Goal: Task Accomplishment & Management: Manage account settings

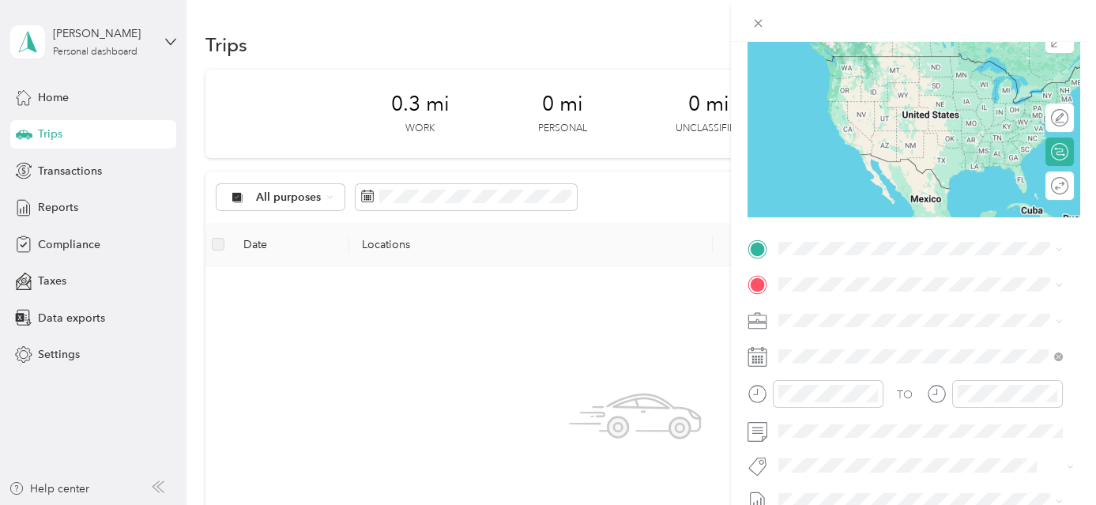
scroll to position [240, 0]
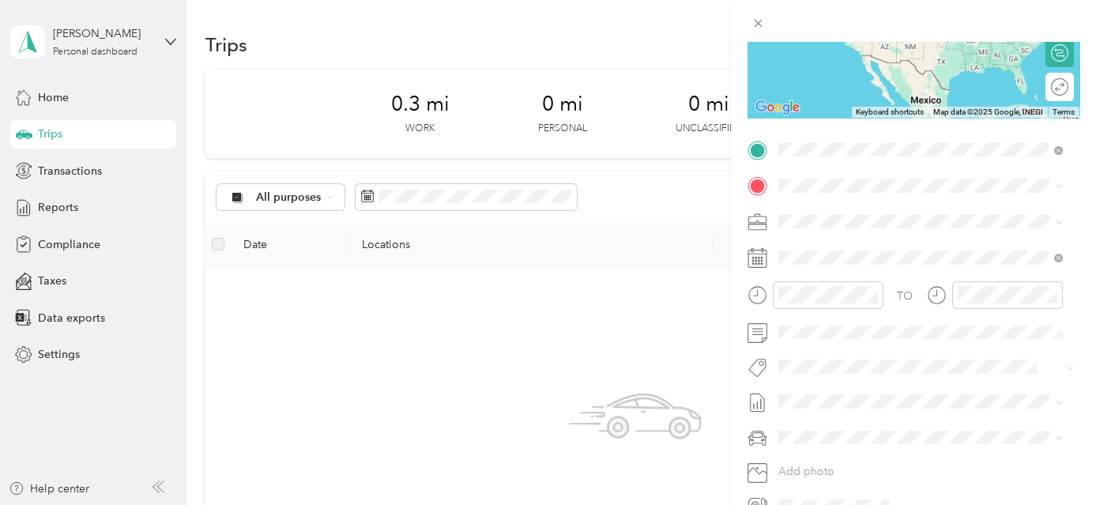
click at [833, 214] on div "Base Location [PERSON_NAME][GEOGRAPHIC_DATA], [GEOGRAPHIC_DATA], [US_STATE], [G…" at bounding box center [933, 238] width 250 height 66
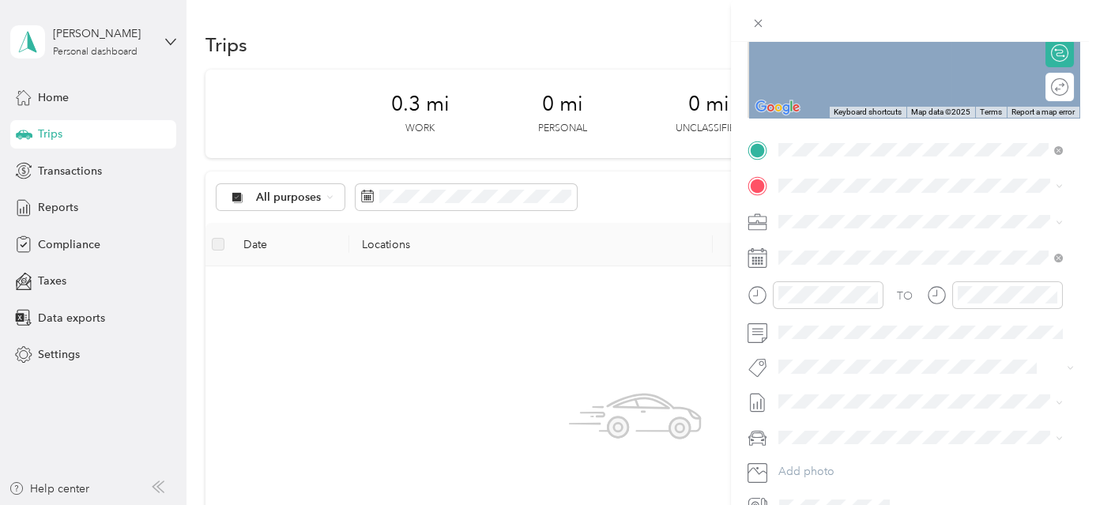
click at [879, 262] on div "TEAM USPS [STREET_ADDRESS]" at bounding box center [858, 258] width 100 height 39
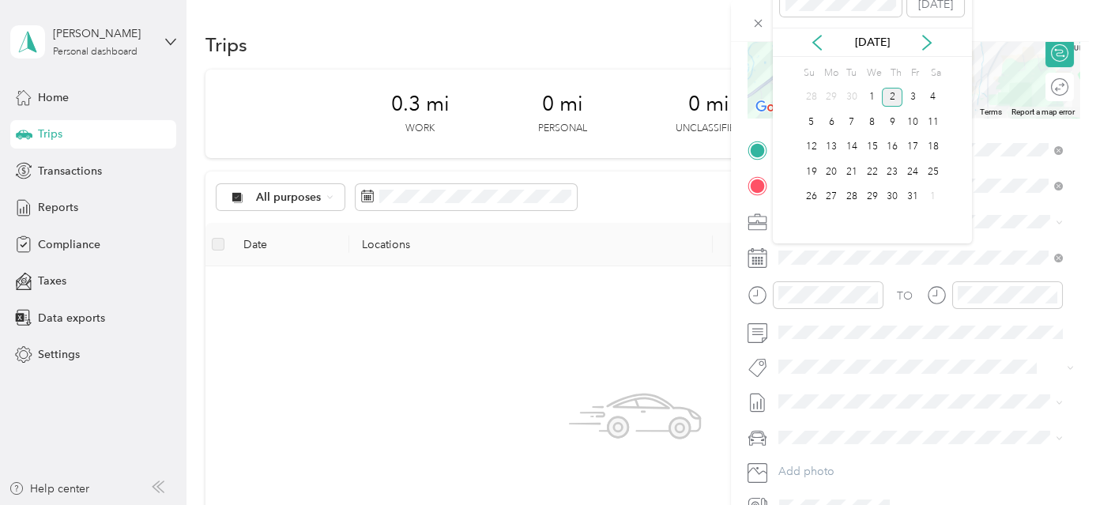
click at [812, 28] on div "[DATE]" at bounding box center [872, 42] width 199 height 29
click at [818, 37] on icon at bounding box center [817, 43] width 8 height 14
click at [876, 141] on div "17" at bounding box center [872, 148] width 21 height 20
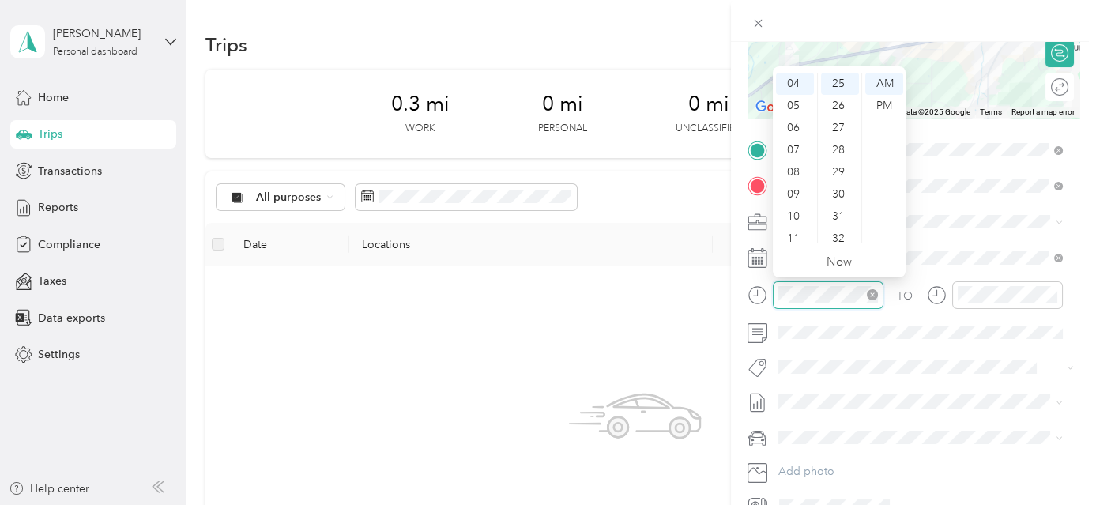
scroll to position [553, 0]
click at [797, 153] on div "07" at bounding box center [795, 150] width 38 height 22
click at [840, 189] on div "30" at bounding box center [840, 194] width 38 height 22
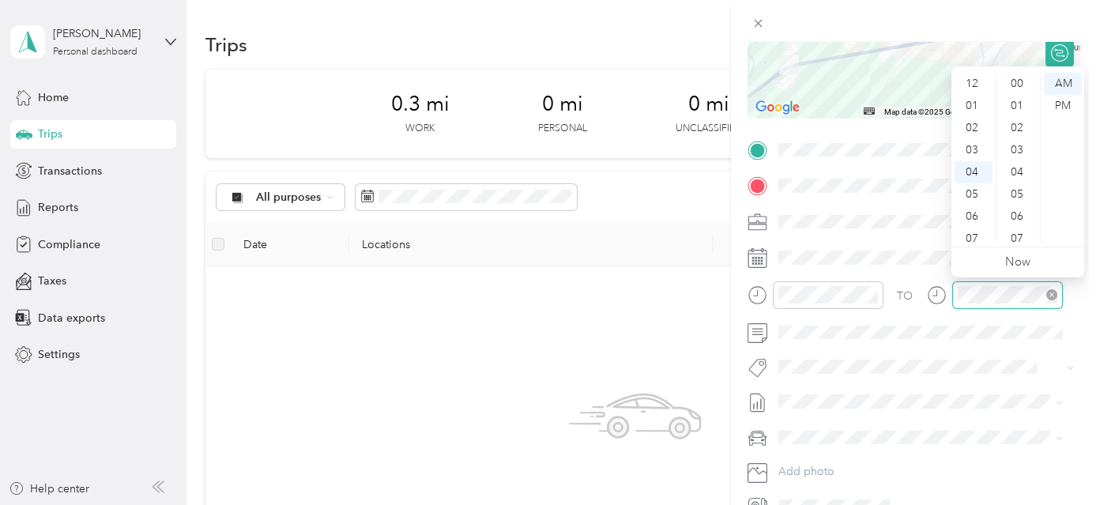
scroll to position [553, 0]
click at [977, 176] on div "08" at bounding box center [974, 172] width 38 height 22
click at [1020, 88] on div "00" at bounding box center [1019, 84] width 38 height 22
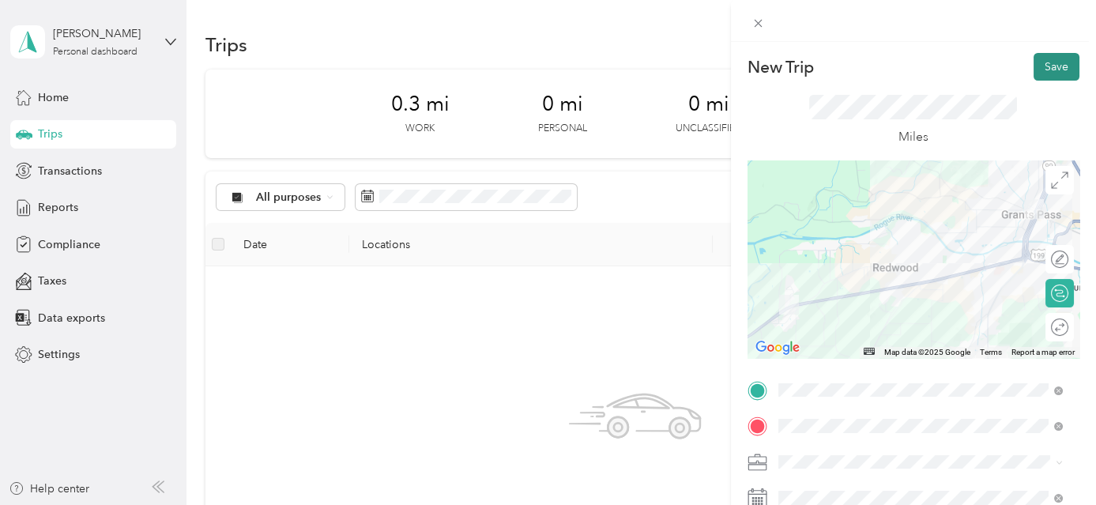
click at [1061, 62] on button "Save" at bounding box center [1057, 67] width 46 height 28
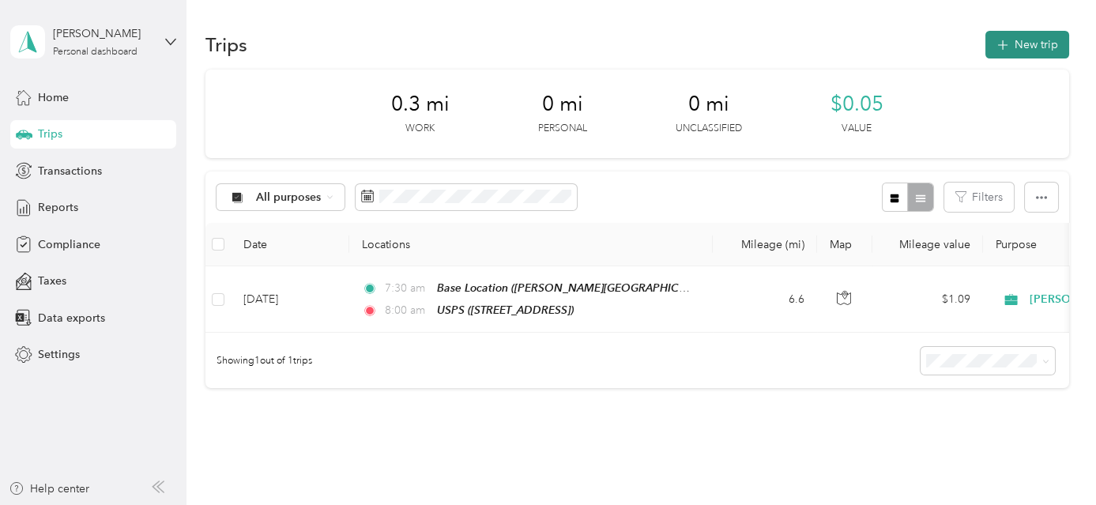
click at [1035, 40] on button "New trip" at bounding box center [1028, 45] width 84 height 28
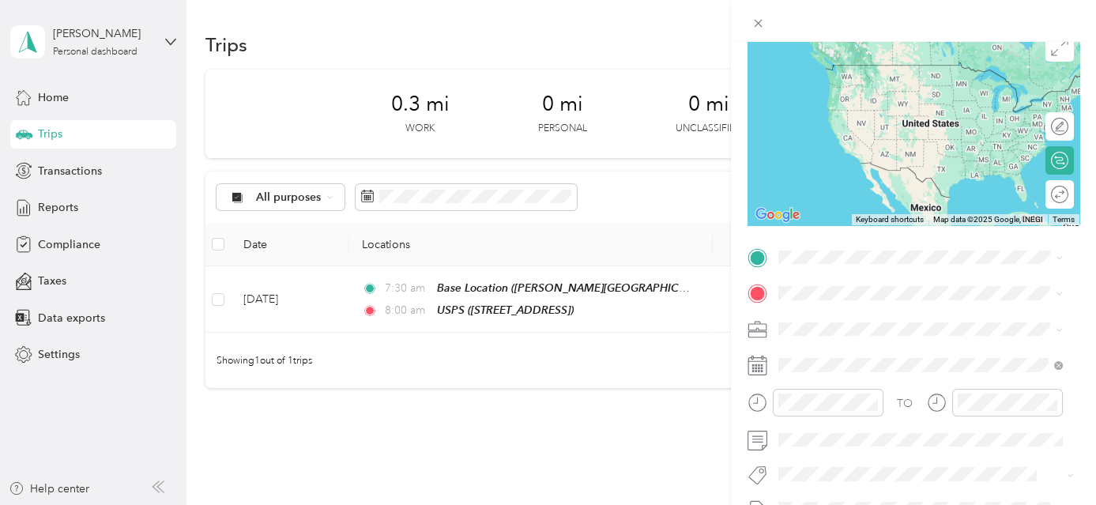
scroll to position [135, 0]
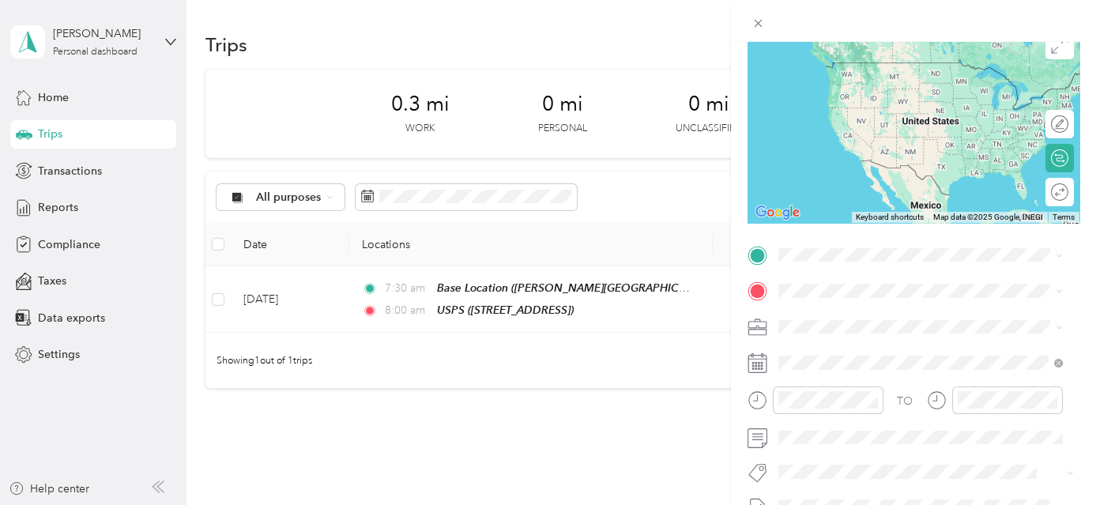
click at [898, 332] on span "[STREET_ADDRESS]" at bounding box center [858, 336] width 100 height 13
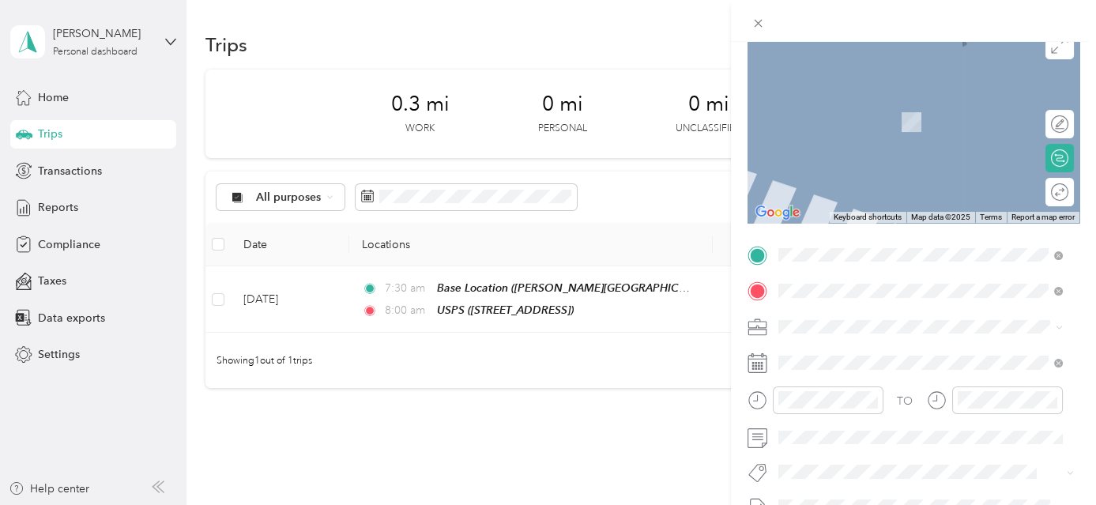
click at [910, 356] on strong "CVS Pharmacy" at bounding box center [899, 356] width 75 height 14
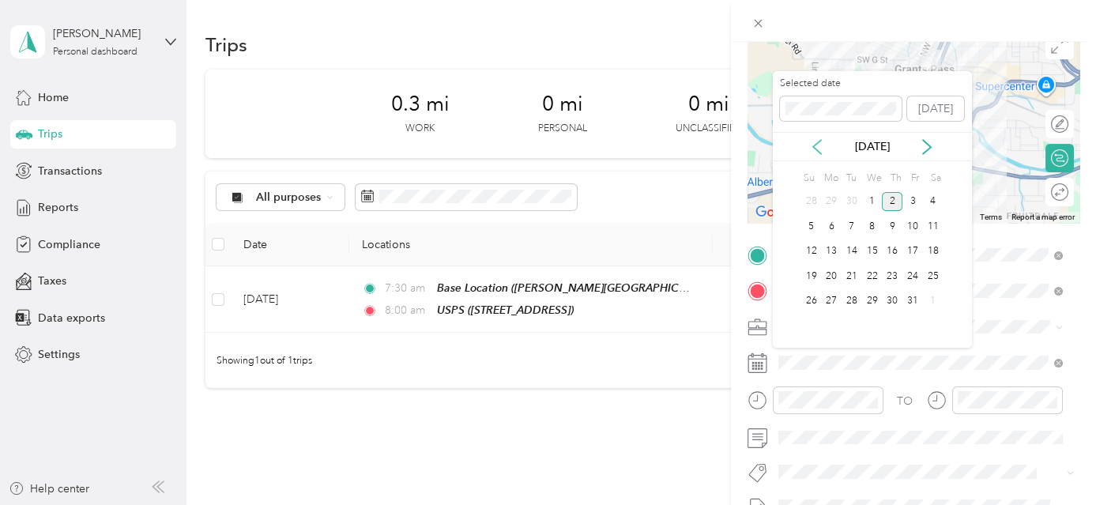
click at [813, 147] on icon at bounding box center [817, 147] width 8 height 14
click at [868, 251] on div "17" at bounding box center [872, 252] width 21 height 20
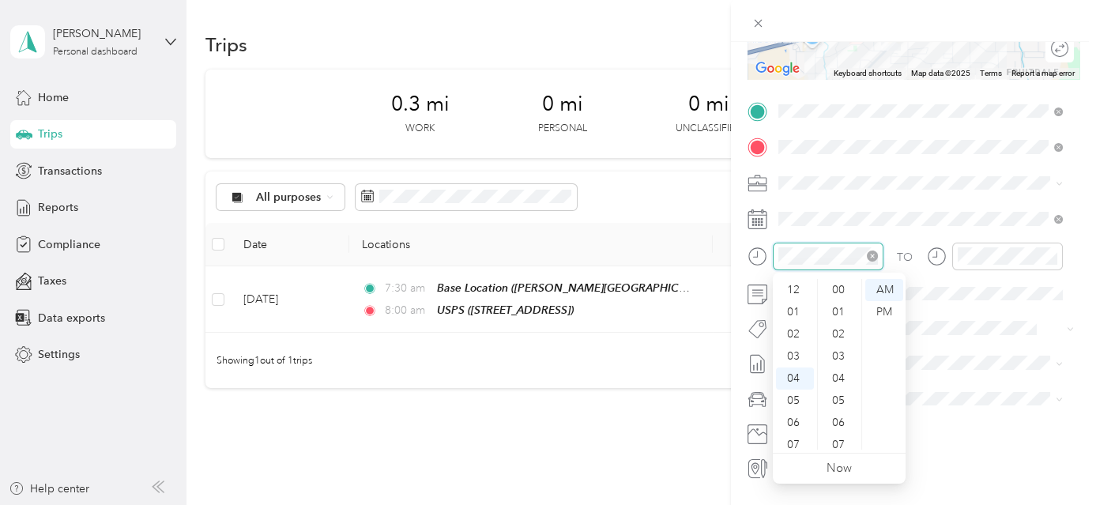
scroll to position [575, 0]
click at [797, 371] on div "08" at bounding box center [795, 379] width 38 height 22
click at [841, 288] on div "00" at bounding box center [840, 290] width 38 height 22
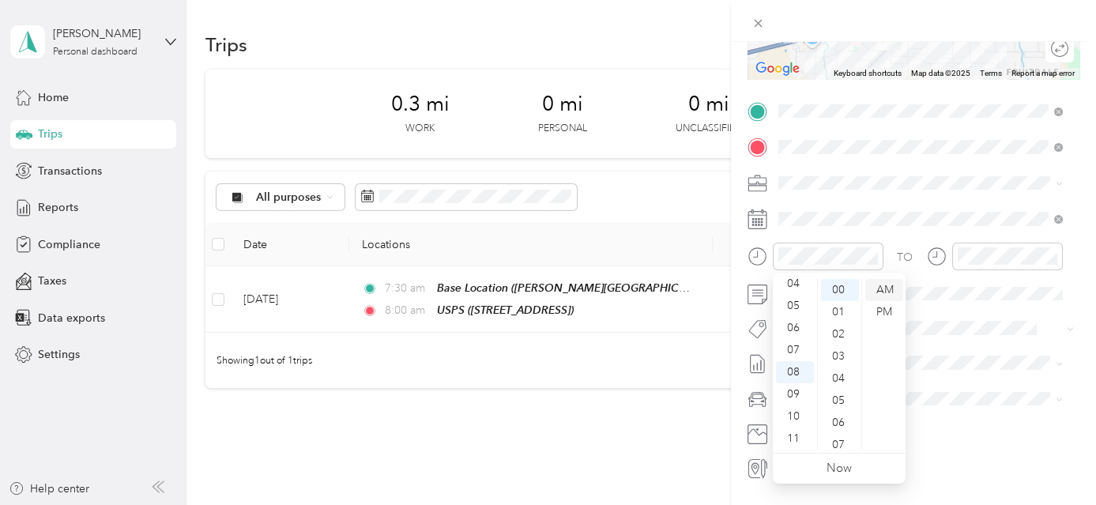
click at [879, 290] on div "AM" at bounding box center [884, 290] width 38 height 22
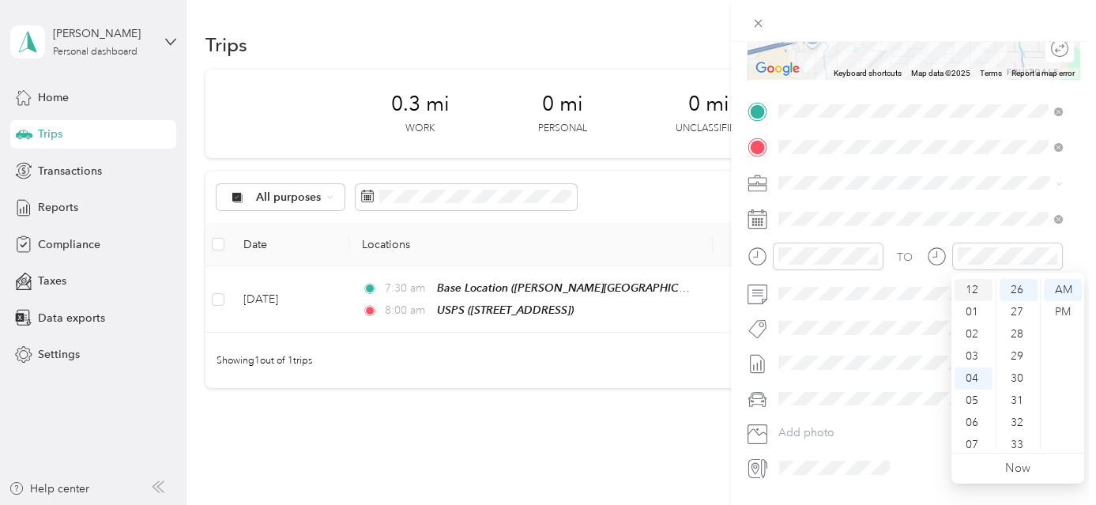
click at [971, 288] on div "12" at bounding box center [974, 290] width 38 height 22
click at [982, 335] on div "02" at bounding box center [974, 334] width 38 height 22
click at [1022, 292] on div "00" at bounding box center [1019, 290] width 38 height 22
click at [1046, 305] on div "PM" at bounding box center [1063, 312] width 38 height 22
click at [1084, 303] on form "New Trip Save This trip cannot be edited because it is either under review, app…" at bounding box center [913, 127] width 365 height 707
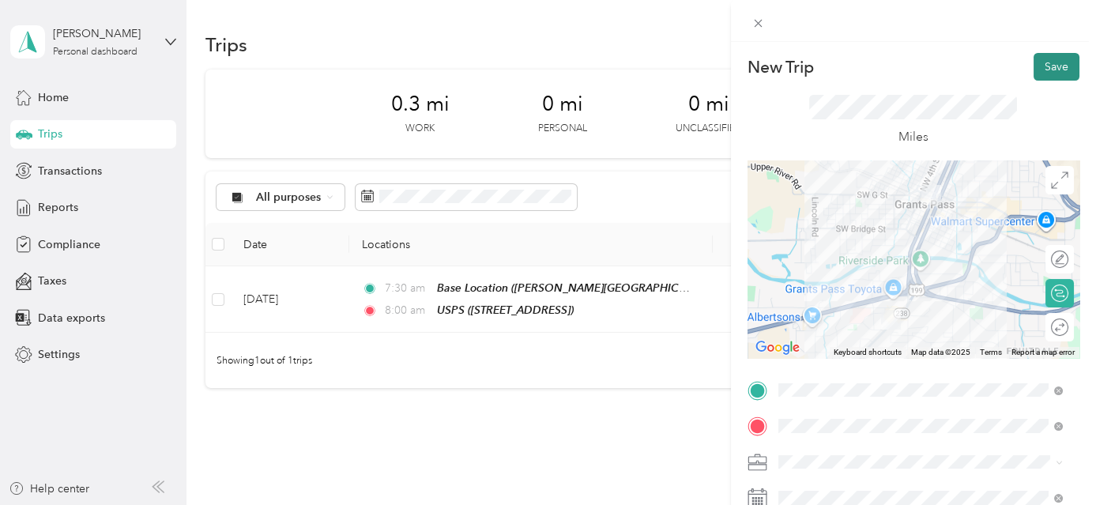
click at [1056, 66] on button "Save" at bounding box center [1057, 67] width 46 height 28
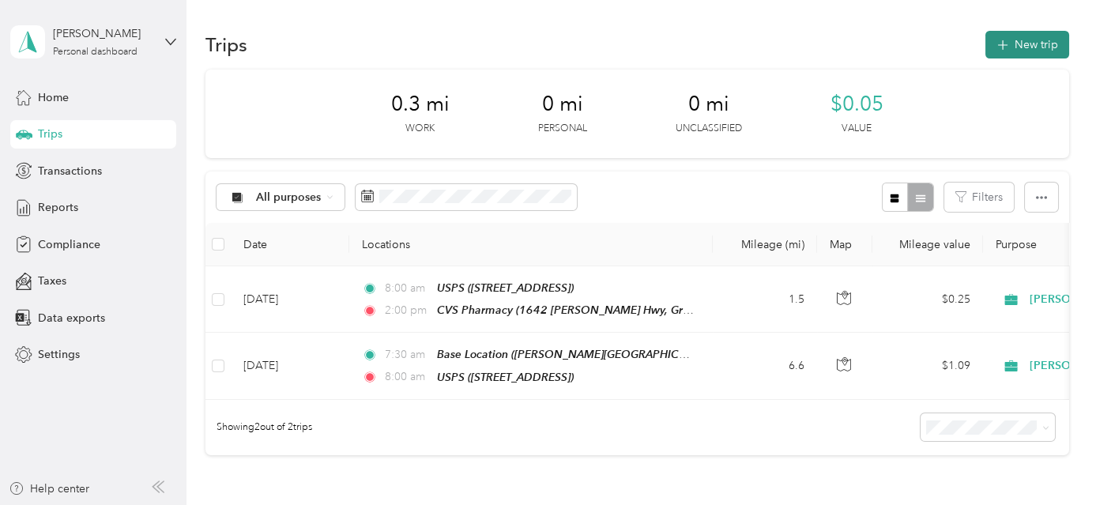
click at [1028, 41] on button "New trip" at bounding box center [1028, 45] width 84 height 28
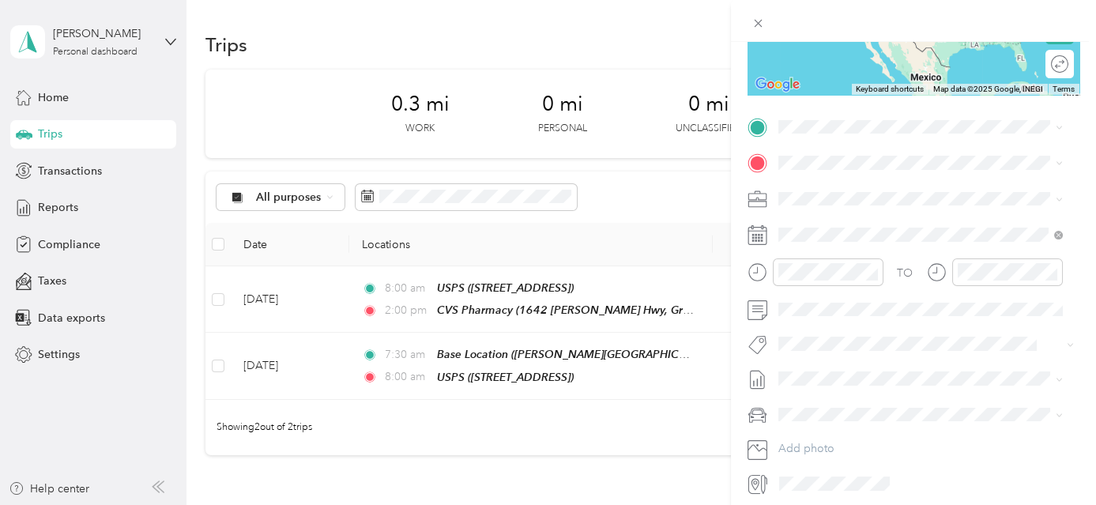
scroll to position [268, 0]
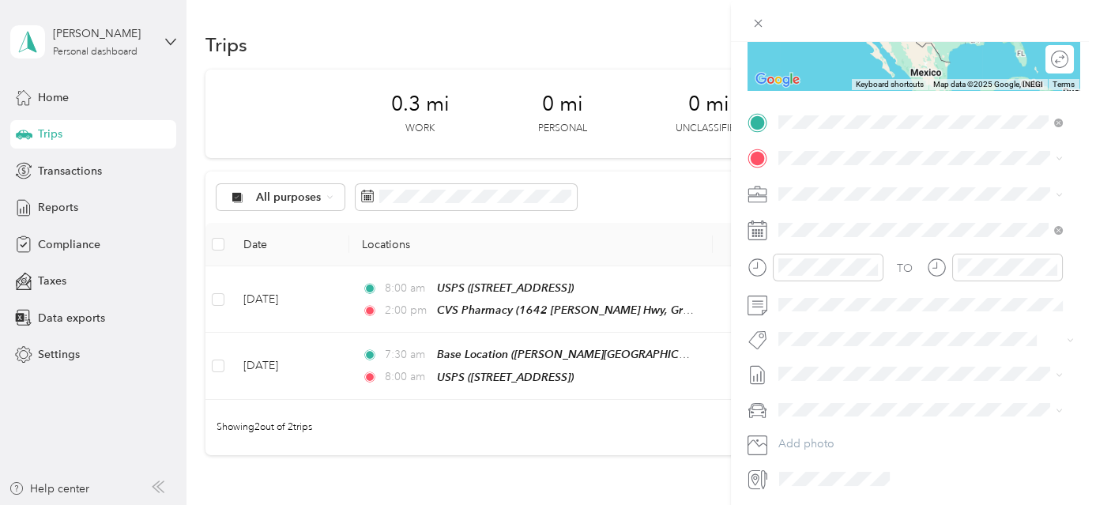
click at [907, 189] on strong "CVS Pharmacy" at bounding box center [899, 186] width 75 height 14
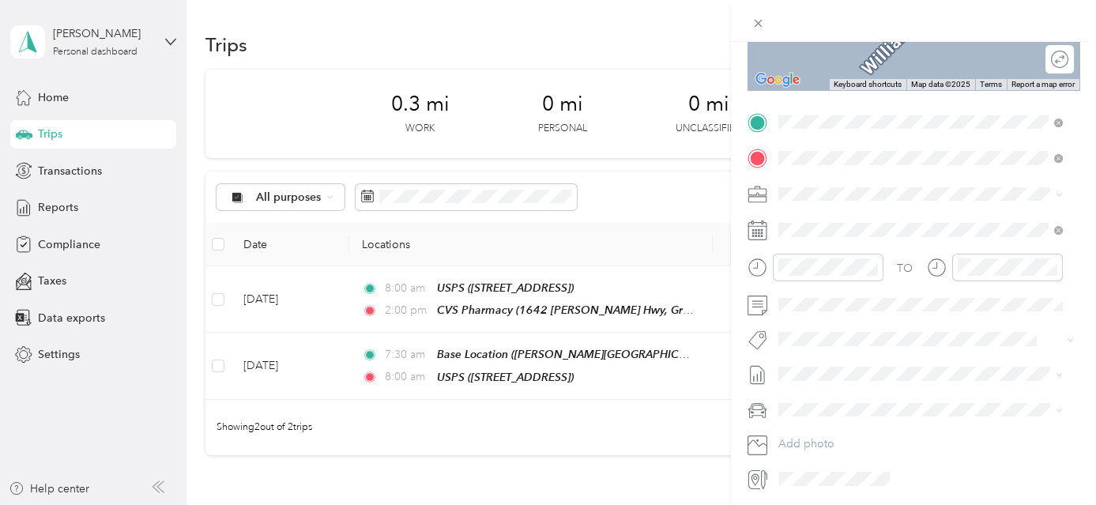
click at [903, 214] on div "TEAM [PERSON_NAME] Prairie Market" at bounding box center [920, 223] width 224 height 20
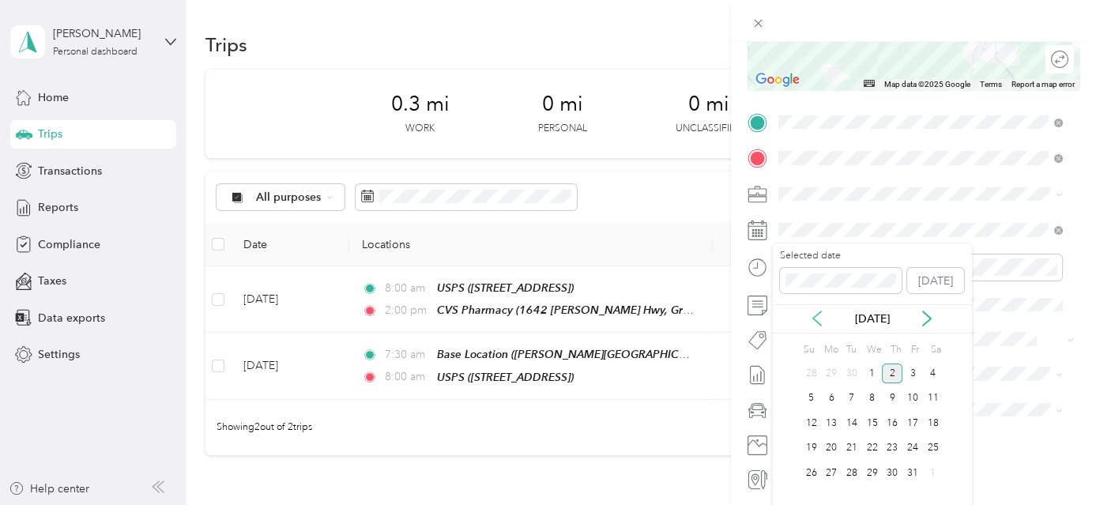
click at [813, 319] on icon at bounding box center [817, 319] width 8 height 14
click at [873, 415] on div "17" at bounding box center [872, 423] width 21 height 20
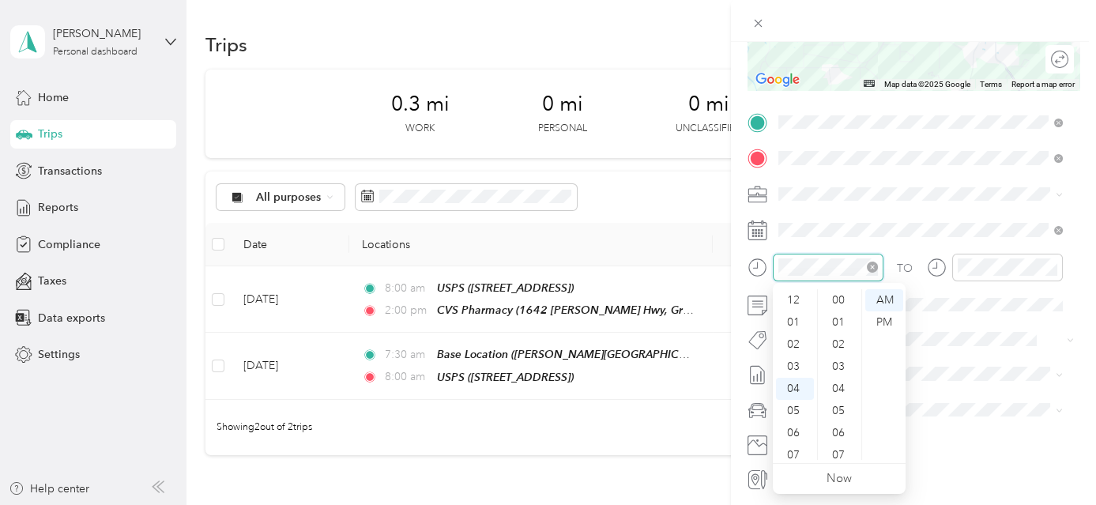
scroll to position [597, 0]
click at [797, 332] on div "02" at bounding box center [795, 328] width 38 height 22
click at [835, 297] on div "00" at bounding box center [840, 300] width 38 height 22
click at [889, 319] on div "PM" at bounding box center [884, 322] width 38 height 22
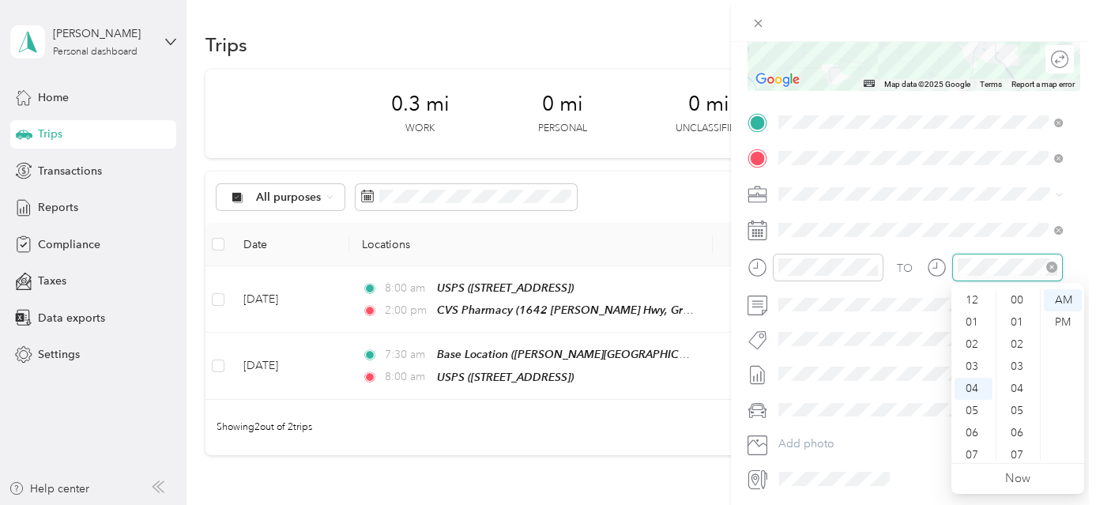
scroll to position [597, 0]
click at [975, 324] on div "02" at bounding box center [974, 328] width 38 height 22
drag, startPoint x: 1012, startPoint y: 364, endPoint x: 1038, endPoint y: 358, distance: 27.4
click at [1013, 364] on div "30" at bounding box center [1019, 367] width 38 height 22
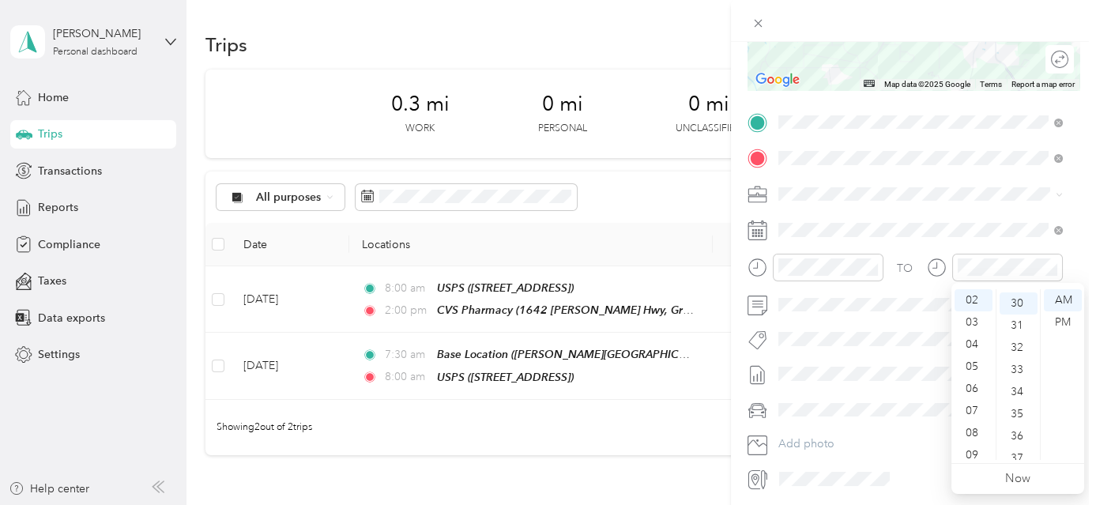
scroll to position [664, 0]
drag, startPoint x: 1057, startPoint y: 320, endPoint x: 1084, endPoint y: 322, distance: 26.9
click at [1058, 320] on div "PM" at bounding box center [1063, 322] width 38 height 22
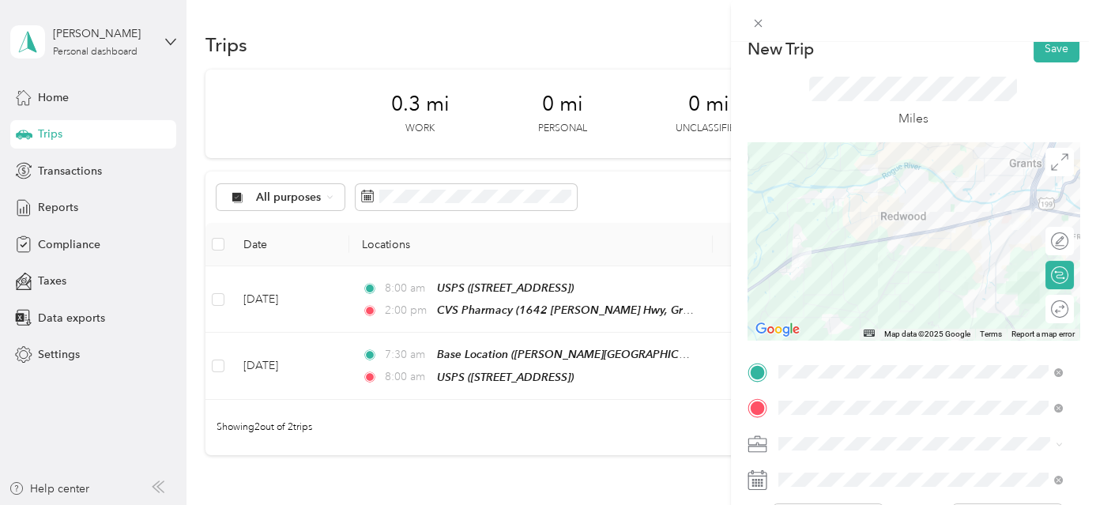
scroll to position [0, 0]
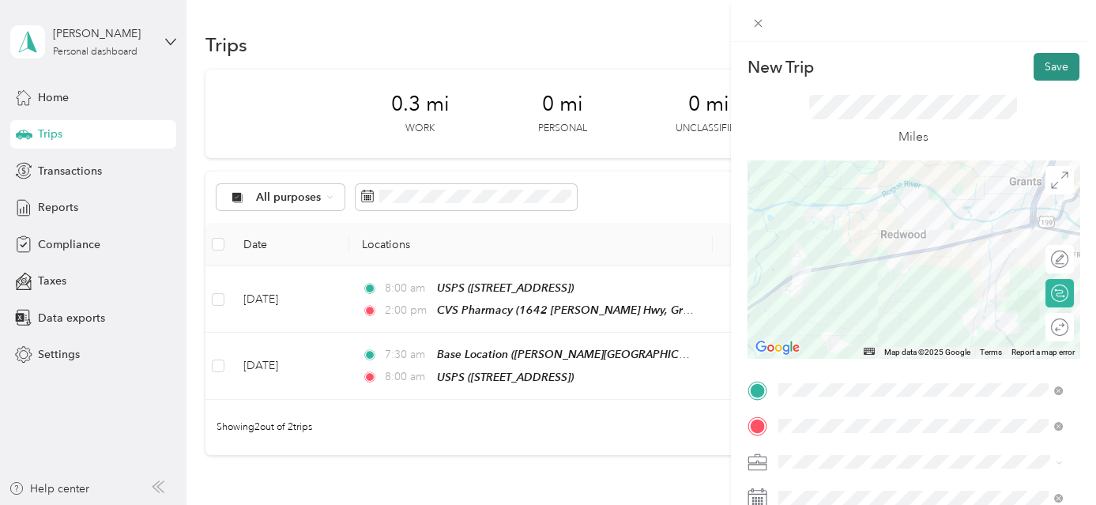
click at [1057, 58] on button "Save" at bounding box center [1057, 67] width 46 height 28
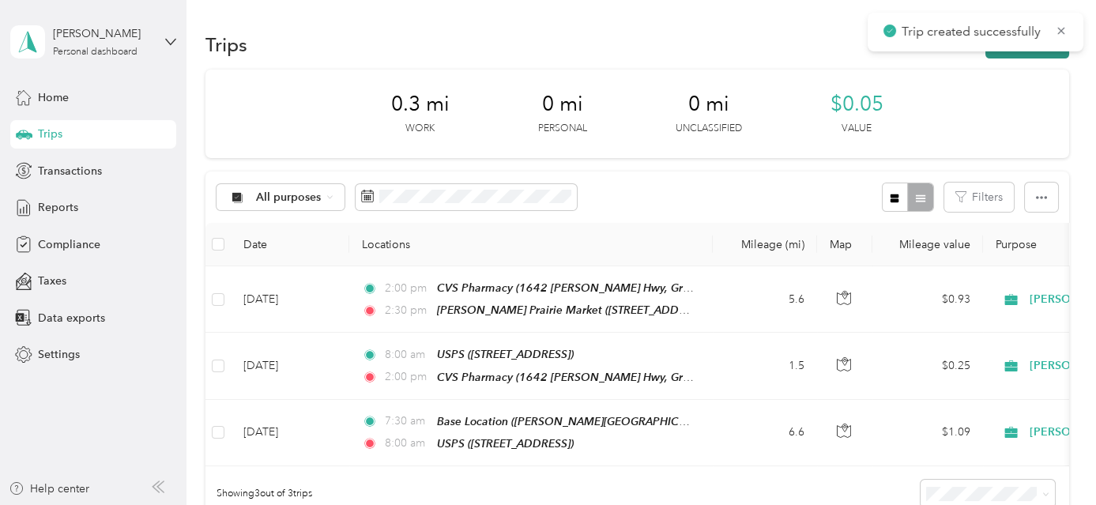
click at [1054, 55] on button "New trip" at bounding box center [1028, 45] width 84 height 28
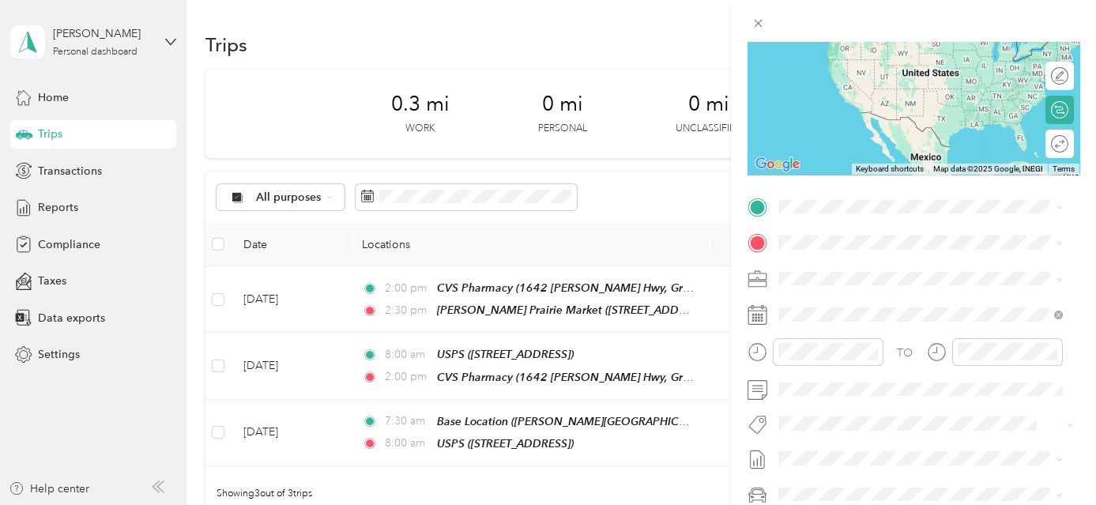
scroll to position [210, 0]
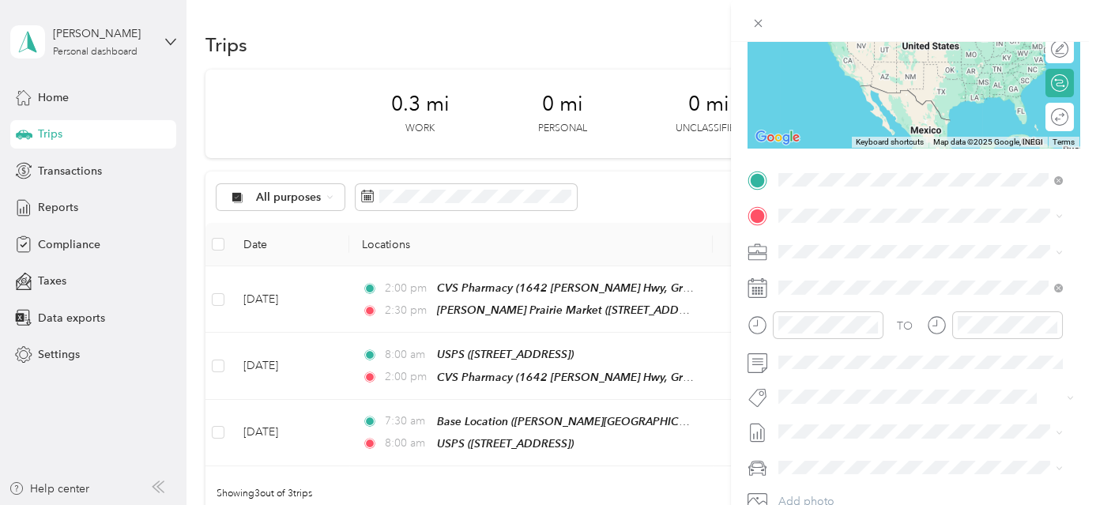
click at [902, 242] on strong "[PERSON_NAME] Prairie Market" at bounding box center [947, 245] width 170 height 14
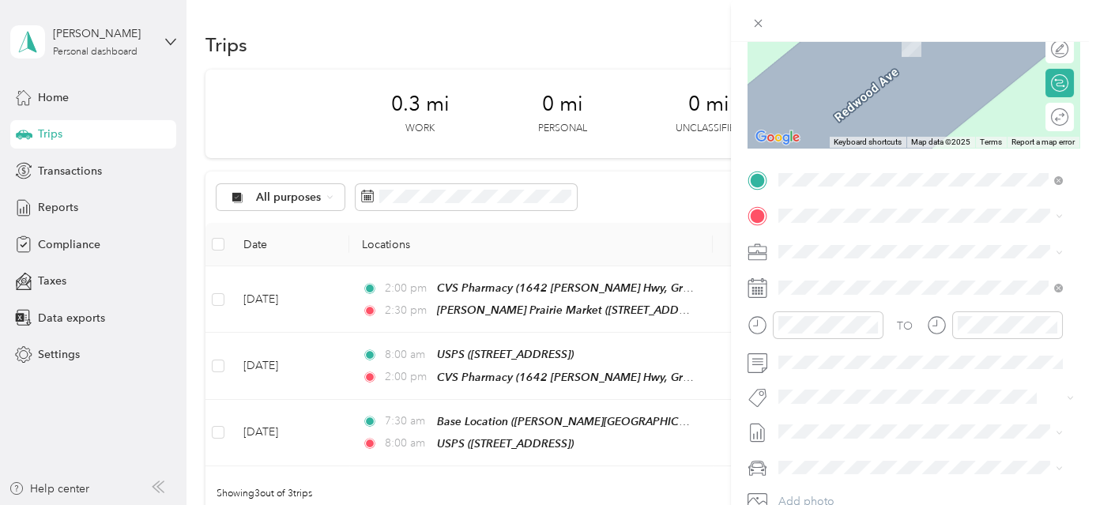
click at [893, 300] on div "Base Location [PERSON_NAME][GEOGRAPHIC_DATA], [GEOGRAPHIC_DATA], [US_STATE], [G…" at bounding box center [933, 299] width 250 height 66
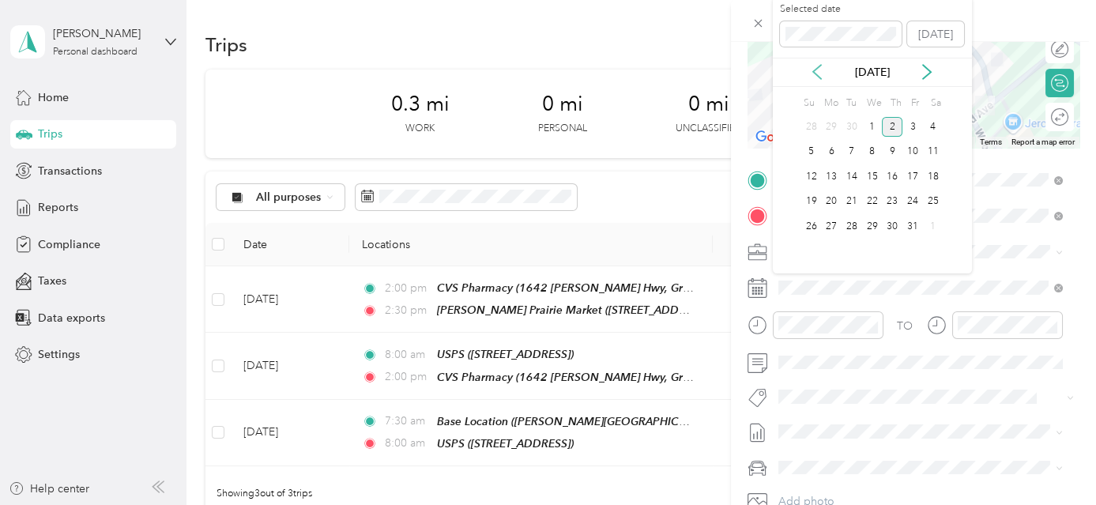
click at [820, 74] on icon at bounding box center [817, 72] width 16 height 16
click at [867, 174] on div "17" at bounding box center [872, 177] width 21 height 20
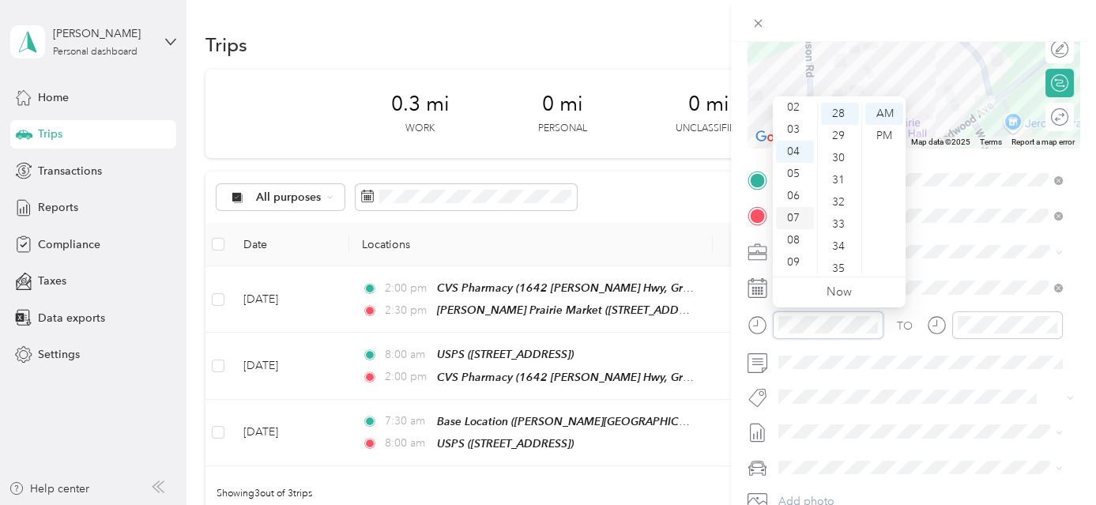
scroll to position [17, 0]
click at [800, 161] on div "03" at bounding box center [795, 164] width 38 height 22
click at [839, 157] on div "30" at bounding box center [840, 158] width 38 height 22
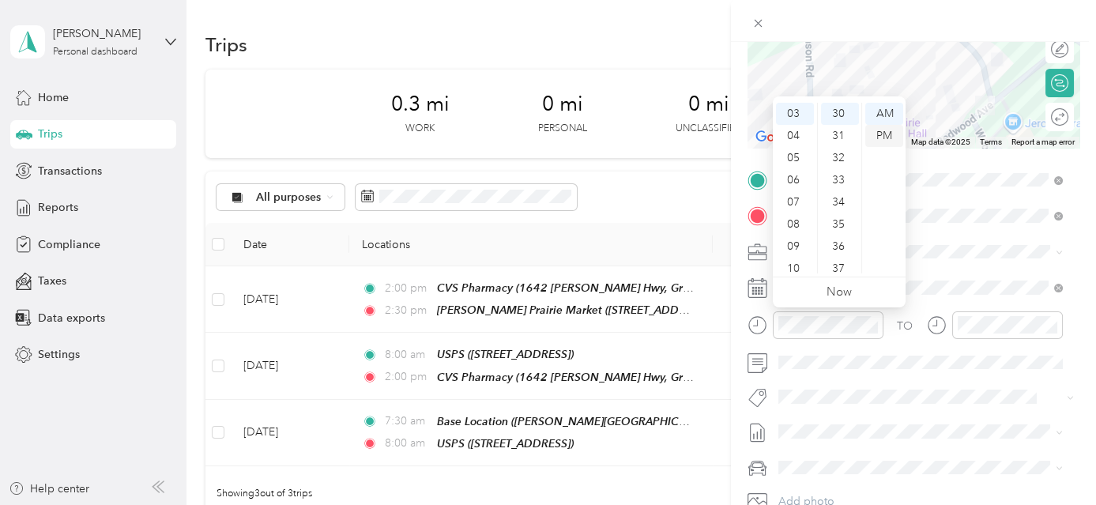
click at [885, 136] on div "PM" at bounding box center [884, 136] width 38 height 22
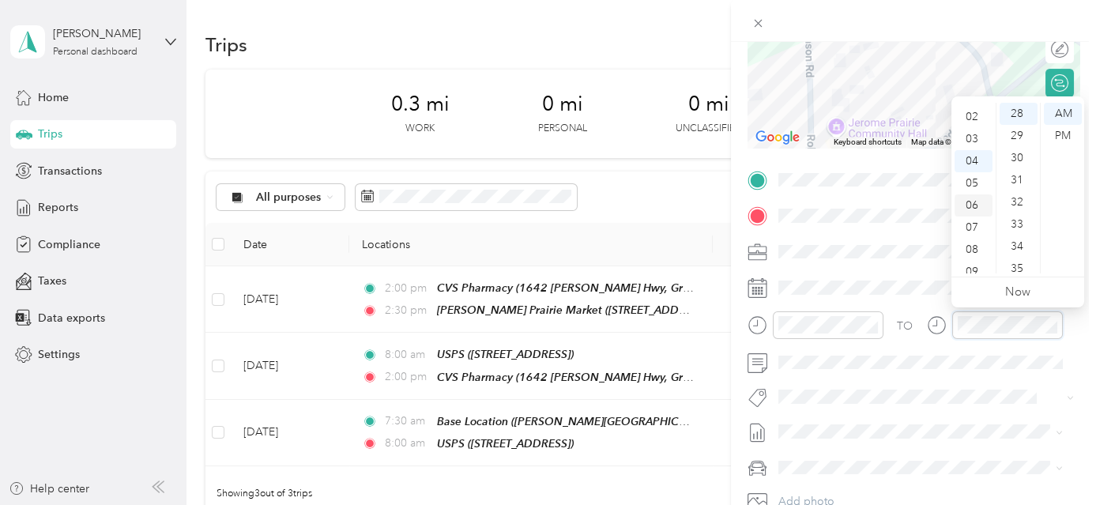
scroll to position [17, 0]
click at [977, 146] on div "02" at bounding box center [974, 141] width 38 height 22
click at [1012, 156] on div "40" at bounding box center [1019, 164] width 38 height 22
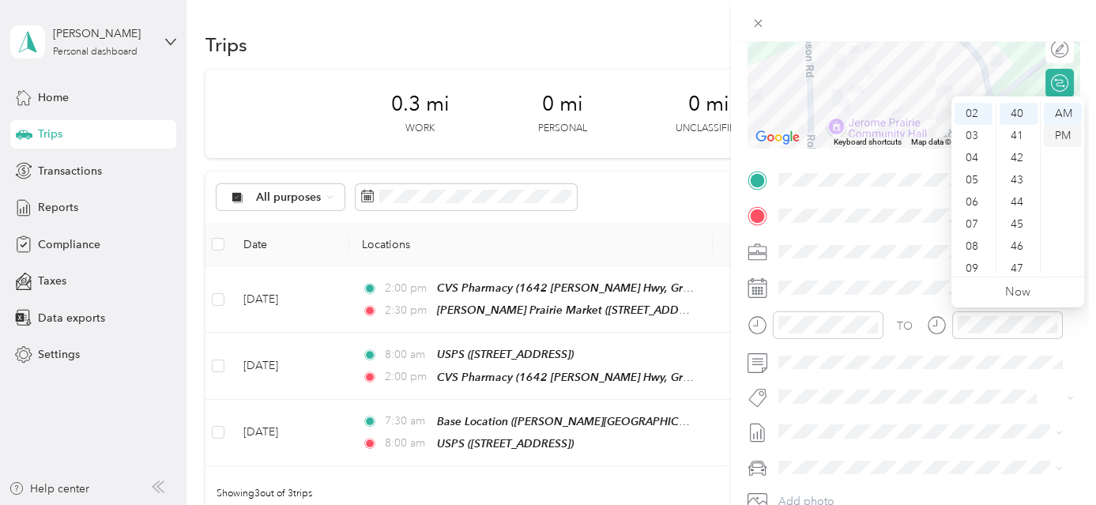
click at [1057, 134] on div "PM" at bounding box center [1063, 136] width 38 height 22
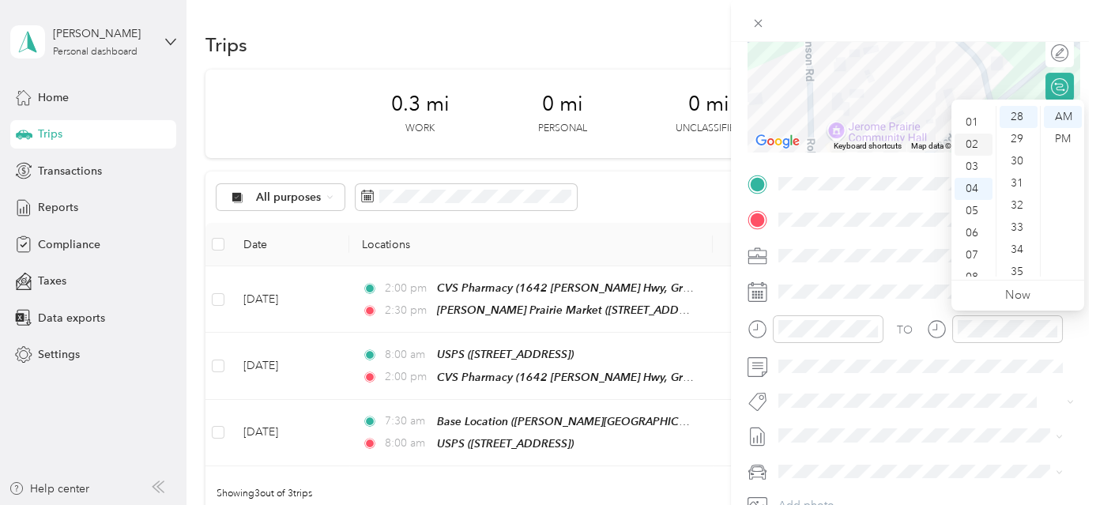
click at [979, 146] on div "02" at bounding box center [974, 145] width 38 height 22
click at [1024, 237] on div "40" at bounding box center [1019, 239] width 38 height 22
click at [1069, 134] on div "PM" at bounding box center [1063, 139] width 38 height 22
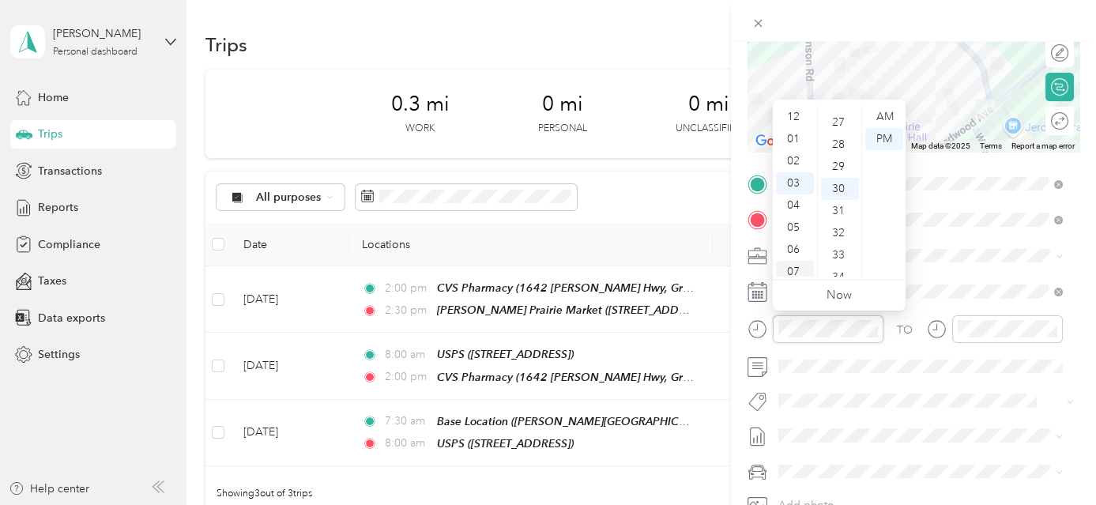
scroll to position [0, 0]
click at [794, 161] on div "02" at bounding box center [795, 161] width 38 height 22
click at [876, 137] on div "PM" at bounding box center [884, 139] width 38 height 22
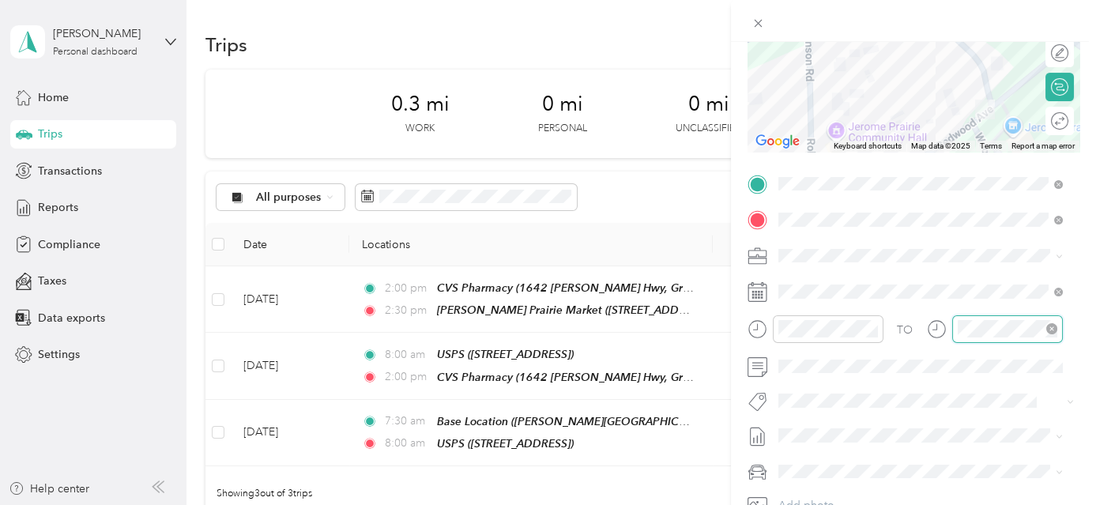
scroll to position [0, 0]
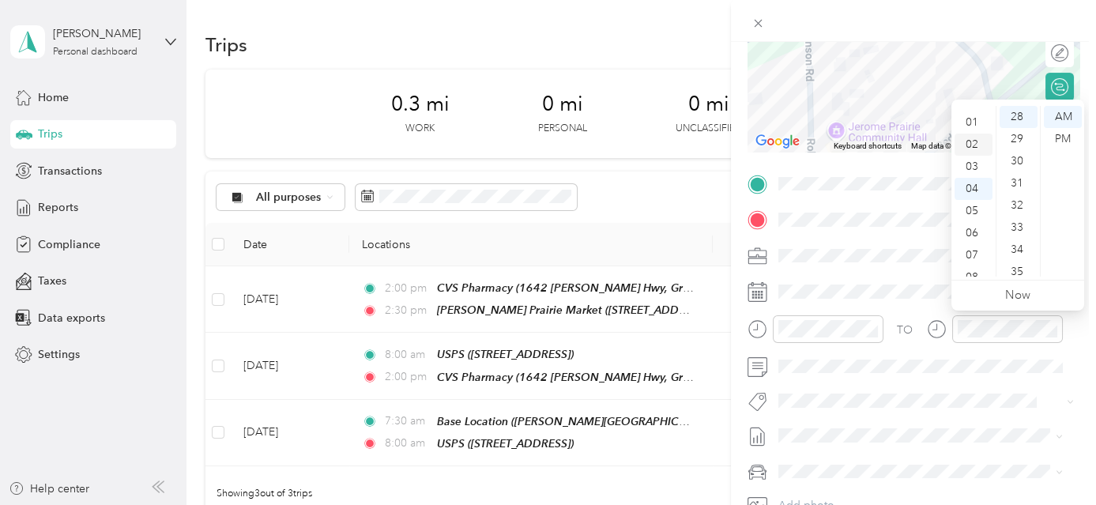
click at [974, 144] on div "02" at bounding box center [974, 145] width 38 height 22
click at [1017, 241] on div "40" at bounding box center [1019, 239] width 38 height 22
click at [1068, 141] on div "PM" at bounding box center [1063, 139] width 38 height 22
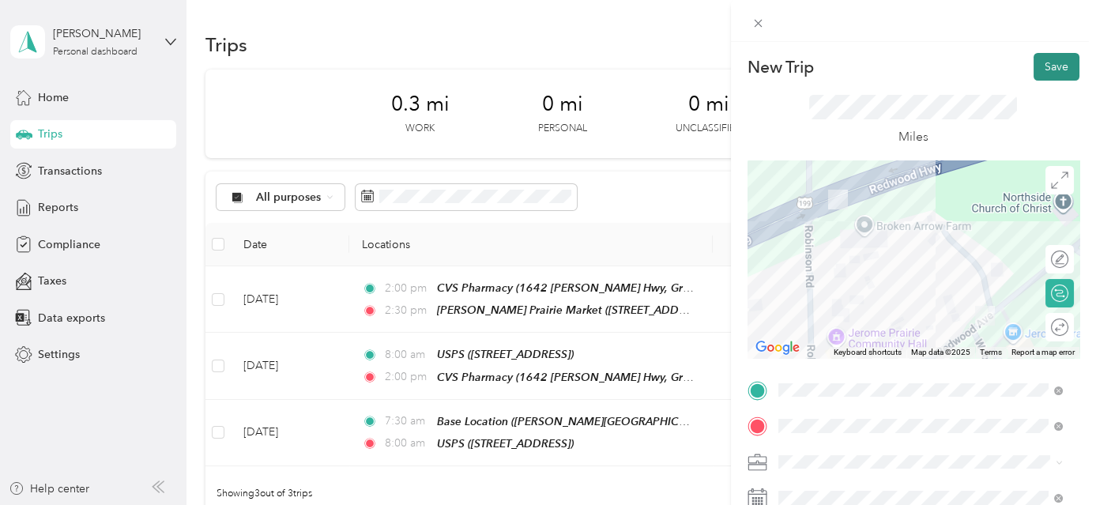
click at [1062, 55] on button "Save" at bounding box center [1057, 67] width 46 height 28
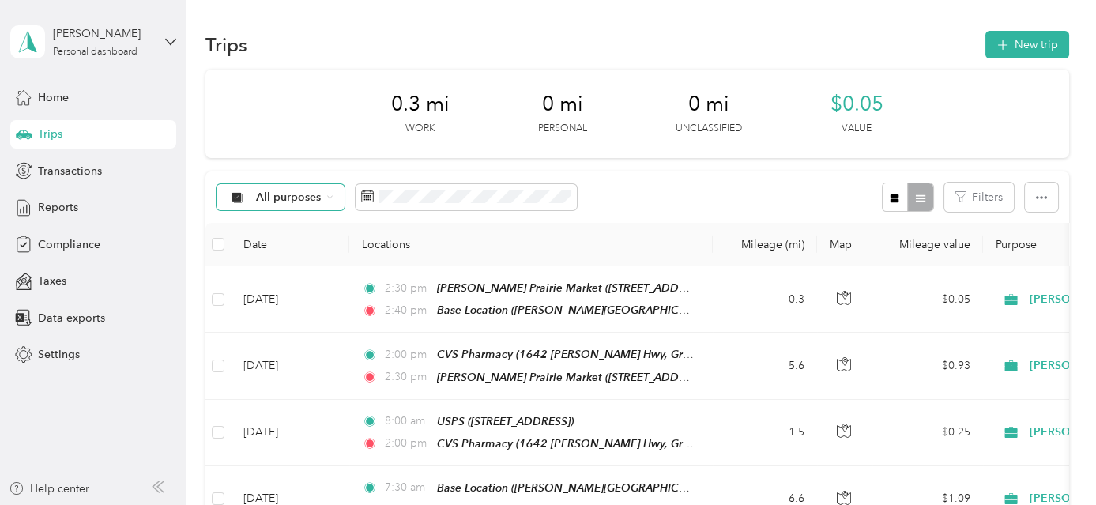
click at [329, 195] on icon at bounding box center [329, 197] width 6 height 6
click at [310, 227] on li "All purposes" at bounding box center [289, 218] width 144 height 28
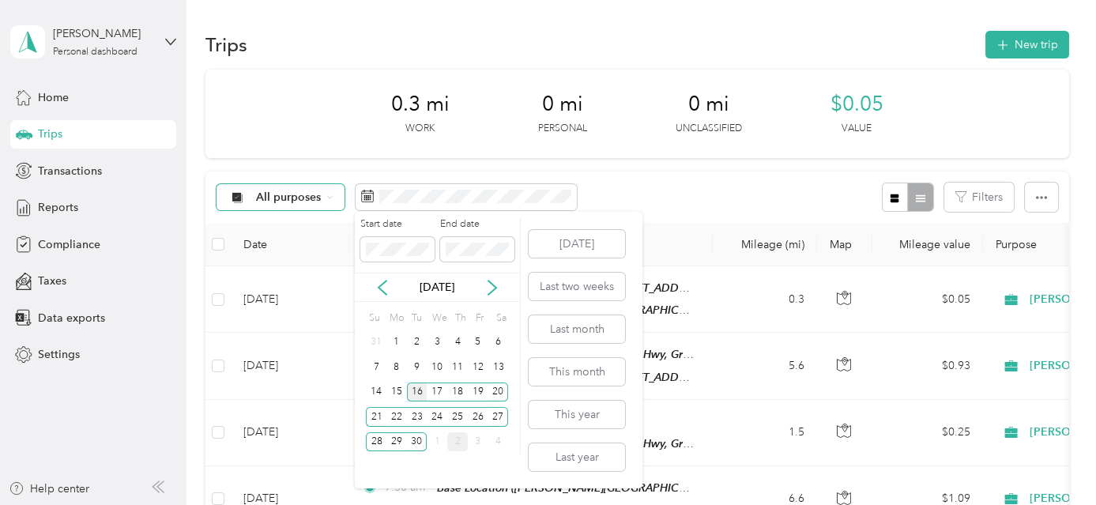
click at [418, 389] on div "16" at bounding box center [417, 393] width 21 height 20
click at [418, 443] on div "30" at bounding box center [417, 442] width 21 height 20
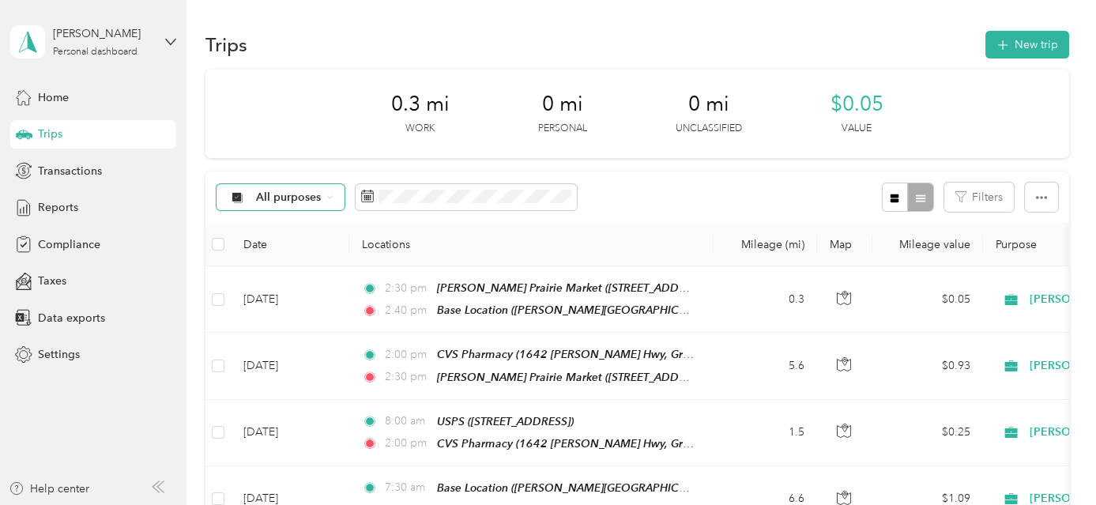
click at [313, 194] on span "All purposes" at bounding box center [289, 197] width 66 height 11
click at [292, 273] on span "[PERSON_NAME]" at bounding box center [302, 281] width 93 height 17
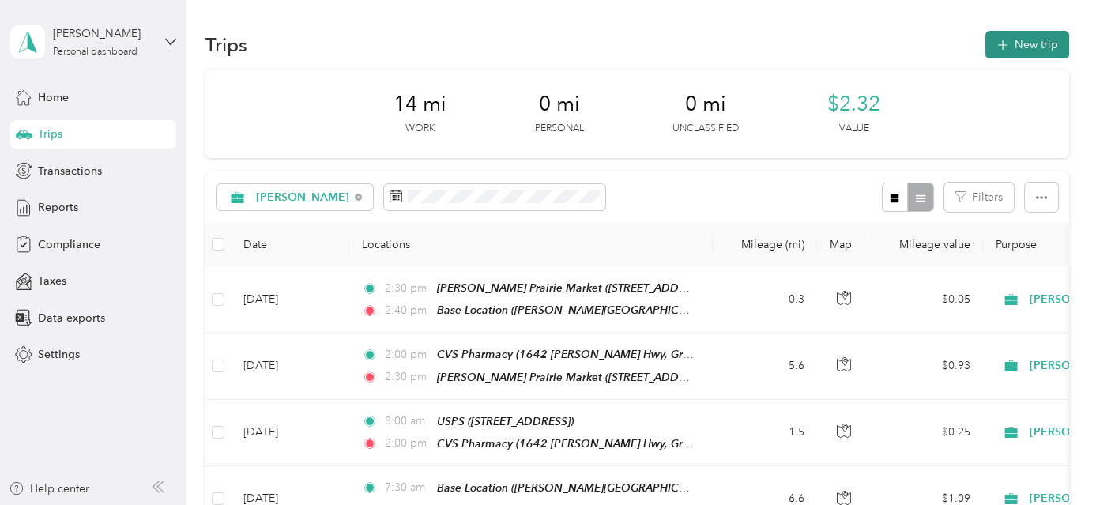
click at [1031, 49] on button "New trip" at bounding box center [1028, 45] width 84 height 28
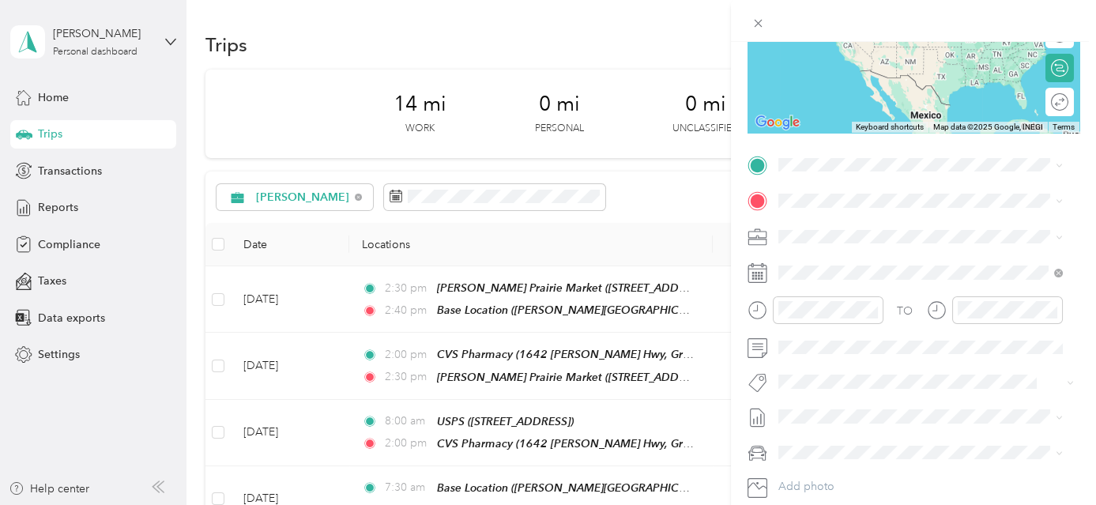
scroll to position [295, 0]
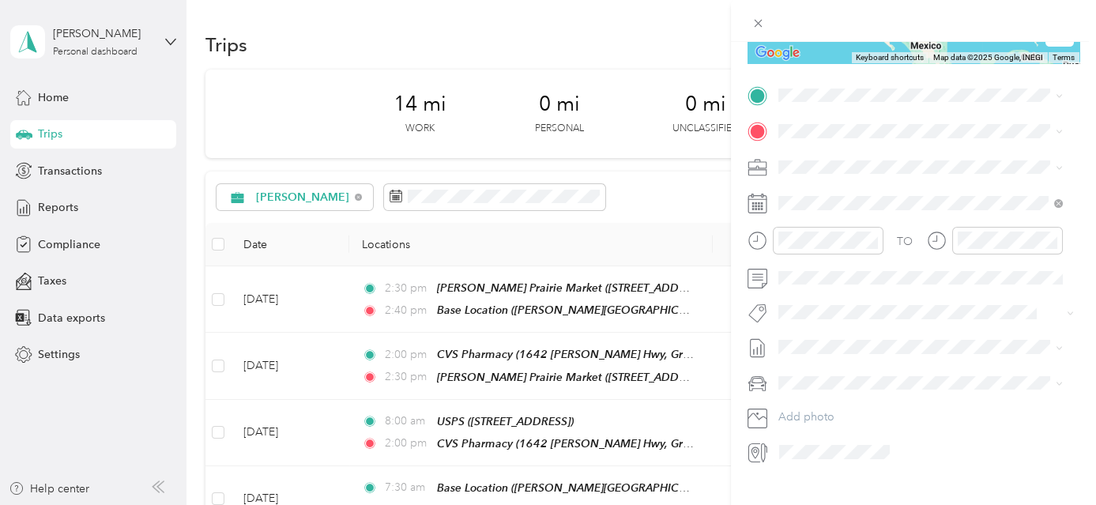
click at [946, 185] on div "Base Location [PERSON_NAME][GEOGRAPHIC_DATA], [GEOGRAPHIC_DATA], [US_STATE], [G…" at bounding box center [933, 182] width 250 height 66
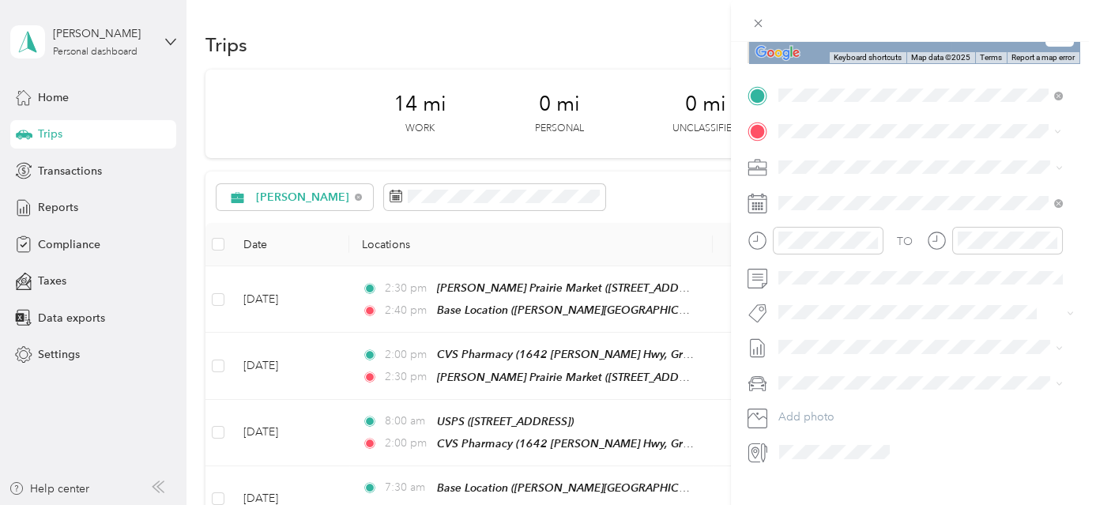
click at [887, 198] on div "TEAM USPS [STREET_ADDRESS]" at bounding box center [858, 205] width 100 height 39
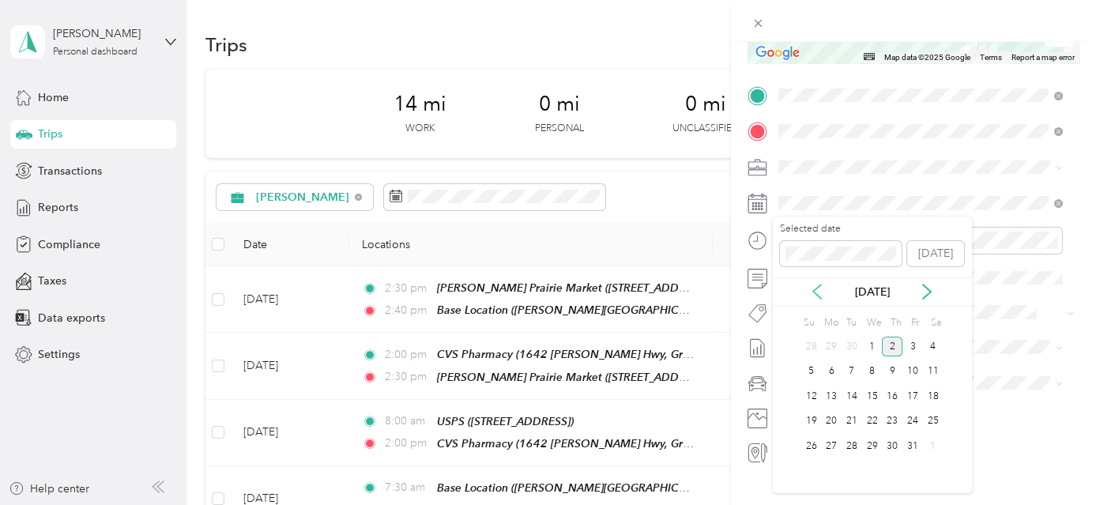
click at [822, 292] on icon at bounding box center [817, 292] width 16 height 16
click at [895, 395] on div "18" at bounding box center [892, 396] width 21 height 20
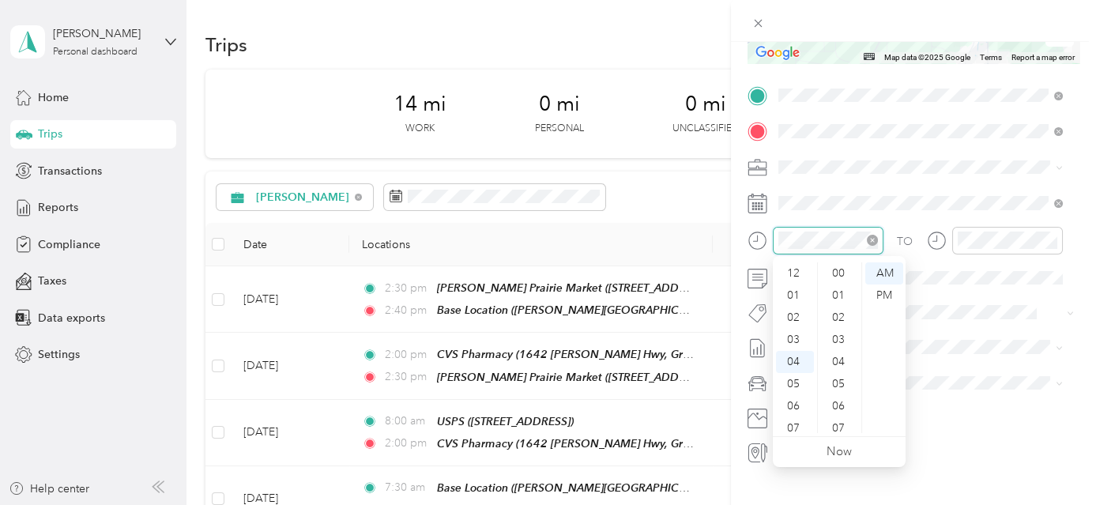
scroll to position [664, 0]
click at [797, 337] on div "07" at bounding box center [795, 340] width 38 height 22
drag, startPoint x: 881, startPoint y: 276, endPoint x: 912, endPoint y: 268, distance: 31.8
click at [887, 275] on div "AM" at bounding box center [884, 273] width 38 height 22
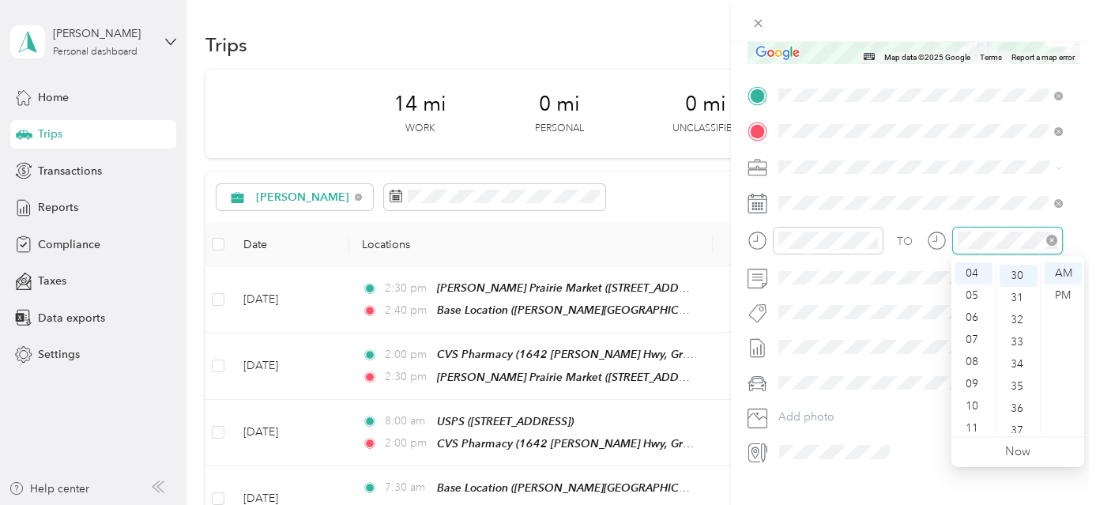
scroll to position [664, 0]
click at [977, 359] on div "08" at bounding box center [974, 362] width 38 height 22
click at [1023, 272] on div "00" at bounding box center [1019, 273] width 38 height 22
drag, startPoint x: 1054, startPoint y: 271, endPoint x: 1064, endPoint y: 271, distance: 10.3
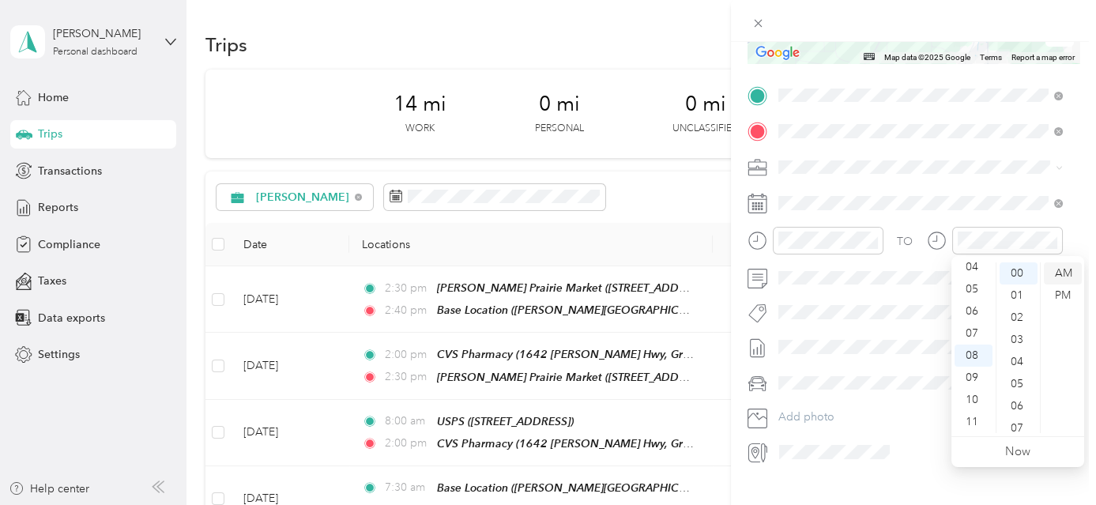
click at [1055, 271] on div "AM" at bounding box center [1063, 273] width 38 height 22
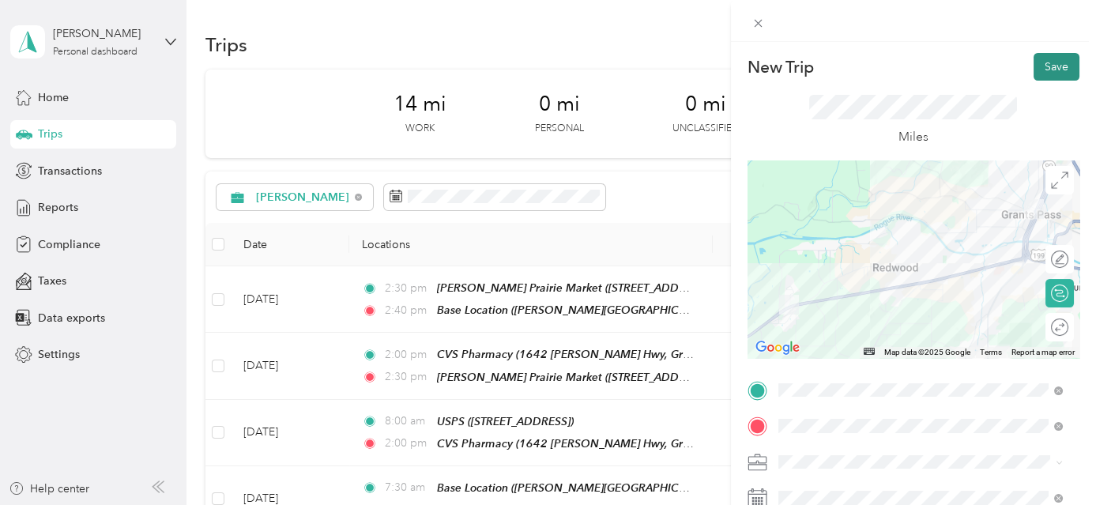
click at [1055, 68] on button "Save" at bounding box center [1057, 67] width 46 height 28
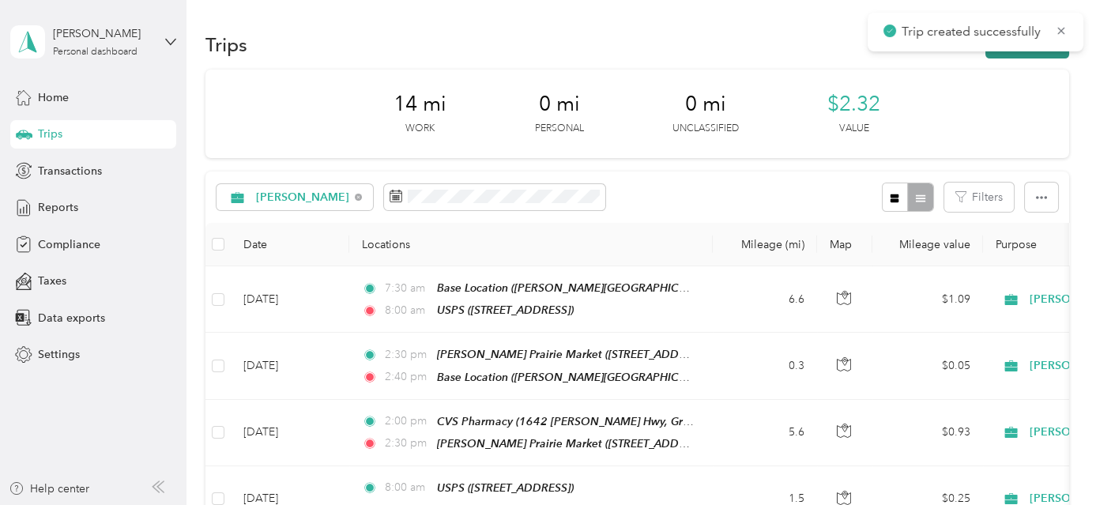
click at [1037, 56] on button "New trip" at bounding box center [1028, 45] width 84 height 28
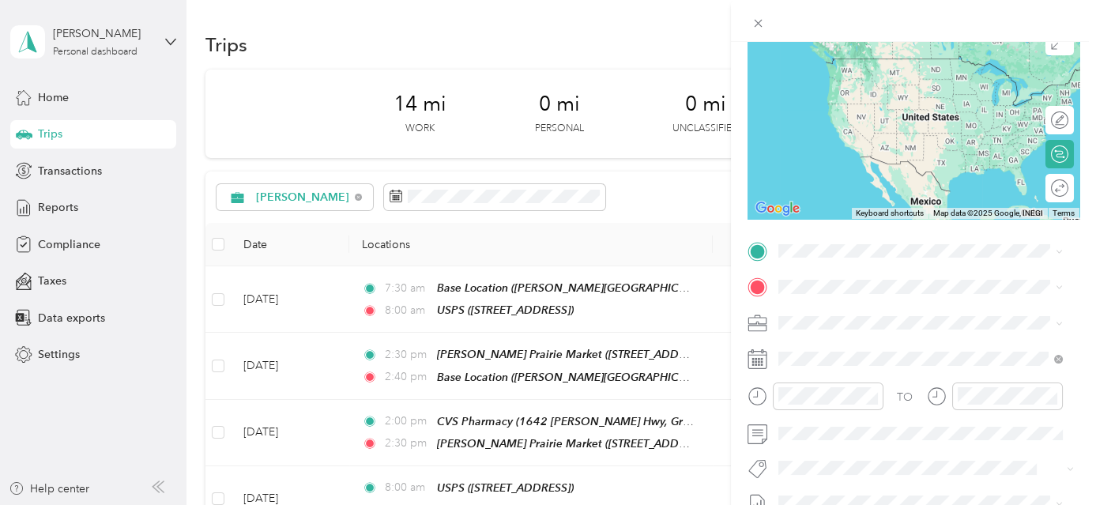
scroll to position [179, 0]
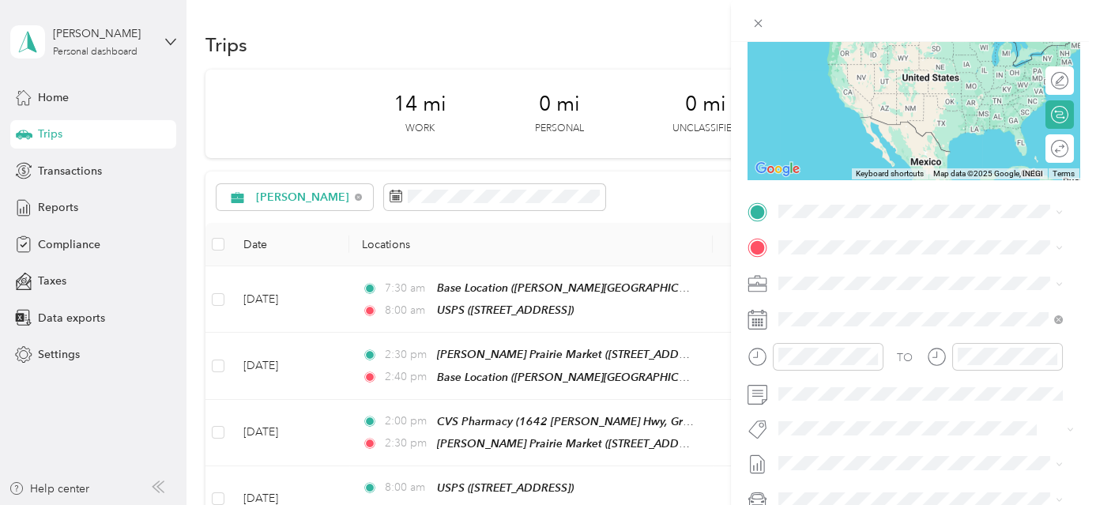
click at [879, 273] on strong "USPS" at bounding box center [876, 274] width 28 height 14
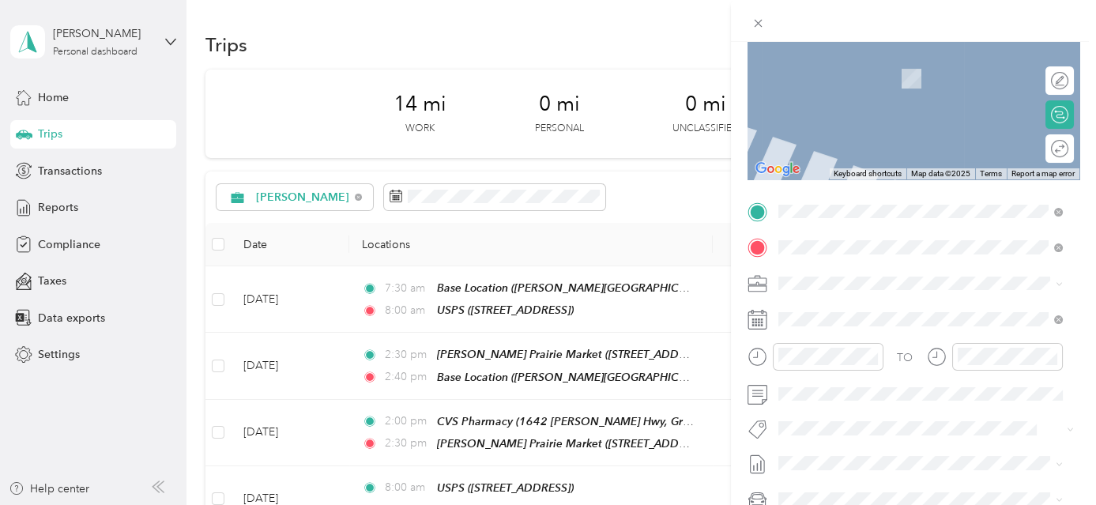
click at [917, 450] on div "TEAM Walgreens [STREET_ADDRESS]" at bounding box center [862, 465] width 109 height 39
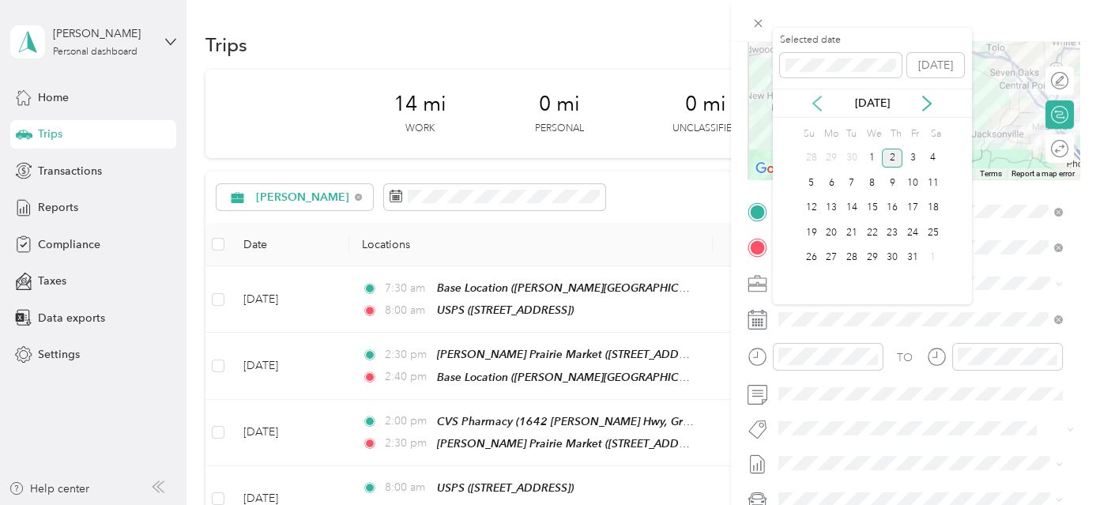
click at [813, 104] on icon at bounding box center [817, 104] width 16 height 16
click at [895, 205] on div "18" at bounding box center [892, 208] width 21 height 20
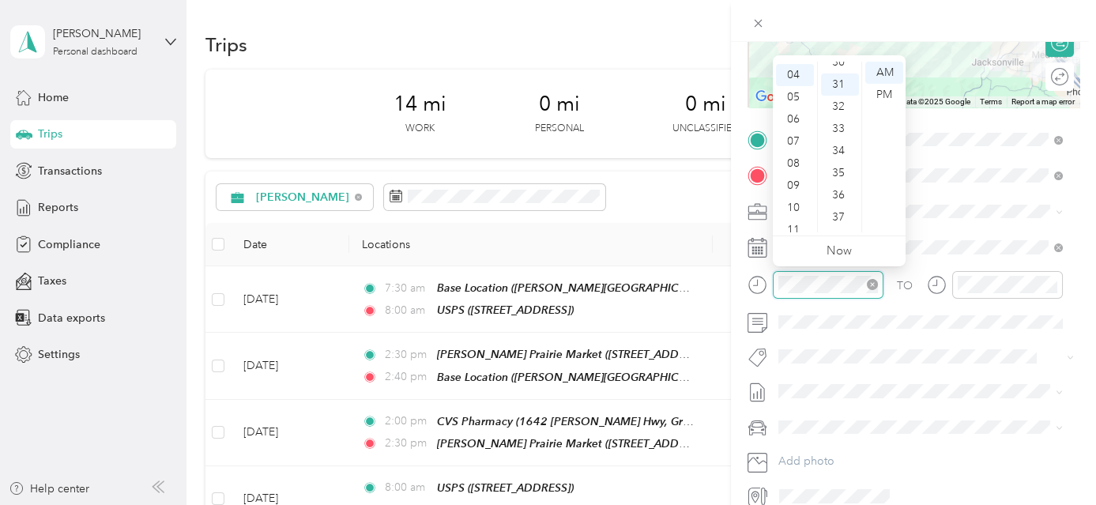
scroll to position [686, 0]
click at [798, 157] on div "08" at bounding box center [795, 161] width 38 height 22
click at [837, 74] on div "00" at bounding box center [840, 73] width 38 height 22
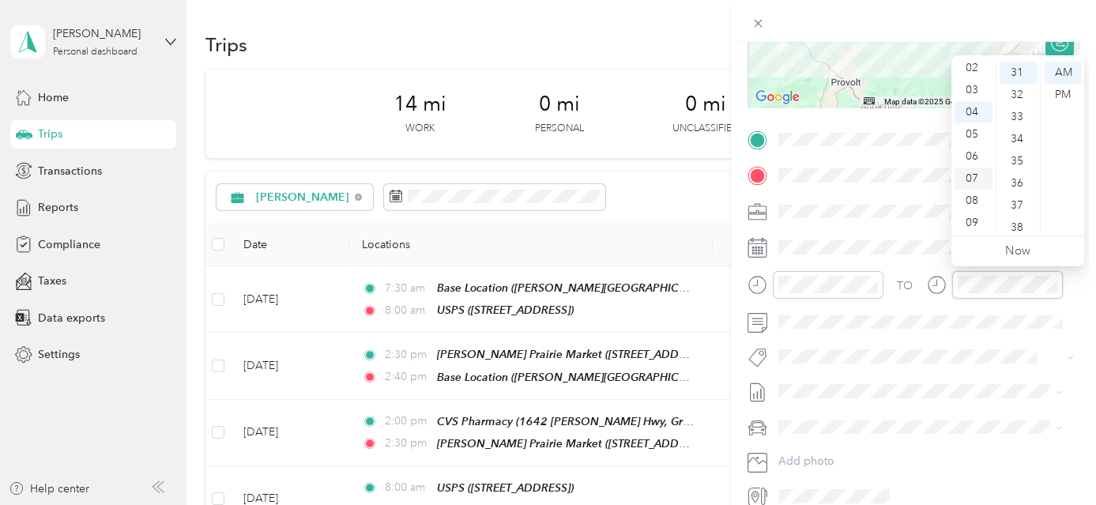
scroll to position [17, 0]
click at [975, 103] on div "02" at bounding box center [974, 100] width 38 height 22
click at [1023, 74] on div "00" at bounding box center [1019, 73] width 38 height 22
click at [1059, 92] on div "PM" at bounding box center [1063, 95] width 38 height 22
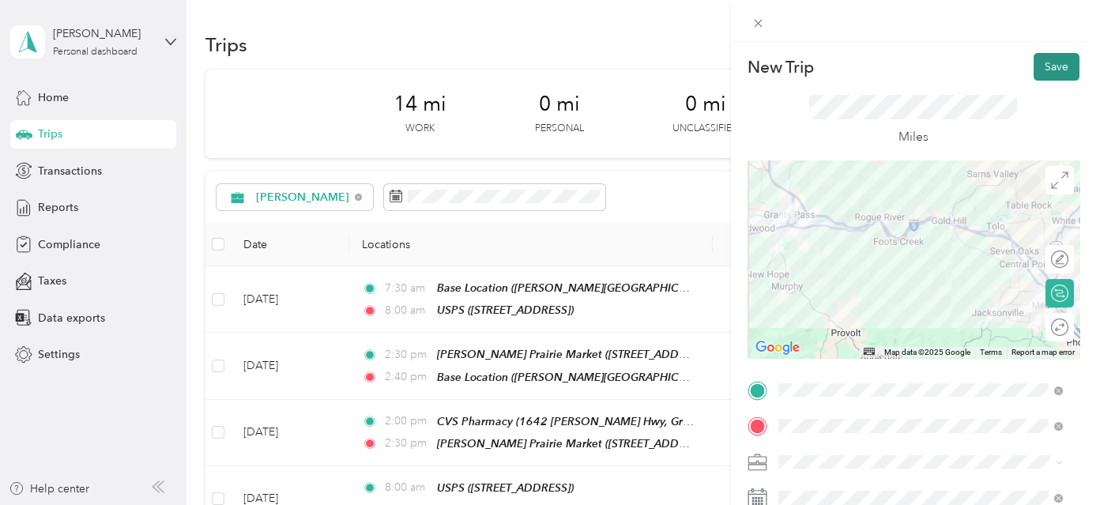
click at [1051, 62] on button "Save" at bounding box center [1057, 67] width 46 height 28
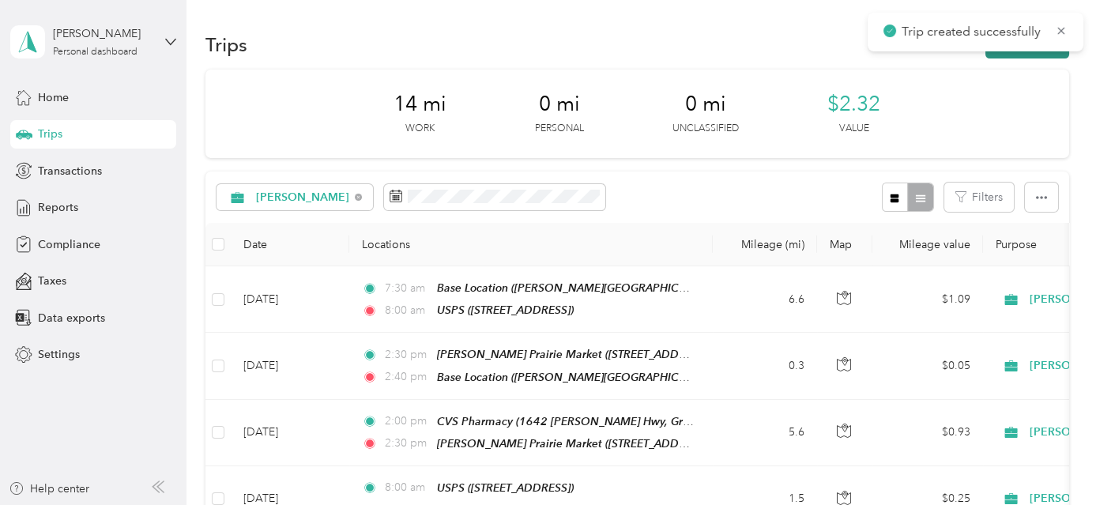
click at [1048, 56] on button "New trip" at bounding box center [1028, 45] width 84 height 28
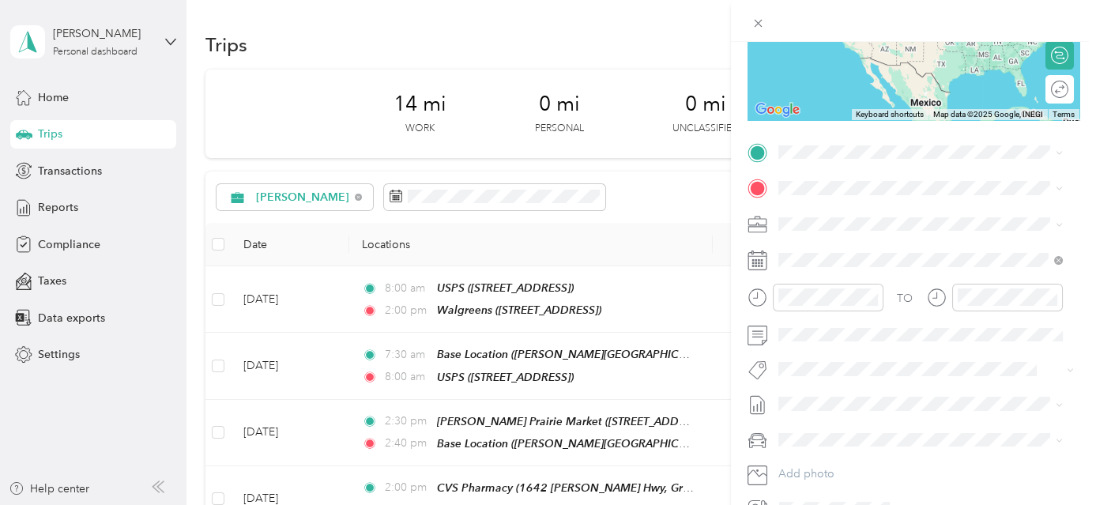
scroll to position [266, 0]
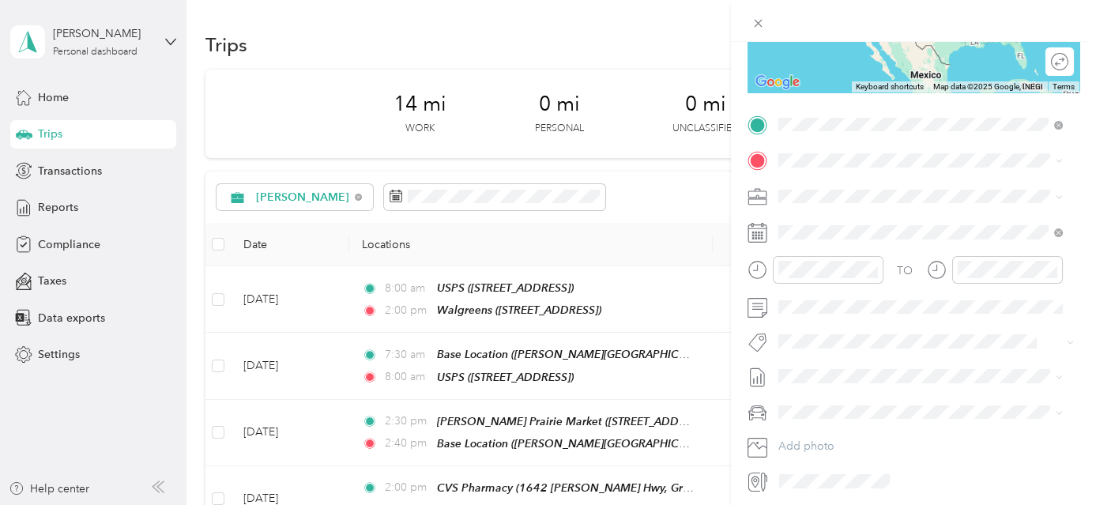
click at [889, 324] on div "TEAM Walgreens [STREET_ADDRESS]" at bounding box center [862, 343] width 109 height 39
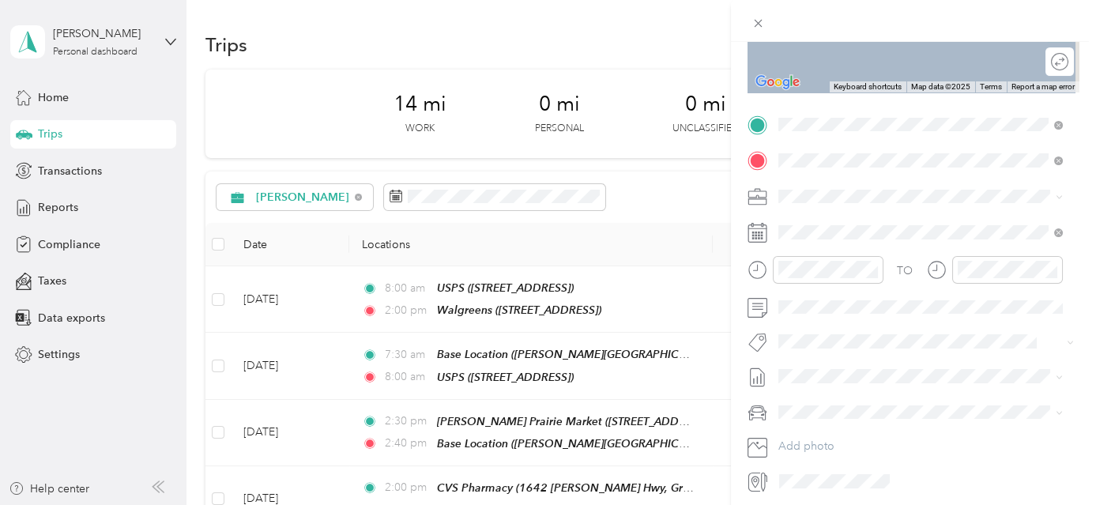
click at [858, 233] on div "TEAM Rays Food Place [STREET_ADDRESS]" at bounding box center [878, 235] width 140 height 39
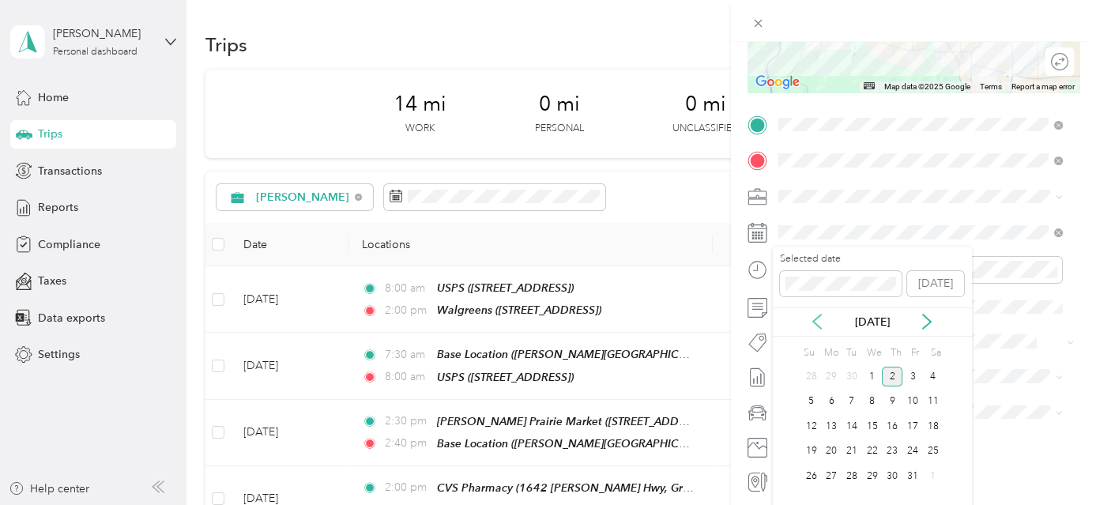
click at [820, 324] on icon at bounding box center [817, 322] width 16 height 16
click at [888, 428] on div "18" at bounding box center [892, 427] width 21 height 20
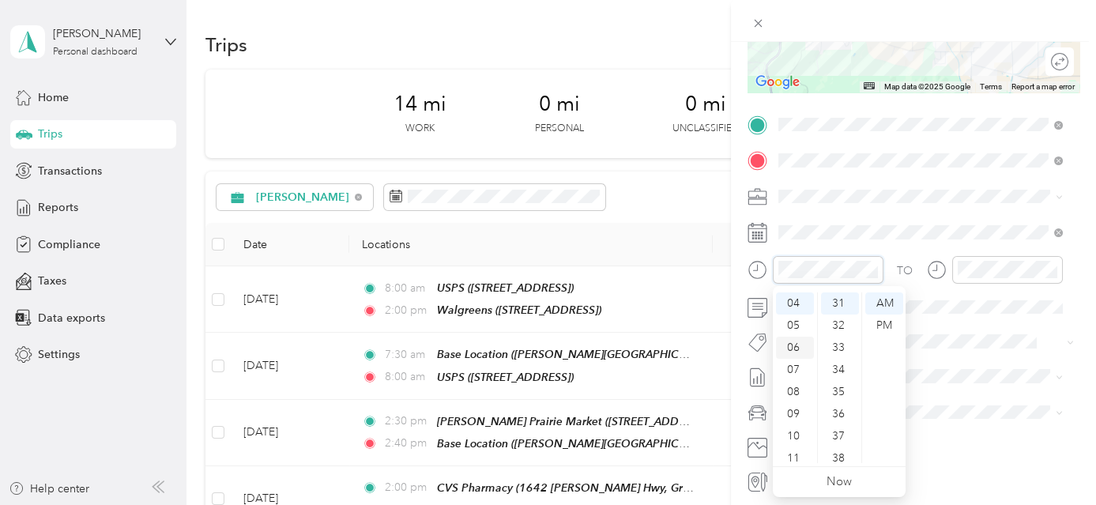
scroll to position [17, 0]
click at [796, 331] on div "02" at bounding box center [795, 331] width 38 height 22
click at [842, 303] on div "00" at bounding box center [840, 303] width 38 height 22
click at [880, 326] on div "PM" at bounding box center [884, 326] width 38 height 22
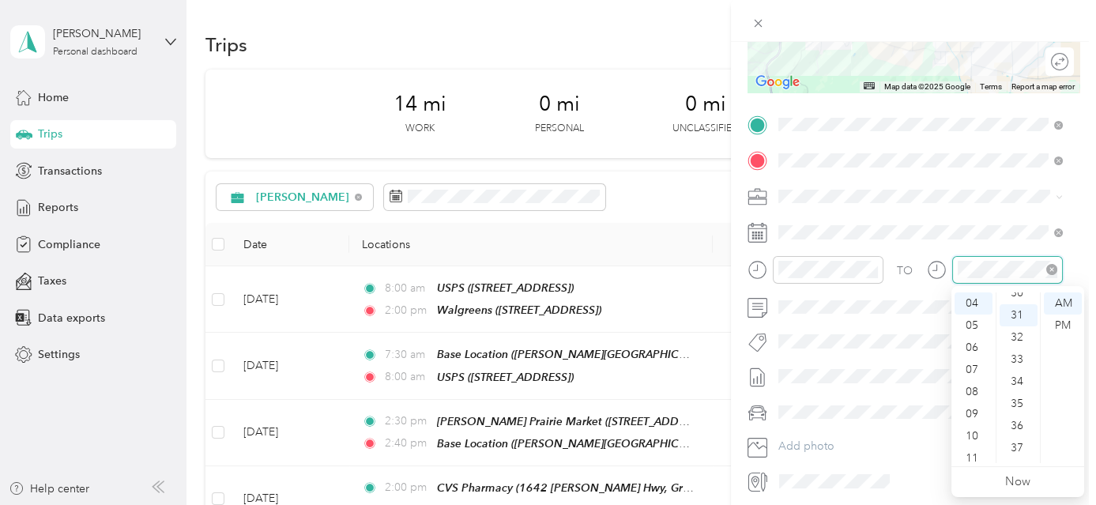
scroll to position [686, 0]
click at [970, 328] on div "05" at bounding box center [974, 326] width 38 height 22
click at [1021, 304] on div "00" at bounding box center [1019, 303] width 38 height 22
click at [1069, 322] on div "PM" at bounding box center [1063, 326] width 38 height 22
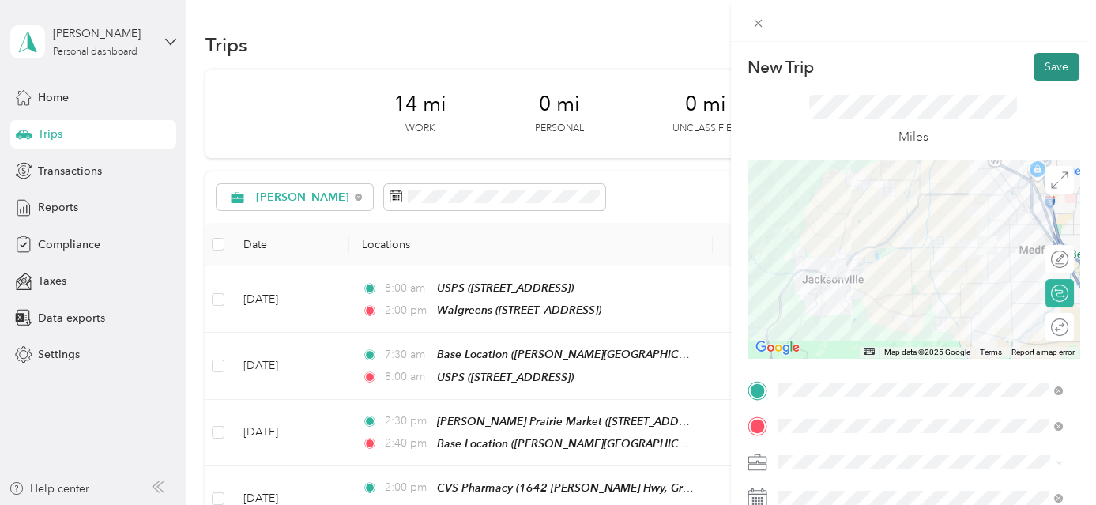
click at [1042, 58] on button "Save" at bounding box center [1057, 67] width 46 height 28
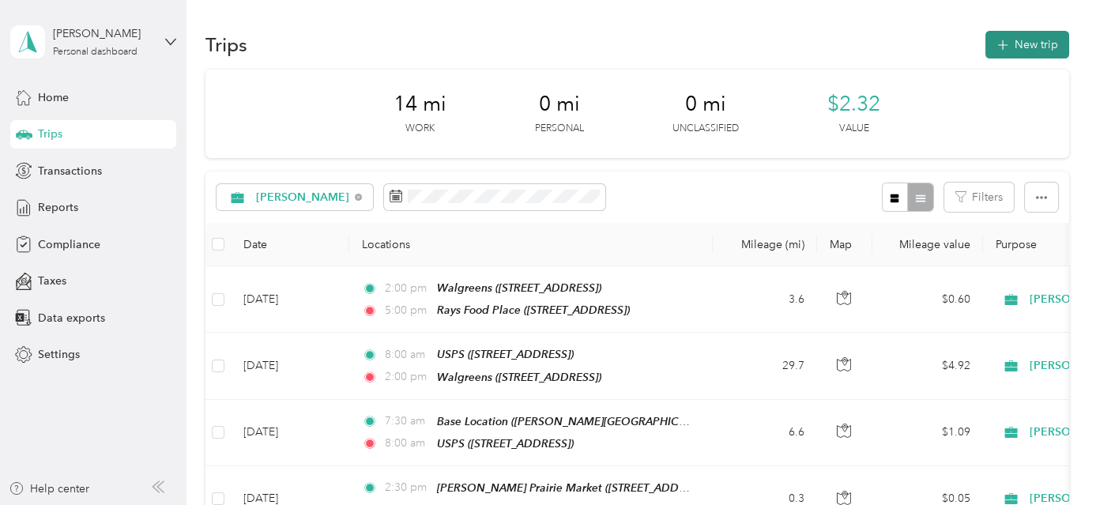
click at [1020, 51] on button "New trip" at bounding box center [1028, 45] width 84 height 28
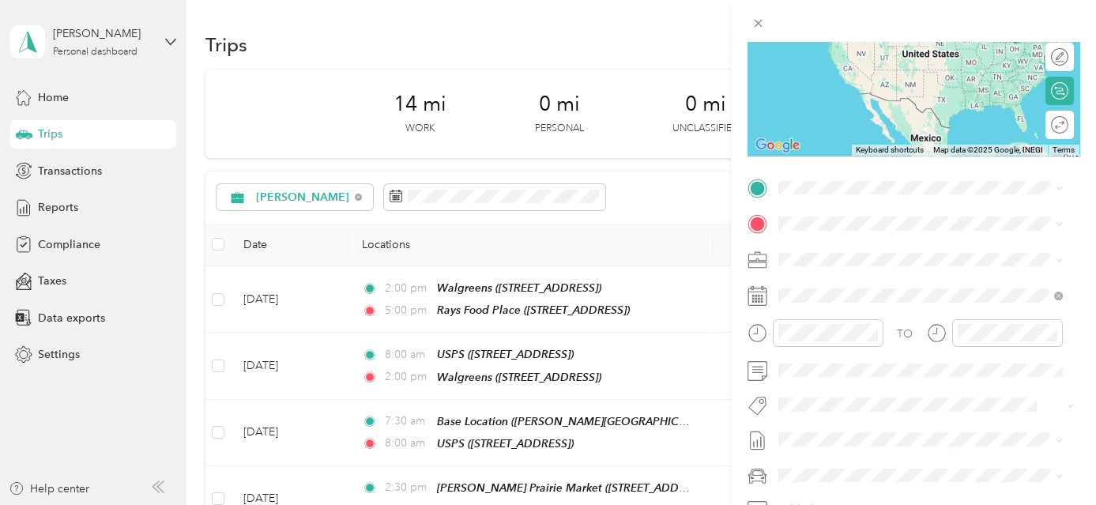
scroll to position [206, 0]
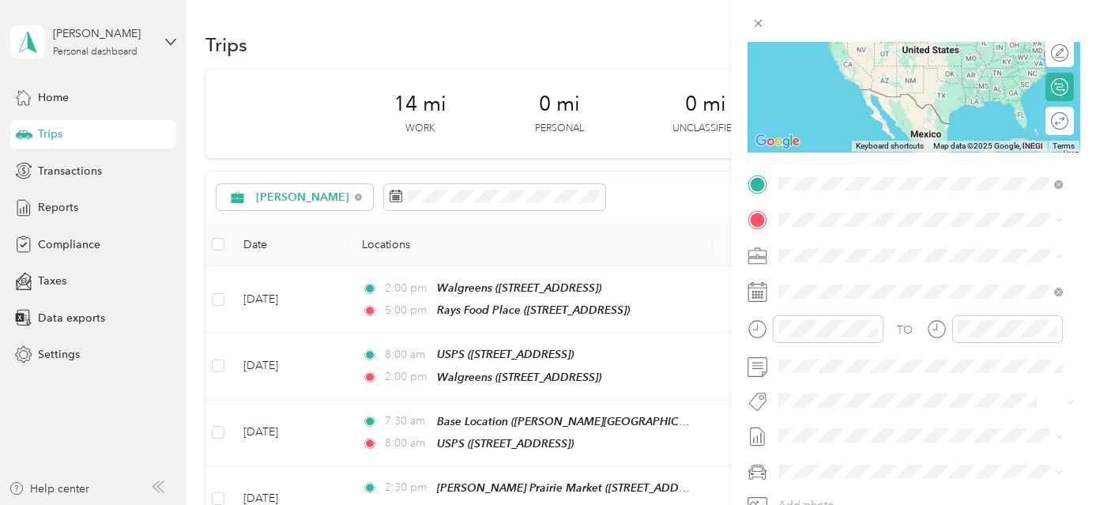
click at [899, 265] on span "[STREET_ADDRESS]" at bounding box center [858, 268] width 100 height 13
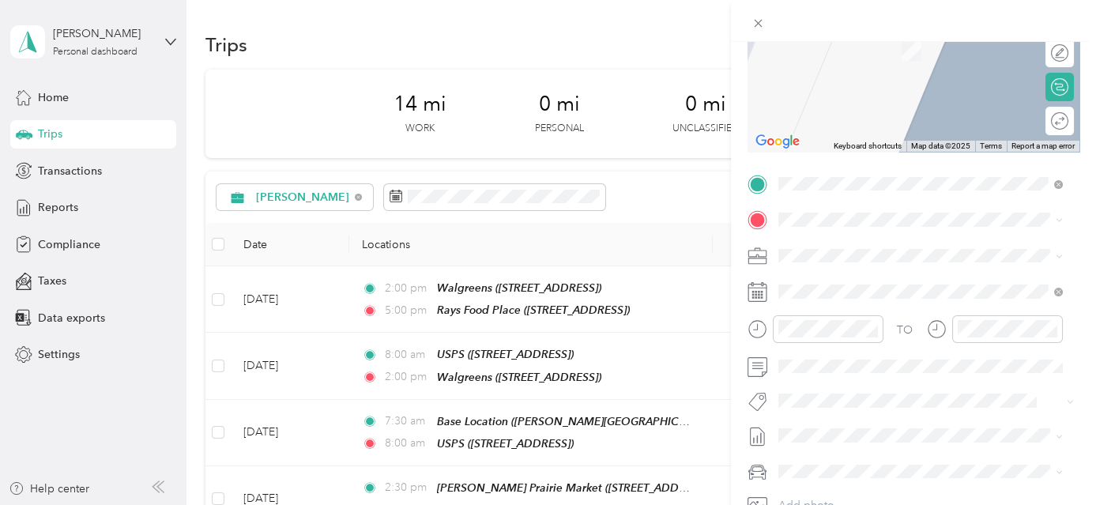
click at [925, 305] on div "TEAM [PERSON_NAME][GEOGRAPHIC_DATA] [STREET_ADDRESS]" at bounding box center [920, 285] width 224 height 39
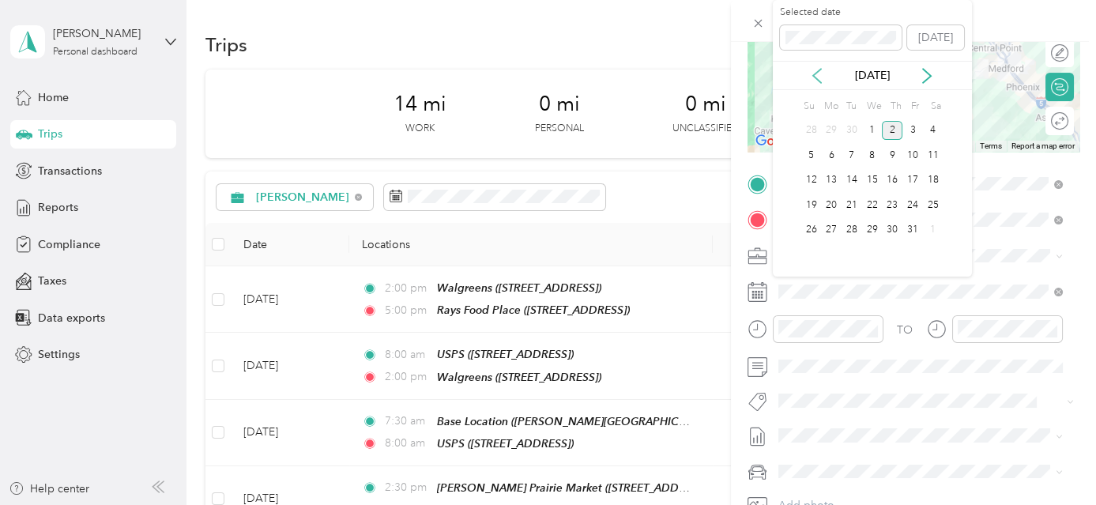
click at [812, 75] on icon at bounding box center [817, 76] width 16 height 16
click at [895, 174] on div "18" at bounding box center [892, 181] width 21 height 20
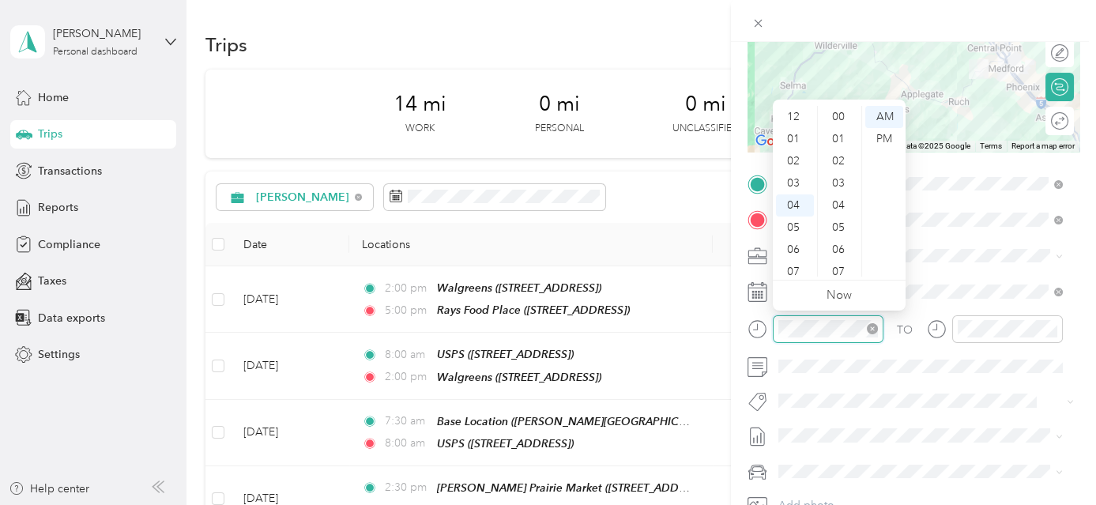
scroll to position [708, 0]
click at [798, 138] on div "05" at bounding box center [795, 139] width 38 height 22
click at [836, 112] on div "00" at bounding box center [840, 117] width 38 height 22
click at [883, 141] on div "PM" at bounding box center [884, 139] width 38 height 22
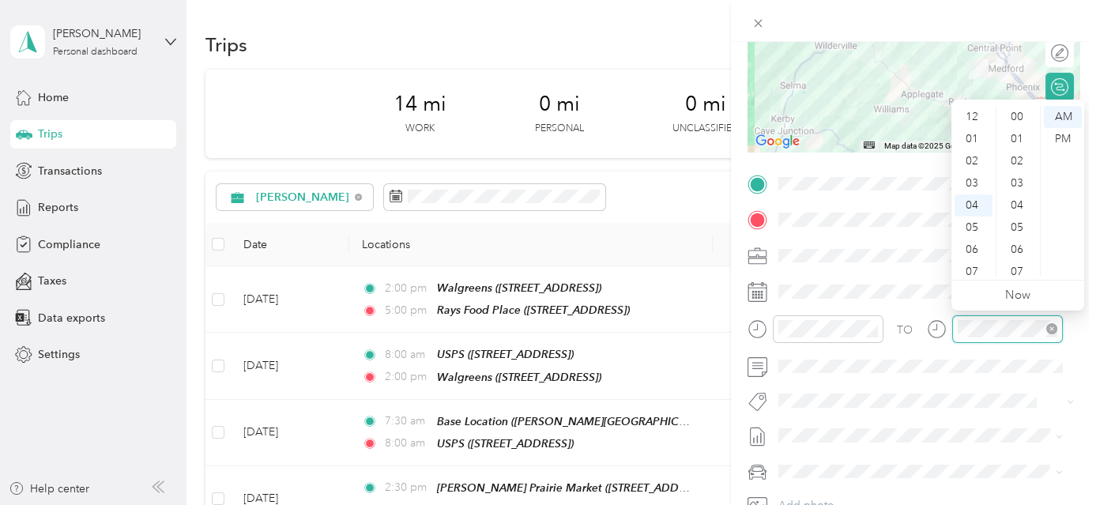
scroll to position [708, 0]
click at [973, 156] on div "06" at bounding box center [974, 161] width 38 height 22
click at [1025, 115] on div "00" at bounding box center [1019, 117] width 38 height 22
click at [1059, 137] on div "PM" at bounding box center [1063, 139] width 38 height 22
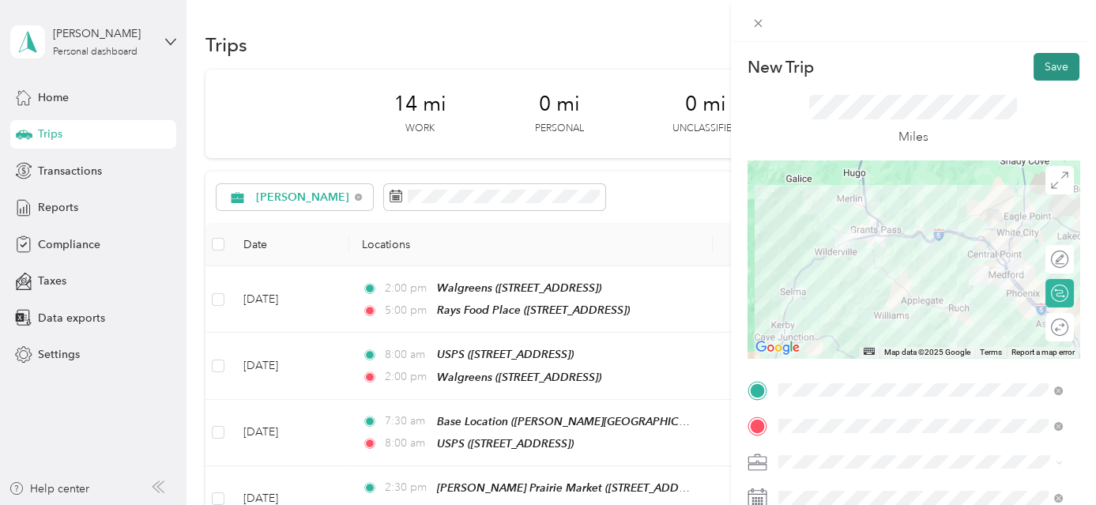
click at [1050, 58] on button "Save" at bounding box center [1057, 67] width 46 height 28
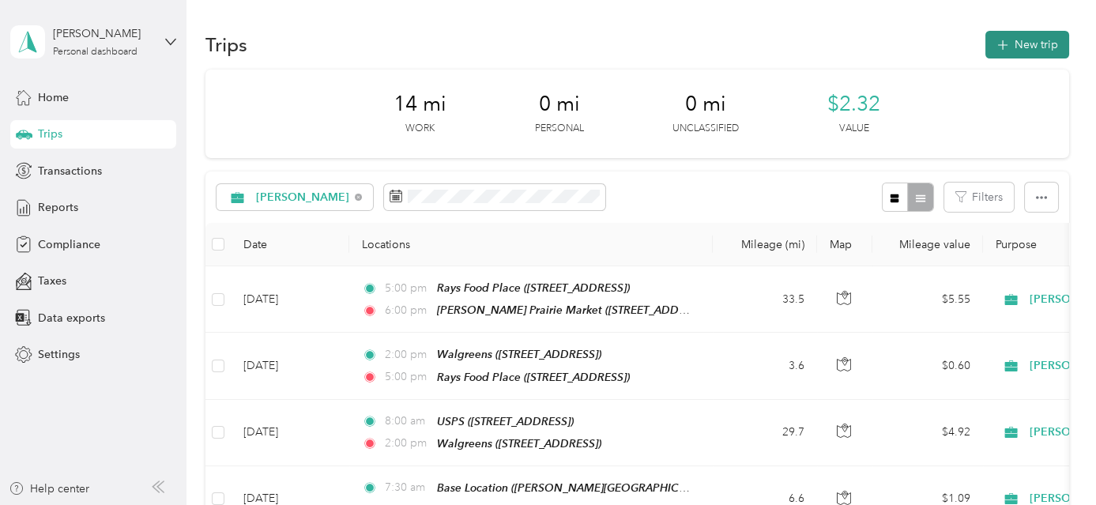
click at [1024, 46] on button "New trip" at bounding box center [1028, 45] width 84 height 28
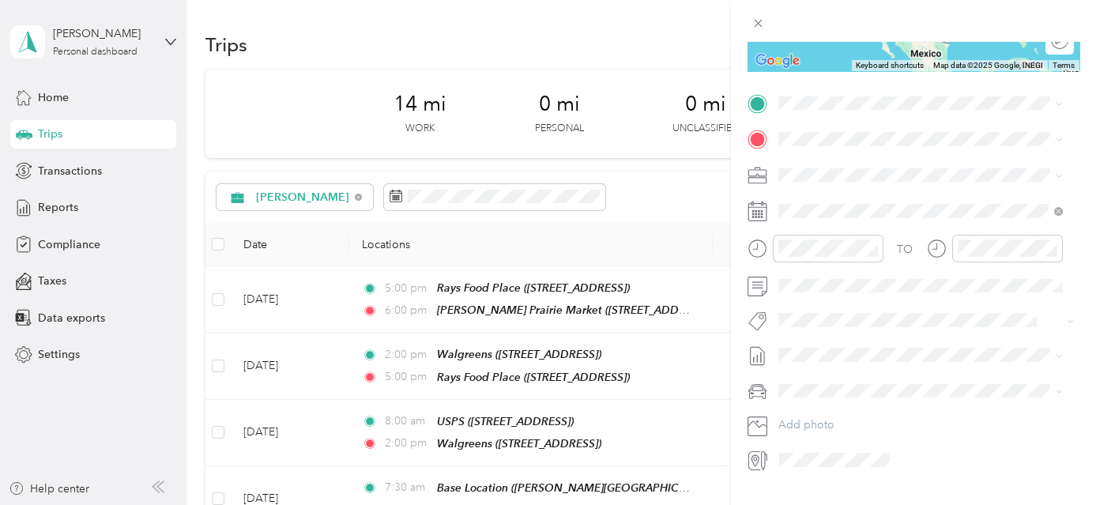
scroll to position [286, 0]
click at [849, 170] on button "TEAM" at bounding box center [832, 169] width 49 height 20
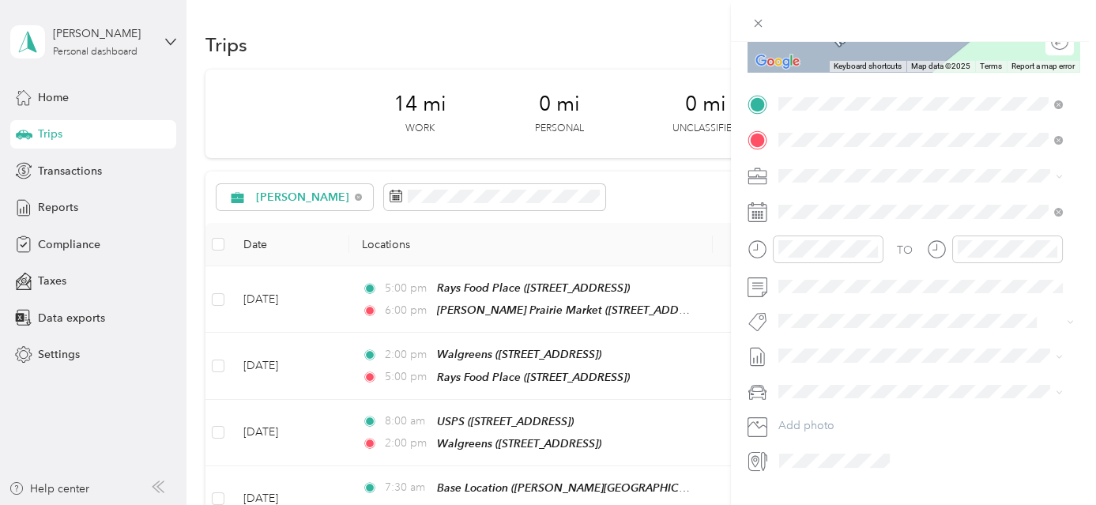
click at [861, 206] on div "Base Location [PERSON_NAME][GEOGRAPHIC_DATA], [GEOGRAPHIC_DATA], [US_STATE], [G…" at bounding box center [933, 227] width 250 height 66
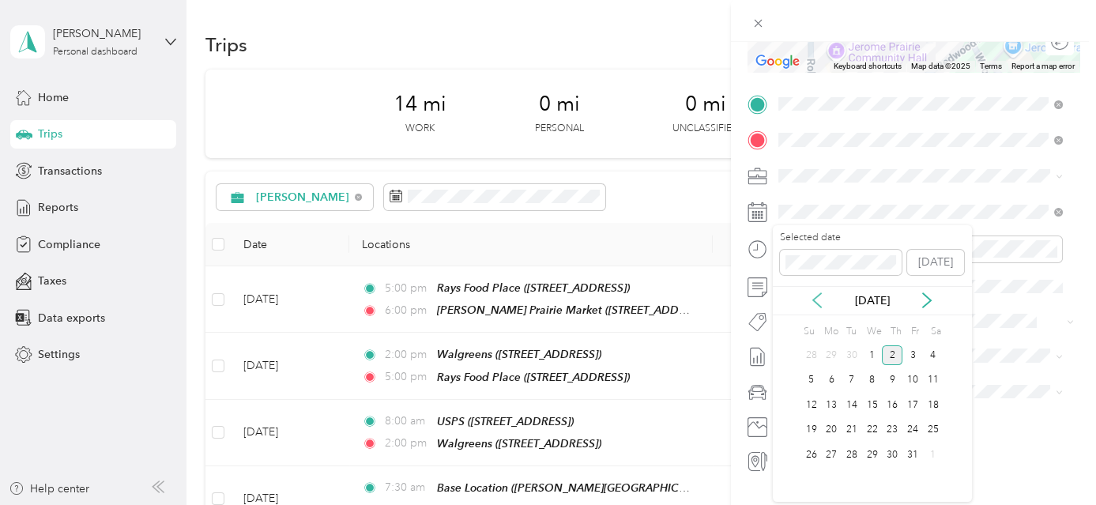
click at [814, 300] on icon at bounding box center [817, 300] width 8 height 14
click at [886, 406] on div "18" at bounding box center [892, 405] width 21 height 20
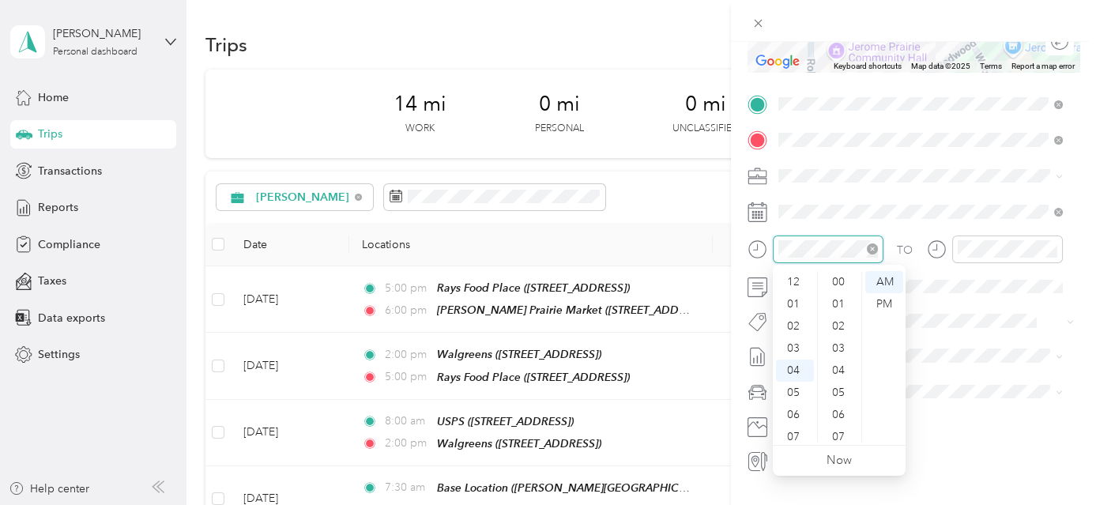
scroll to position [730, 0]
click at [790, 327] on div "06" at bounding box center [795, 326] width 38 height 22
click at [839, 283] on div "00" at bounding box center [840, 282] width 38 height 22
click at [887, 305] on div "PM" at bounding box center [884, 304] width 38 height 22
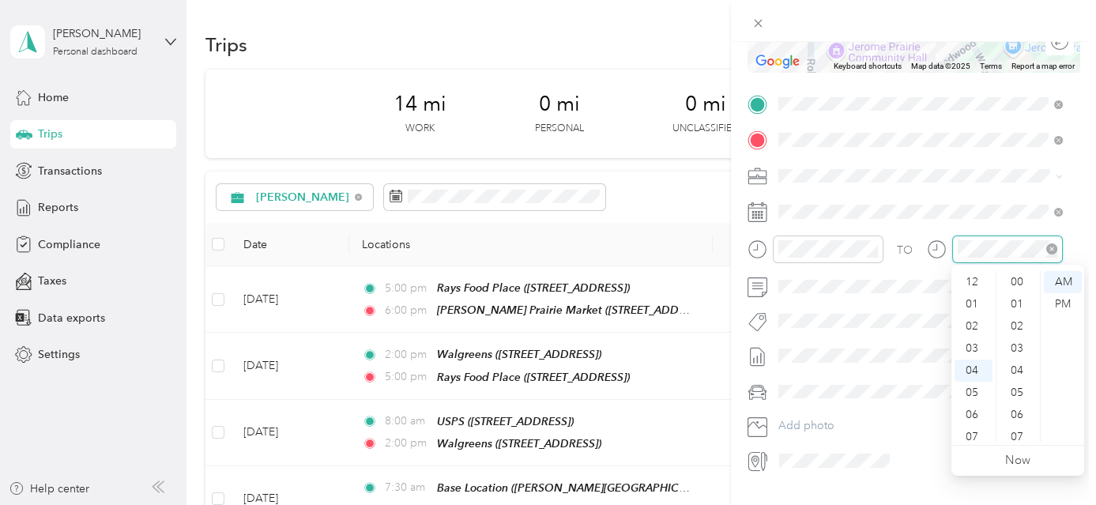
scroll to position [730, 0]
click at [978, 328] on div "06" at bounding box center [974, 326] width 38 height 22
click at [1016, 342] on div "10" at bounding box center [1019, 348] width 38 height 22
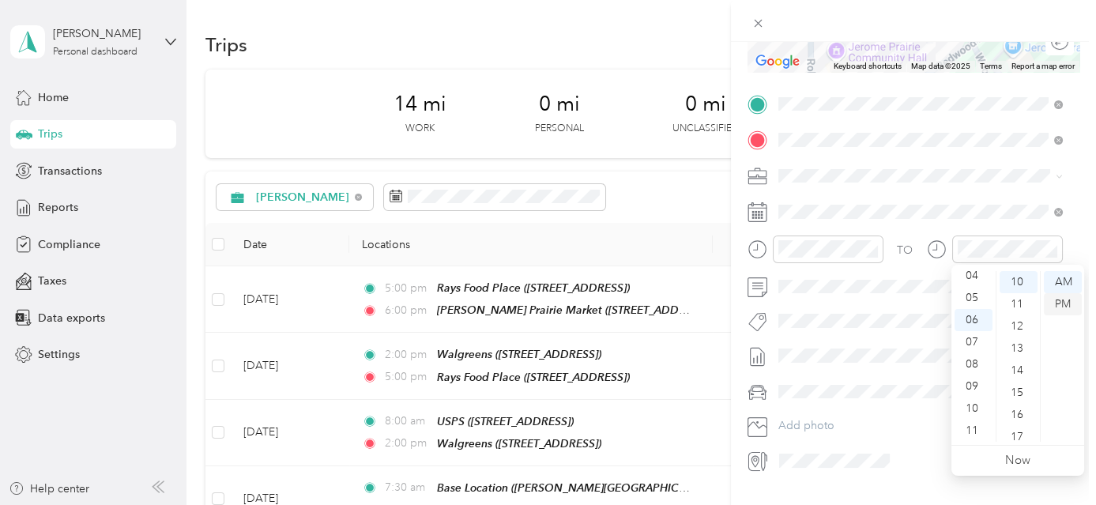
click at [1066, 303] on div "PM" at bounding box center [1063, 304] width 38 height 22
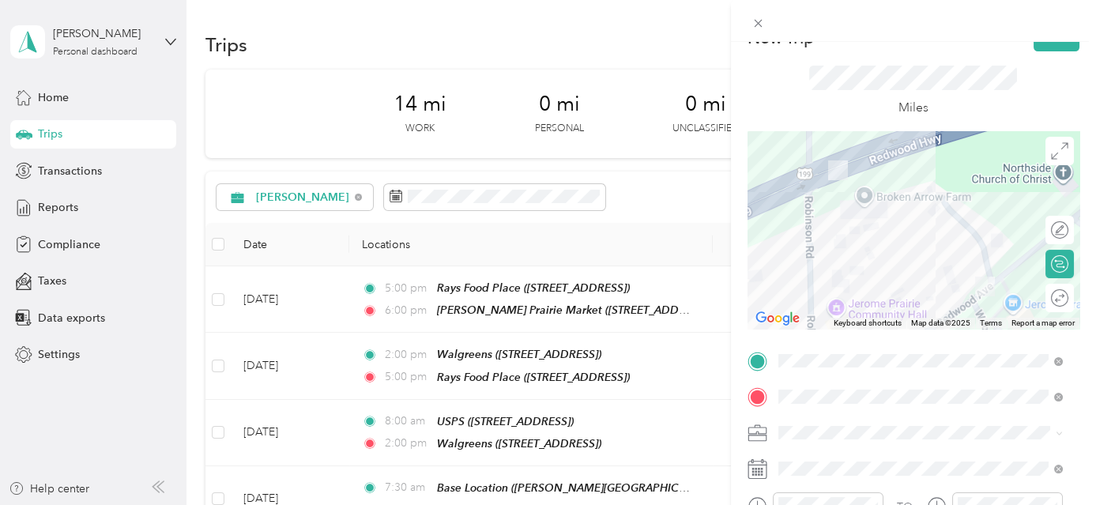
scroll to position [0, 0]
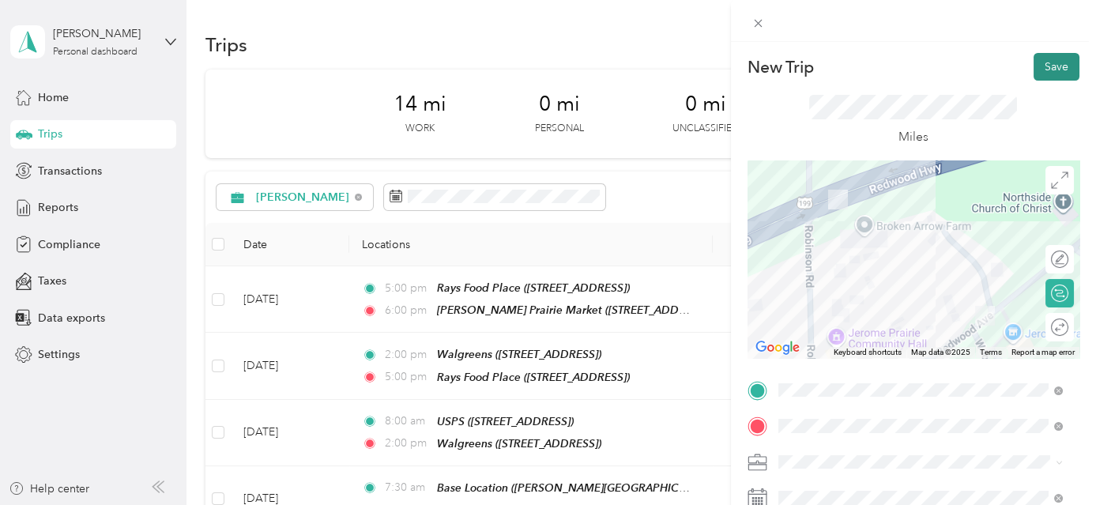
click at [1055, 66] on button "Save" at bounding box center [1057, 67] width 46 height 28
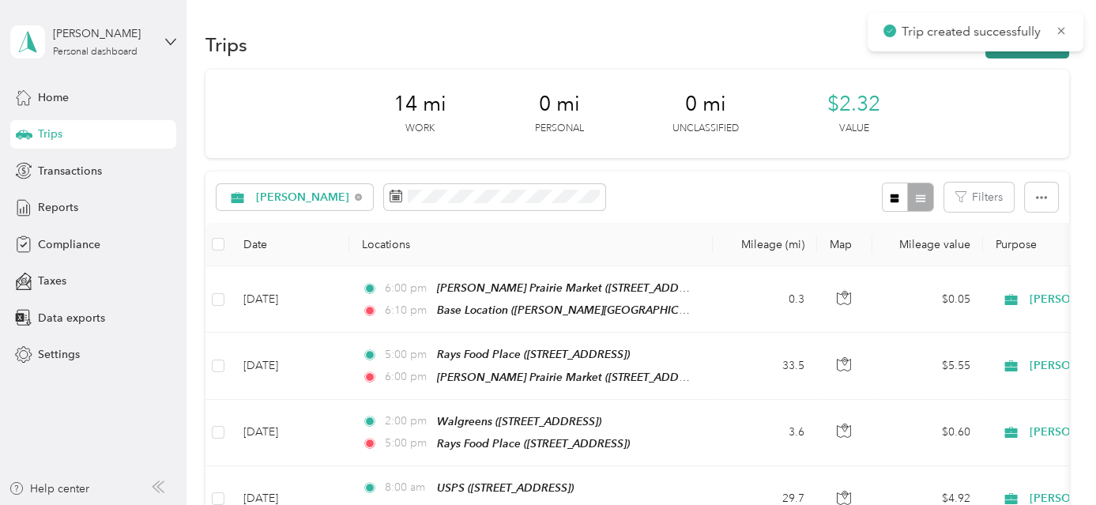
click at [1039, 56] on button "New trip" at bounding box center [1028, 45] width 84 height 28
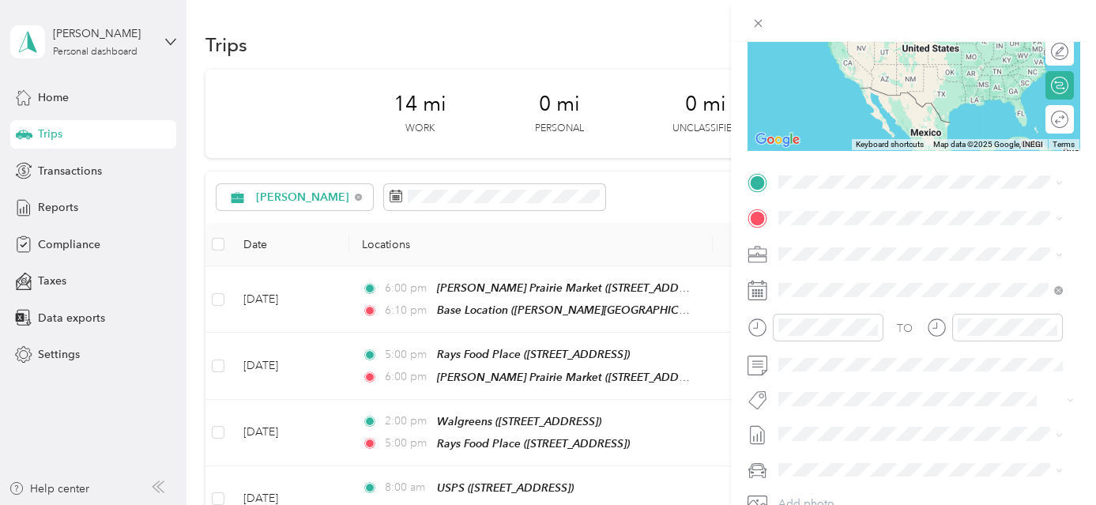
scroll to position [275, 0]
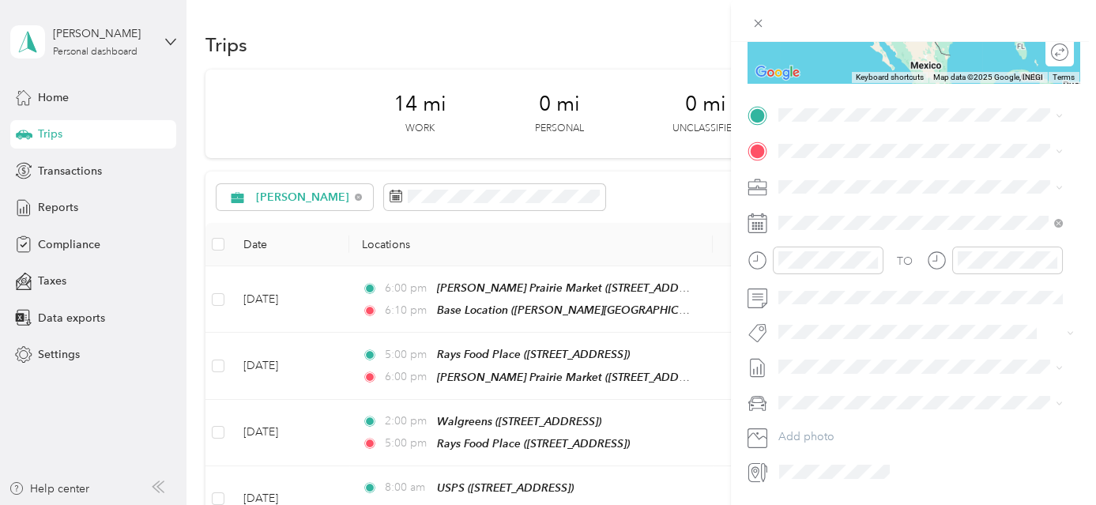
click at [851, 191] on span "[PERSON_NAME][GEOGRAPHIC_DATA], [GEOGRAPHIC_DATA], [US_STATE], [GEOGRAPHIC_DATA]" at bounding box center [910, 208] width 205 height 47
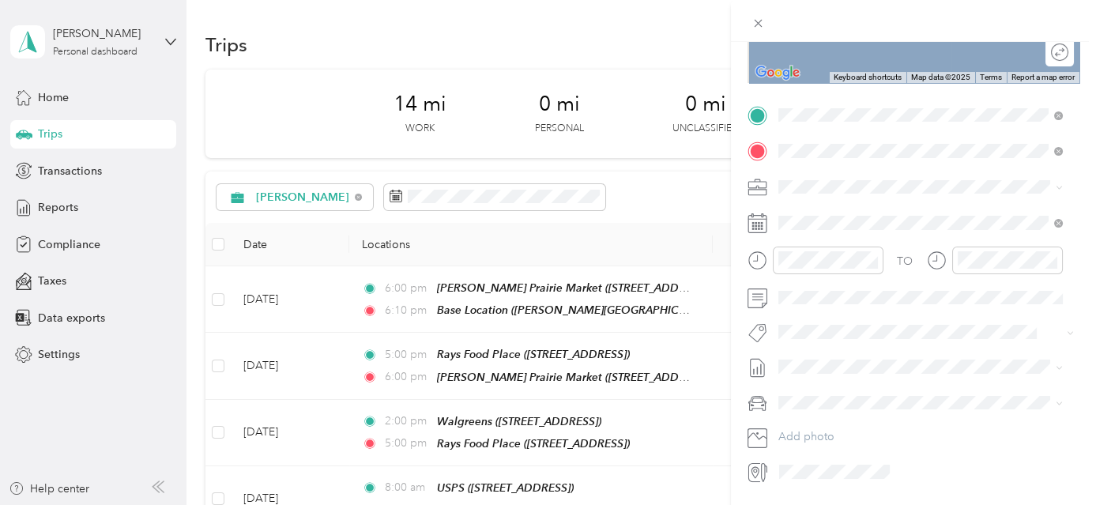
click at [884, 231] on span "[STREET_ADDRESS]" at bounding box center [858, 236] width 100 height 13
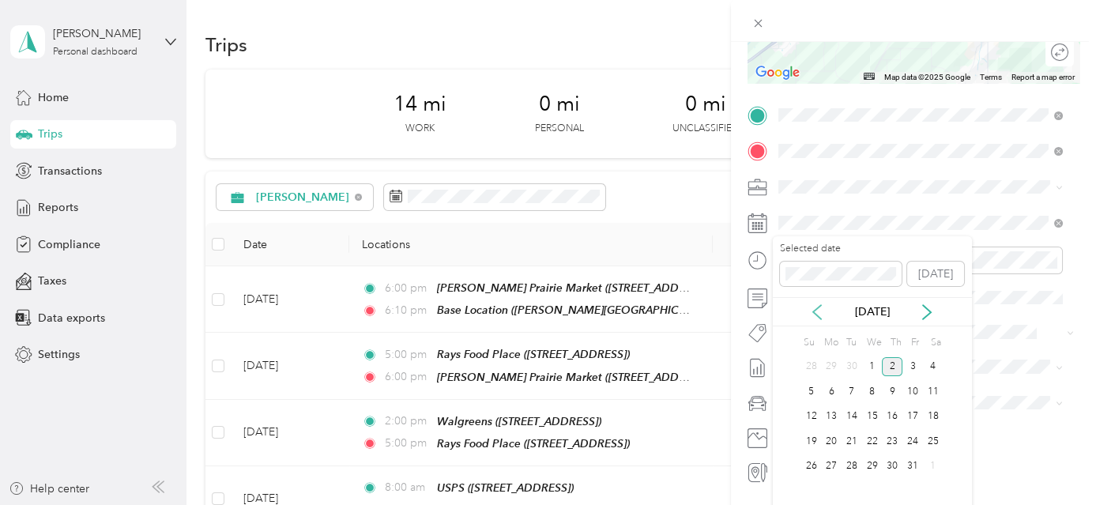
click at [821, 315] on icon at bounding box center [817, 312] width 16 height 16
click at [913, 413] on div "19" at bounding box center [913, 417] width 21 height 20
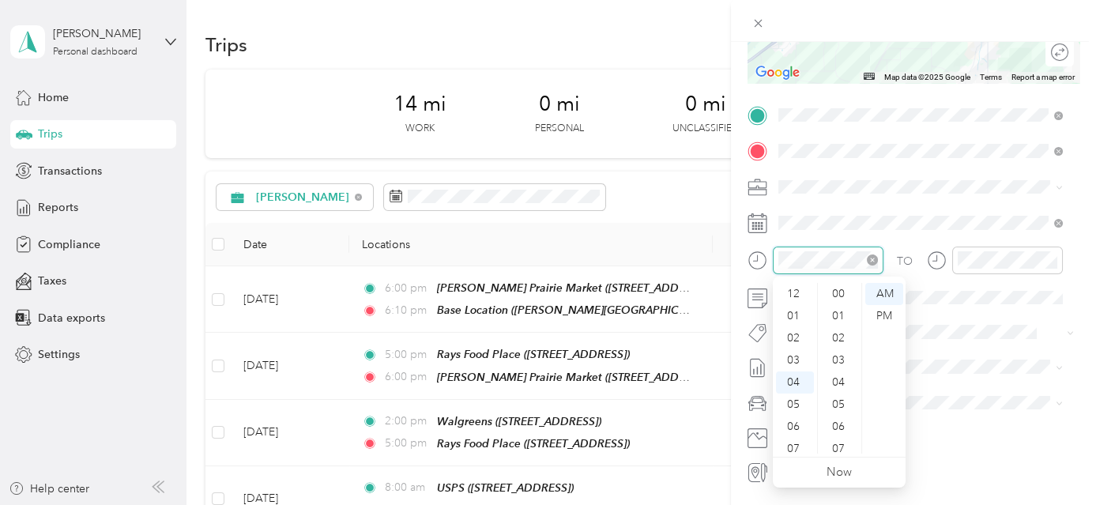
scroll to position [752, 0]
click at [797, 363] on div "07" at bounding box center [795, 360] width 38 height 22
click at [832, 296] on div "00" at bounding box center [840, 294] width 38 height 22
drag, startPoint x: 885, startPoint y: 297, endPoint x: 970, endPoint y: 280, distance: 86.3
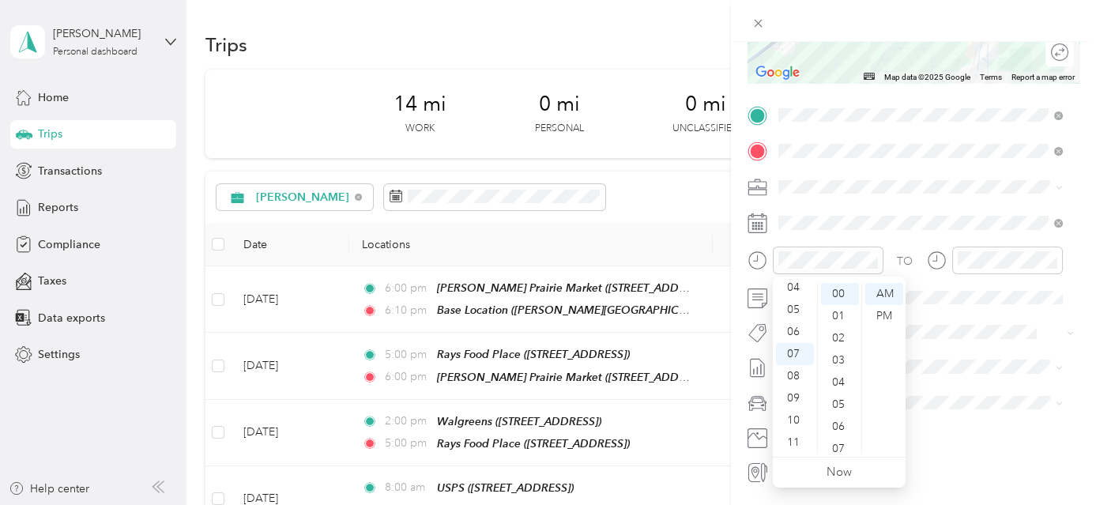
click at [887, 297] on div "AM" at bounding box center [884, 294] width 38 height 22
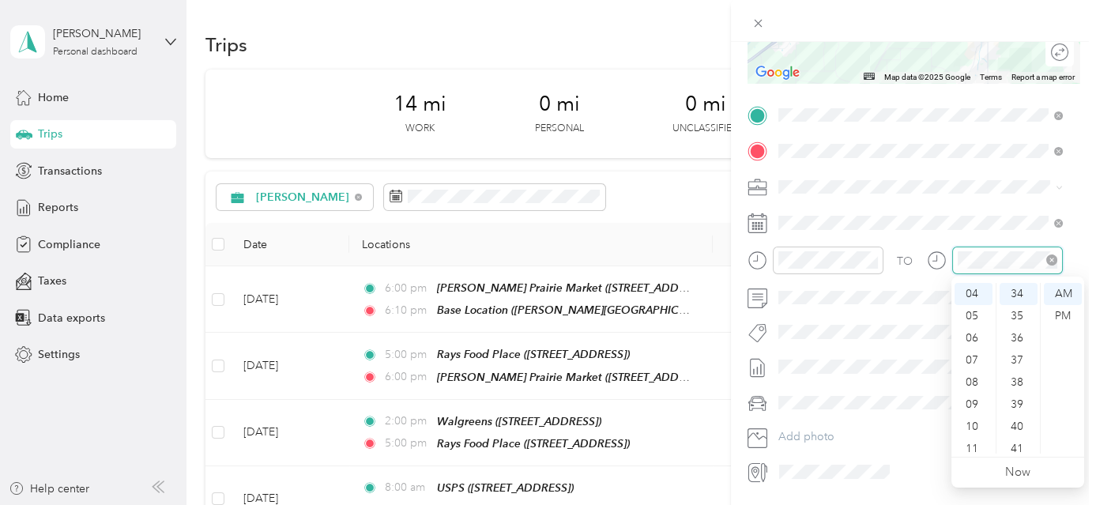
scroll to position [752, 0]
click at [974, 366] on div "07" at bounding box center [974, 360] width 38 height 22
click at [1022, 348] on div "30" at bounding box center [1019, 349] width 38 height 22
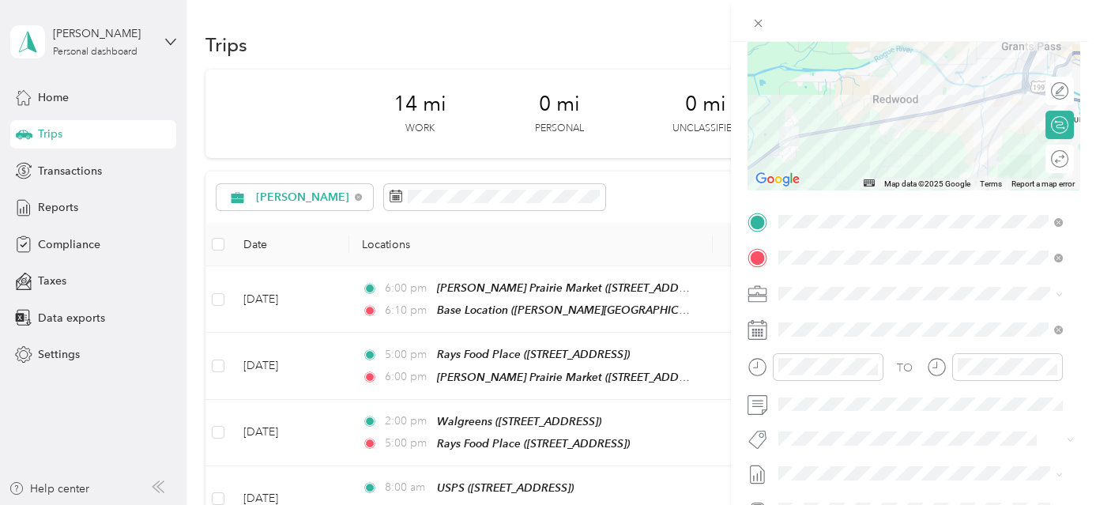
scroll to position [0, 0]
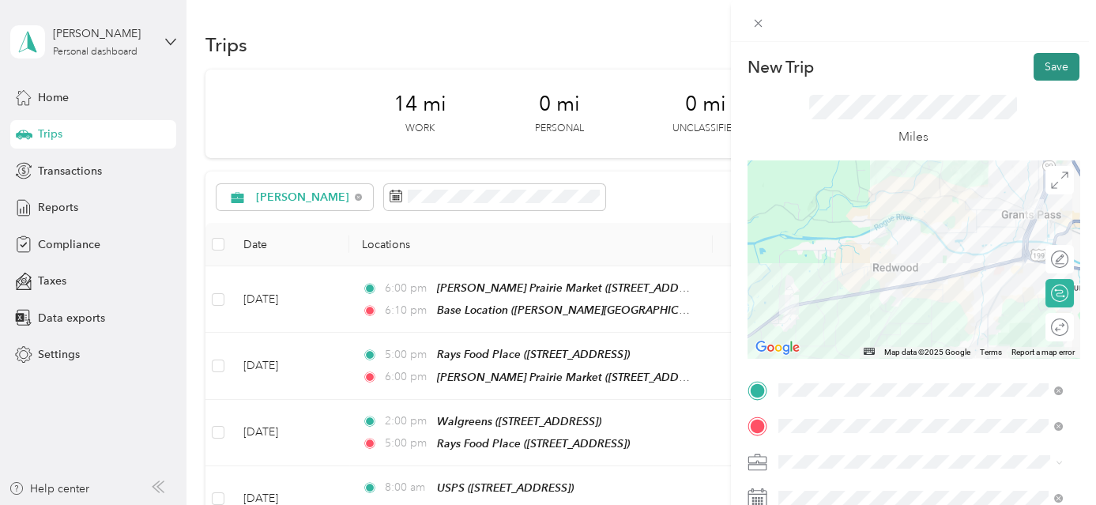
click at [1051, 62] on button "Save" at bounding box center [1057, 67] width 46 height 28
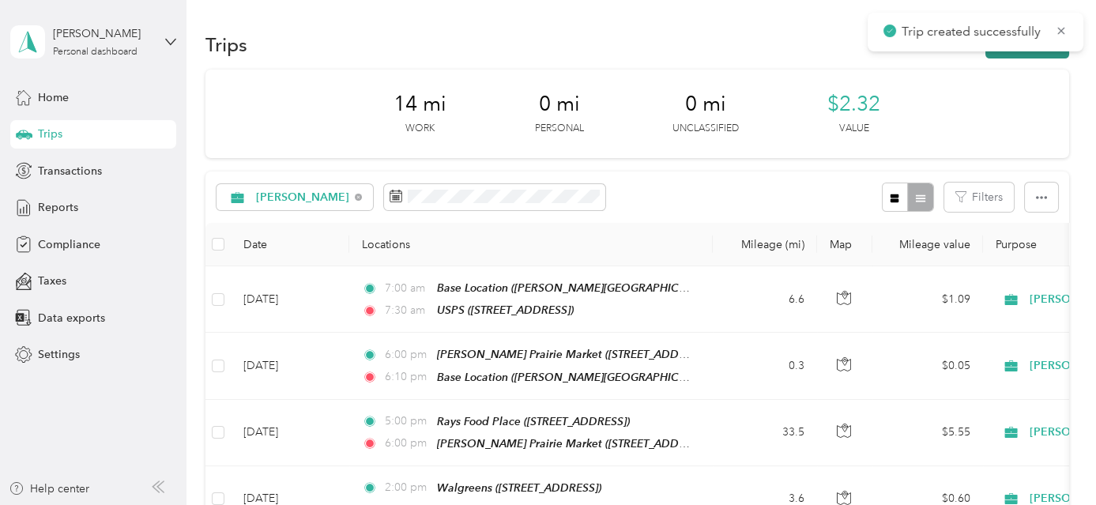
click at [1050, 58] on button "New trip" at bounding box center [1028, 45] width 84 height 28
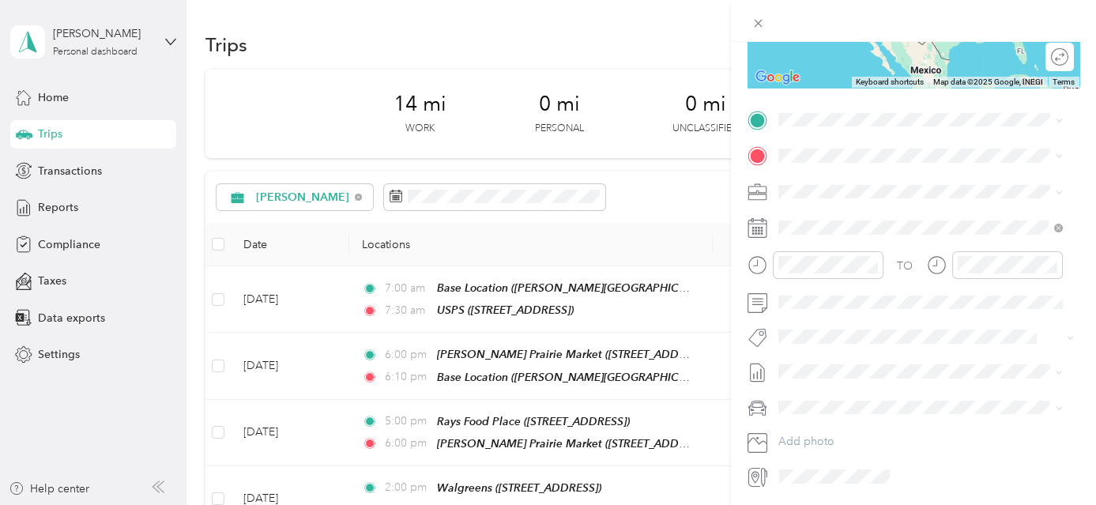
scroll to position [289, 0]
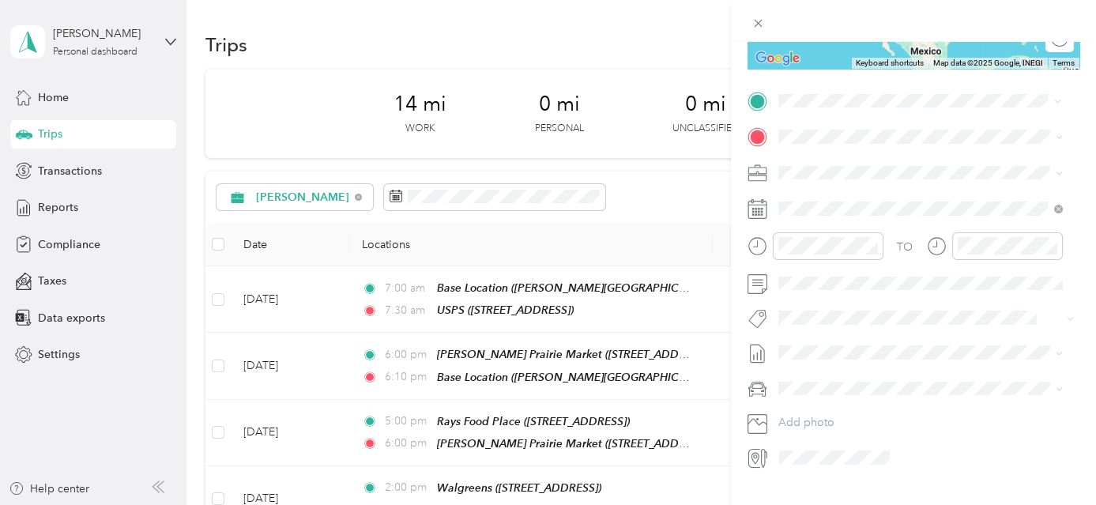
click at [862, 169] on div "TEAM USPS" at bounding box center [858, 166] width 100 height 20
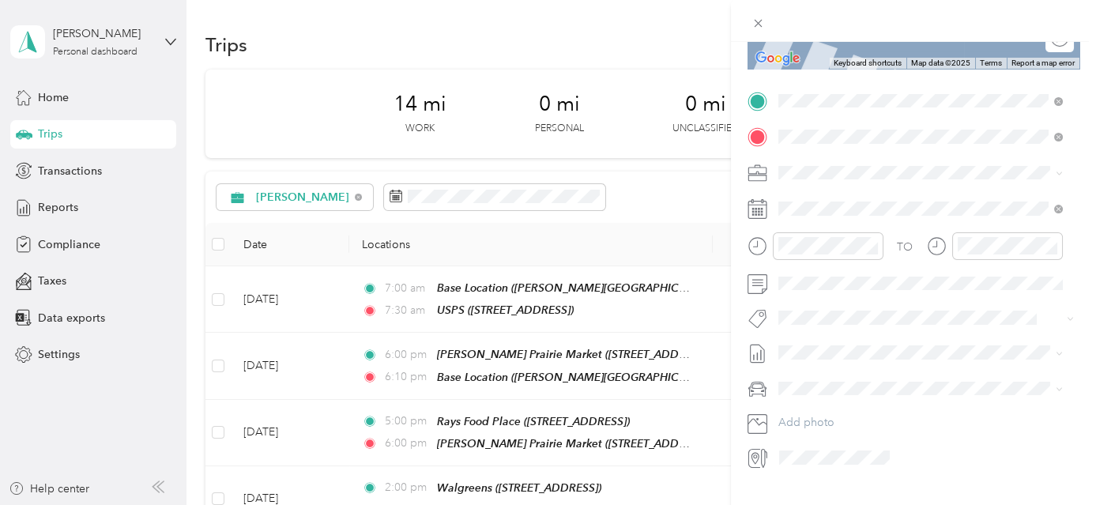
click at [928, 345] on div "Safeway [STREET_ADDRESS][US_STATE]" at bounding box center [933, 327] width 250 height 50
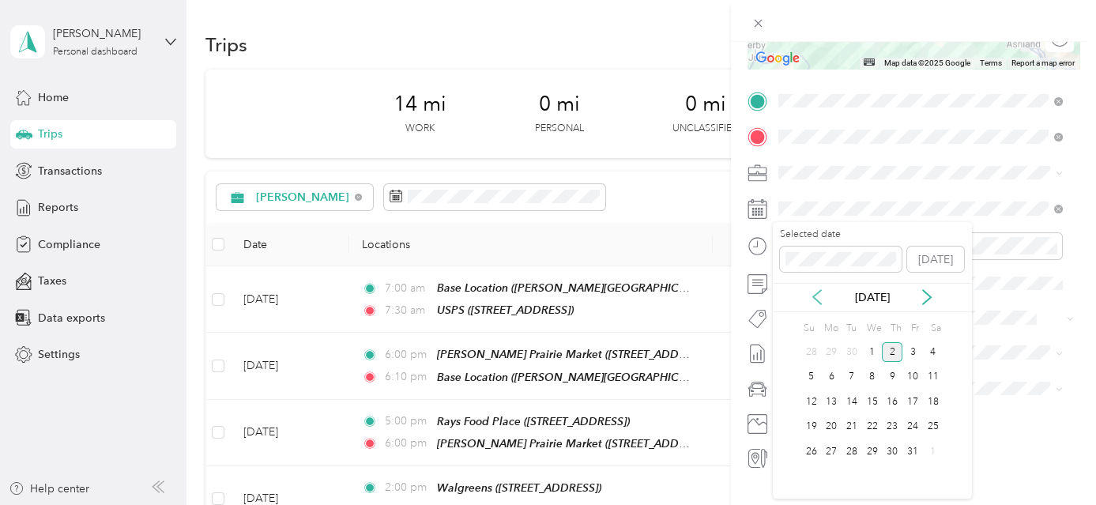
click at [818, 298] on icon at bounding box center [817, 297] width 16 height 16
click at [911, 402] on div "19" at bounding box center [913, 402] width 21 height 20
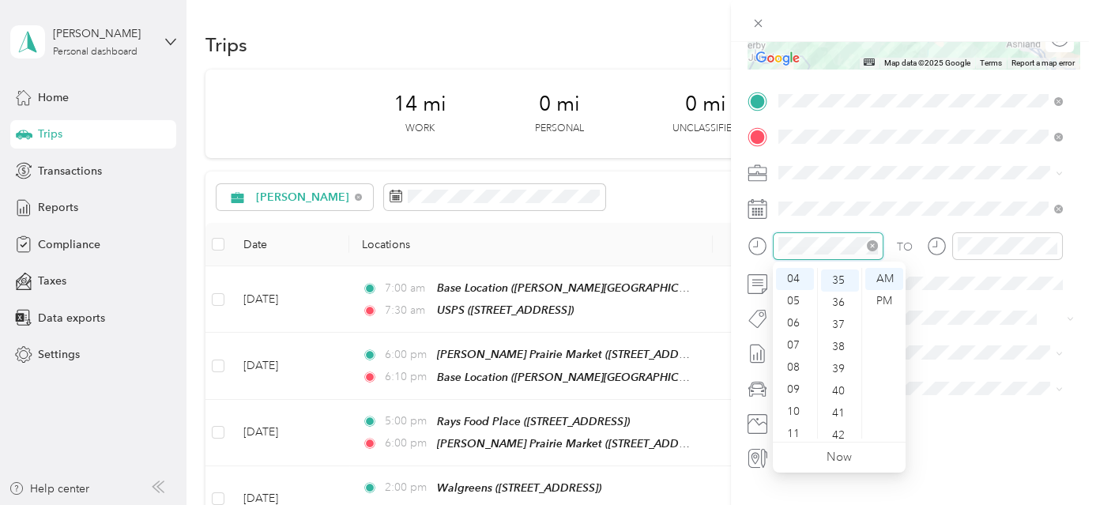
scroll to position [775, 0]
click at [796, 342] on div "07" at bounding box center [795, 345] width 38 height 22
click at [843, 307] on div "30" at bounding box center [840, 312] width 38 height 22
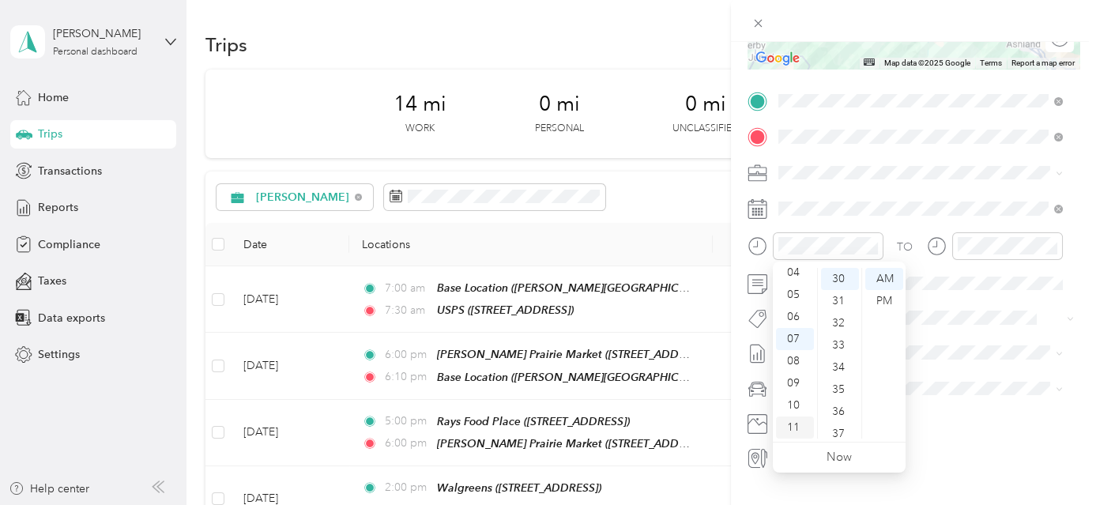
click at [791, 428] on div "11" at bounding box center [795, 428] width 38 height 22
click at [800, 337] on div "07" at bounding box center [795, 339] width 38 height 22
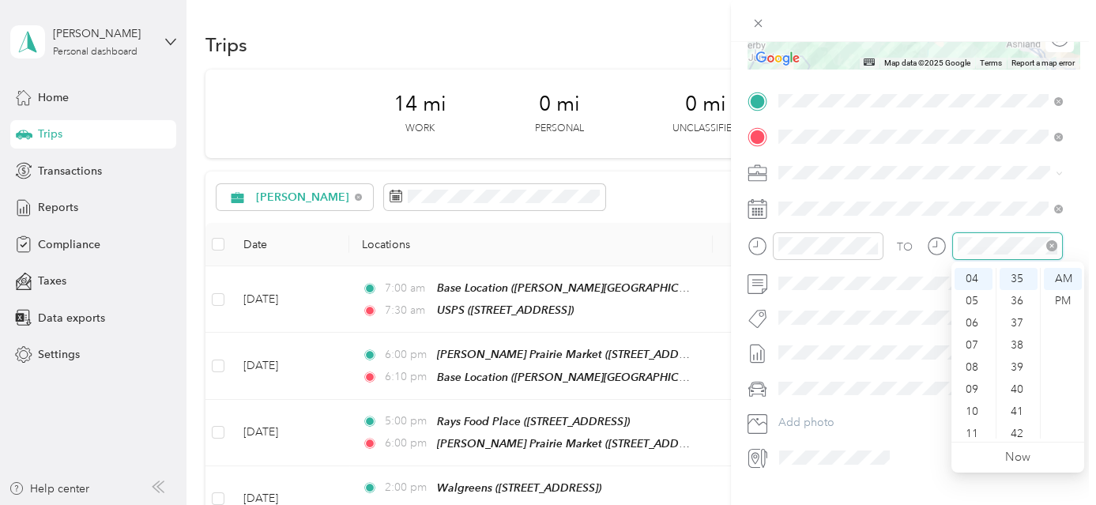
scroll to position [775, 0]
click at [974, 428] on div "11" at bounding box center [974, 434] width 38 height 22
click at [1025, 309] on div "30" at bounding box center [1019, 312] width 38 height 22
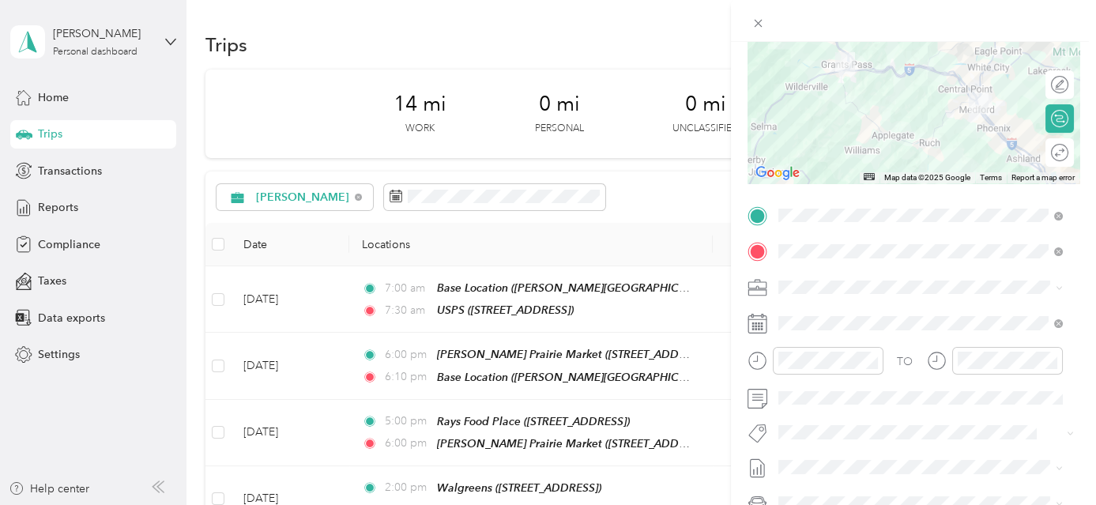
scroll to position [0, 0]
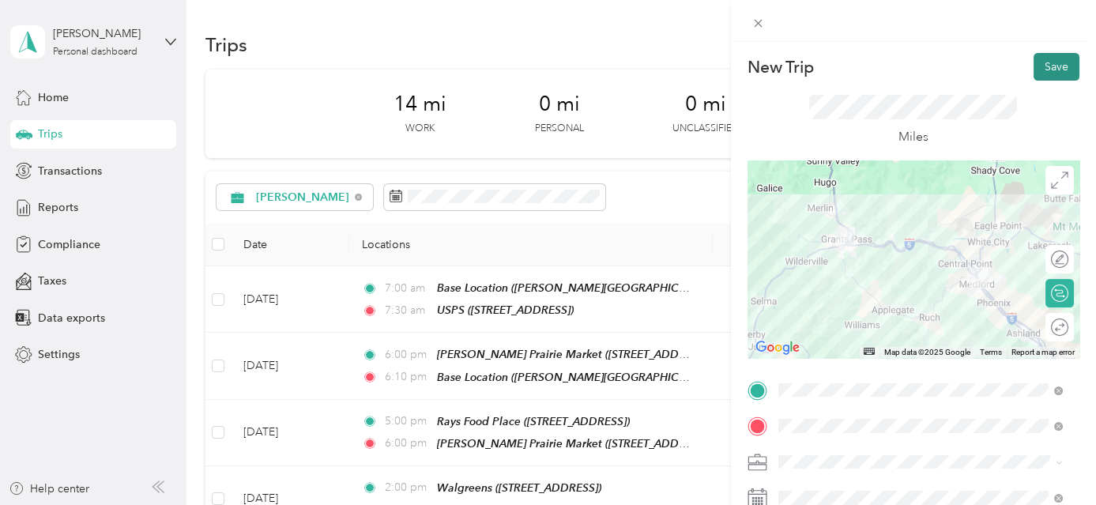
click at [1041, 67] on button "Save" at bounding box center [1057, 67] width 46 height 28
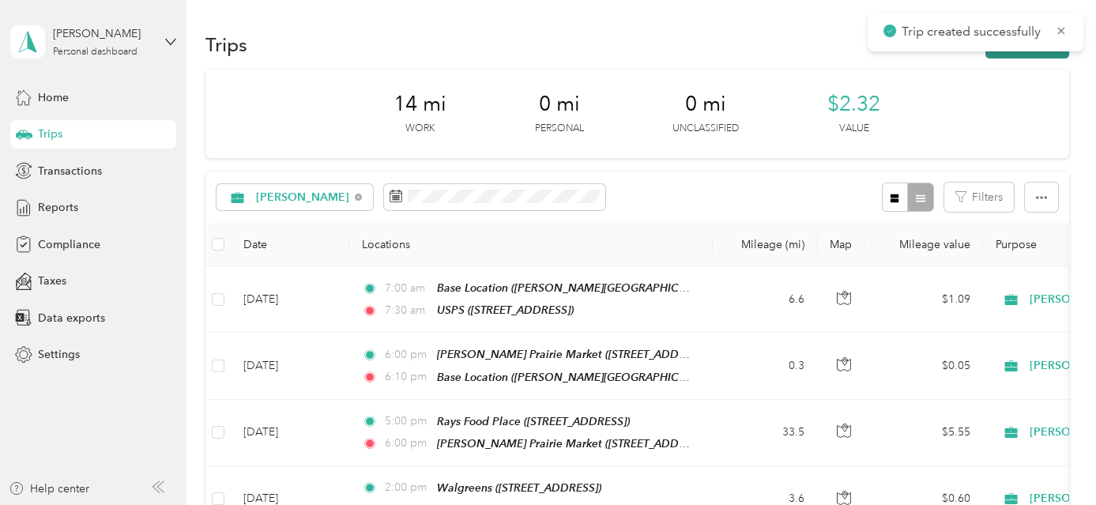
click at [1028, 51] on button "New trip" at bounding box center [1028, 45] width 84 height 28
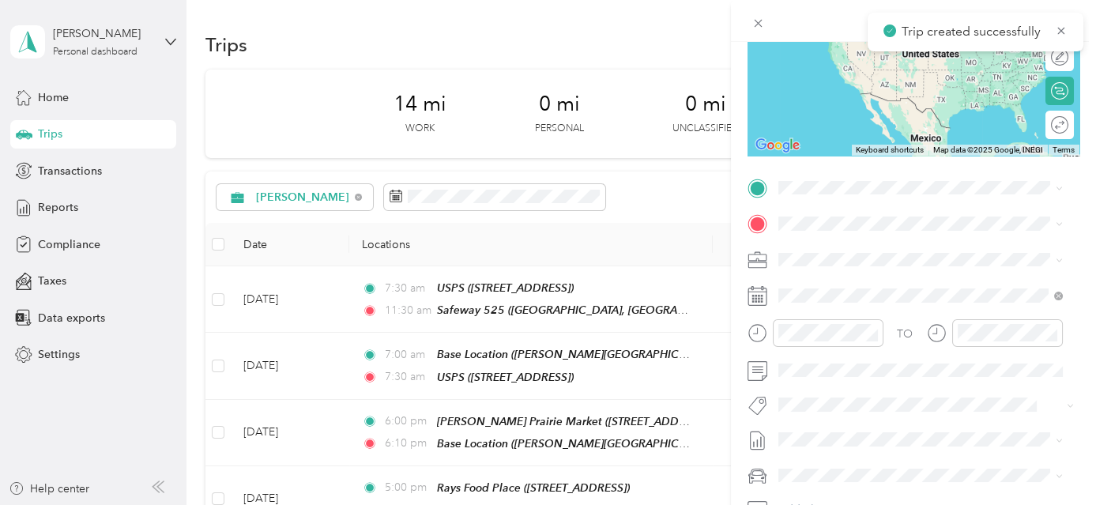
scroll to position [223, 0]
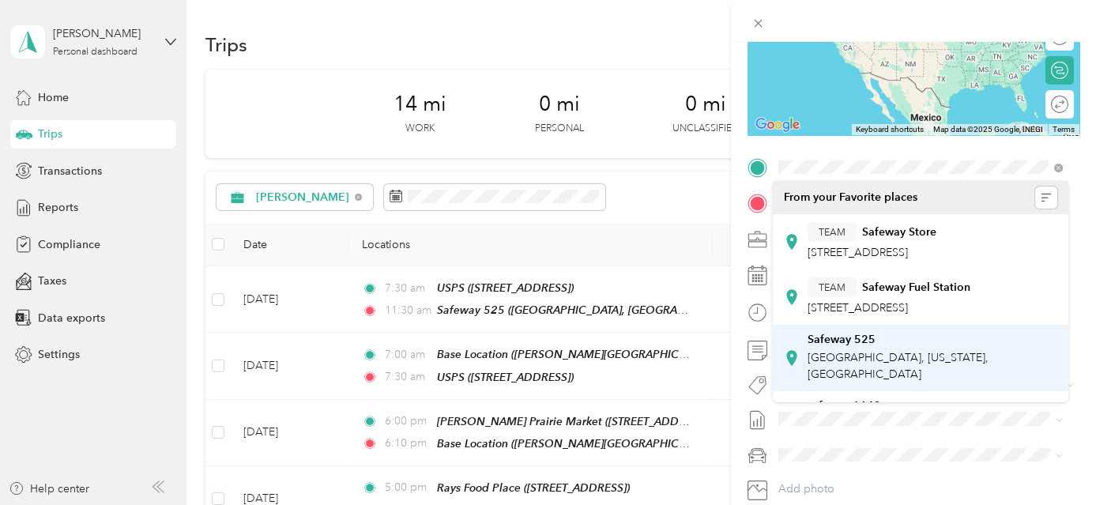
click at [832, 381] on span "[GEOGRAPHIC_DATA], [US_STATE], [GEOGRAPHIC_DATA]" at bounding box center [898, 366] width 181 height 30
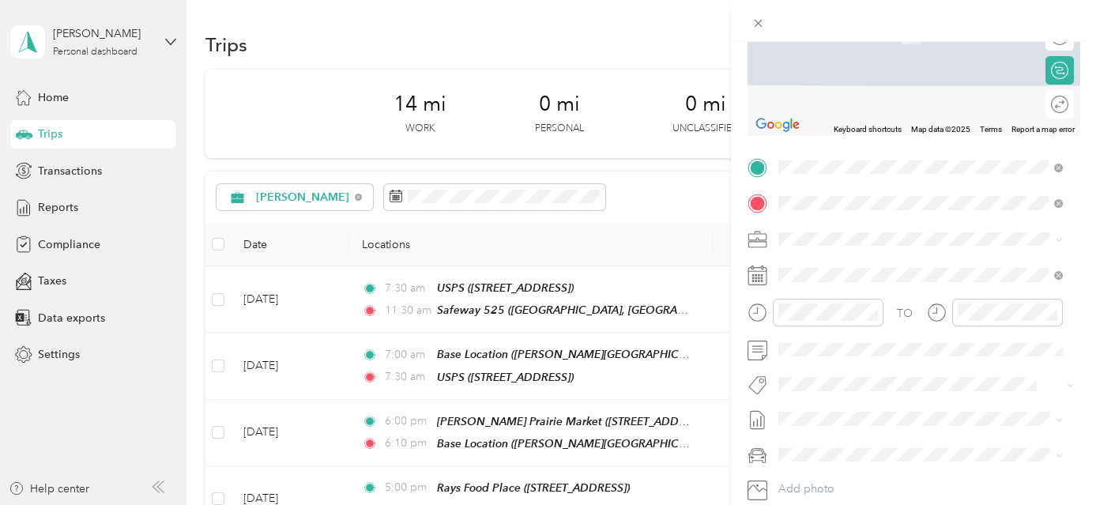
click at [838, 281] on span "[STREET_ADDRESS][PERSON_NAME][US_STATE]" at bounding box center [931, 283] width 246 height 13
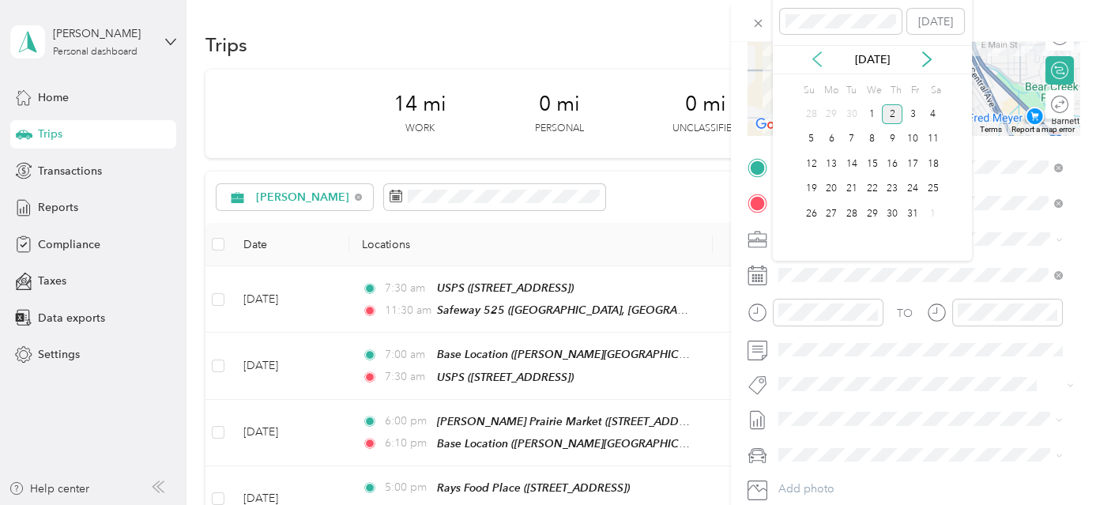
click at [817, 54] on icon at bounding box center [817, 59] width 16 height 16
click at [917, 166] on div "19" at bounding box center [913, 164] width 21 height 20
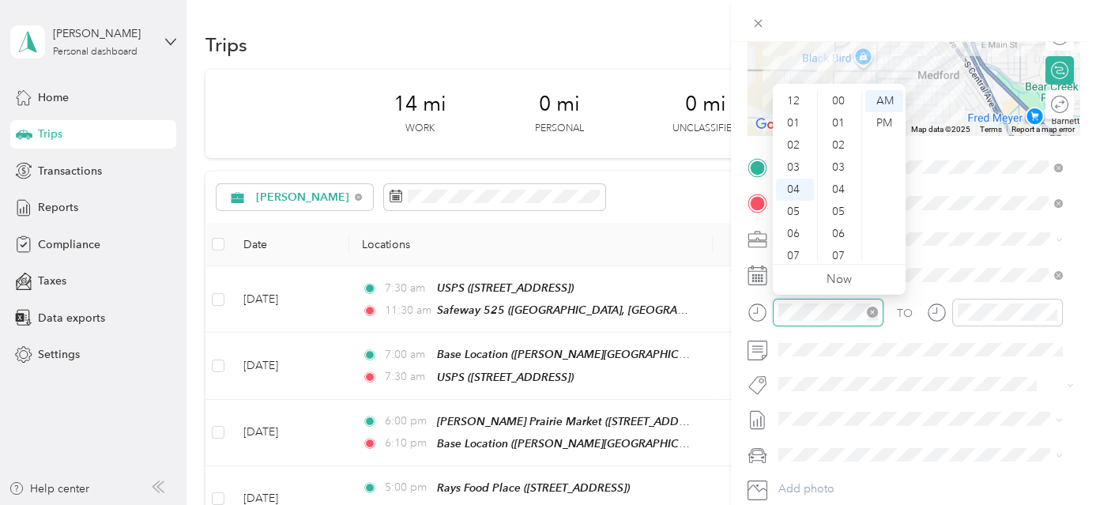
scroll to position [797, 0]
click at [793, 257] on div "11" at bounding box center [795, 256] width 38 height 22
click at [839, 107] on div "30" at bounding box center [840, 112] width 38 height 22
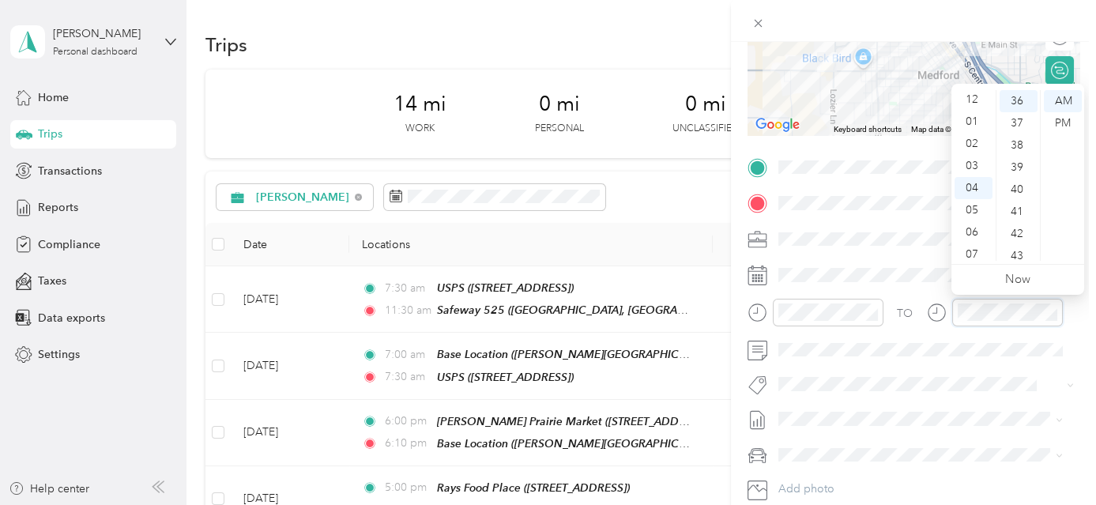
scroll to position [0, 0]
click at [972, 123] on div "01" at bounding box center [974, 123] width 38 height 22
click at [1019, 100] on div "00" at bounding box center [1019, 101] width 38 height 22
click at [1057, 119] on div "PM" at bounding box center [1063, 123] width 38 height 22
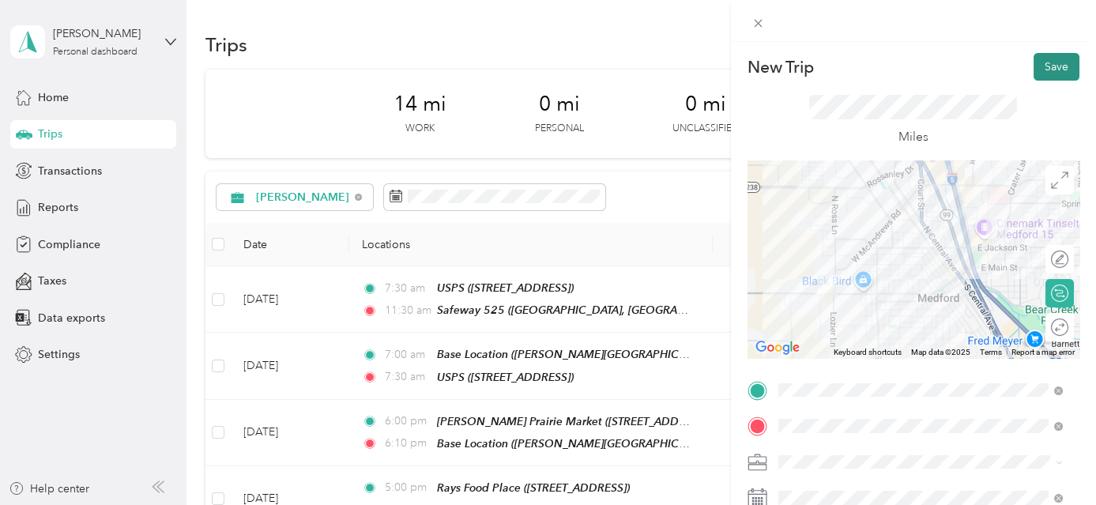
click at [1054, 69] on button "Save" at bounding box center [1057, 67] width 46 height 28
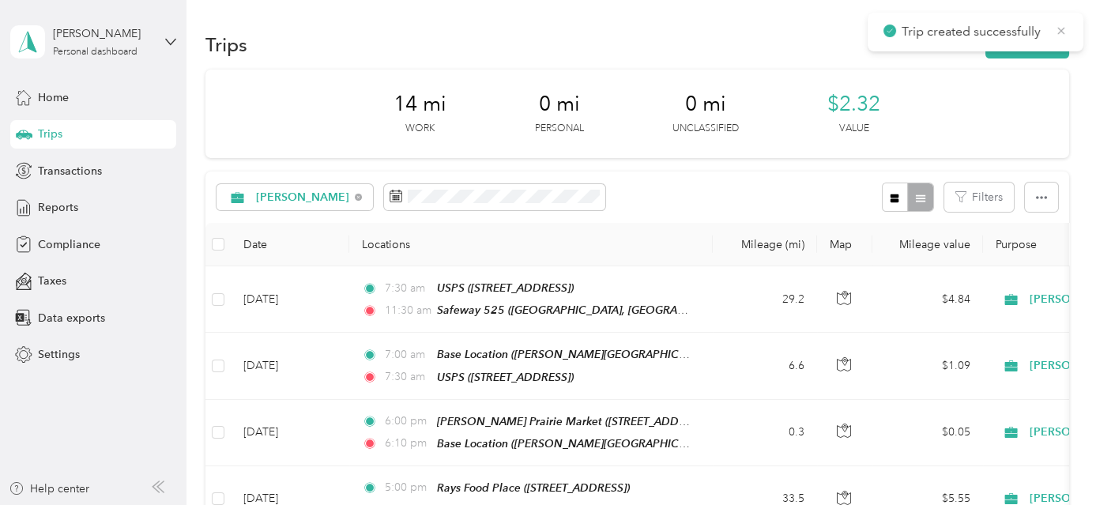
drag, startPoint x: 1069, startPoint y: 22, endPoint x: 1059, endPoint y: 25, distance: 10.7
click at [1069, 22] on div "Trip created successfully" at bounding box center [976, 32] width 216 height 39
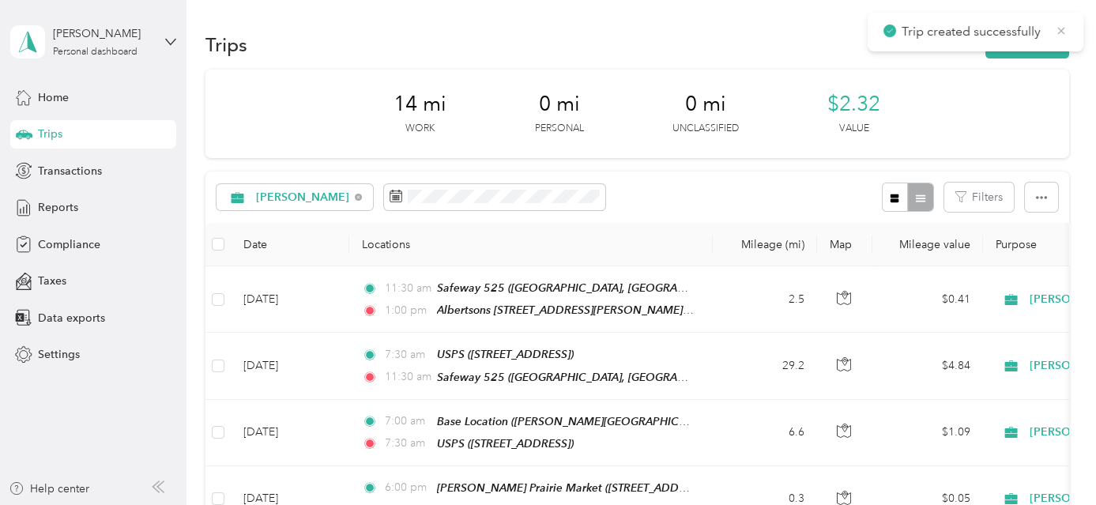
click at [1057, 27] on icon at bounding box center [1061, 31] width 13 height 14
click at [1050, 36] on button "New trip" at bounding box center [1028, 45] width 84 height 28
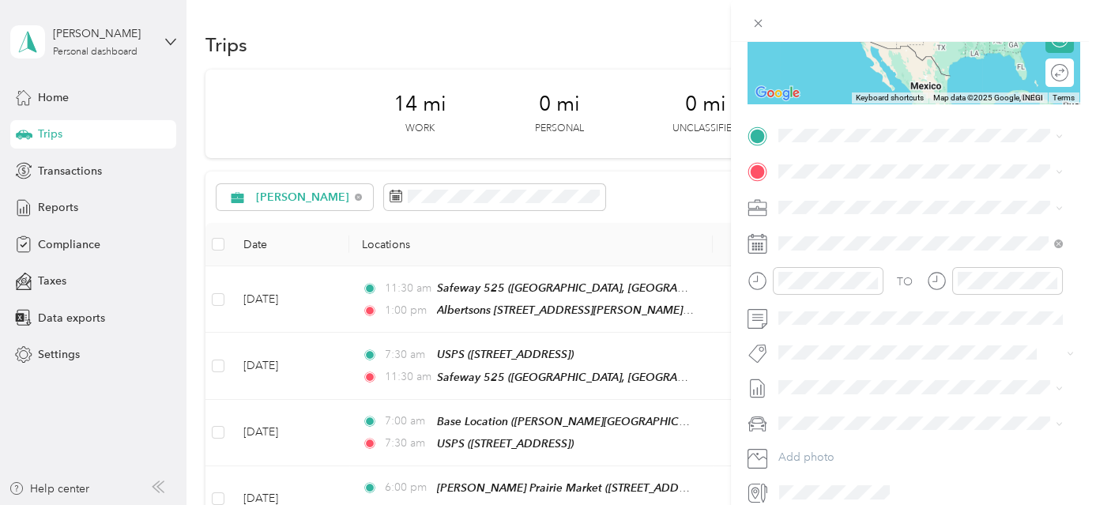
scroll to position [272, 0]
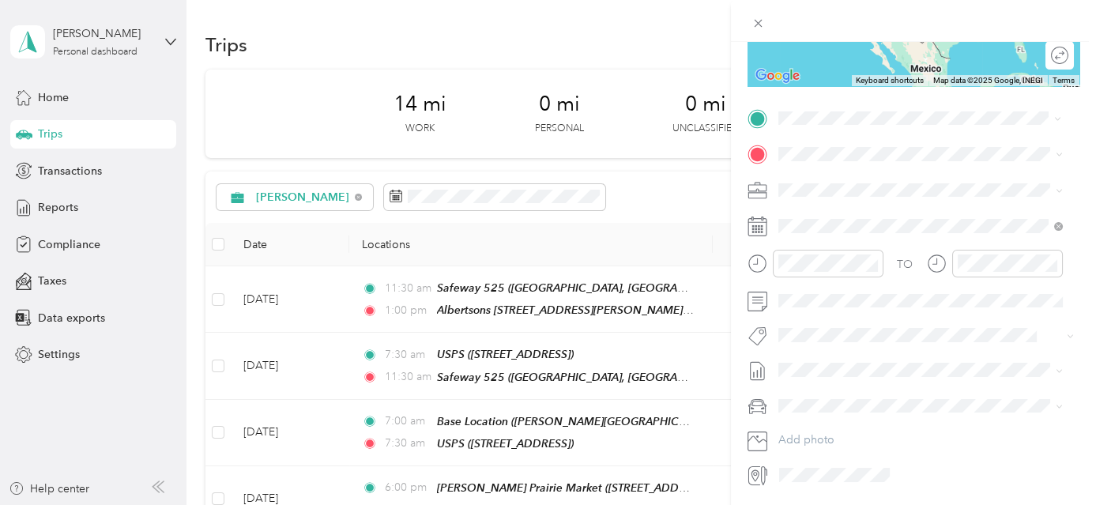
click at [876, 181] on strong "Albertsons 593" at bounding box center [848, 180] width 80 height 14
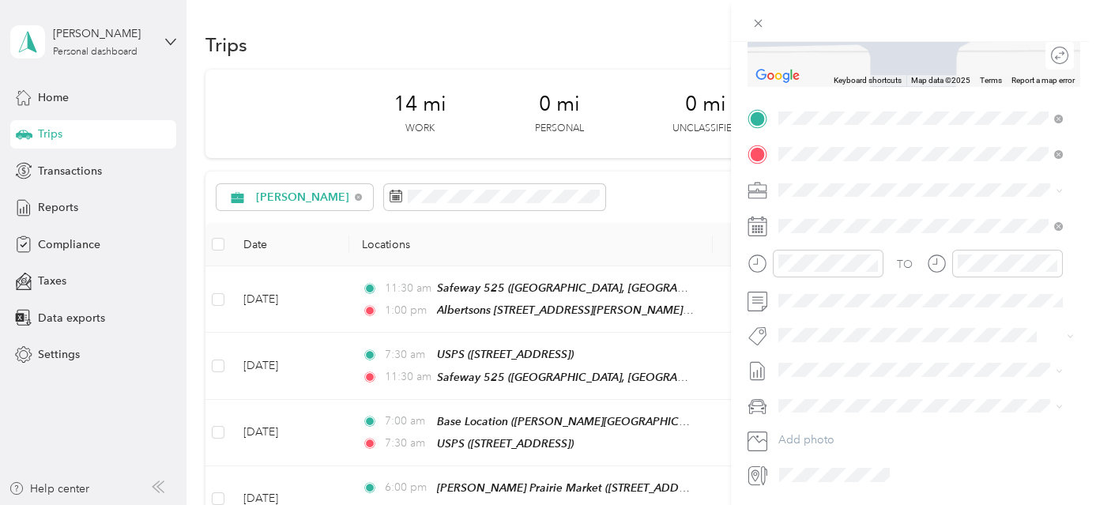
click at [880, 221] on strong "Rays Food Place" at bounding box center [904, 219] width 85 height 14
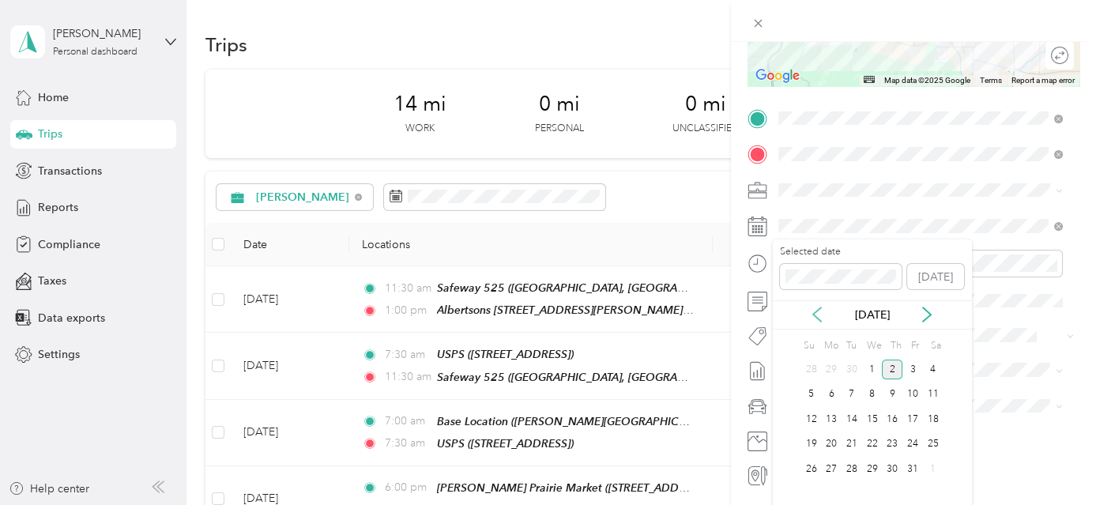
click at [817, 315] on icon at bounding box center [817, 315] width 16 height 16
click at [917, 419] on div "19" at bounding box center [913, 419] width 21 height 20
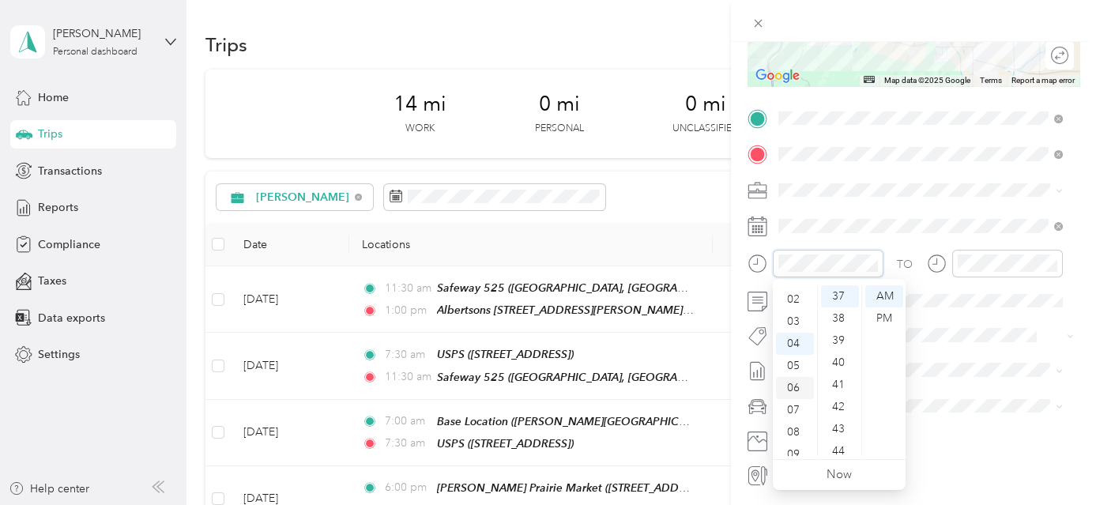
scroll to position [17, 0]
click at [798, 301] on div "01" at bounding box center [795, 302] width 38 height 22
click at [845, 296] on div "00" at bounding box center [840, 296] width 38 height 22
click at [876, 319] on div "PM" at bounding box center [884, 318] width 38 height 22
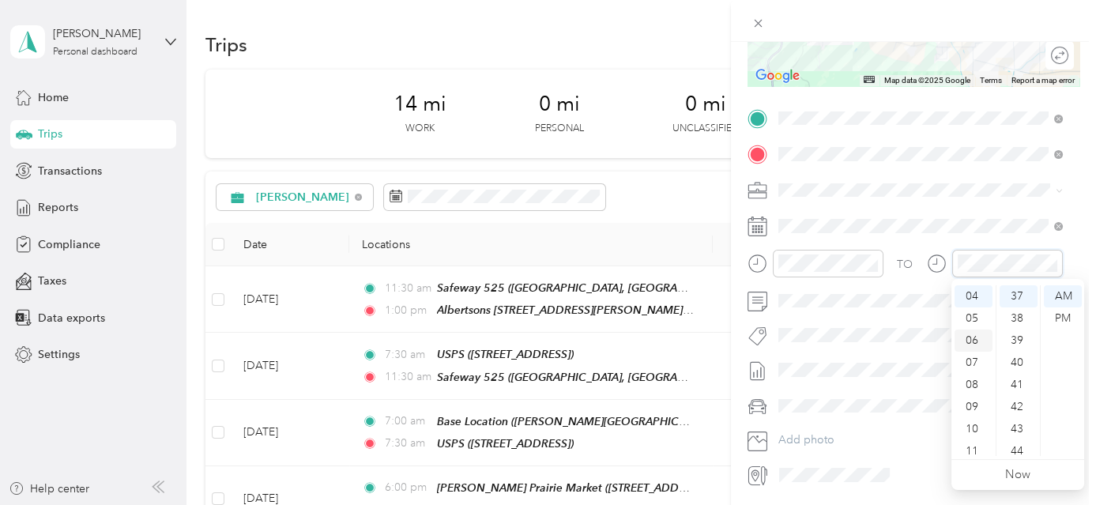
scroll to position [17, 0]
click at [976, 326] on div "02" at bounding box center [974, 324] width 38 height 22
click at [1024, 311] on div "15" at bounding box center [1019, 312] width 38 height 22
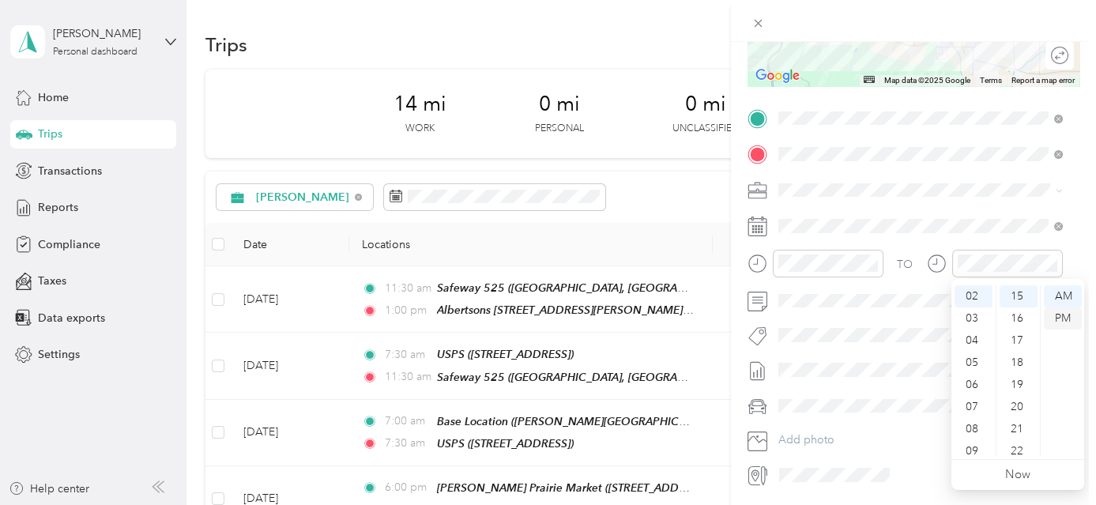
click at [1062, 322] on div "PM" at bounding box center [1063, 318] width 38 height 22
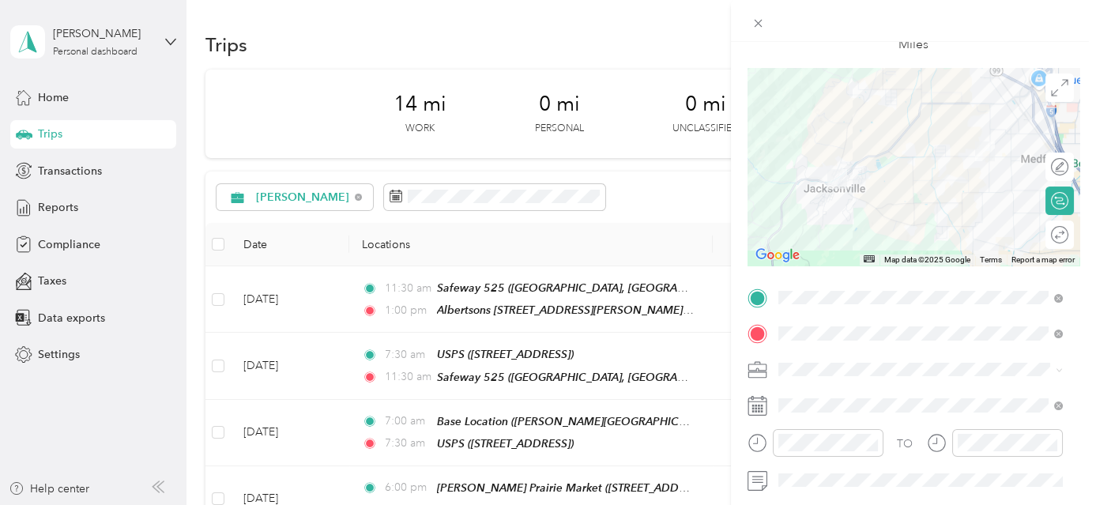
scroll to position [0, 0]
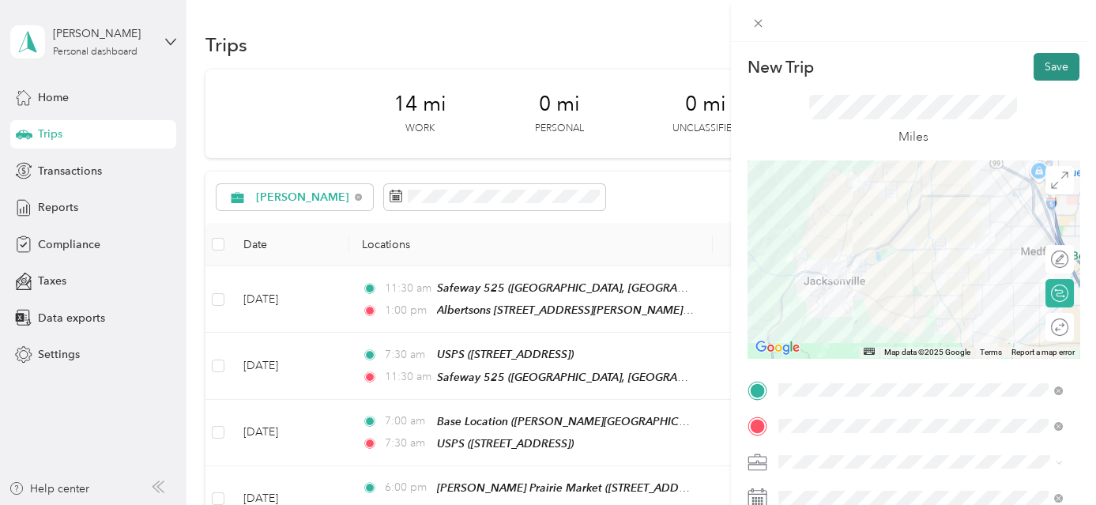
click at [1056, 65] on button "Save" at bounding box center [1057, 67] width 46 height 28
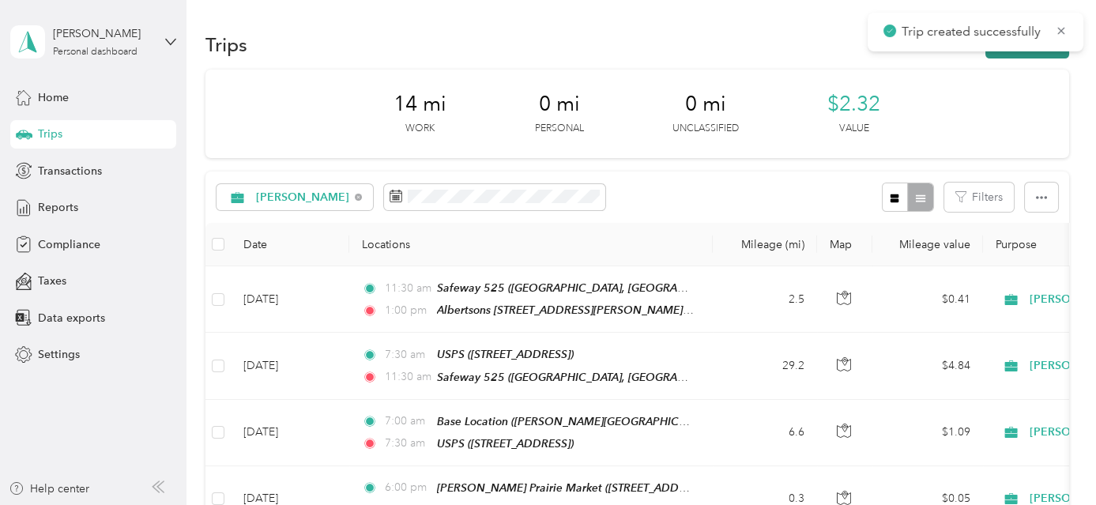
click at [1046, 53] on button "New trip" at bounding box center [1028, 45] width 84 height 28
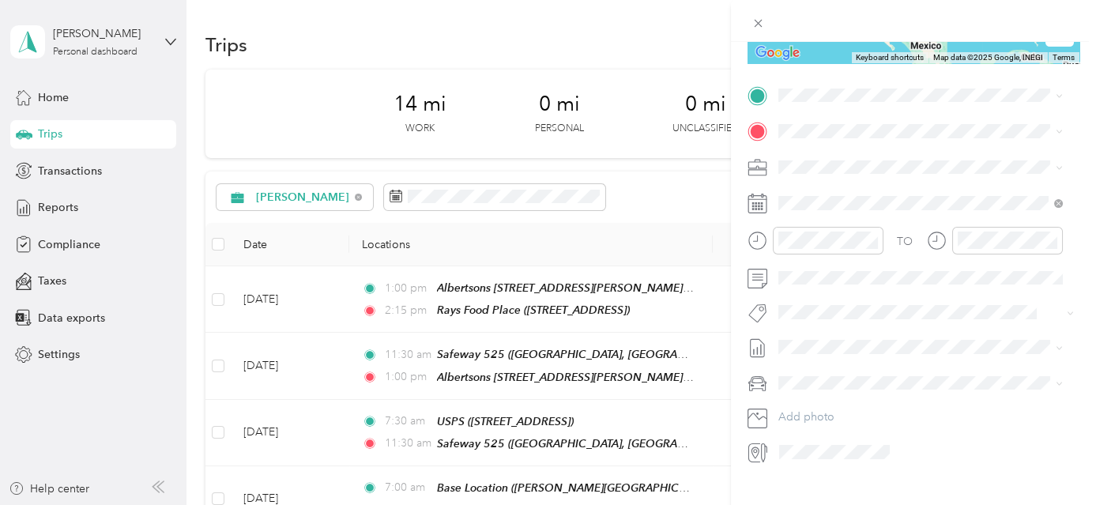
scroll to position [305, 0]
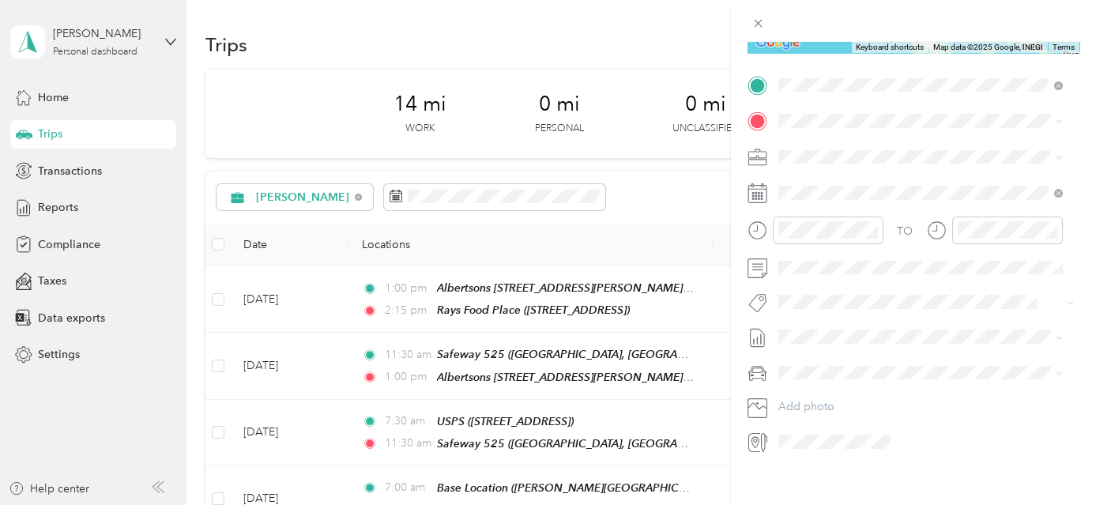
click at [879, 155] on div "TEAM Rays Food Place" at bounding box center [878, 150] width 140 height 20
click at [910, 184] on strong "[PERSON_NAME] Prairie Market" at bounding box center [947, 186] width 170 height 14
click at [910, 184] on span at bounding box center [926, 192] width 307 height 25
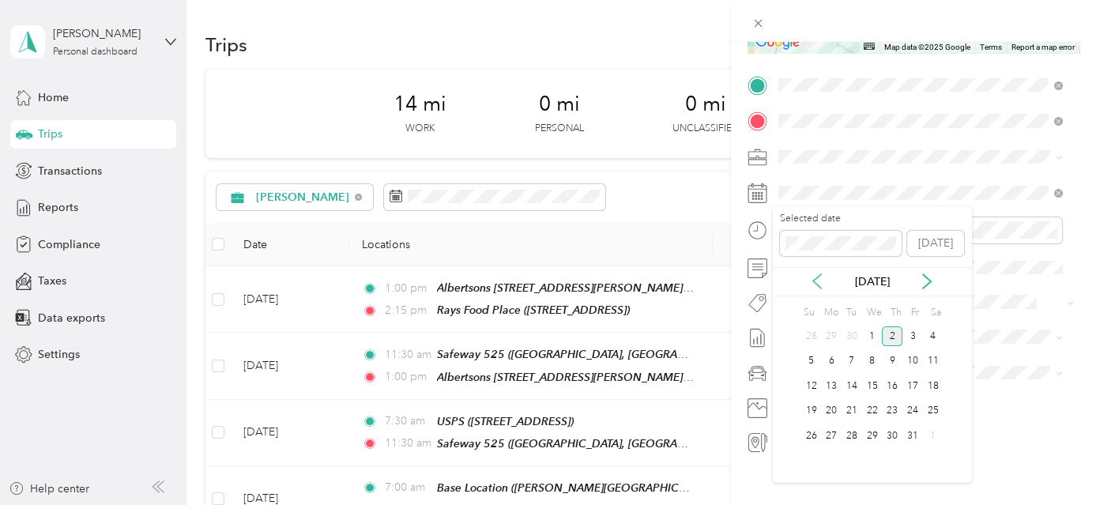
click at [811, 281] on icon at bounding box center [817, 281] width 16 height 16
click at [910, 381] on div "19" at bounding box center [913, 386] width 21 height 20
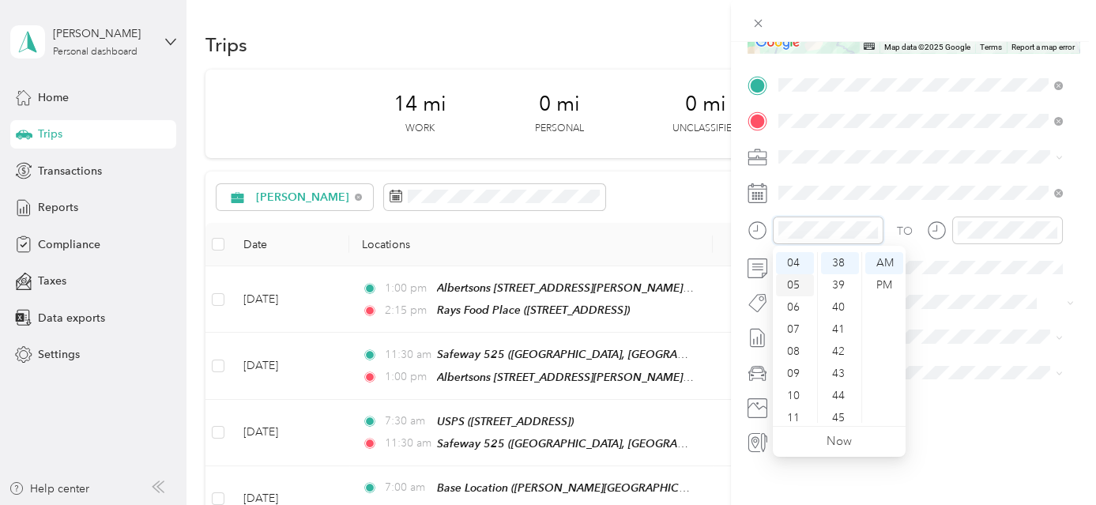
scroll to position [17, 0]
click at [801, 292] on div "02" at bounding box center [795, 291] width 38 height 22
click at [845, 258] on div "15" at bounding box center [840, 258] width 38 height 22
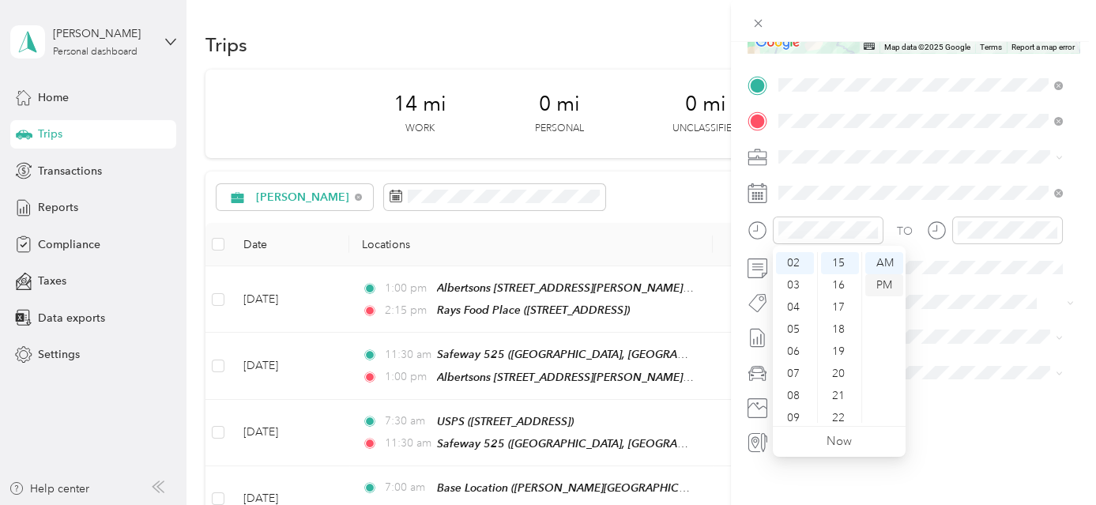
click at [882, 288] on div "PM" at bounding box center [884, 285] width 38 height 22
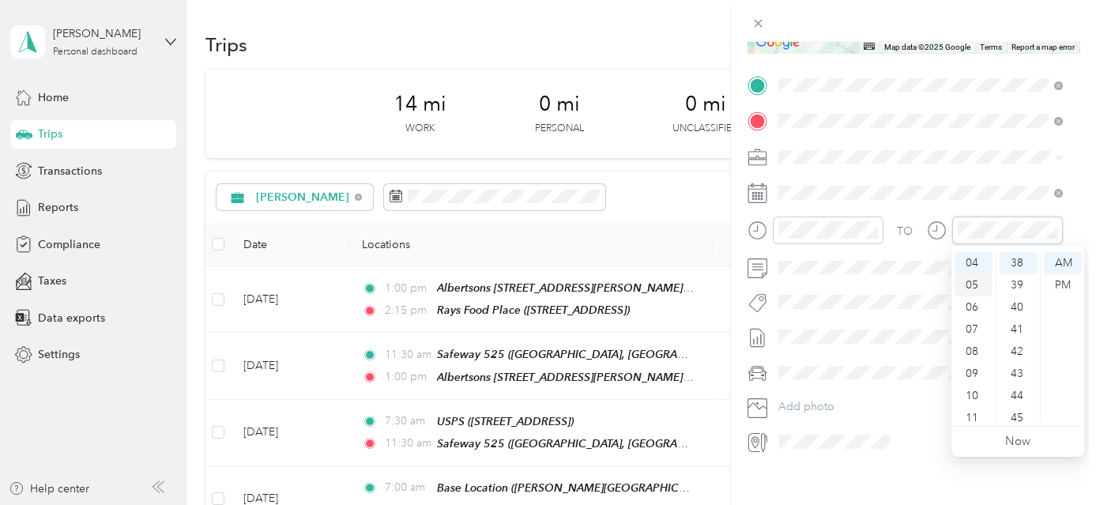
scroll to position [17, 0]
click at [969, 313] on div "03" at bounding box center [974, 313] width 38 height 22
click at [1018, 329] on div "15" at bounding box center [1019, 330] width 38 height 22
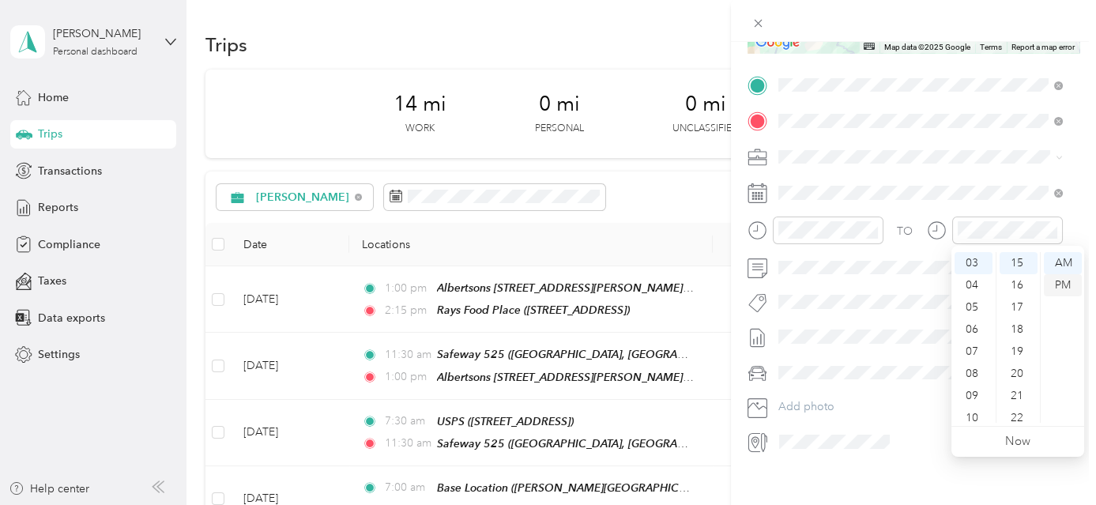
click at [1069, 284] on div "PM" at bounding box center [1063, 285] width 38 height 22
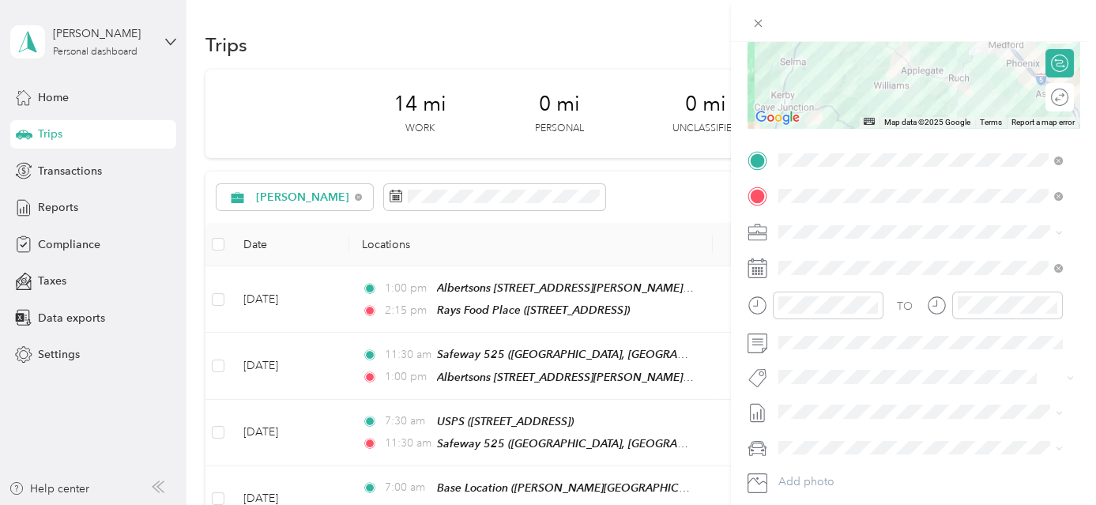
scroll to position [84, 0]
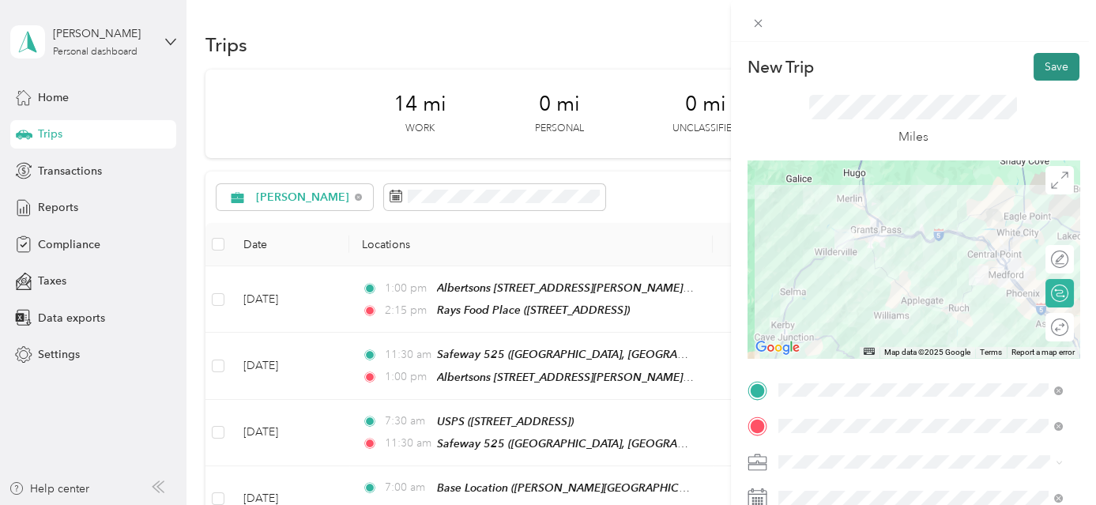
click at [1051, 64] on button "Save" at bounding box center [1057, 67] width 46 height 28
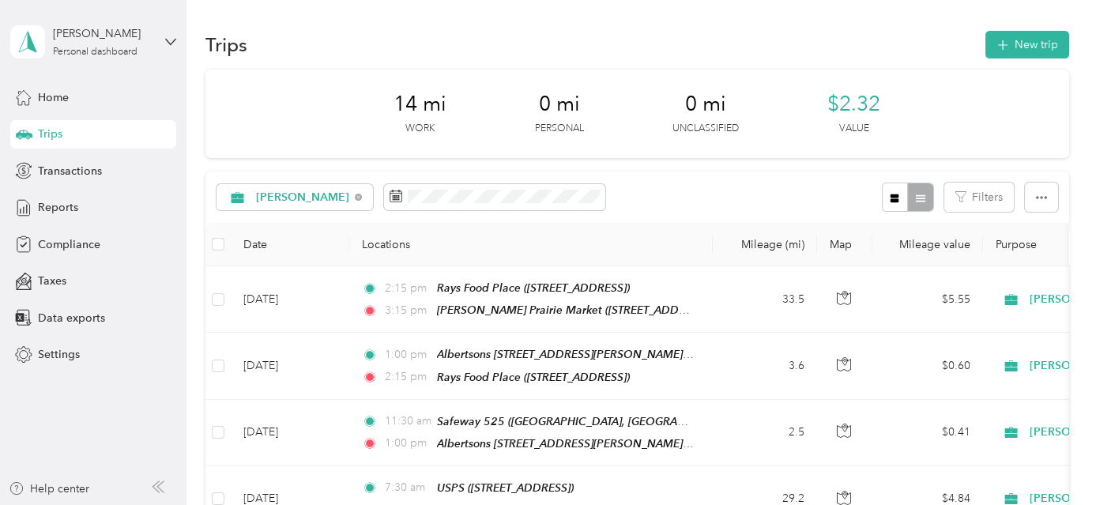
click at [1051, 58] on div "Trips New trip" at bounding box center [636, 44] width 863 height 33
click at [1042, 46] on button "New trip" at bounding box center [1028, 45] width 84 height 28
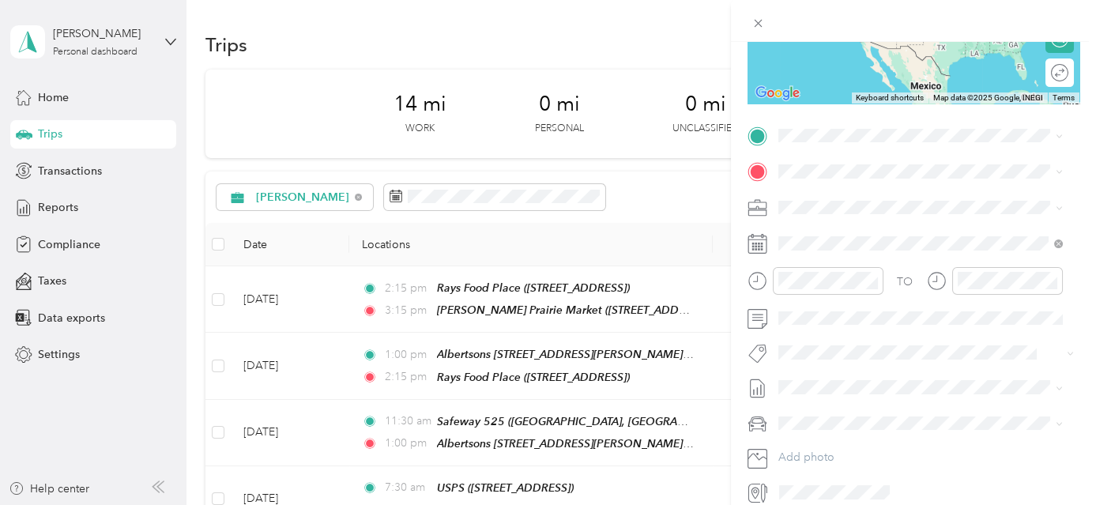
scroll to position [264, 0]
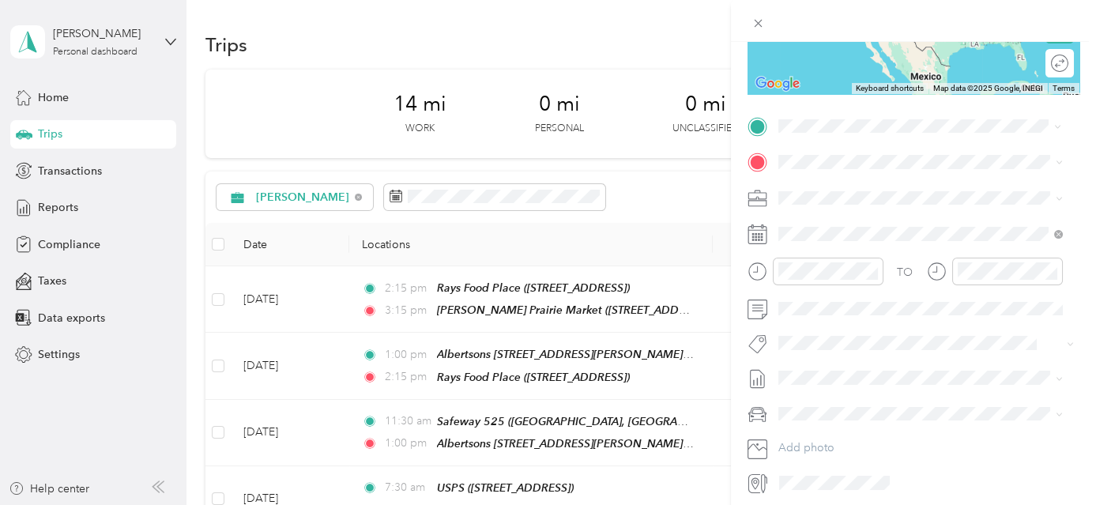
click at [863, 205] on span "[STREET_ADDRESS]" at bounding box center [858, 211] width 100 height 13
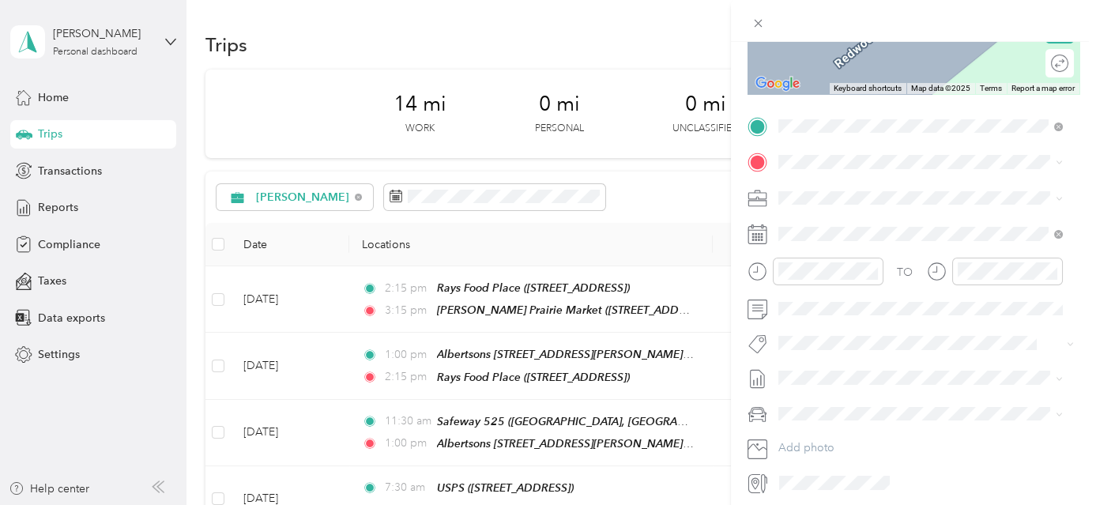
click at [865, 237] on span "[PERSON_NAME][GEOGRAPHIC_DATA], [GEOGRAPHIC_DATA], [US_STATE], [GEOGRAPHIC_DATA]" at bounding box center [910, 258] width 205 height 47
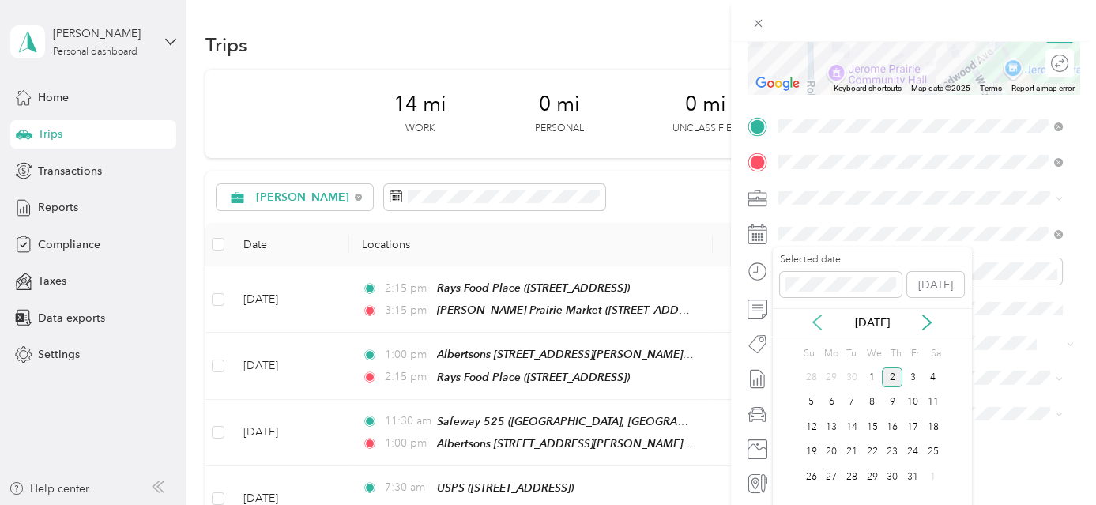
click at [817, 326] on icon at bounding box center [817, 323] width 8 height 14
click at [914, 433] on div "19" at bounding box center [913, 427] width 21 height 20
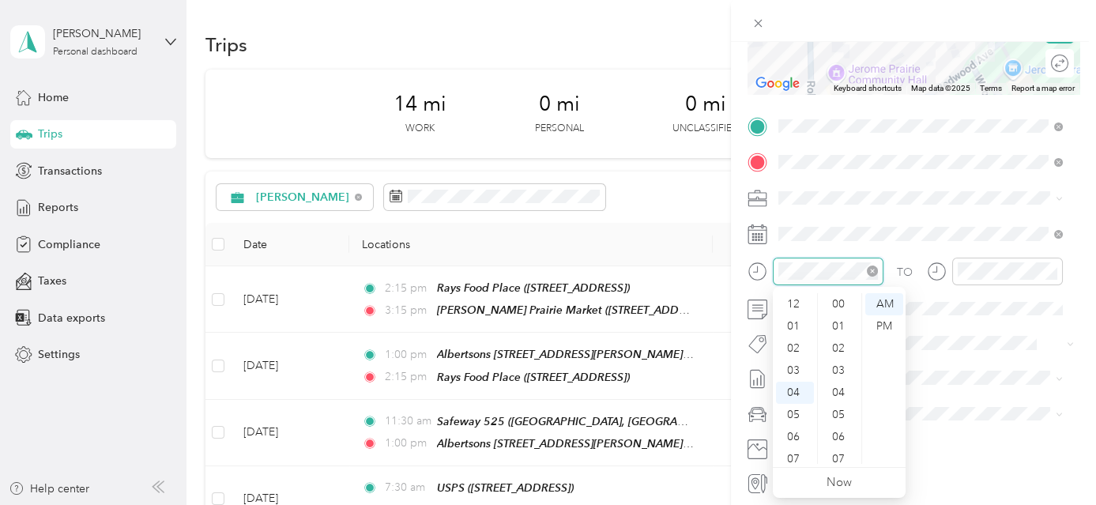
scroll to position [841, 0]
click at [794, 352] on div "03" at bounding box center [795, 354] width 38 height 22
click at [842, 369] on div "15" at bounding box center [840, 371] width 38 height 22
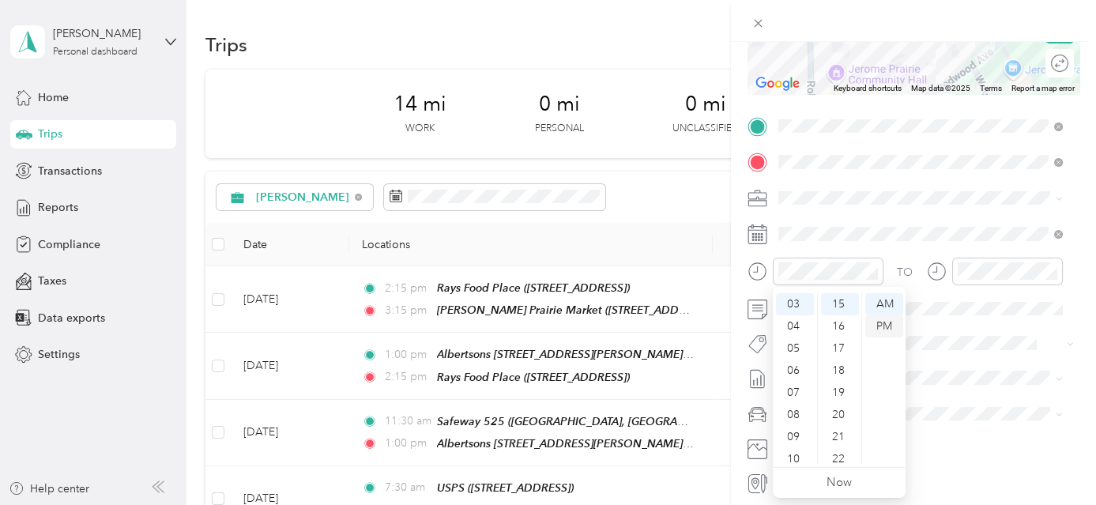
click at [883, 322] on div "PM" at bounding box center [884, 326] width 38 height 22
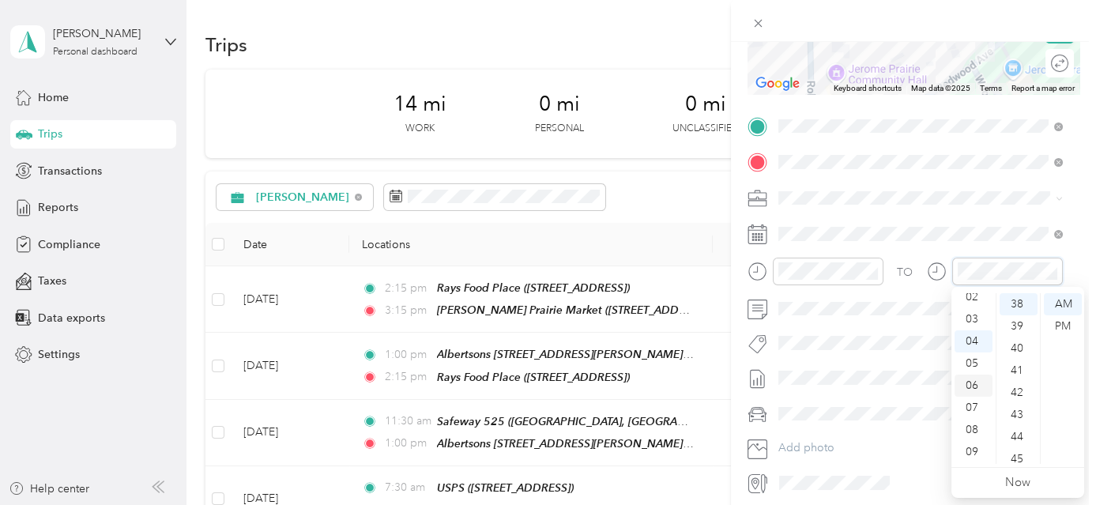
scroll to position [17, 0]
click at [978, 352] on div "03" at bounding box center [974, 354] width 38 height 22
click at [1014, 398] on div "23" at bounding box center [1019, 404] width 38 height 22
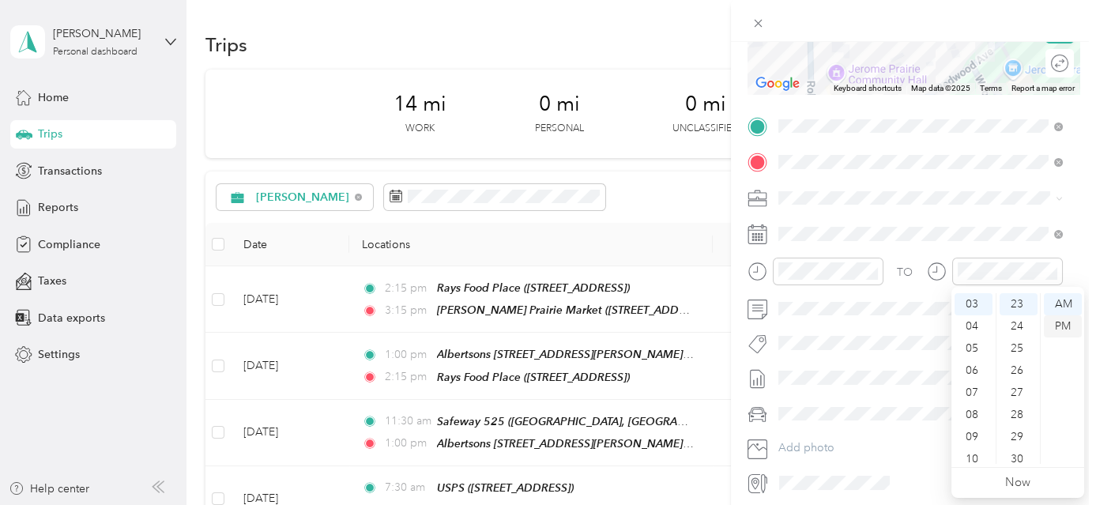
click at [1060, 329] on div "PM" at bounding box center [1063, 326] width 38 height 22
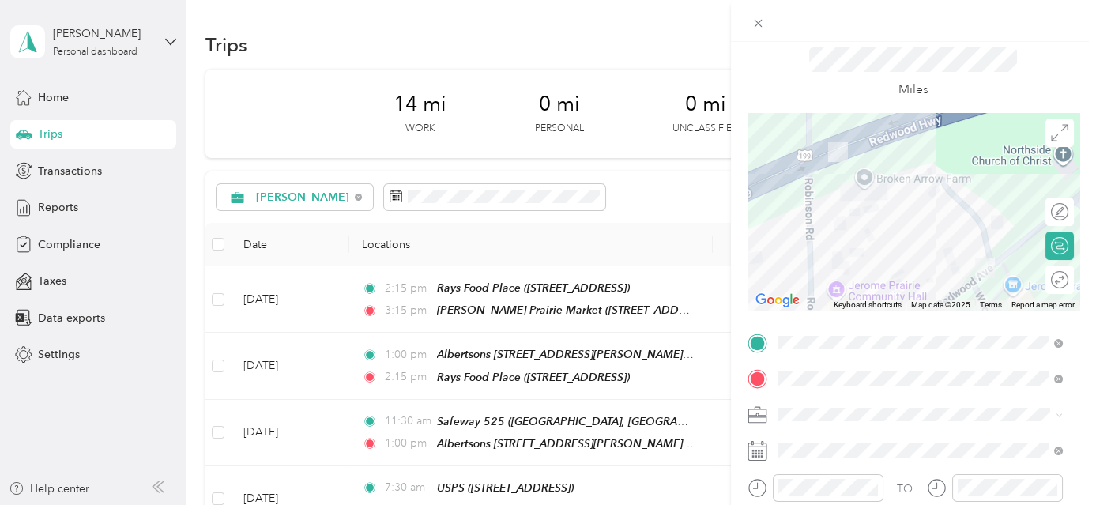
scroll to position [0, 0]
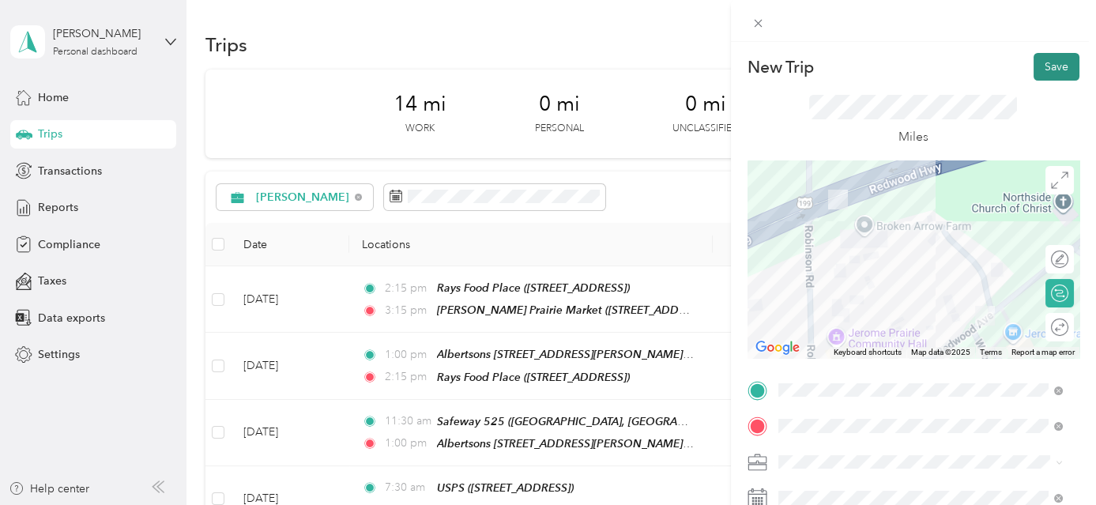
click at [1054, 71] on button "Save" at bounding box center [1057, 67] width 46 height 28
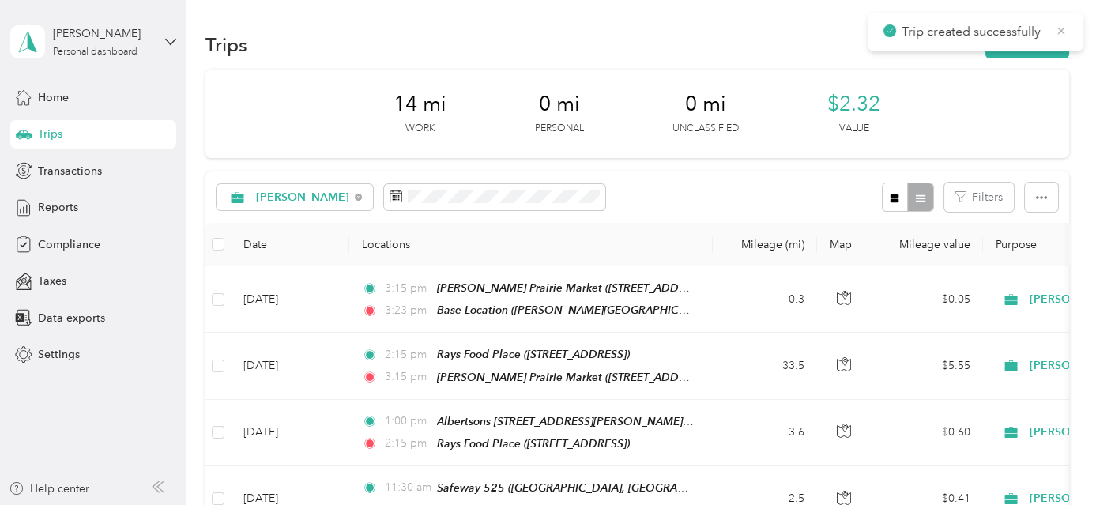
click at [1061, 27] on icon at bounding box center [1061, 31] width 13 height 14
click at [1028, 39] on button "New trip" at bounding box center [1028, 45] width 84 height 28
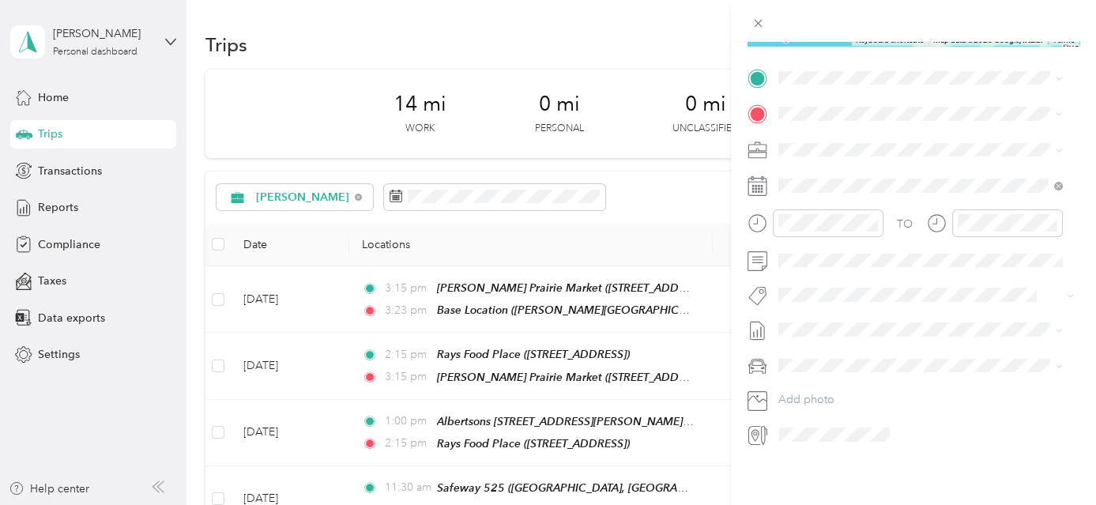
scroll to position [322, 0]
click at [889, 138] on div "Base Location [PERSON_NAME][GEOGRAPHIC_DATA], [GEOGRAPHIC_DATA], [US_STATE], [G…" at bounding box center [933, 156] width 250 height 66
click at [904, 166] on div "TEAM USPS" at bounding box center [858, 169] width 100 height 20
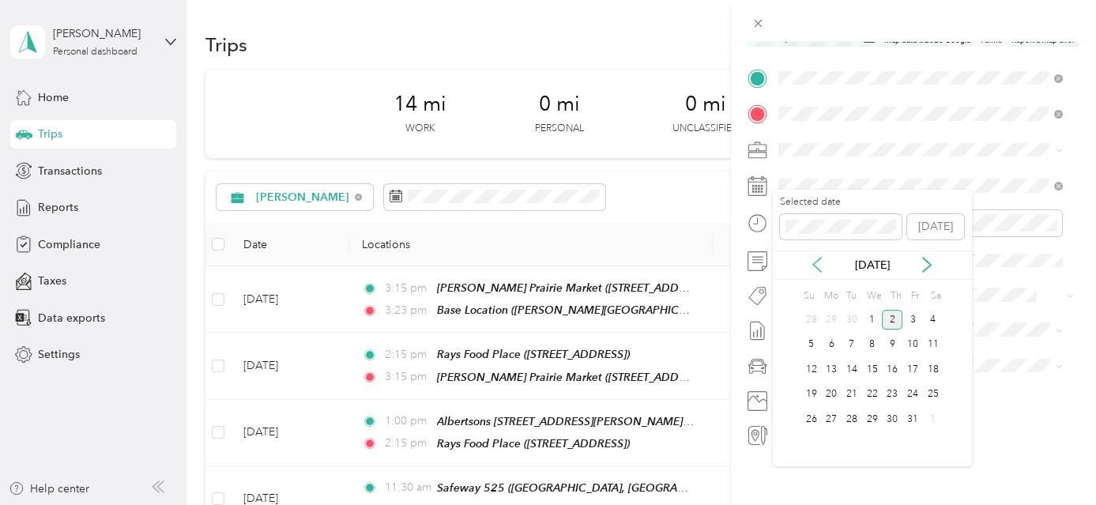
click at [812, 266] on icon at bounding box center [817, 265] width 16 height 16
click at [937, 369] on div "20" at bounding box center [933, 370] width 21 height 20
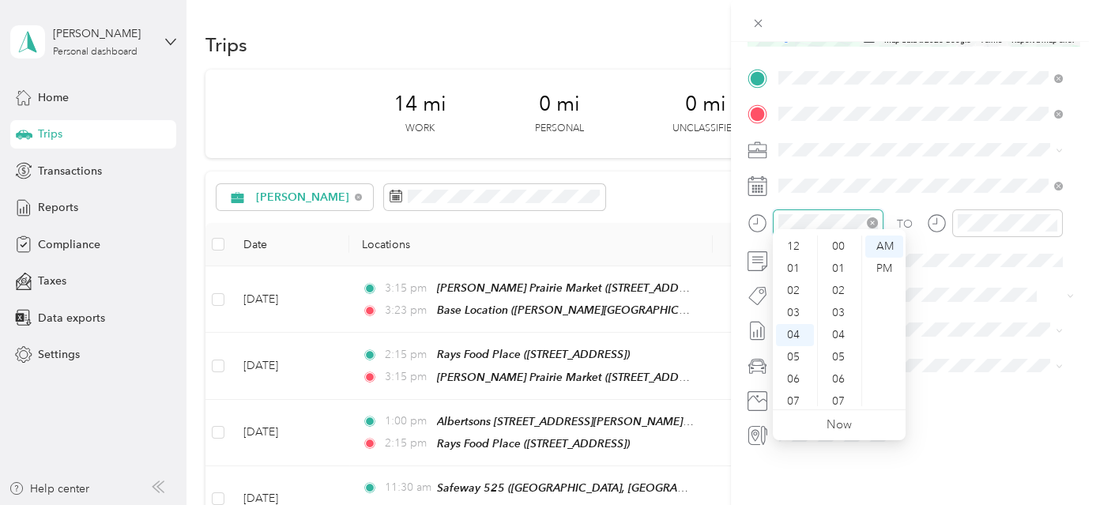
scroll to position [863, 0]
click at [801, 355] on div "09" at bounding box center [795, 357] width 38 height 22
click at [797, 322] on div "08" at bounding box center [795, 329] width 38 height 22
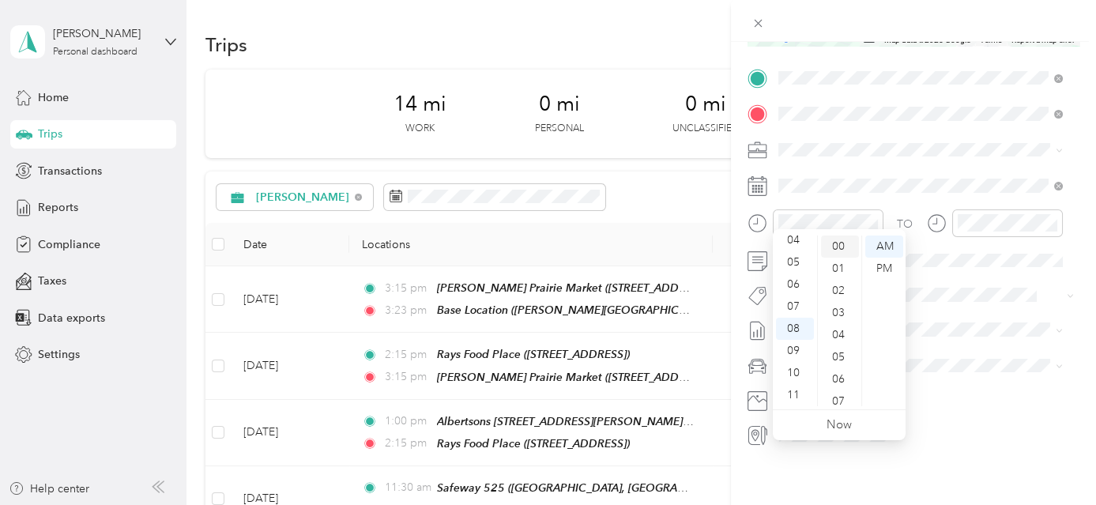
click at [839, 247] on div "00" at bounding box center [840, 247] width 38 height 22
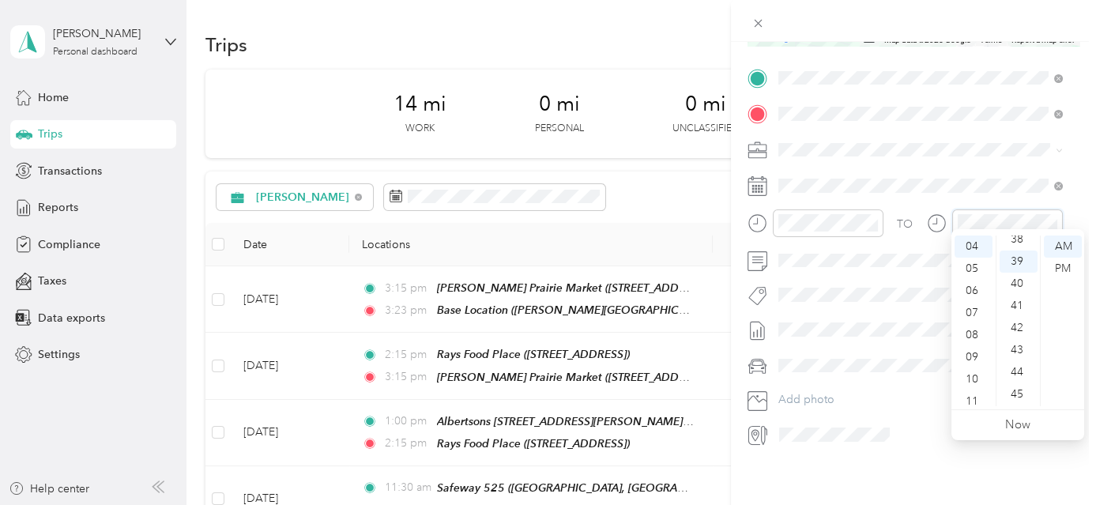
scroll to position [863, 0]
click at [975, 337] on div "08" at bounding box center [974, 335] width 38 height 22
click at [1022, 264] on div "30" at bounding box center [1019, 263] width 38 height 22
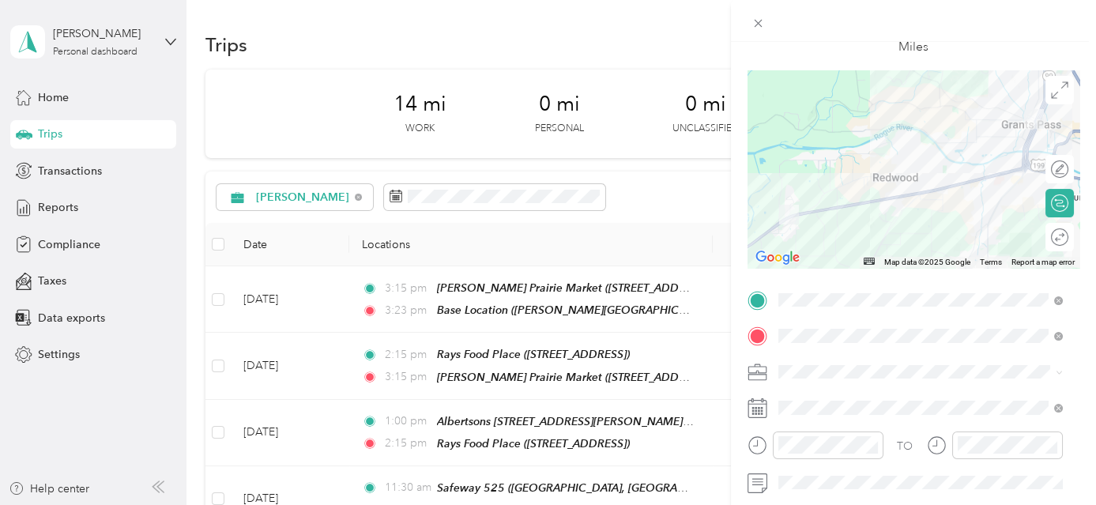
scroll to position [0, 0]
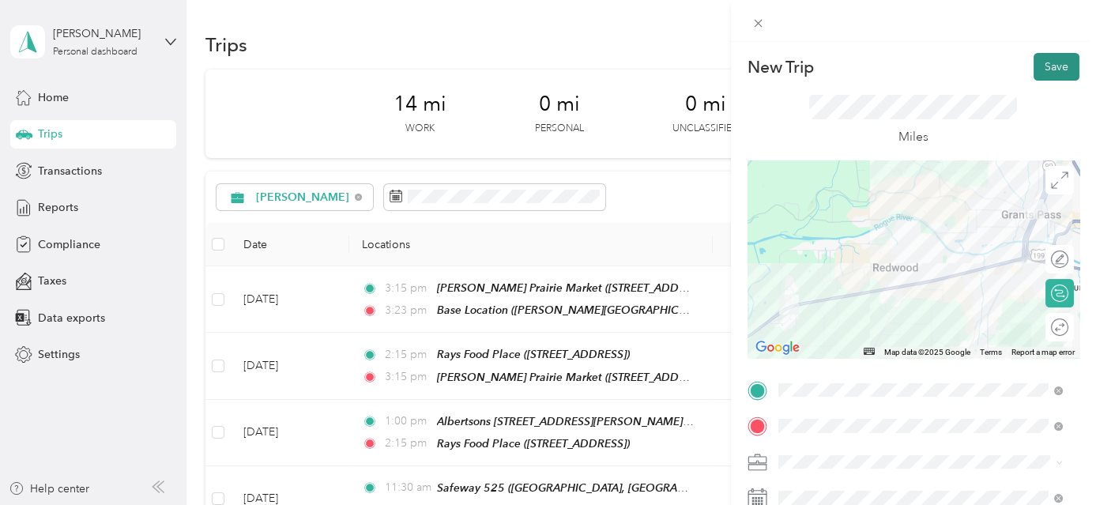
click at [1047, 59] on button "Save" at bounding box center [1057, 67] width 46 height 28
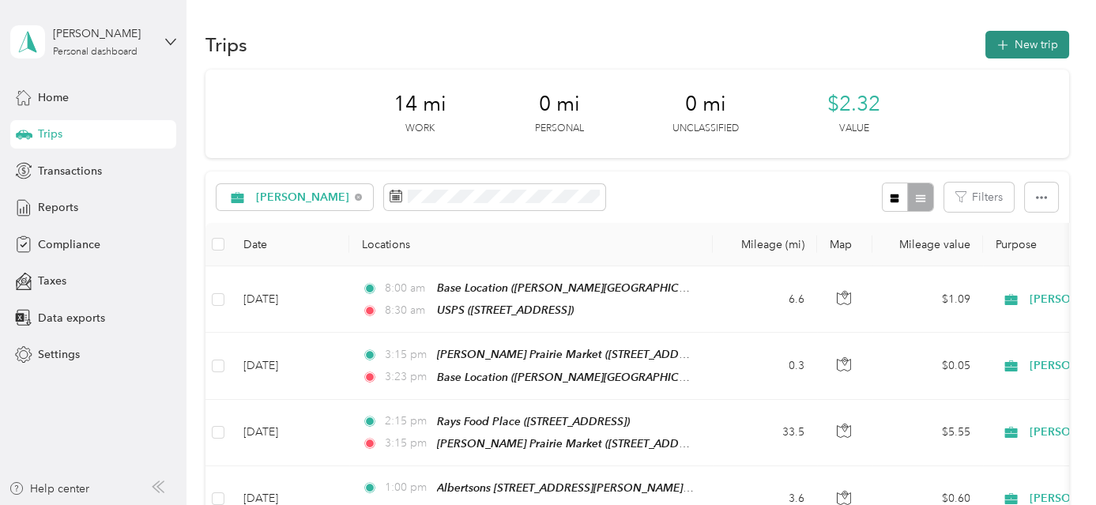
click at [1013, 41] on button "New trip" at bounding box center [1028, 45] width 84 height 28
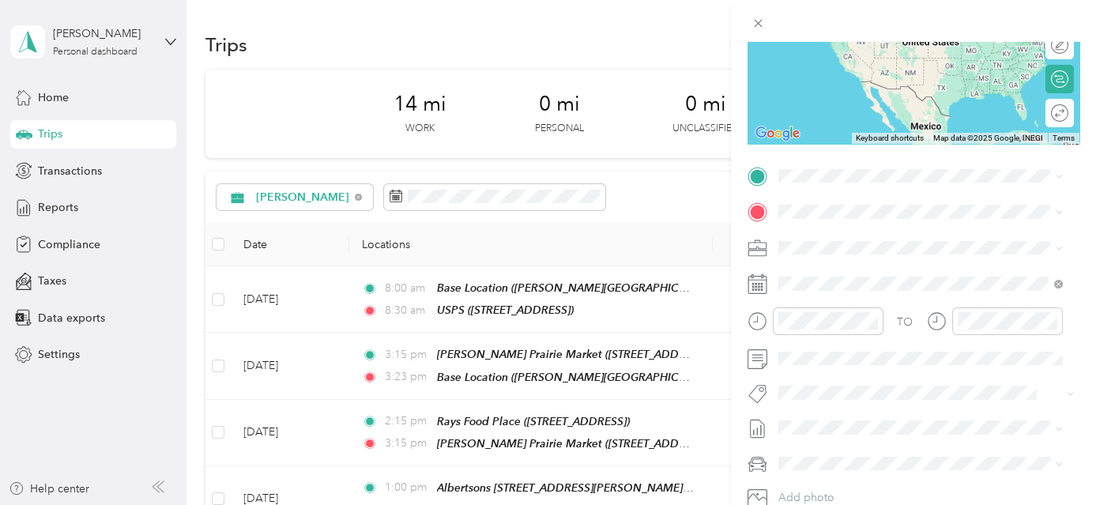
scroll to position [257, 0]
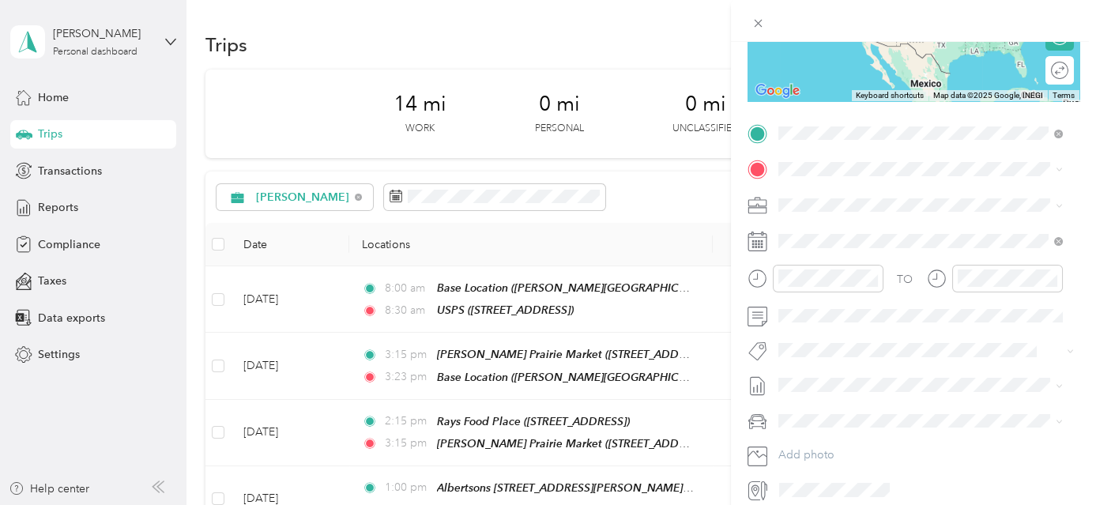
click at [905, 262] on div "TEAM USPS [STREET_ADDRESS]" at bounding box center [858, 262] width 100 height 39
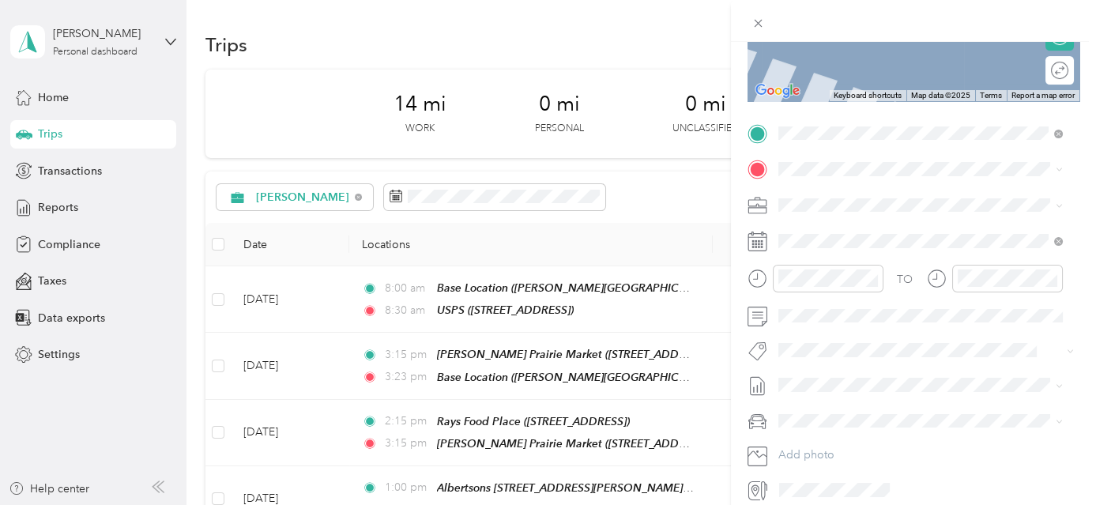
click at [898, 238] on div "TEAM Sherms Thunderbird [STREET_ADDRESS]" at bounding box center [887, 240] width 159 height 39
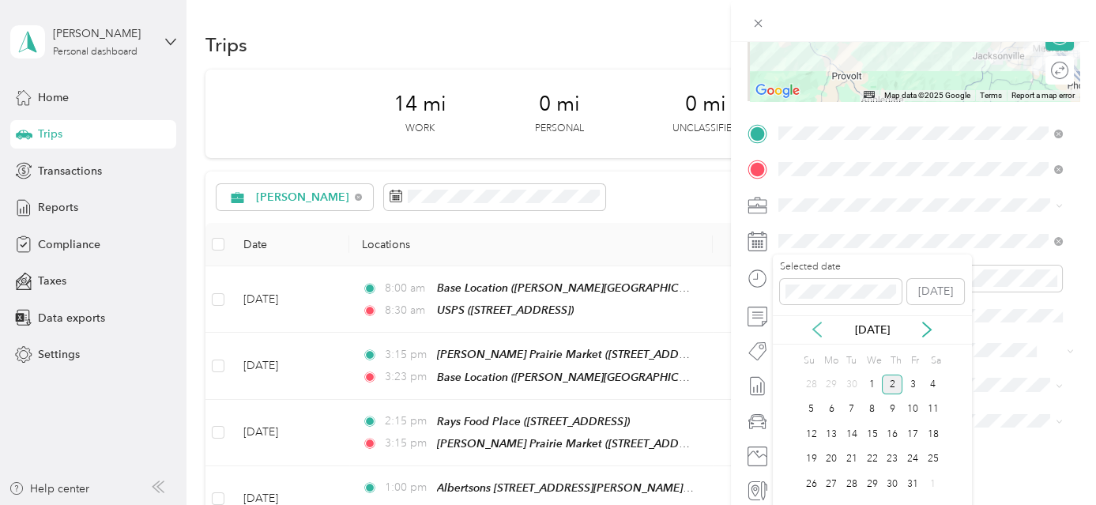
click at [813, 334] on icon at bounding box center [817, 330] width 16 height 16
click at [933, 433] on div "20" at bounding box center [933, 434] width 21 height 20
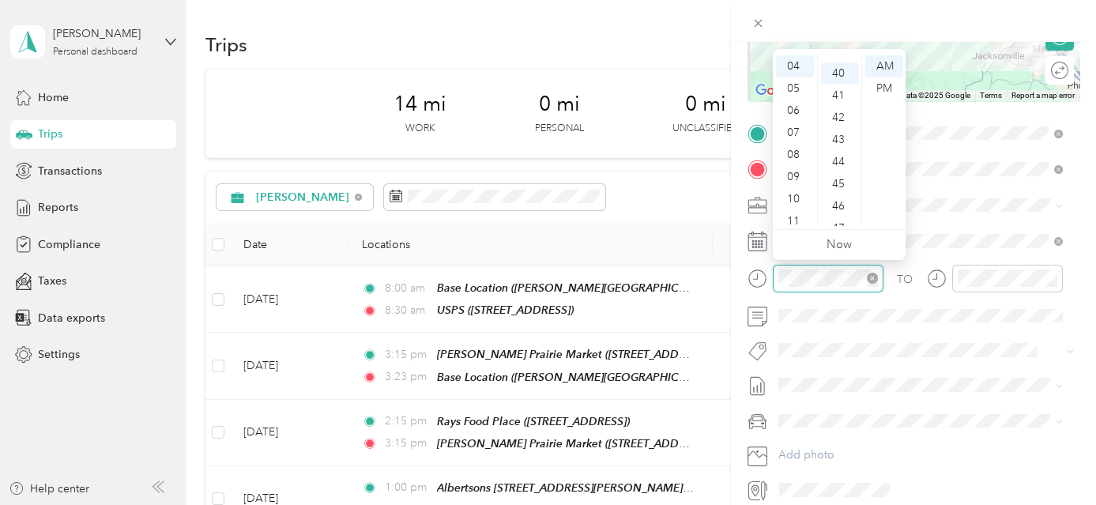
scroll to position [885, 0]
click at [797, 149] on div "08" at bounding box center [795, 155] width 38 height 22
click at [836, 126] on div "30" at bounding box center [840, 133] width 38 height 22
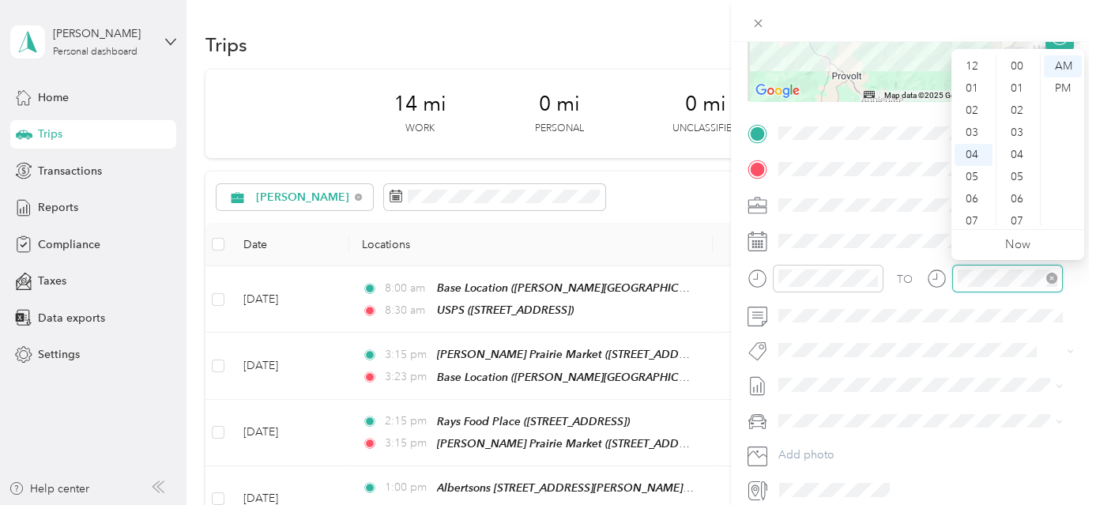
scroll to position [885, 0]
click at [975, 227] on div "12 01 02 03 04 05 06 07 08 09 10 11 00 01 02 03 04 05 06 07 08 09 10 11 12 13 1…" at bounding box center [1018, 140] width 133 height 177
click at [975, 216] on div "11" at bounding box center [974, 221] width 38 height 22
drag, startPoint x: 1018, startPoint y: 65, endPoint x: 1035, endPoint y: 66, distance: 16.7
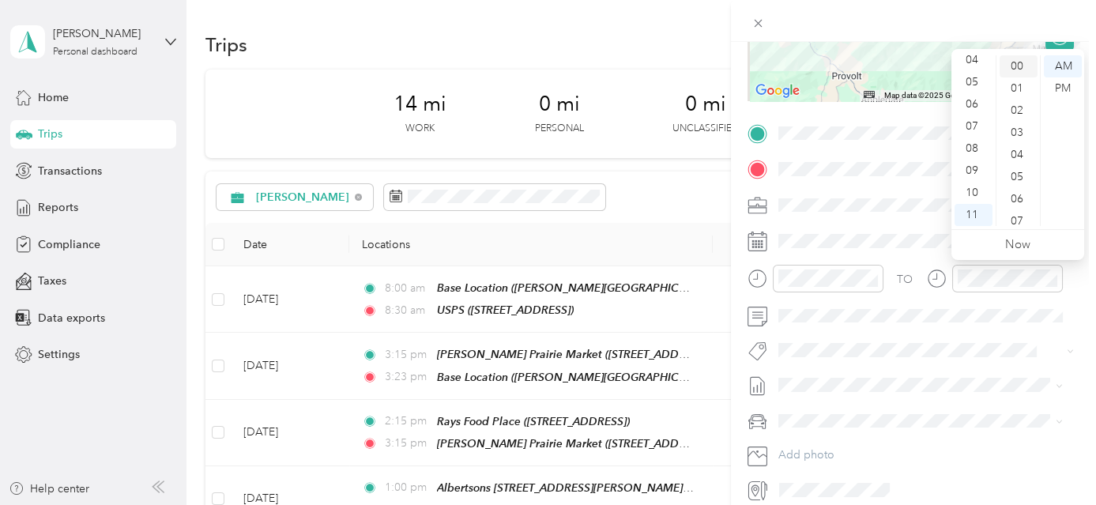
click at [1018, 65] on div "00" at bounding box center [1019, 66] width 38 height 22
click at [1060, 66] on div "AM" at bounding box center [1063, 66] width 38 height 22
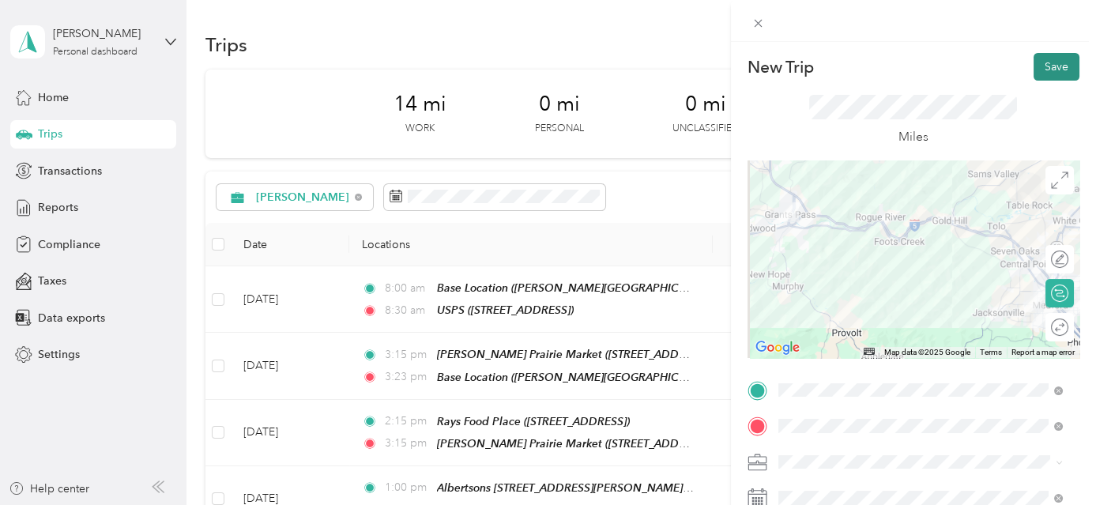
click at [1054, 68] on button "Save" at bounding box center [1057, 67] width 46 height 28
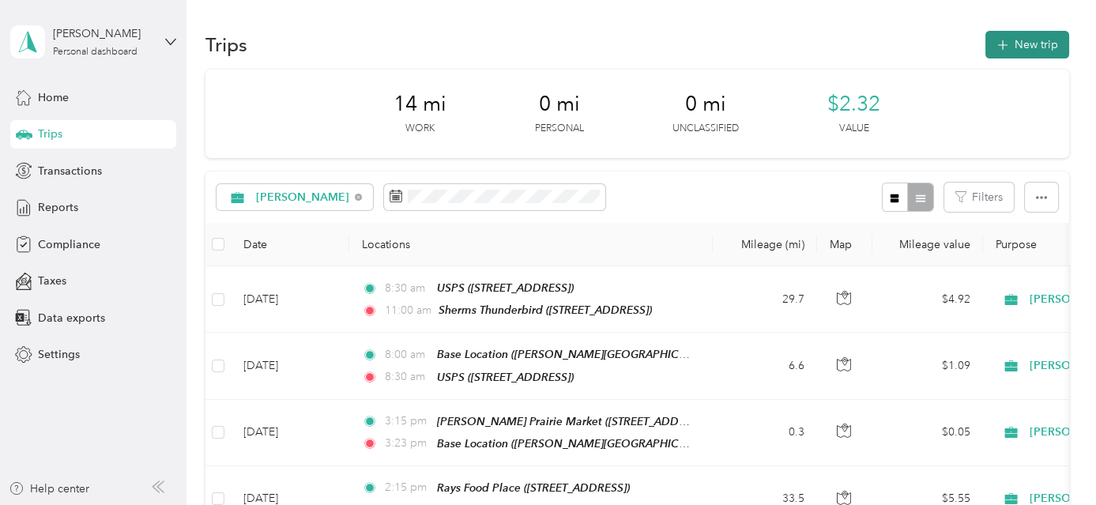
click at [1028, 43] on button "New trip" at bounding box center [1028, 45] width 84 height 28
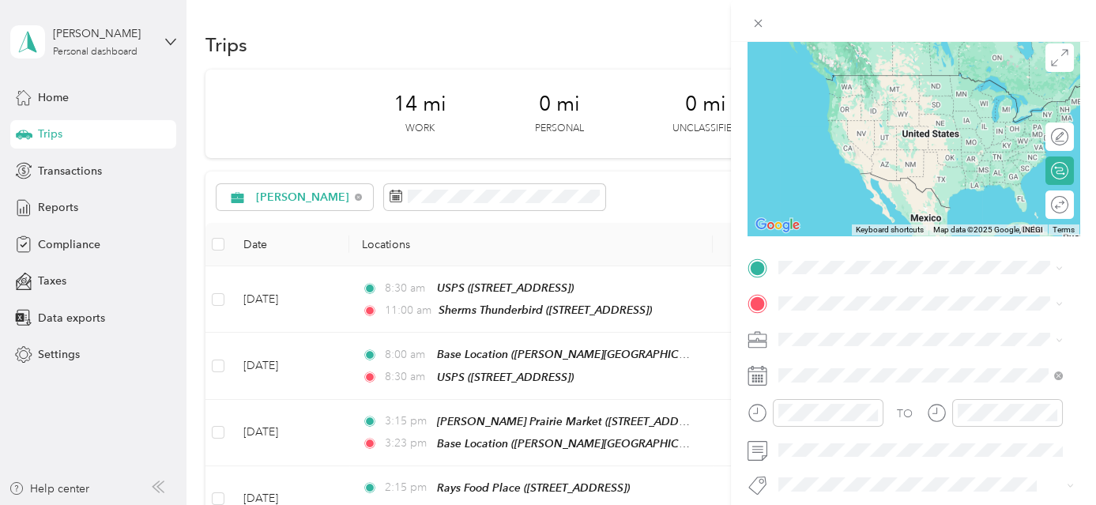
scroll to position [260, 0]
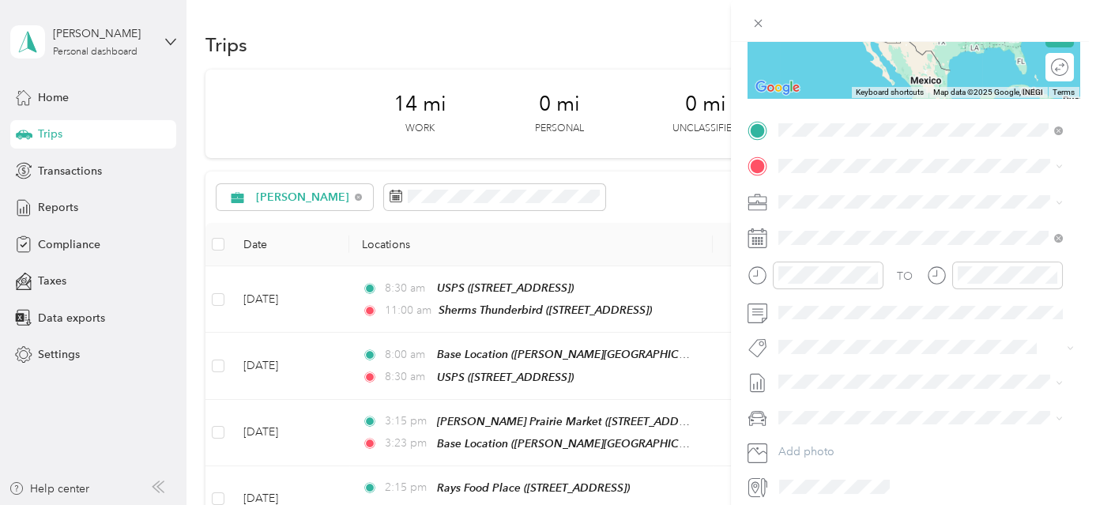
click at [901, 209] on span "[STREET_ADDRESS]" at bounding box center [858, 215] width 100 height 13
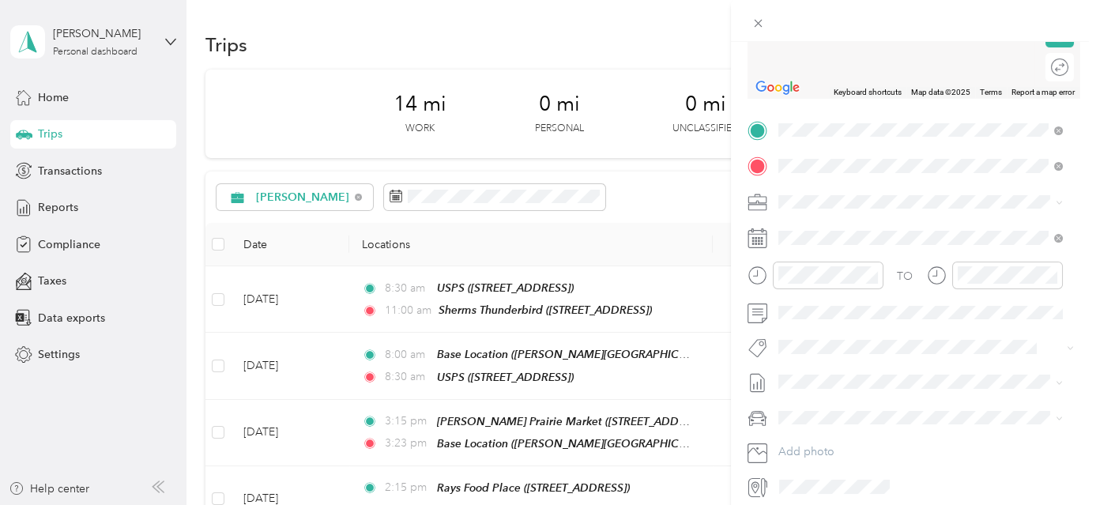
click at [916, 379] on div "Safeway [STREET_ADDRESS][US_STATE]" at bounding box center [933, 357] width 250 height 50
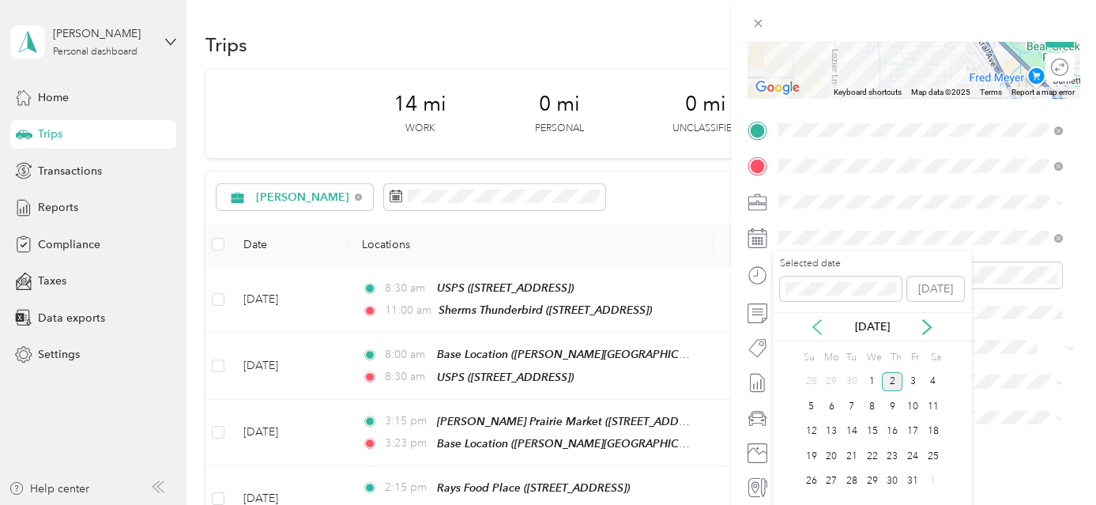
click at [816, 325] on icon at bounding box center [817, 327] width 8 height 14
click at [933, 434] on div "20" at bounding box center [933, 432] width 21 height 20
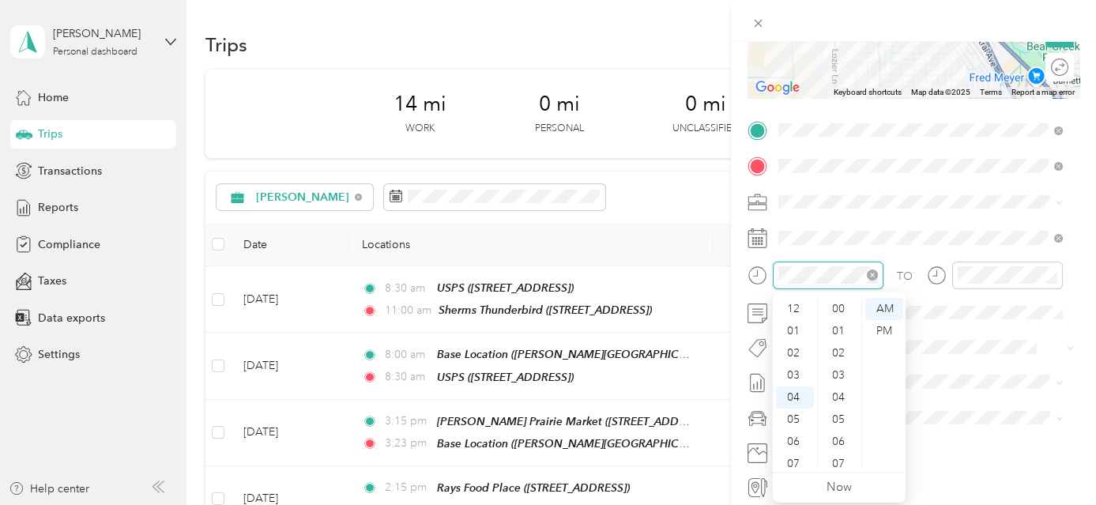
scroll to position [907, 0]
click at [793, 461] on div "11" at bounding box center [795, 464] width 38 height 22
click at [841, 308] on div "00" at bounding box center [840, 309] width 38 height 22
click at [885, 303] on div "AM" at bounding box center [884, 309] width 38 height 22
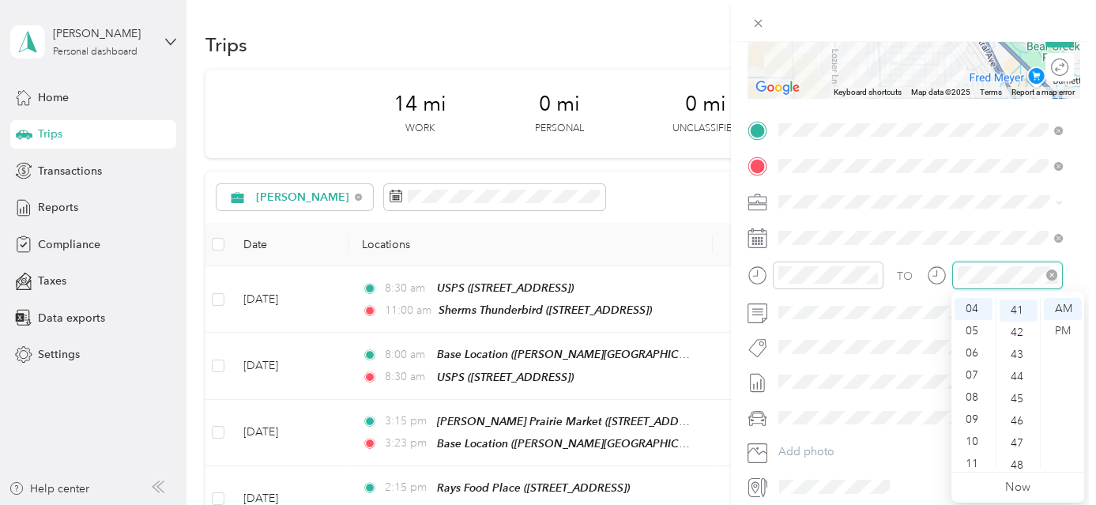
scroll to position [907, 0]
click at [974, 462] on div "11" at bounding box center [974, 464] width 38 height 22
click at [1027, 392] on div "45" at bounding box center [1019, 397] width 38 height 22
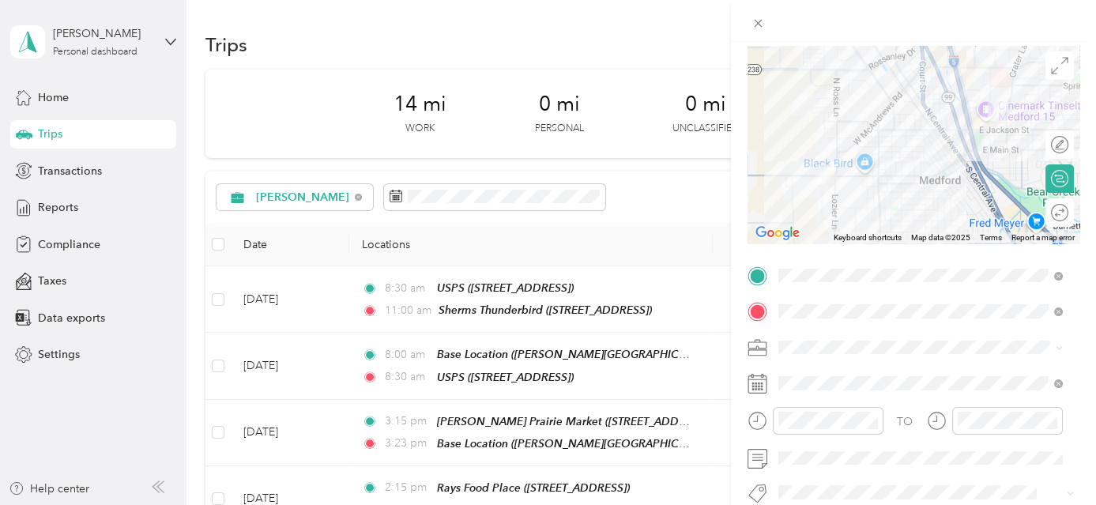
scroll to position [0, 0]
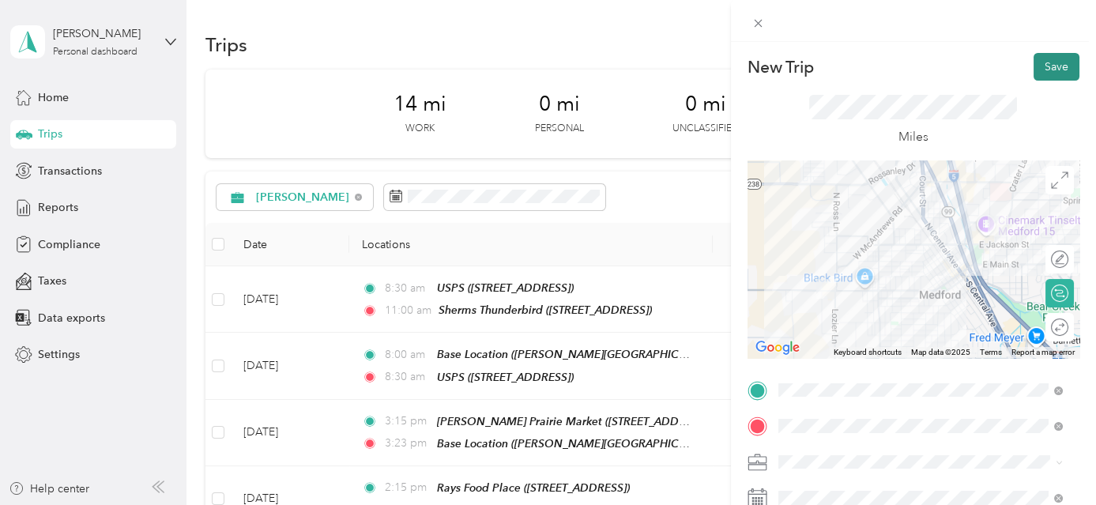
click at [1049, 65] on button "Save" at bounding box center [1057, 67] width 46 height 28
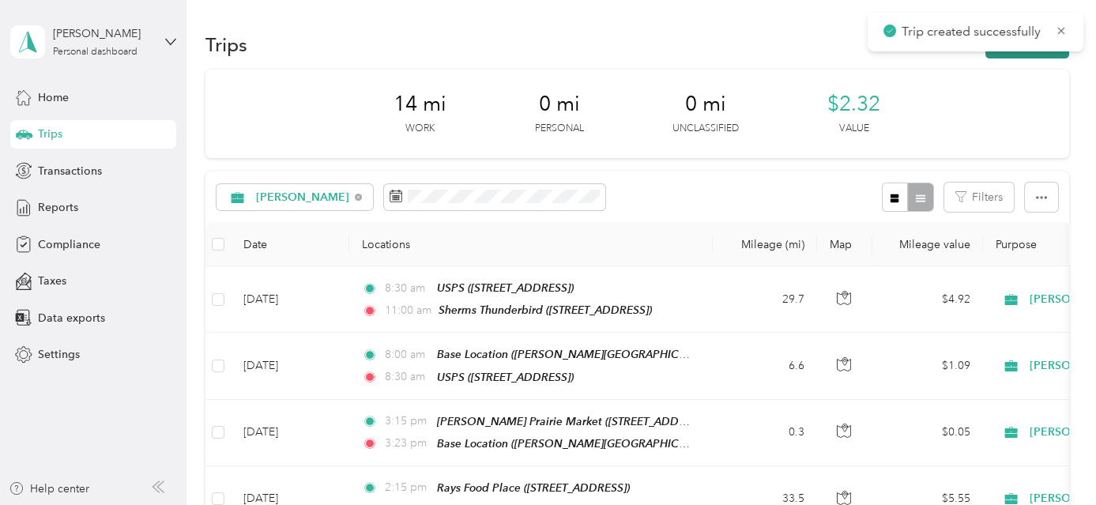
click at [1043, 56] on button "New trip" at bounding box center [1028, 45] width 84 height 28
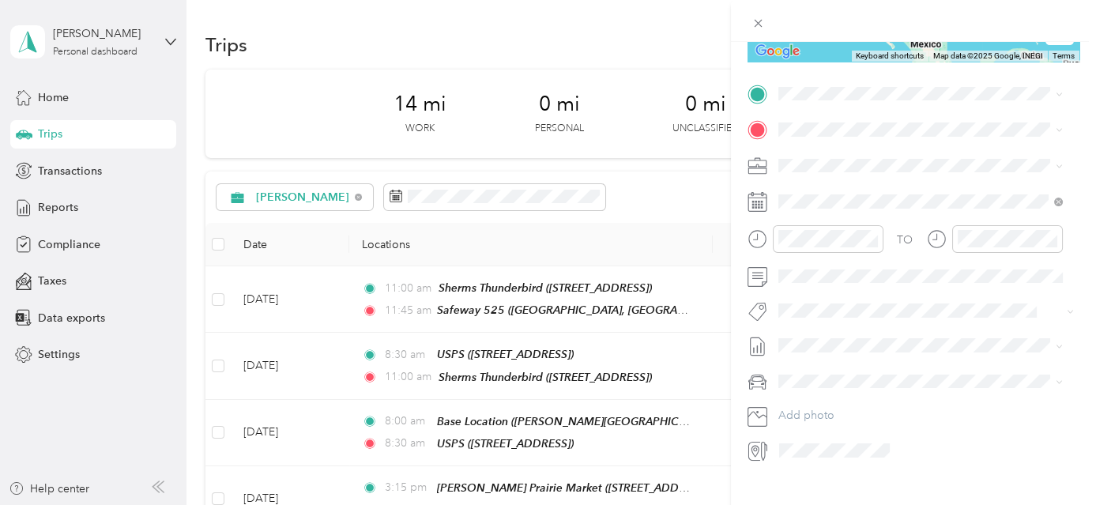
scroll to position [297, 0]
click at [899, 308] on div "Safeway [STREET_ADDRESS][US_STATE]" at bounding box center [933, 283] width 250 height 50
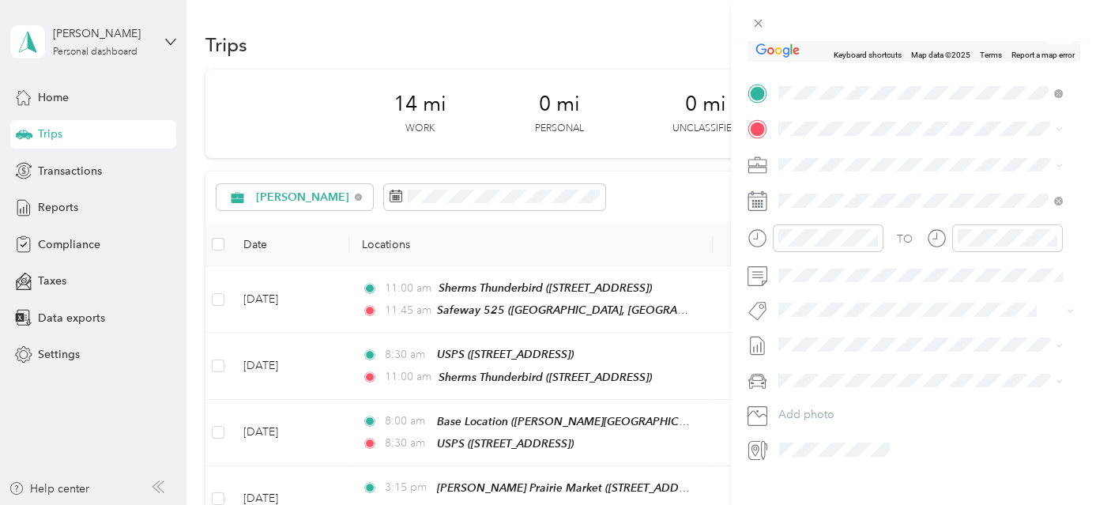
click at [857, 199] on div "Bimart 616 [PERSON_NAME] [STREET_ADDRESS][PERSON_NAME][US_STATE]" at bounding box center [931, 199] width 246 height 33
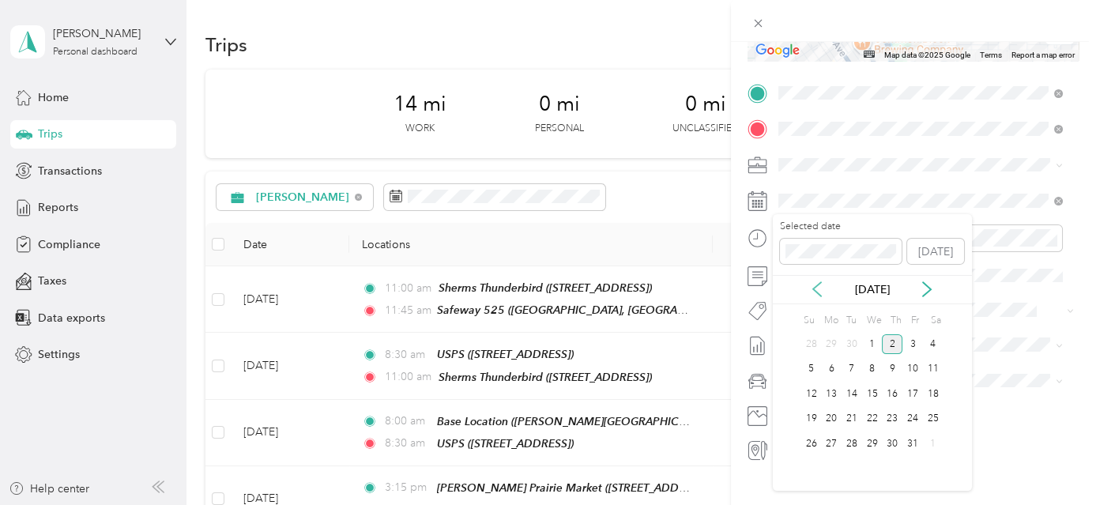
click at [817, 287] on icon at bounding box center [817, 289] width 16 height 16
click at [931, 394] on div "20" at bounding box center [933, 394] width 21 height 20
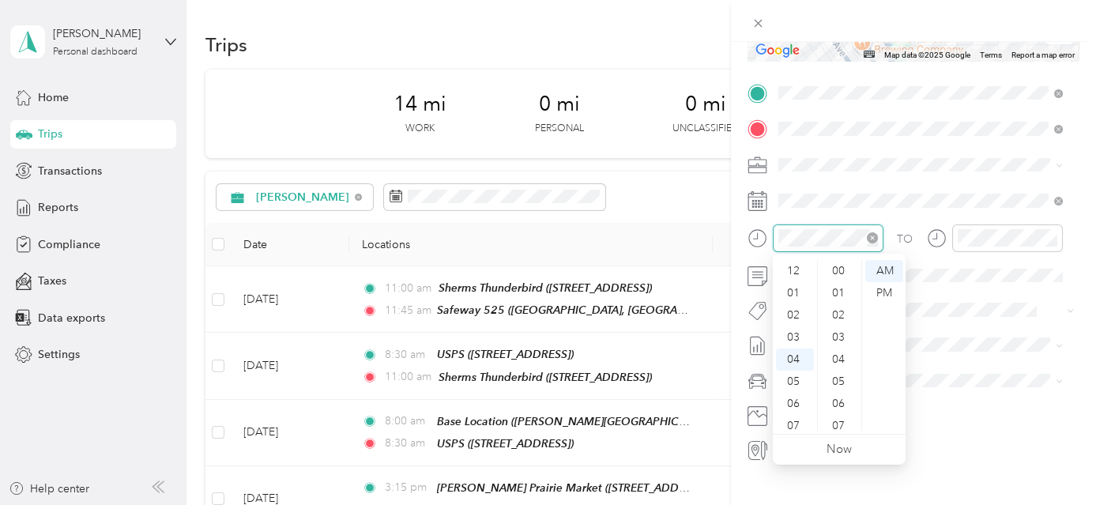
scroll to position [929, 0]
click at [792, 429] on div "11" at bounding box center [795, 426] width 38 height 22
click at [849, 337] on div "45" at bounding box center [840, 337] width 38 height 22
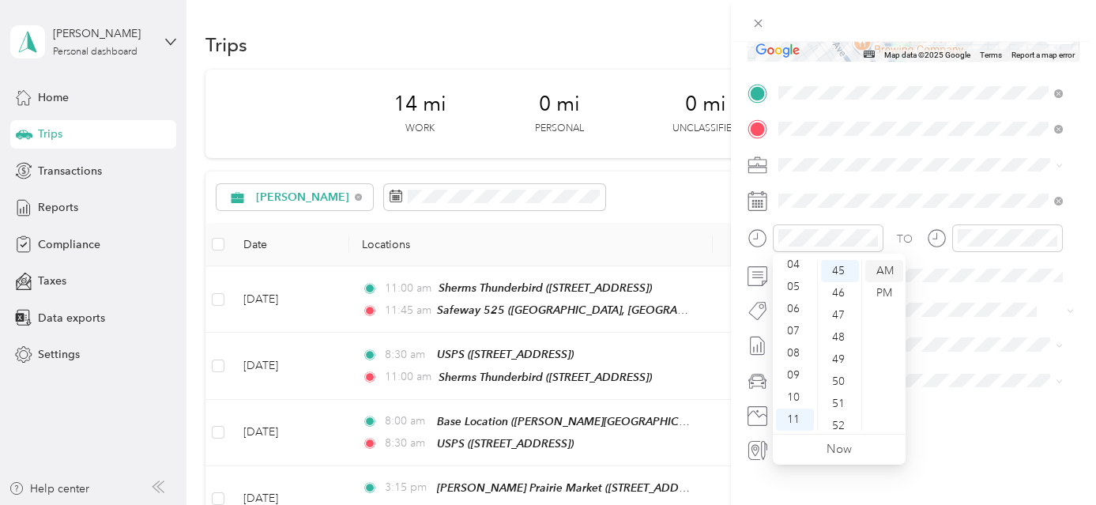
click at [882, 262] on div "AM" at bounding box center [884, 271] width 38 height 22
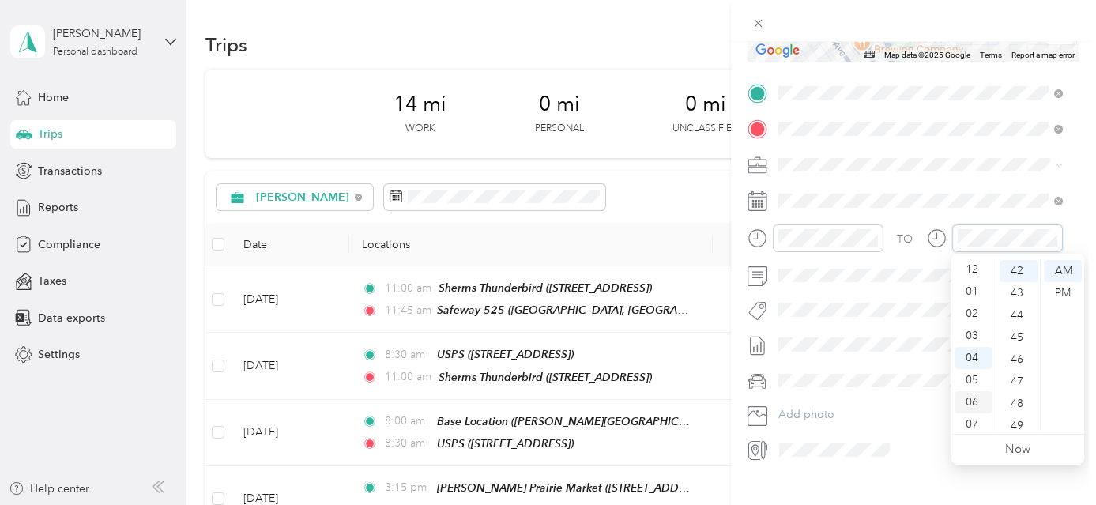
scroll to position [0, 0]
click at [974, 262] on div "12" at bounding box center [974, 271] width 38 height 22
click at [974, 290] on div "01" at bounding box center [974, 293] width 38 height 22
click at [1016, 270] on div "00" at bounding box center [1019, 271] width 38 height 22
click at [1056, 292] on div "PM" at bounding box center [1063, 293] width 38 height 22
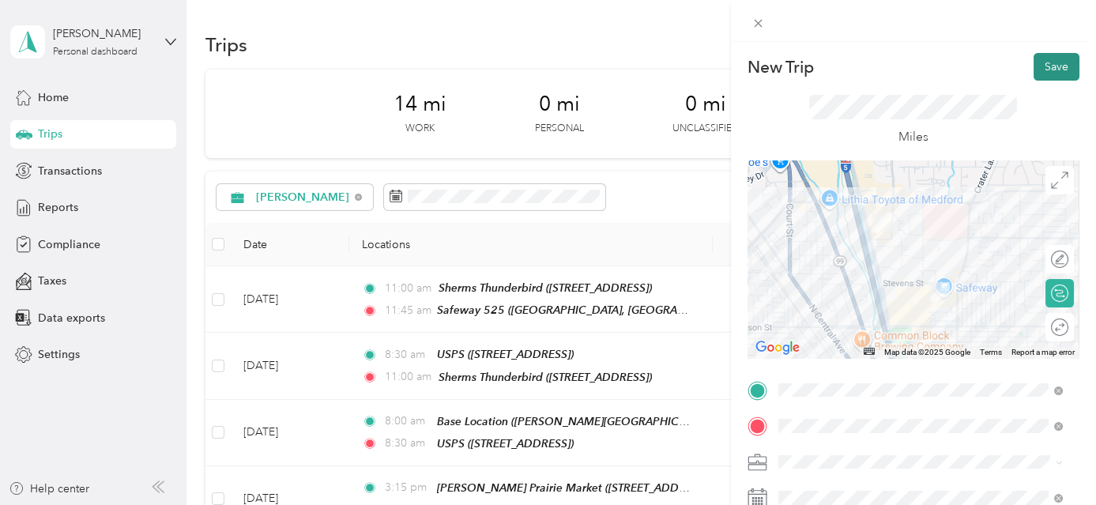
click at [1051, 72] on button "Save" at bounding box center [1057, 67] width 46 height 28
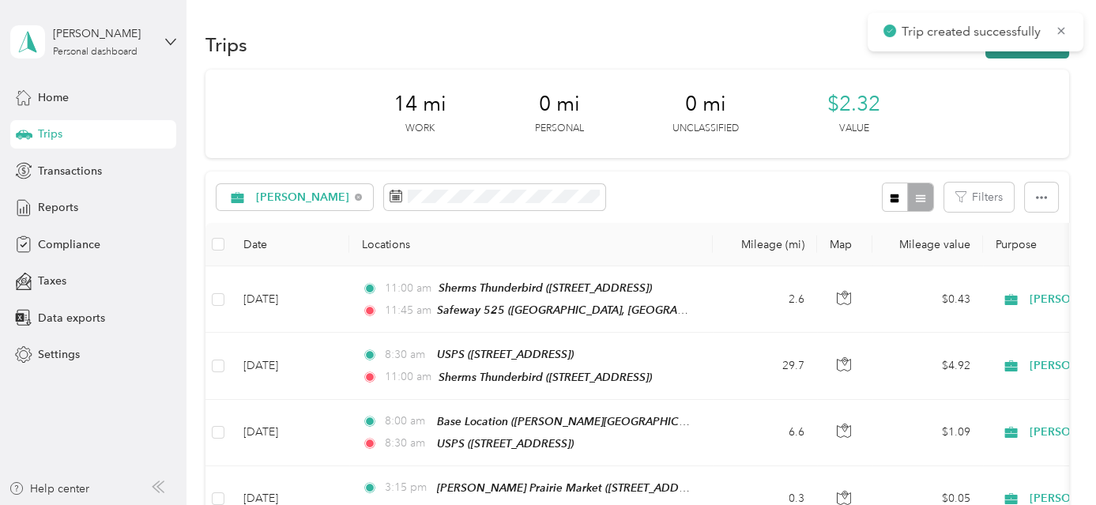
click at [1034, 58] on button "New trip" at bounding box center [1028, 45] width 84 height 28
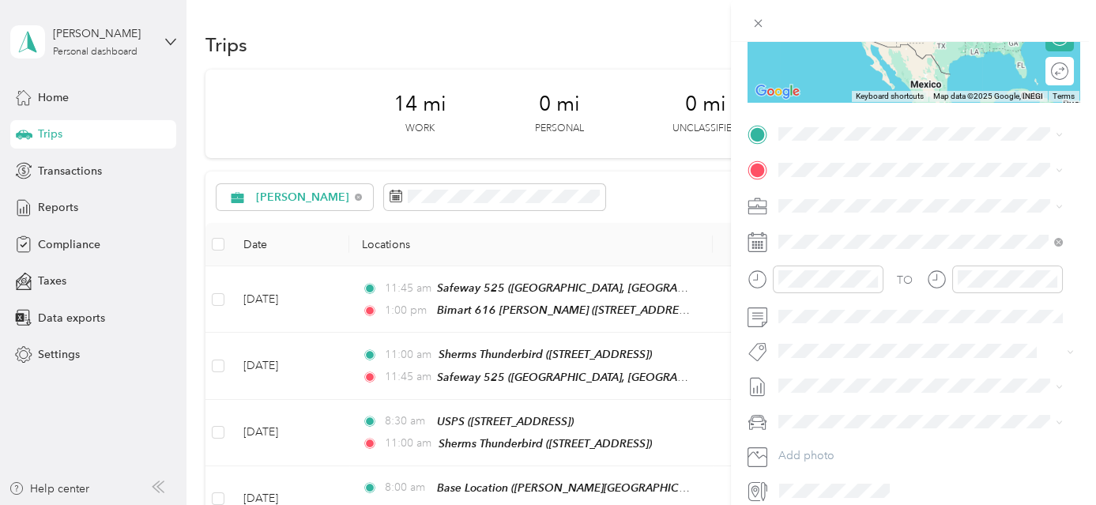
scroll to position [268, 0]
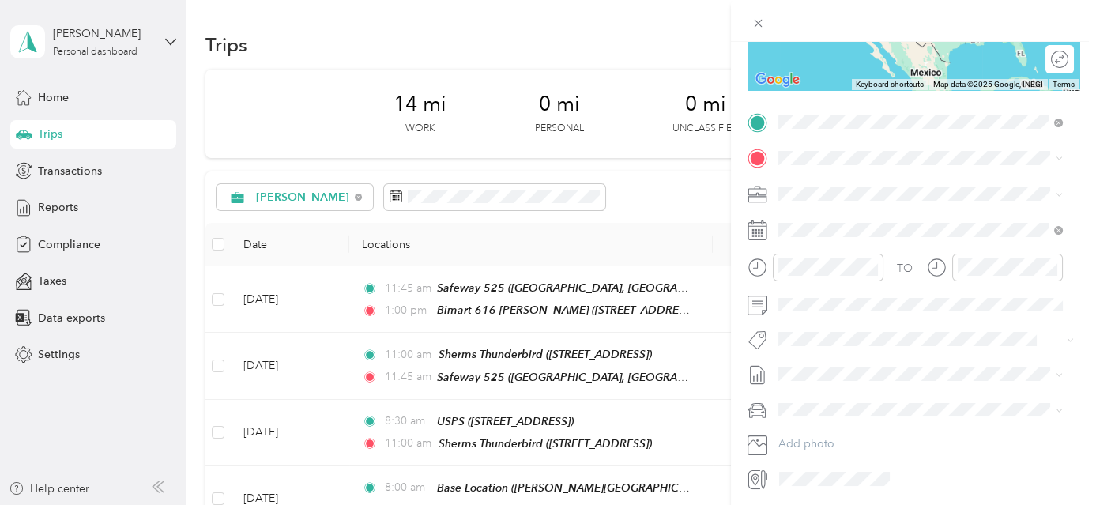
click at [914, 185] on div "Bimart 616 [PERSON_NAME]" at bounding box center [931, 184] width 246 height 14
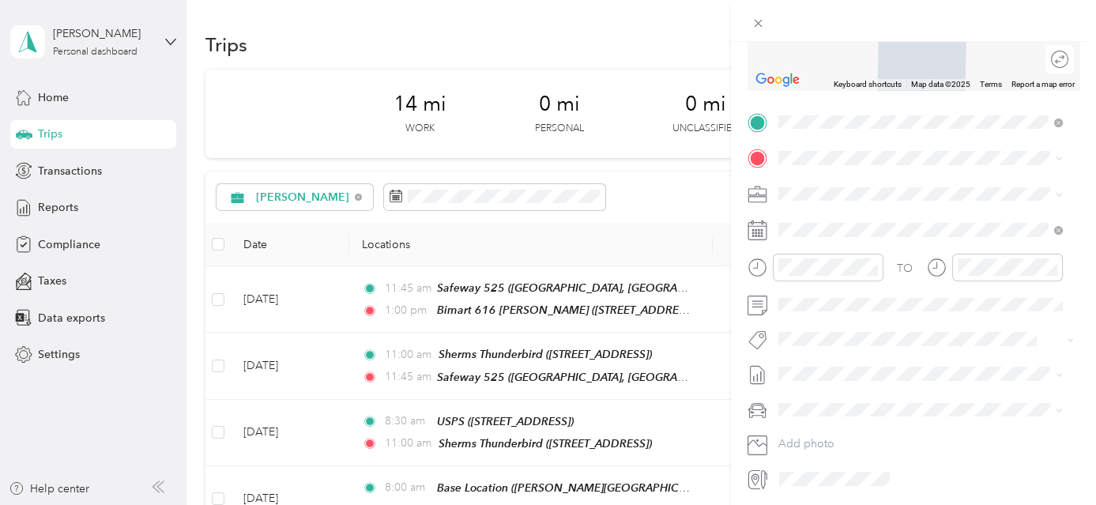
click at [903, 308] on span "7200 [PERSON_NAME], 97533, [PERSON_NAME], [GEOGRAPHIC_DATA], [GEOGRAPHIC_DATA]" at bounding box center [913, 311] width 211 height 47
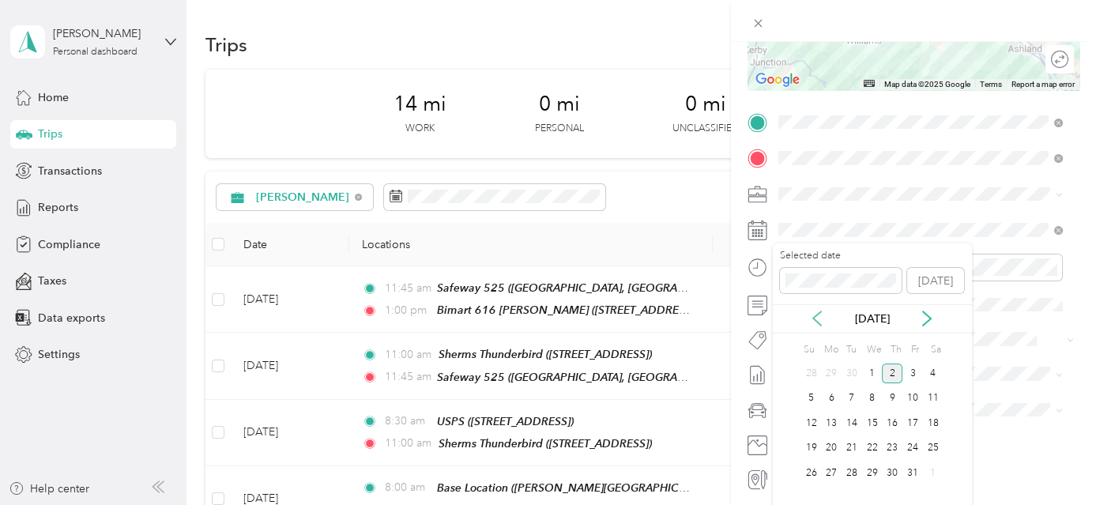
click at [816, 315] on icon at bounding box center [817, 319] width 8 height 14
click at [933, 417] on div "20" at bounding box center [933, 423] width 21 height 20
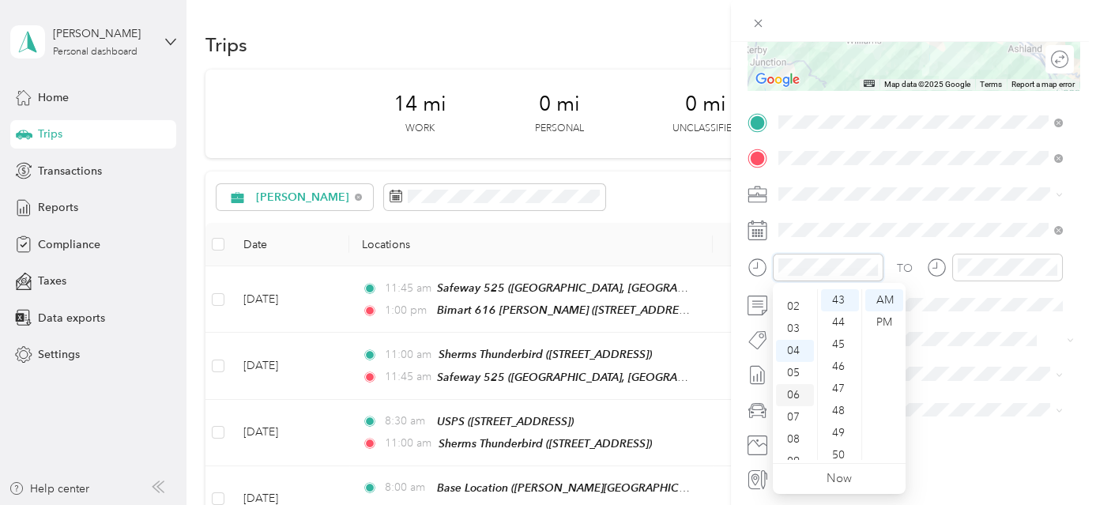
scroll to position [0, 0]
click at [794, 322] on div "01" at bounding box center [795, 322] width 38 height 22
click at [842, 303] on div "00" at bounding box center [840, 300] width 38 height 22
click at [883, 319] on div "PM" at bounding box center [884, 322] width 38 height 22
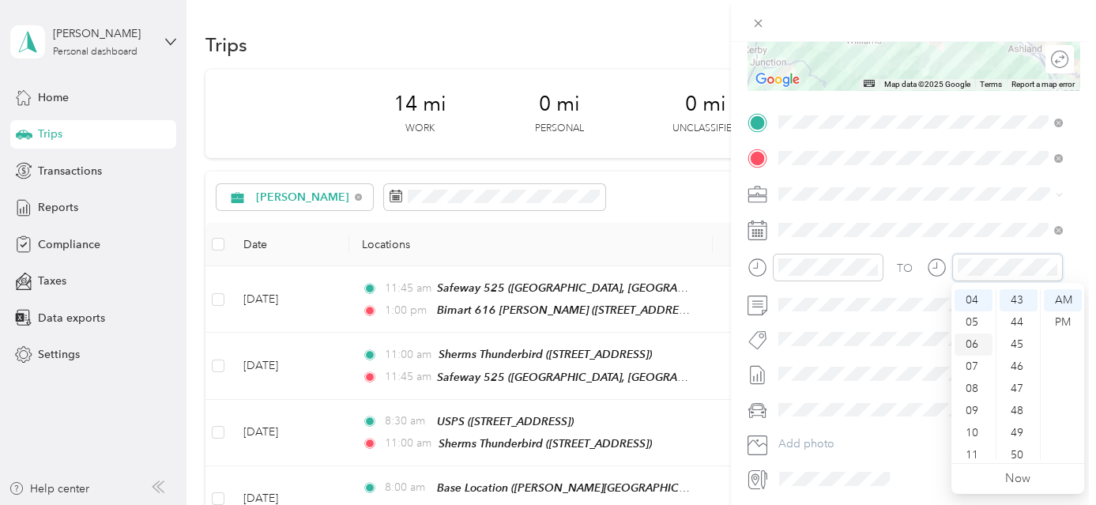
scroll to position [17, 0]
click at [975, 327] on div "02" at bounding box center [974, 328] width 38 height 22
click at [1019, 296] on div "30" at bounding box center [1019, 300] width 38 height 22
click at [1053, 318] on div "PM" at bounding box center [1063, 322] width 38 height 22
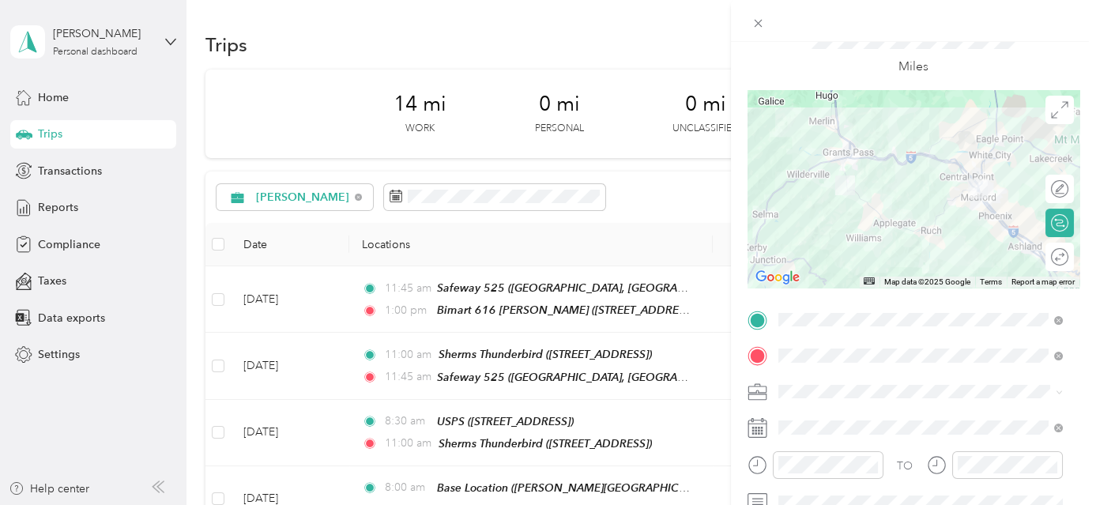
scroll to position [0, 0]
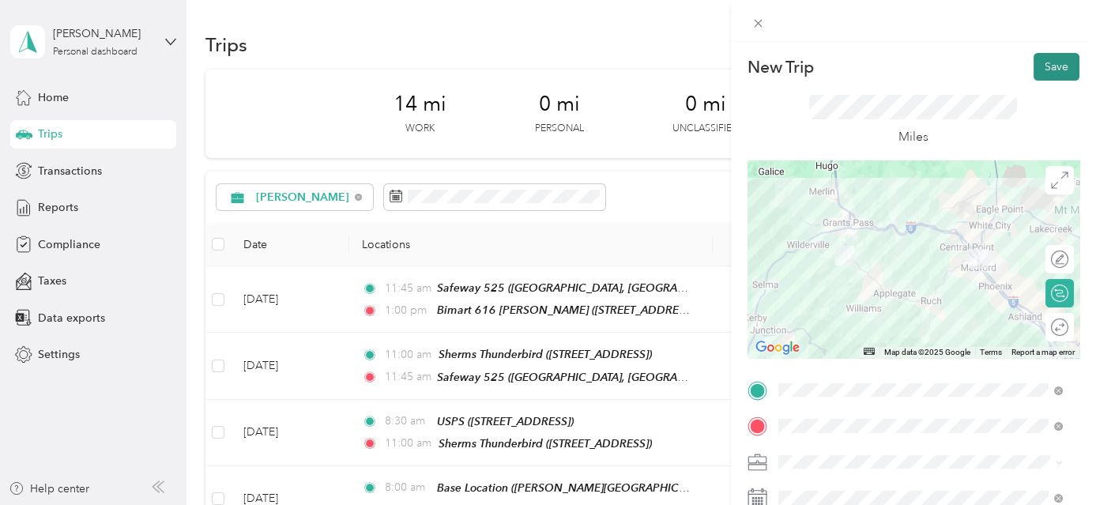
click at [1051, 71] on button "Save" at bounding box center [1057, 67] width 46 height 28
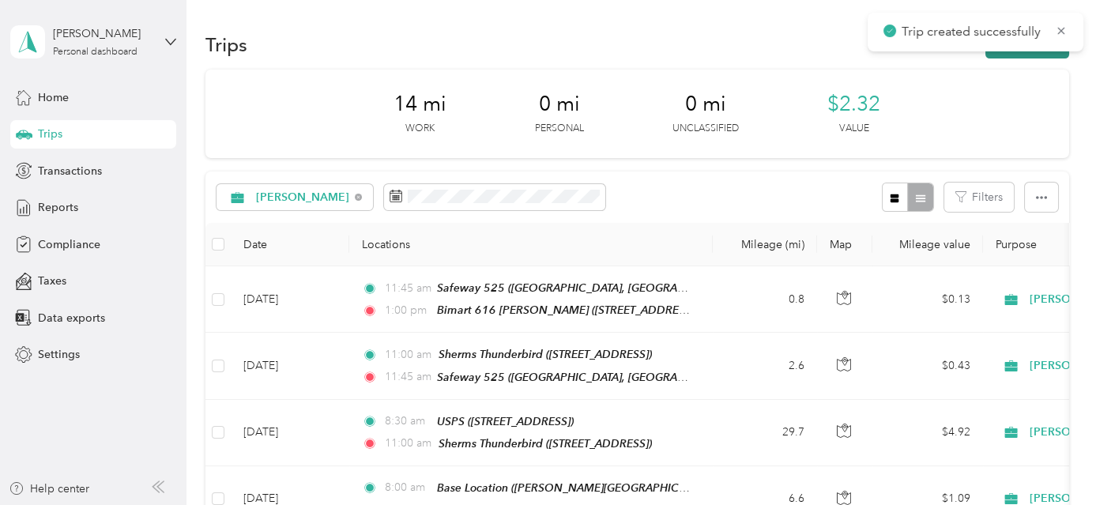
click at [1045, 53] on button "New trip" at bounding box center [1028, 45] width 84 height 28
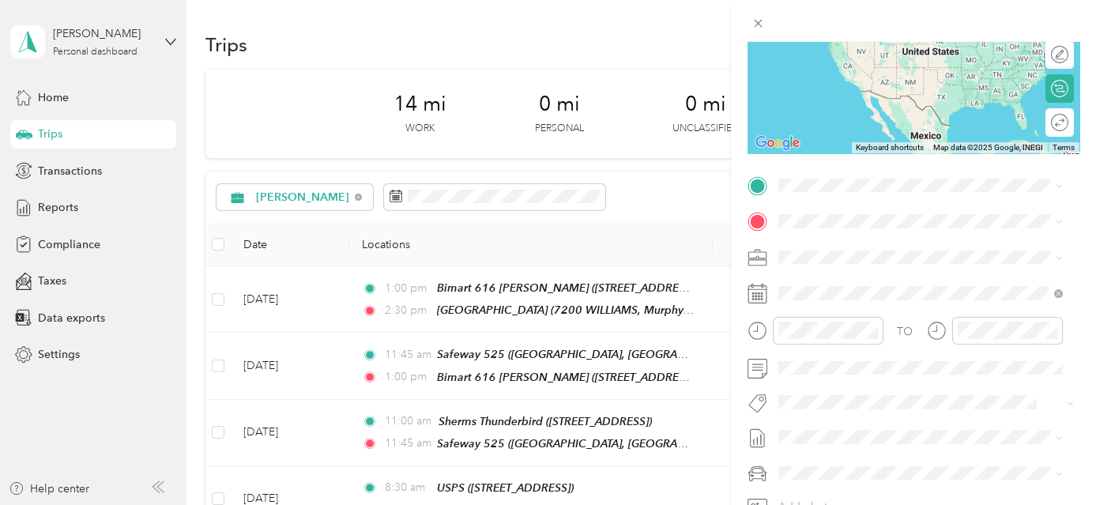
scroll to position [248, 0]
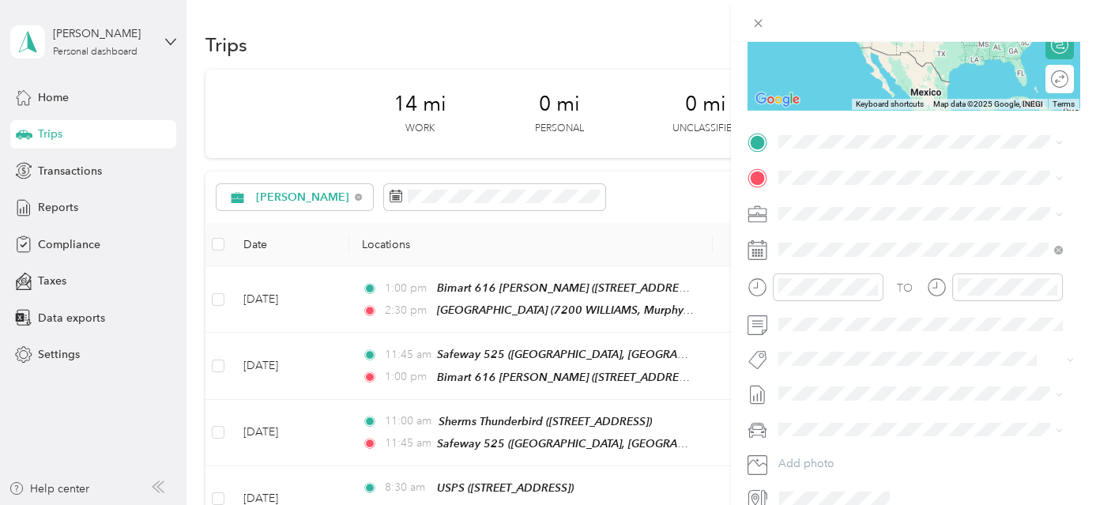
click at [931, 292] on span "7200 [PERSON_NAME], 97533, [PERSON_NAME], [GEOGRAPHIC_DATA], [GEOGRAPHIC_DATA]" at bounding box center [913, 296] width 211 height 47
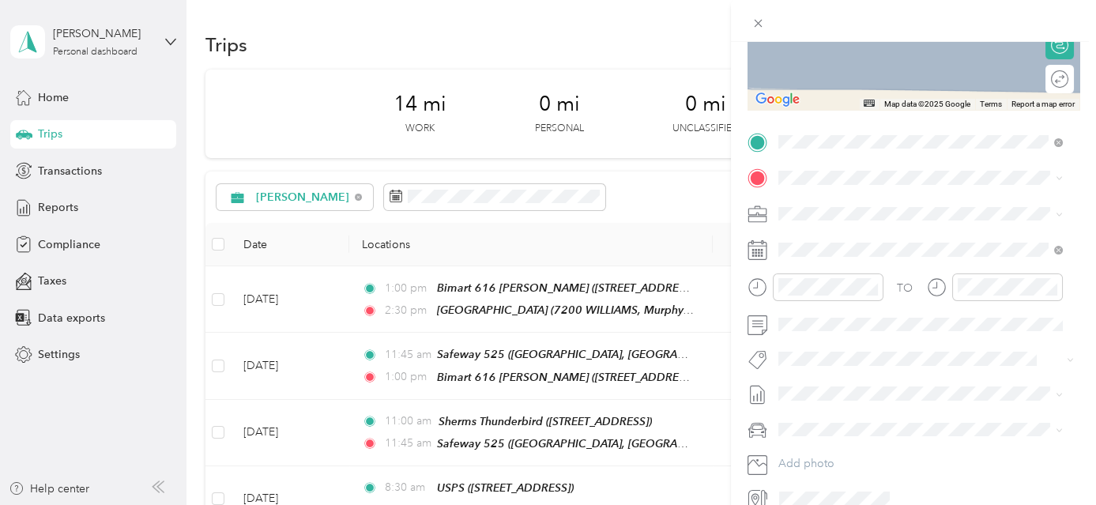
click at [880, 253] on div "TEAM [PERSON_NAME][GEOGRAPHIC_DATA] [STREET_ADDRESS]" at bounding box center [920, 251] width 224 height 39
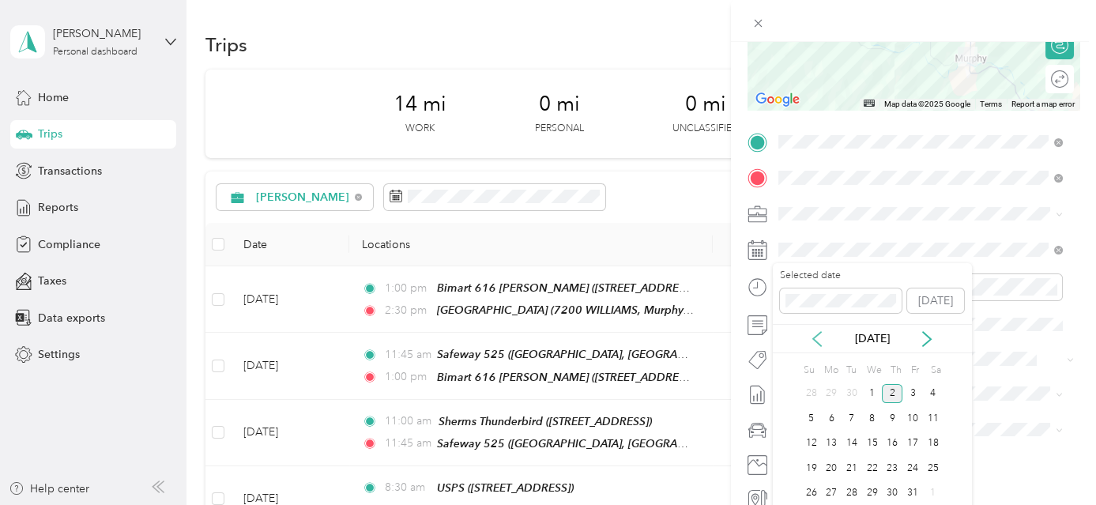
click at [813, 338] on icon at bounding box center [817, 339] width 8 height 14
click at [933, 439] on div "20" at bounding box center [933, 444] width 21 height 20
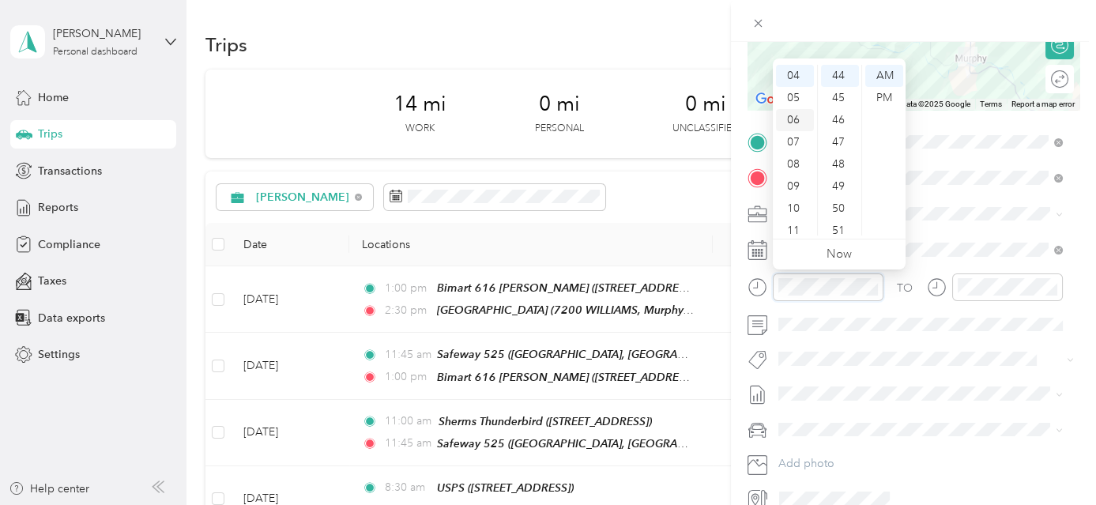
scroll to position [17, 0]
click at [790, 103] on div "02" at bounding box center [795, 103] width 38 height 22
click at [830, 122] on div "30" at bounding box center [840, 126] width 38 height 22
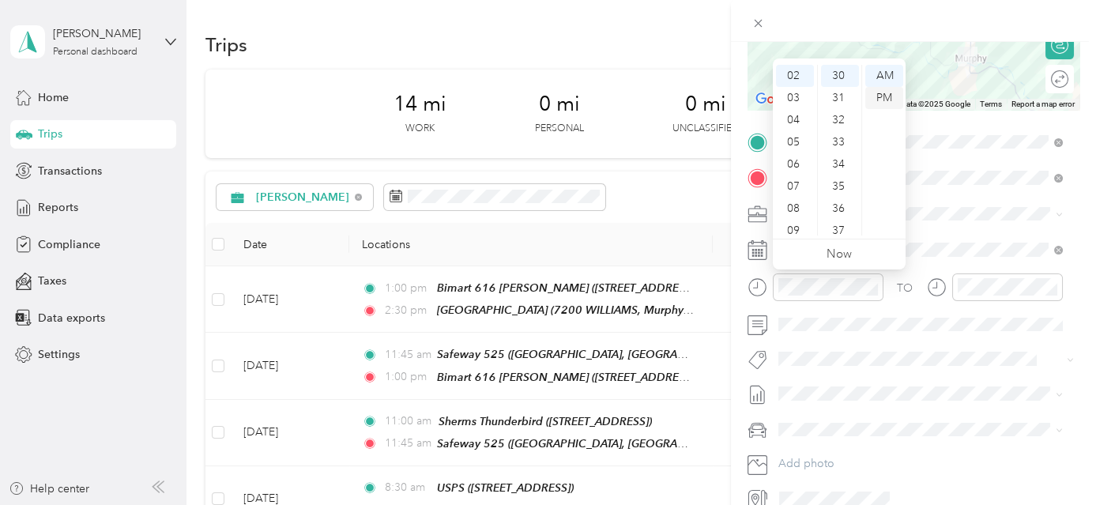
click at [881, 96] on div "PM" at bounding box center [884, 98] width 38 height 22
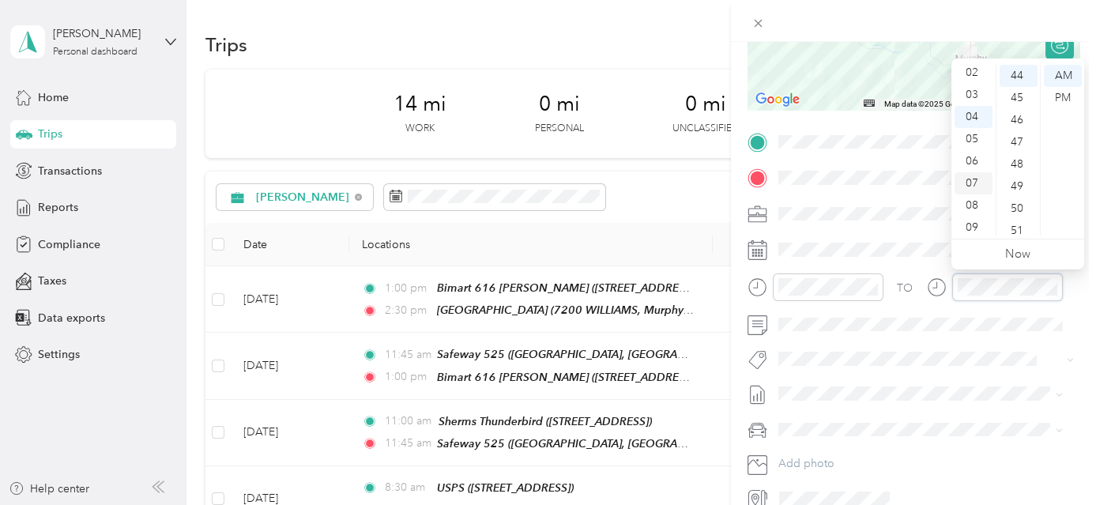
scroll to position [17, 0]
click at [978, 123] on div "03" at bounding box center [974, 126] width 38 height 22
click at [1019, 81] on div "00" at bounding box center [1019, 76] width 38 height 22
drag, startPoint x: 1054, startPoint y: 96, endPoint x: 1103, endPoint y: 106, distance: 49.1
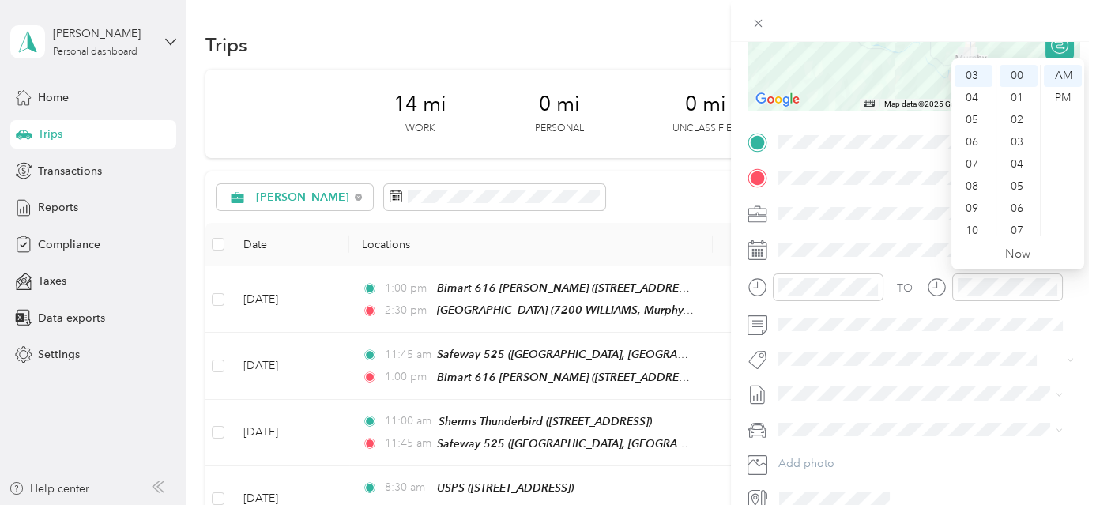
click at [1056, 96] on div "PM" at bounding box center [1063, 98] width 38 height 22
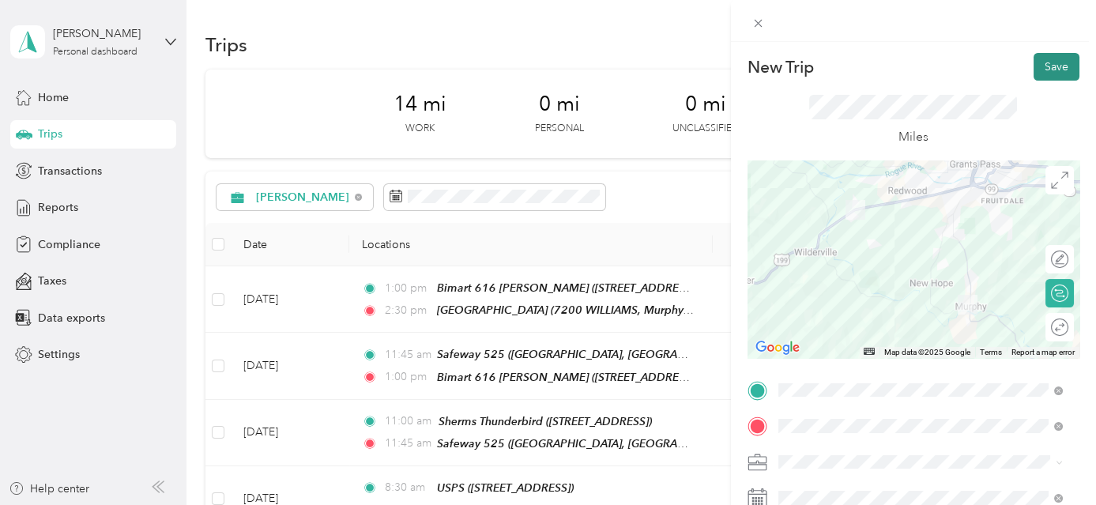
click at [1057, 69] on button "Save" at bounding box center [1057, 67] width 46 height 28
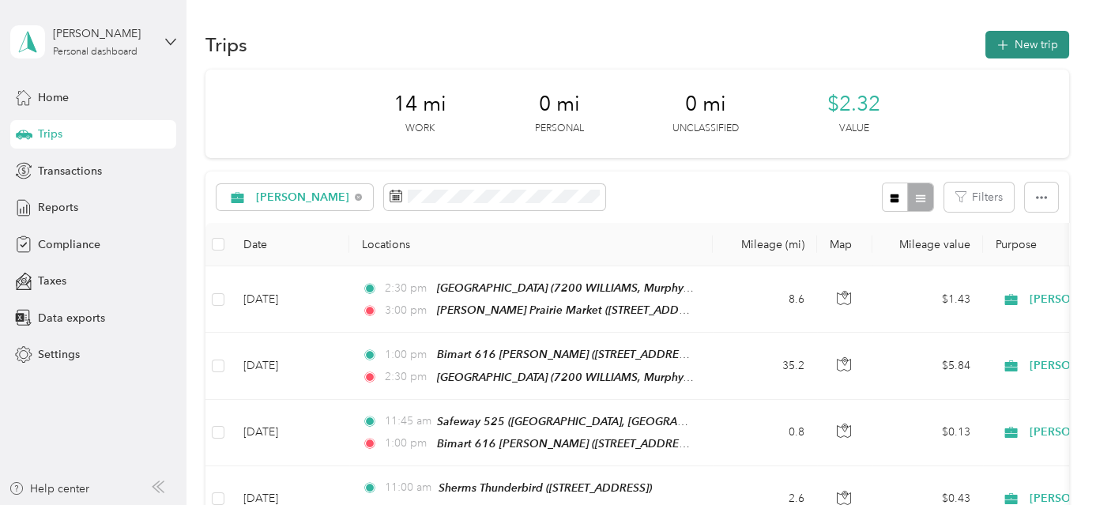
click at [999, 39] on icon "button" at bounding box center [1002, 45] width 18 height 18
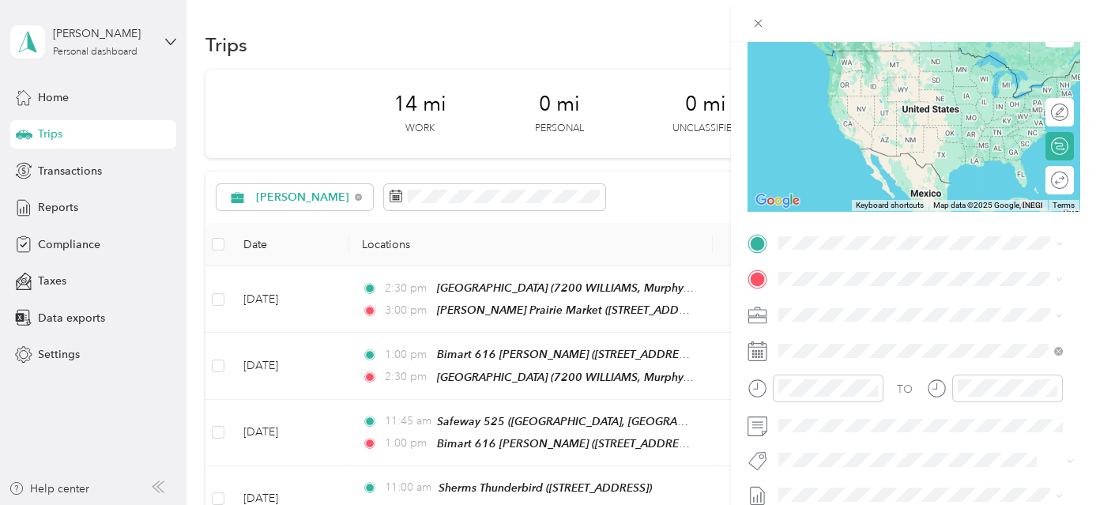
scroll to position [206, 0]
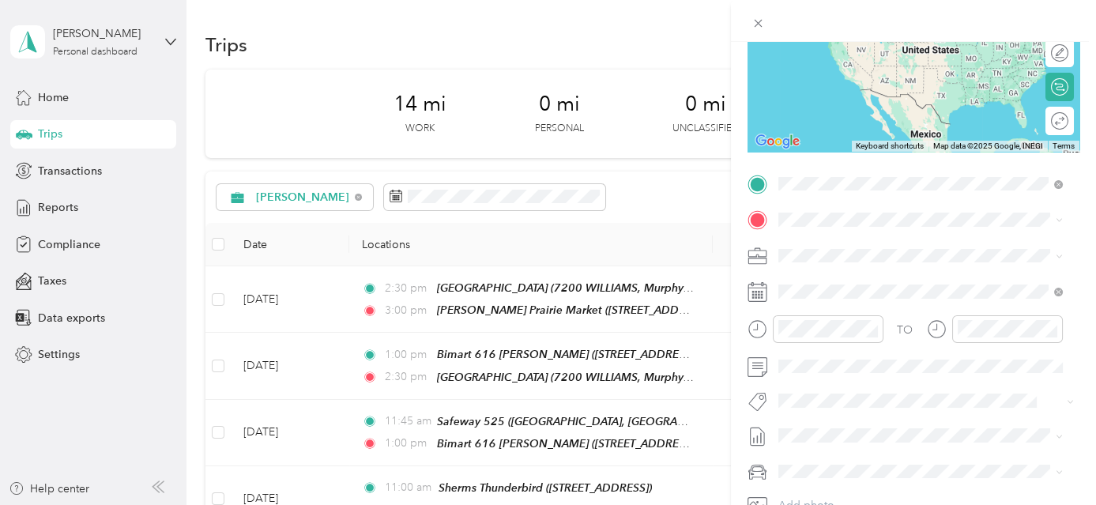
click at [869, 269] on div "TEAM [PERSON_NAME][GEOGRAPHIC_DATA] [STREET_ADDRESS]" at bounding box center [920, 258] width 224 height 39
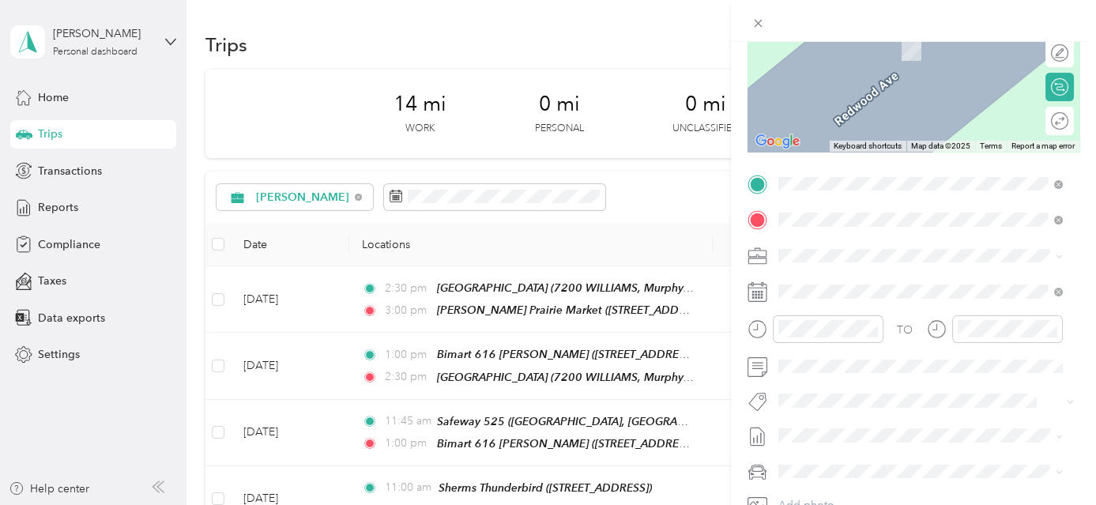
click at [866, 303] on span "[PERSON_NAME][GEOGRAPHIC_DATA], [GEOGRAPHIC_DATA], [US_STATE], [GEOGRAPHIC_DATA]" at bounding box center [910, 316] width 205 height 47
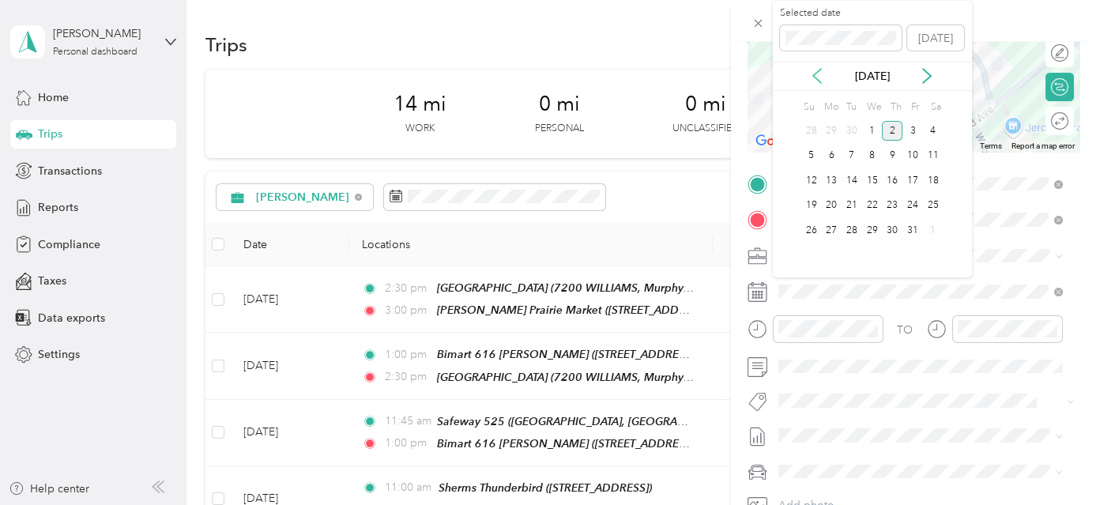
click at [812, 77] on icon at bounding box center [817, 76] width 16 height 16
click at [935, 182] on div "20" at bounding box center [933, 181] width 21 height 20
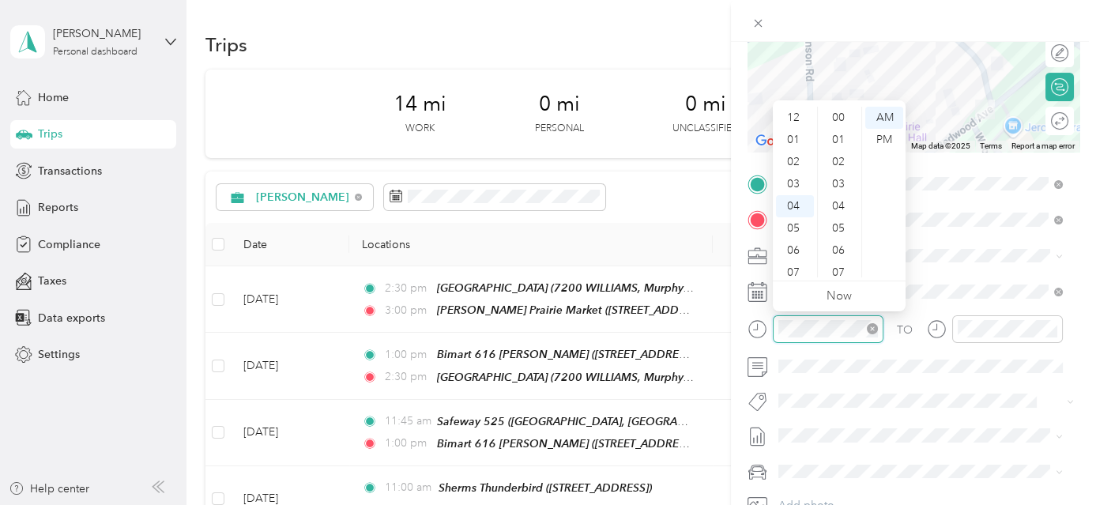
scroll to position [89, 0]
click at [798, 161] on div "03" at bounding box center [795, 167] width 38 height 22
click at [840, 115] on div "00" at bounding box center [840, 118] width 38 height 22
click at [883, 136] on div "PM" at bounding box center [884, 140] width 38 height 22
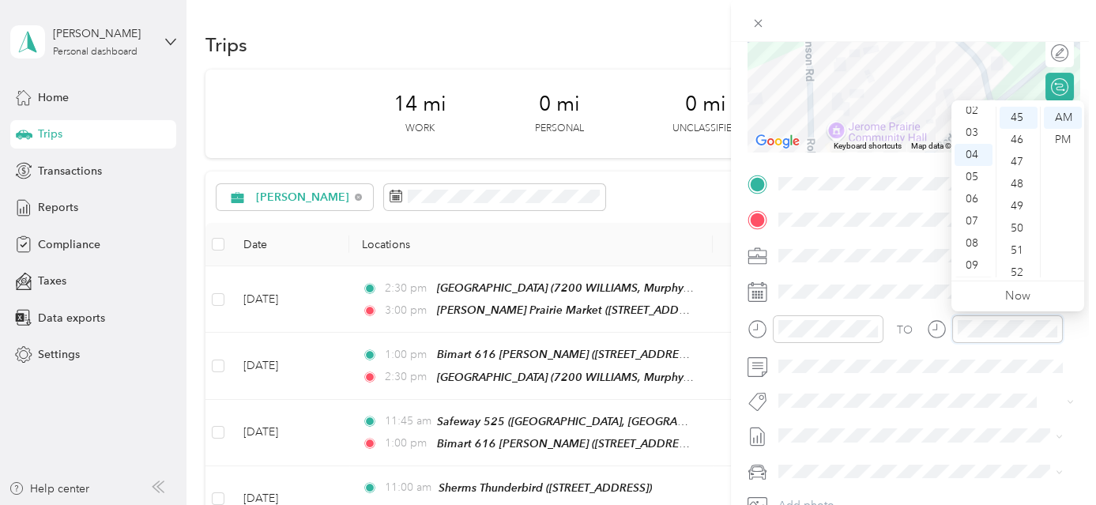
scroll to position [17, 0]
click at [974, 169] on div "03" at bounding box center [974, 167] width 38 height 22
click at [1023, 132] on div "10" at bounding box center [1019, 134] width 38 height 22
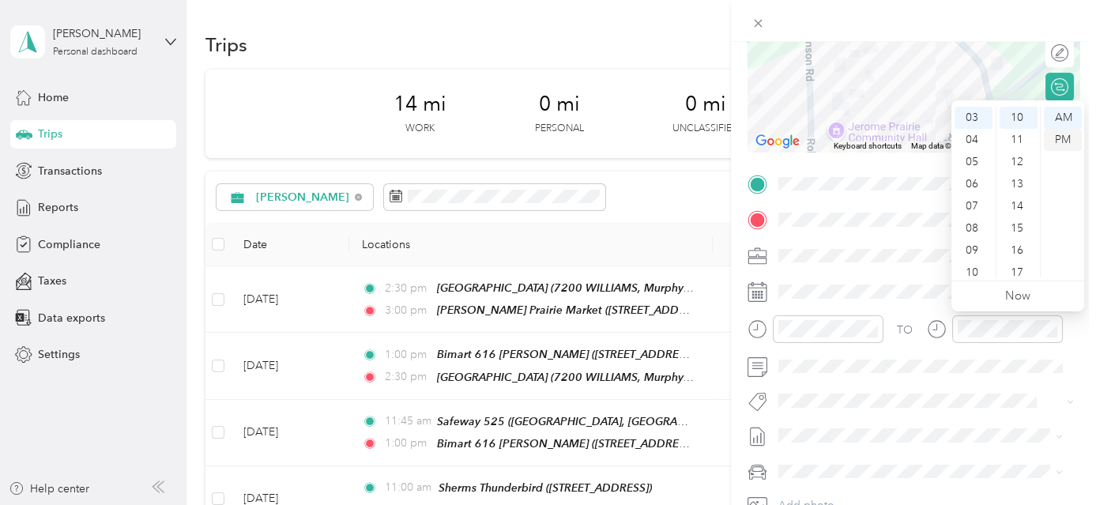
click at [1068, 139] on div "PM" at bounding box center [1063, 140] width 38 height 22
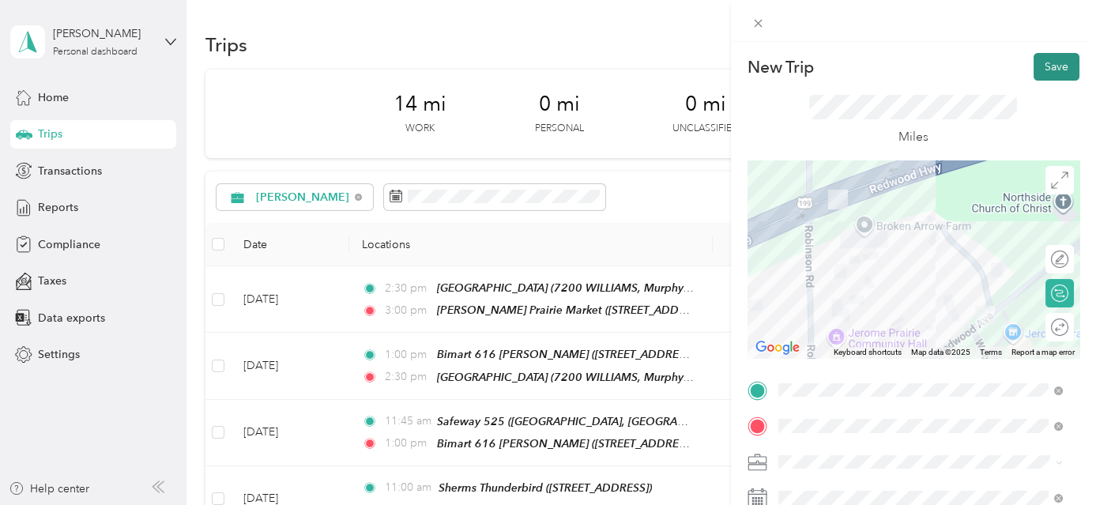
click at [1049, 64] on button "Save" at bounding box center [1057, 67] width 46 height 28
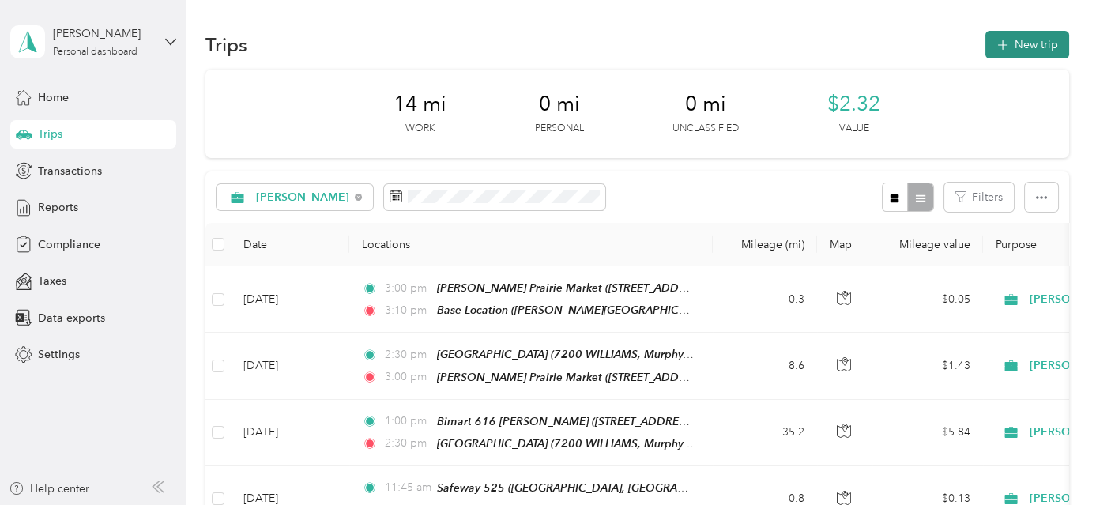
click at [1046, 43] on button "New trip" at bounding box center [1028, 45] width 84 height 28
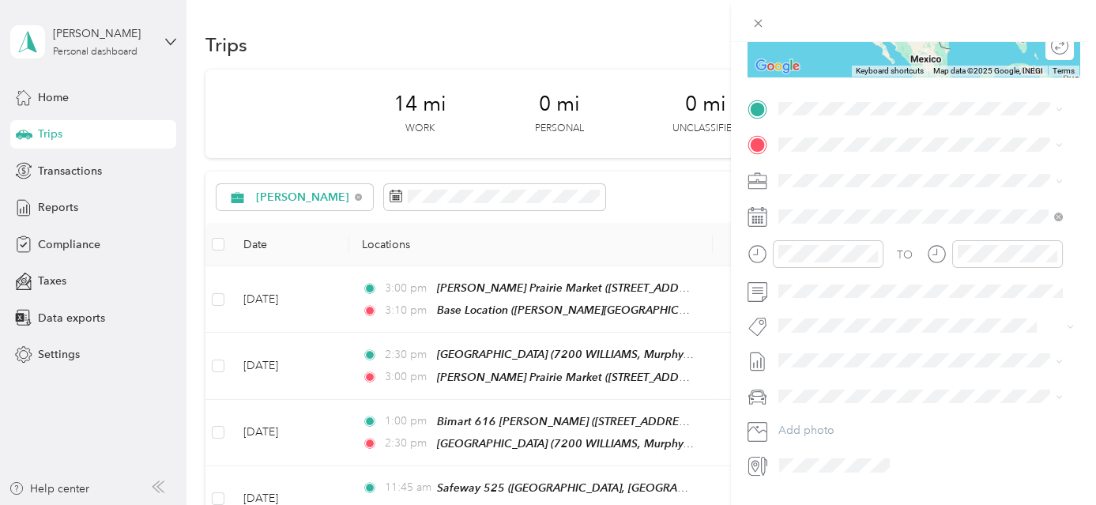
scroll to position [322, 0]
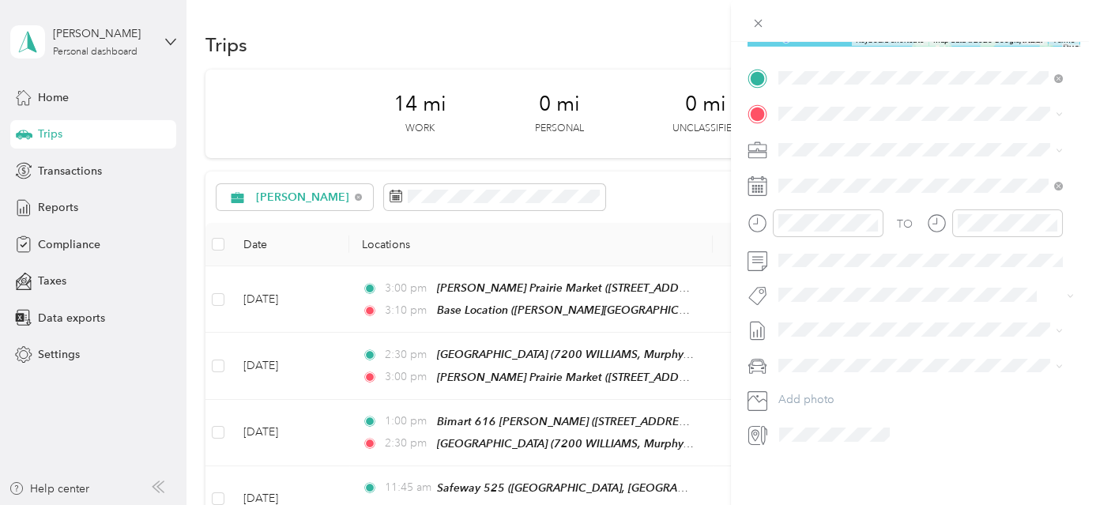
click at [887, 149] on div "Base Location [PERSON_NAME][GEOGRAPHIC_DATA], [GEOGRAPHIC_DATA], [US_STATE], [G…" at bounding box center [933, 156] width 250 height 66
click at [870, 168] on strong "USPS" at bounding box center [876, 166] width 28 height 14
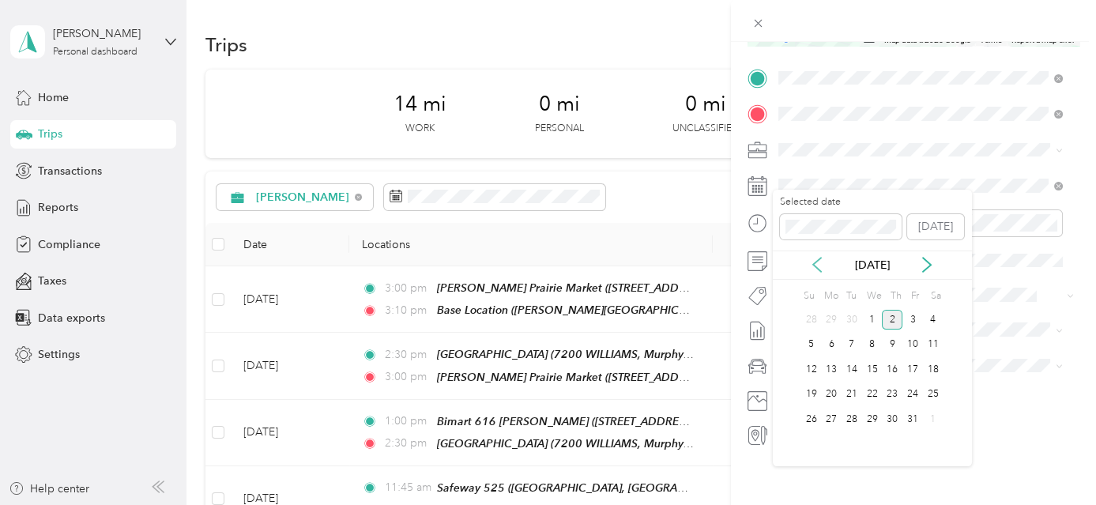
click at [819, 267] on icon at bounding box center [817, 265] width 16 height 16
click at [832, 390] on div "22" at bounding box center [831, 395] width 21 height 20
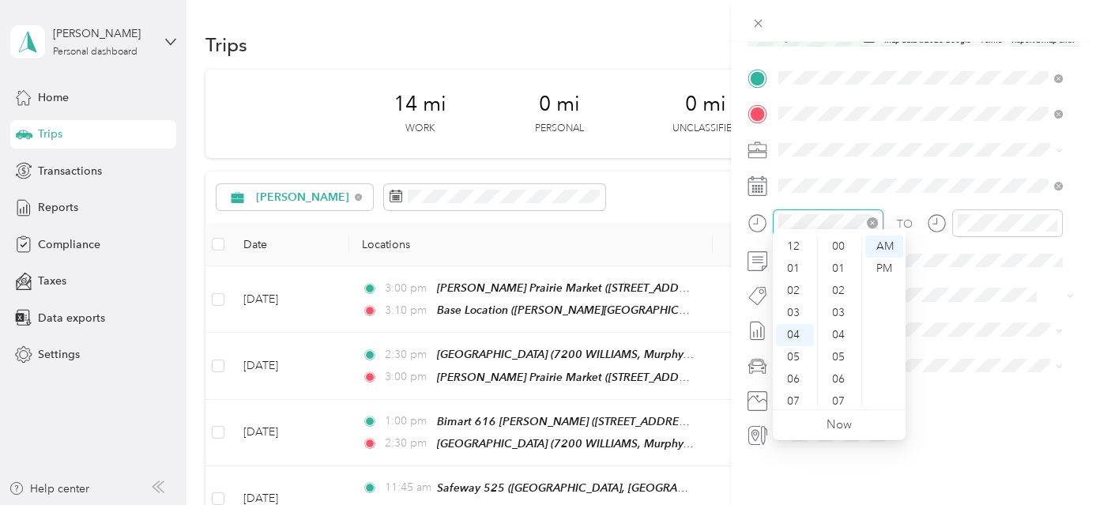
scroll to position [996, 0]
click at [792, 308] on div "07" at bounding box center [795, 313] width 38 height 22
click at [842, 243] on div "00" at bounding box center [840, 247] width 38 height 22
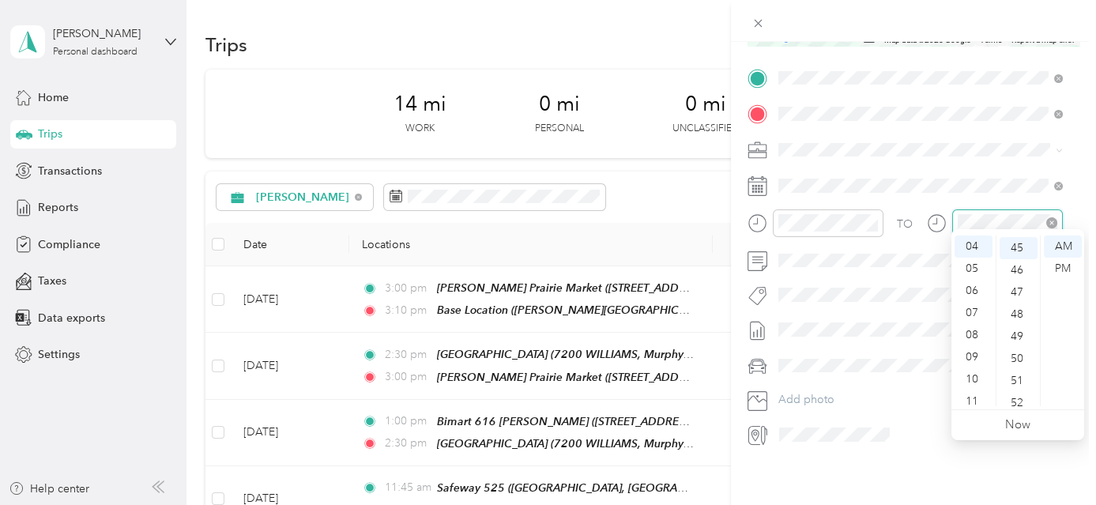
scroll to position [996, 0]
click at [975, 318] on div "07" at bounding box center [974, 313] width 38 height 22
click at [1019, 273] on div "30" at bounding box center [1019, 274] width 38 height 22
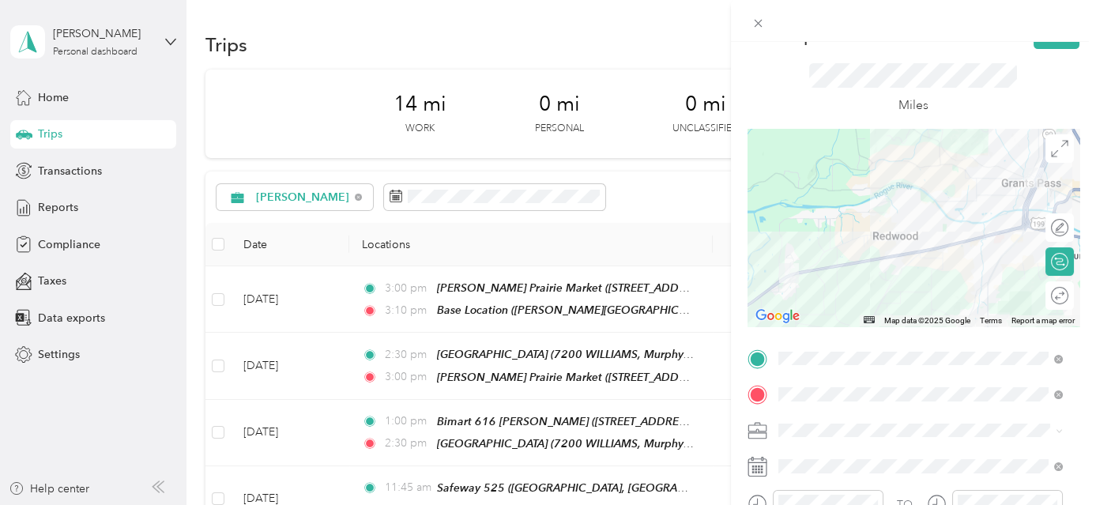
scroll to position [0, 0]
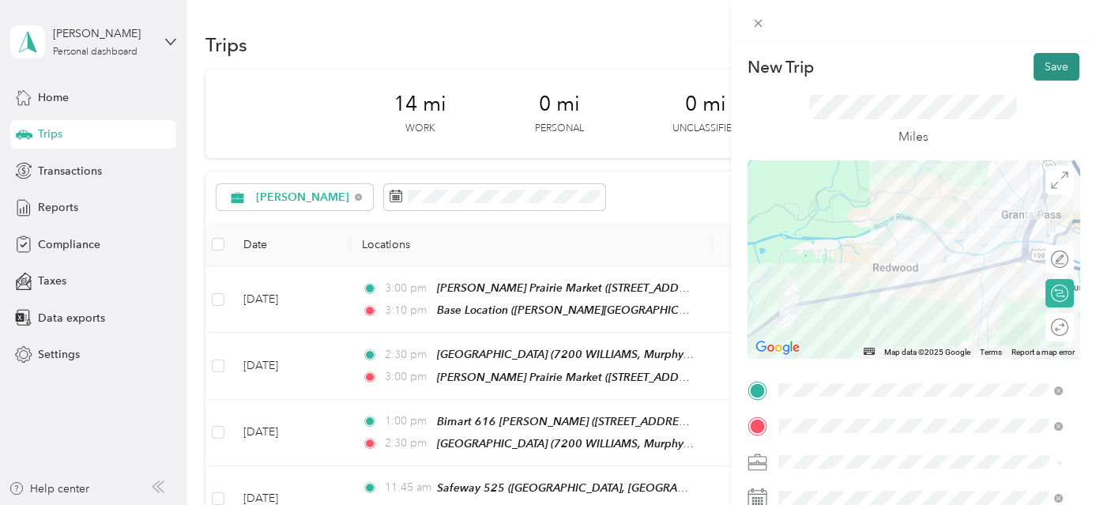
click at [1047, 58] on button "Save" at bounding box center [1057, 67] width 46 height 28
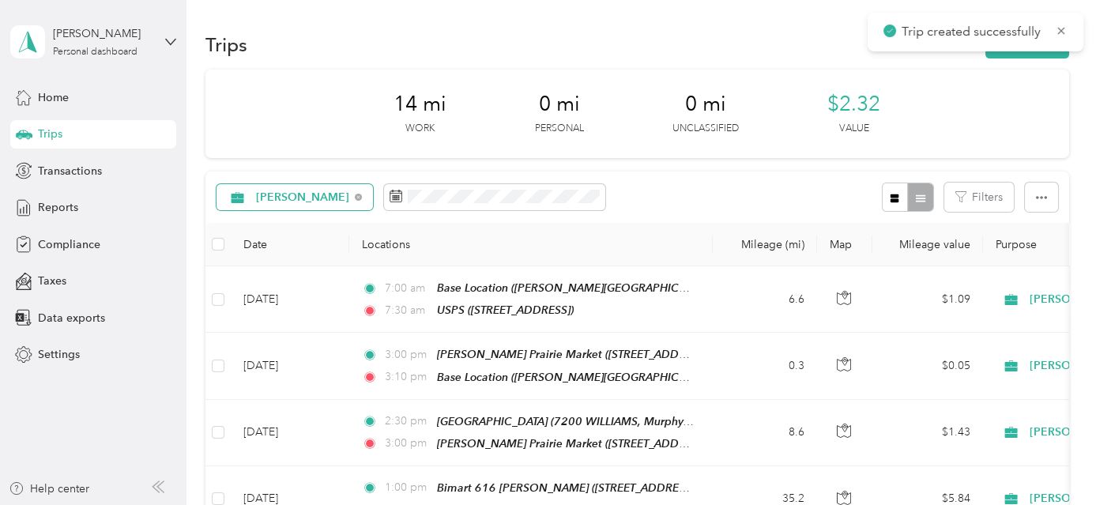
click at [259, 188] on div "[PERSON_NAME]" at bounding box center [295, 197] width 156 height 27
click at [289, 282] on li "[PERSON_NAME]" at bounding box center [298, 272] width 163 height 28
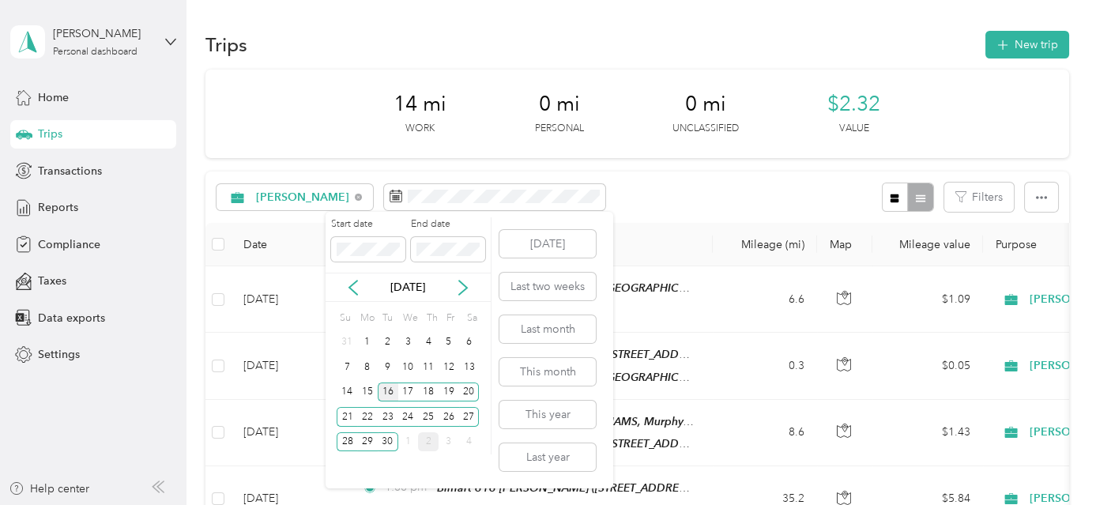
click at [383, 389] on div "16" at bounding box center [388, 393] width 21 height 20
click at [390, 435] on div "30" at bounding box center [388, 442] width 21 height 20
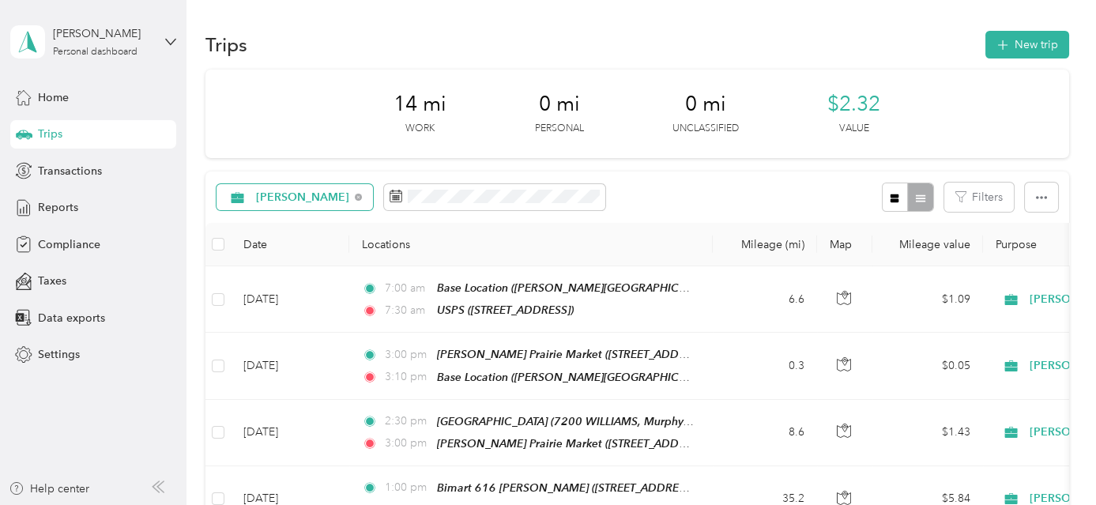
click at [289, 202] on span "[PERSON_NAME]" at bounding box center [303, 197] width 94 height 11
click at [286, 234] on ol "All purposes Unclassified [PERSON_NAME] Personal" at bounding box center [298, 260] width 163 height 111
click at [284, 199] on span "[PERSON_NAME]" at bounding box center [303, 197] width 94 height 11
click at [277, 223] on span "All purposes" at bounding box center [312, 225] width 113 height 17
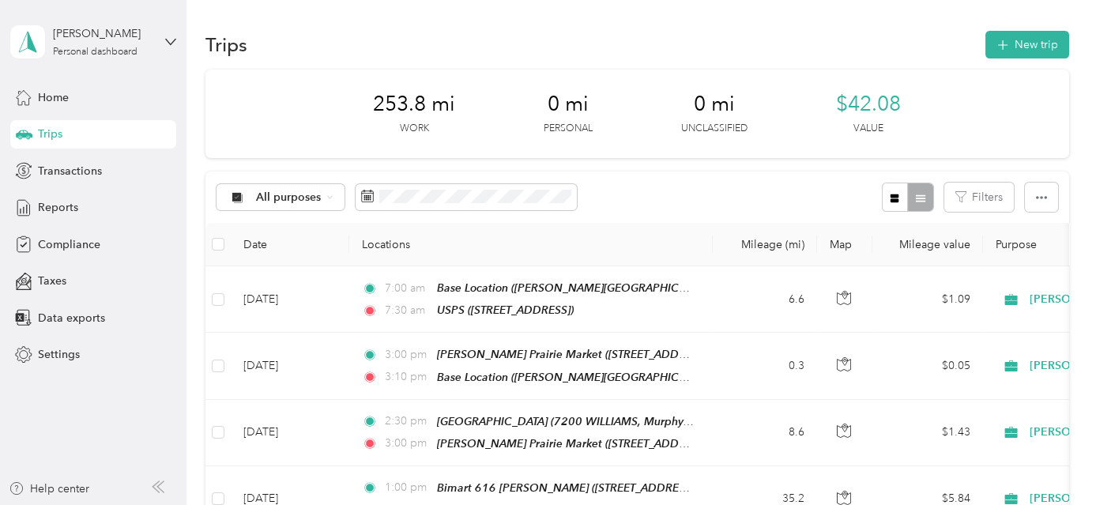
click at [961, 142] on div "253.8 mi Work 0 mi Personal 0 mi Unclassified $42.08 Value" at bounding box center [636, 114] width 863 height 89
click at [1013, 42] on button "New trip" at bounding box center [1028, 45] width 84 height 28
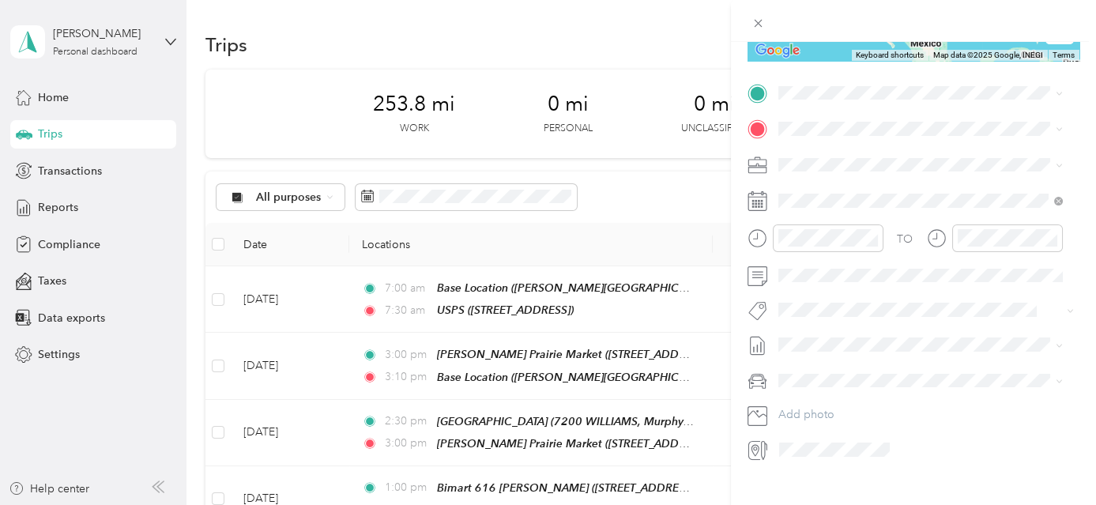
scroll to position [307, 0]
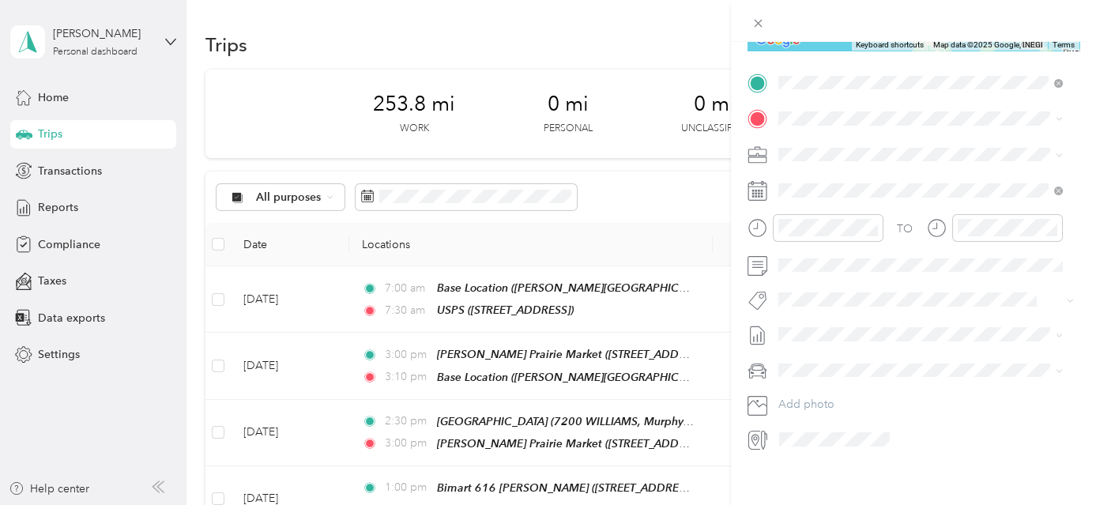
click at [867, 157] on div "TEAM USPS [STREET_ADDRESS]" at bounding box center [858, 157] width 100 height 39
click at [849, 183] on div "Albertsons [STREET_ADDRESS][PERSON_NAME][US_STATE]" at bounding box center [931, 190] width 246 height 33
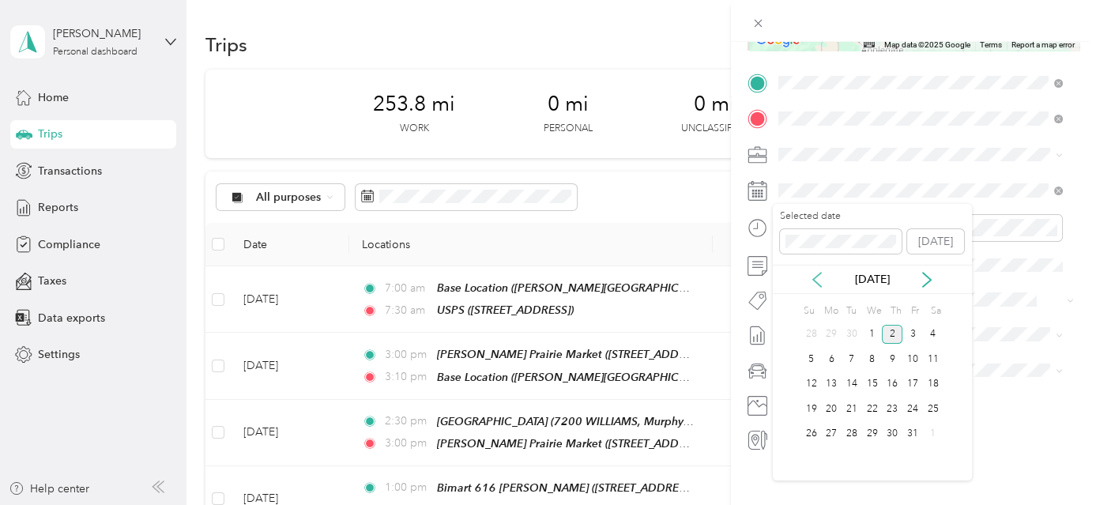
click at [813, 275] on icon at bounding box center [817, 280] width 16 height 16
click at [831, 409] on div "22" at bounding box center [831, 409] width 21 height 20
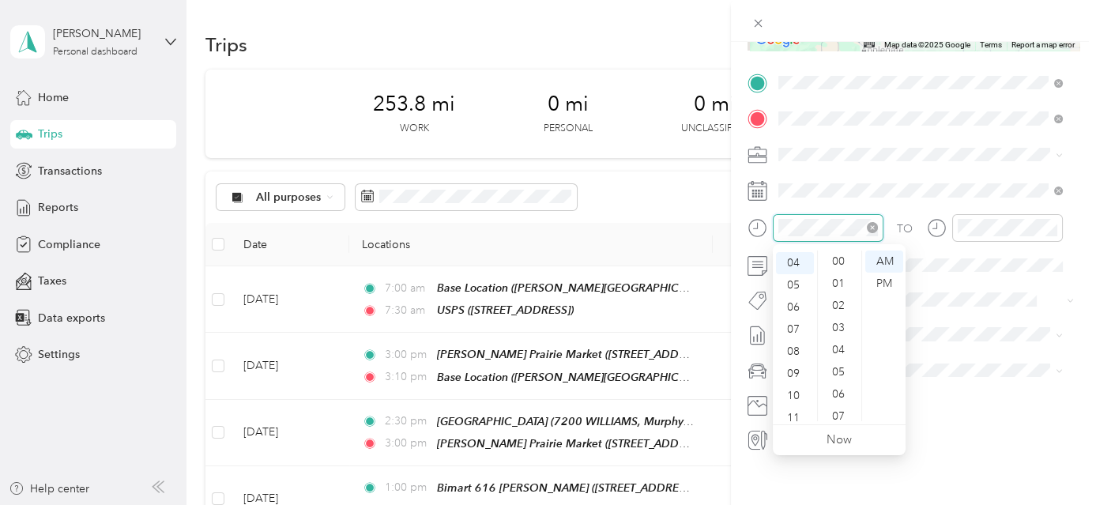
scroll to position [1157, 0]
click at [797, 328] on div "07" at bounding box center [795, 328] width 38 height 22
click at [837, 272] on div "30" at bounding box center [840, 272] width 38 height 22
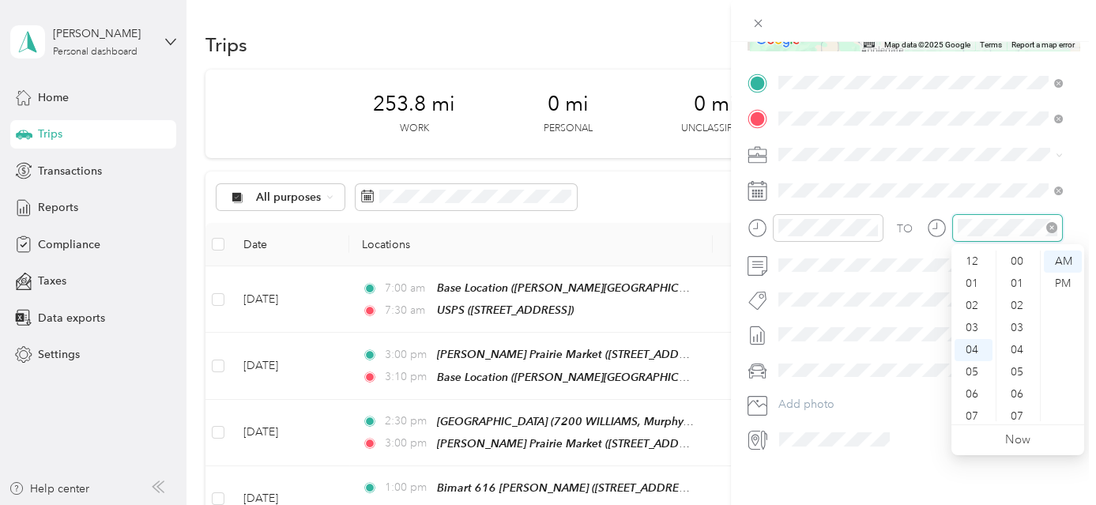
scroll to position [1157, 0]
click at [974, 370] on div "09" at bounding box center [974, 372] width 38 height 22
click at [1014, 273] on div "30" at bounding box center [1019, 272] width 38 height 22
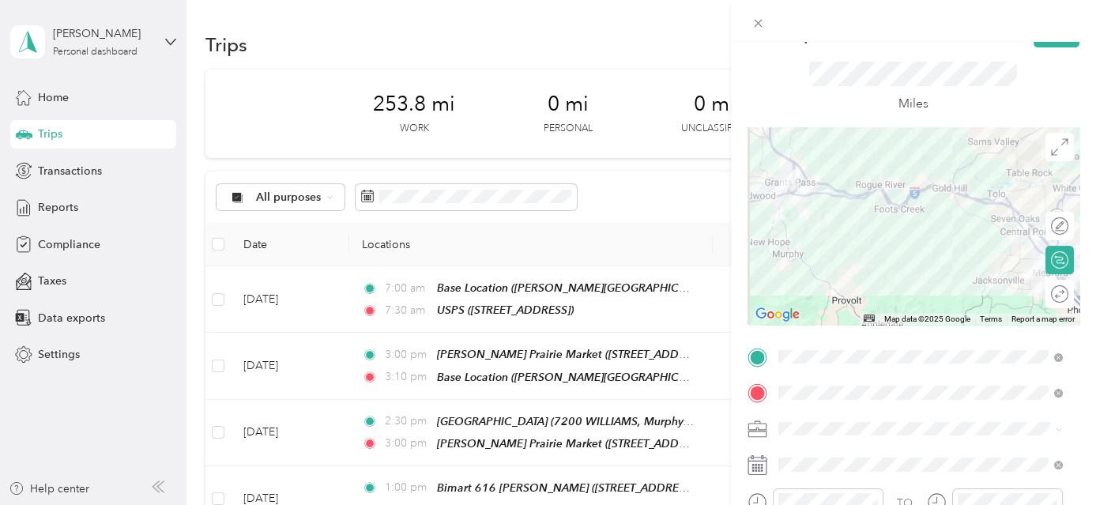
scroll to position [0, 0]
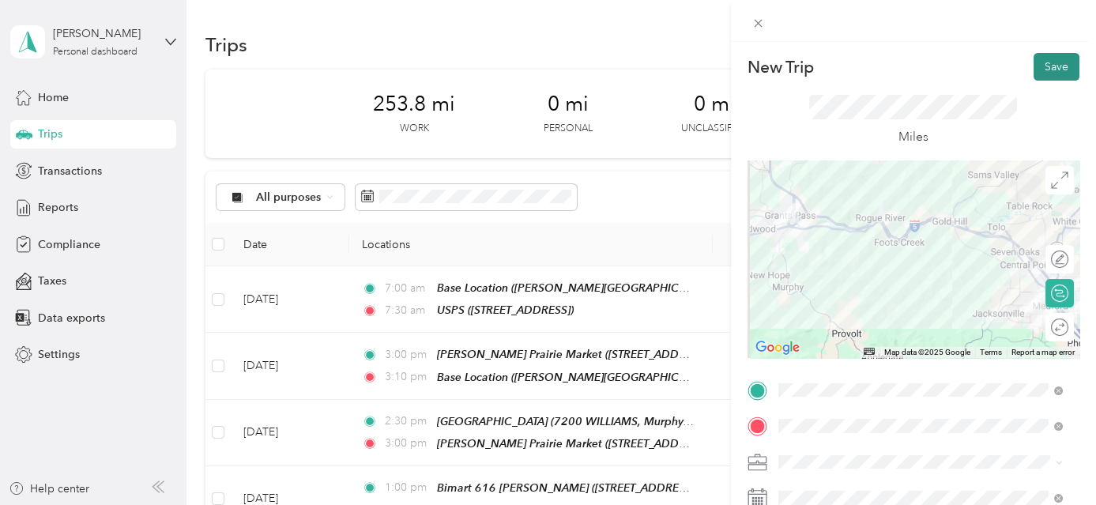
click at [1046, 65] on button "Save" at bounding box center [1057, 67] width 46 height 28
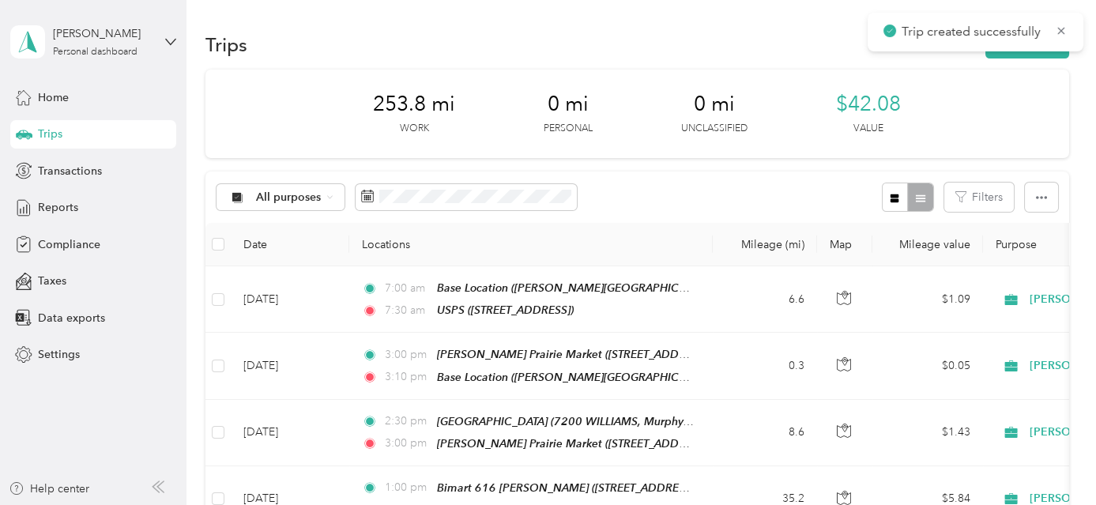
click at [1019, 49] on div "Trip created successfully" at bounding box center [976, 32] width 216 height 39
click at [1019, 52] on button "New trip" at bounding box center [1028, 45] width 84 height 28
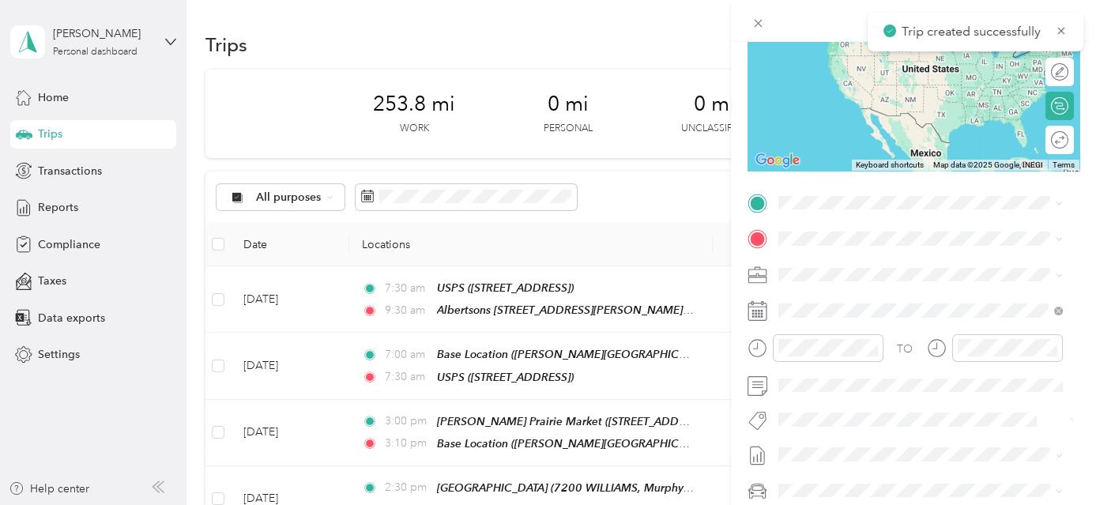
scroll to position [210, 0]
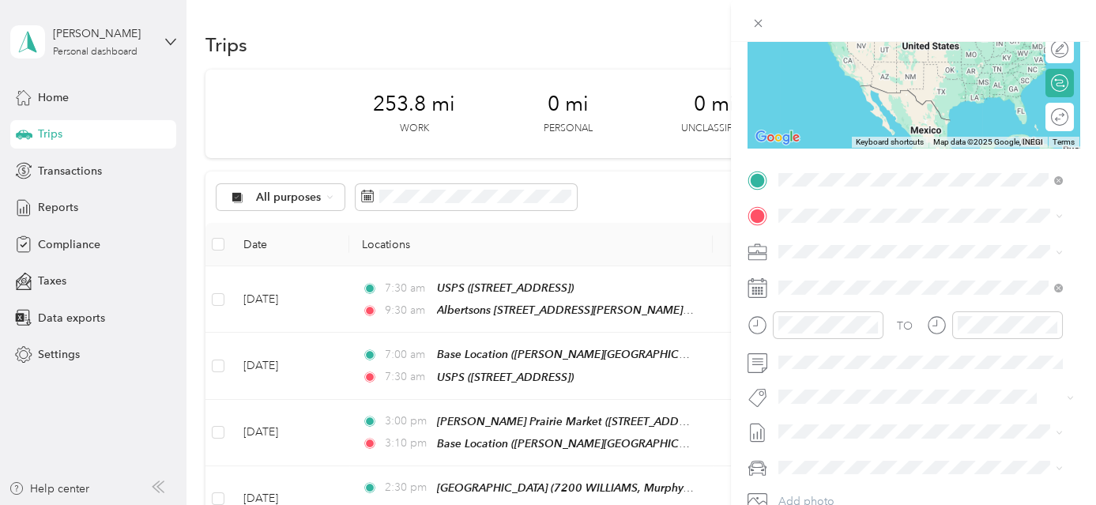
click at [893, 245] on div "Albertsons [STREET_ADDRESS][PERSON_NAME][US_STATE]" at bounding box center [931, 251] width 246 height 33
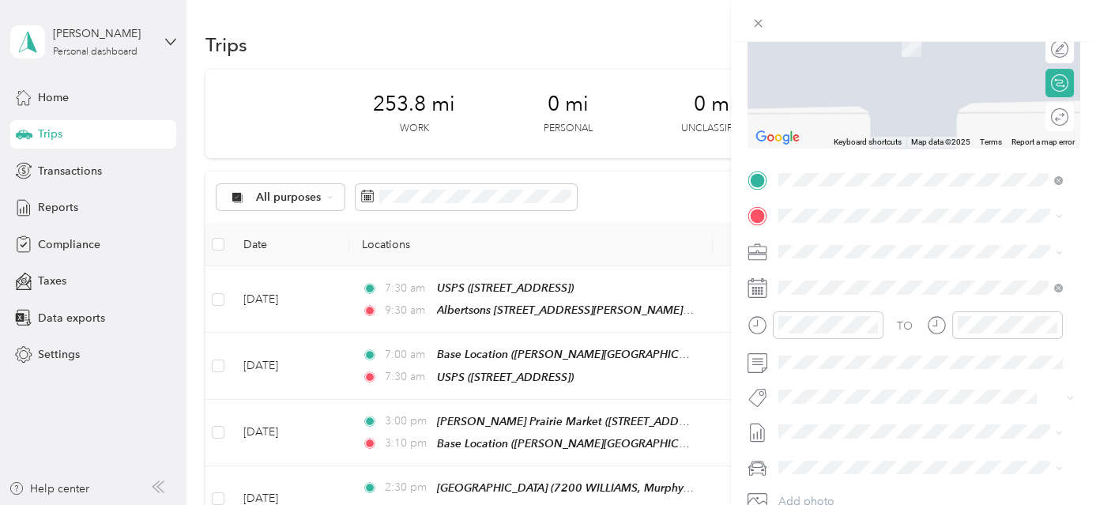
click at [895, 278] on strong "Sherms Thunderbird" at bounding box center [914, 278] width 104 height 14
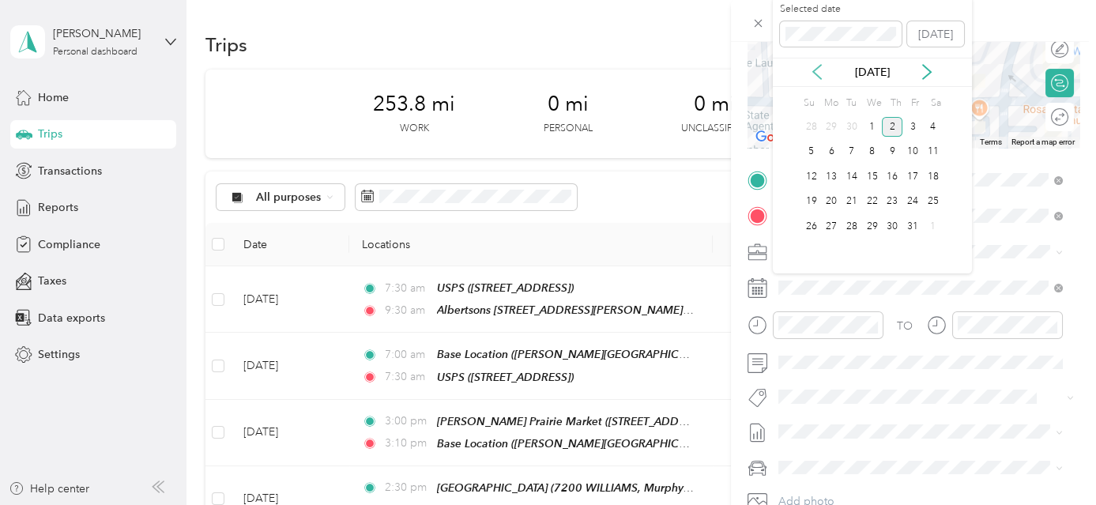
click at [816, 74] on icon at bounding box center [817, 73] width 8 height 14
click at [827, 199] on div "22" at bounding box center [831, 202] width 21 height 20
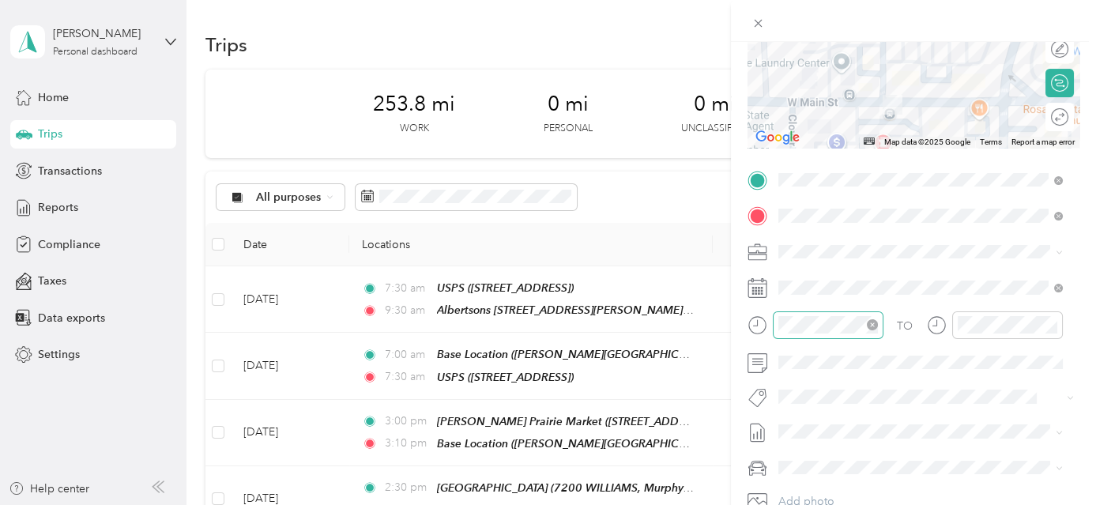
click at [828, 333] on div at bounding box center [828, 325] width 111 height 28
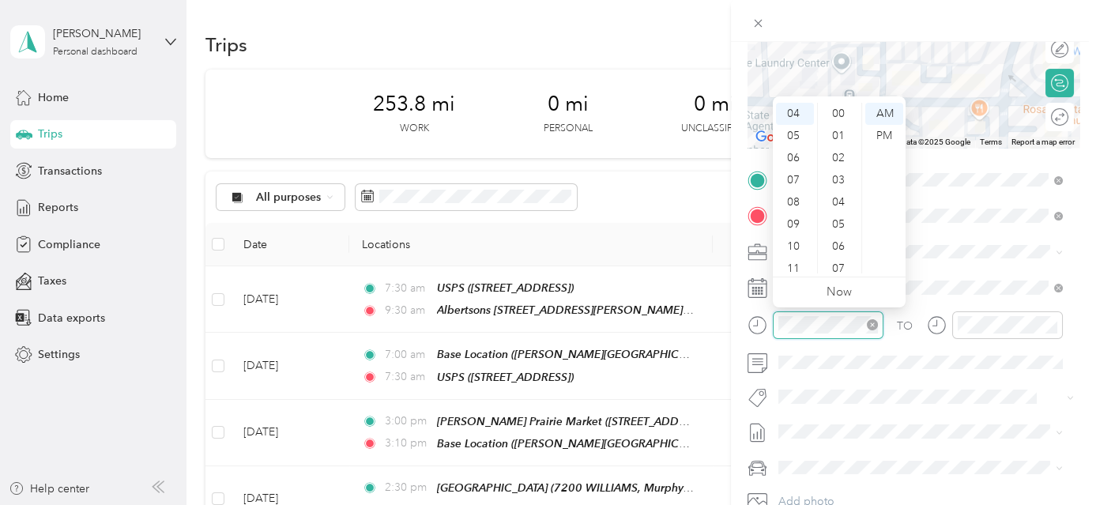
scroll to position [1157, 0]
click at [794, 217] on div "09" at bounding box center [795, 224] width 38 height 22
click at [839, 122] on div "30" at bounding box center [840, 124] width 38 height 22
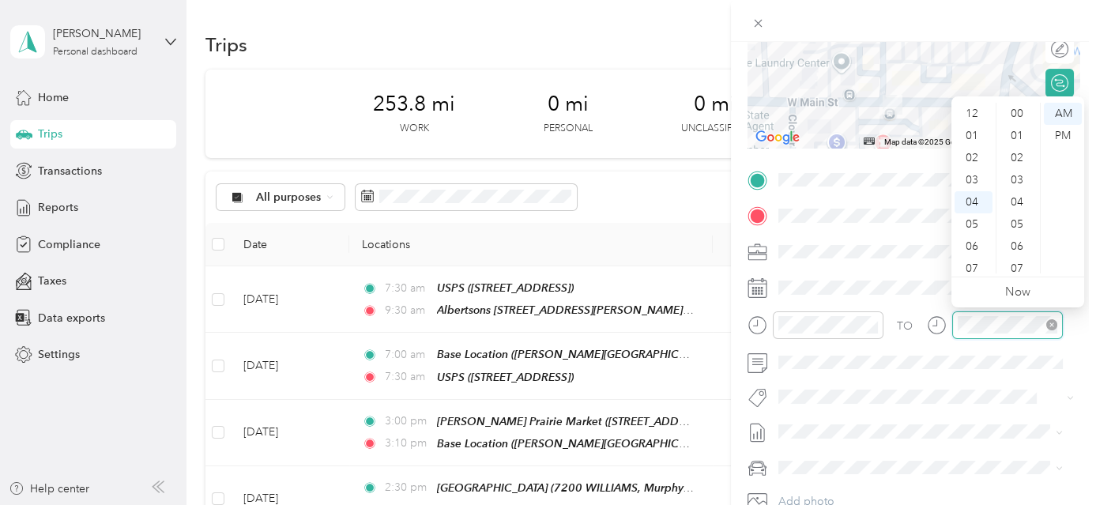
scroll to position [1157, 0]
click at [978, 244] on div "10" at bounding box center [974, 247] width 38 height 22
click at [1016, 245] on div "45" at bounding box center [1019, 240] width 38 height 22
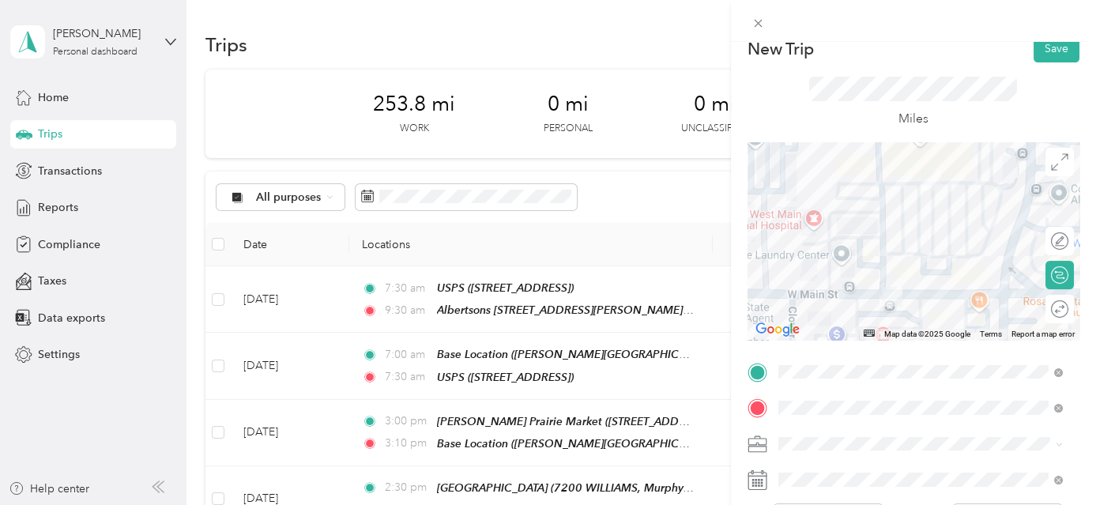
scroll to position [0, 0]
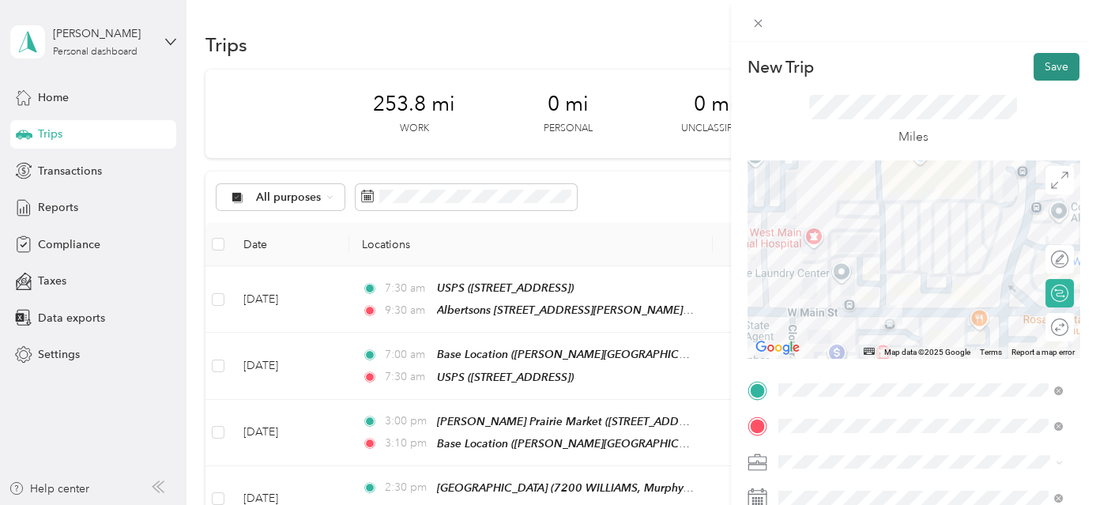
click at [1053, 64] on button "Save" at bounding box center [1057, 67] width 46 height 28
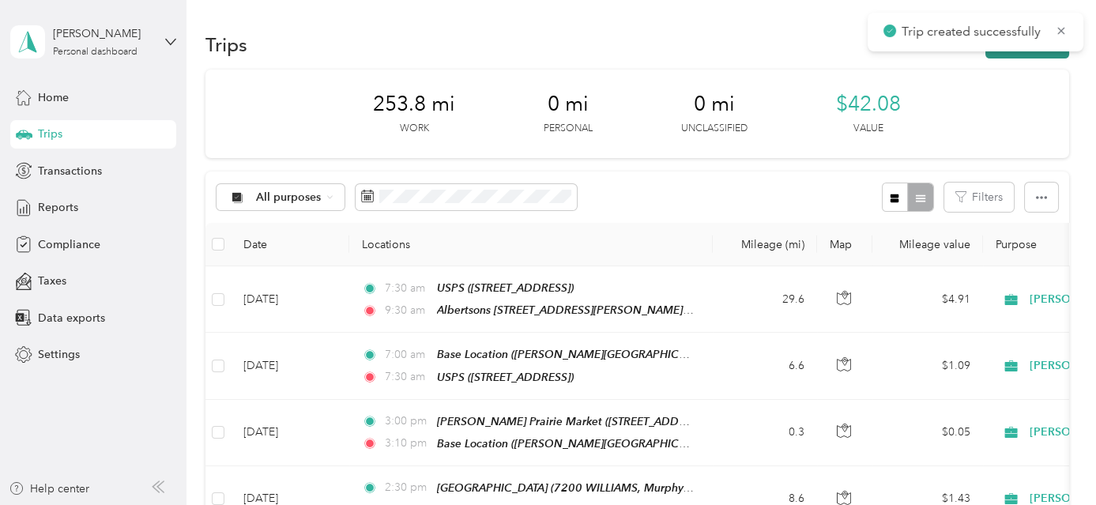
click at [1042, 54] on button "New trip" at bounding box center [1028, 45] width 84 height 28
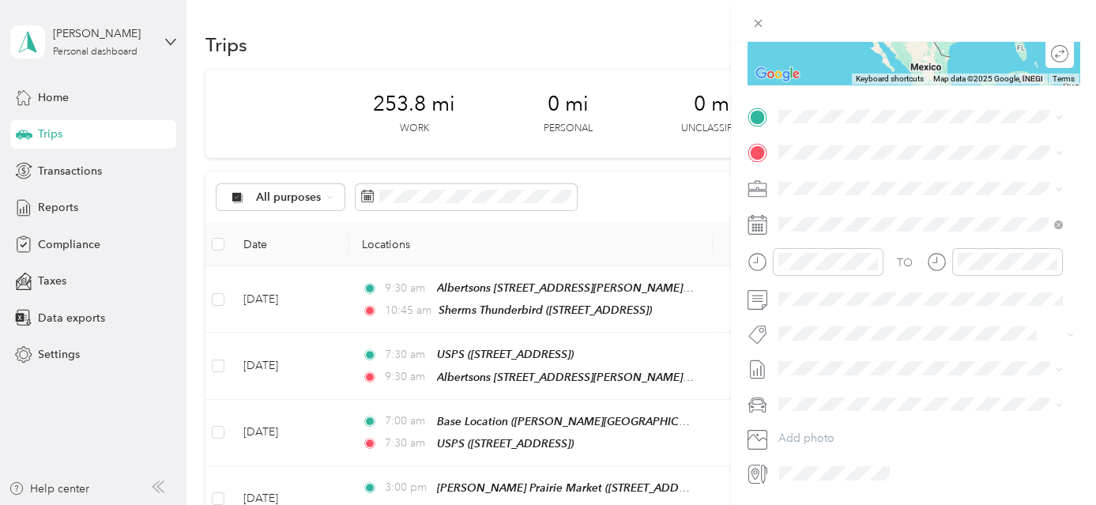
scroll to position [276, 0]
click at [883, 179] on strong "Sherms Thunderbird" at bounding box center [914, 179] width 104 height 14
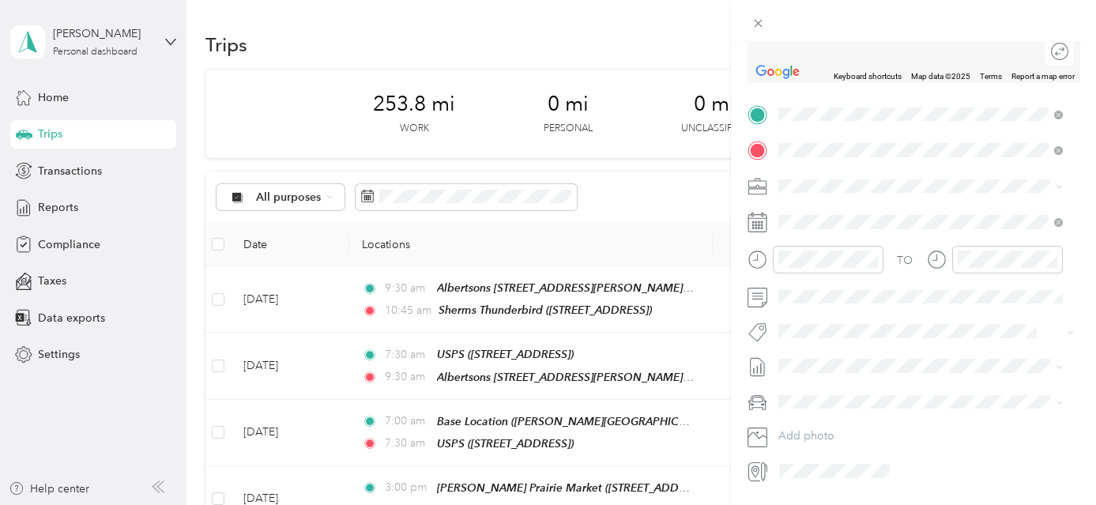
click at [910, 364] on span "[GEOGRAPHIC_DATA], [US_STATE], [GEOGRAPHIC_DATA]" at bounding box center [898, 349] width 181 height 30
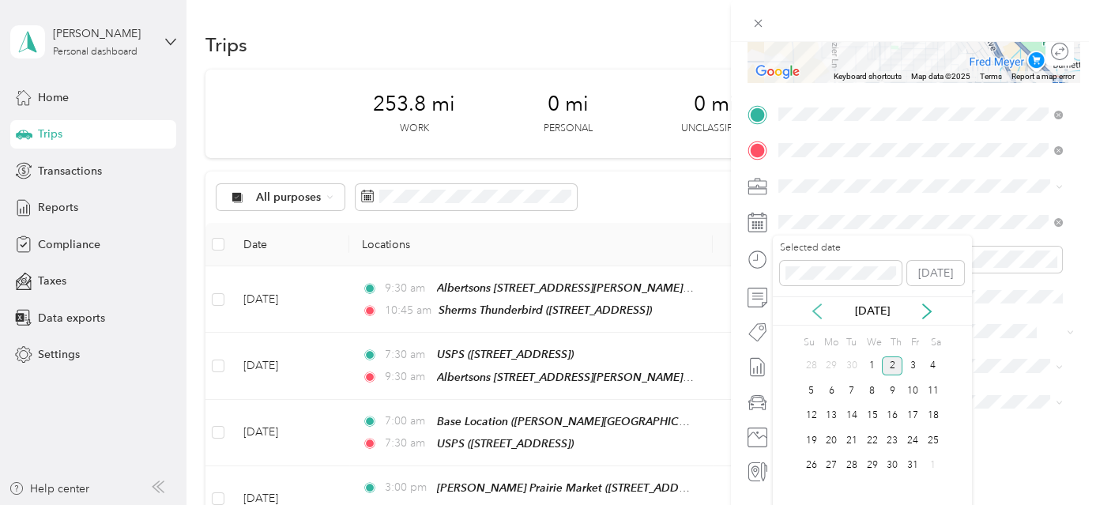
click at [822, 311] on icon at bounding box center [817, 311] width 16 height 16
click at [839, 439] on div "22" at bounding box center [831, 441] width 21 height 20
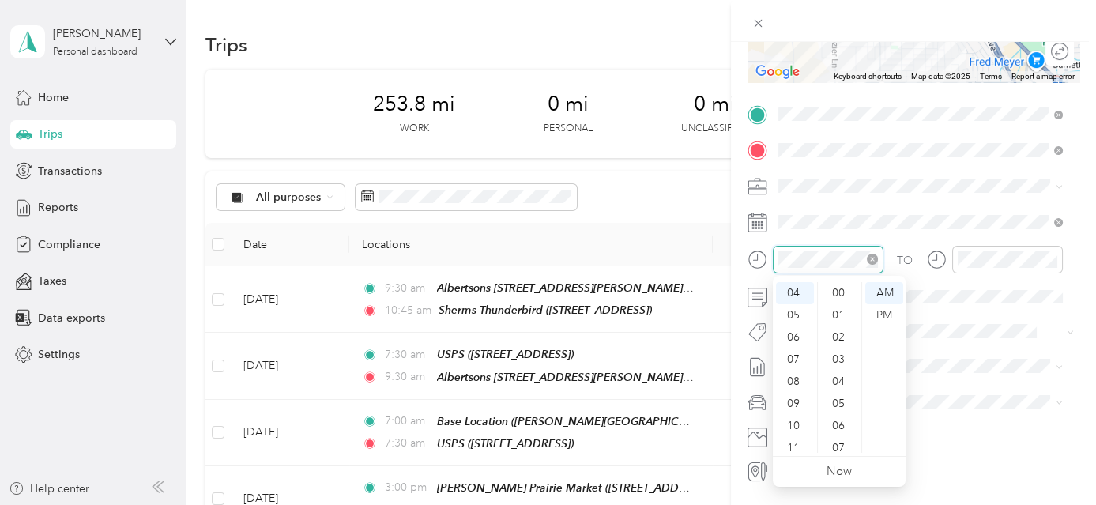
scroll to position [1157, 0]
click at [797, 425] on div "10" at bounding box center [795, 426] width 38 height 22
click at [842, 345] on div "45" at bounding box center [840, 348] width 38 height 22
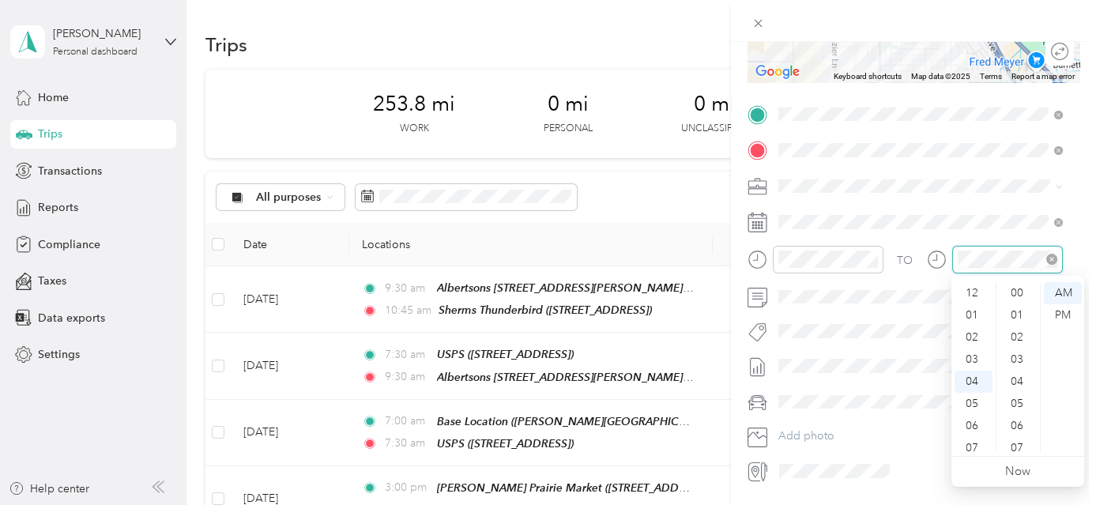
scroll to position [1157, 0]
click at [971, 443] on div "11" at bounding box center [974, 448] width 38 height 22
click at [1018, 304] on div "30" at bounding box center [1019, 303] width 38 height 22
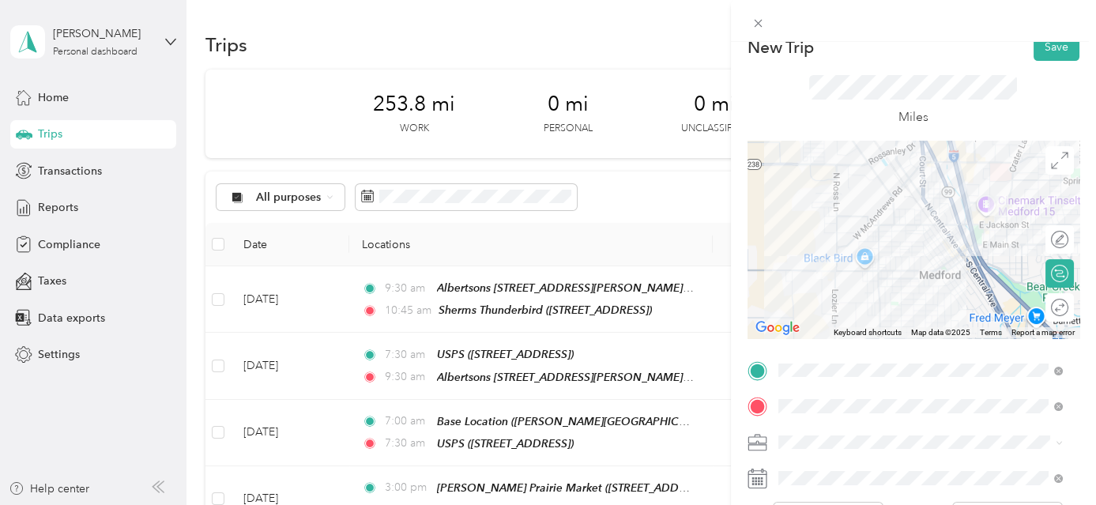
scroll to position [0, 0]
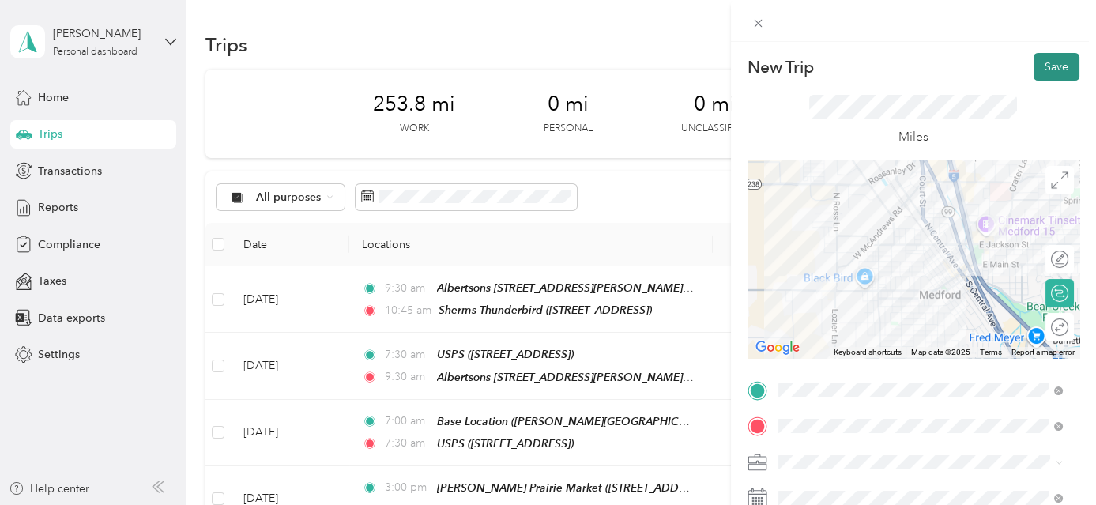
click at [1060, 71] on button "Save" at bounding box center [1057, 67] width 46 height 28
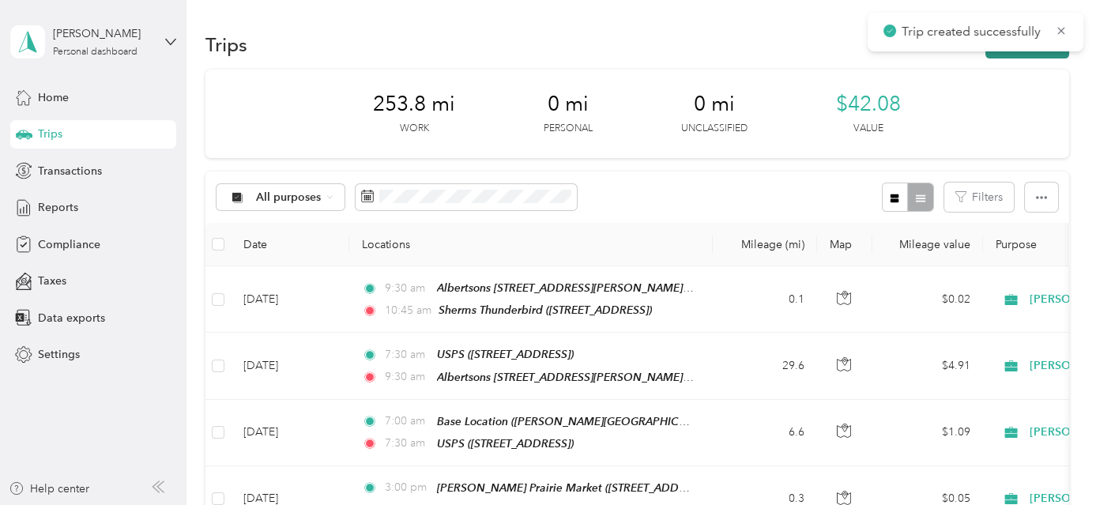
click at [1035, 54] on button "New trip" at bounding box center [1028, 45] width 84 height 28
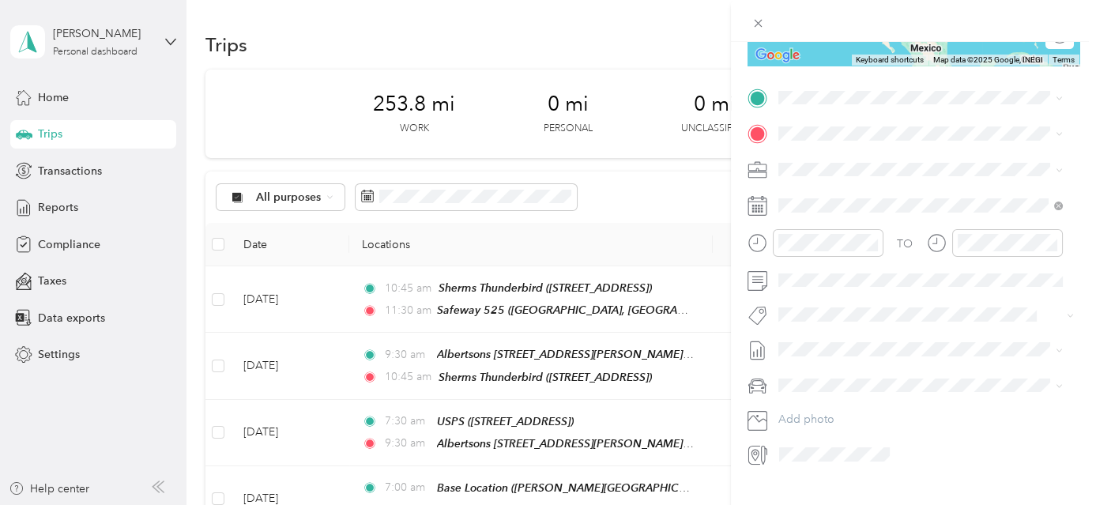
scroll to position [318, 0]
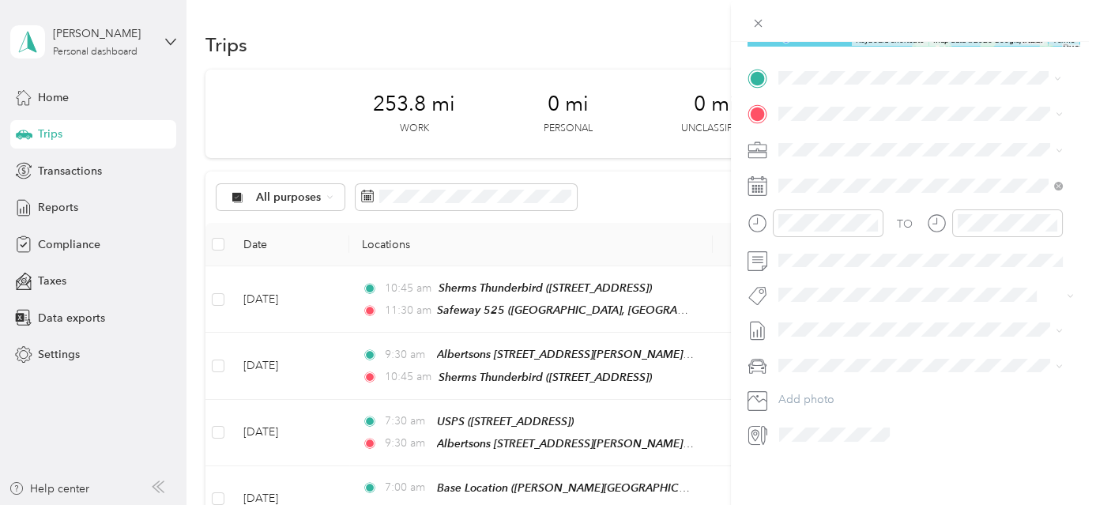
click at [892, 286] on span "[GEOGRAPHIC_DATA], [US_STATE], [GEOGRAPHIC_DATA]" at bounding box center [898, 271] width 181 height 30
click at [901, 258] on span "[STREET_ADDRESS]" at bounding box center [858, 264] width 100 height 13
click at [832, 224] on div at bounding box center [828, 223] width 111 height 28
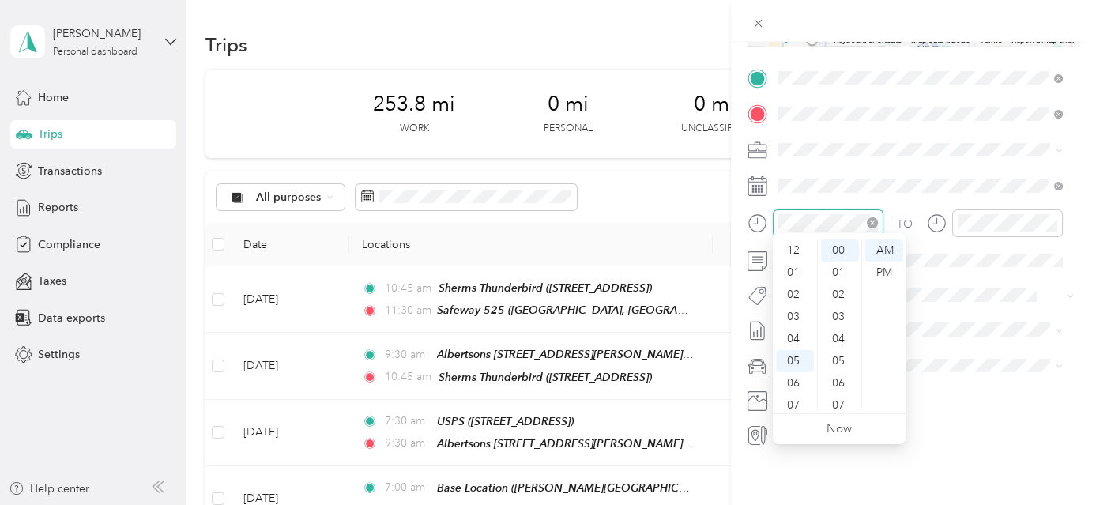
scroll to position [95, 0]
click at [797, 398] on div "11" at bounding box center [795, 399] width 38 height 22
click at [845, 337] on div "30" at bounding box center [840, 340] width 38 height 22
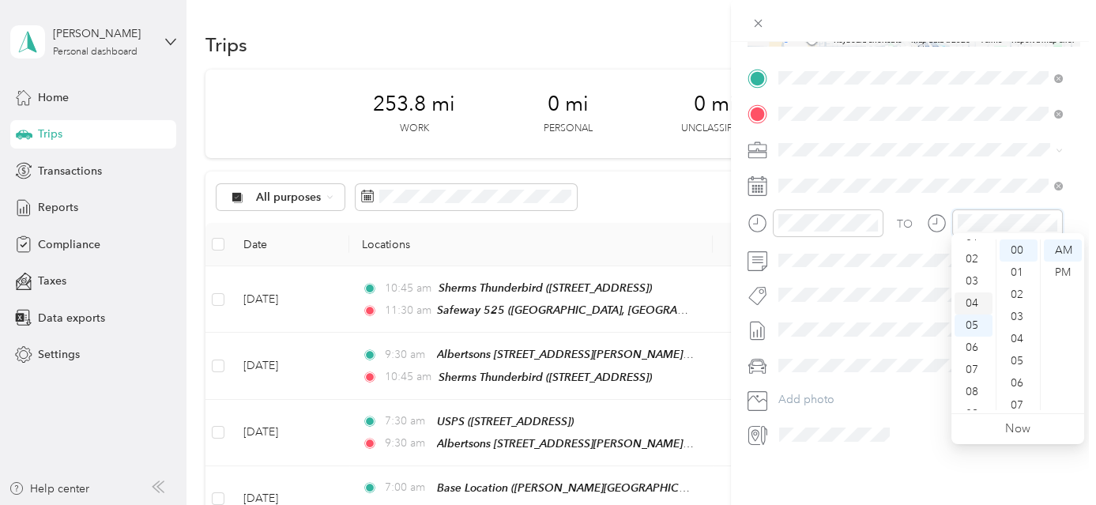
scroll to position [23, 0]
click at [974, 250] on div "01" at bounding box center [974, 250] width 38 height 22
click at [1020, 360] on div "15" at bounding box center [1019, 367] width 38 height 22
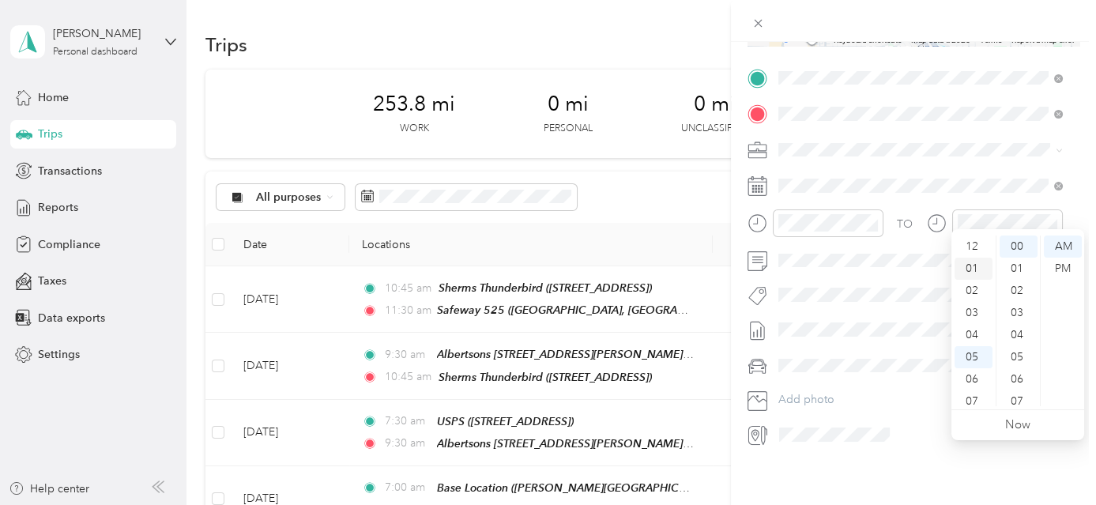
click at [975, 265] on div "01" at bounding box center [974, 269] width 38 height 22
click at [1018, 286] on div "15" at bounding box center [1019, 292] width 38 height 22
click at [1058, 267] on div "PM" at bounding box center [1063, 269] width 38 height 22
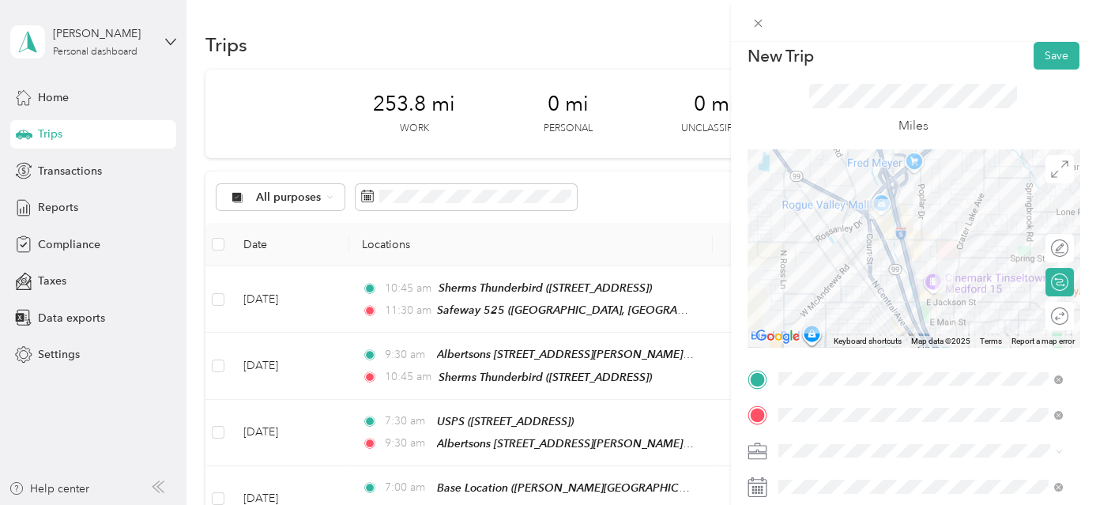
scroll to position [0, 0]
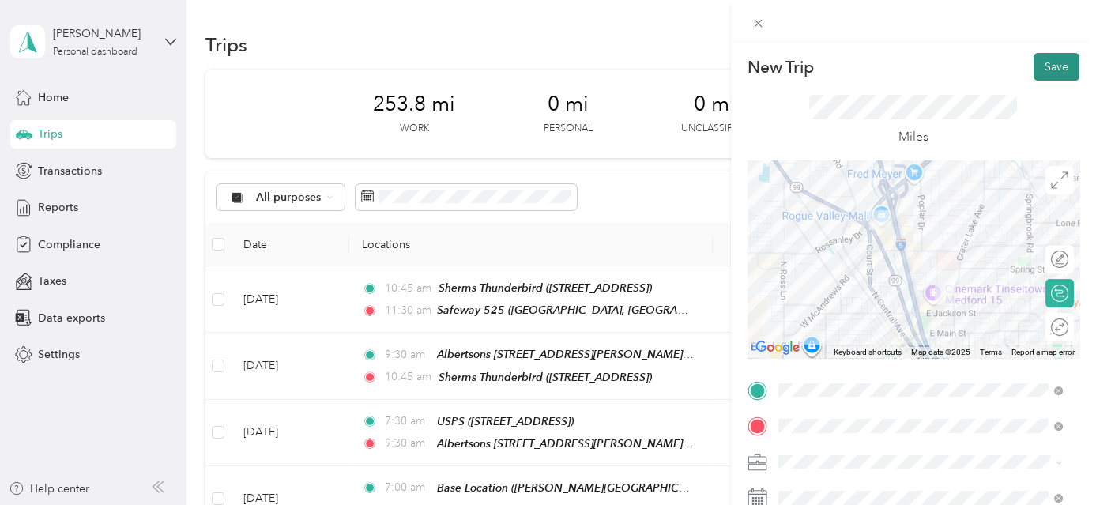
click at [1045, 65] on button "Save" at bounding box center [1057, 67] width 46 height 28
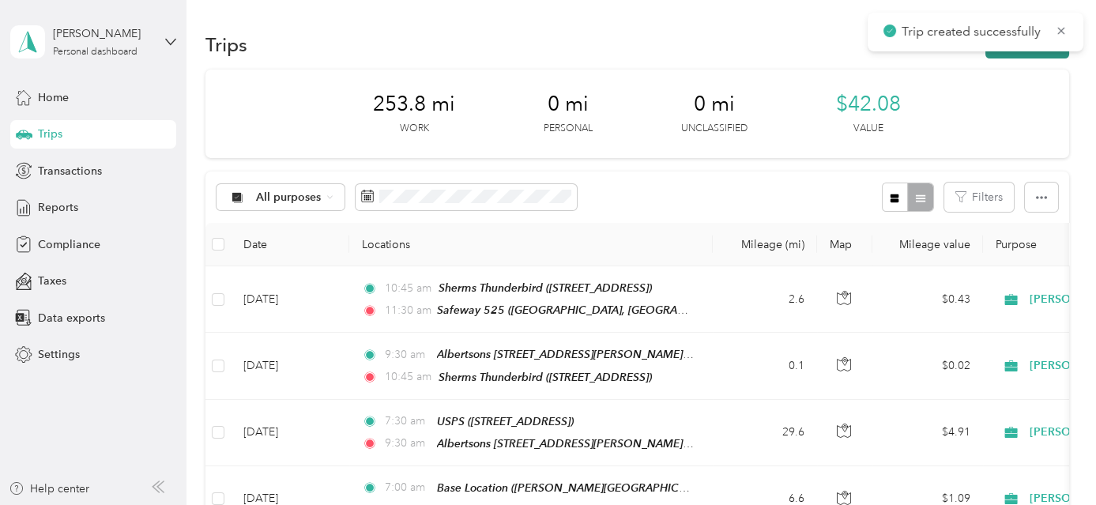
click at [1036, 52] on button "New trip" at bounding box center [1028, 45] width 84 height 28
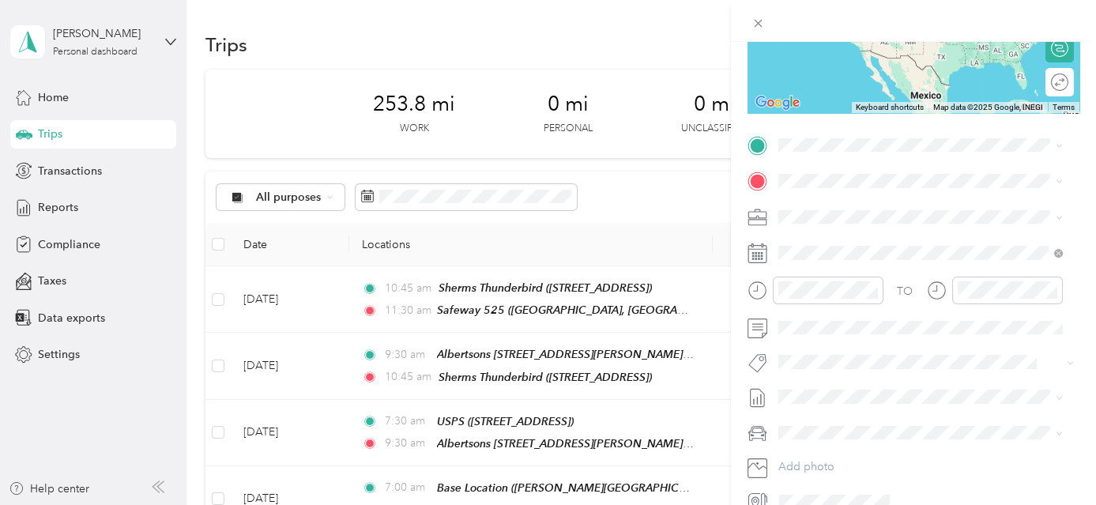
scroll to position [274, 0]
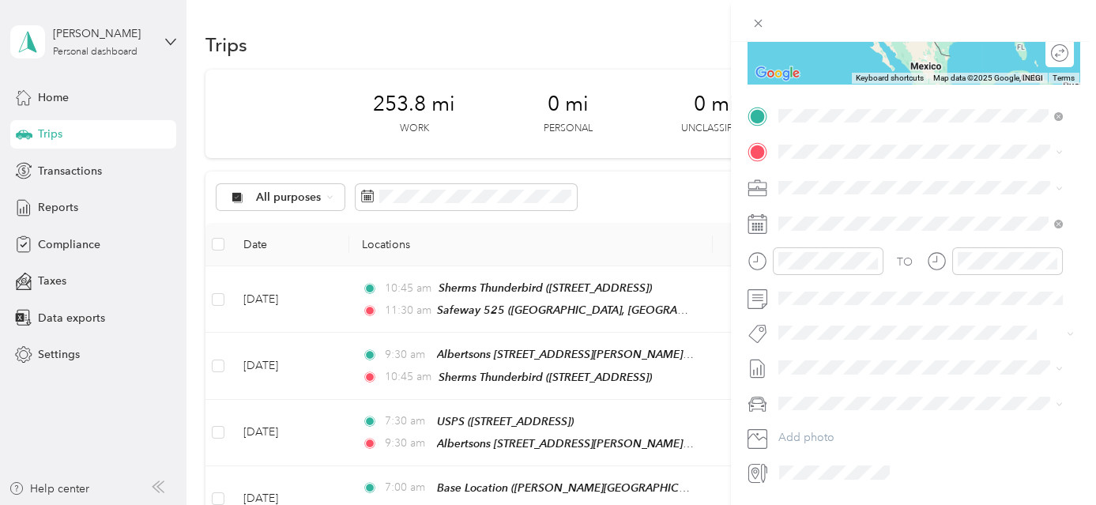
click at [923, 183] on div "TEAM Kohls" at bounding box center [933, 181] width 250 height 20
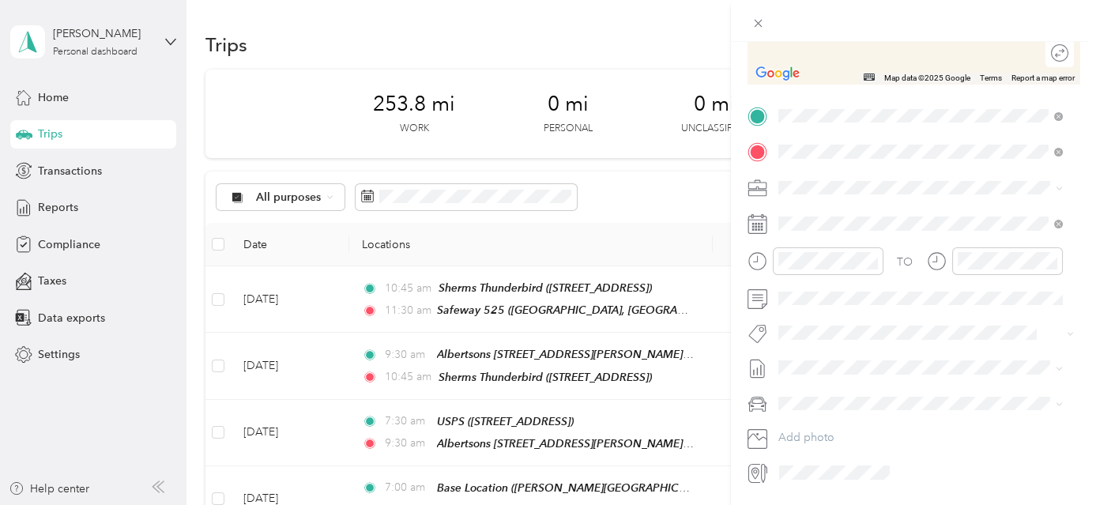
click at [908, 233] on span "[STREET_ADDRESS]" at bounding box center [858, 236] width 100 height 13
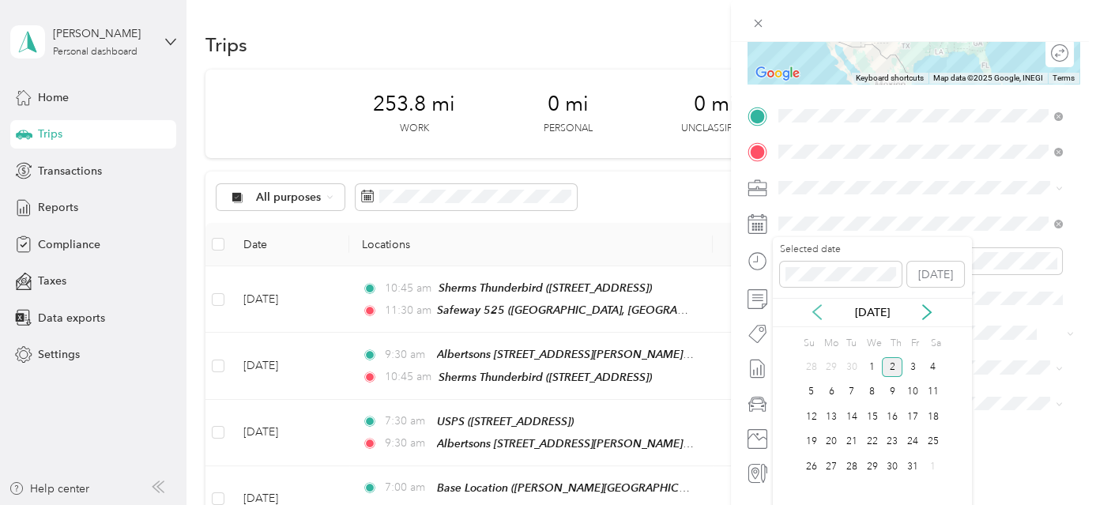
click at [813, 313] on icon at bounding box center [817, 313] width 8 height 14
click at [827, 435] on div "22" at bounding box center [831, 442] width 21 height 20
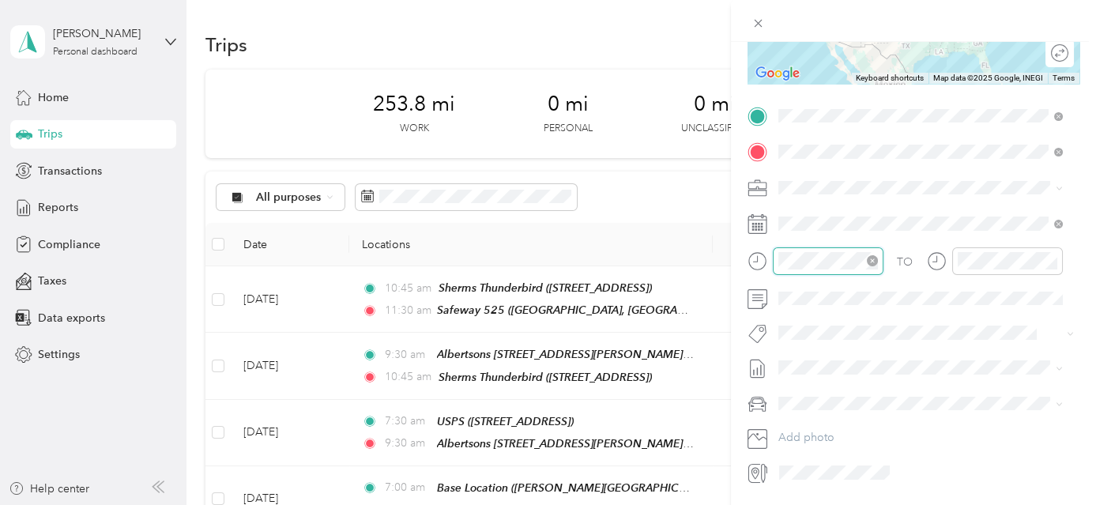
scroll to position [22, 0]
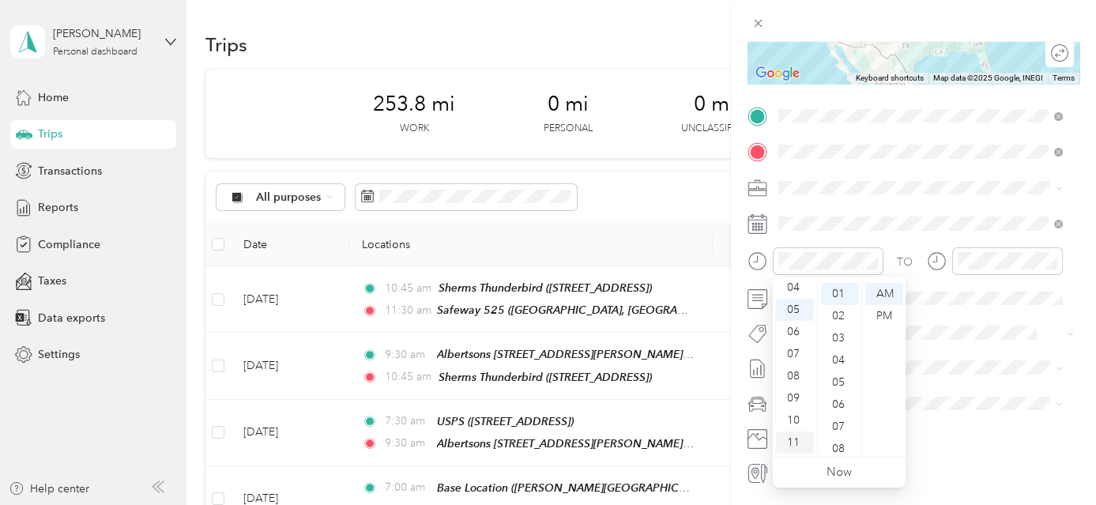
click at [791, 440] on div "11" at bounding box center [795, 443] width 38 height 22
click at [848, 360] on div "30" at bounding box center [840, 361] width 38 height 22
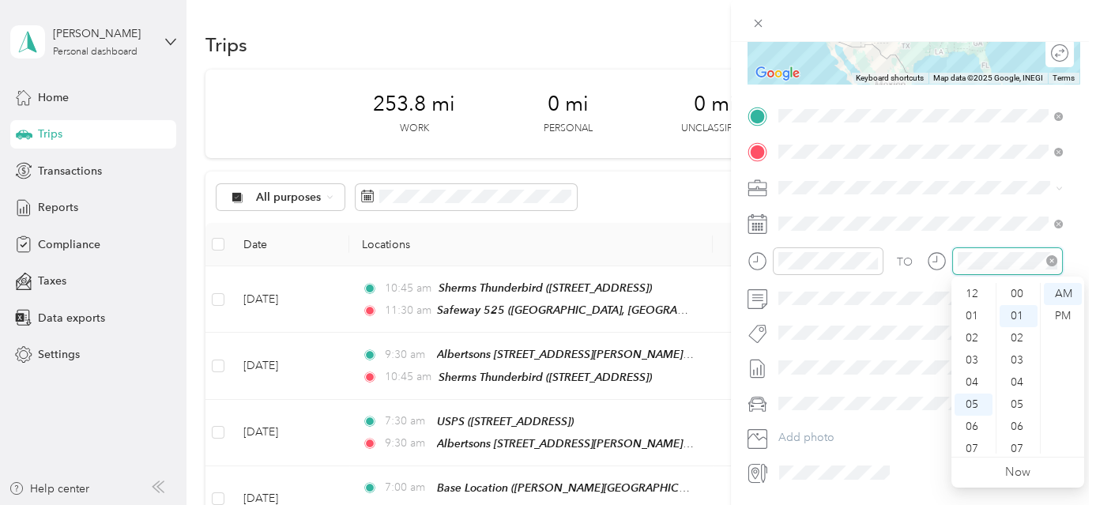
scroll to position [22, 0]
click at [978, 334] on div "03" at bounding box center [974, 337] width 38 height 22
click at [1013, 290] on div "00" at bounding box center [1019, 294] width 38 height 22
click at [1055, 313] on div "PM" at bounding box center [1063, 316] width 38 height 22
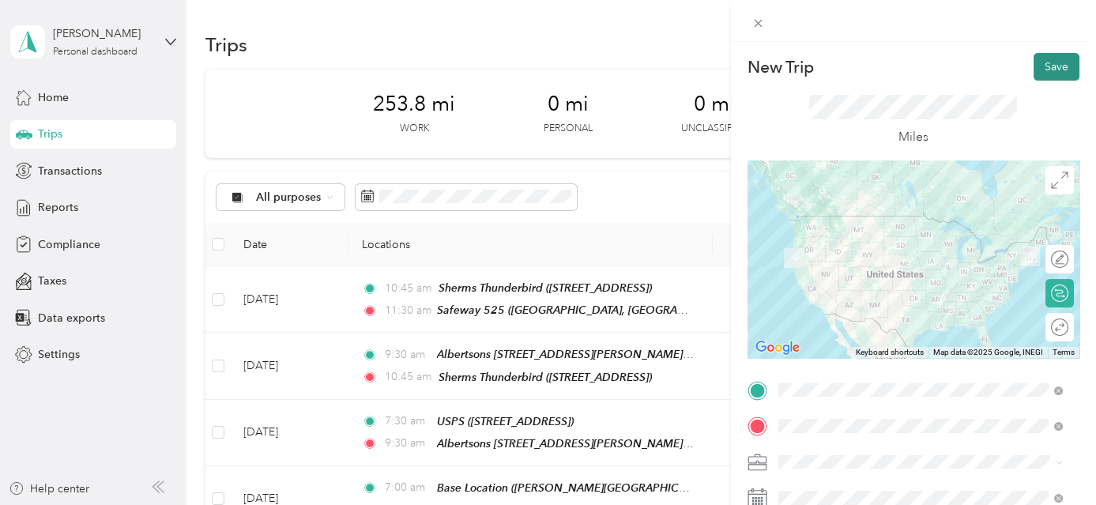
click at [1050, 66] on button "Save" at bounding box center [1057, 67] width 46 height 28
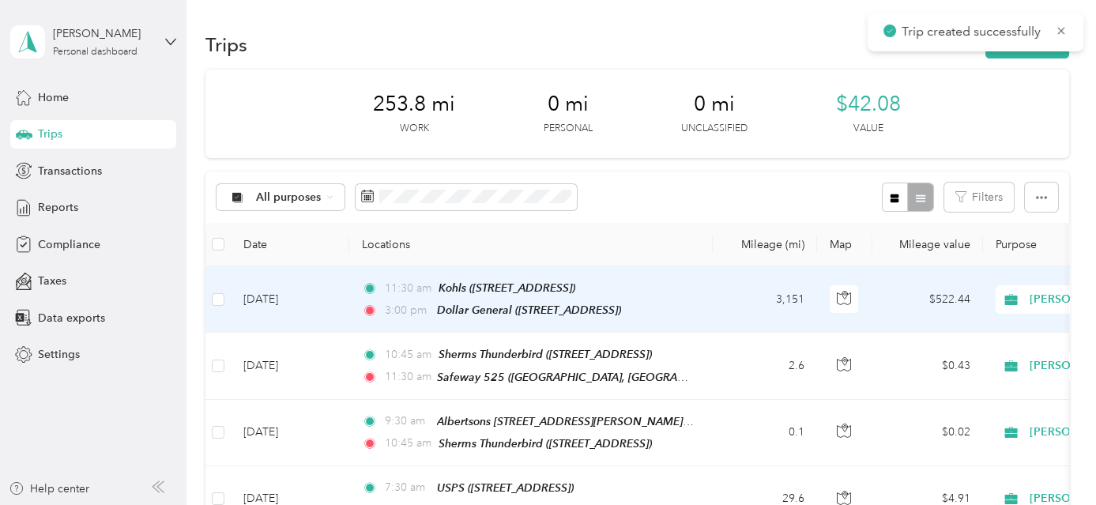
click at [749, 305] on td "3,151" at bounding box center [765, 299] width 104 height 66
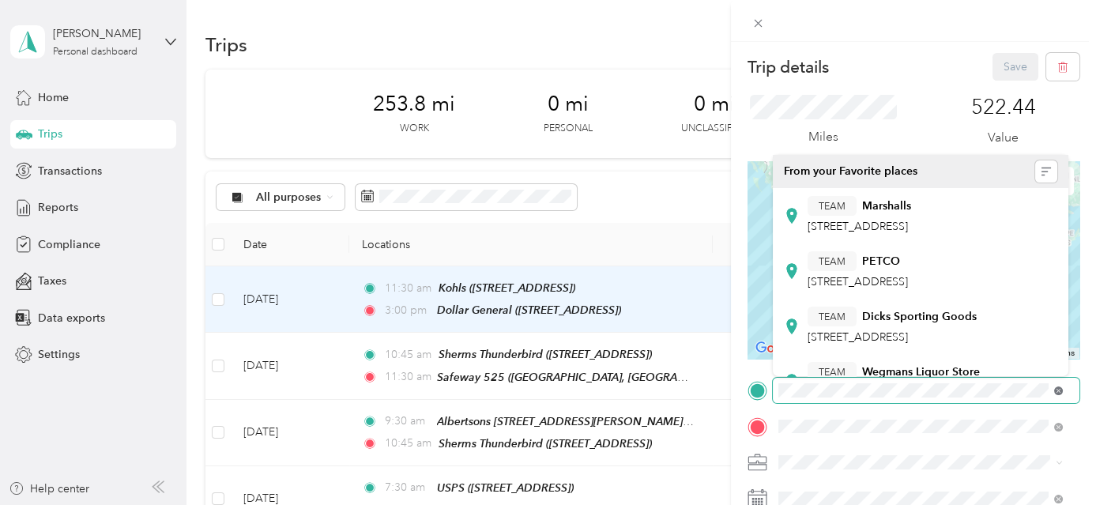
click at [1055, 387] on icon at bounding box center [1058, 390] width 9 height 9
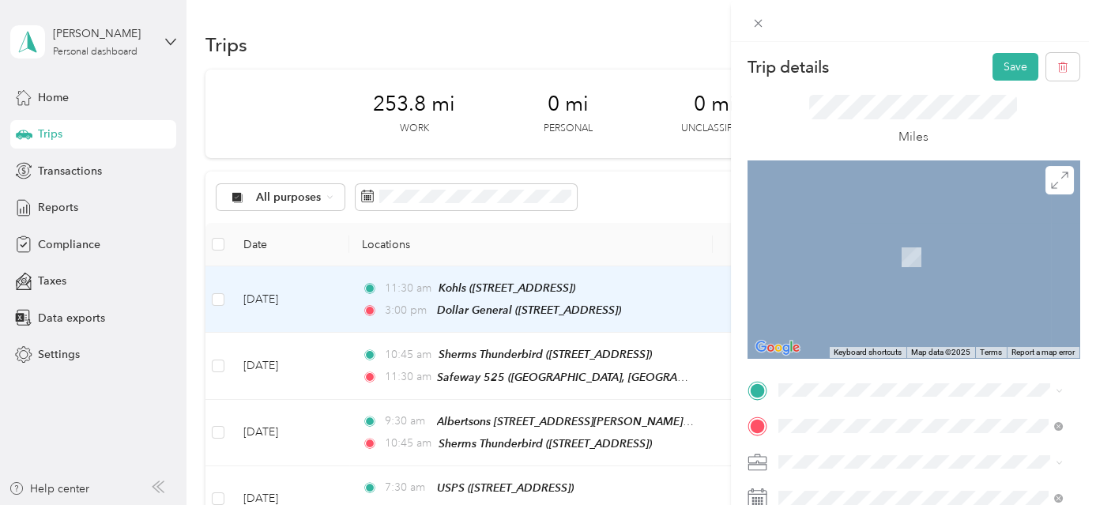
click at [903, 303] on div "TEAM Kohls [STREET_ADDRESS]" at bounding box center [858, 284] width 100 height 39
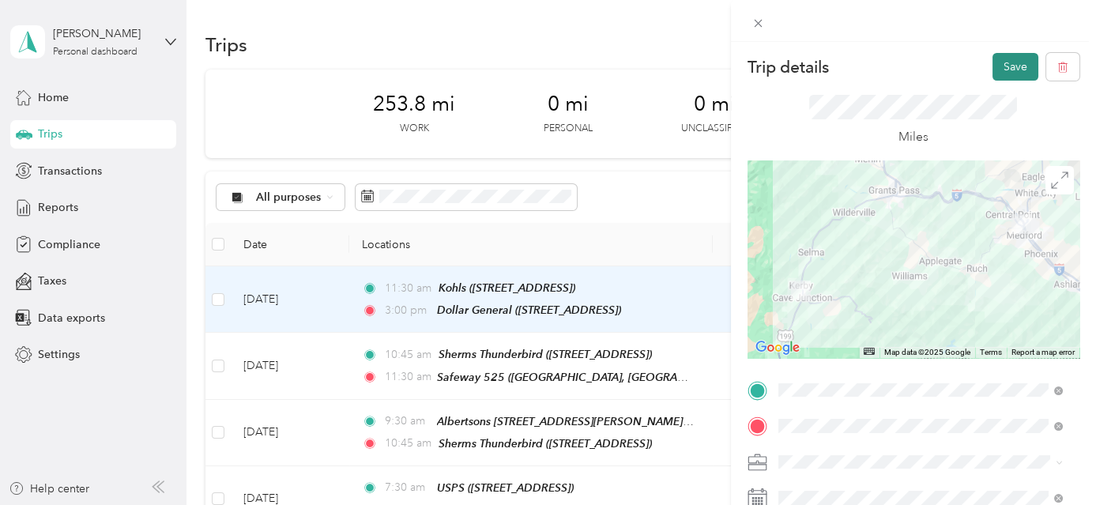
click at [1003, 62] on button "Save" at bounding box center [1016, 67] width 46 height 28
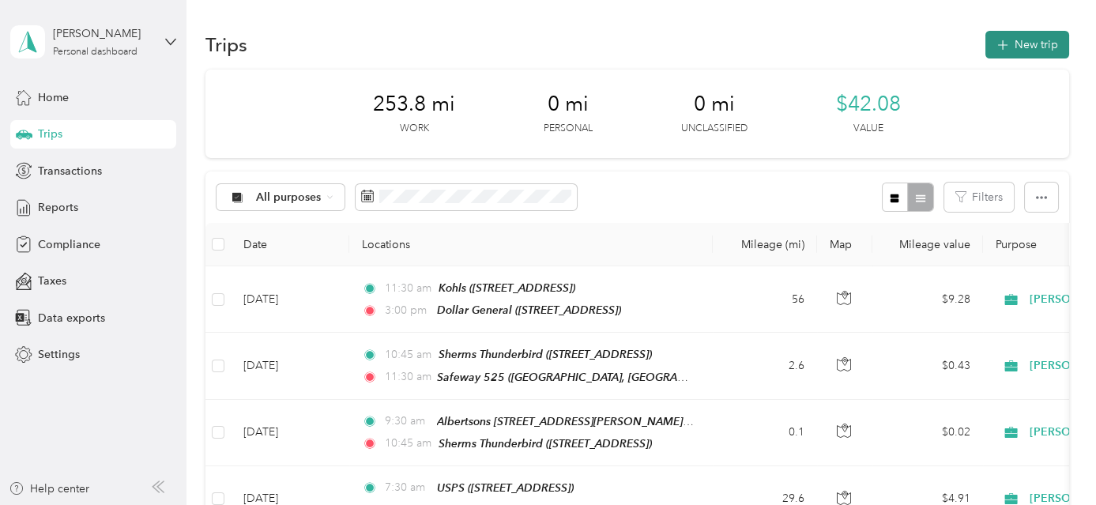
click at [1039, 40] on button "New trip" at bounding box center [1028, 45] width 84 height 28
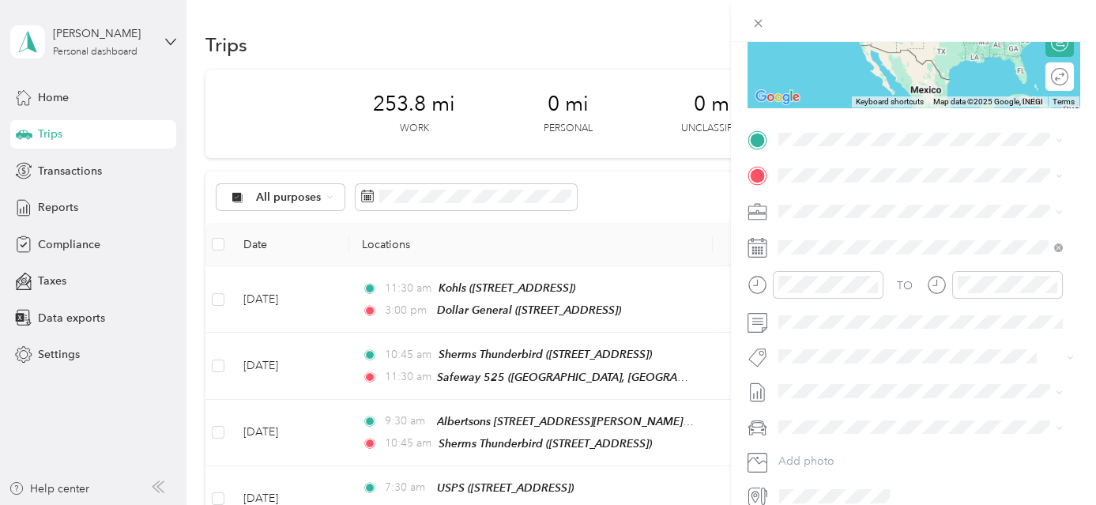
scroll to position [263, 0]
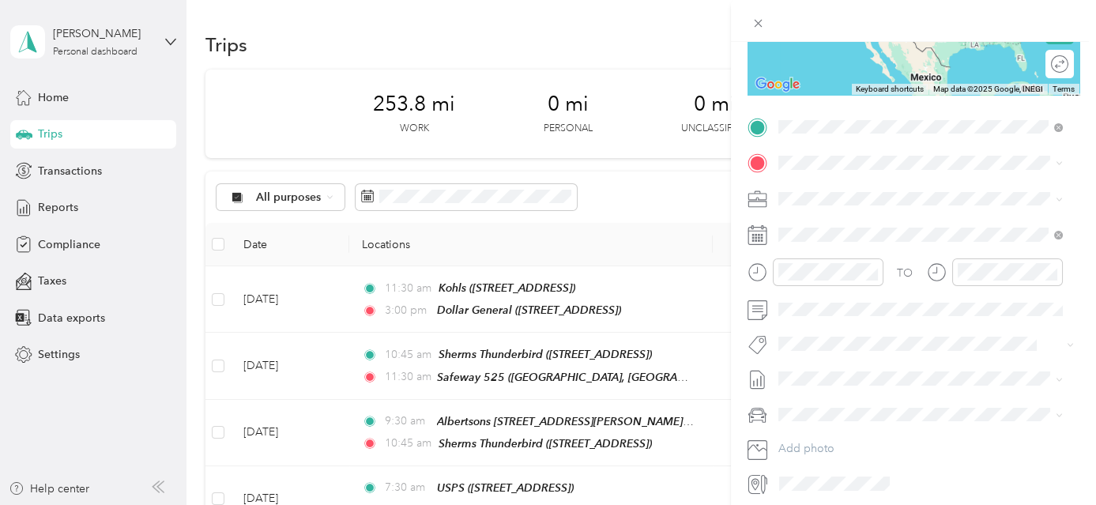
click at [865, 195] on strong "Dollar General" at bounding box center [900, 192] width 77 height 14
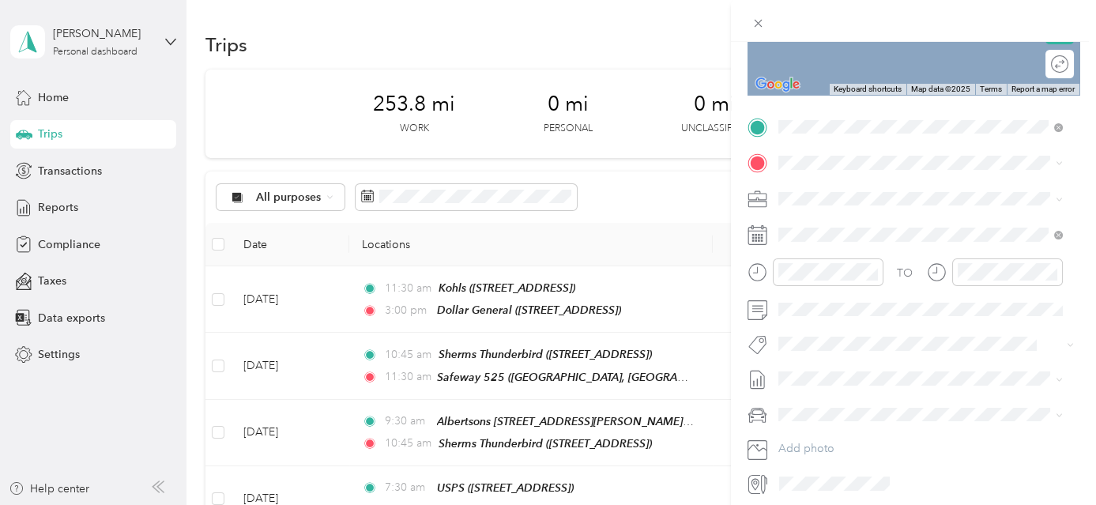
click at [881, 240] on div "TEAM [PERSON_NAME][GEOGRAPHIC_DATA] [STREET_ADDRESS]" at bounding box center [920, 237] width 224 height 39
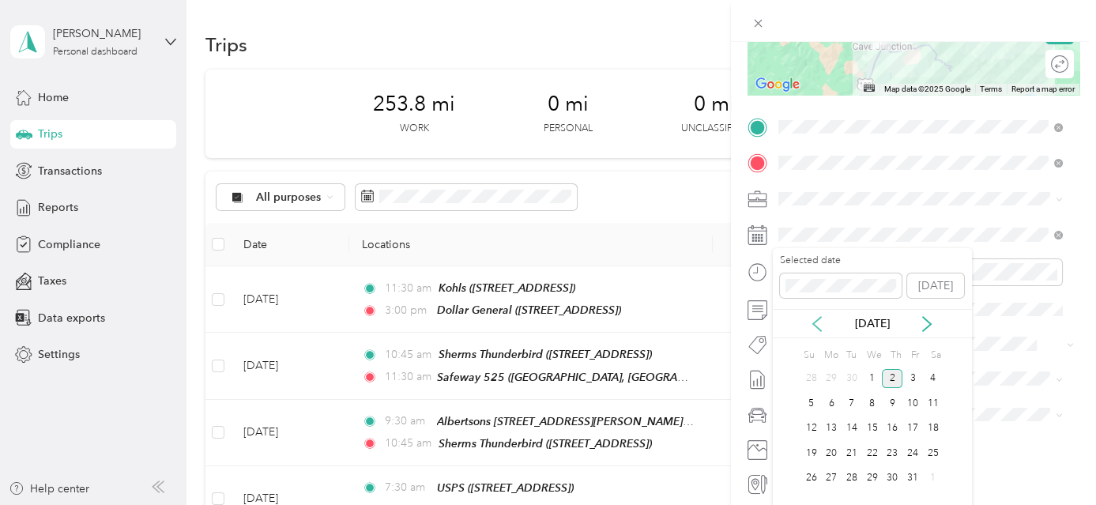
click at [820, 322] on icon at bounding box center [817, 324] width 16 height 16
click at [820, 326] on icon at bounding box center [817, 324] width 16 height 16
click at [834, 456] on div "22" at bounding box center [831, 453] width 21 height 20
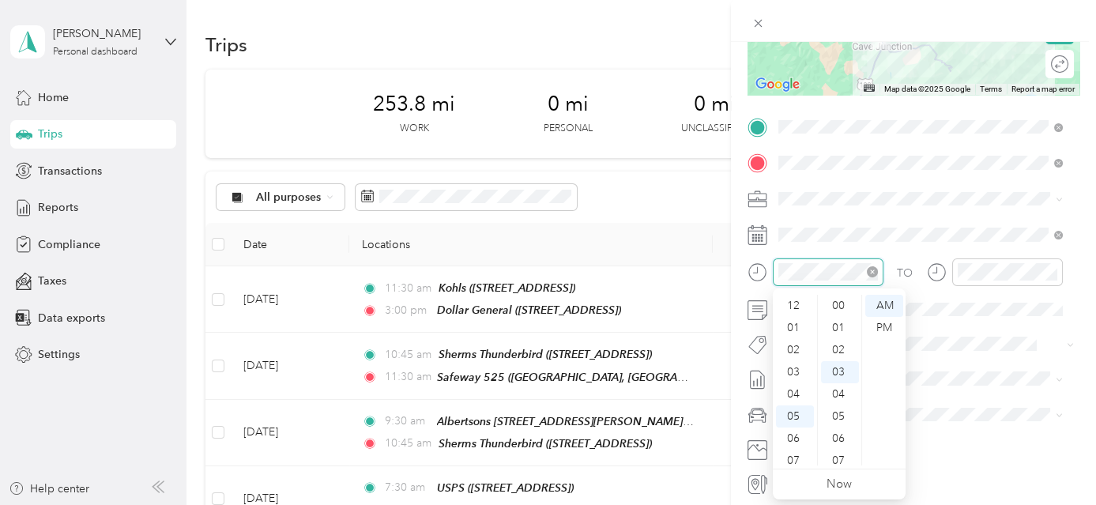
scroll to position [95, 0]
click at [801, 350] on div "03" at bounding box center [795, 349] width 38 height 22
click at [843, 303] on div "00" at bounding box center [840, 306] width 38 height 22
click at [883, 328] on div "PM" at bounding box center [884, 328] width 38 height 22
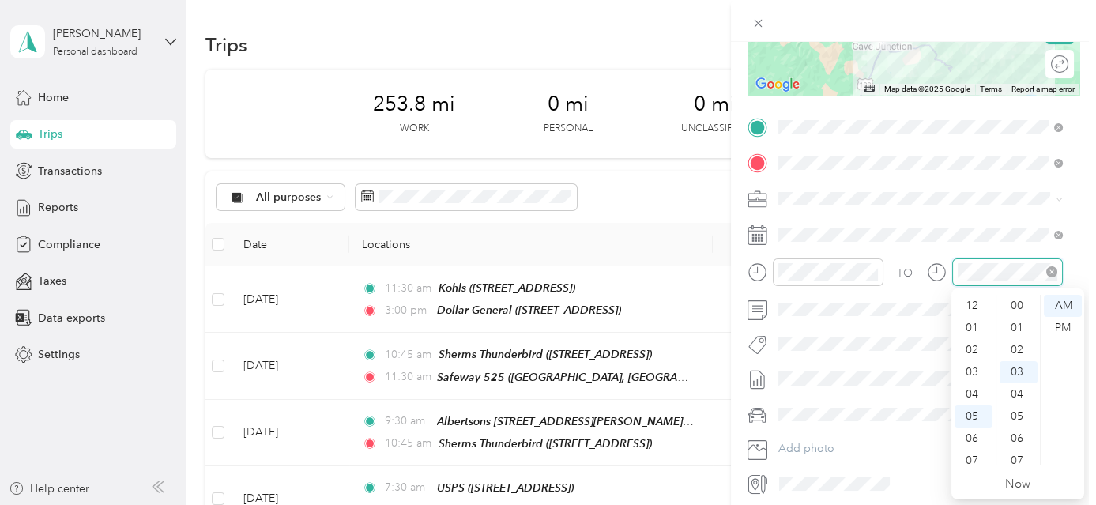
scroll to position [66, 0]
click at [974, 296] on div "04" at bounding box center [974, 299] width 38 height 22
click at [1023, 308] on div "00" at bounding box center [1019, 306] width 38 height 22
click at [1066, 331] on div "PM" at bounding box center [1063, 328] width 38 height 22
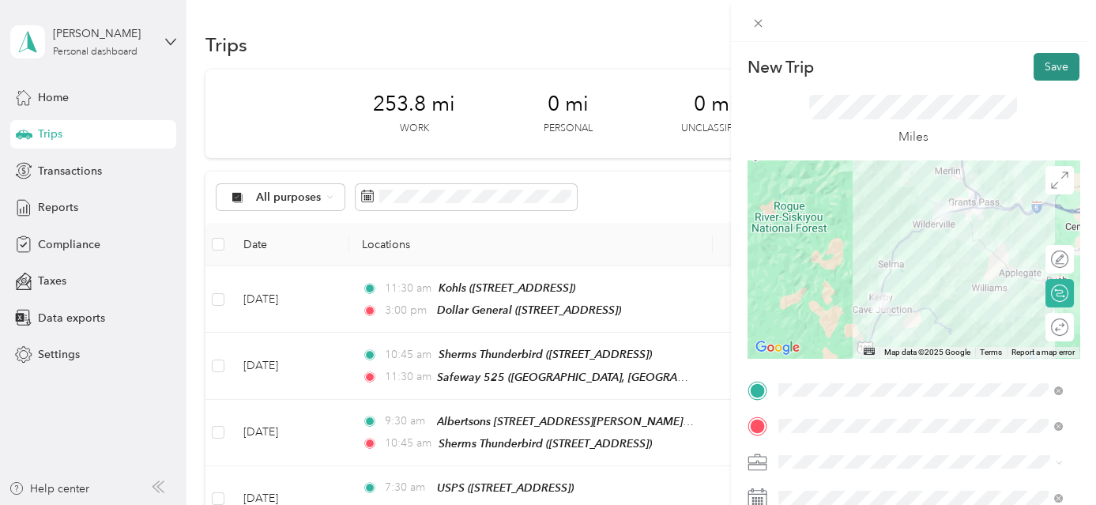
click at [1051, 65] on button "Save" at bounding box center [1057, 67] width 46 height 28
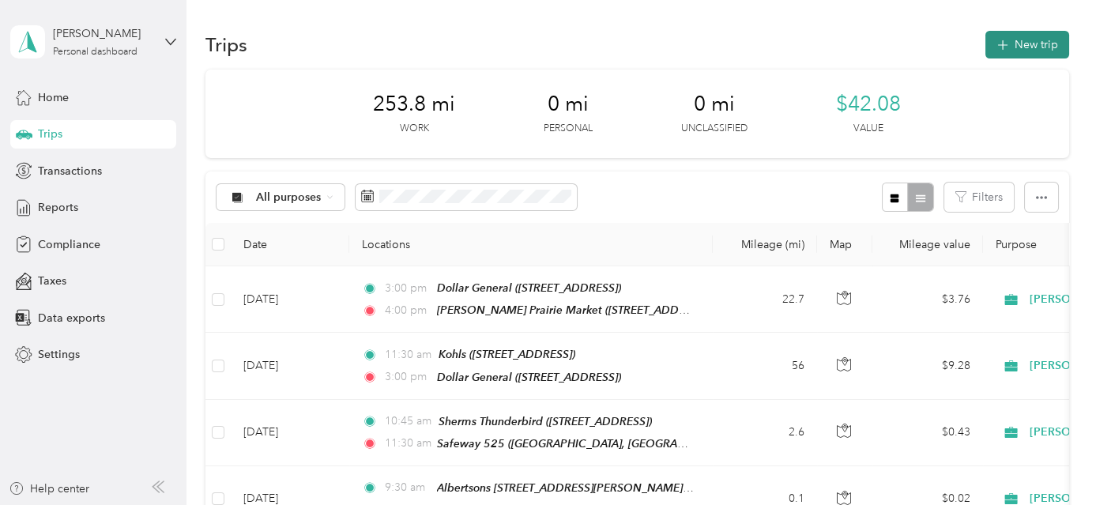
click at [1032, 49] on button "New trip" at bounding box center [1028, 45] width 84 height 28
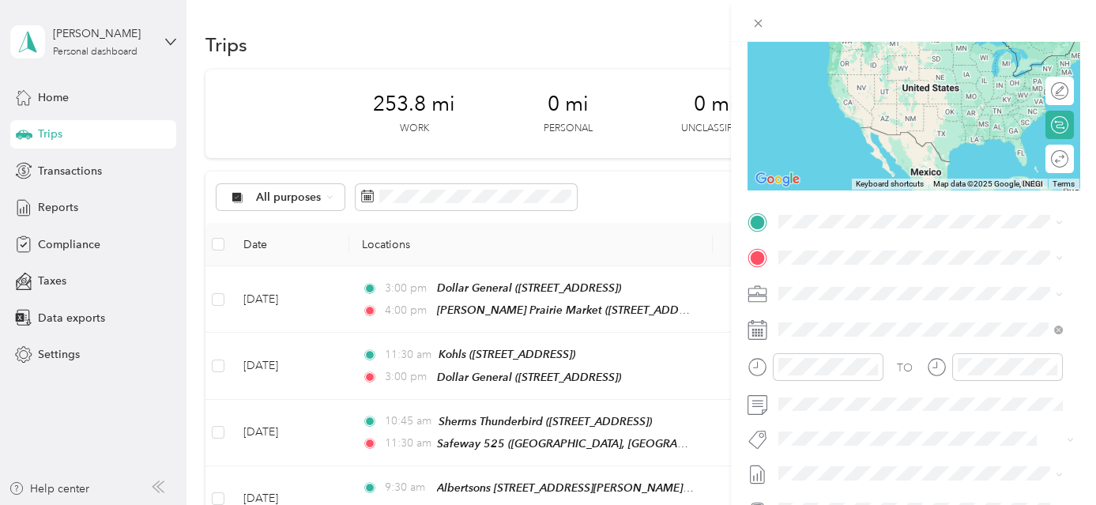
scroll to position [214, 0]
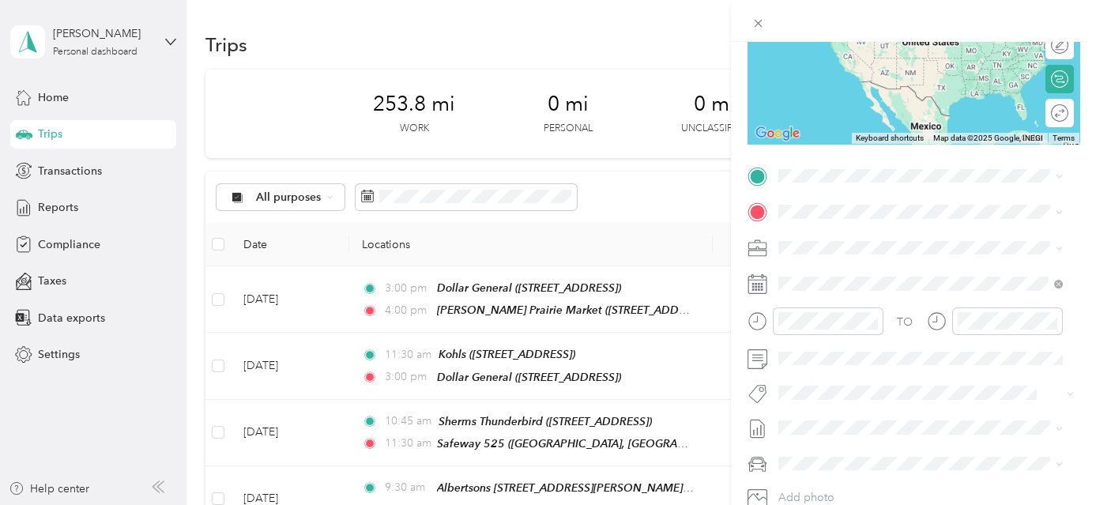
click at [892, 240] on strong "[PERSON_NAME] Prairie Market" at bounding box center [947, 236] width 170 height 14
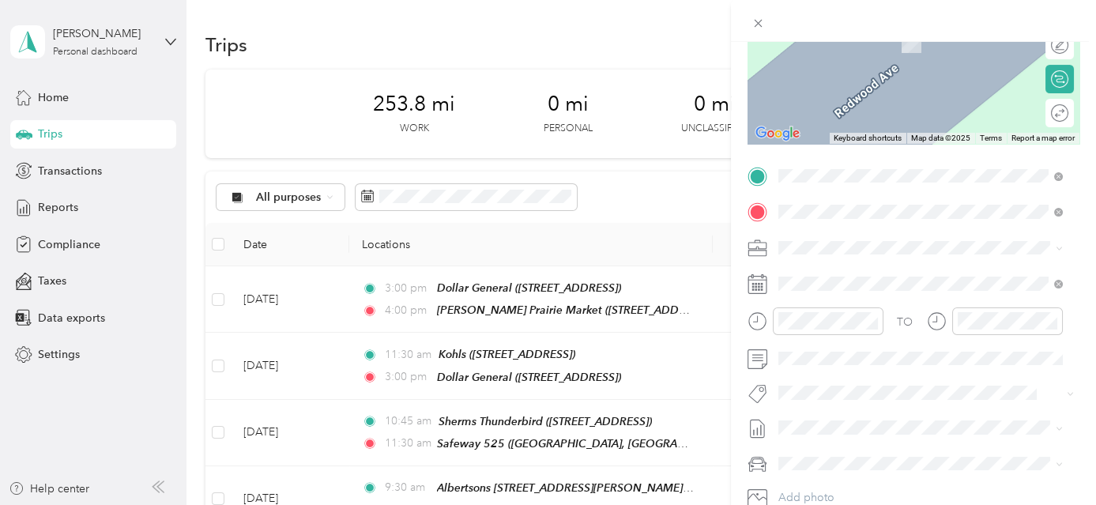
click at [912, 294] on div "Base Location [PERSON_NAME][GEOGRAPHIC_DATA], [GEOGRAPHIC_DATA], [US_STATE], [G…" at bounding box center [933, 300] width 250 height 66
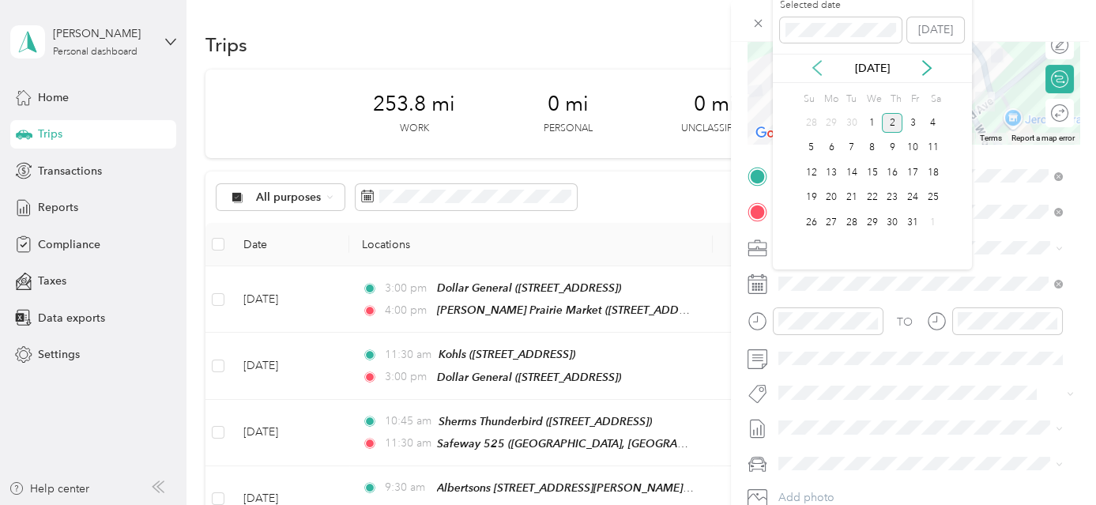
click at [816, 68] on icon at bounding box center [817, 68] width 16 height 16
click at [828, 194] on div "22" at bounding box center [831, 198] width 21 height 20
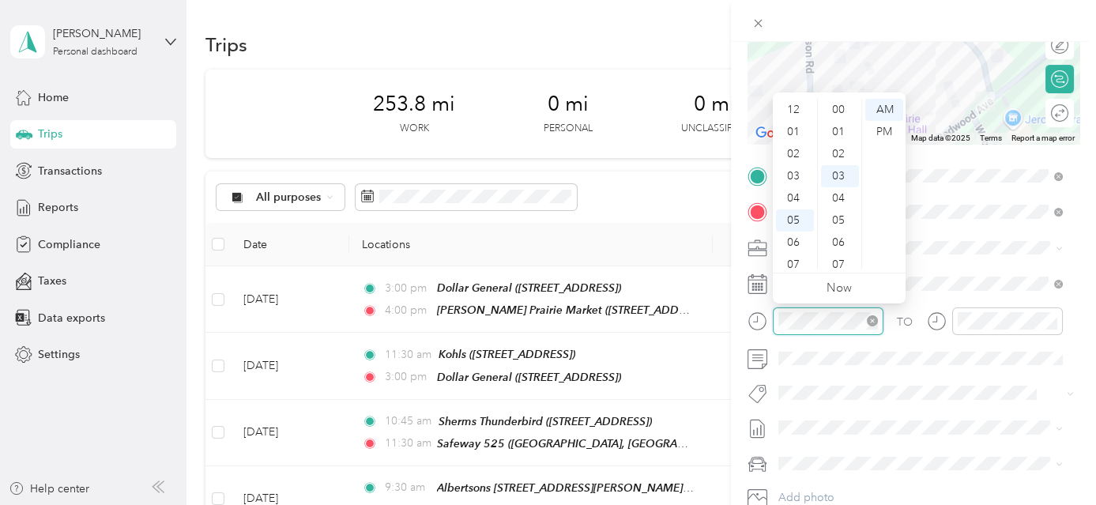
scroll to position [95, 0]
click at [797, 104] on div "04" at bounding box center [795, 103] width 38 height 22
click at [841, 110] on div "00" at bounding box center [840, 110] width 38 height 22
click at [883, 134] on div "PM" at bounding box center [884, 132] width 38 height 22
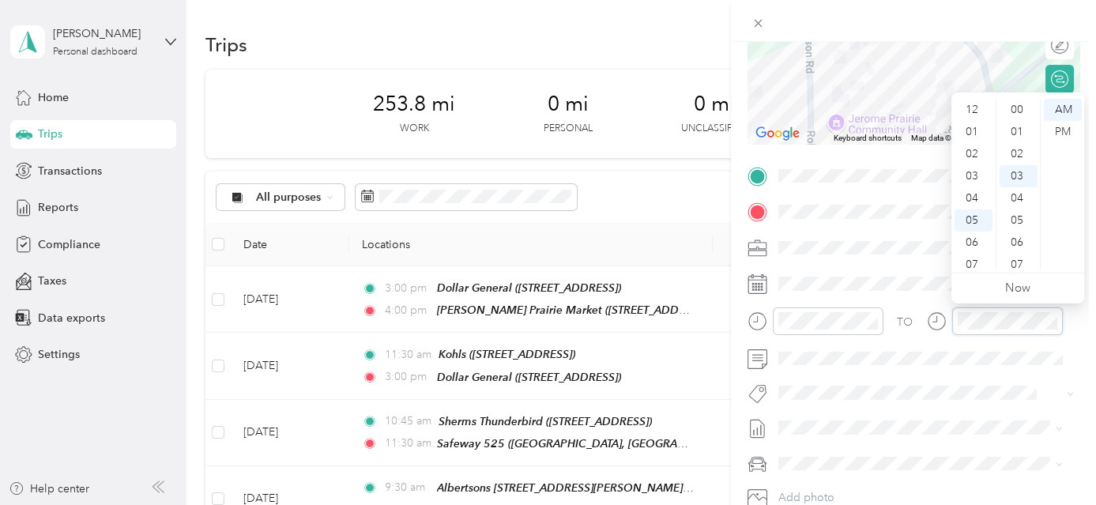
scroll to position [66, 0]
click at [969, 101] on div "04" at bounding box center [974, 103] width 38 height 22
click at [1014, 262] on div "10" at bounding box center [1019, 265] width 38 height 22
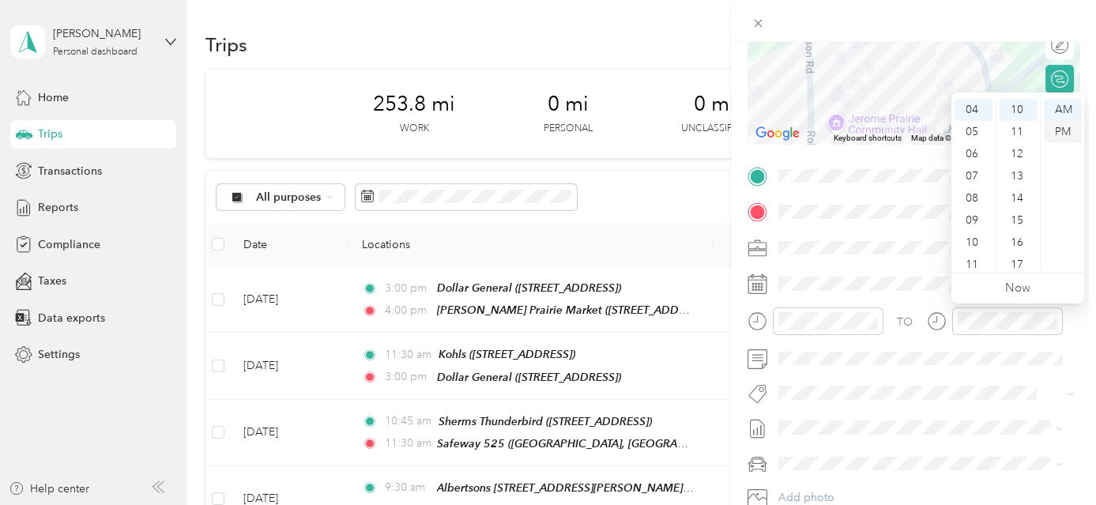
click at [1055, 132] on div "PM" at bounding box center [1063, 132] width 38 height 22
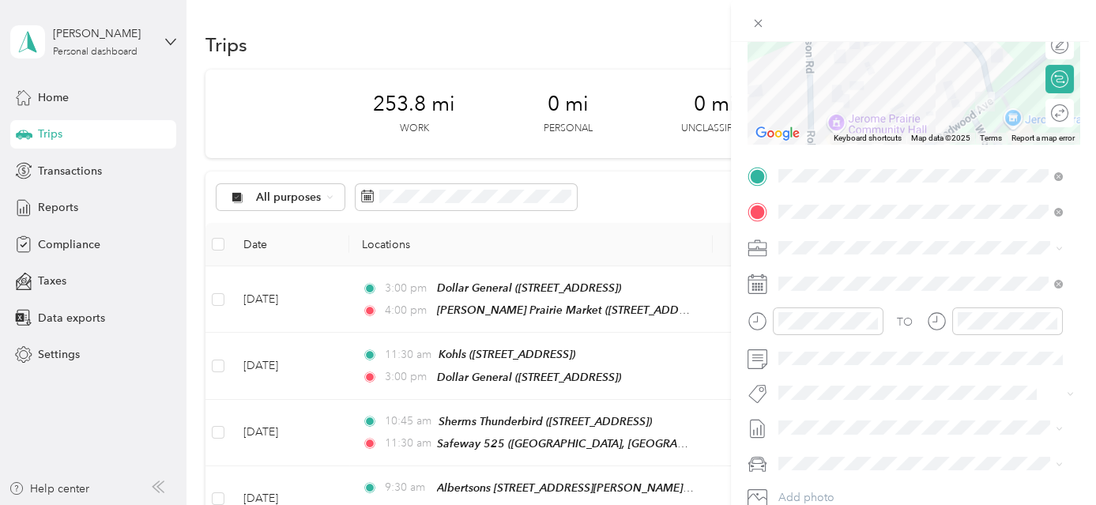
scroll to position [0, 0]
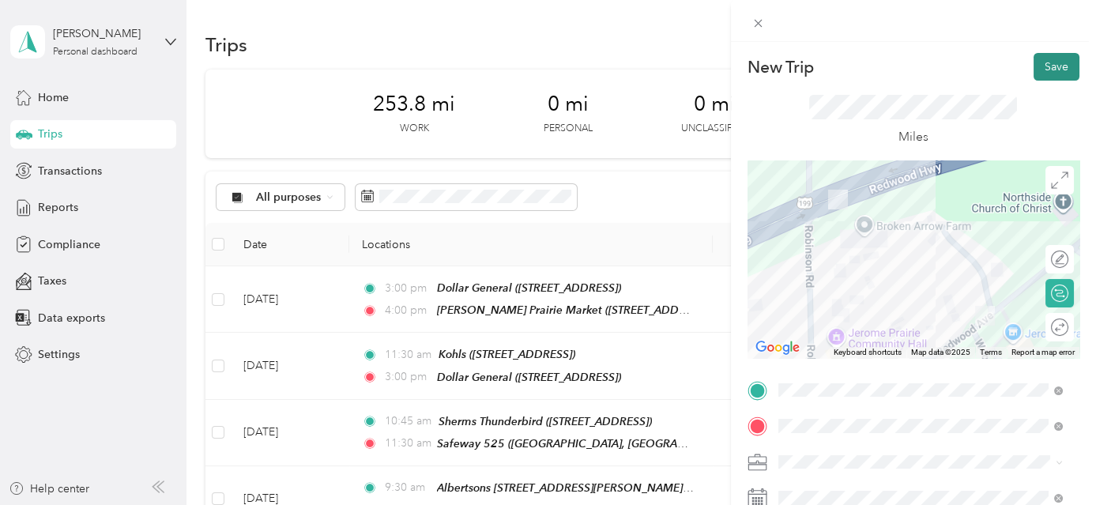
click at [1053, 58] on button "Save" at bounding box center [1057, 67] width 46 height 28
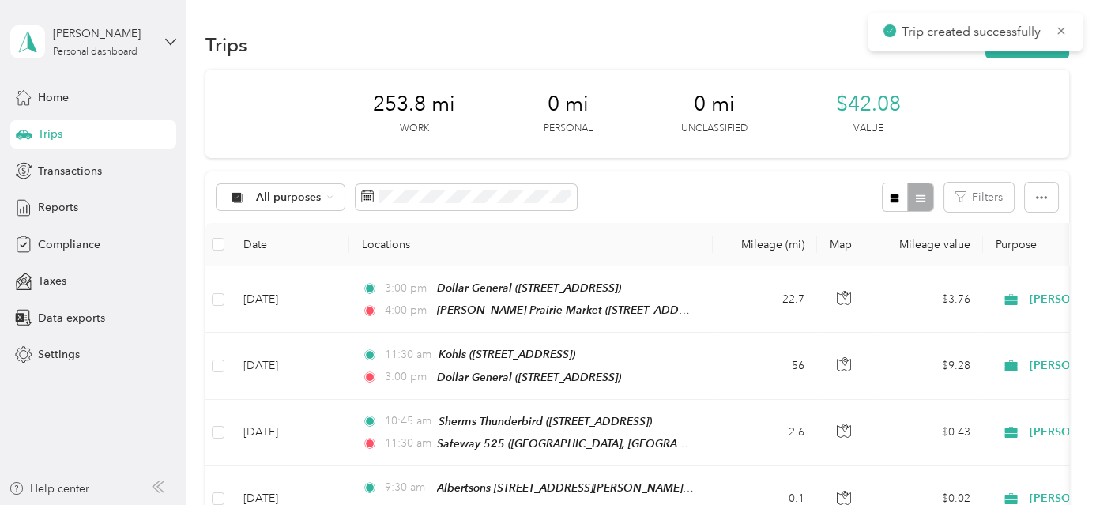
click at [1043, 58] on div "Trips New trip" at bounding box center [636, 44] width 863 height 33
click at [1043, 56] on button "New trip" at bounding box center [1028, 45] width 84 height 28
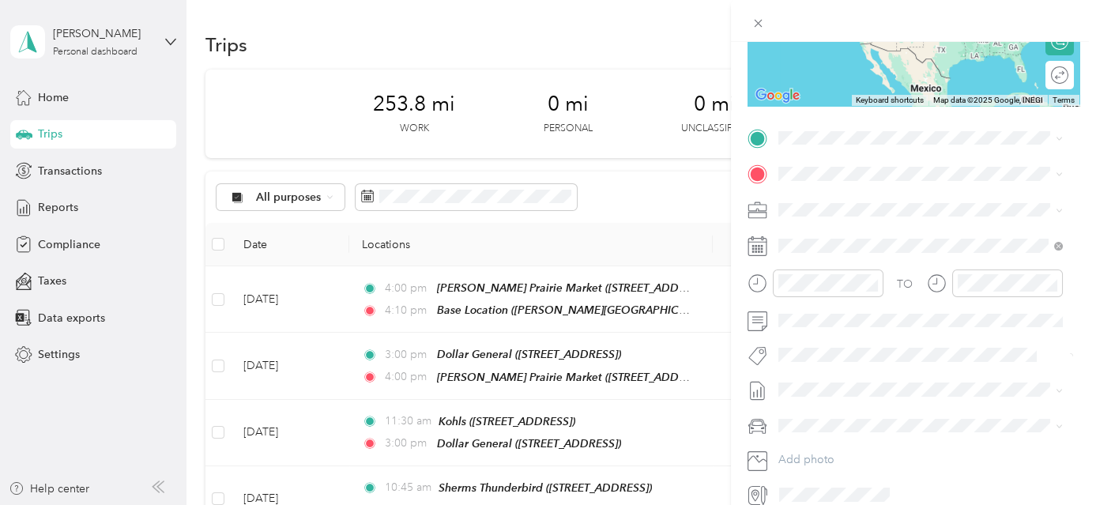
scroll to position [253, 0]
click at [891, 217] on span "[PERSON_NAME][GEOGRAPHIC_DATA], [GEOGRAPHIC_DATA], [US_STATE], [GEOGRAPHIC_DATA]" at bounding box center [910, 233] width 205 height 47
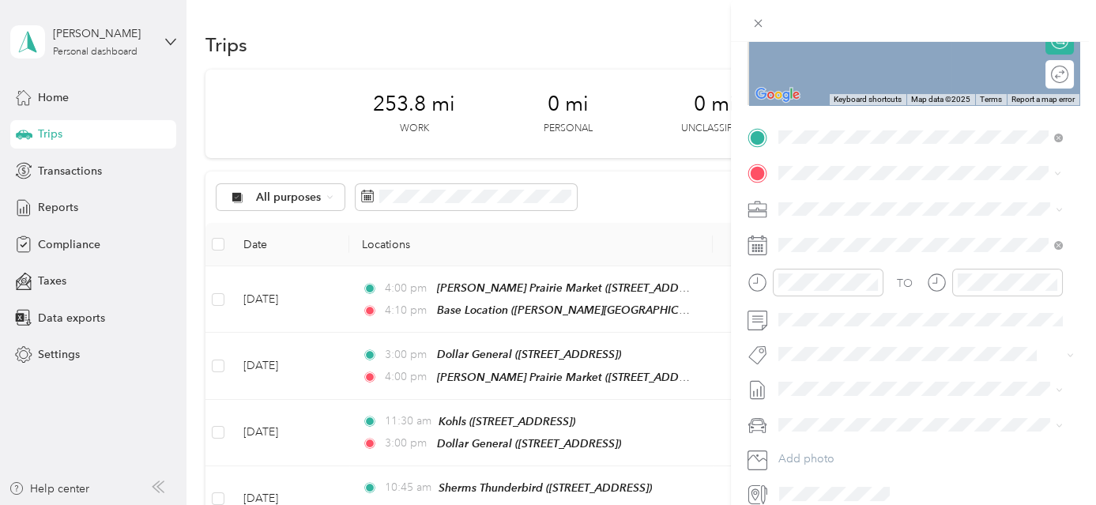
click at [902, 253] on span "[STREET_ADDRESS]" at bounding box center [858, 257] width 100 height 13
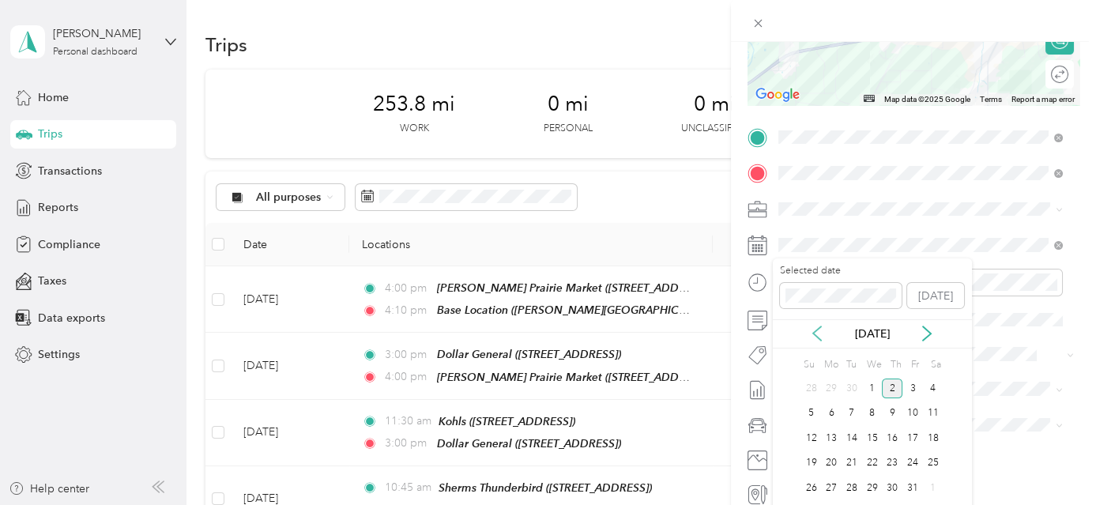
click at [820, 329] on icon at bounding box center [817, 334] width 16 height 16
click at [851, 465] on div "23" at bounding box center [852, 464] width 21 height 20
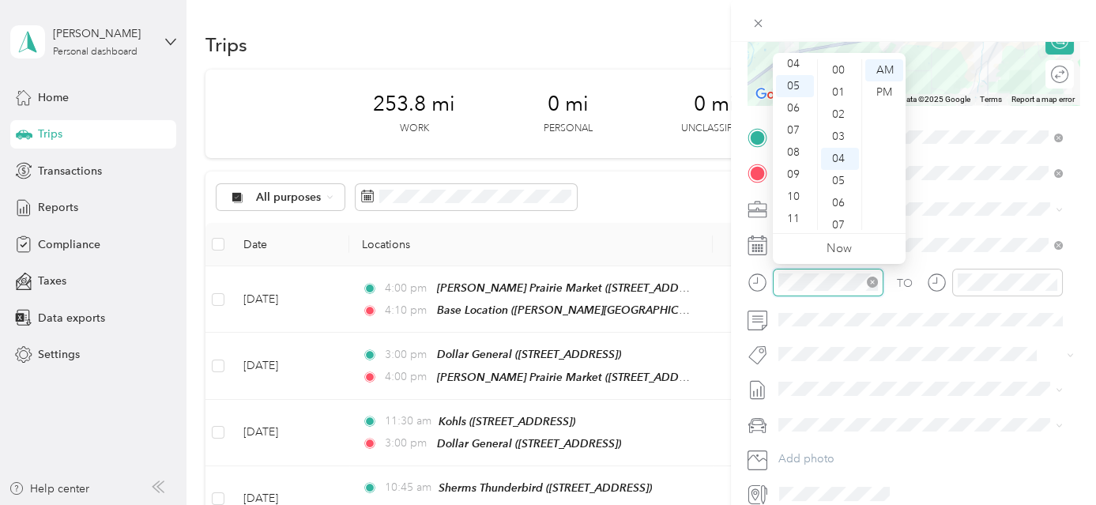
scroll to position [89, 0]
click at [801, 126] on div "07" at bounding box center [795, 130] width 38 height 22
click at [839, 208] on div "30" at bounding box center [840, 215] width 38 height 22
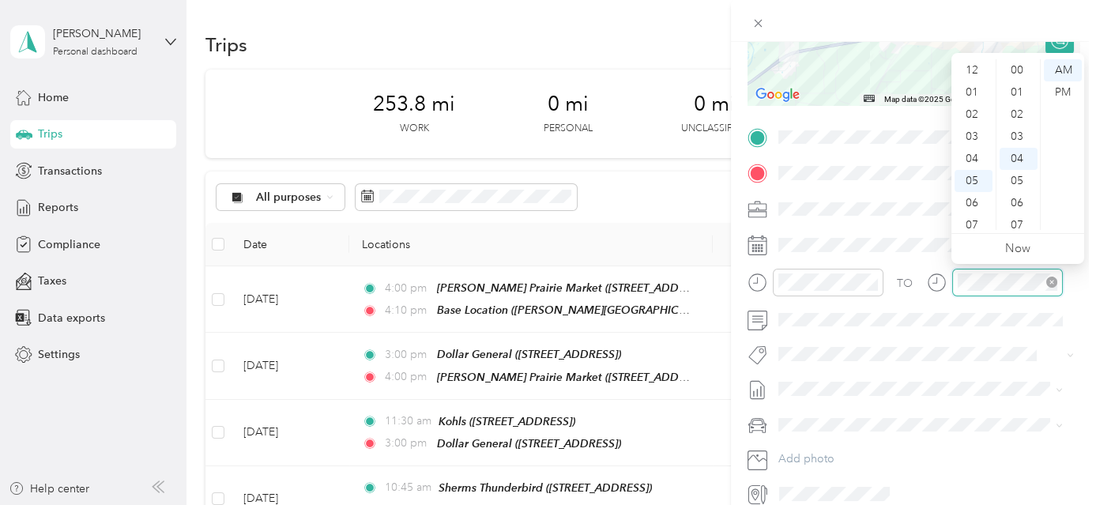
scroll to position [95, 0]
click at [973, 149] on div "08" at bounding box center [974, 152] width 38 height 22
click at [1018, 66] on div "00" at bounding box center [1019, 70] width 38 height 22
click at [1077, 69] on div "AM" at bounding box center [1063, 70] width 38 height 22
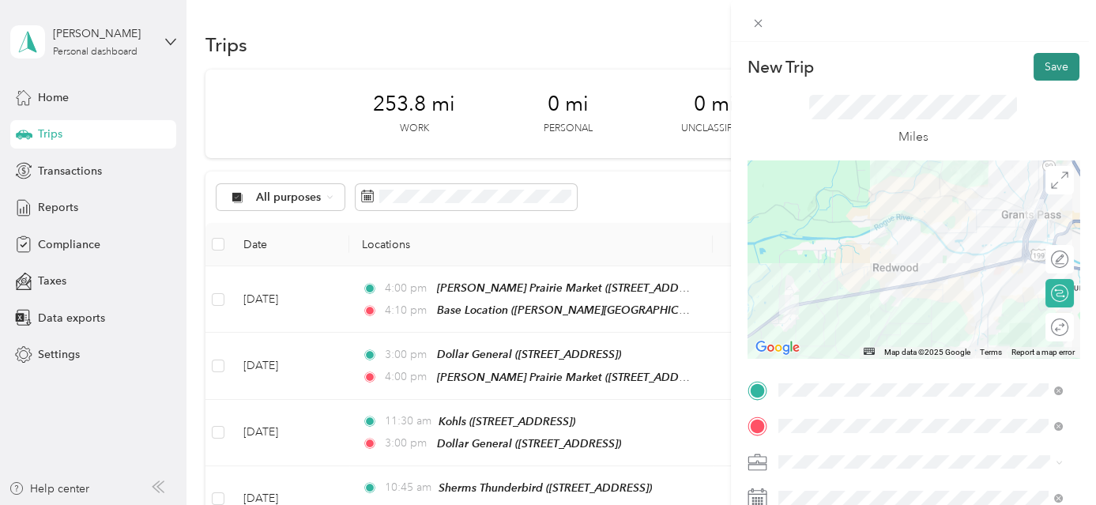
click at [1057, 75] on button "Save" at bounding box center [1057, 67] width 46 height 28
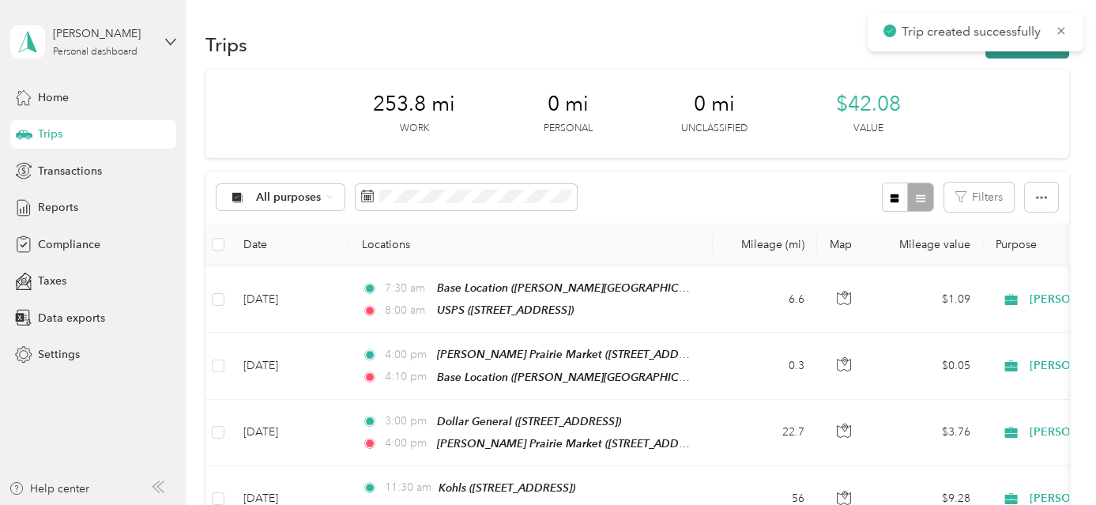
click at [1028, 51] on button "New trip" at bounding box center [1028, 45] width 84 height 28
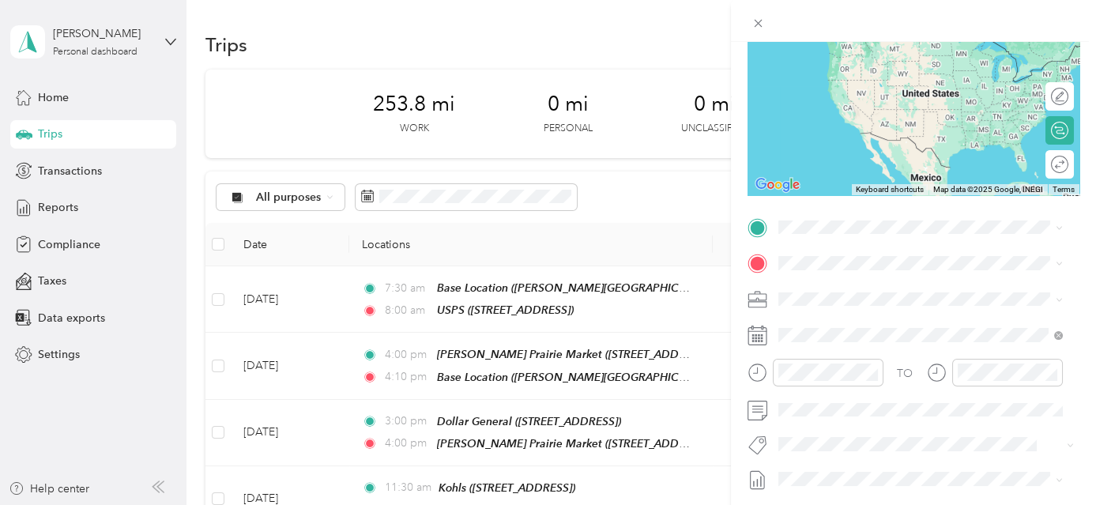
scroll to position [166, 0]
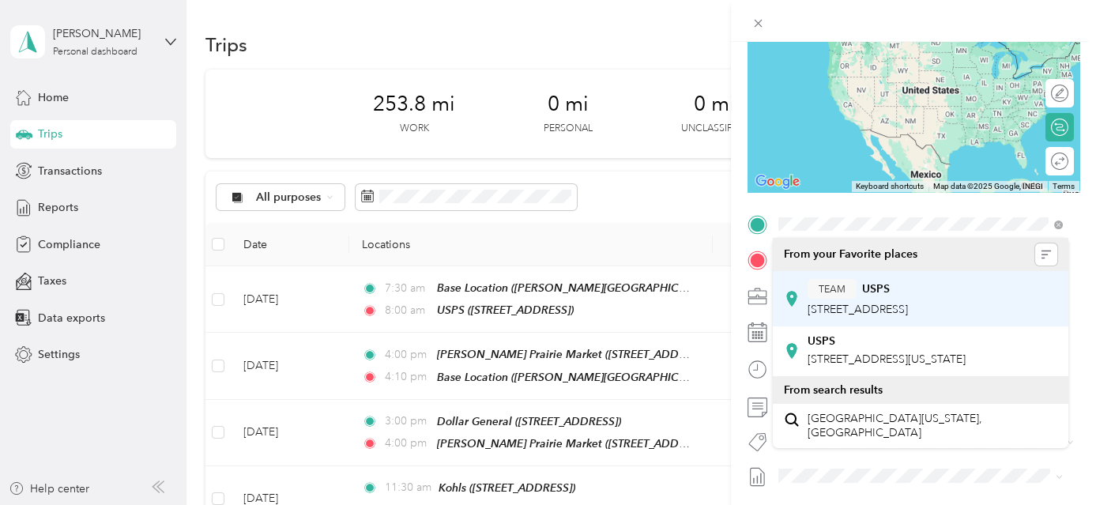
click at [864, 312] on span "[STREET_ADDRESS]" at bounding box center [858, 309] width 100 height 13
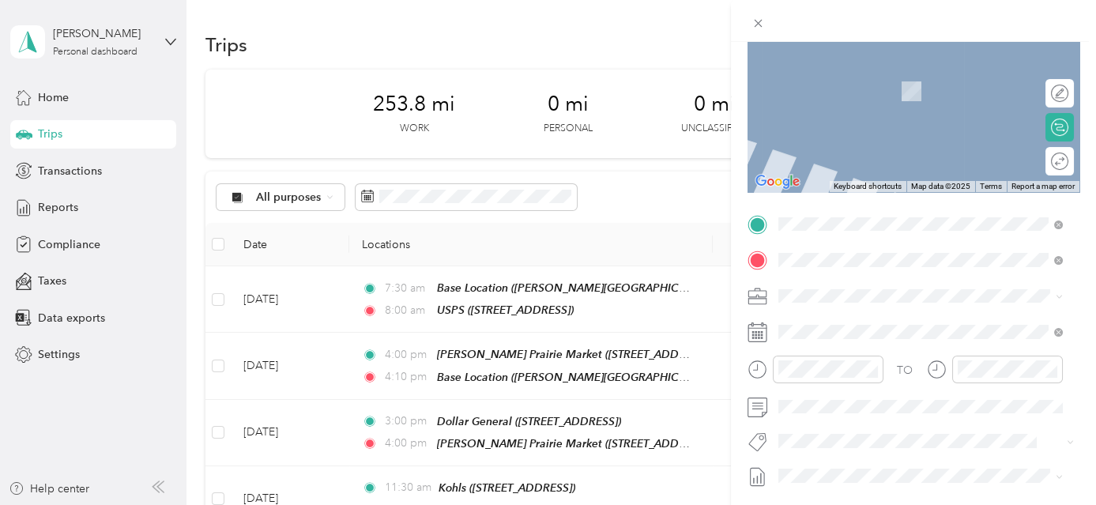
click at [873, 336] on div "TEAM Dollar General [STREET_ADDRESS]" at bounding box center [873, 334] width 131 height 39
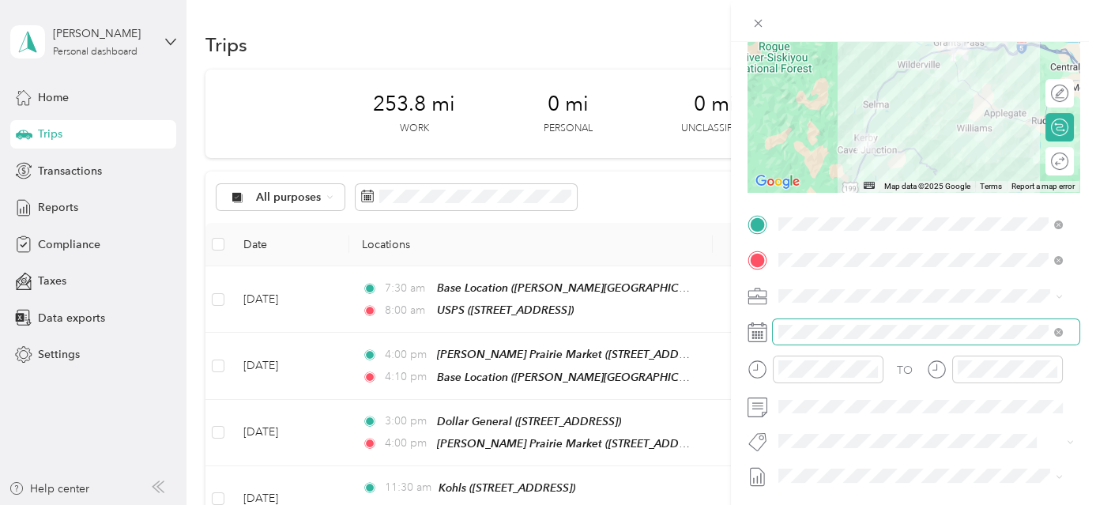
click at [881, 340] on span at bounding box center [926, 331] width 307 height 25
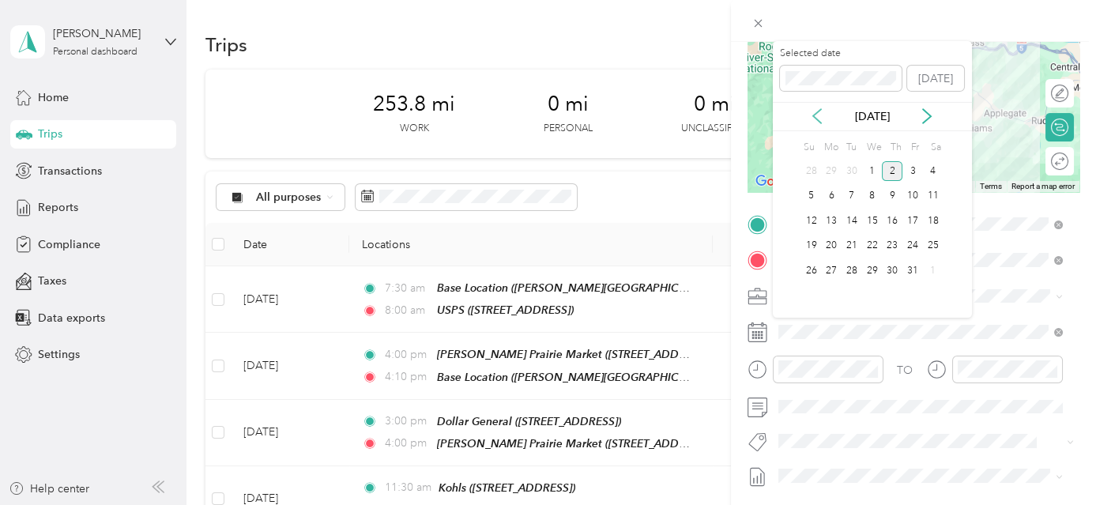
click at [814, 111] on icon at bounding box center [817, 116] width 16 height 16
click at [847, 243] on div "23" at bounding box center [852, 246] width 21 height 20
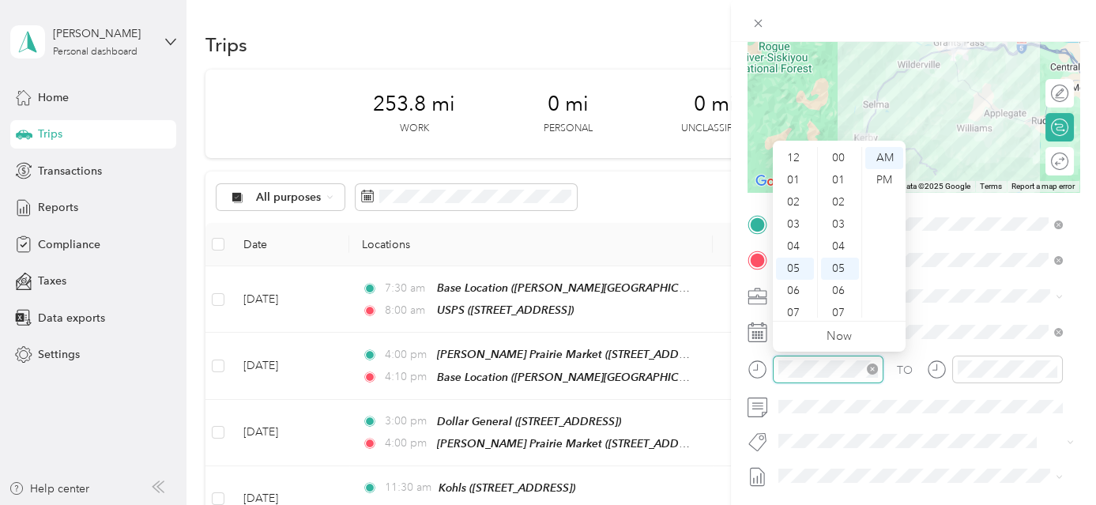
scroll to position [95, 0]
click at [797, 237] on div "08" at bounding box center [795, 240] width 38 height 22
click at [839, 153] on div "00" at bounding box center [840, 158] width 38 height 22
click at [889, 157] on div "AM" at bounding box center [884, 158] width 38 height 22
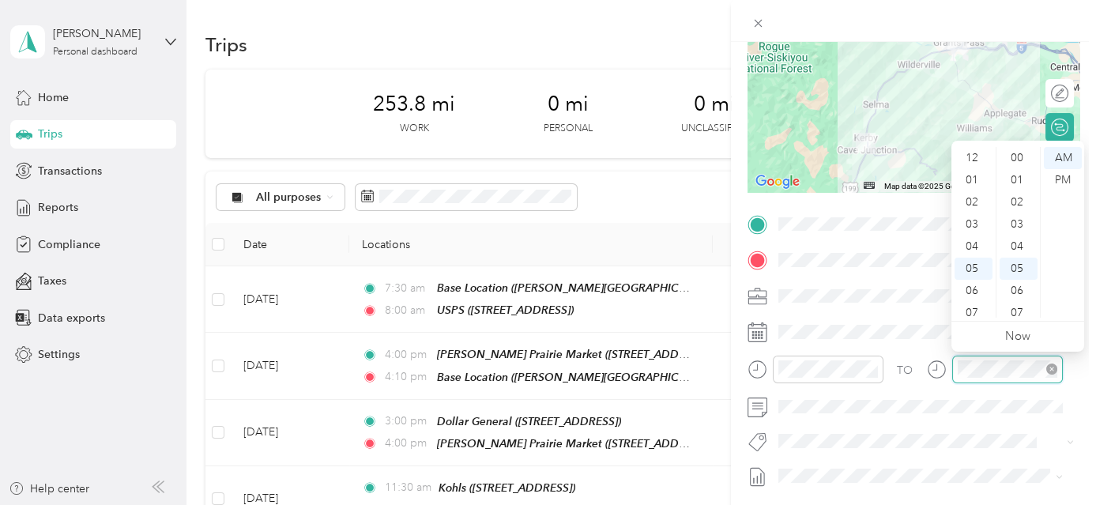
scroll to position [95, 0]
click at [974, 285] on div "10" at bounding box center [974, 284] width 38 height 22
click at [1021, 275] on div "30" at bounding box center [1019, 281] width 38 height 22
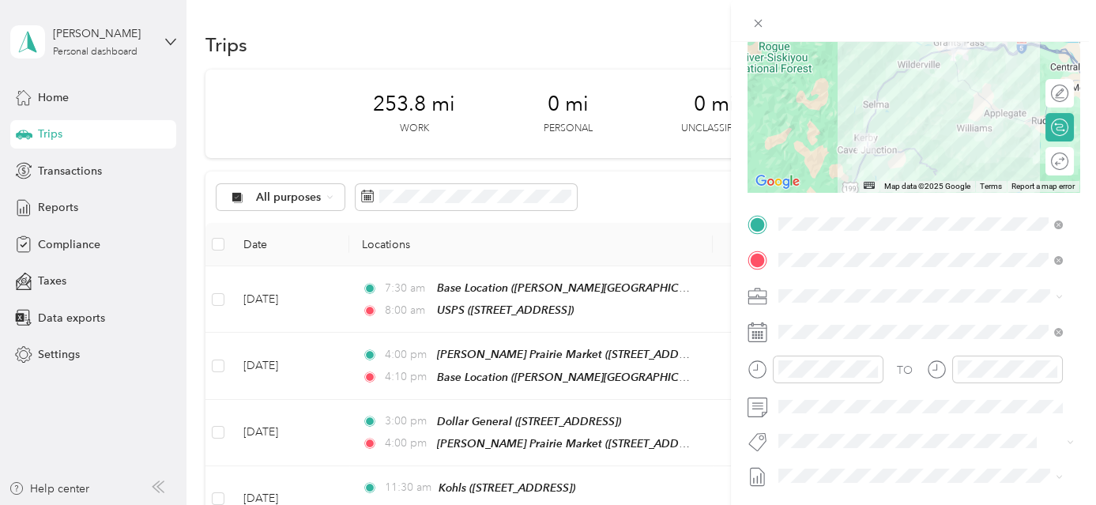
scroll to position [0, 0]
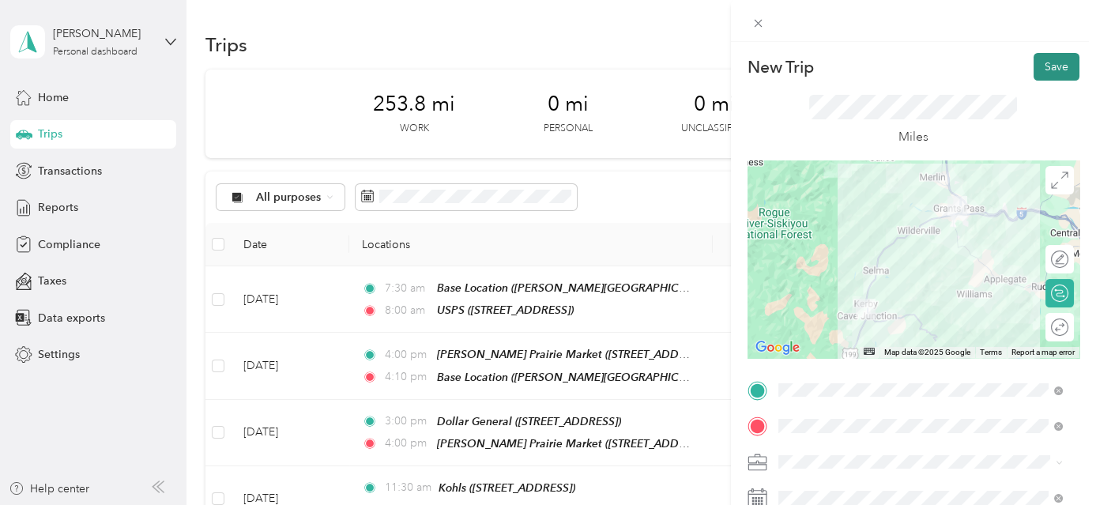
click at [1044, 65] on button "Save" at bounding box center [1057, 67] width 46 height 28
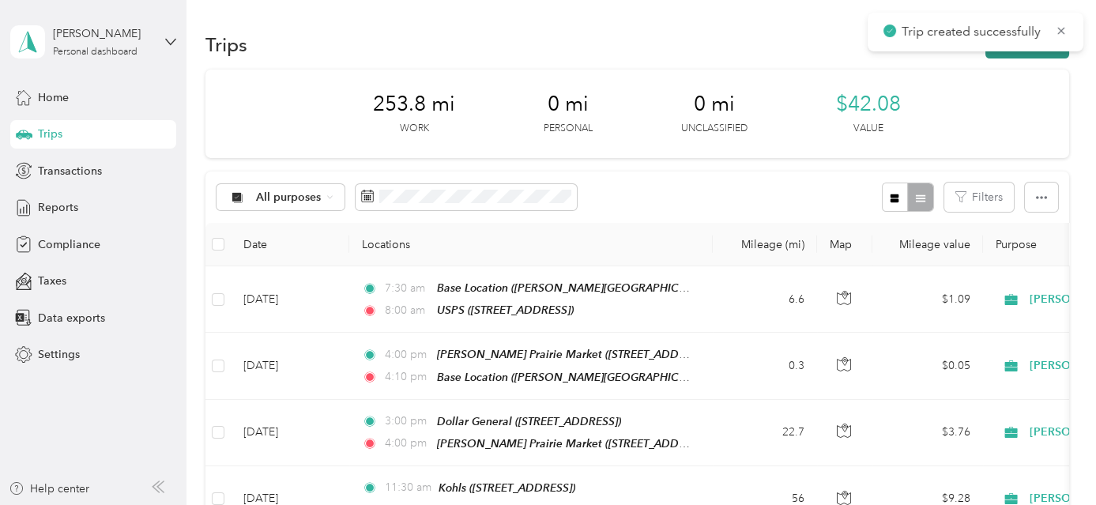
click at [1022, 55] on button "New trip" at bounding box center [1028, 45] width 84 height 28
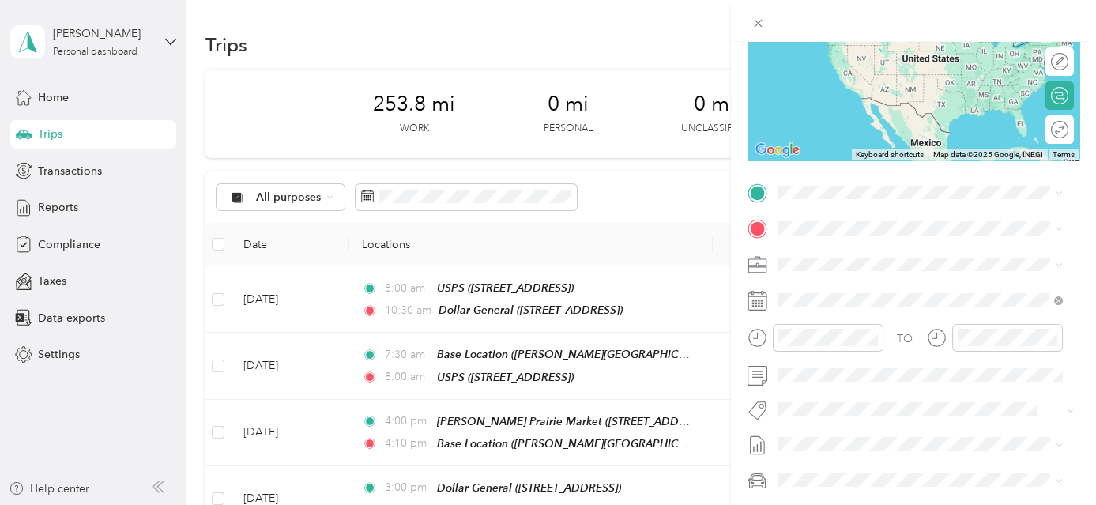
scroll to position [218, 0]
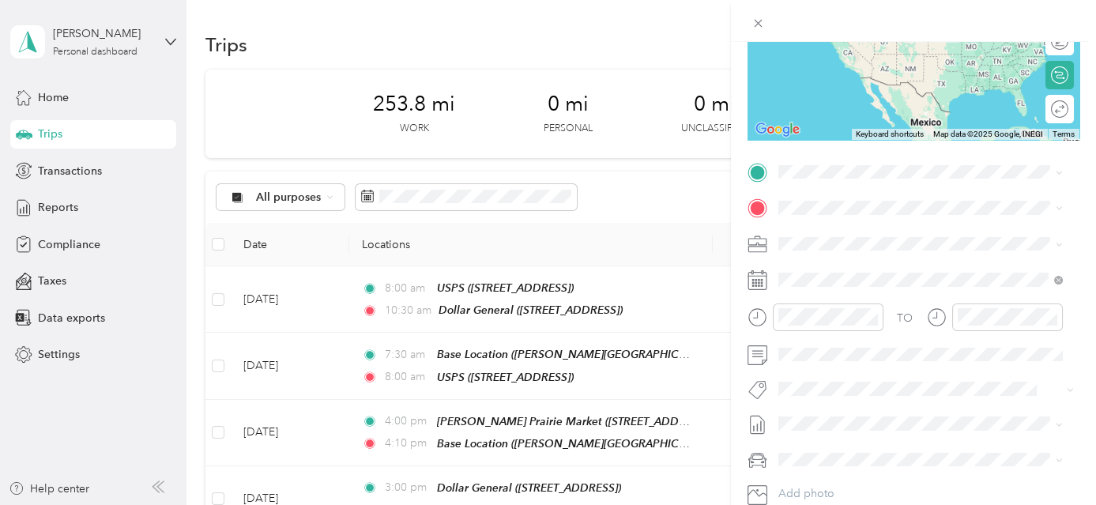
click at [884, 246] on div "TEAM Dollar General [STREET_ADDRESS]" at bounding box center [873, 242] width 131 height 39
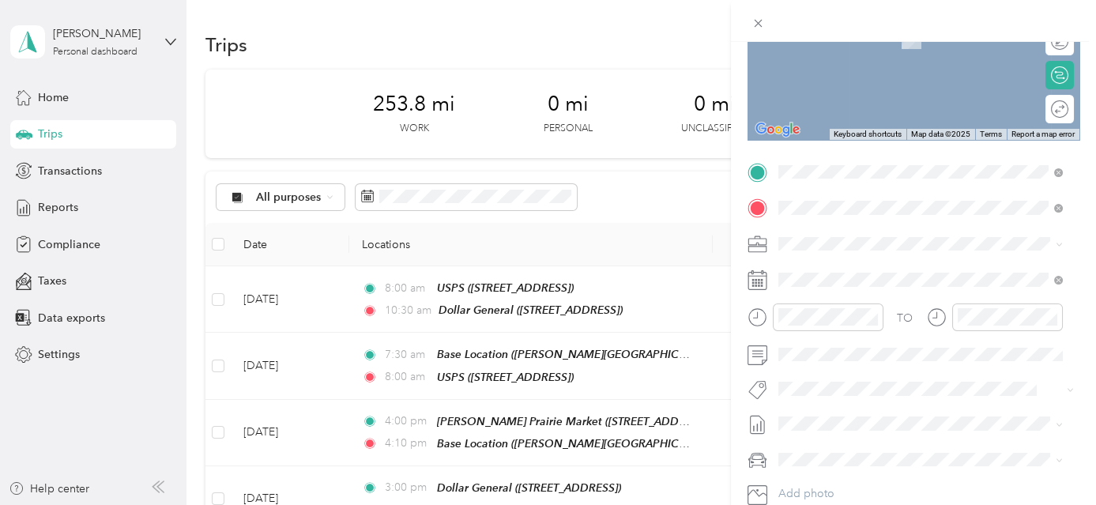
click at [900, 292] on div "TEAM WinCo Foods [STREET_ADDRESS][PERSON_NAME]" at bounding box center [902, 282] width 188 height 39
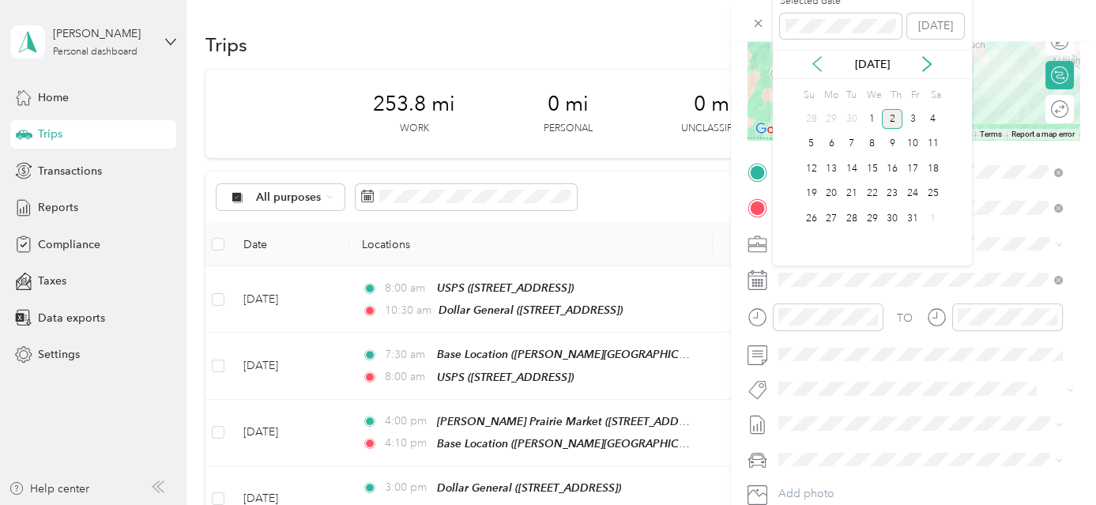
click at [817, 61] on icon at bounding box center [817, 64] width 16 height 16
click at [854, 194] on div "23" at bounding box center [852, 194] width 21 height 20
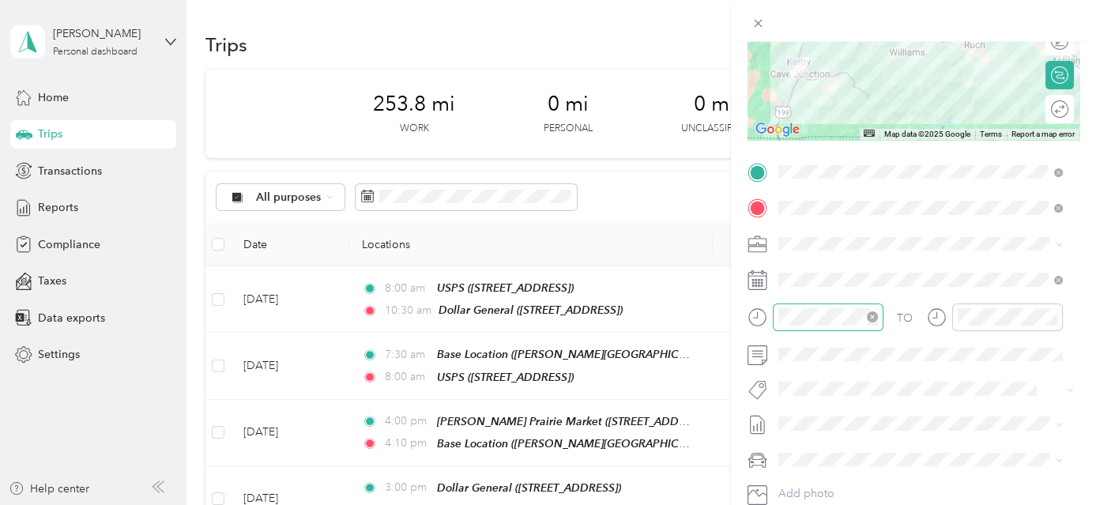
click at [835, 327] on div at bounding box center [828, 317] width 111 height 28
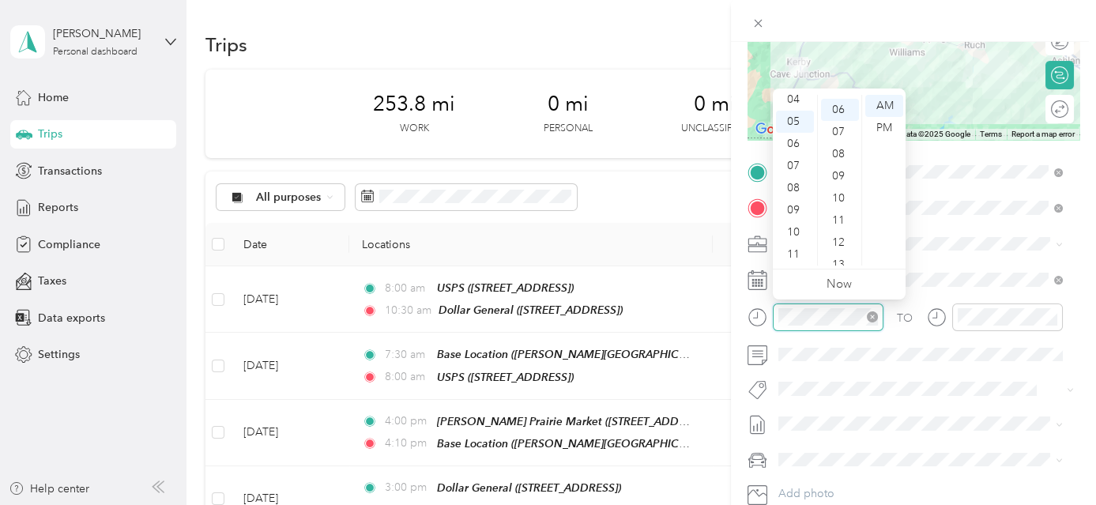
scroll to position [133, 0]
click at [795, 232] on div "10" at bounding box center [795, 232] width 38 height 22
click at [839, 202] on div "30" at bounding box center [840, 206] width 38 height 22
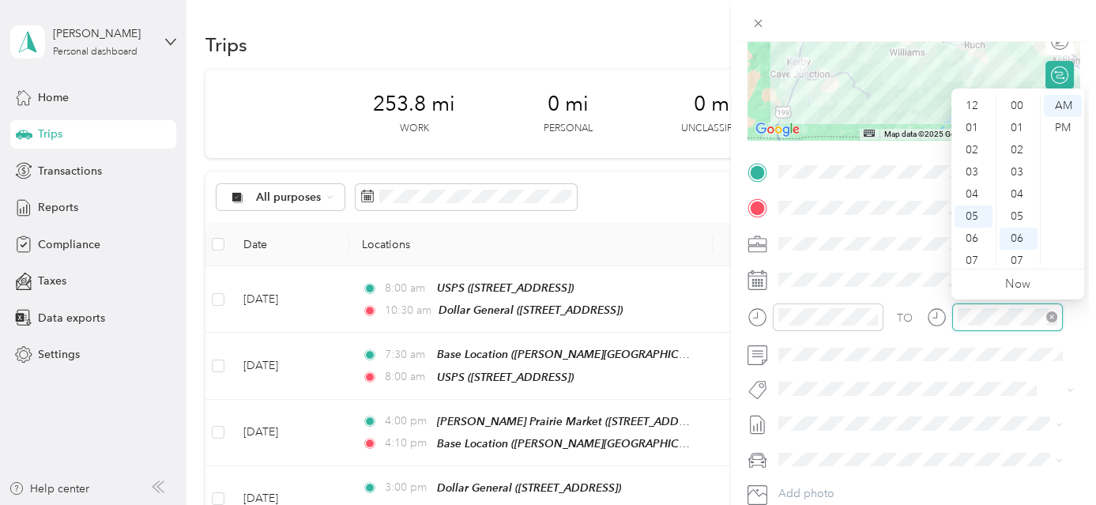
scroll to position [95, 0]
click at [973, 130] on div "02" at bounding box center [974, 127] width 38 height 22
click at [1017, 103] on div "00" at bounding box center [1019, 106] width 38 height 22
click at [1068, 129] on div "PM" at bounding box center [1063, 128] width 38 height 22
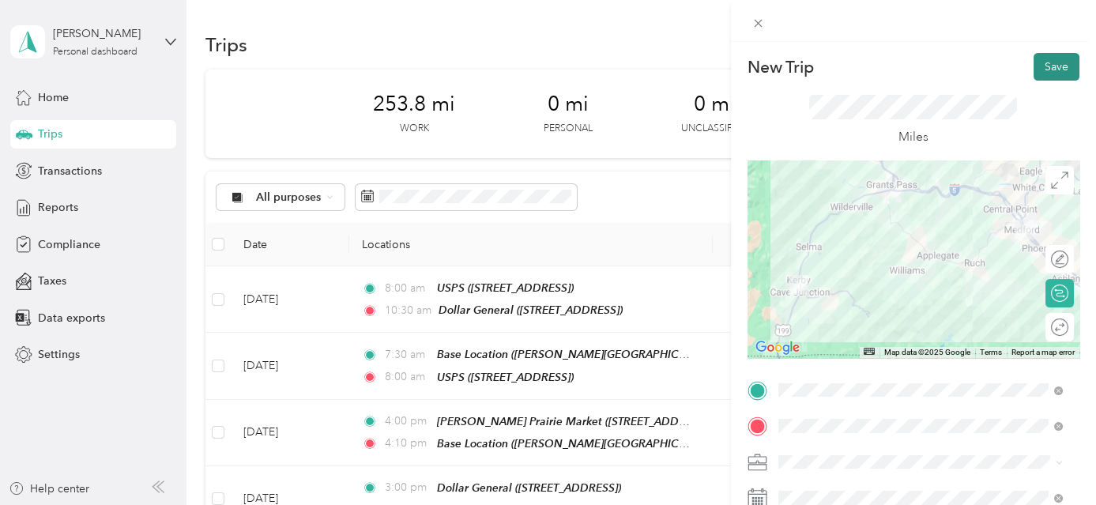
click at [1056, 69] on button "Save" at bounding box center [1057, 67] width 46 height 28
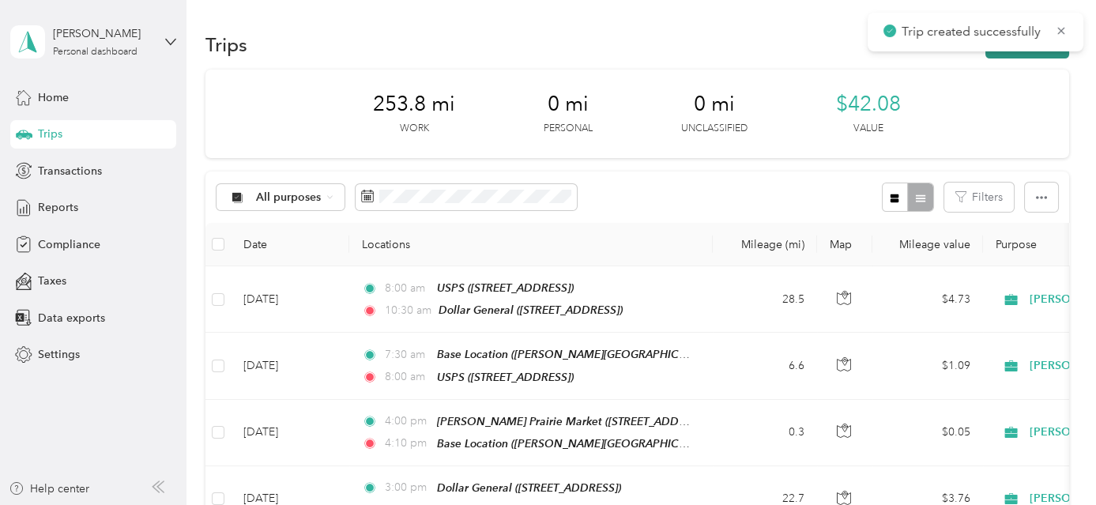
click at [1027, 57] on button "New trip" at bounding box center [1028, 45] width 84 height 28
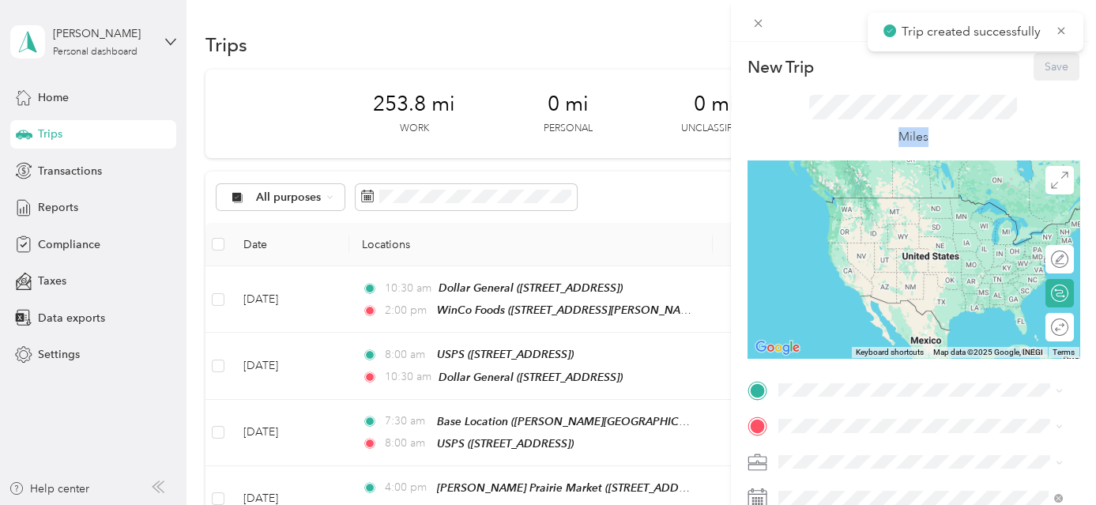
drag, startPoint x: 1084, startPoint y: 115, endPoint x: 1091, endPoint y: 173, distance: 58.1
click at [1091, 174] on div "New Trip Save This trip cannot be edited because it is either under review, app…" at bounding box center [913, 294] width 365 height 505
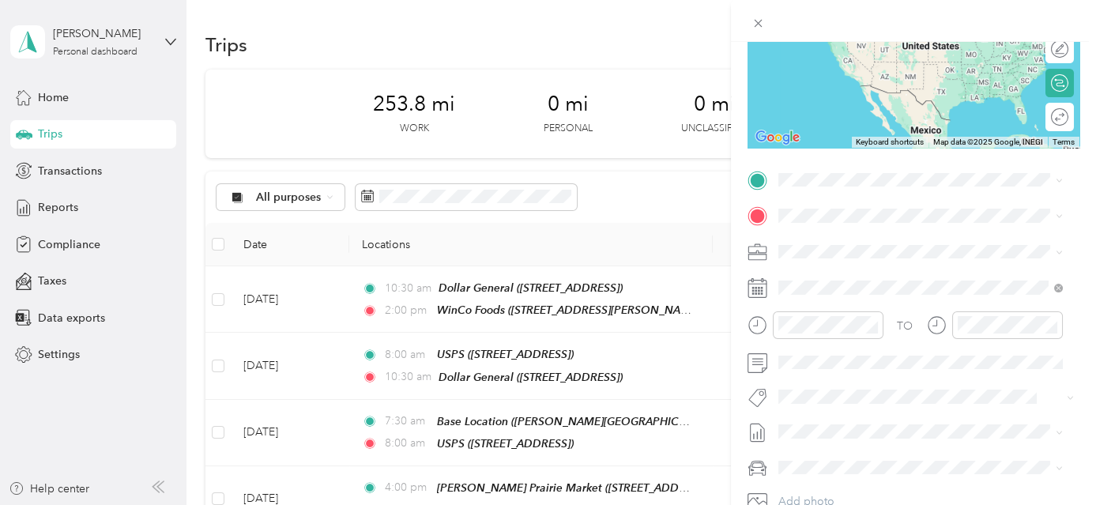
scroll to position [266, 0]
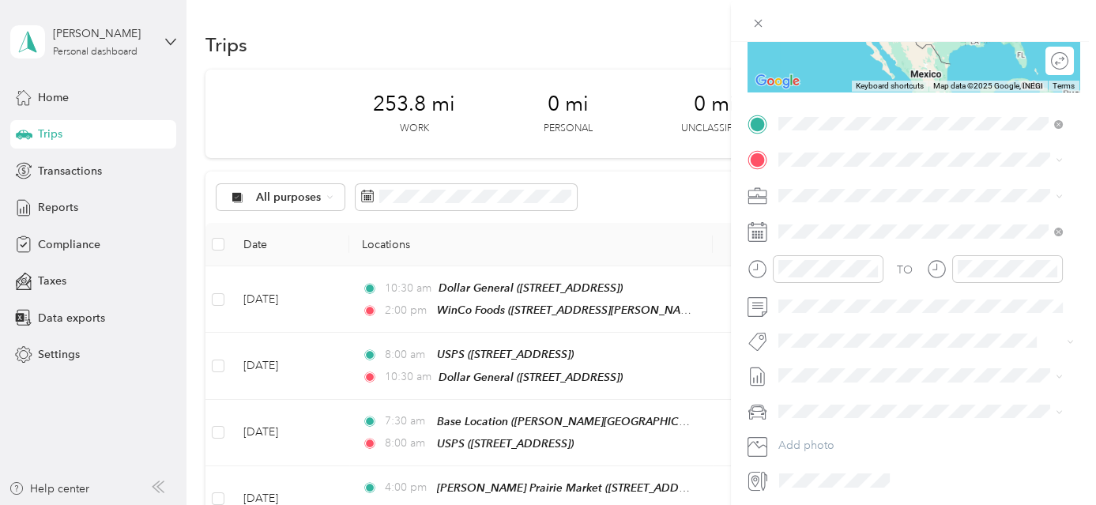
click at [859, 186] on div "TEAM WinCo Foods" at bounding box center [902, 189] width 188 height 20
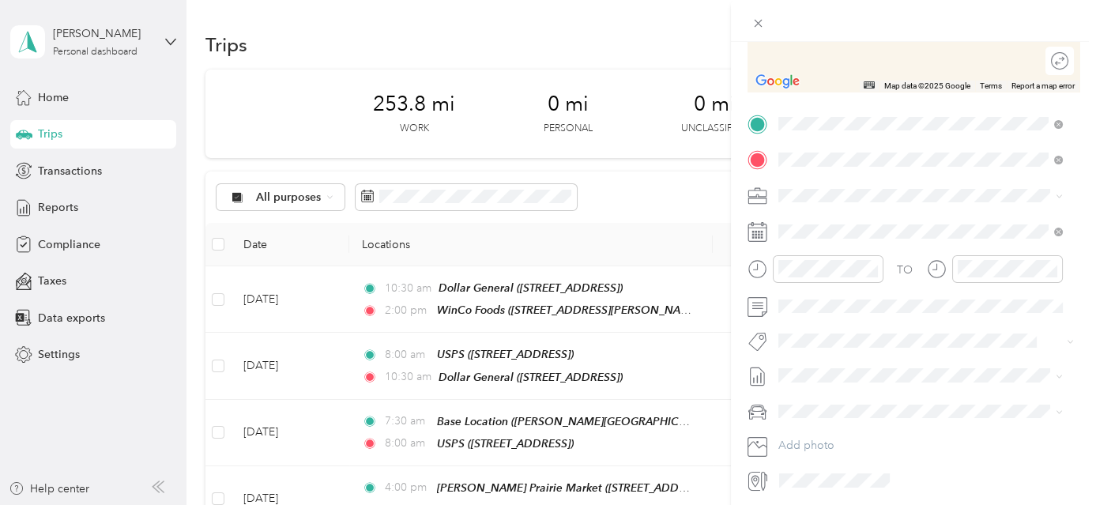
click at [896, 383] on span "[STREET_ADDRESS]" at bounding box center [858, 389] width 100 height 13
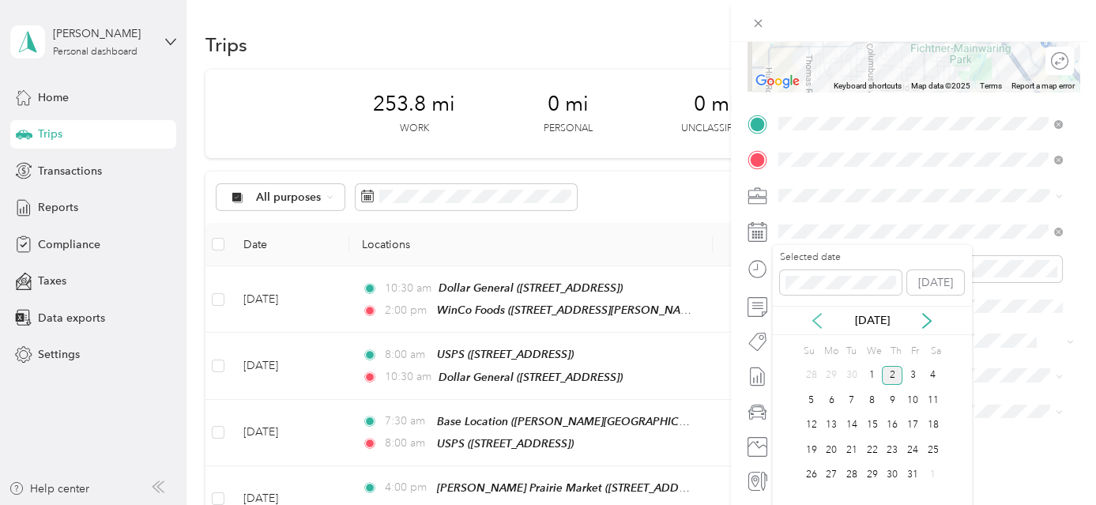
click at [814, 322] on icon at bounding box center [817, 321] width 16 height 16
click at [854, 449] on div "23" at bounding box center [852, 450] width 21 height 20
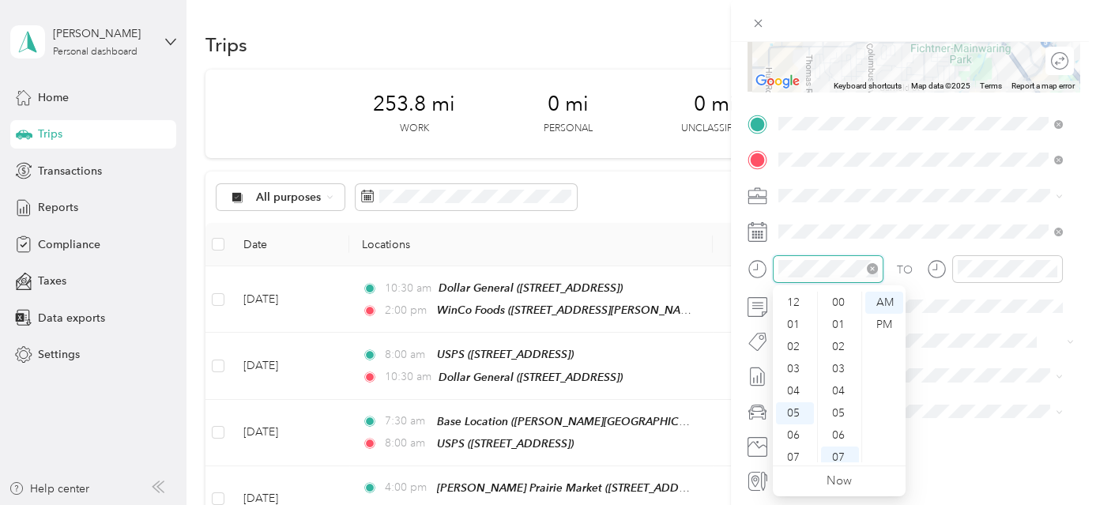
scroll to position [95, 0]
click at [797, 322] on div "02" at bounding box center [795, 324] width 38 height 22
click at [840, 300] on div "00" at bounding box center [840, 303] width 38 height 22
click at [884, 326] on div "PM" at bounding box center [884, 325] width 38 height 22
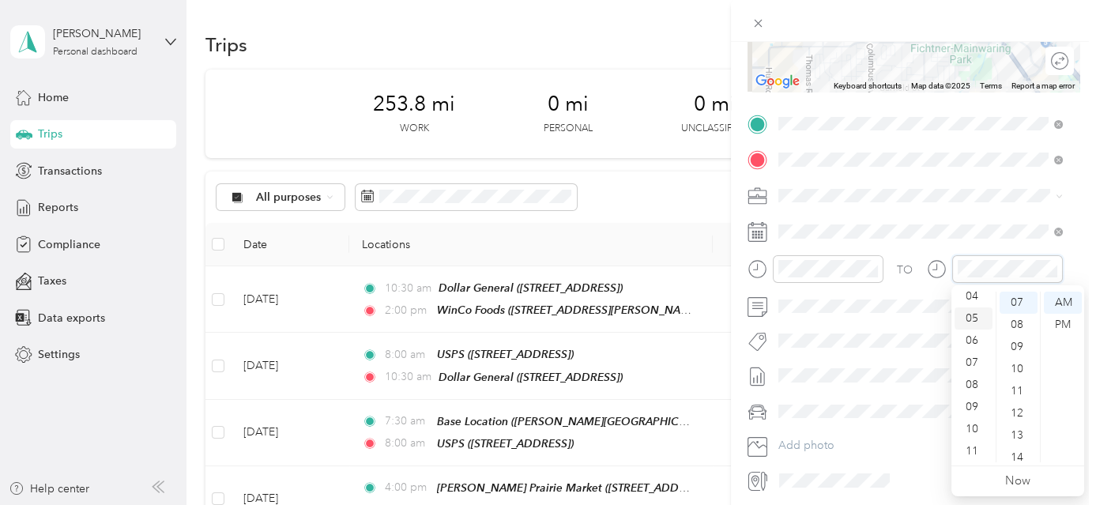
scroll to position [23, 0]
click at [974, 349] on div "03" at bounding box center [974, 346] width 38 height 22
click at [1024, 376] on div "30" at bounding box center [1019, 381] width 38 height 22
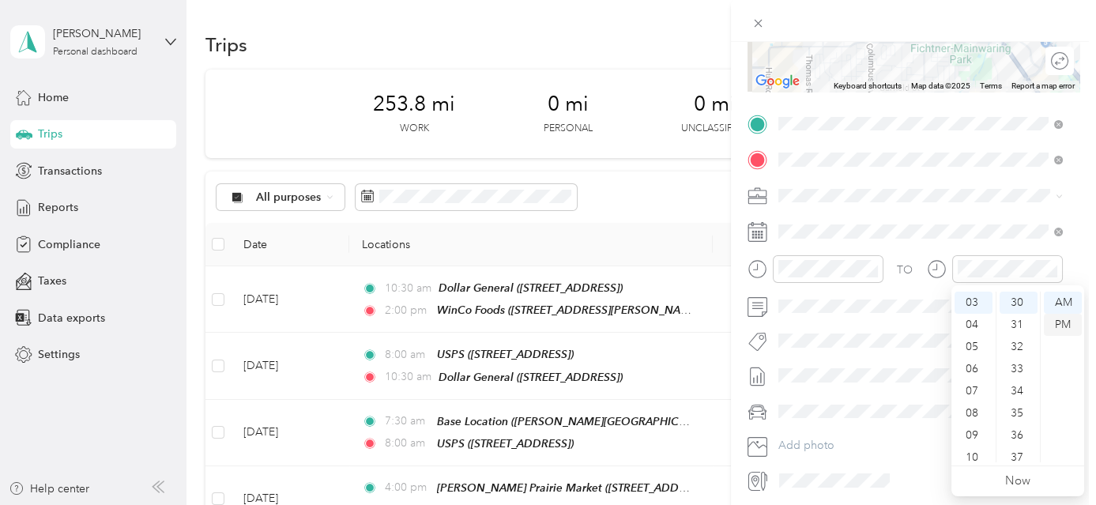
click at [1062, 326] on div "PM" at bounding box center [1063, 325] width 38 height 22
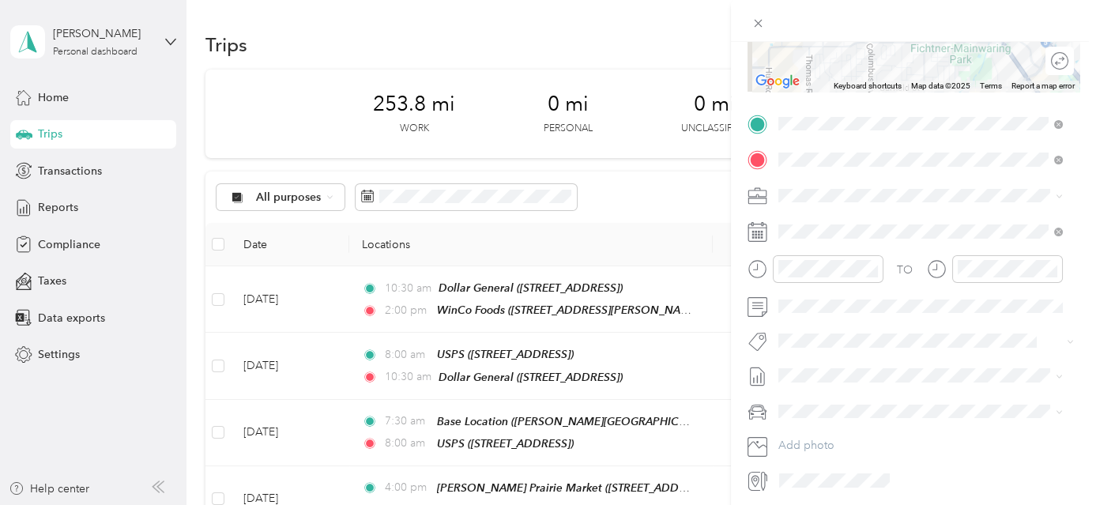
scroll to position [0, 0]
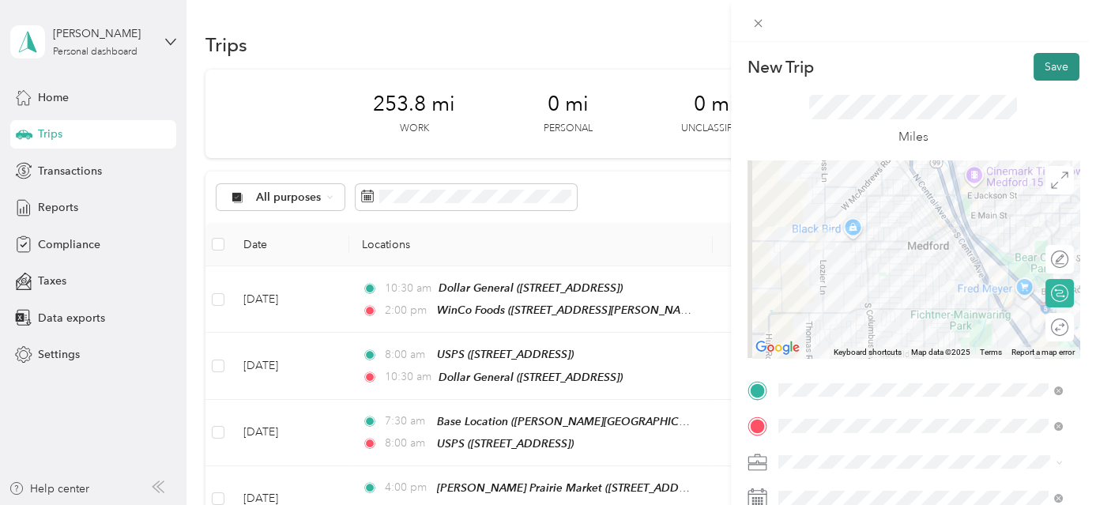
click at [1057, 61] on button "Save" at bounding box center [1057, 67] width 46 height 28
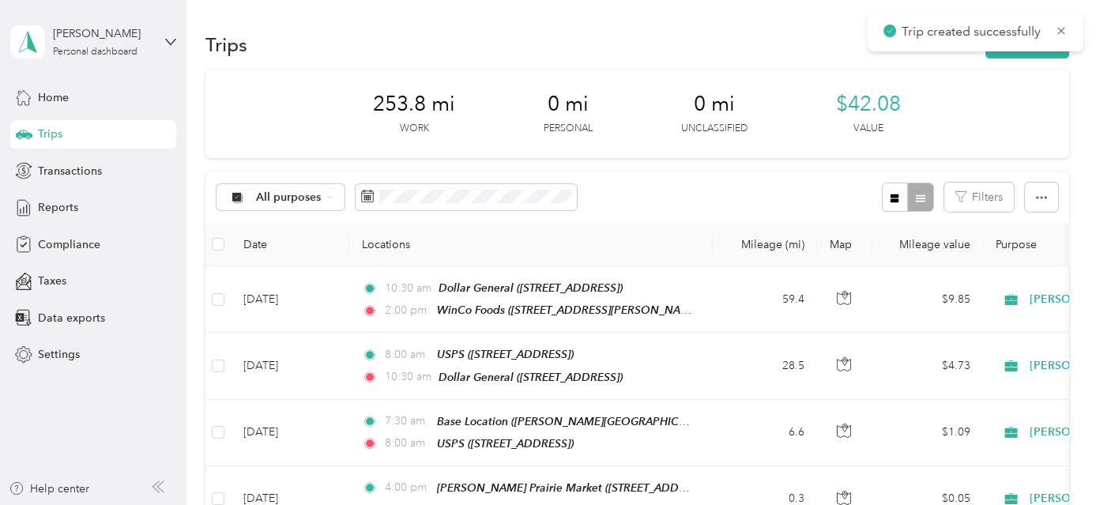
click at [1048, 60] on div "Trips New trip" at bounding box center [636, 44] width 863 height 33
click at [1047, 56] on button "New trip" at bounding box center [1028, 45] width 84 height 28
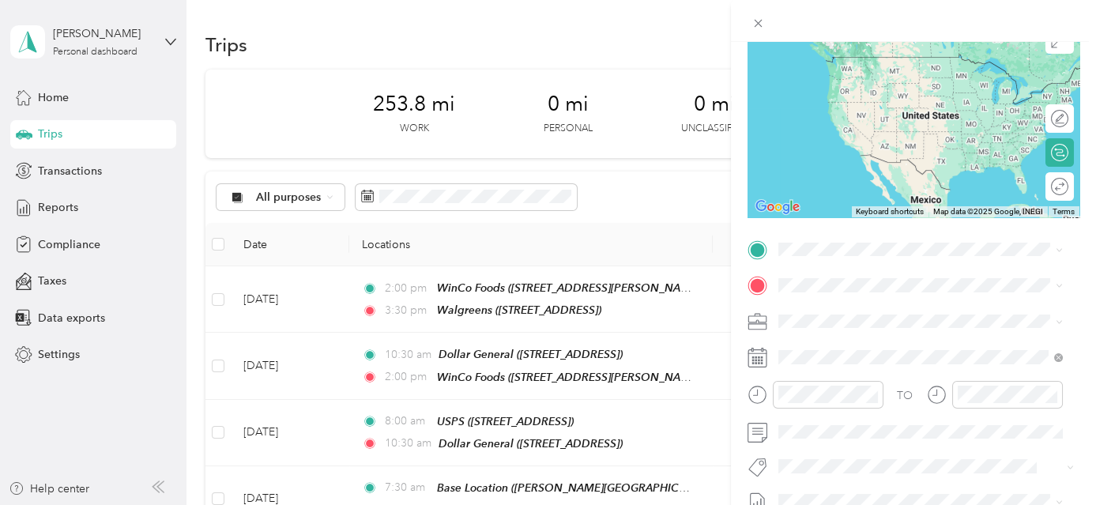
scroll to position [249, 0]
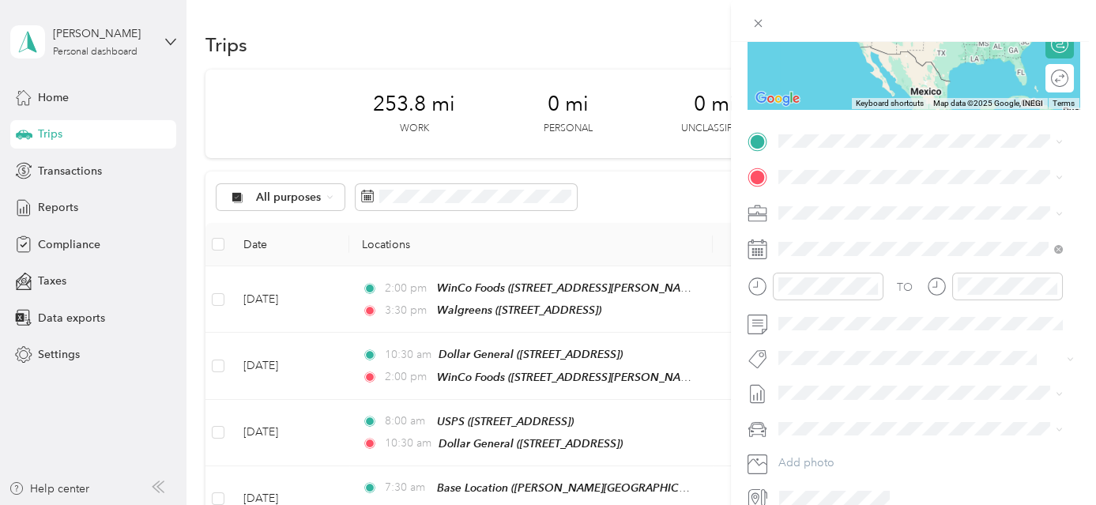
click at [888, 360] on span "[STREET_ADDRESS]" at bounding box center [858, 366] width 100 height 13
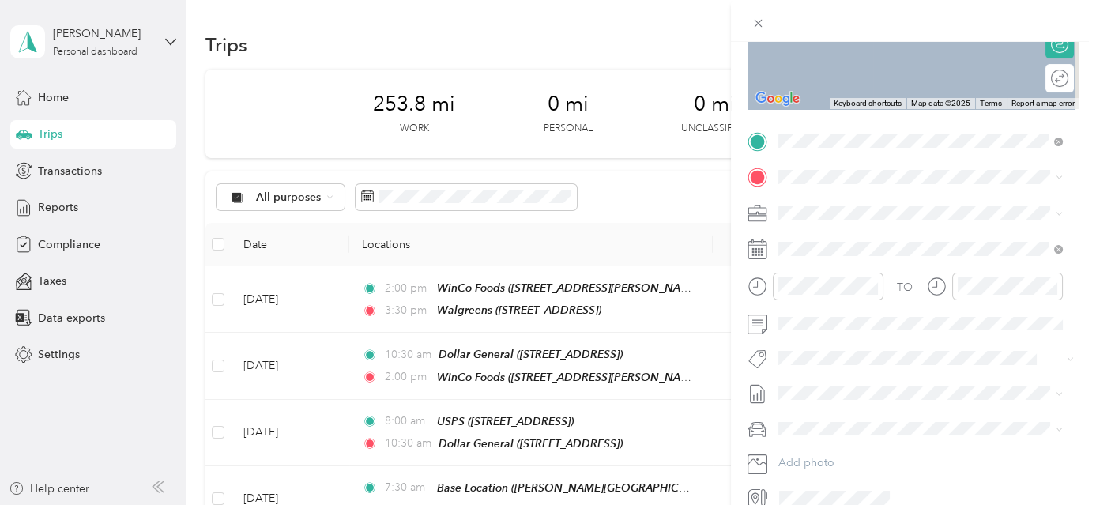
click at [873, 247] on div "Albertsons [STREET_ADDRESS][PERSON_NAME][US_STATE]" at bounding box center [931, 244] width 246 height 33
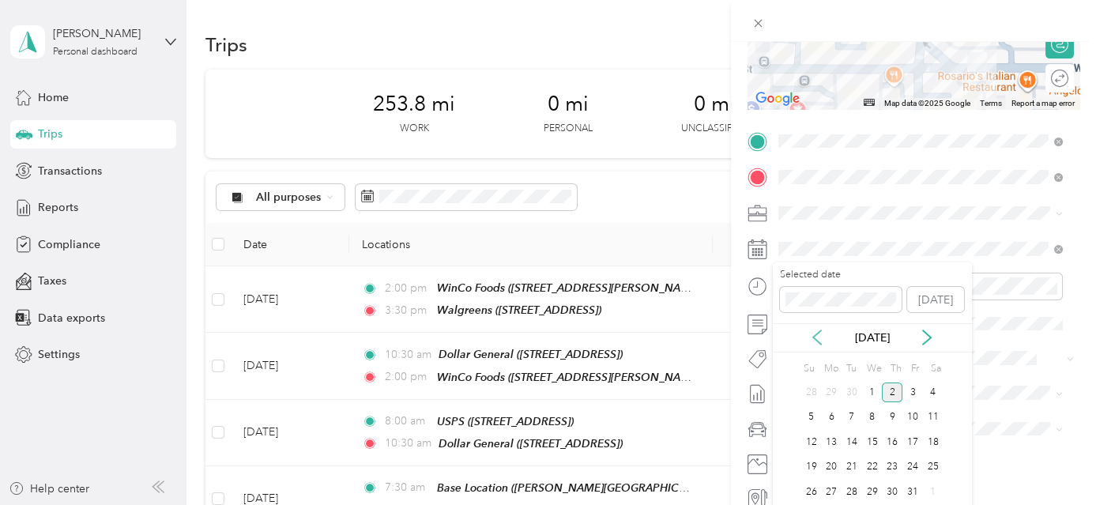
click at [812, 338] on icon at bounding box center [817, 338] width 16 height 16
click at [848, 466] on div "23" at bounding box center [852, 468] width 21 height 20
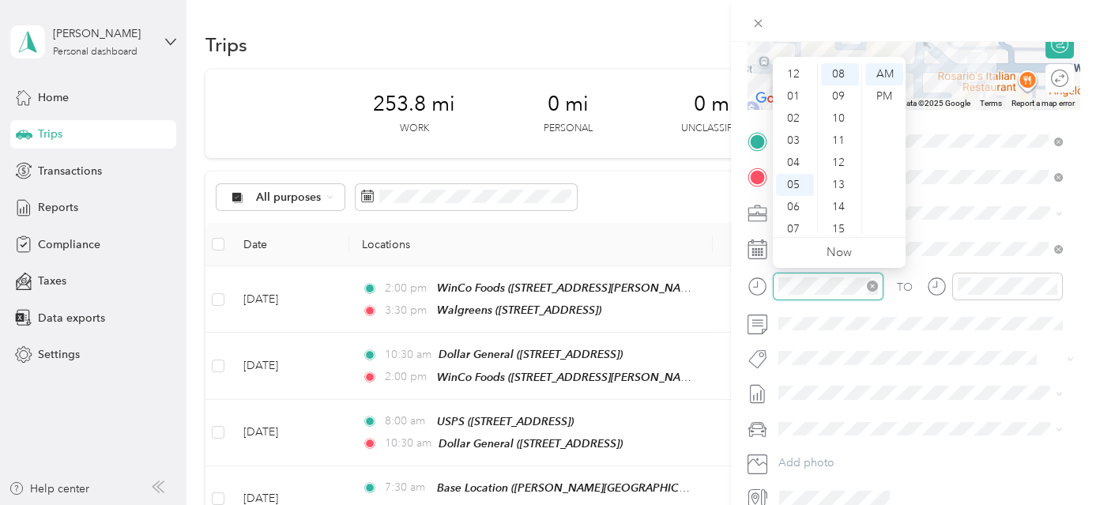
scroll to position [95, 0]
click at [790, 115] on div "03" at bounding box center [795, 118] width 38 height 22
click at [842, 201] on div "30" at bounding box center [840, 202] width 38 height 22
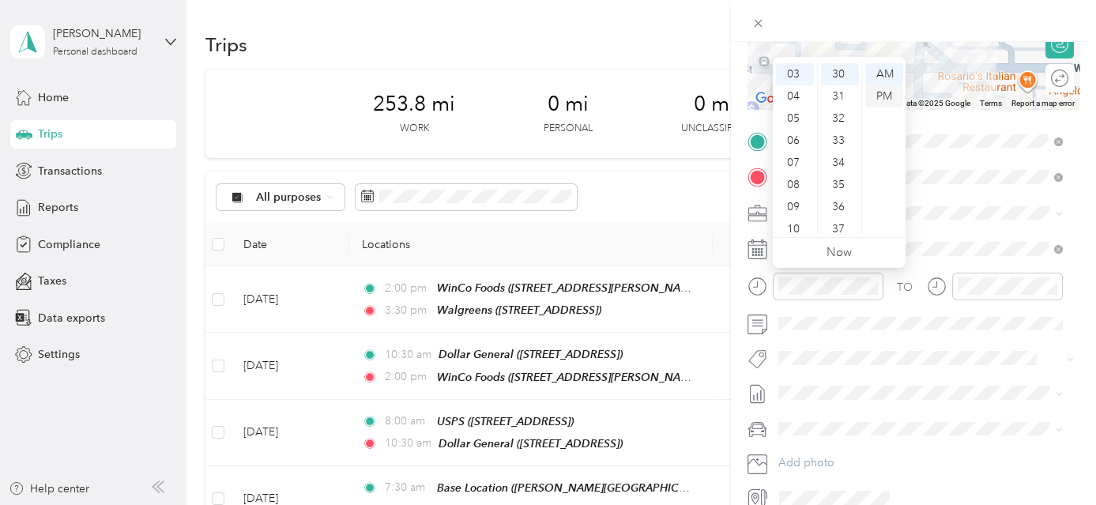
click at [889, 98] on div "PM" at bounding box center [884, 96] width 38 height 22
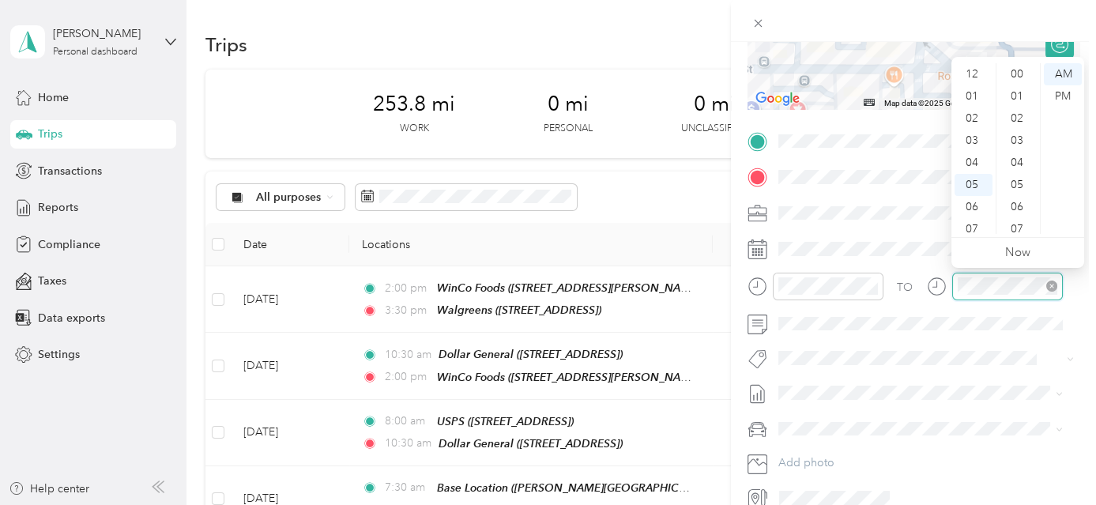
scroll to position [95, 0]
click at [972, 69] on div "04" at bounding box center [974, 68] width 38 height 22
click at [1021, 191] on div "30" at bounding box center [1019, 202] width 38 height 22
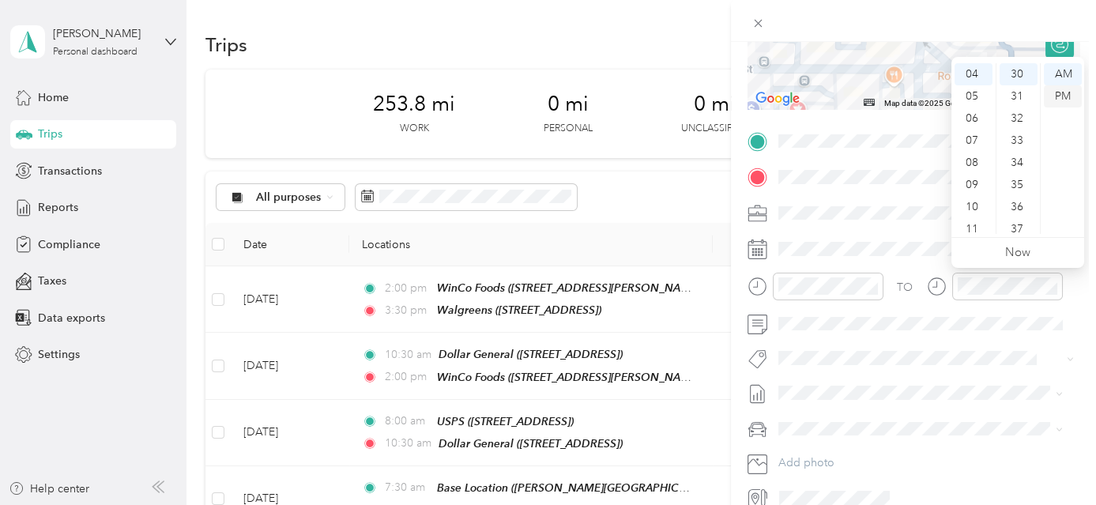
click at [1063, 96] on div "PM" at bounding box center [1063, 96] width 38 height 22
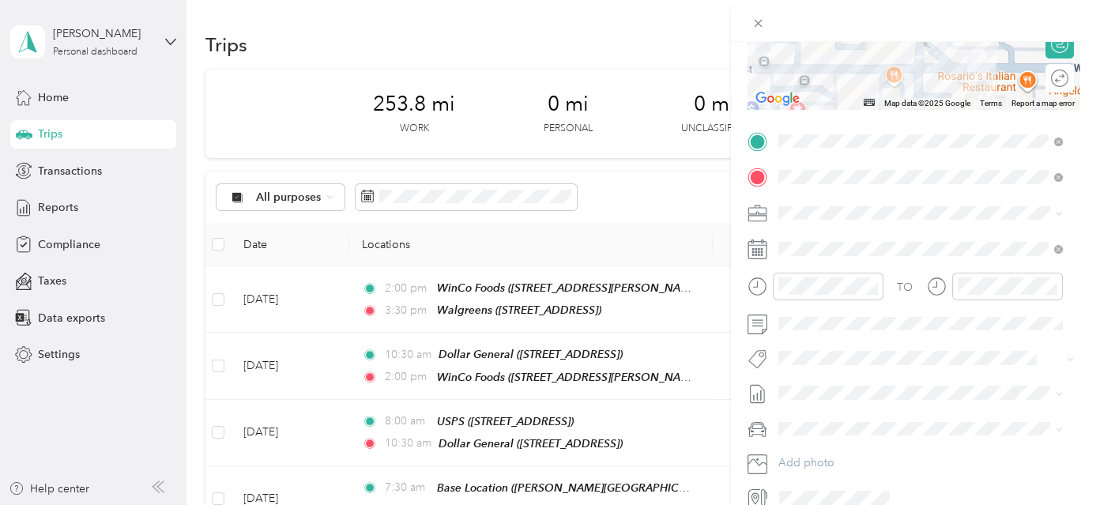
scroll to position [0, 0]
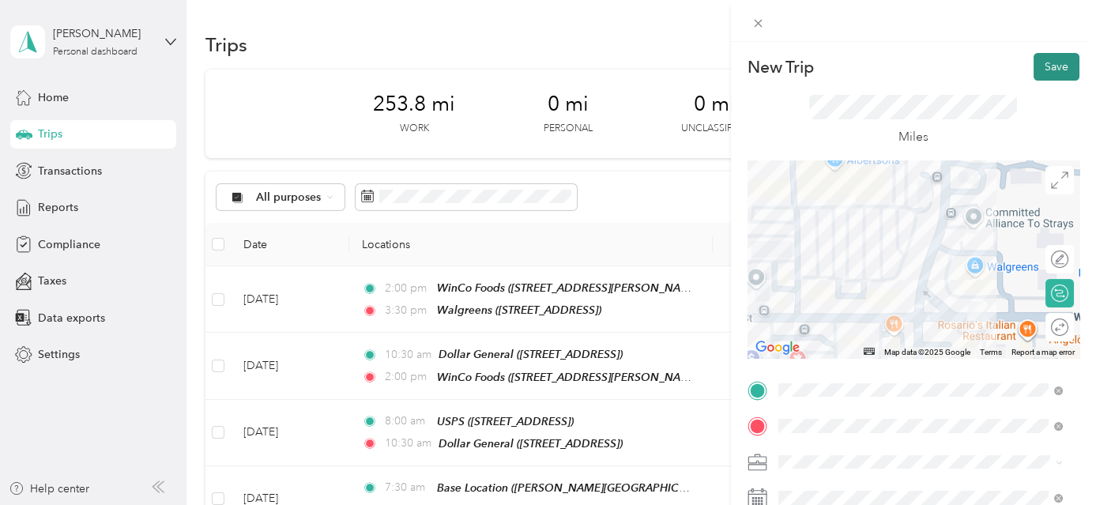
click at [1057, 71] on button "Save" at bounding box center [1057, 67] width 46 height 28
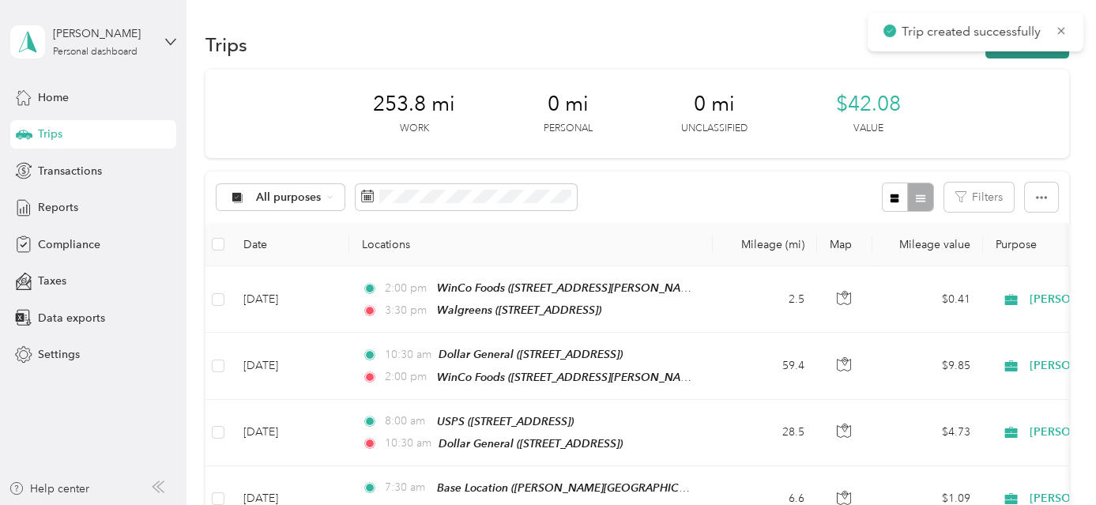
click at [1054, 57] on button "New trip" at bounding box center [1028, 45] width 84 height 28
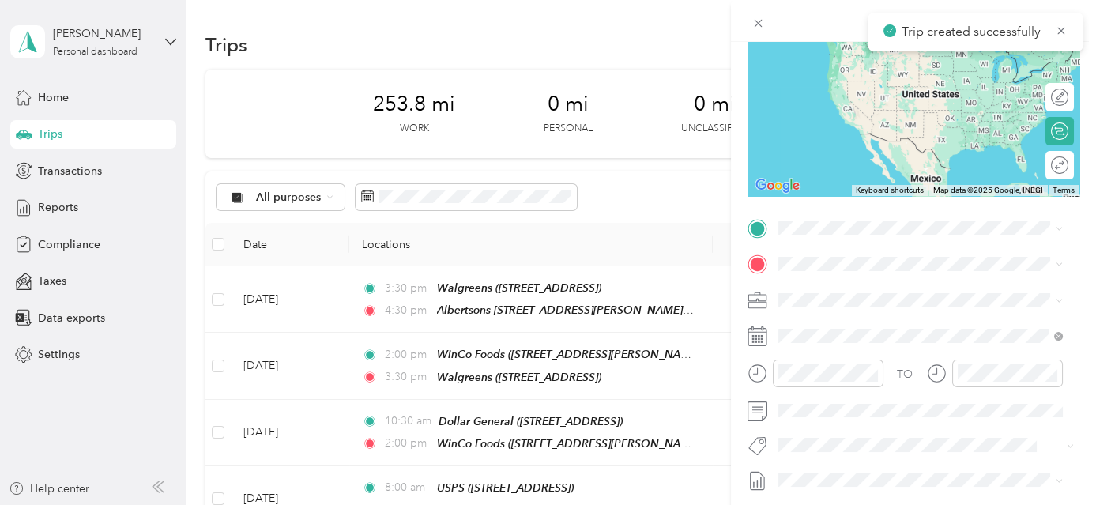
scroll to position [240, 0]
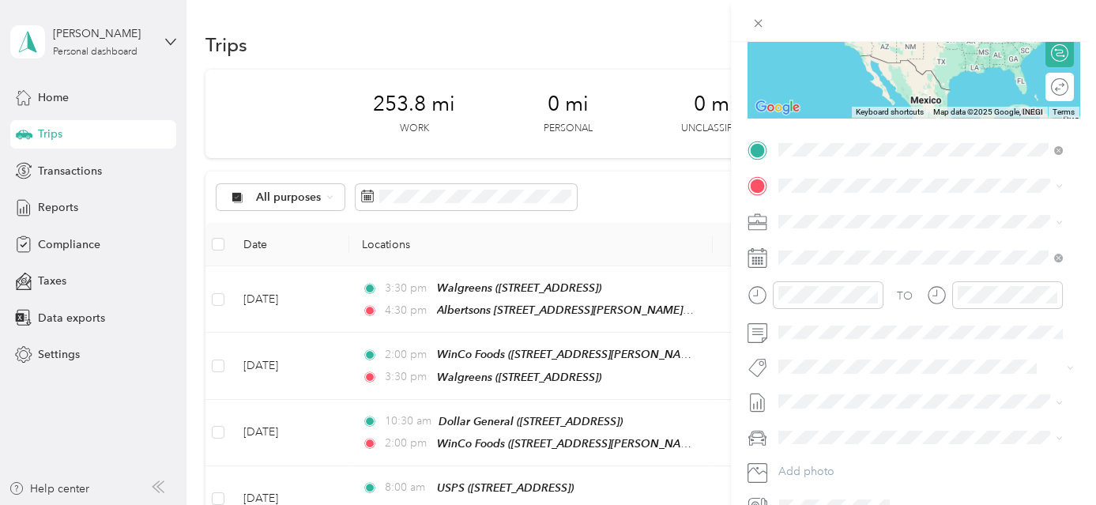
click at [925, 217] on div "Albertsons 593" at bounding box center [931, 212] width 246 height 14
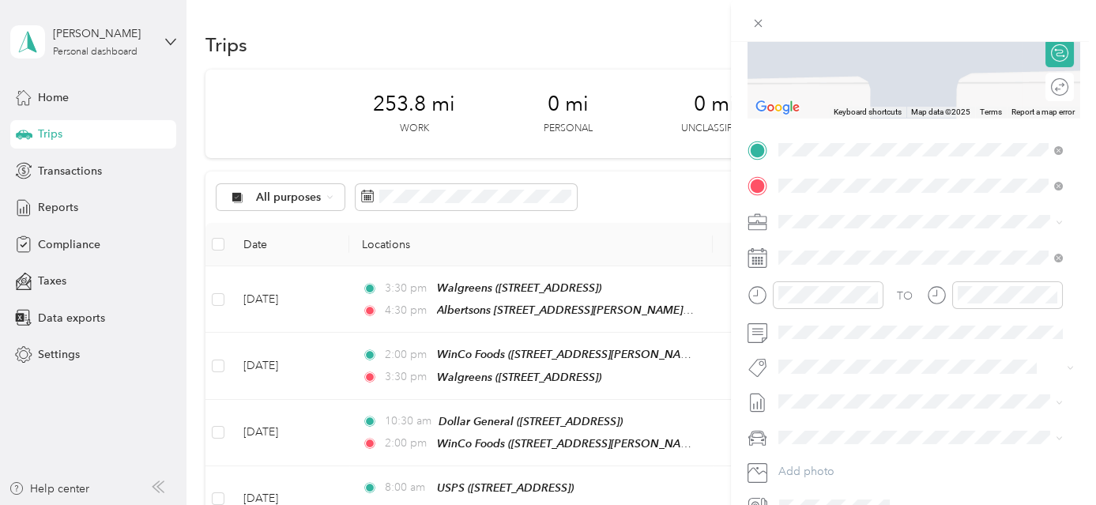
click at [926, 322] on span "[STREET_ADDRESS][US_STATE]" at bounding box center [887, 315] width 158 height 13
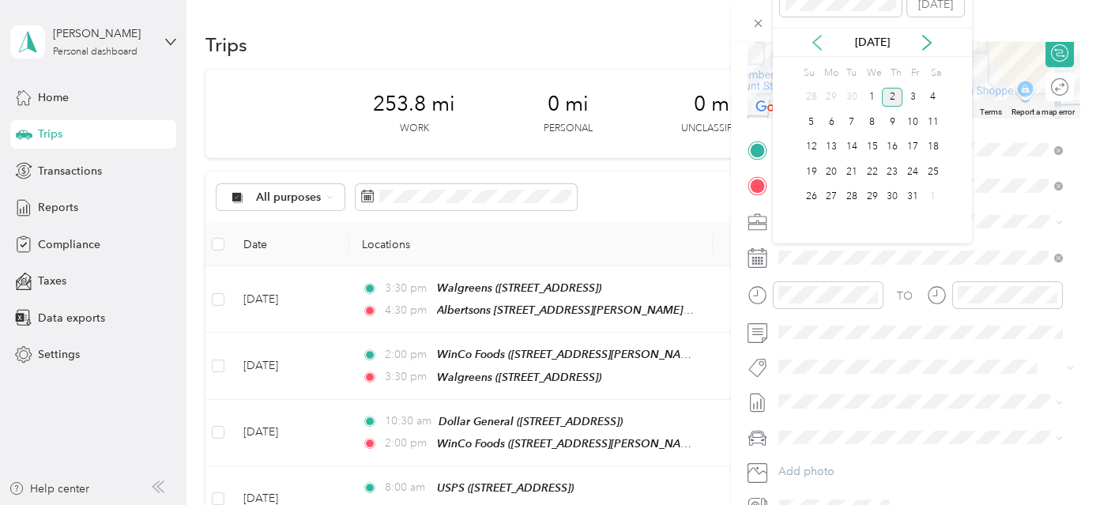
click at [813, 36] on icon at bounding box center [817, 43] width 16 height 16
click at [848, 168] on div "23" at bounding box center [852, 172] width 21 height 20
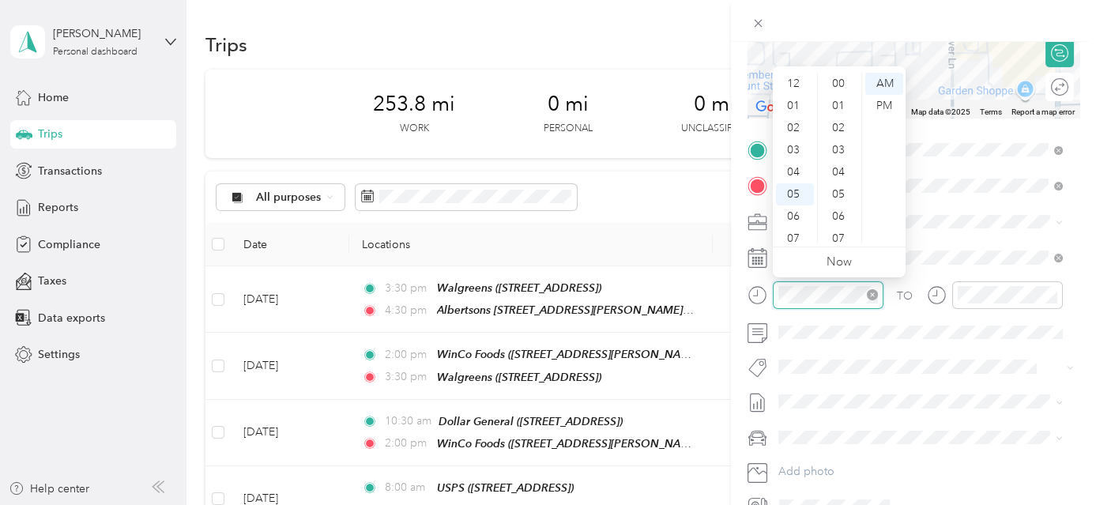
scroll to position [95, 0]
click at [796, 71] on div "12 01 02 03 04 05 06 07 08 09 10 11 00 01 02 03 04 05 06 07 08 09 10 11 12 13 1…" at bounding box center [839, 158] width 133 height 177
click at [798, 77] on div "04" at bounding box center [795, 77] width 38 height 22
click at [836, 191] on div "30" at bounding box center [840, 190] width 38 height 22
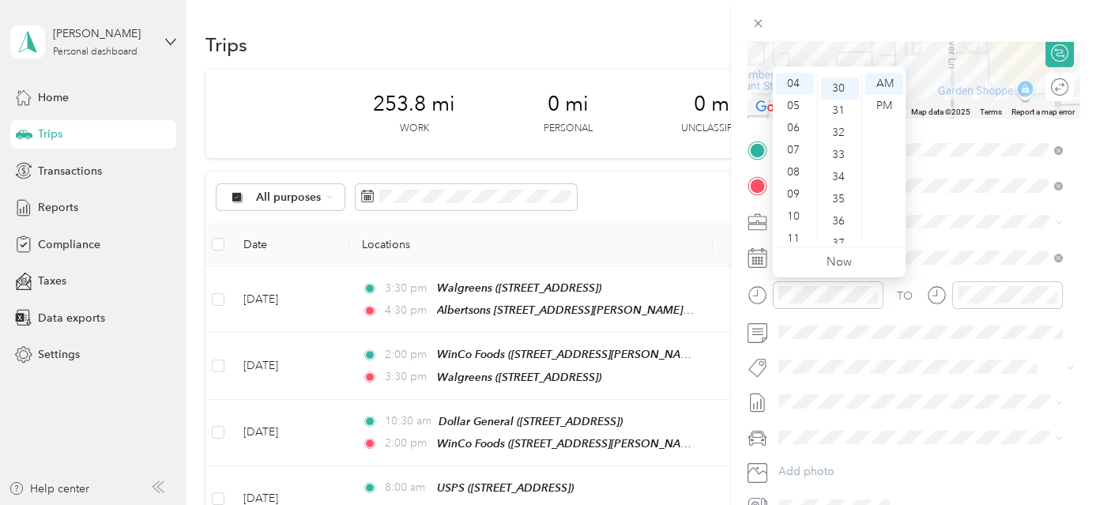
scroll to position [664, 0]
click at [880, 103] on div "PM" at bounding box center [884, 106] width 38 height 22
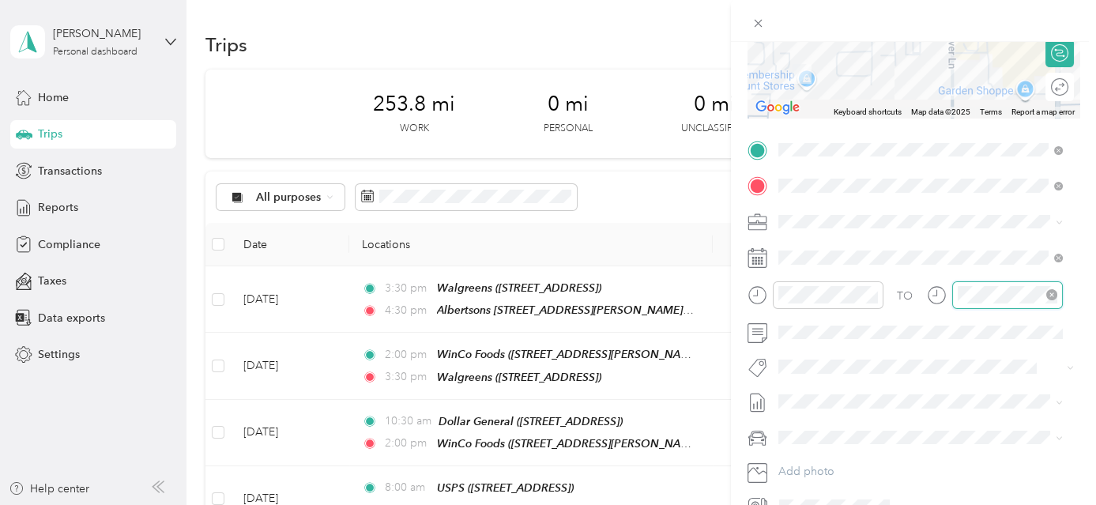
scroll to position [199, 0]
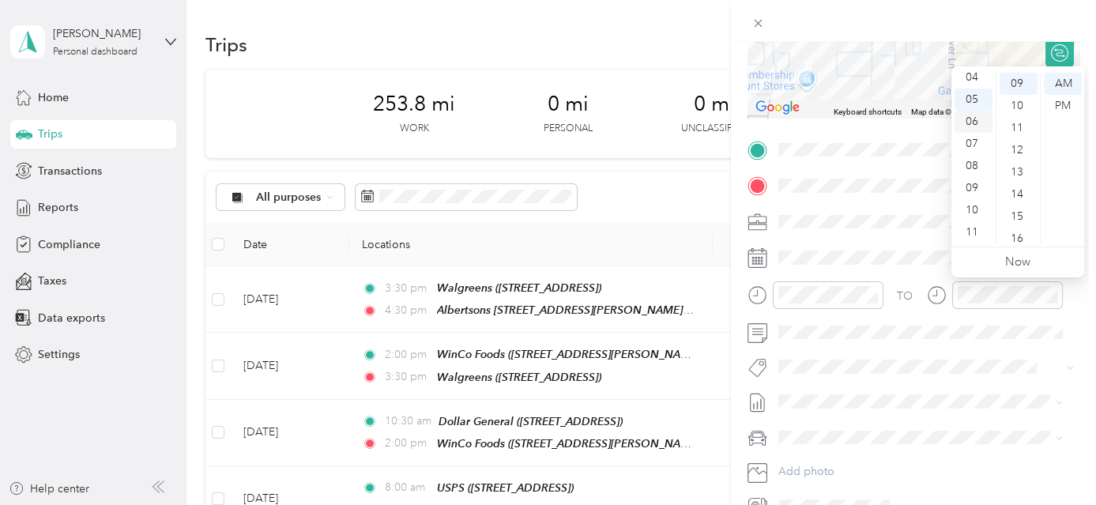
click at [981, 119] on div "06" at bounding box center [974, 122] width 38 height 22
click at [1019, 87] on div "00" at bounding box center [1019, 84] width 38 height 22
click at [1066, 107] on div "PM" at bounding box center [1063, 106] width 38 height 22
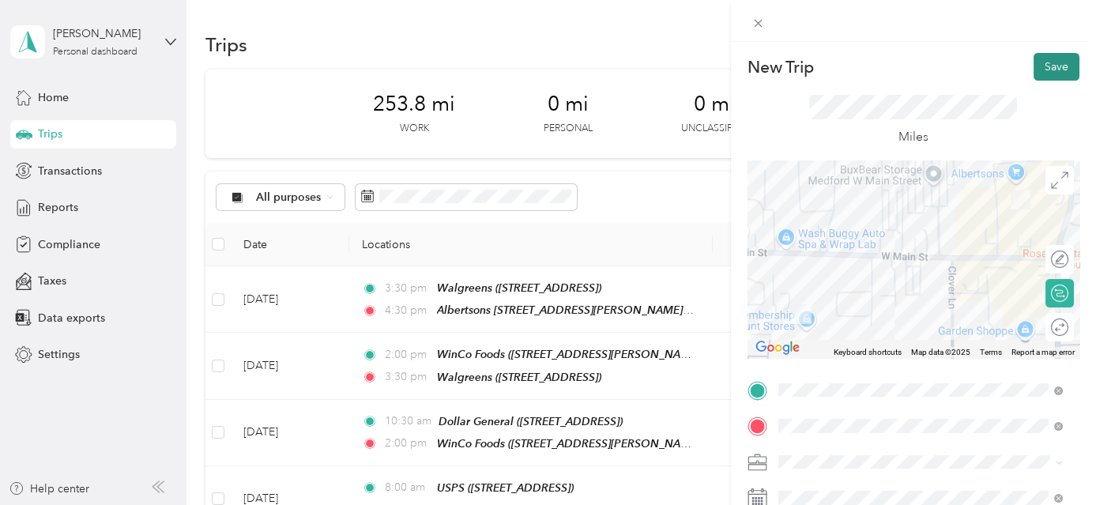
click at [1045, 53] on button "Save" at bounding box center [1057, 67] width 46 height 28
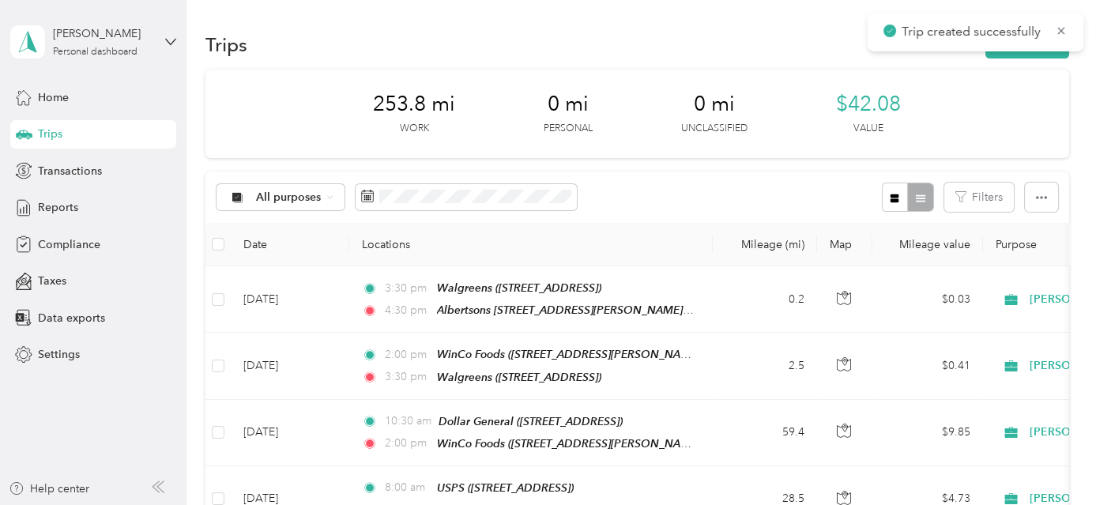
click at [1046, 50] on div "Trip created successfully" at bounding box center [976, 32] width 216 height 39
click at [1053, 52] on button "New trip" at bounding box center [1028, 45] width 84 height 28
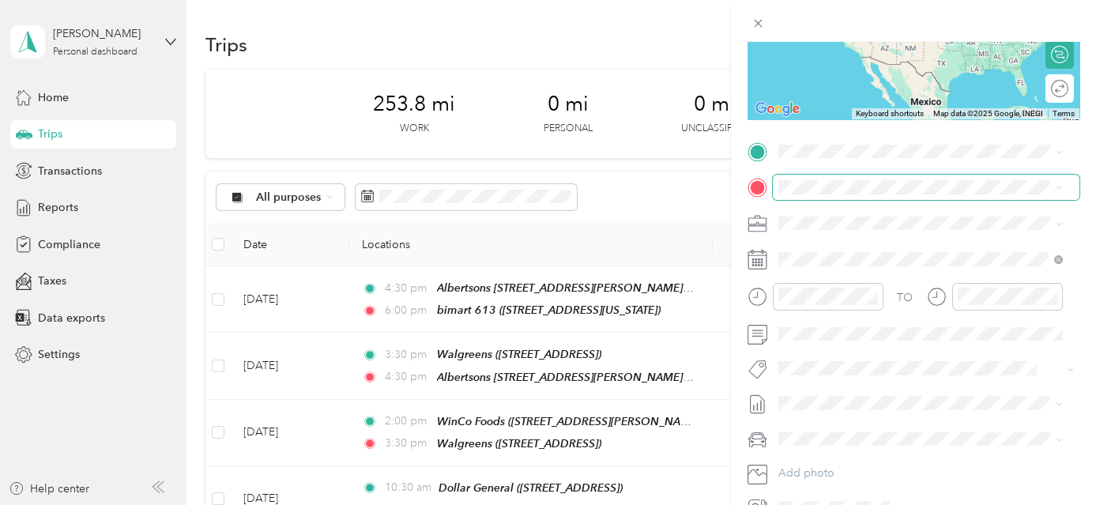
scroll to position [244, 0]
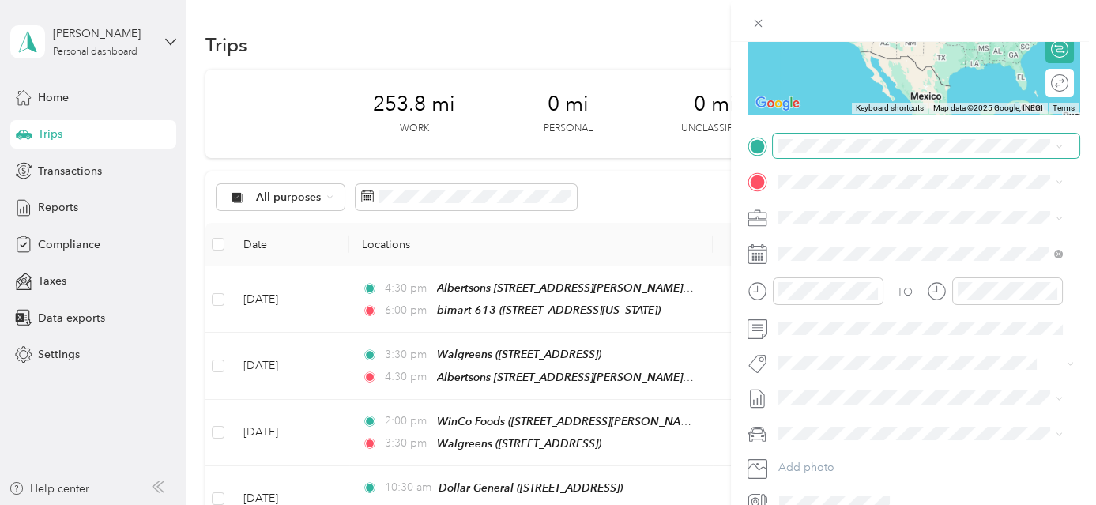
click at [908, 136] on span at bounding box center [926, 146] width 307 height 25
click at [932, 280] on span "[STREET_ADDRESS][US_STATE]" at bounding box center [887, 272] width 158 height 13
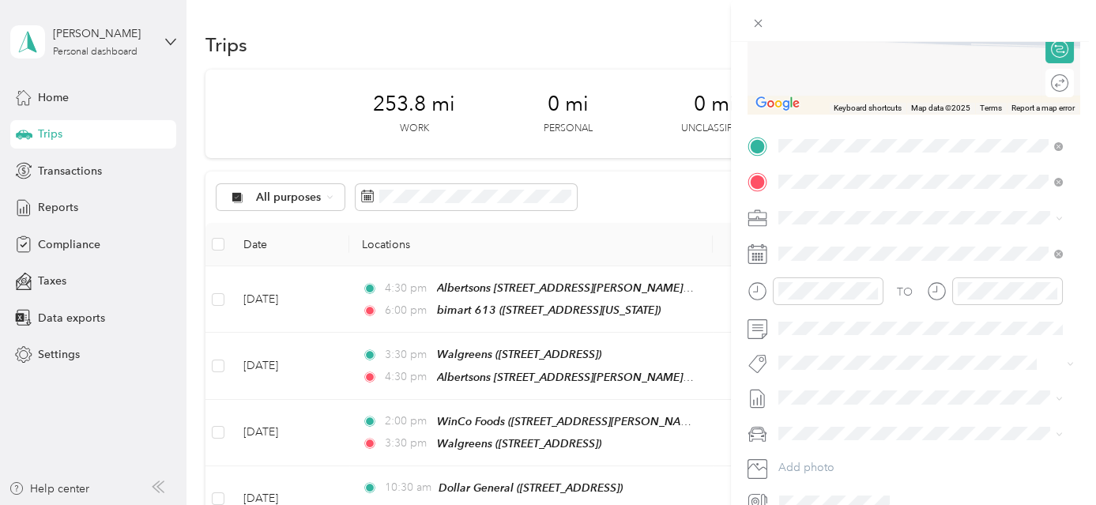
click at [906, 254] on div "TEAM [PERSON_NAME][GEOGRAPHIC_DATA] [STREET_ADDRESS]" at bounding box center [920, 256] width 224 height 39
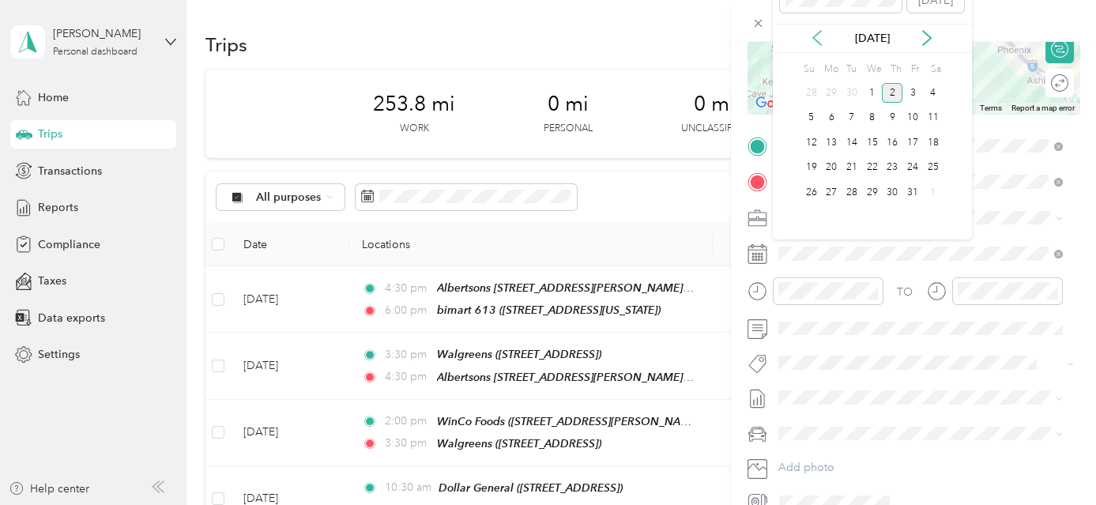
click at [820, 40] on icon at bounding box center [817, 38] width 16 height 16
click at [854, 165] on div "23" at bounding box center [852, 168] width 21 height 20
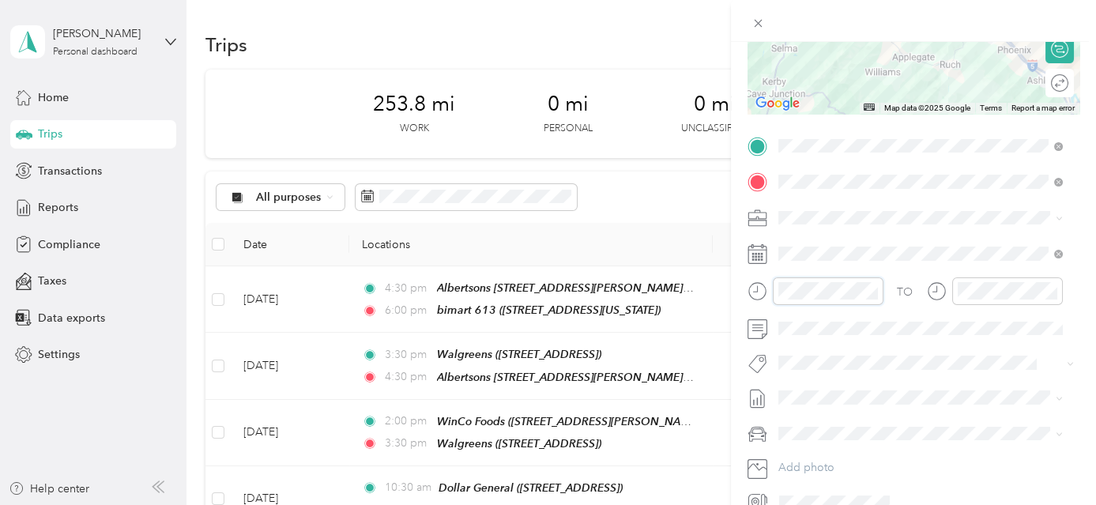
scroll to position [199, 0]
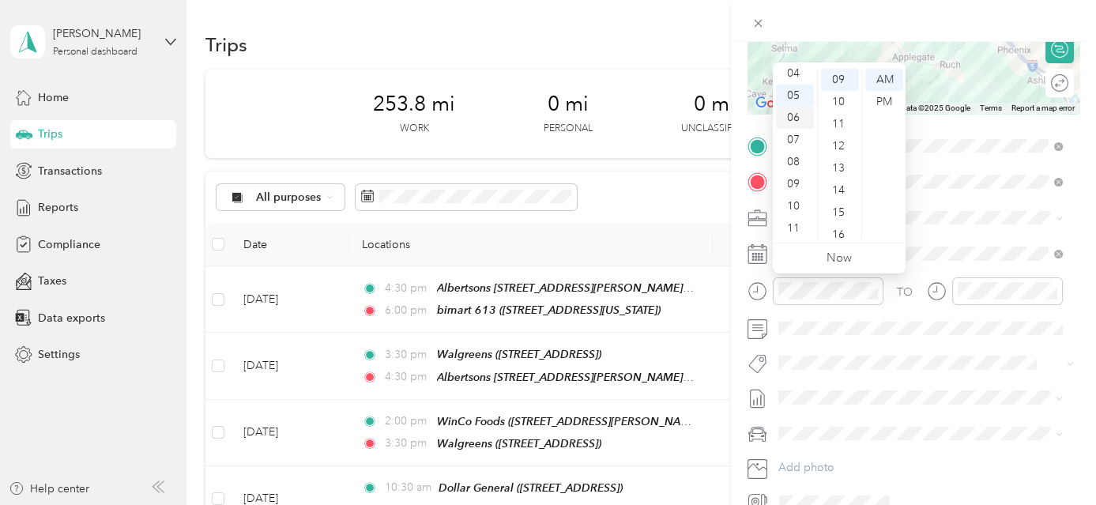
click at [797, 115] on div "06" at bounding box center [795, 118] width 38 height 22
click at [839, 79] on div "00" at bounding box center [840, 80] width 38 height 22
click at [886, 94] on div "PM" at bounding box center [884, 102] width 38 height 22
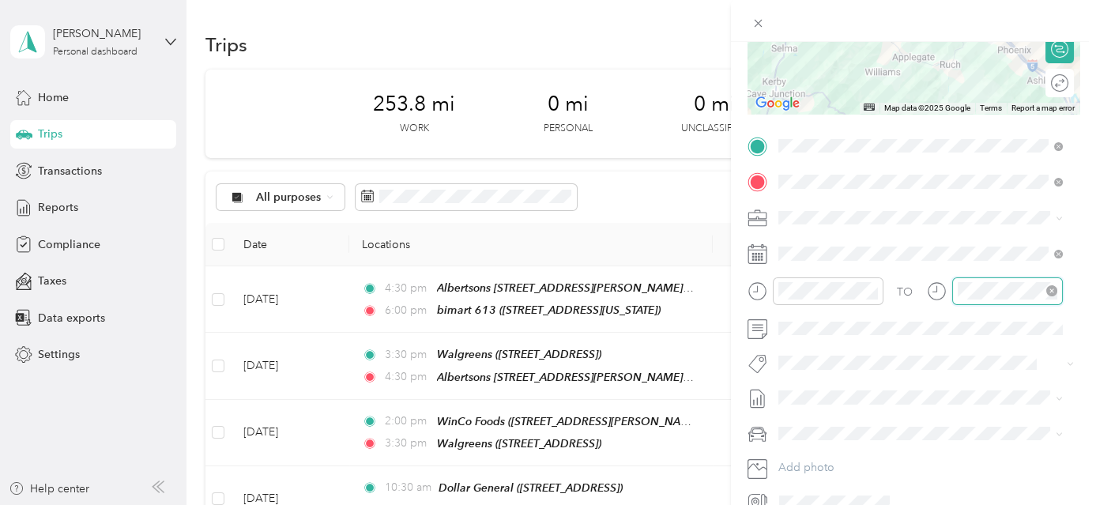
scroll to position [199, 0]
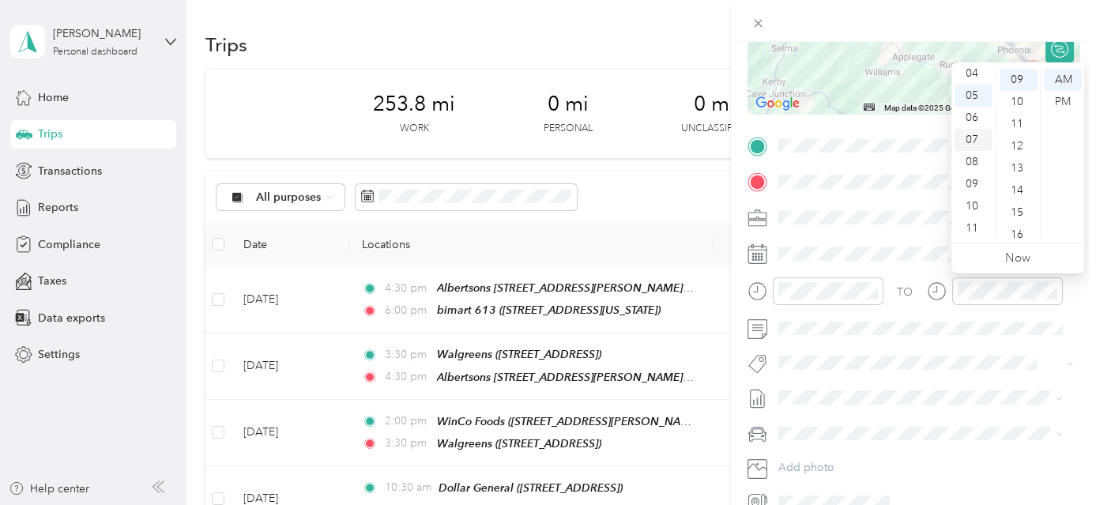
click at [976, 134] on div "07" at bounding box center [974, 140] width 38 height 22
click at [1023, 78] on div "00" at bounding box center [1019, 80] width 38 height 22
click at [1061, 100] on div "PM" at bounding box center [1063, 102] width 38 height 22
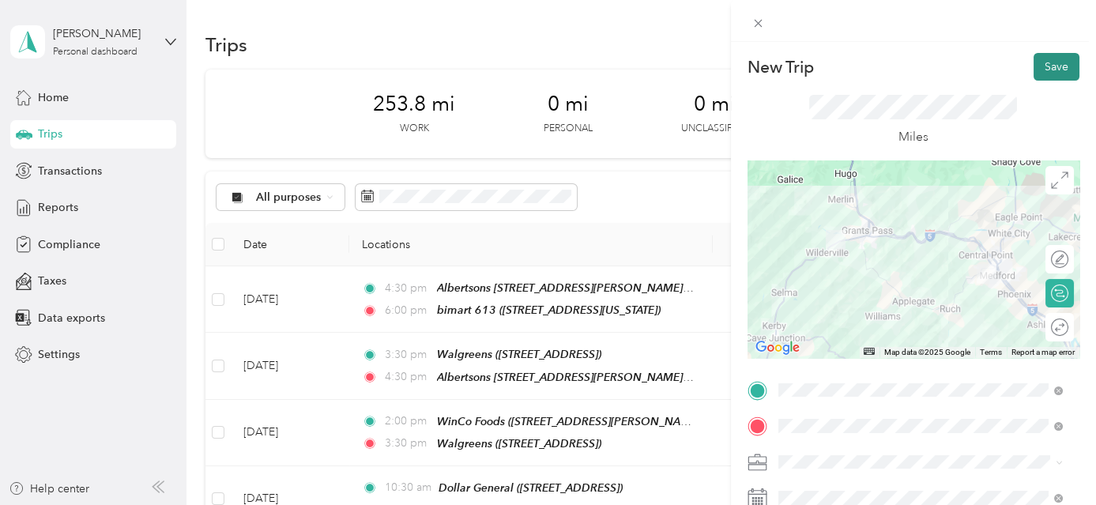
click at [1056, 63] on button "Save" at bounding box center [1057, 67] width 46 height 28
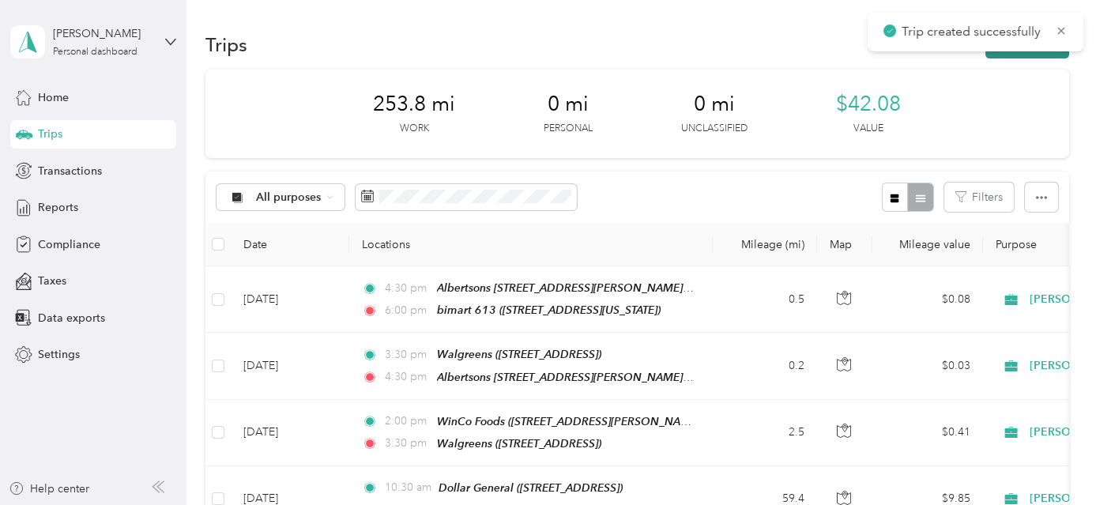
click at [1038, 56] on button "New trip" at bounding box center [1028, 45] width 84 height 28
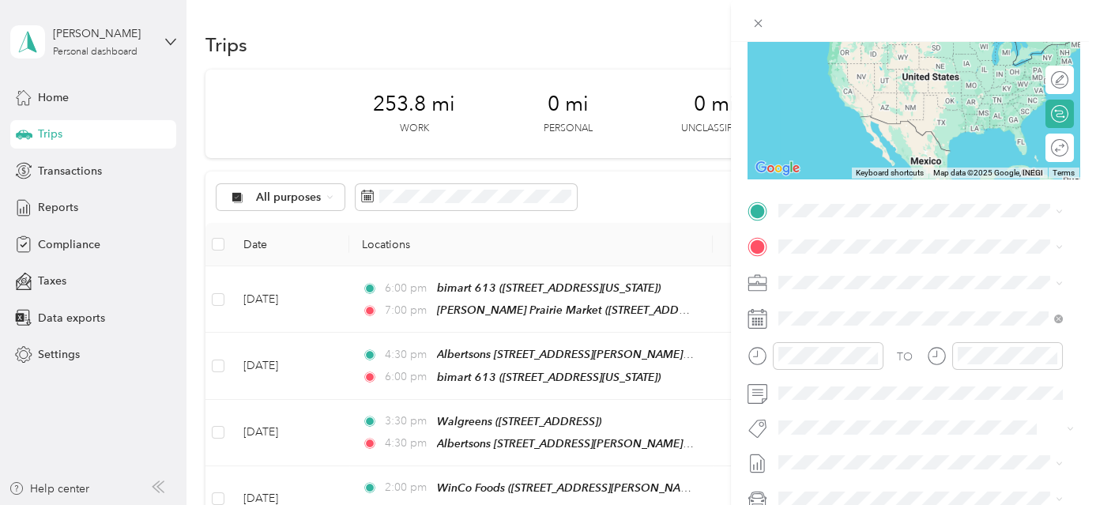
scroll to position [254, 0]
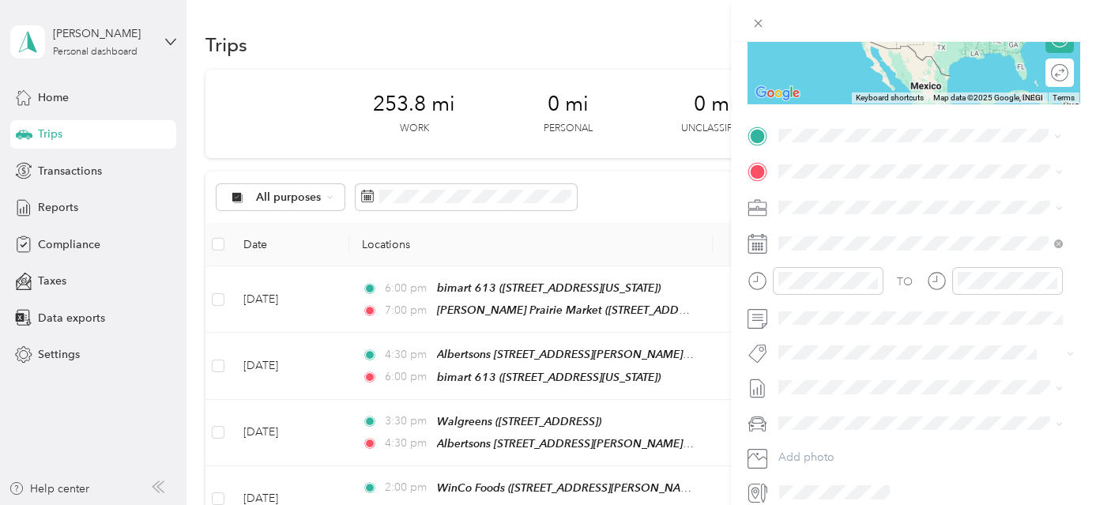
click at [888, 208] on div "TEAM [PERSON_NAME][GEOGRAPHIC_DATA] [STREET_ADDRESS]" at bounding box center [920, 209] width 224 height 39
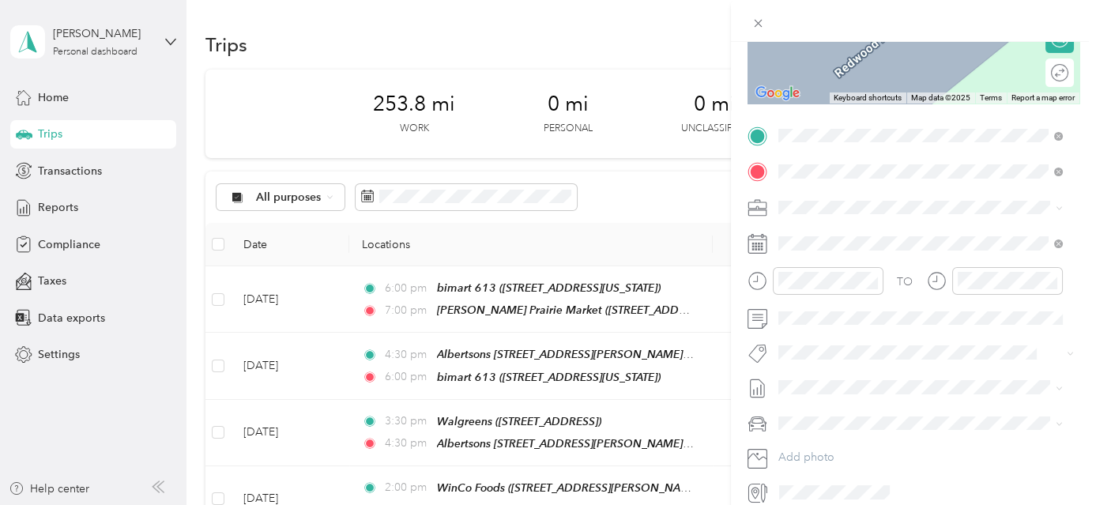
click at [872, 251] on div "Base Location [PERSON_NAME][GEOGRAPHIC_DATA], [GEOGRAPHIC_DATA], [US_STATE], [G…" at bounding box center [933, 259] width 250 height 66
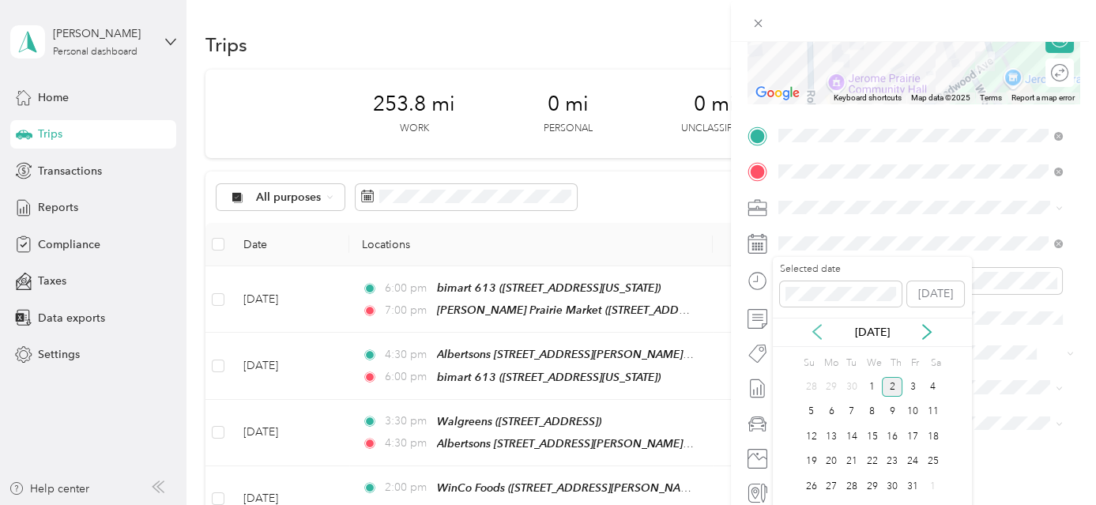
click at [814, 328] on icon at bounding box center [817, 332] width 16 height 16
click at [854, 462] on div "23" at bounding box center [852, 462] width 21 height 20
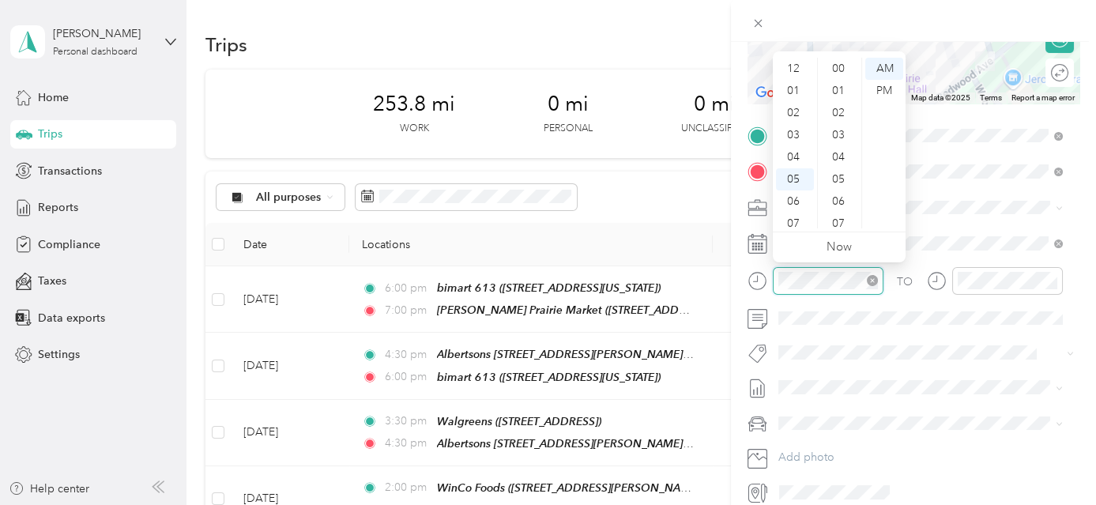
scroll to position [221, 0]
click at [794, 126] on div "07" at bounding box center [795, 129] width 38 height 22
click at [841, 65] on div "00" at bounding box center [840, 69] width 38 height 22
click at [888, 90] on div "PM" at bounding box center [884, 91] width 38 height 22
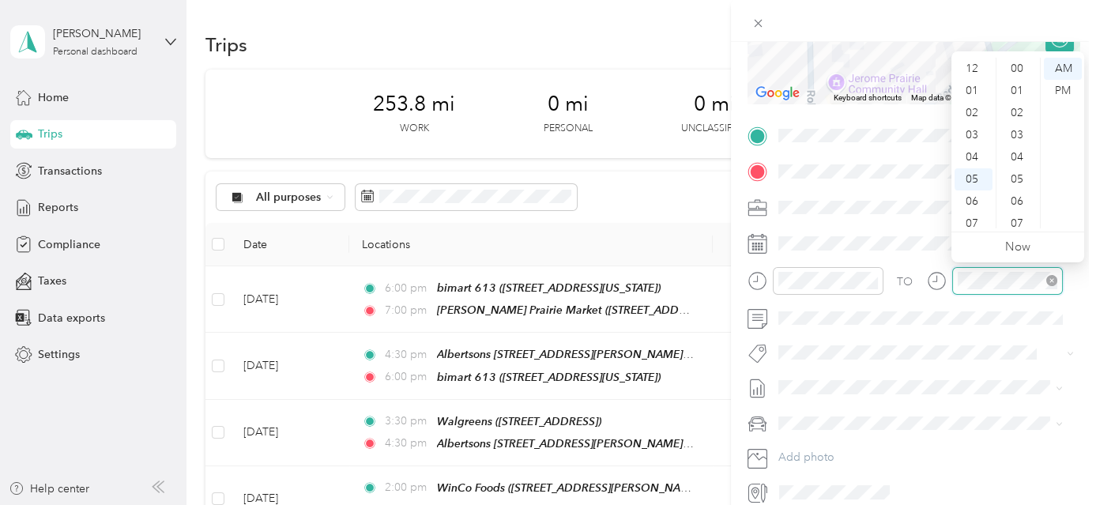
scroll to position [221, 0]
drag, startPoint x: 974, startPoint y: 127, endPoint x: 993, endPoint y: 120, distance: 19.5
click at [978, 125] on div "07" at bounding box center [974, 129] width 38 height 22
click at [1020, 66] on div "10" at bounding box center [1019, 69] width 38 height 22
click at [1076, 94] on div "PM" at bounding box center [1063, 91] width 38 height 22
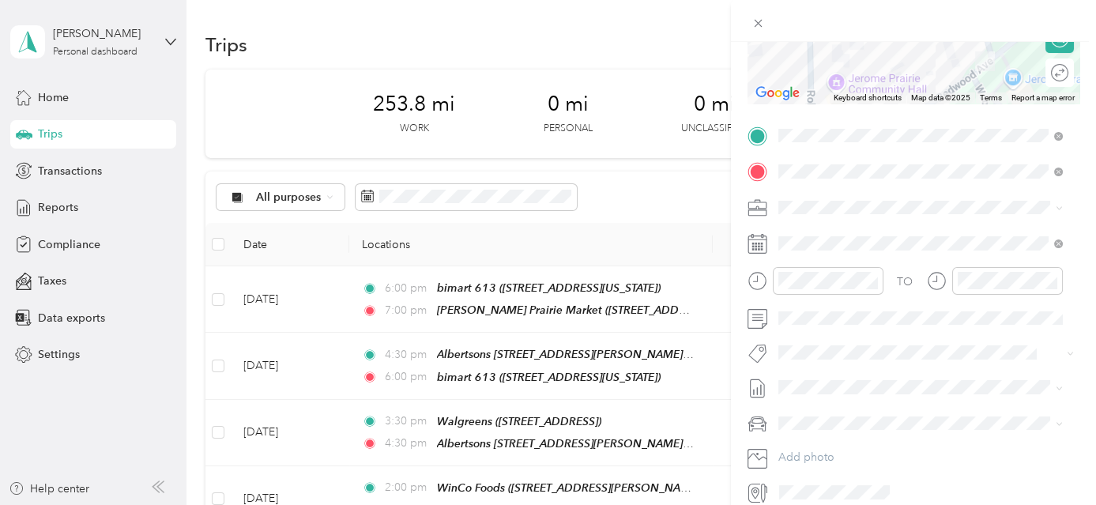
scroll to position [0, 0]
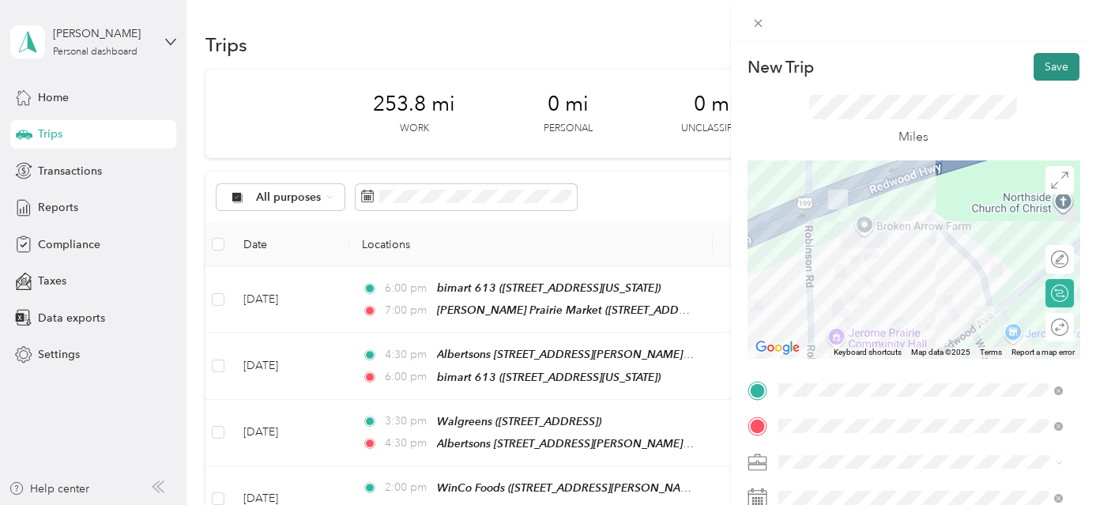
click at [1052, 64] on button "Save" at bounding box center [1057, 67] width 46 height 28
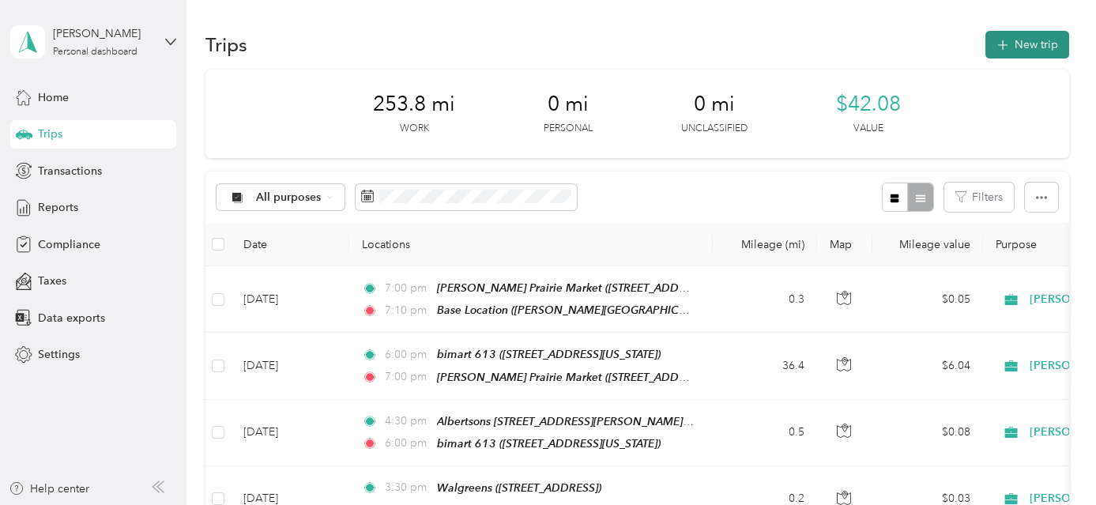
click at [1032, 47] on button "New trip" at bounding box center [1028, 45] width 84 height 28
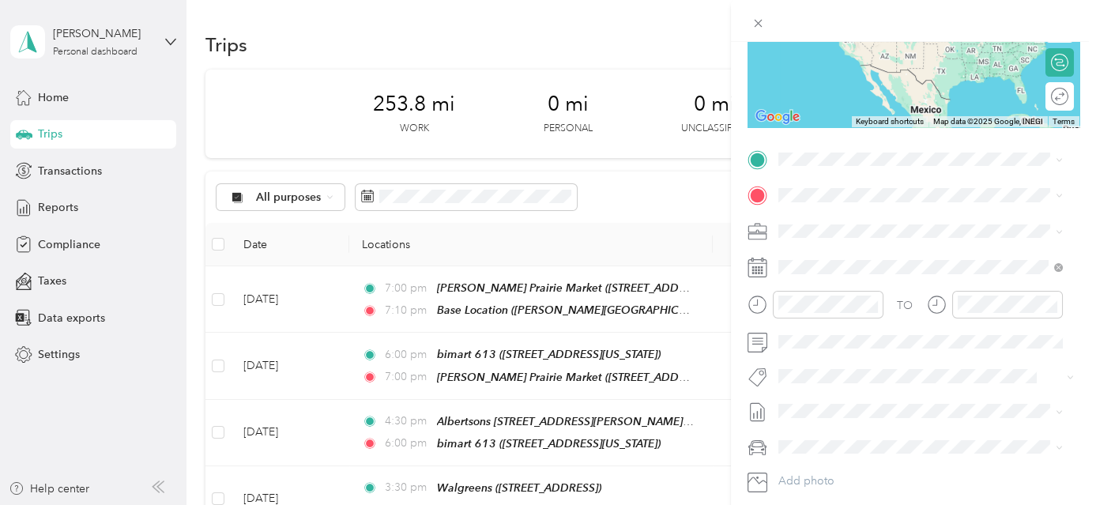
scroll to position [234, 0]
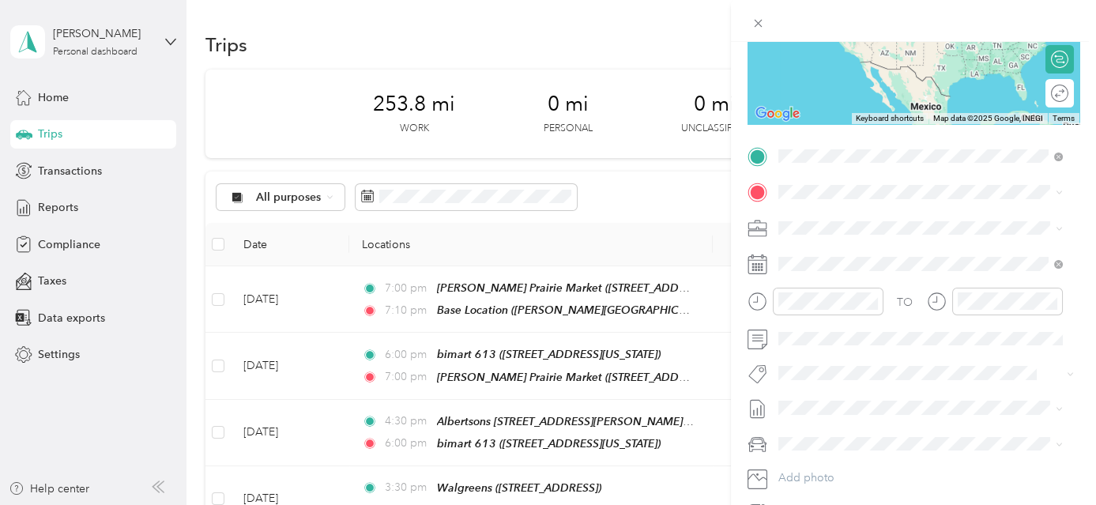
click at [827, 243] on div "Base Location [PERSON_NAME][GEOGRAPHIC_DATA], [GEOGRAPHIC_DATA], [US_STATE], [G…" at bounding box center [933, 244] width 250 height 66
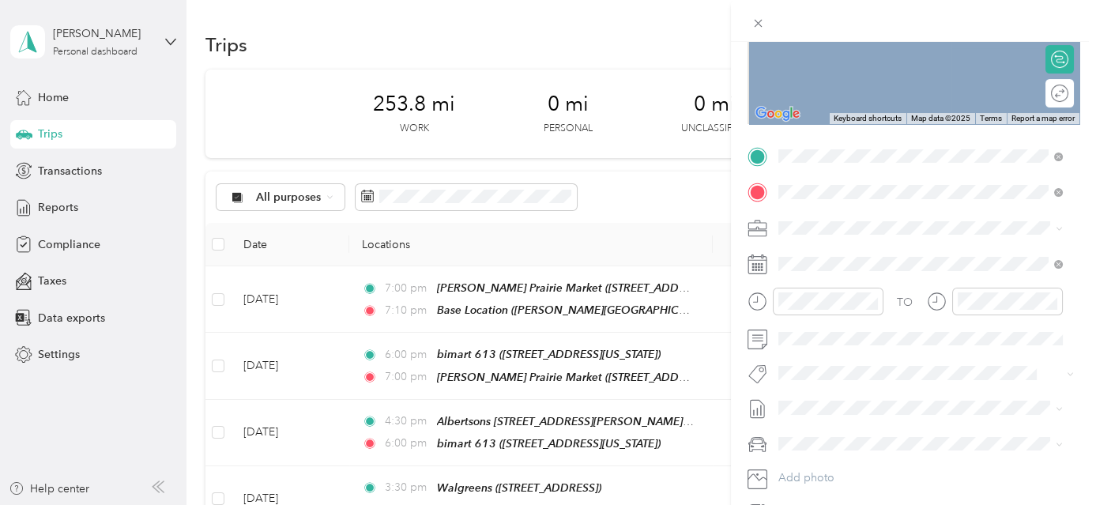
click at [893, 266] on div "TEAM USPS [STREET_ADDRESS]" at bounding box center [858, 266] width 100 height 39
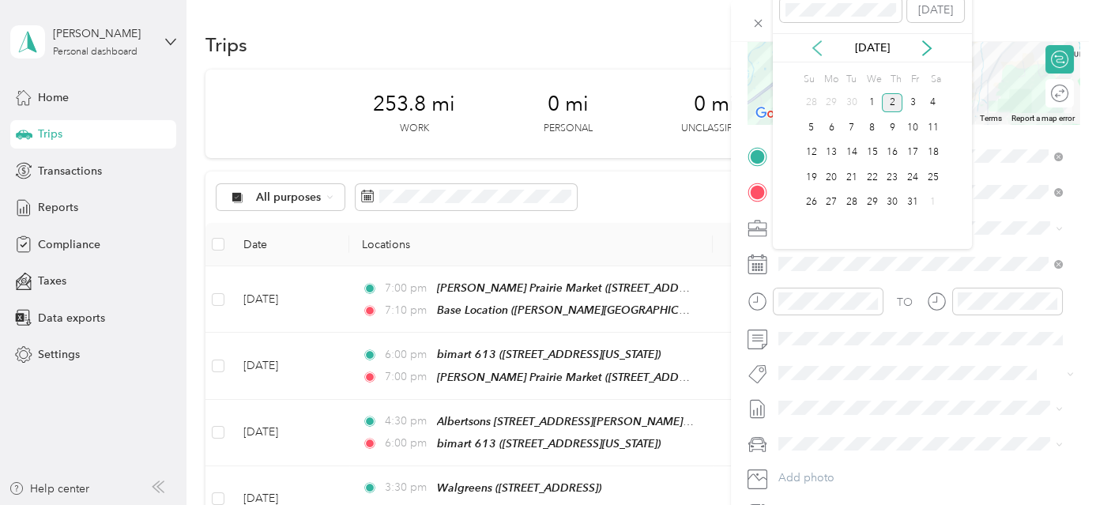
click at [816, 43] on icon at bounding box center [817, 48] width 16 height 16
click at [873, 172] on div "24" at bounding box center [872, 178] width 21 height 20
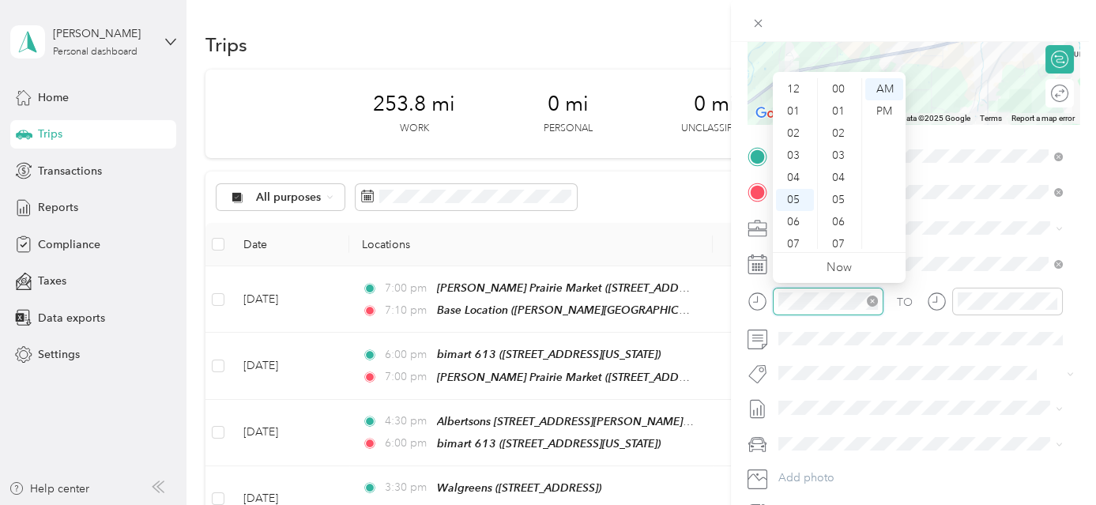
scroll to position [95, 0]
click at [798, 146] on div "07" at bounding box center [795, 149] width 38 height 22
click at [845, 90] on div "00" at bounding box center [840, 89] width 38 height 22
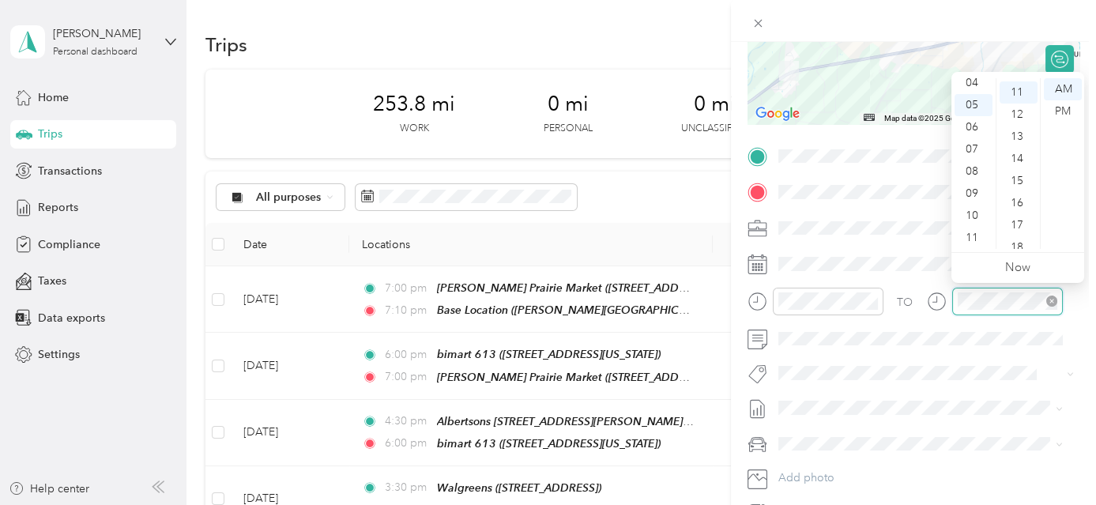
scroll to position [243, 0]
click at [967, 145] on div "07" at bounding box center [974, 149] width 38 height 22
click at [1020, 224] on div "30" at bounding box center [1019, 222] width 38 height 22
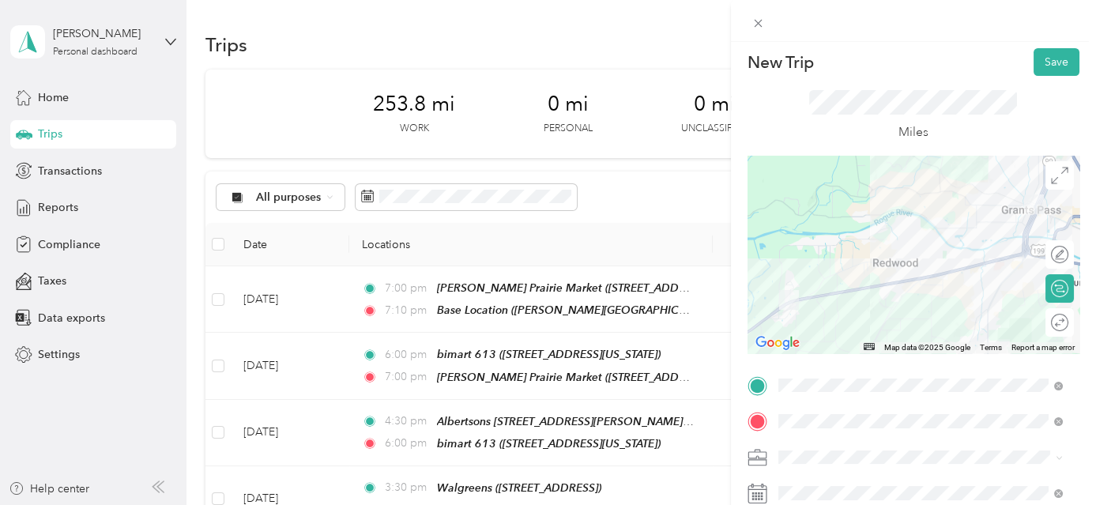
scroll to position [0, 0]
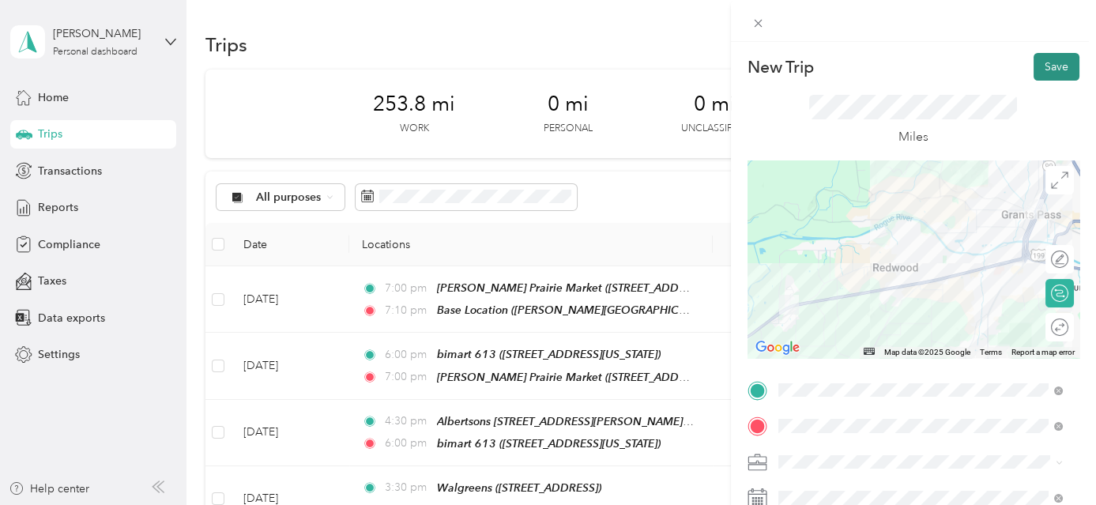
click at [1056, 65] on button "Save" at bounding box center [1057, 67] width 46 height 28
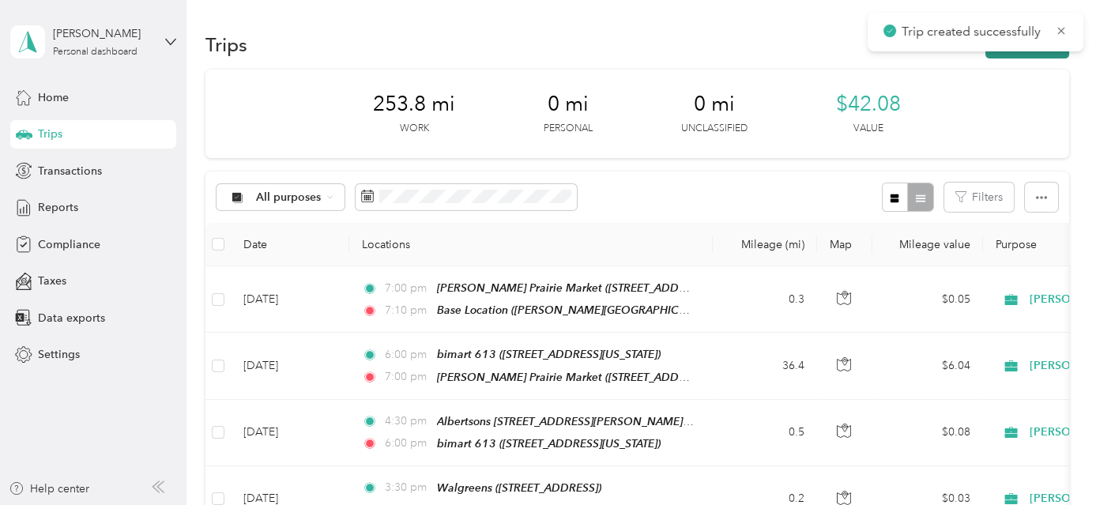
click at [1039, 54] on button "New trip" at bounding box center [1028, 45] width 84 height 28
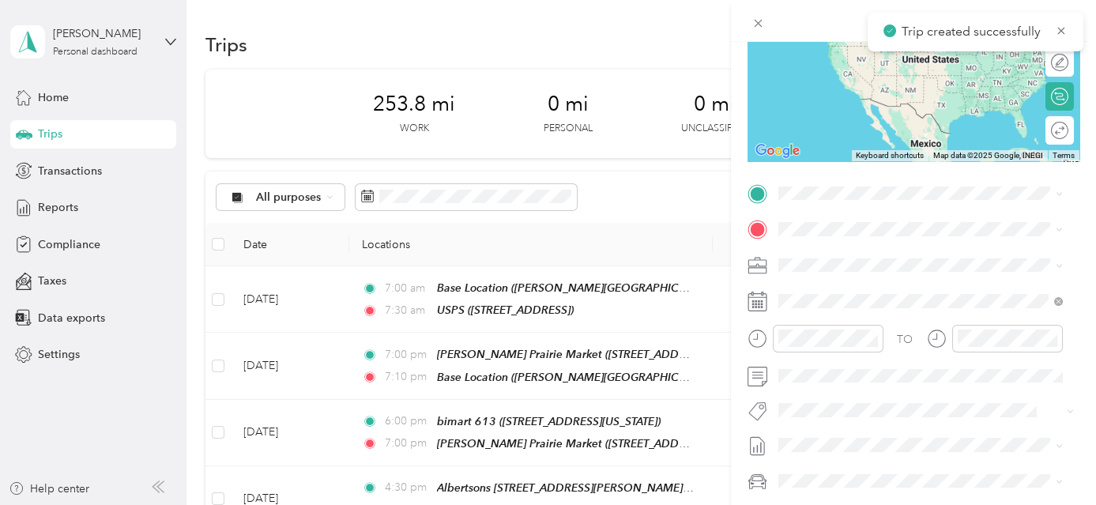
scroll to position [201, 0]
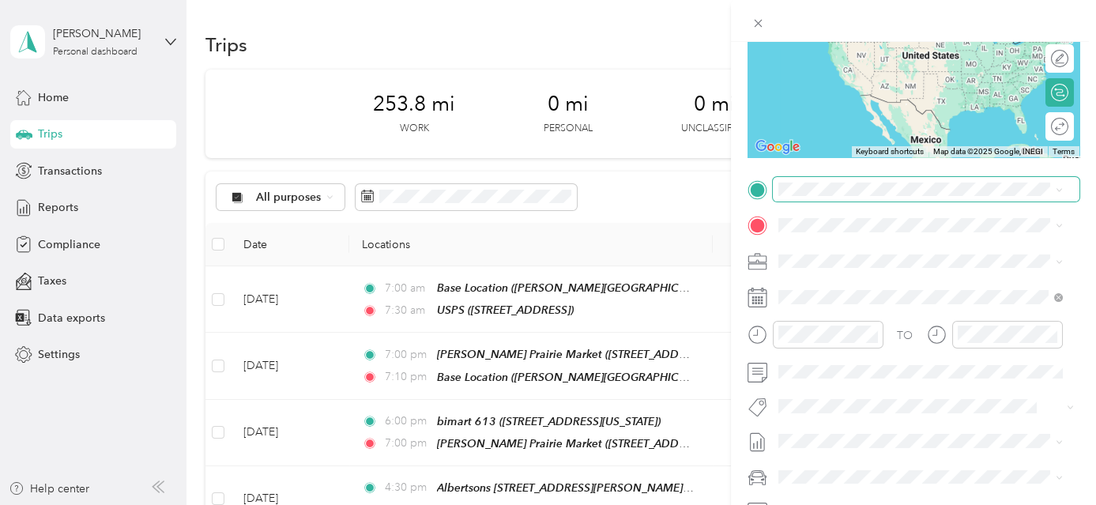
click at [896, 179] on span at bounding box center [926, 189] width 307 height 25
click at [908, 264] on div "TEAM USPS [STREET_ADDRESS]" at bounding box center [858, 263] width 100 height 39
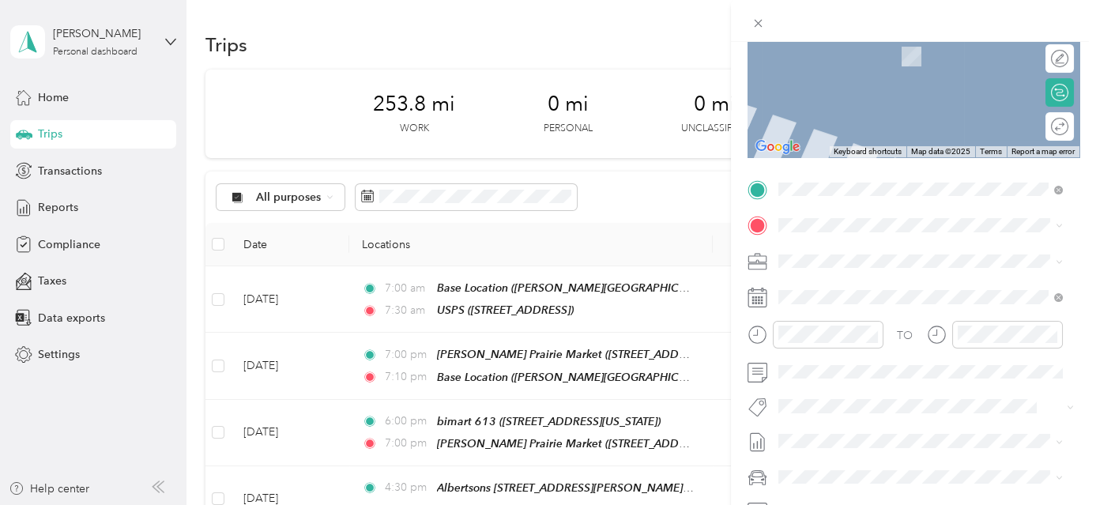
click at [881, 292] on div "Shop Smart 28 [STREET_ADDRESS][PERSON_NAME][US_STATE]" at bounding box center [931, 290] width 246 height 33
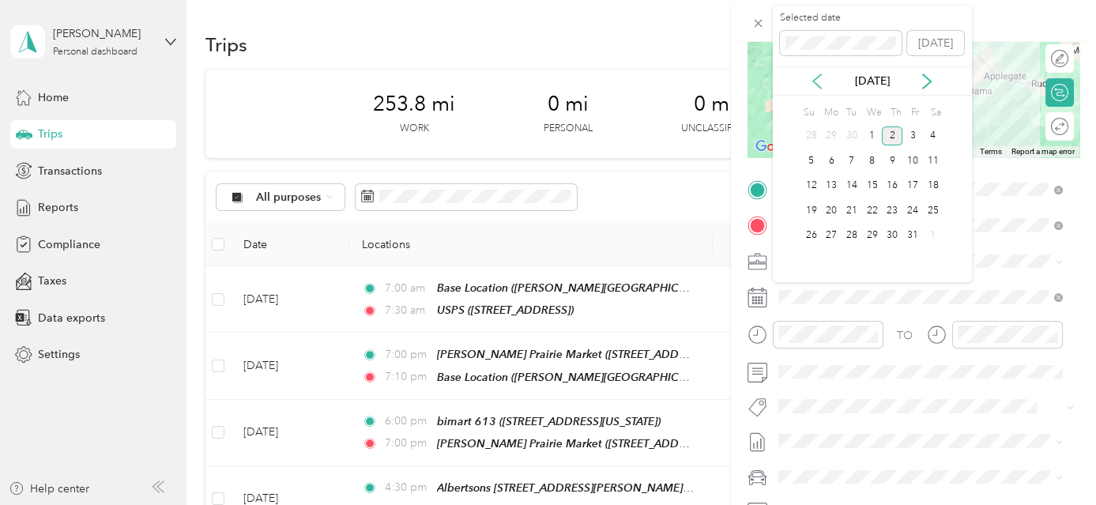
click at [817, 80] on icon at bounding box center [817, 82] width 16 height 16
click at [869, 205] on div "24" at bounding box center [872, 211] width 21 height 20
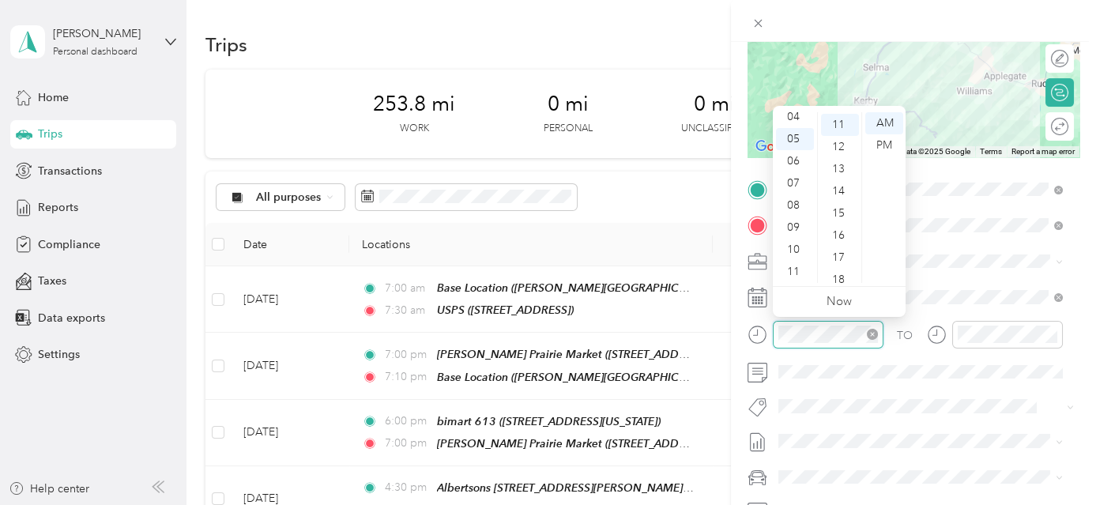
scroll to position [243, 0]
click at [796, 182] on div "07" at bounding box center [795, 183] width 38 height 22
click at [845, 253] on div "30" at bounding box center [840, 256] width 38 height 22
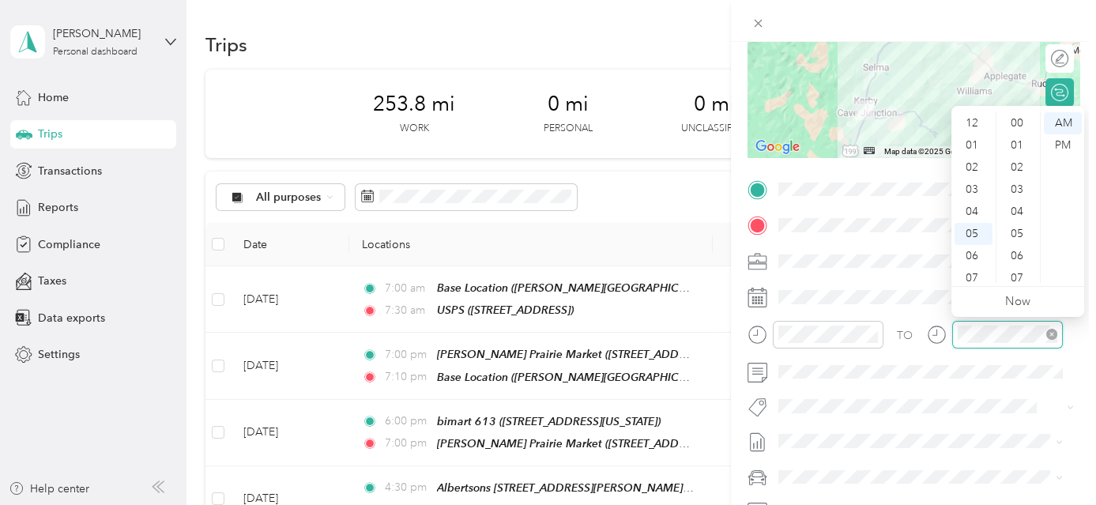
scroll to position [95, 0]
click at [974, 222] on div "09" at bounding box center [974, 228] width 38 height 22
click at [1019, 253] on div "30" at bounding box center [1019, 256] width 38 height 22
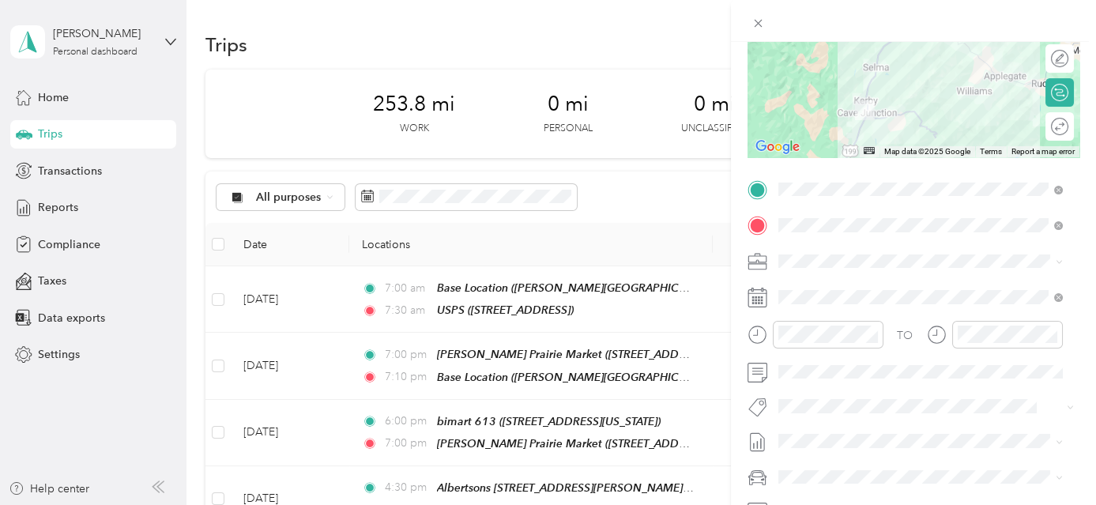
scroll to position [0, 0]
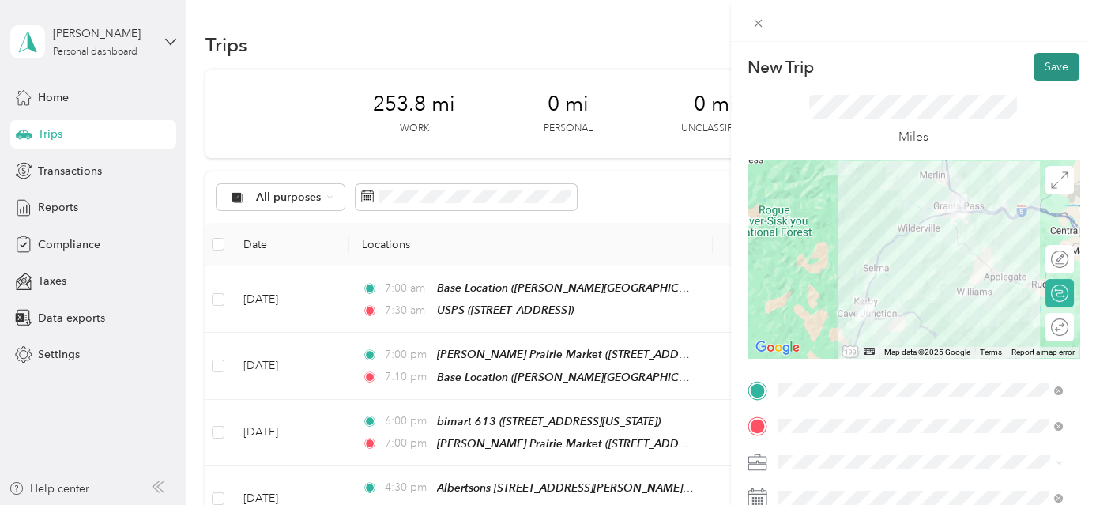
click at [1043, 63] on button "Save" at bounding box center [1057, 67] width 46 height 28
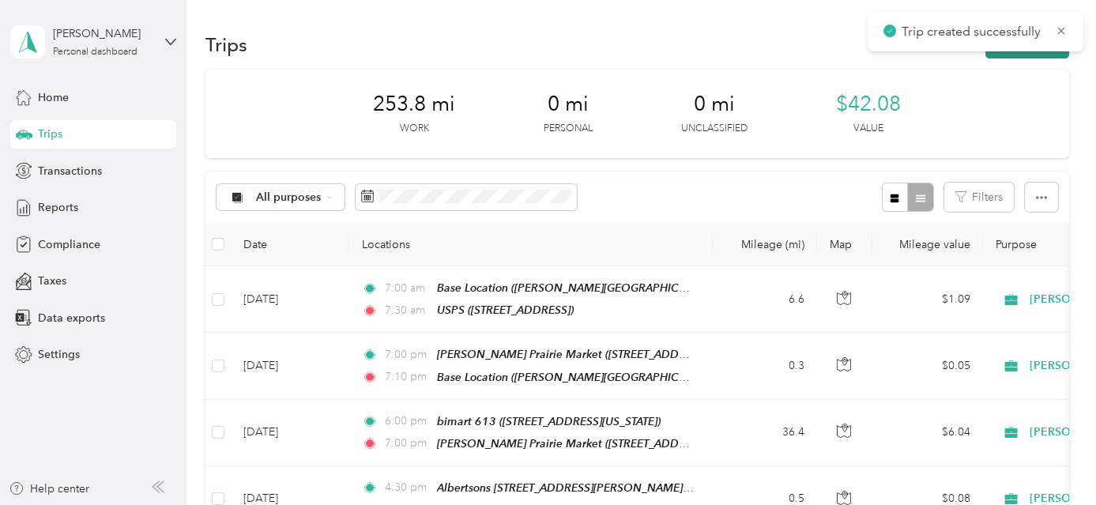
click at [1038, 54] on button "New trip" at bounding box center [1028, 45] width 84 height 28
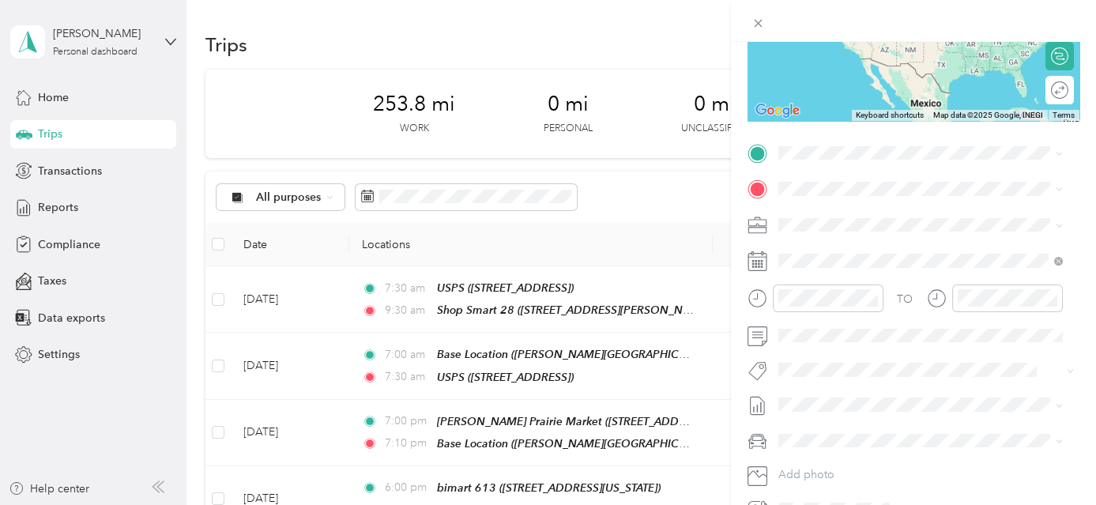
scroll to position [241, 0]
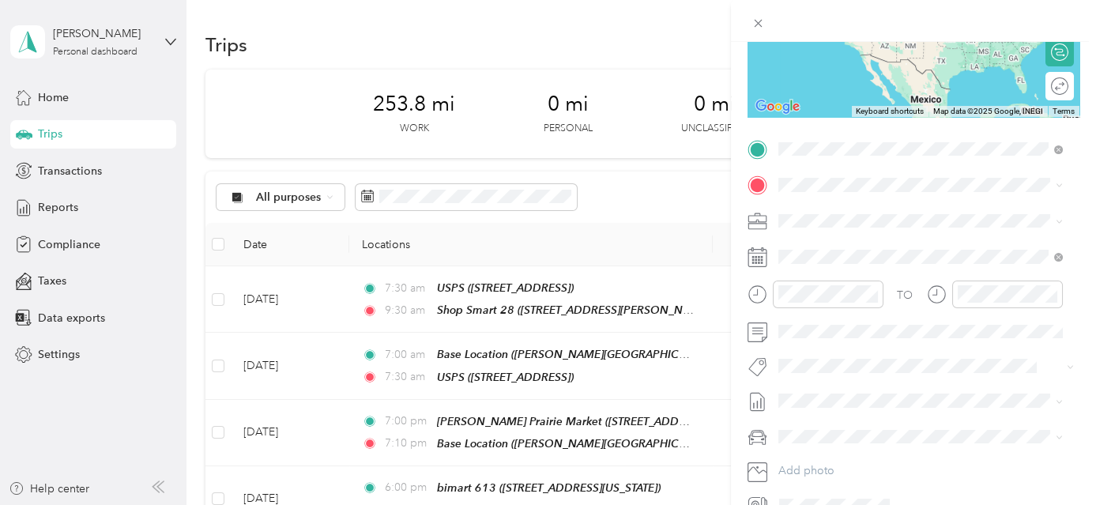
click at [876, 226] on span "[STREET_ADDRESS][PERSON_NAME][US_STATE]" at bounding box center [931, 228] width 246 height 13
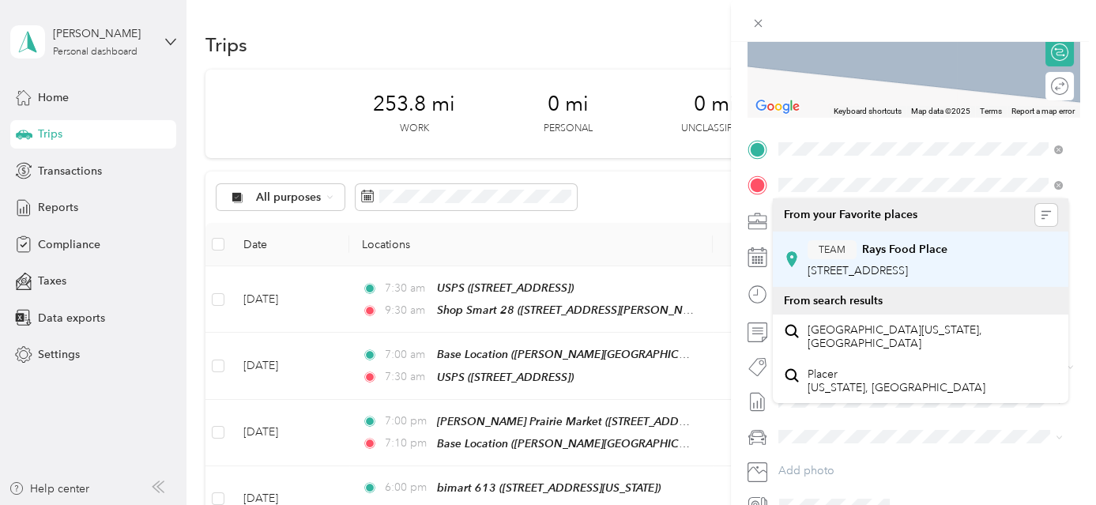
click at [904, 280] on div "TEAM Rays Food Place [STREET_ADDRESS]" at bounding box center [920, 259] width 273 height 44
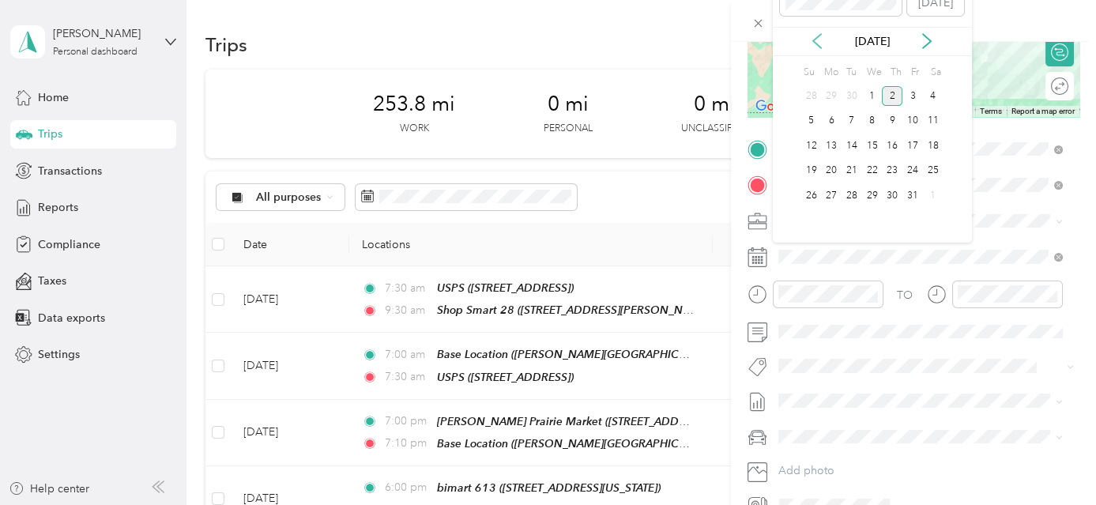
click at [819, 42] on icon at bounding box center [817, 41] width 16 height 16
click at [869, 161] on div "24" at bounding box center [872, 171] width 21 height 20
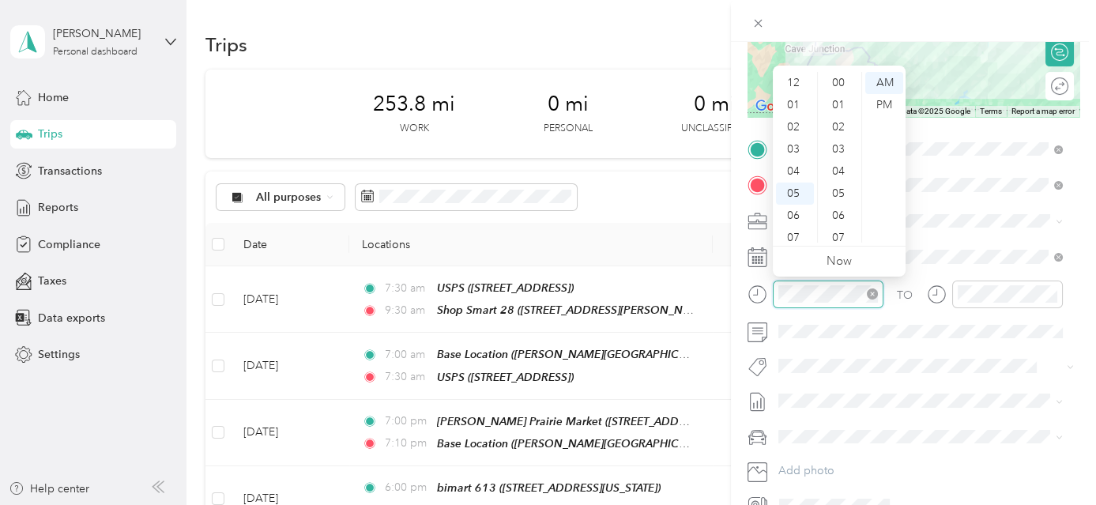
scroll to position [95, 0]
click at [797, 179] on div "09" at bounding box center [795, 187] width 38 height 22
click at [845, 189] on div "30" at bounding box center [840, 194] width 38 height 22
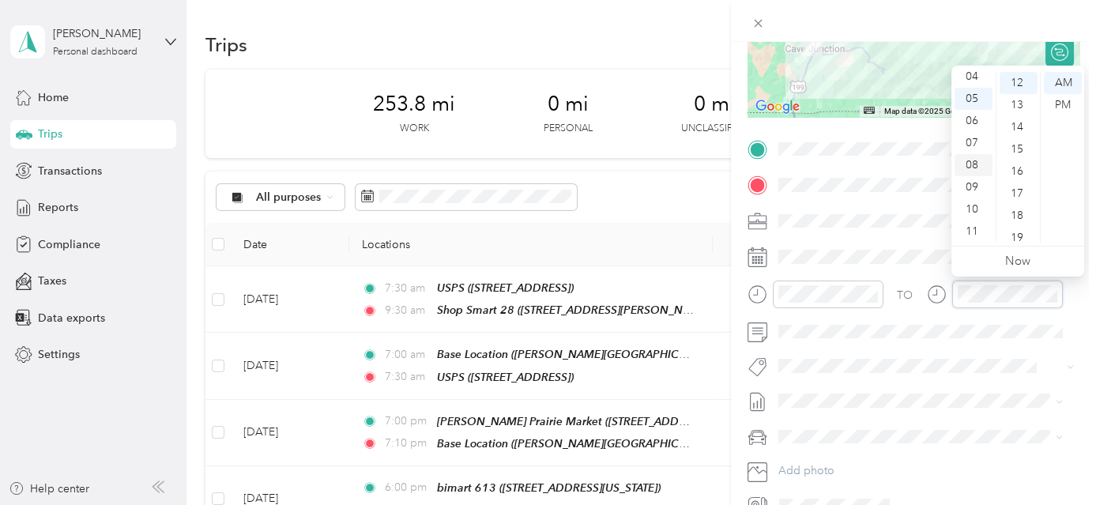
scroll to position [23, 0]
click at [974, 104] on div "02" at bounding box center [974, 104] width 38 height 22
click at [1022, 188] on div "30" at bounding box center [1019, 194] width 38 height 22
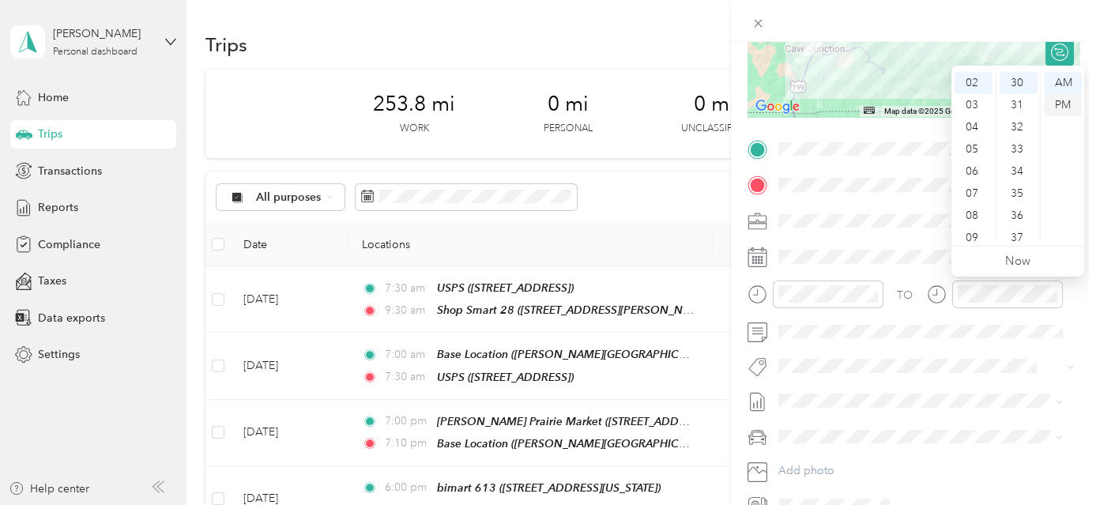
click at [1061, 103] on div "PM" at bounding box center [1063, 105] width 38 height 22
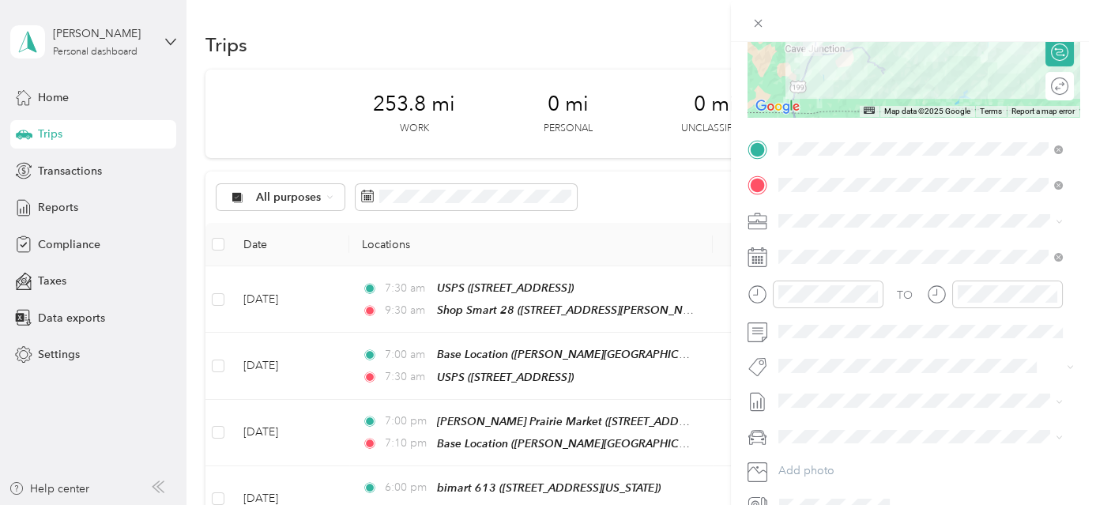
scroll to position [0, 0]
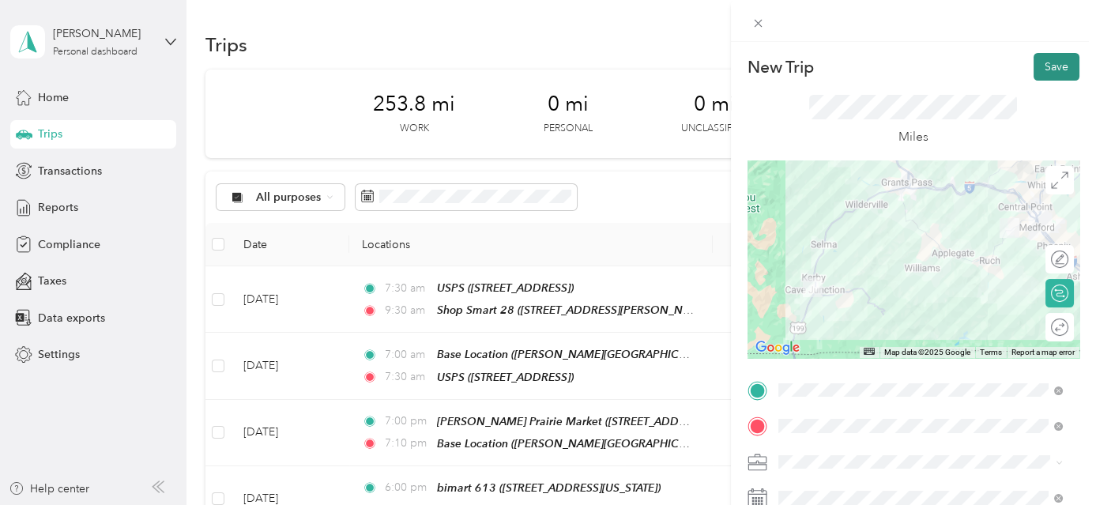
click at [1045, 56] on button "Save" at bounding box center [1057, 67] width 46 height 28
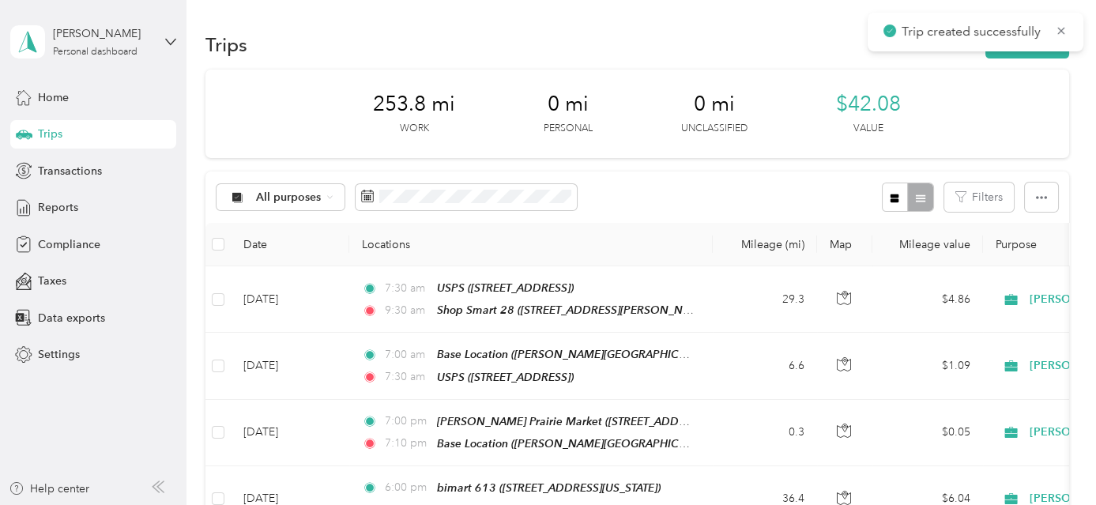
click at [1045, 56] on button "New trip" at bounding box center [1028, 45] width 84 height 28
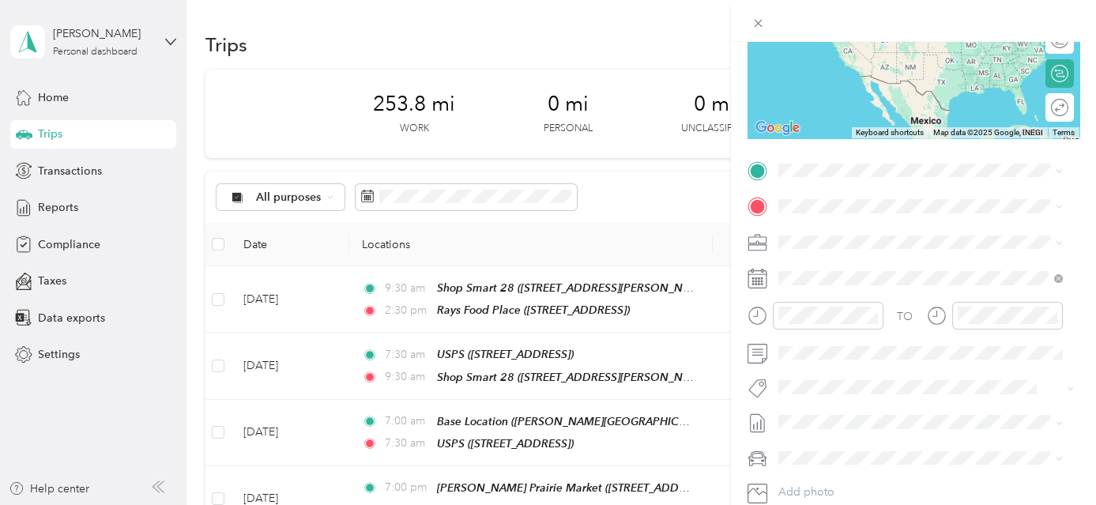
scroll to position [235, 0]
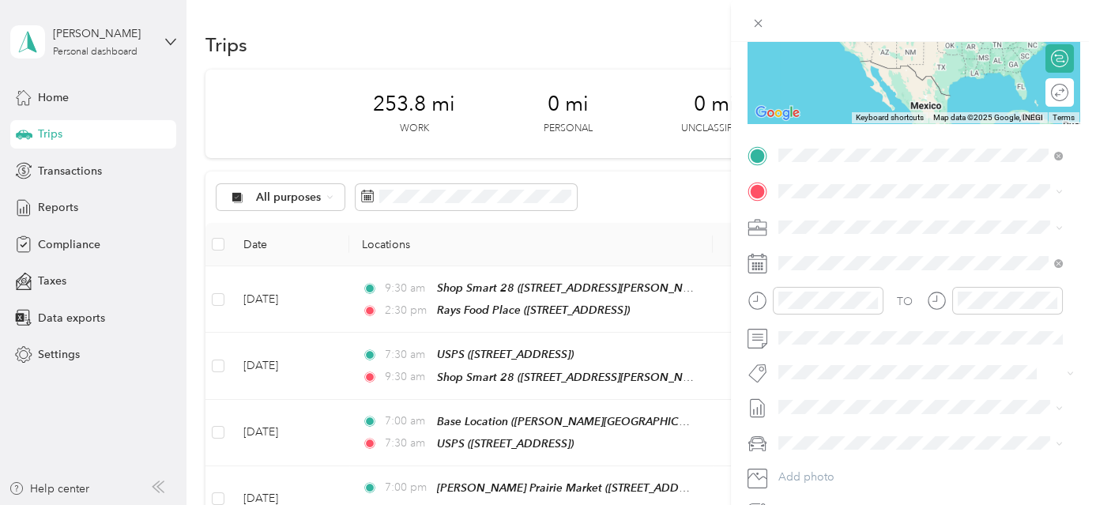
click at [904, 228] on div "TEAM Rays Food Place [STREET_ADDRESS]" at bounding box center [878, 229] width 140 height 39
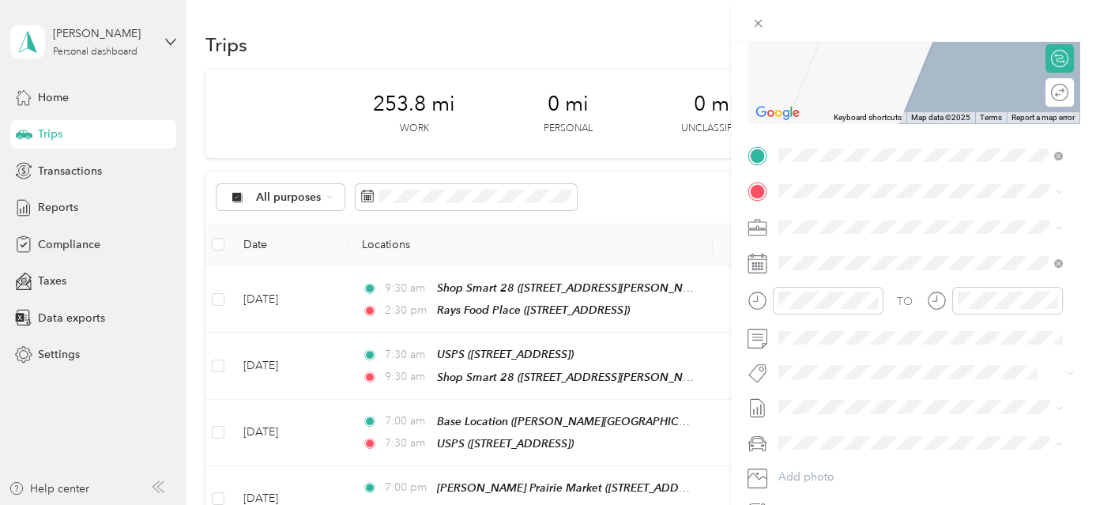
click at [881, 279] on div "Albertsons [STREET_ADDRESS][PERSON_NAME][US_STATE]" at bounding box center [931, 262] width 246 height 33
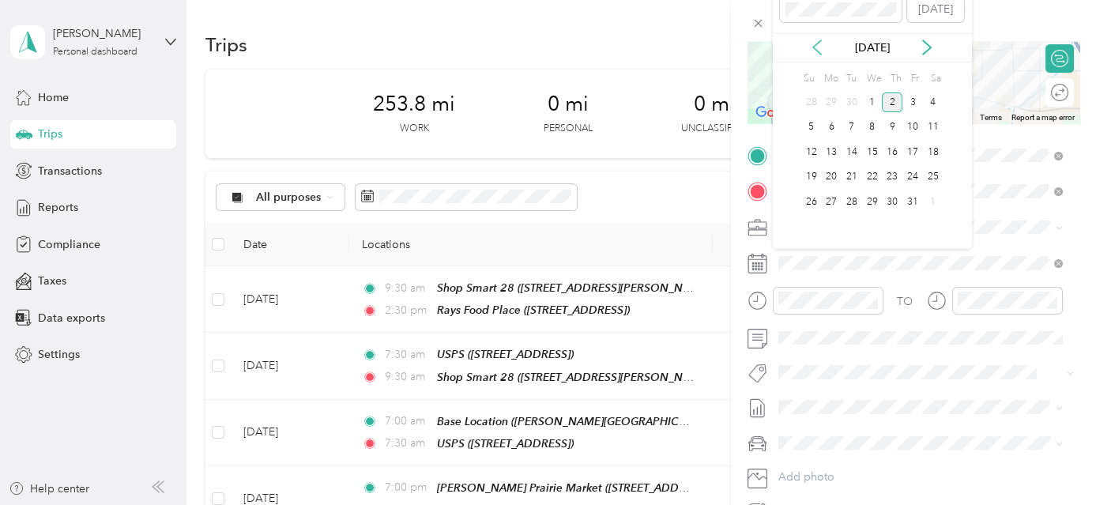
click at [815, 46] on icon at bounding box center [817, 47] width 8 height 14
click at [872, 172] on div "24" at bounding box center [872, 178] width 21 height 20
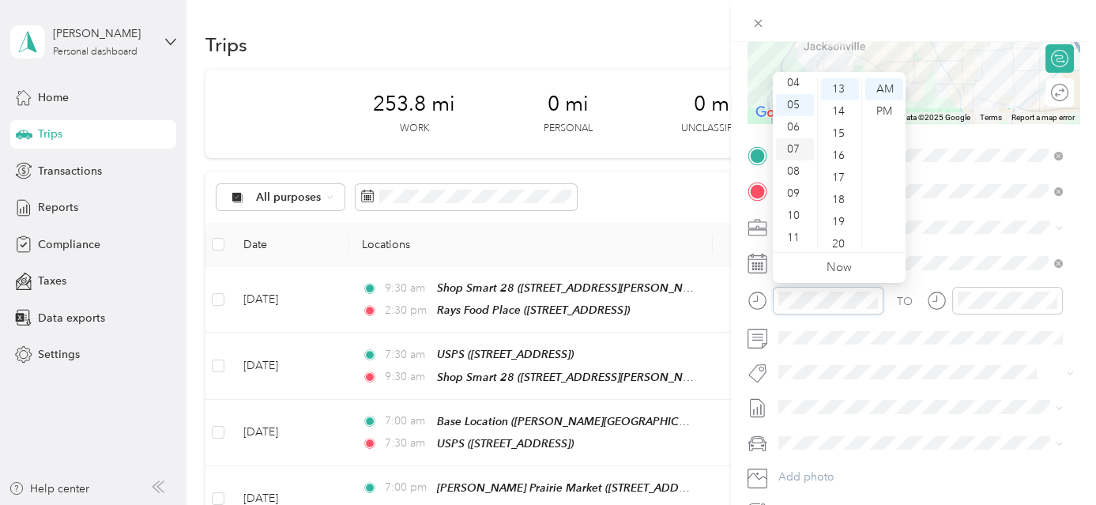
scroll to position [23, 0]
click at [797, 109] on div "02" at bounding box center [795, 111] width 38 height 22
click at [838, 175] on div "30" at bounding box center [840, 178] width 38 height 22
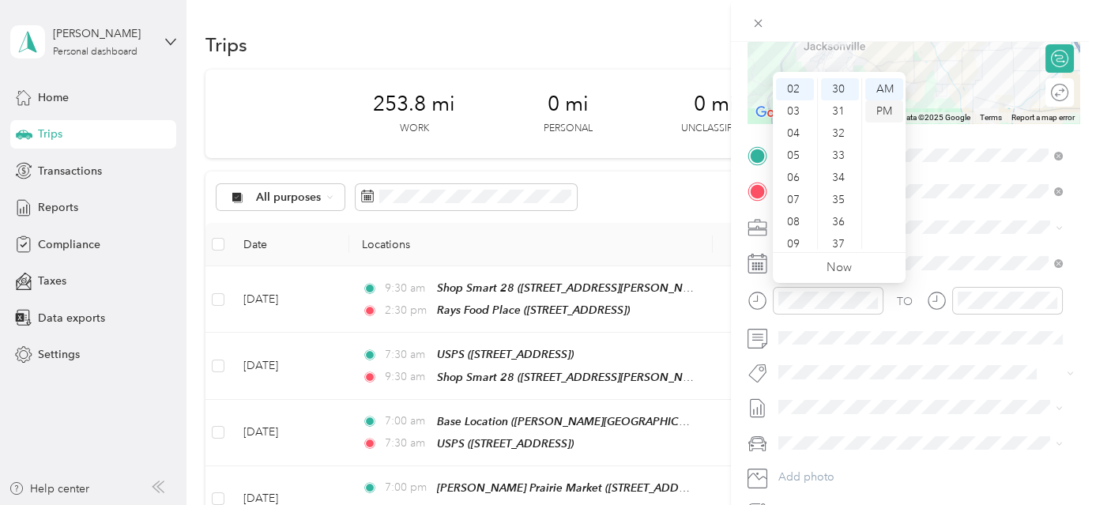
click at [887, 110] on div "PM" at bounding box center [884, 111] width 38 height 22
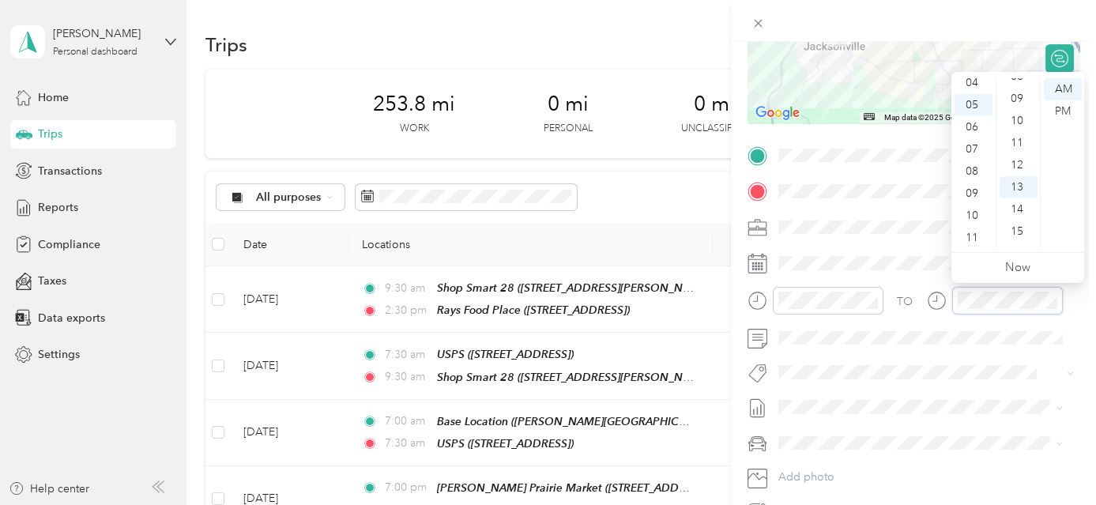
scroll to position [0, 0]
click at [1015, 81] on div "00" at bounding box center [1019, 89] width 38 height 22
click at [1061, 106] on div "PM" at bounding box center [1063, 111] width 38 height 22
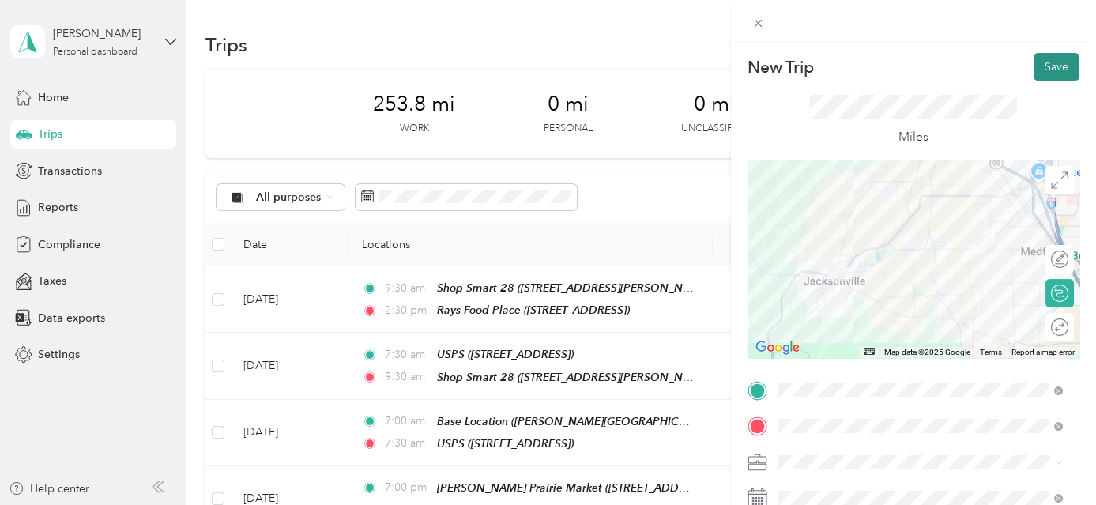
click at [1056, 62] on button "Save" at bounding box center [1057, 67] width 46 height 28
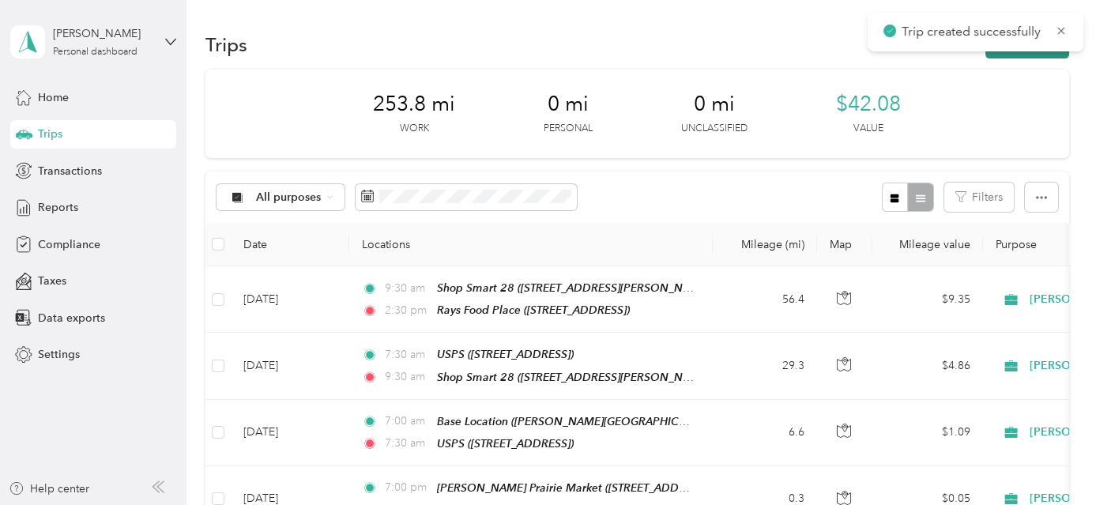
click at [1054, 54] on button "New trip" at bounding box center [1028, 45] width 84 height 28
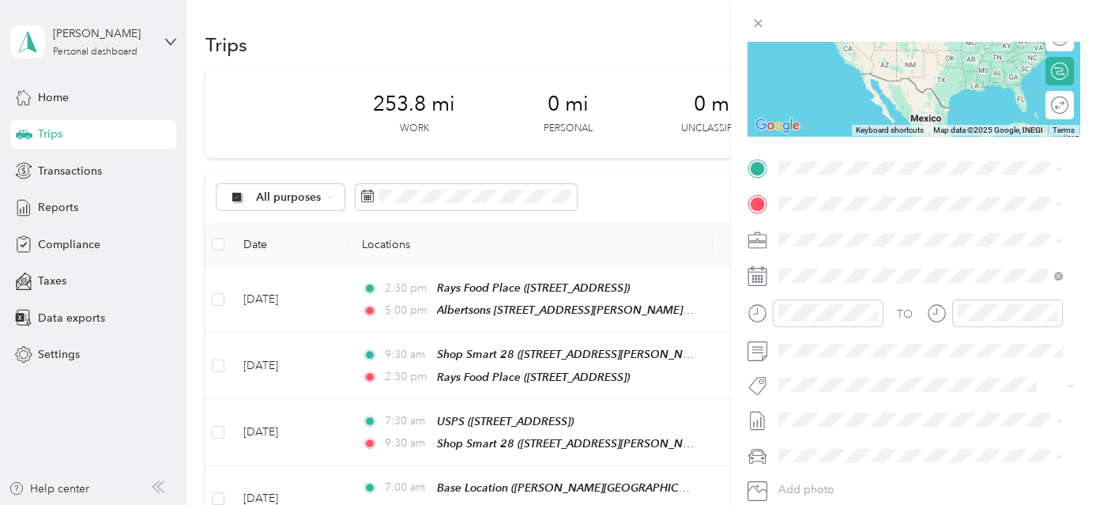
scroll to position [230, 0]
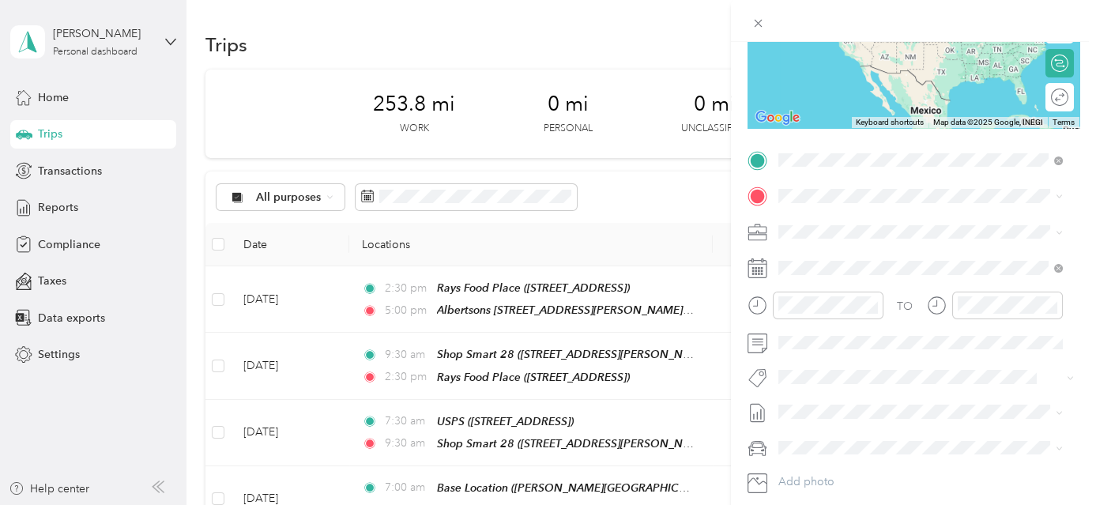
click at [892, 248] on div "Albertsons [STREET_ADDRESS][PERSON_NAME][US_STATE]" at bounding box center [931, 231] width 246 height 33
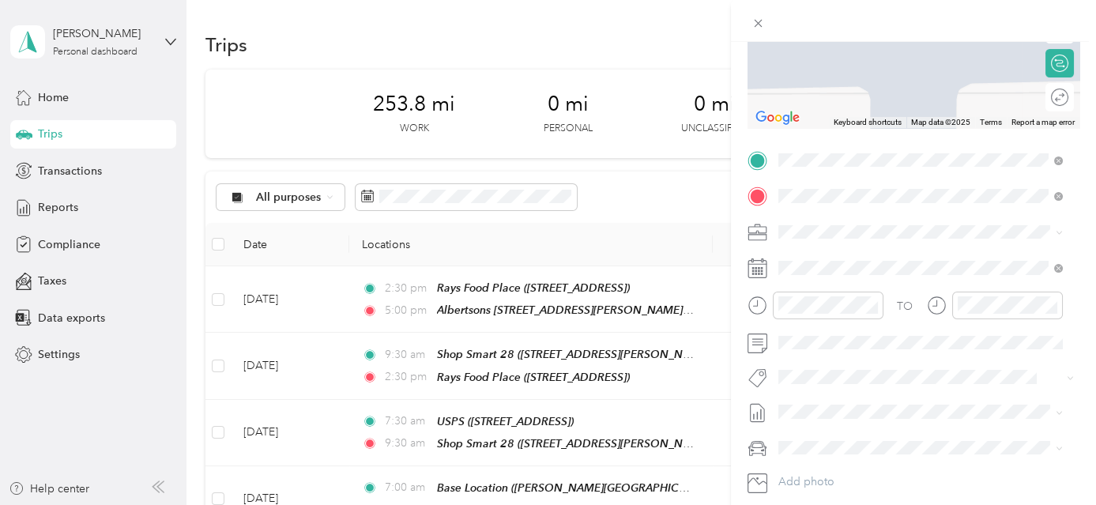
click at [903, 266] on div "TEAM [PERSON_NAME][GEOGRAPHIC_DATA] [STREET_ADDRESS]" at bounding box center [920, 270] width 224 height 39
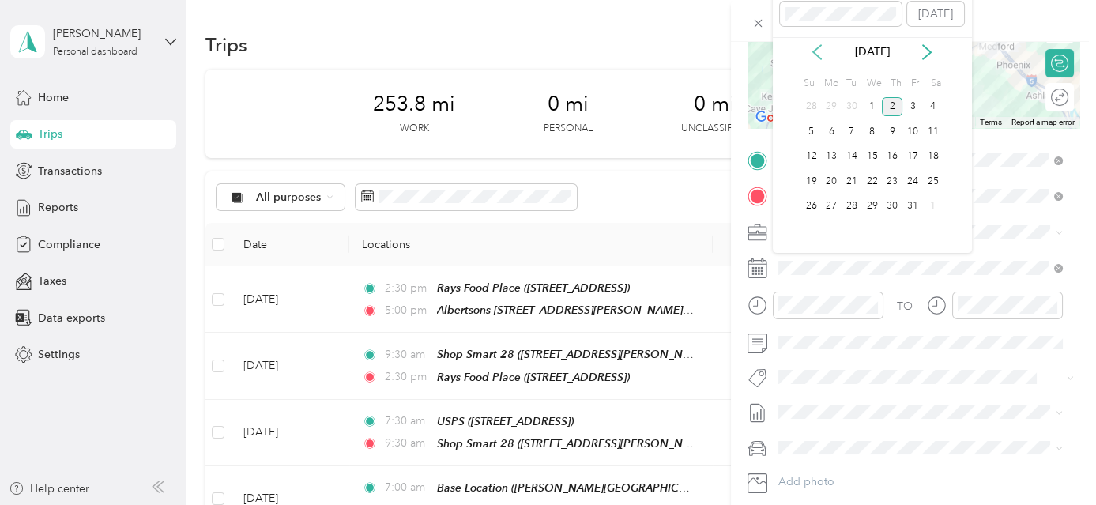
click at [820, 48] on icon at bounding box center [817, 52] width 16 height 16
click at [875, 183] on div "24" at bounding box center [872, 182] width 21 height 20
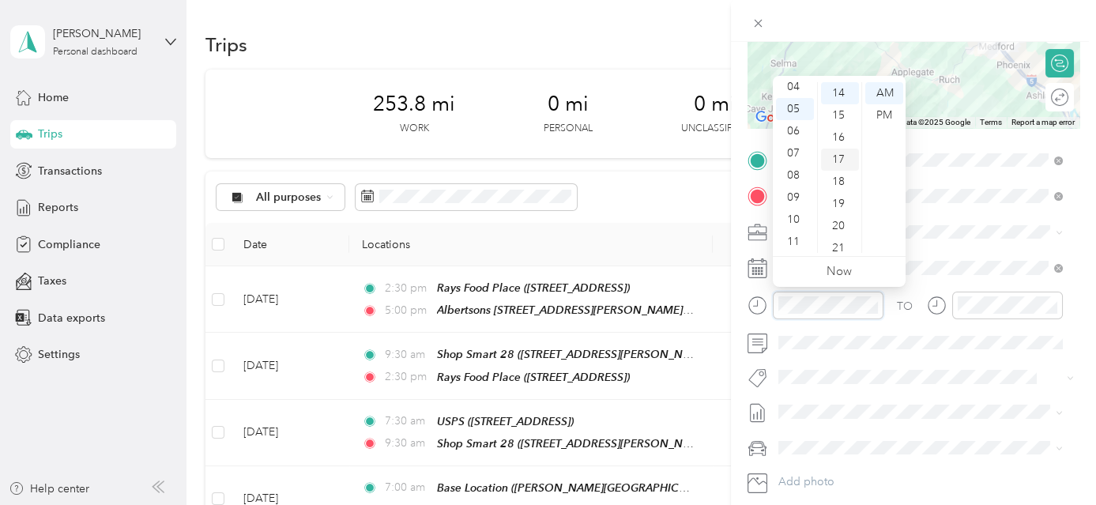
scroll to position [0, 0]
click at [839, 93] on div "00" at bounding box center [840, 93] width 38 height 22
click at [884, 116] on div "PM" at bounding box center [884, 115] width 38 height 22
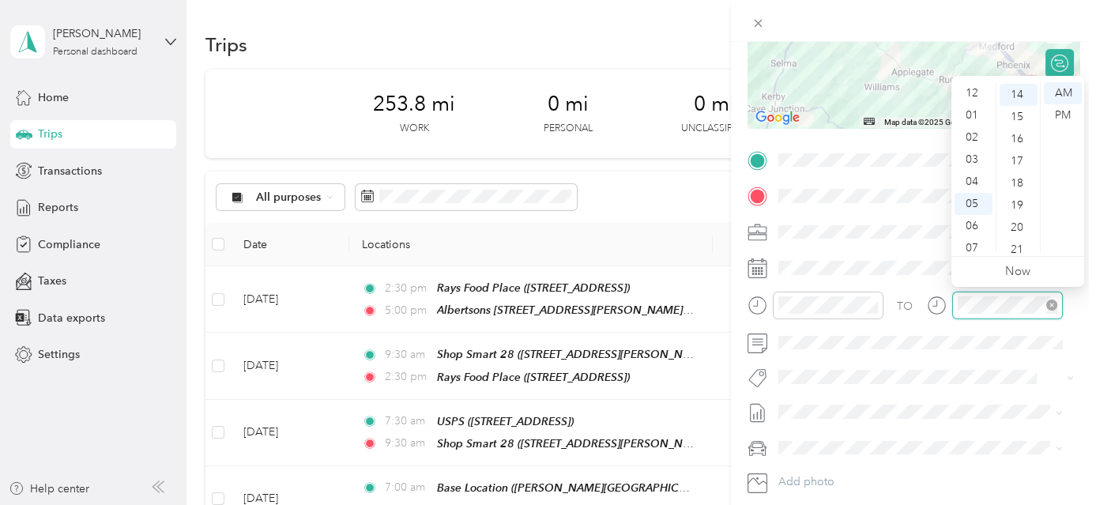
scroll to position [95, 0]
click at [977, 123] on div "06" at bounding box center [974, 131] width 38 height 22
click at [1021, 92] on div "00" at bounding box center [1019, 93] width 38 height 22
click at [1065, 111] on div "PM" at bounding box center [1063, 115] width 38 height 22
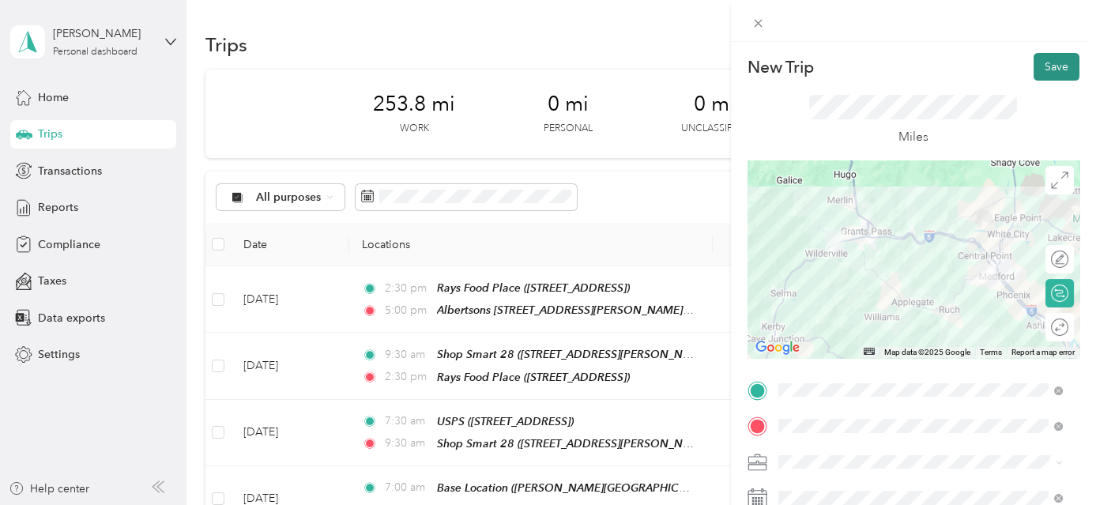
click at [1047, 60] on button "Save" at bounding box center [1057, 67] width 46 height 28
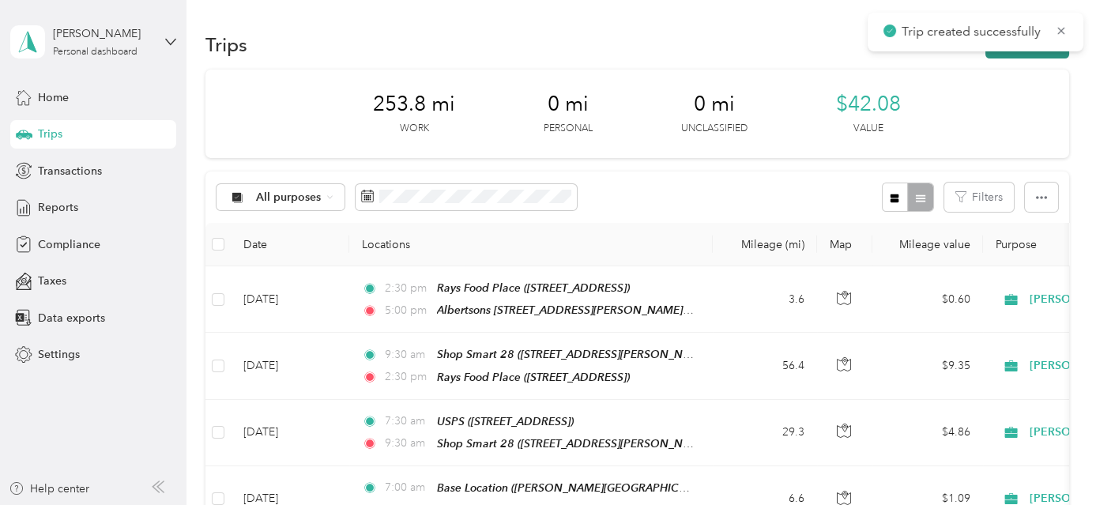
click at [1046, 56] on button "New trip" at bounding box center [1028, 45] width 84 height 28
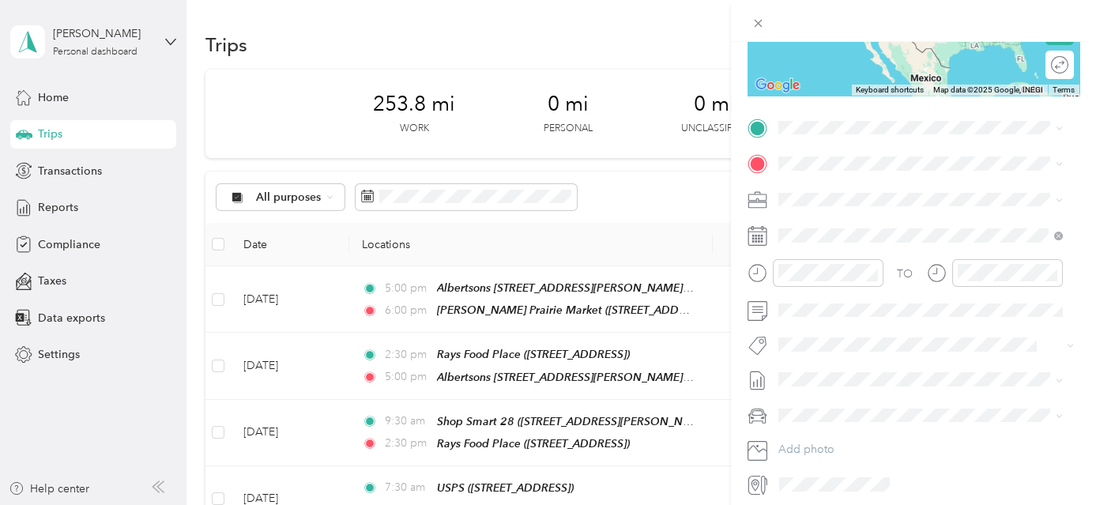
scroll to position [270, 0]
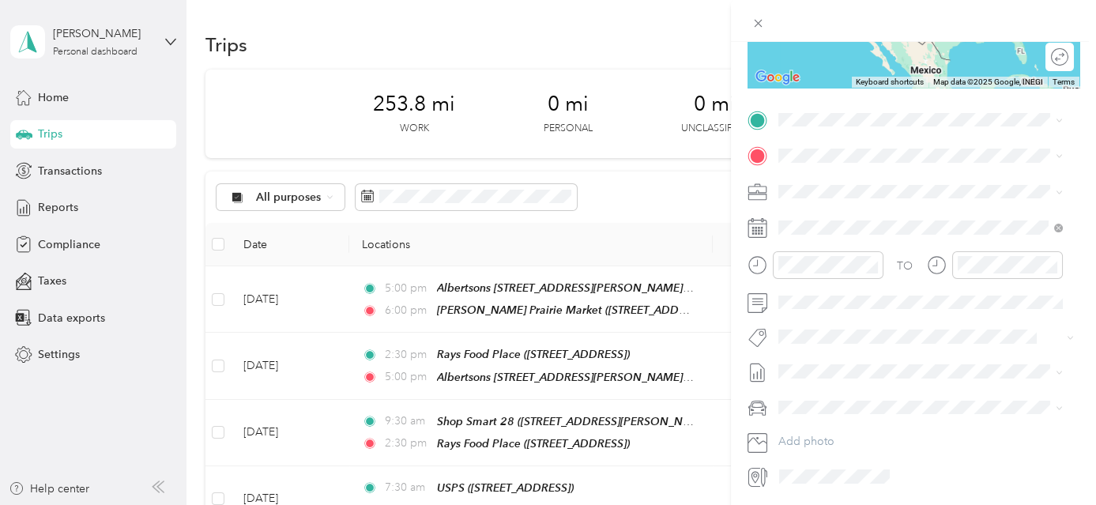
click at [905, 187] on strong "[PERSON_NAME] Prairie Market" at bounding box center [947, 183] width 170 height 14
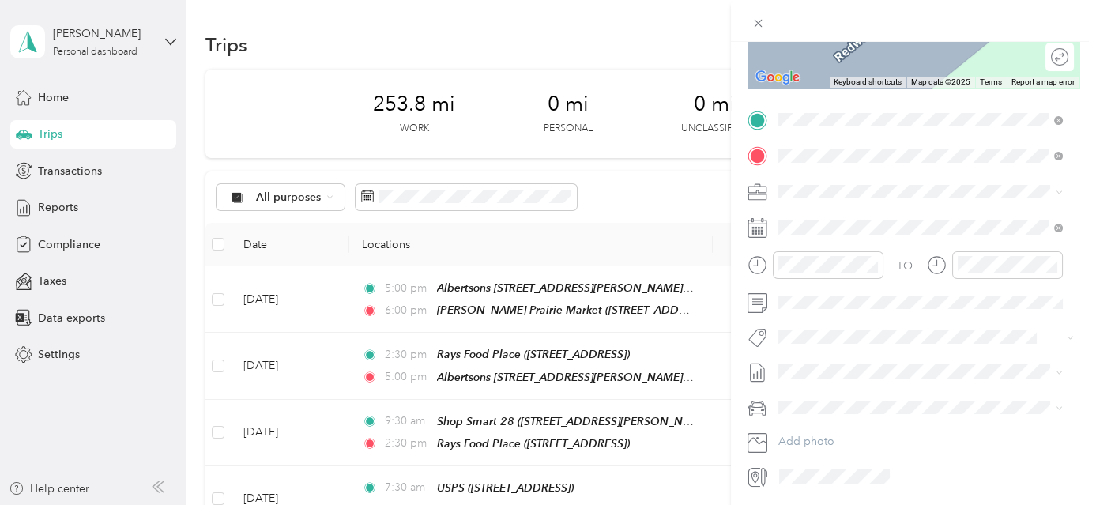
click at [900, 237] on div "Base Location [PERSON_NAME][GEOGRAPHIC_DATA], [GEOGRAPHIC_DATA], [US_STATE], [G…" at bounding box center [933, 243] width 250 height 66
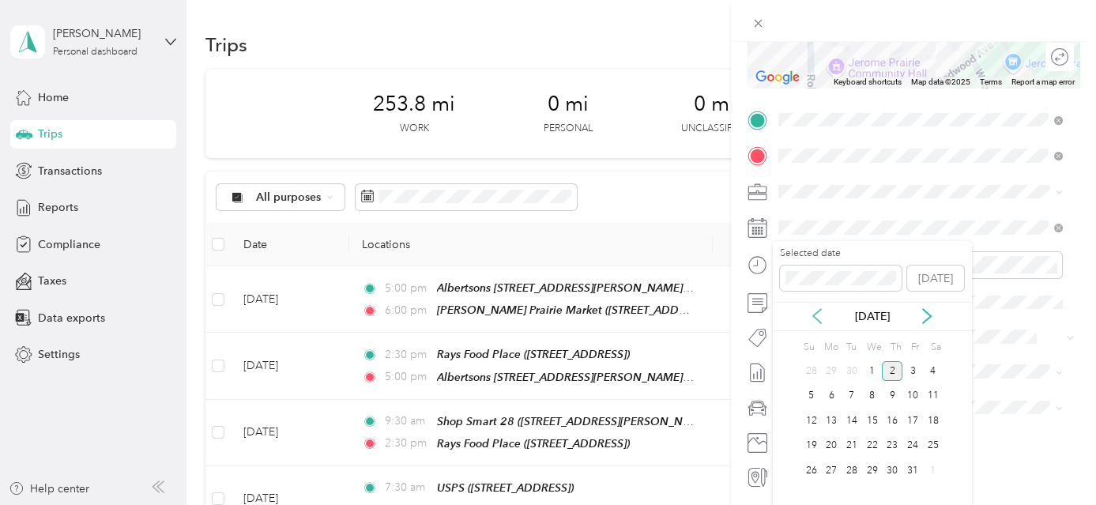
click at [816, 313] on icon at bounding box center [817, 317] width 8 height 14
click at [870, 444] on div "24" at bounding box center [872, 446] width 21 height 20
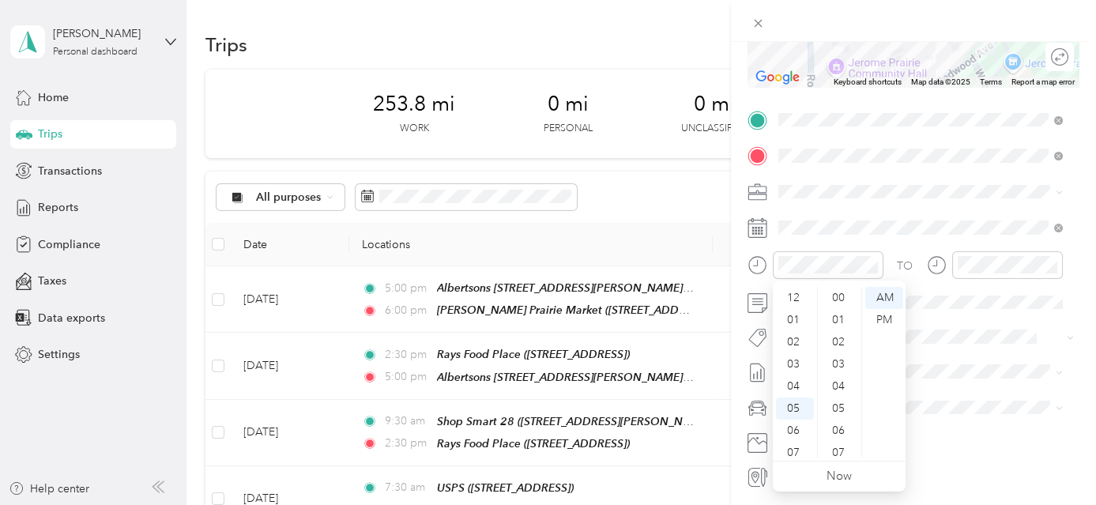
scroll to position [310, 0]
click at [801, 337] on div "06" at bounding box center [795, 336] width 38 height 22
click at [839, 296] on div "00" at bounding box center [840, 298] width 38 height 22
drag, startPoint x: 885, startPoint y: 323, endPoint x: 907, endPoint y: 315, distance: 23.0
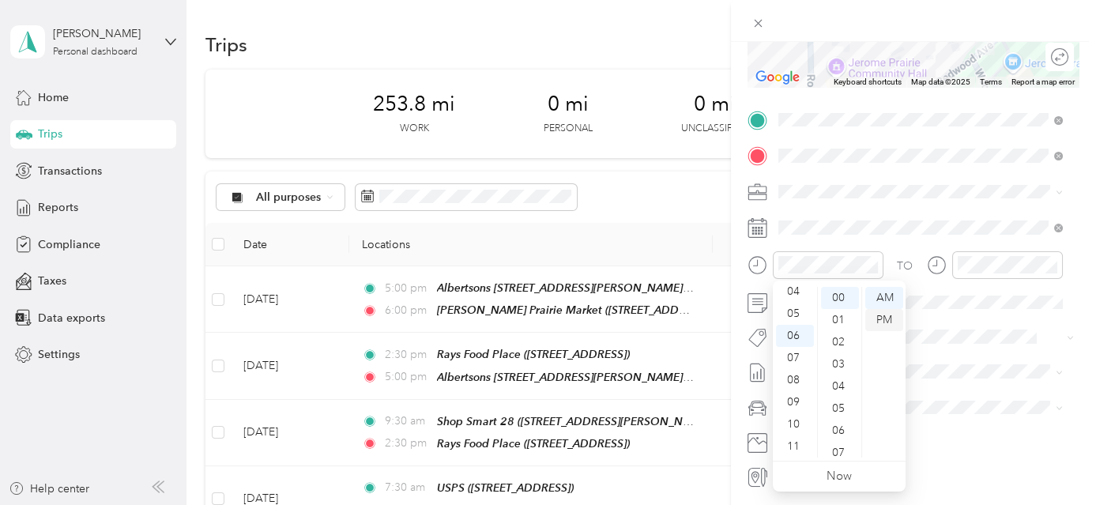
click at [887, 322] on div "PM" at bounding box center [884, 320] width 38 height 22
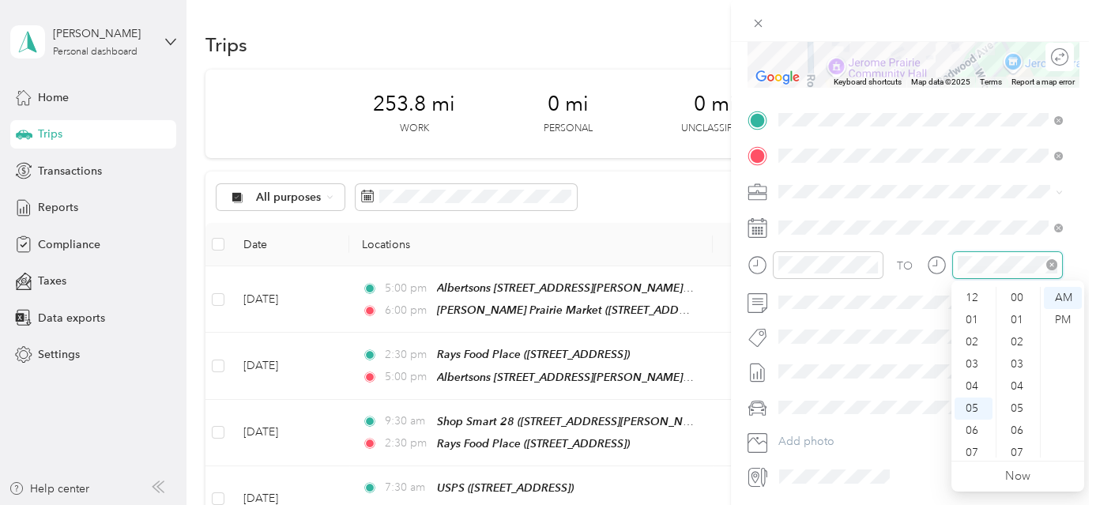
scroll to position [95, 0]
click at [974, 334] on div "06" at bounding box center [974, 336] width 38 height 22
click at [1026, 357] on div "10" at bounding box center [1019, 353] width 38 height 22
click at [1057, 318] on div "PM" at bounding box center [1063, 320] width 38 height 22
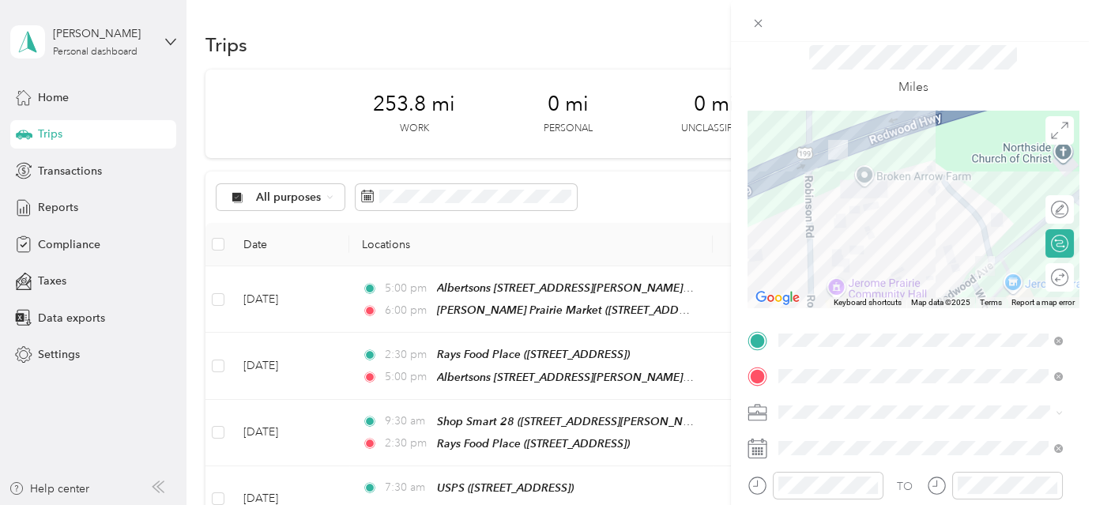
scroll to position [0, 0]
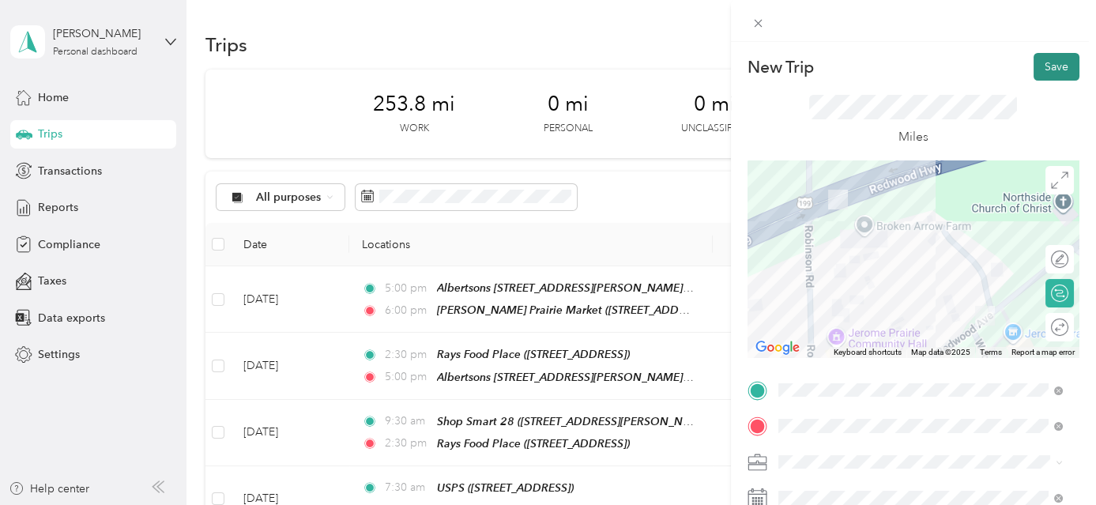
click at [1045, 74] on button "Save" at bounding box center [1057, 67] width 46 height 28
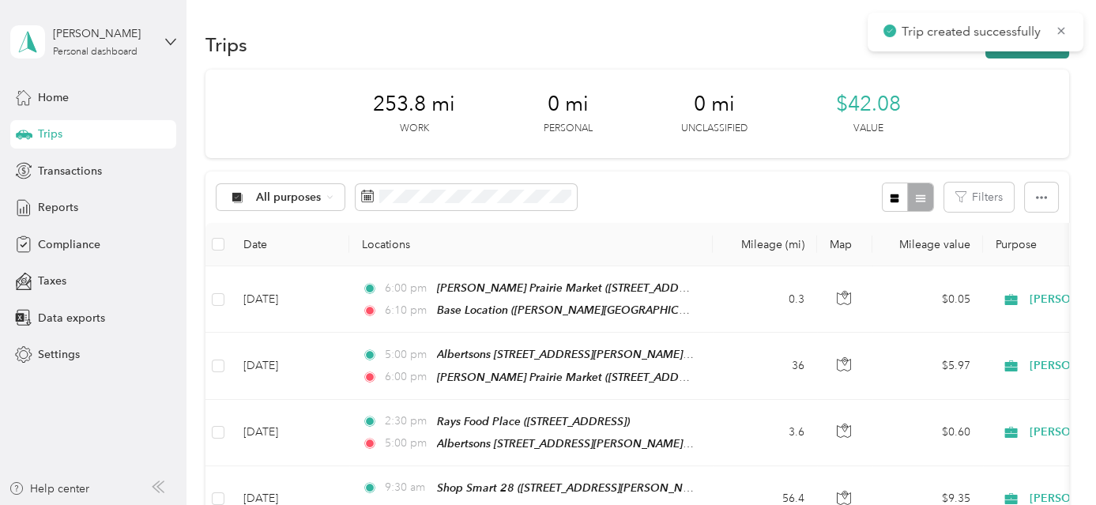
click at [1037, 53] on button "New trip" at bounding box center [1028, 45] width 84 height 28
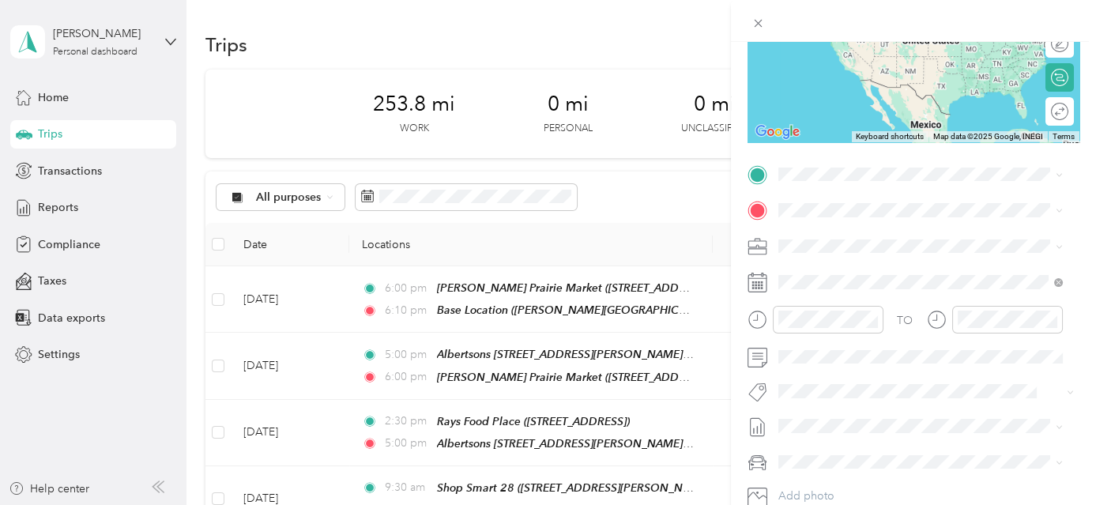
scroll to position [227, 0]
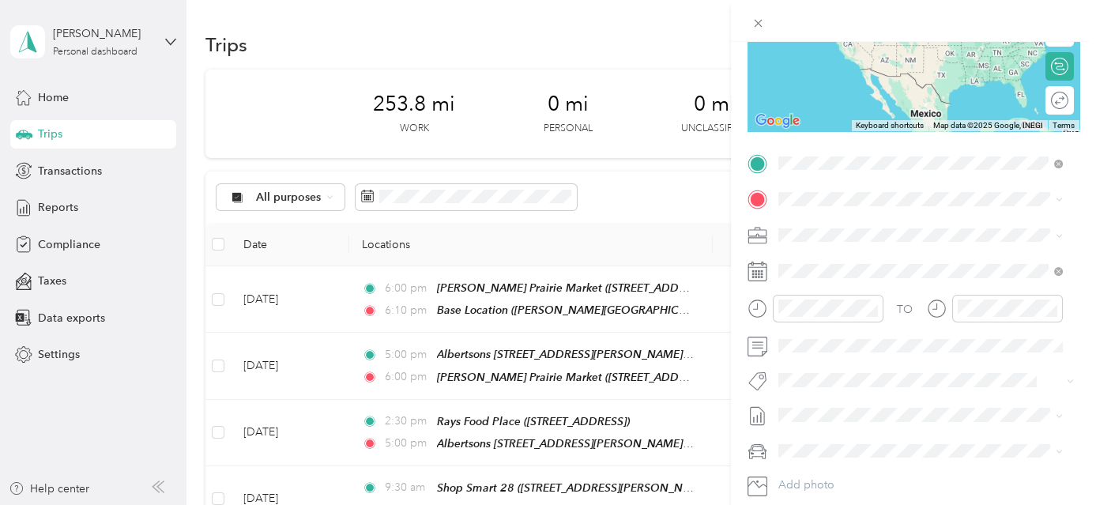
click at [914, 230] on div "Base Location [PERSON_NAME][GEOGRAPHIC_DATA], [GEOGRAPHIC_DATA], [US_STATE], [G…" at bounding box center [933, 251] width 250 height 66
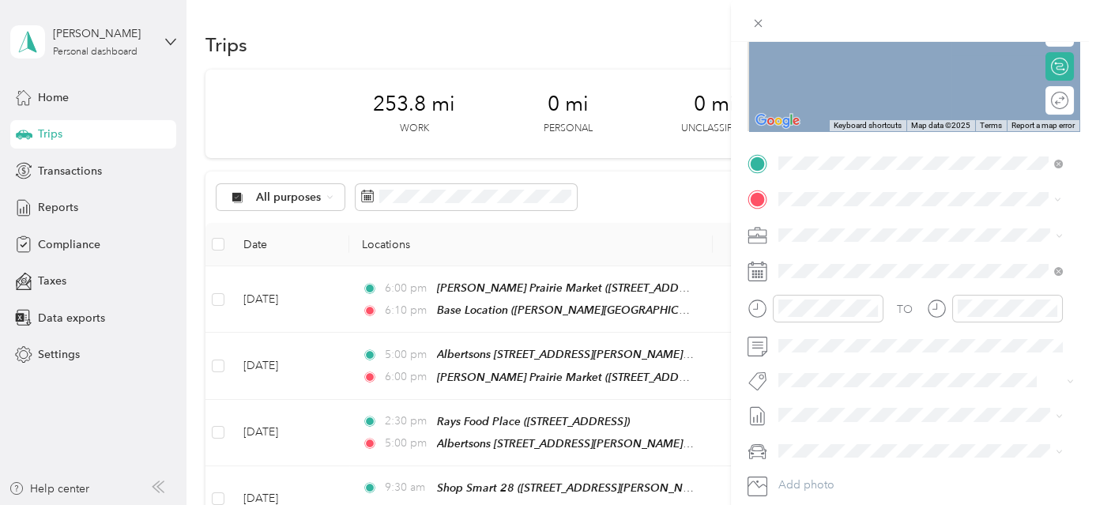
click at [884, 265] on strong "USPS" at bounding box center [876, 264] width 28 height 14
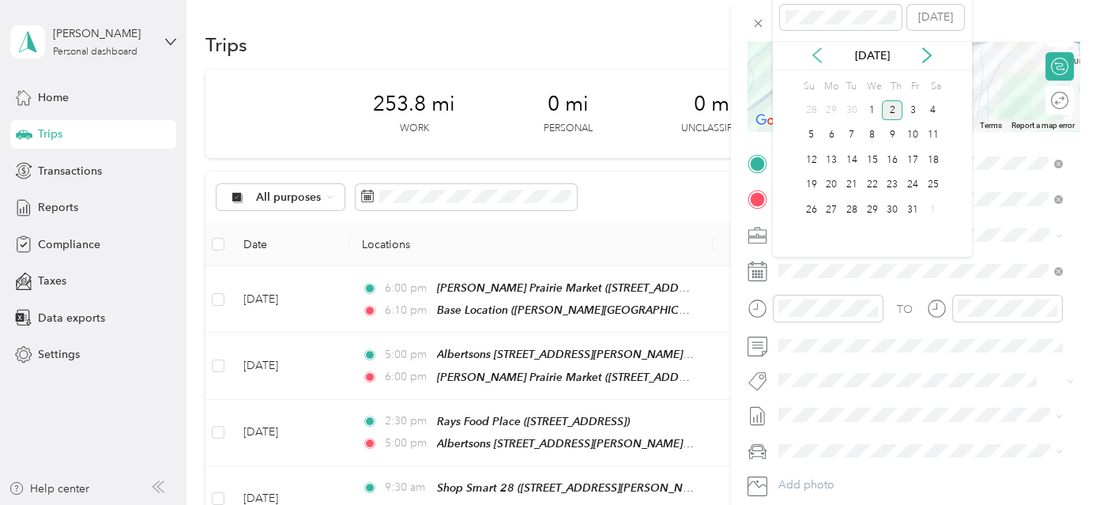
click at [814, 50] on icon at bounding box center [817, 55] width 16 height 16
click at [891, 188] on div "25" at bounding box center [892, 185] width 21 height 20
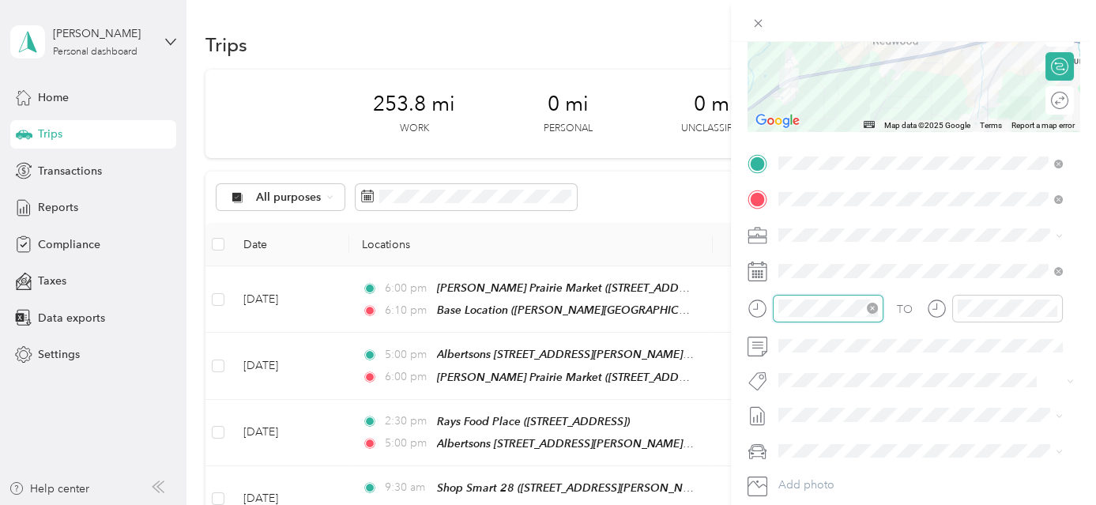
scroll to position [332, 0]
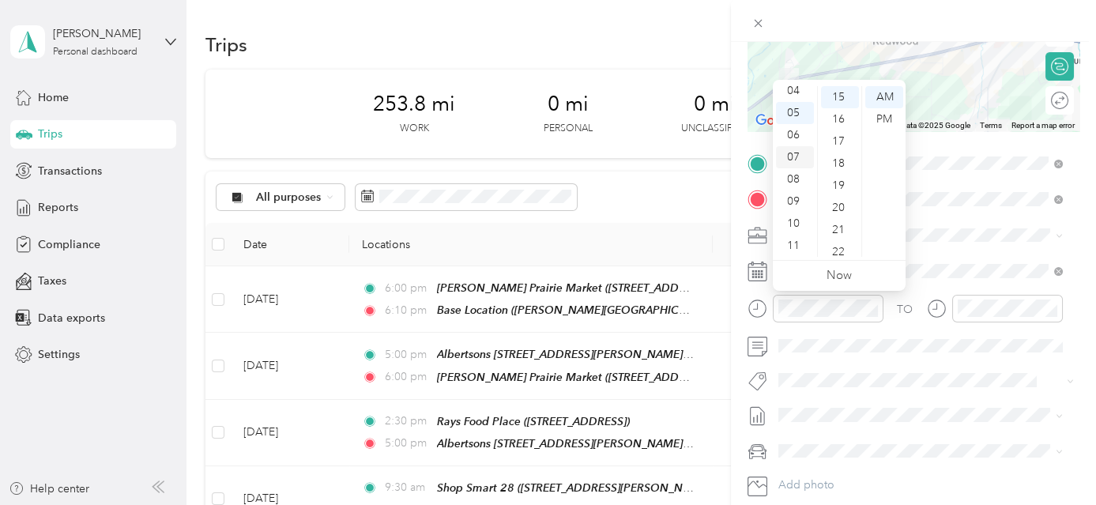
click at [799, 152] on div "07" at bounding box center [795, 157] width 38 height 22
click at [842, 211] on div "30" at bounding box center [840, 213] width 38 height 22
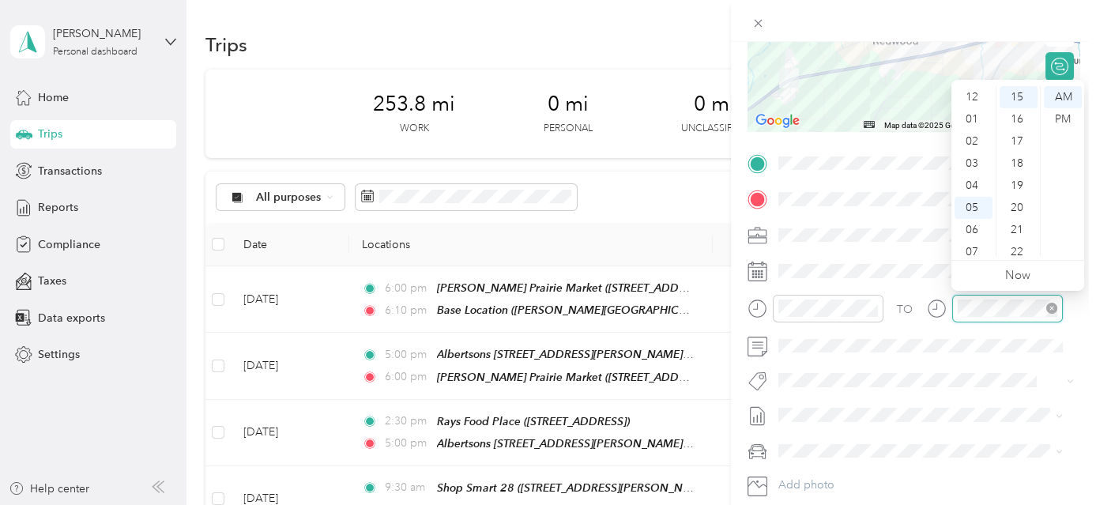
scroll to position [95, 0]
drag, startPoint x: 971, startPoint y: 180, endPoint x: 982, endPoint y: 177, distance: 11.5
click at [971, 180] on div "08" at bounding box center [974, 179] width 38 height 22
click at [1017, 98] on div "00" at bounding box center [1019, 97] width 38 height 22
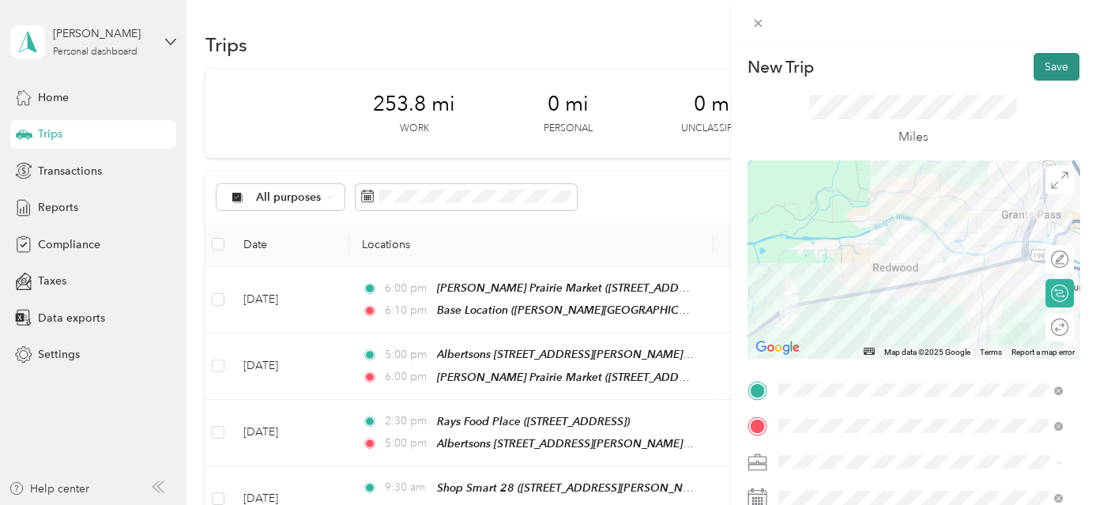
click at [1057, 69] on button "Save" at bounding box center [1057, 67] width 46 height 28
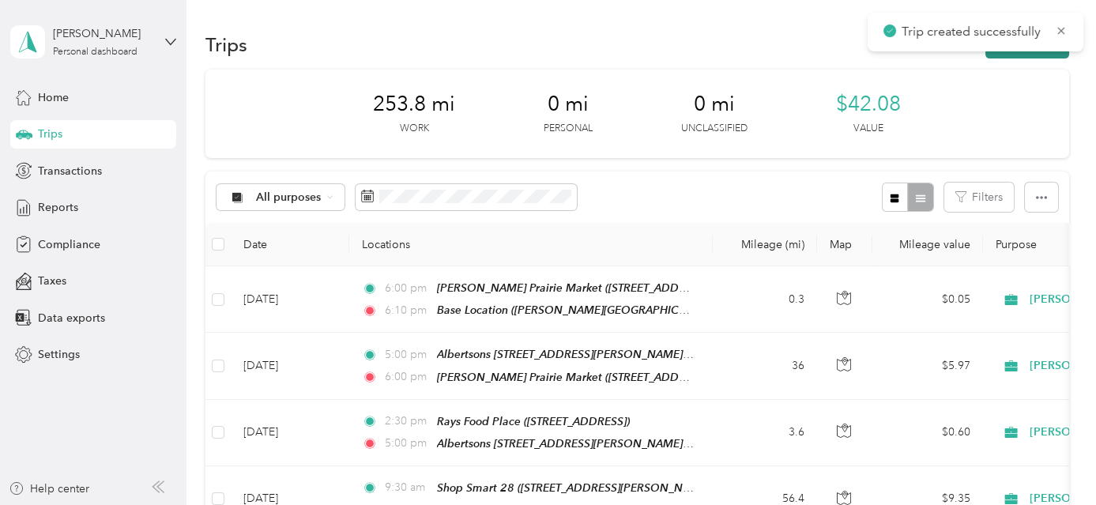
click at [1050, 51] on button "New trip" at bounding box center [1028, 45] width 84 height 28
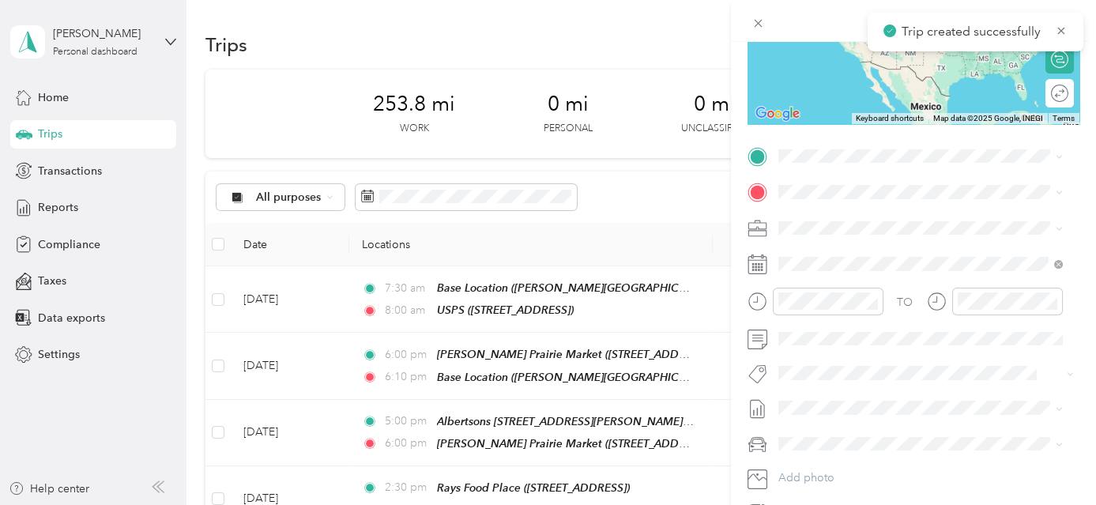
scroll to position [256, 0]
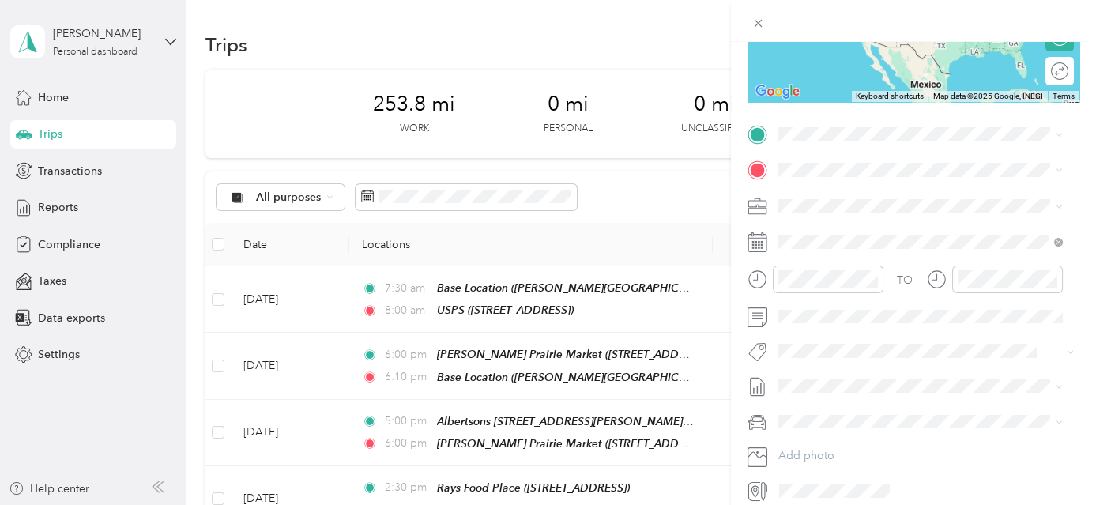
click at [873, 221] on div "TEAM USPS [STREET_ADDRESS]" at bounding box center [858, 206] width 100 height 39
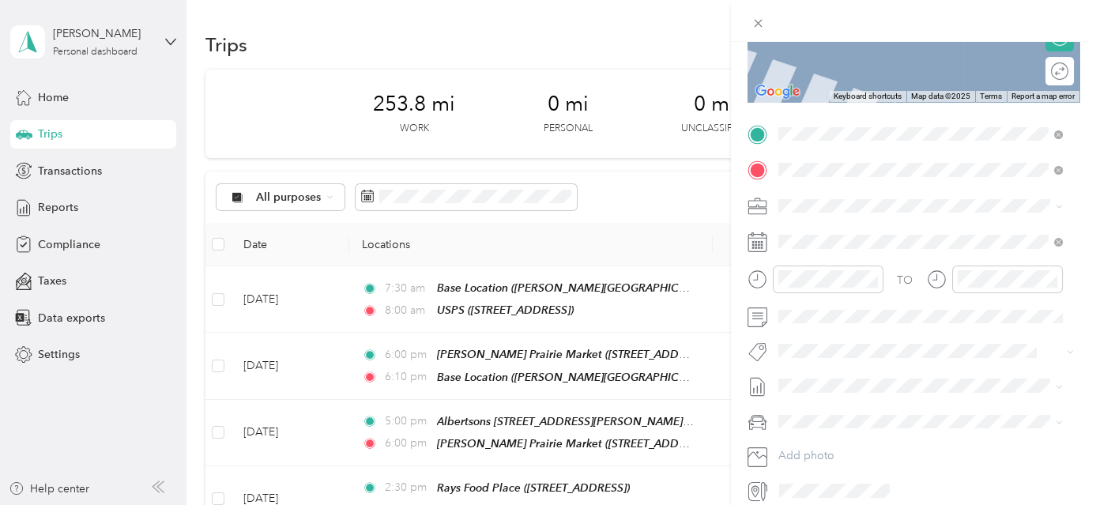
click at [879, 350] on div "Safeway 525" at bounding box center [933, 343] width 250 height 14
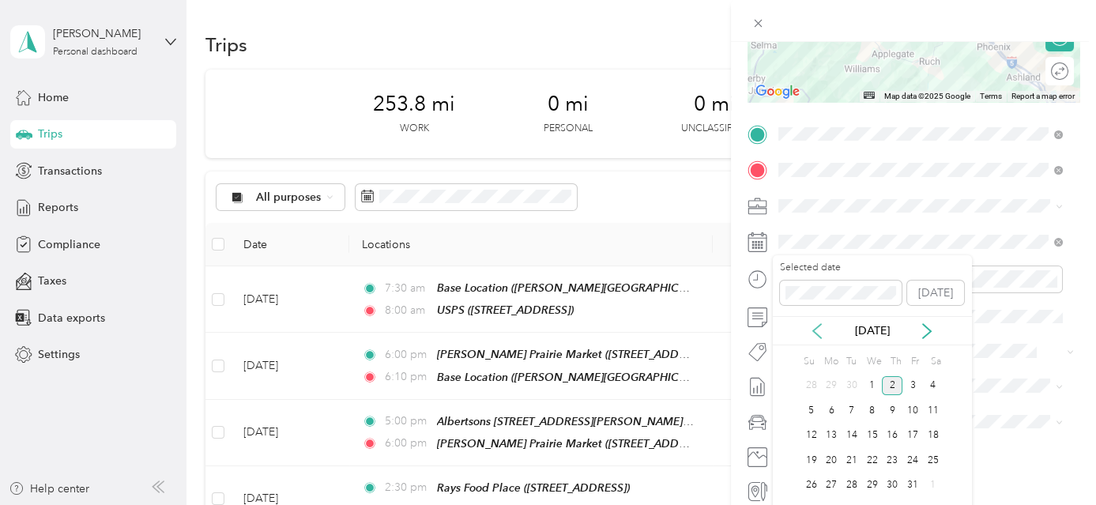
click at [816, 330] on icon at bounding box center [817, 331] width 16 height 16
click at [891, 457] on div "25" at bounding box center [892, 460] width 21 height 20
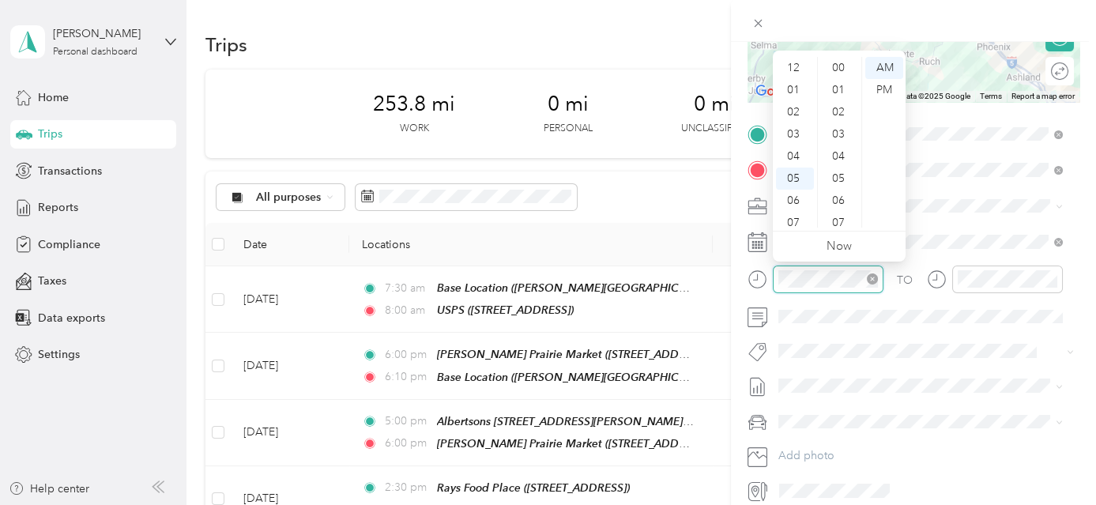
scroll to position [95, 0]
click at [795, 151] on div "08" at bounding box center [795, 150] width 38 height 22
click at [843, 66] on div "00" at bounding box center [840, 68] width 38 height 22
click at [884, 67] on div "AM" at bounding box center [884, 68] width 38 height 22
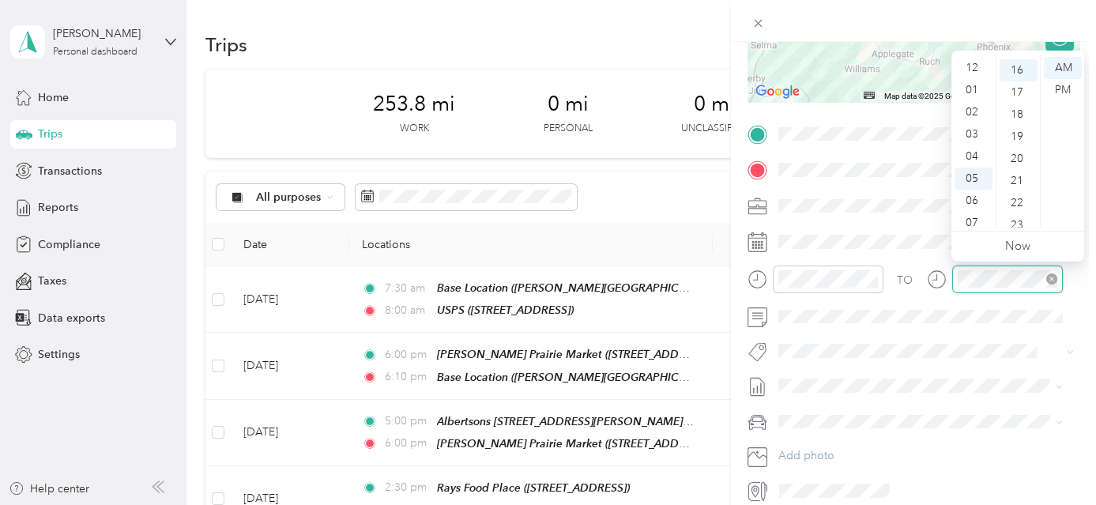
scroll to position [95, 0]
click at [964, 217] on div "11" at bounding box center [974, 216] width 38 height 22
click at [1024, 66] on div "00" at bounding box center [1019, 68] width 38 height 22
drag, startPoint x: 1082, startPoint y: 170, endPoint x: 1094, endPoint y: 166, distance: 12.5
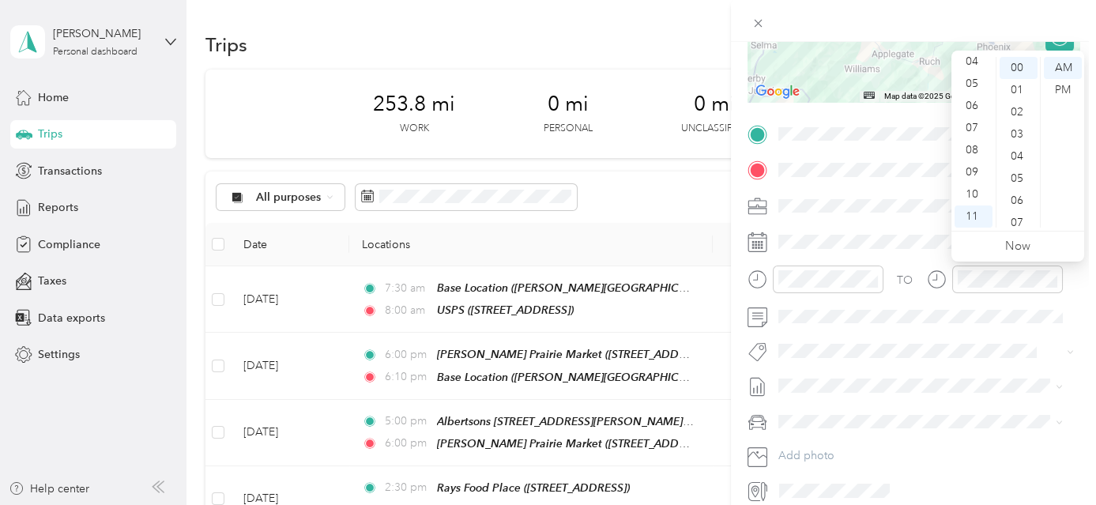
click at [1084, 168] on body "Tracy L. Inlow Personal dashboard Home Trips Transactions Reports Compliance Ta…" at bounding box center [544, 252] width 1088 height 505
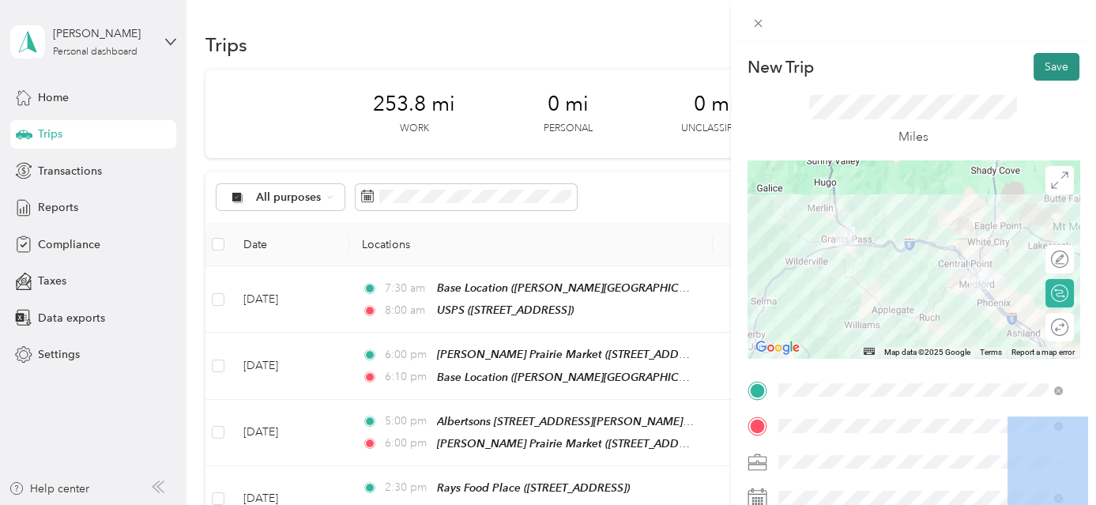
click at [1051, 62] on button "Save" at bounding box center [1057, 67] width 46 height 28
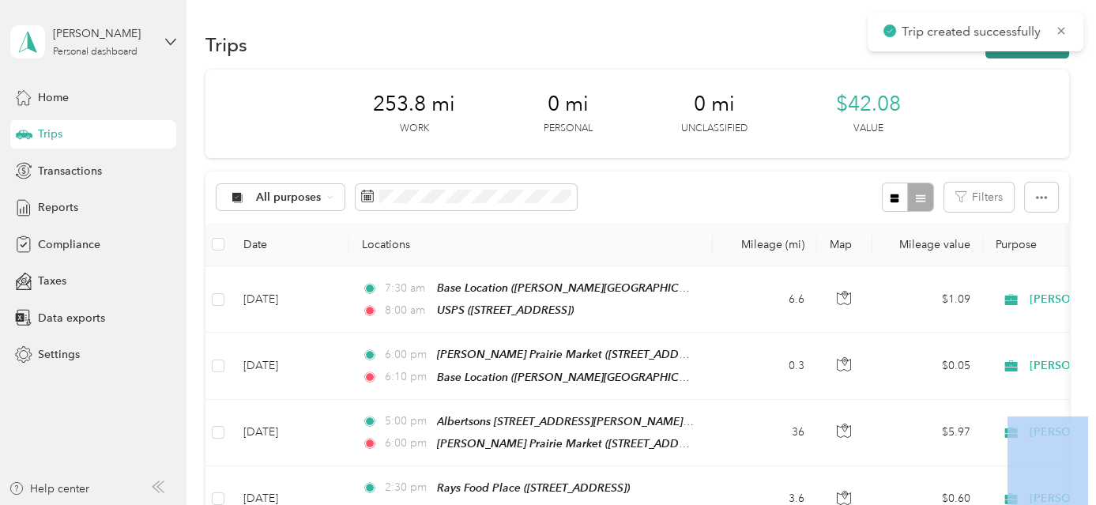
click at [1052, 52] on button "New trip" at bounding box center [1028, 45] width 84 height 28
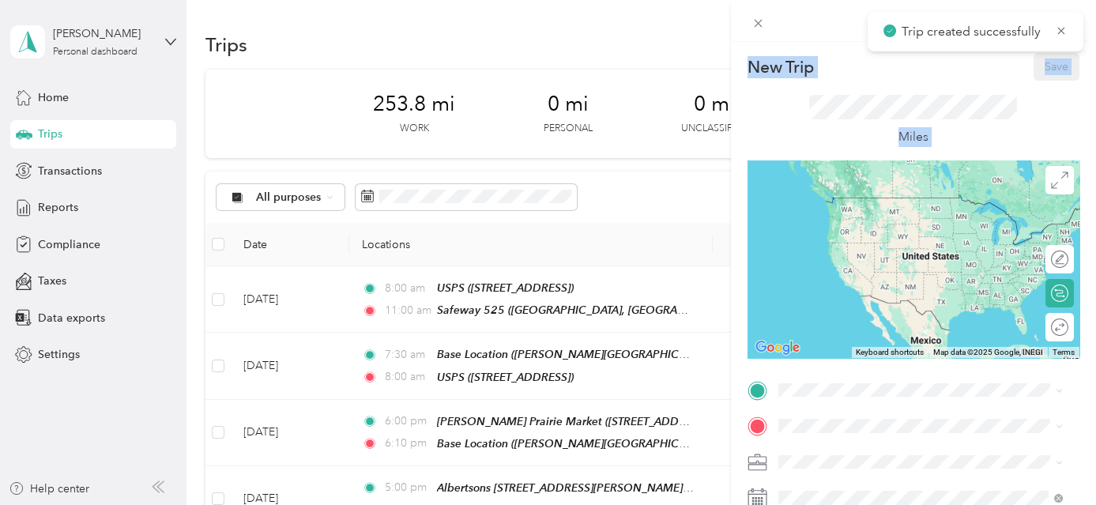
click at [1023, 114] on div "Miles" at bounding box center [914, 121] width 332 height 80
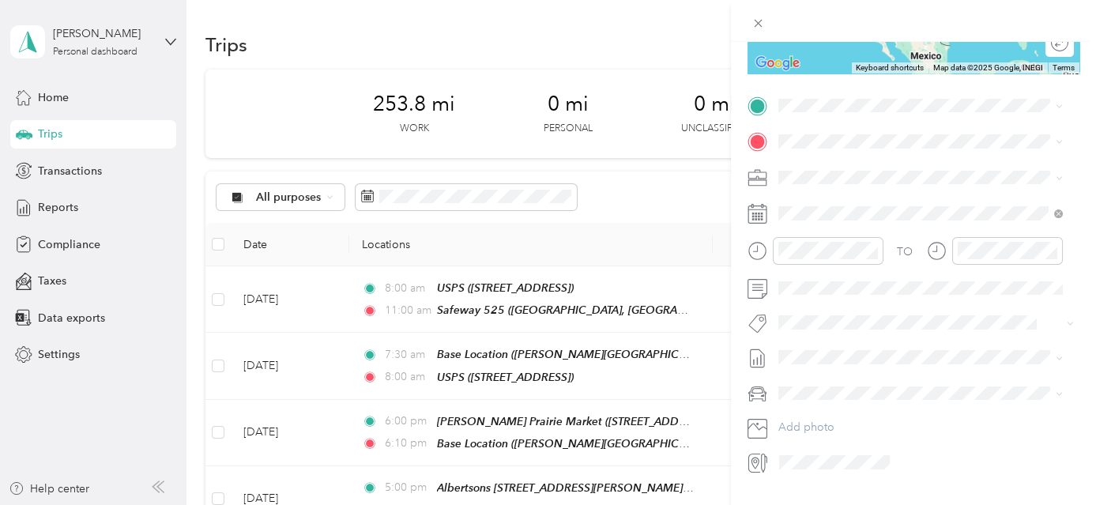
scroll to position [288, 0]
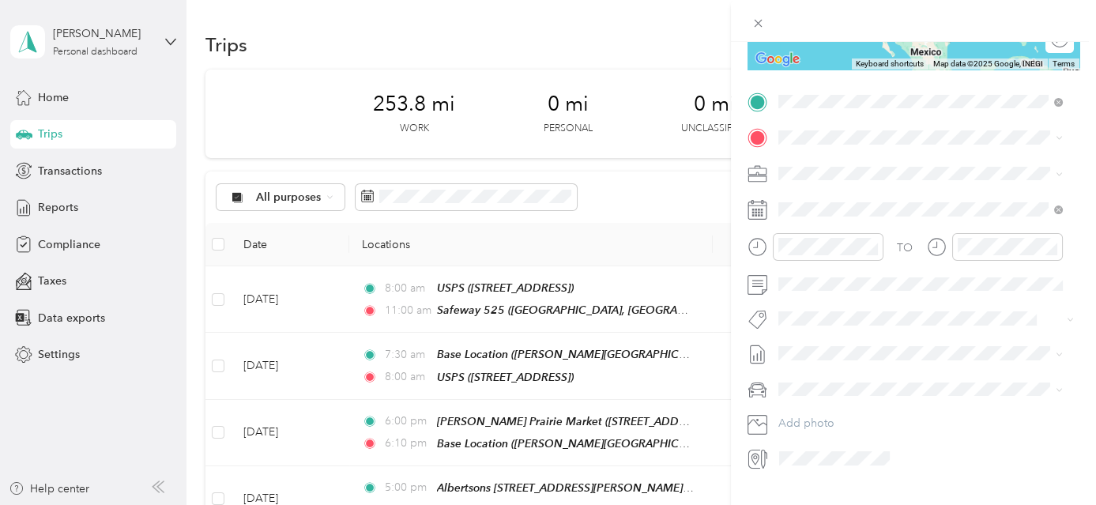
click at [891, 311] on div "Safeway [STREET_ADDRESS][US_STATE]" at bounding box center [933, 292] width 250 height 50
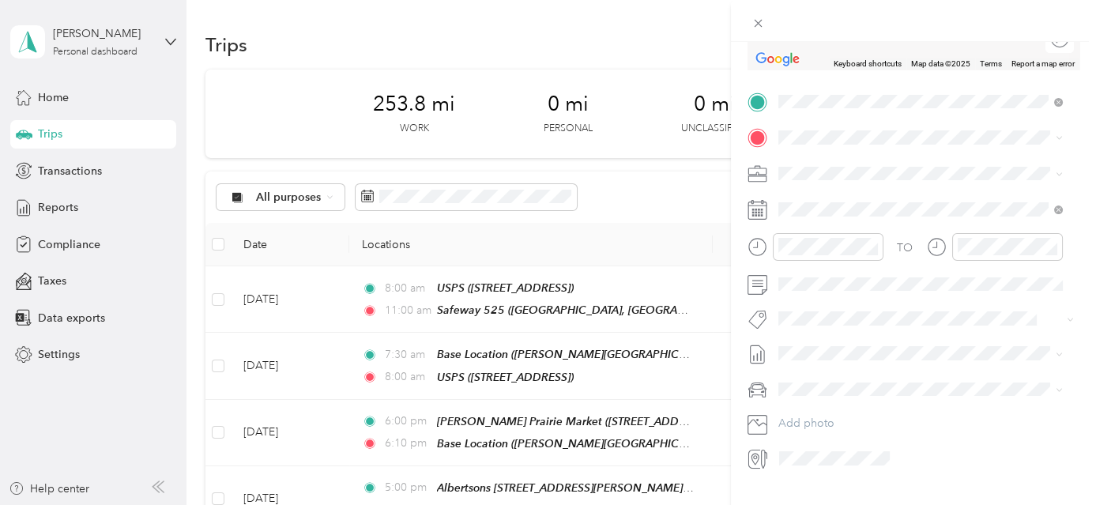
click at [891, 353] on div "TEAM Walgreens [STREET_ADDRESS]" at bounding box center [920, 352] width 273 height 44
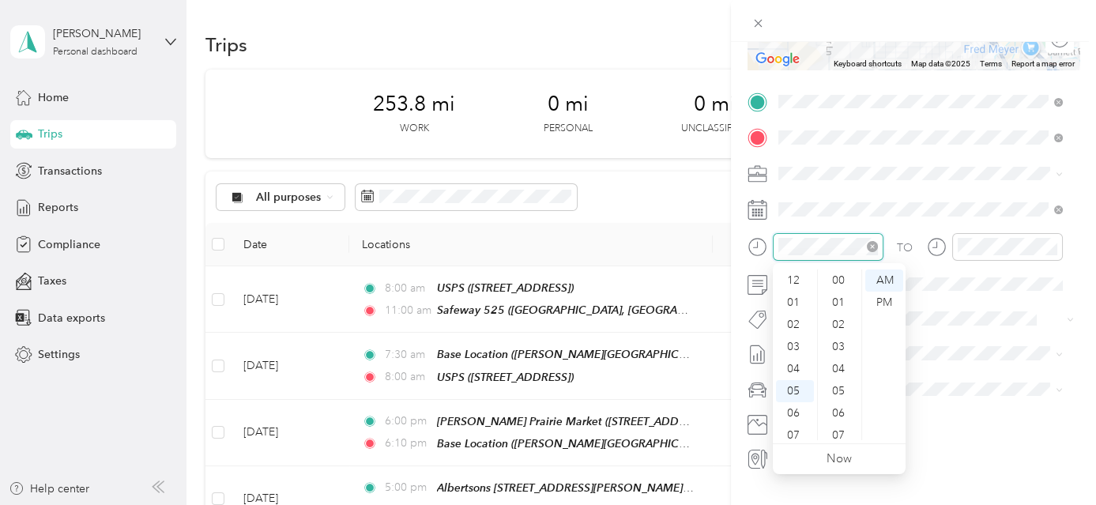
scroll to position [354, 0]
click at [795, 421] on div "11" at bounding box center [795, 429] width 38 height 22
click at [839, 281] on div "00" at bounding box center [840, 281] width 38 height 22
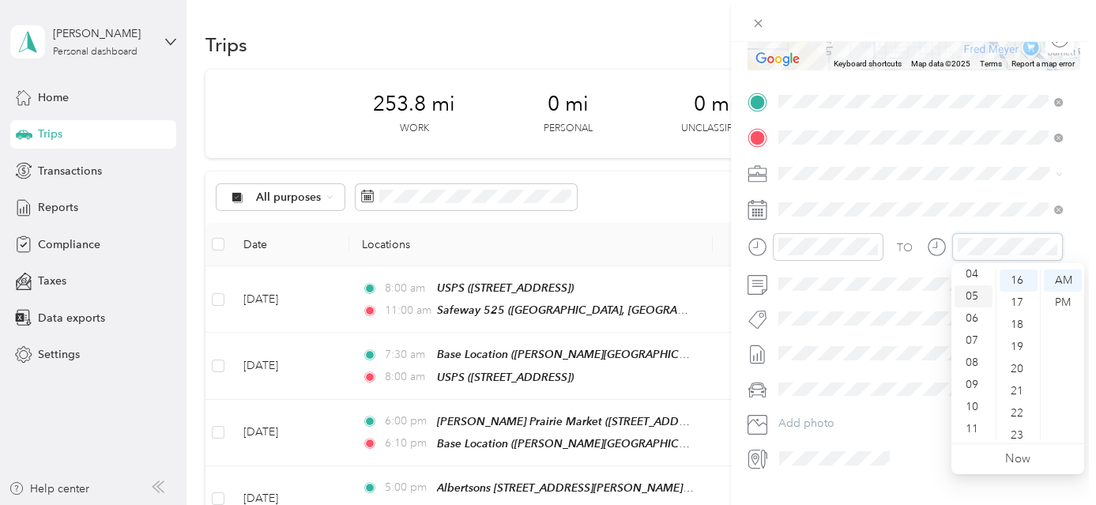
scroll to position [23, 0]
click at [975, 321] on div "03" at bounding box center [974, 324] width 38 height 22
click at [1023, 278] on div "00" at bounding box center [1019, 281] width 38 height 22
click at [1060, 303] on div "PM" at bounding box center [1063, 303] width 38 height 22
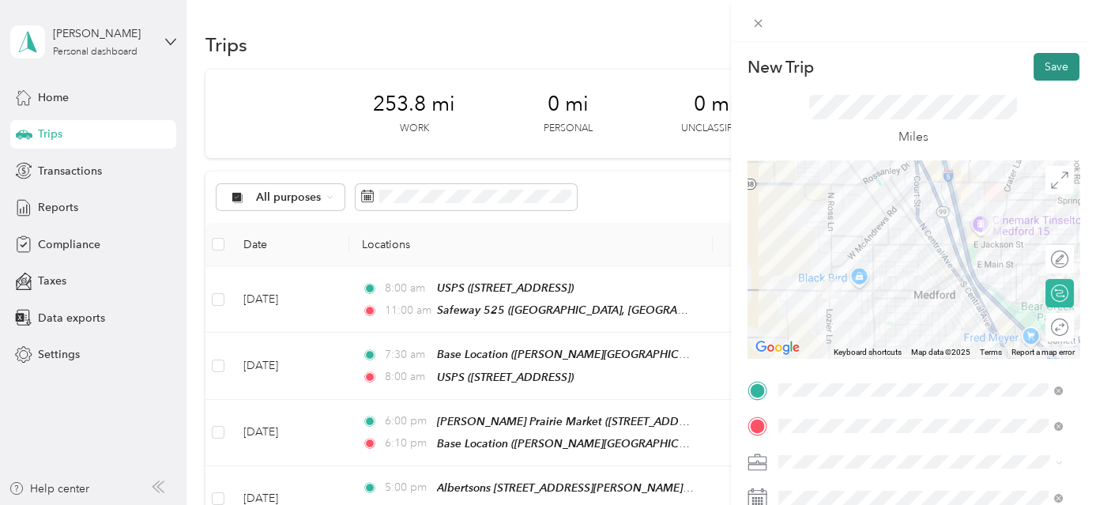
click at [1056, 69] on button "Save" at bounding box center [1057, 67] width 46 height 28
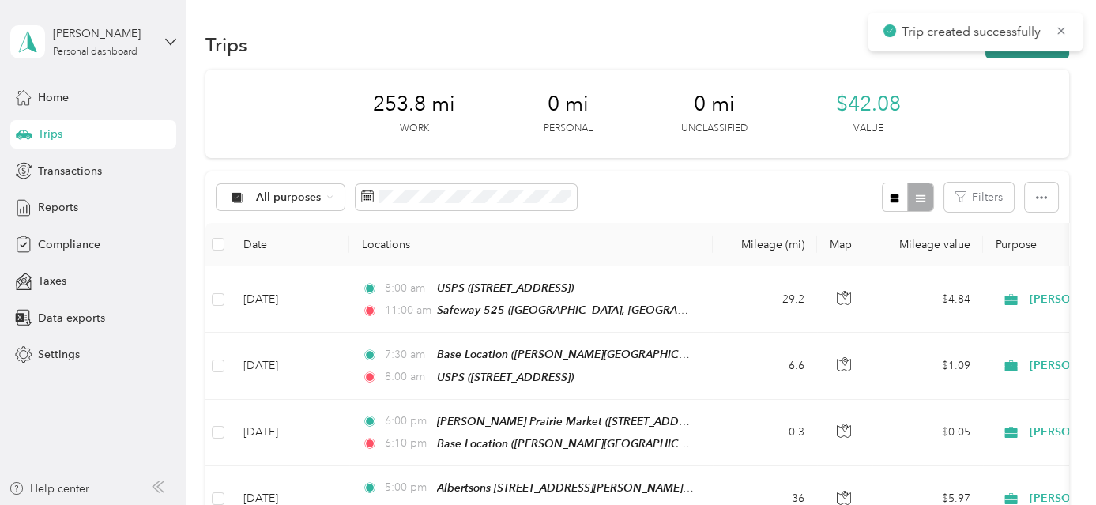
click at [1053, 55] on button "New trip" at bounding box center [1028, 45] width 84 height 28
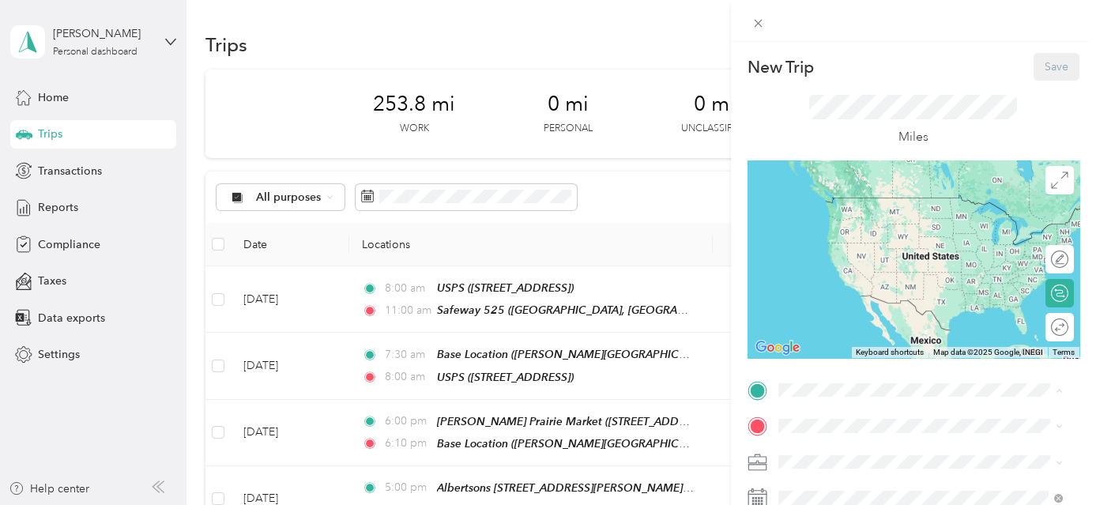
click at [502, 193] on div "New Trip Save This trip cannot be edited because it is either under review, app…" at bounding box center [548, 252] width 1096 height 505
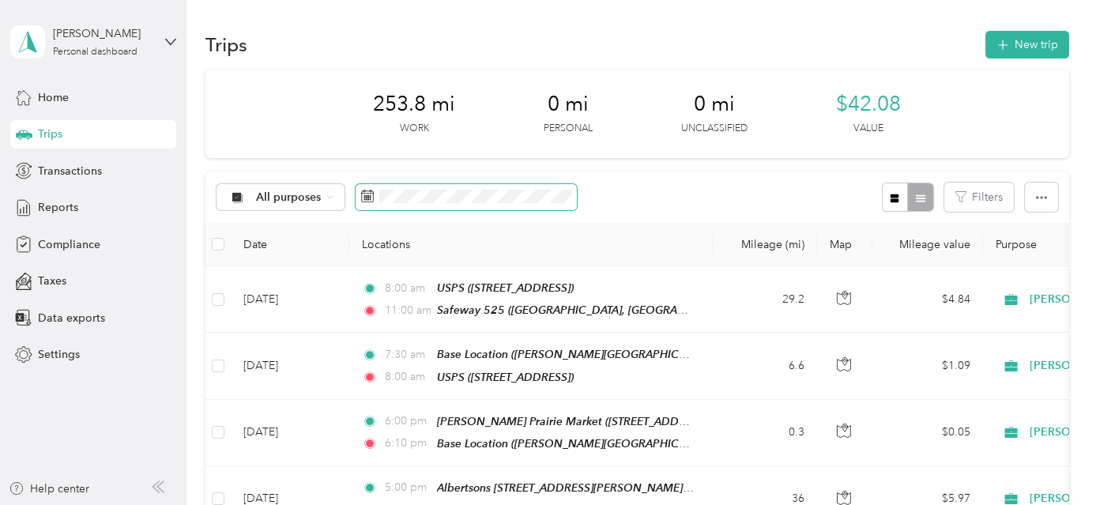
click at [437, 204] on span at bounding box center [466, 197] width 221 height 27
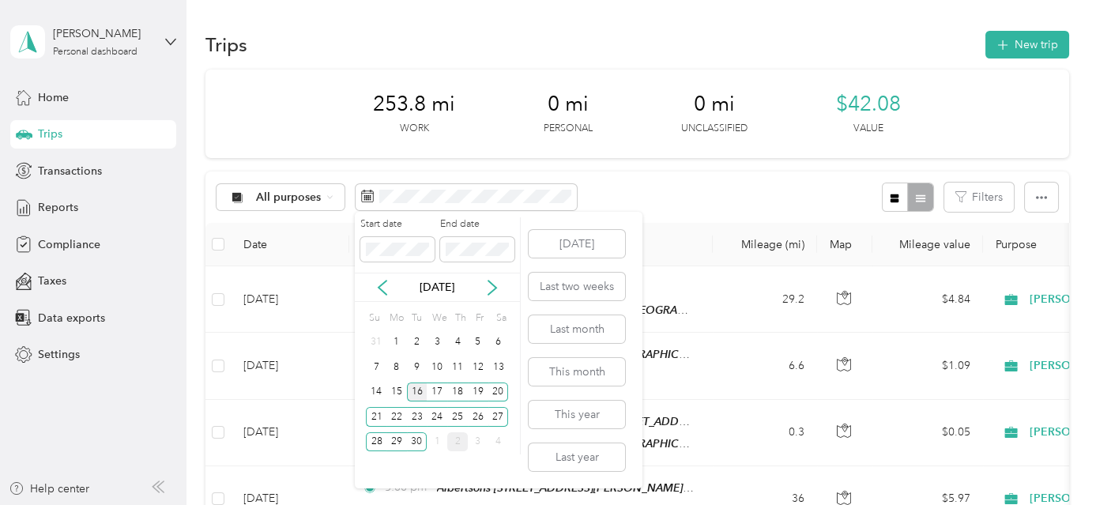
click at [421, 390] on div "16" at bounding box center [417, 393] width 21 height 20
click at [459, 444] on div "2" at bounding box center [457, 442] width 21 height 20
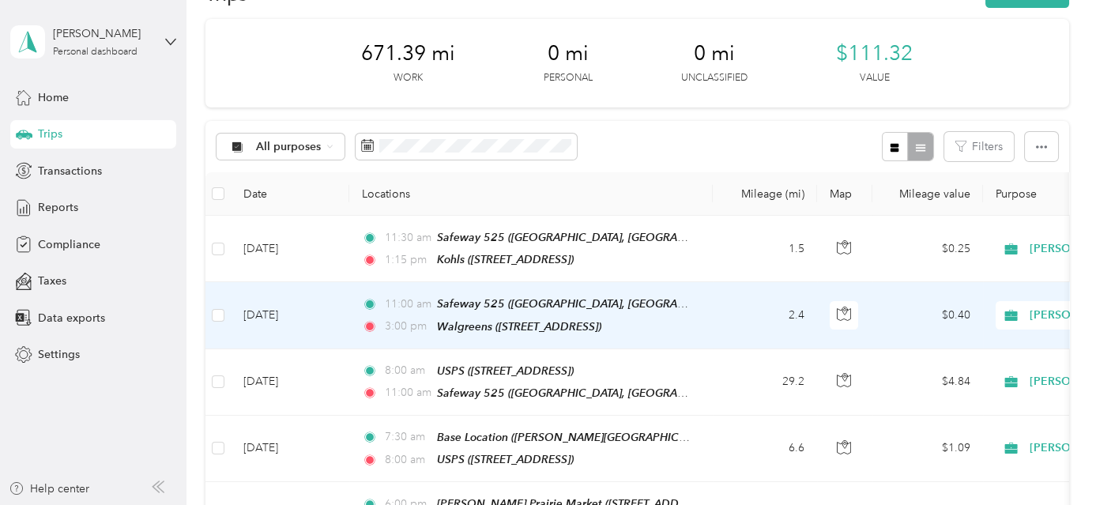
scroll to position [71, 0]
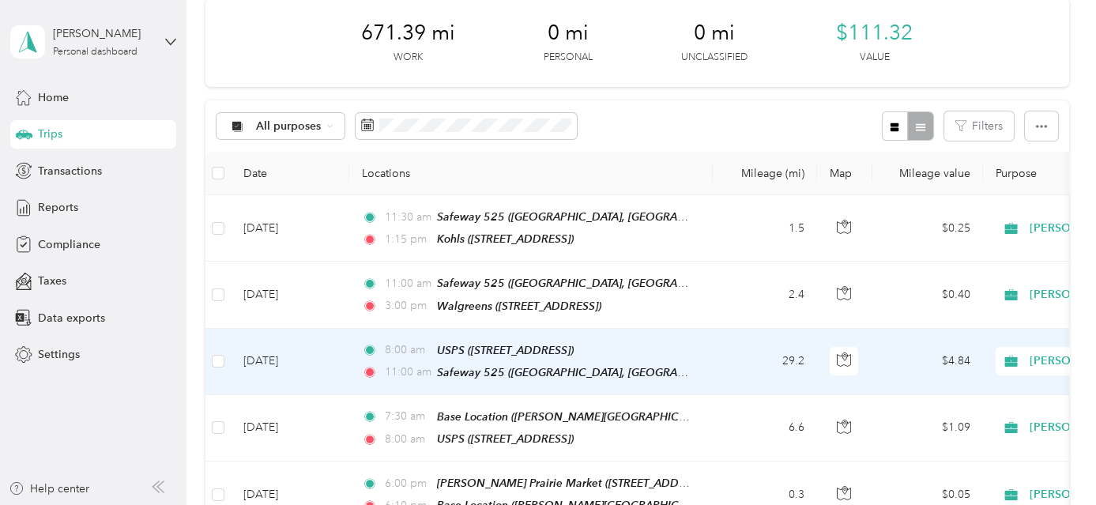
click at [756, 367] on td "29.2" at bounding box center [765, 362] width 104 height 66
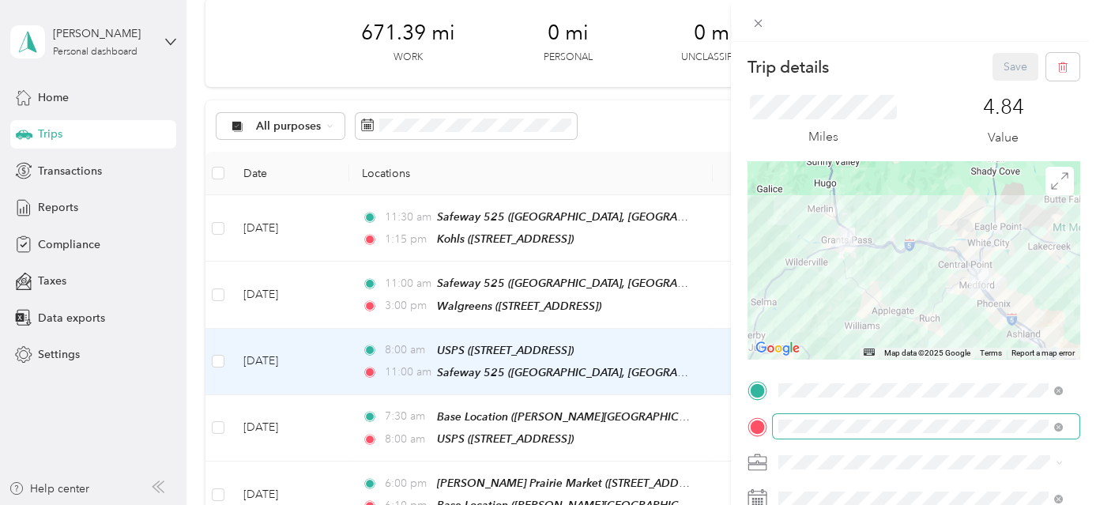
scroll to position [71, 0]
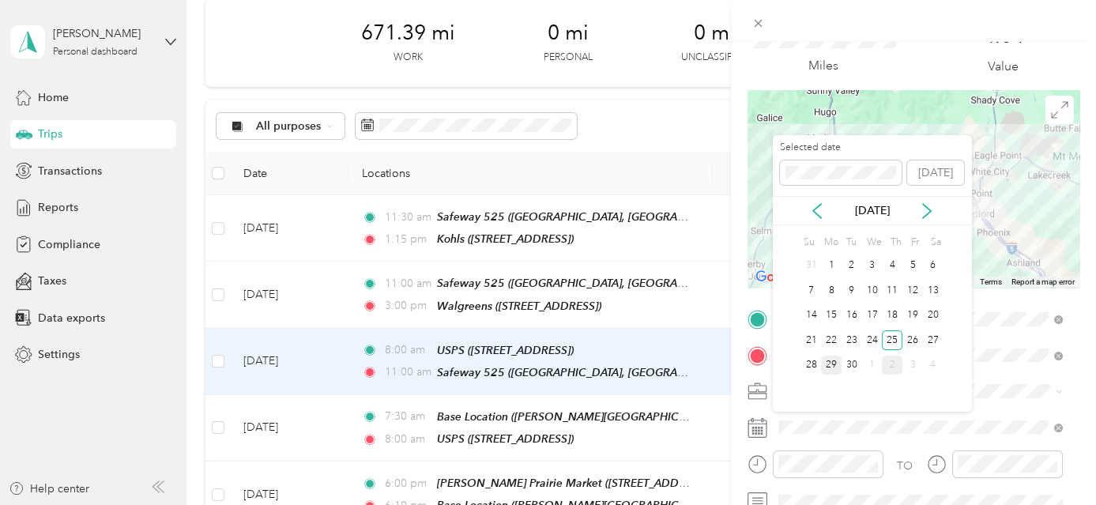
click at [832, 364] on div "29" at bounding box center [831, 366] width 21 height 20
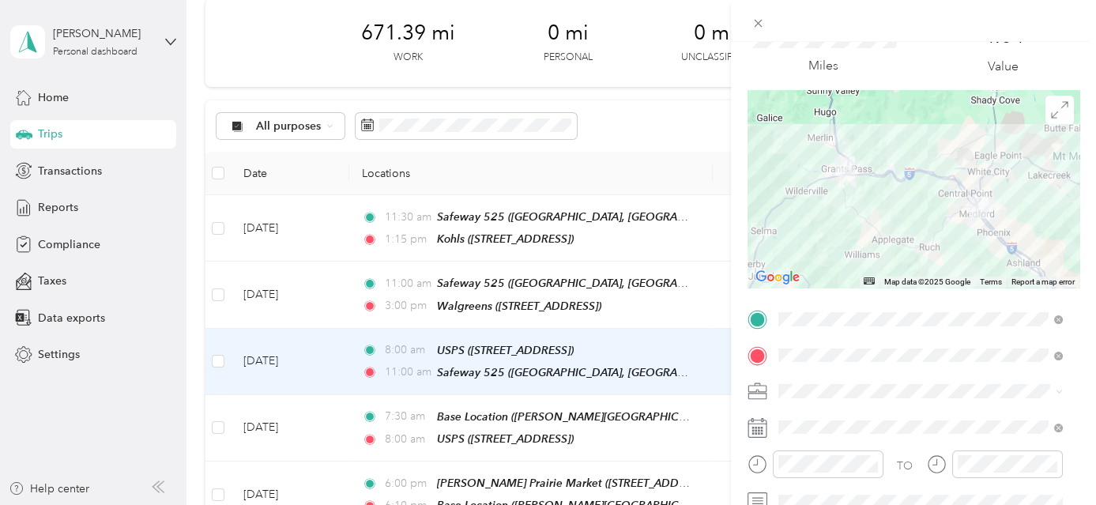
scroll to position [0, 0]
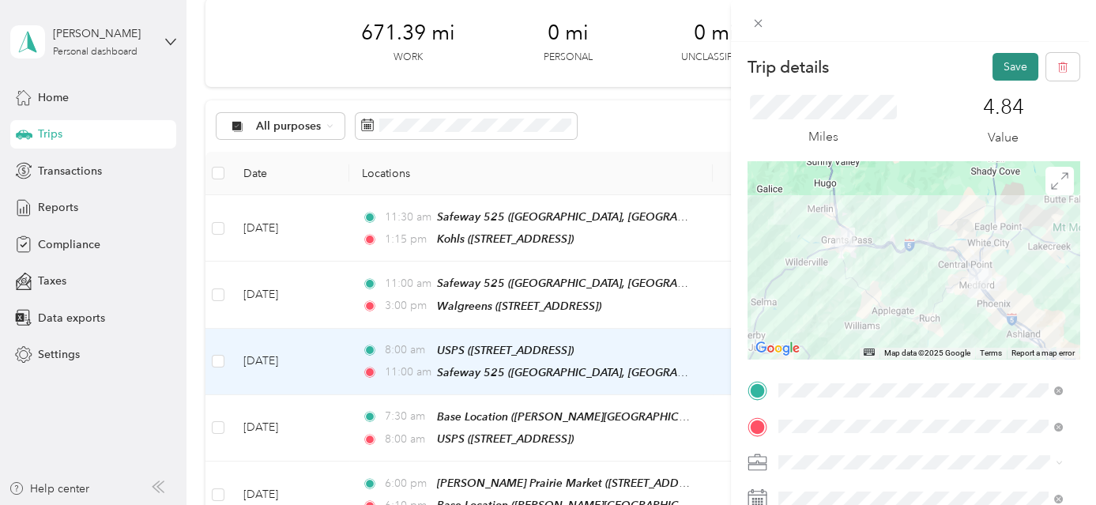
click at [1009, 58] on button "Save" at bounding box center [1016, 67] width 46 height 28
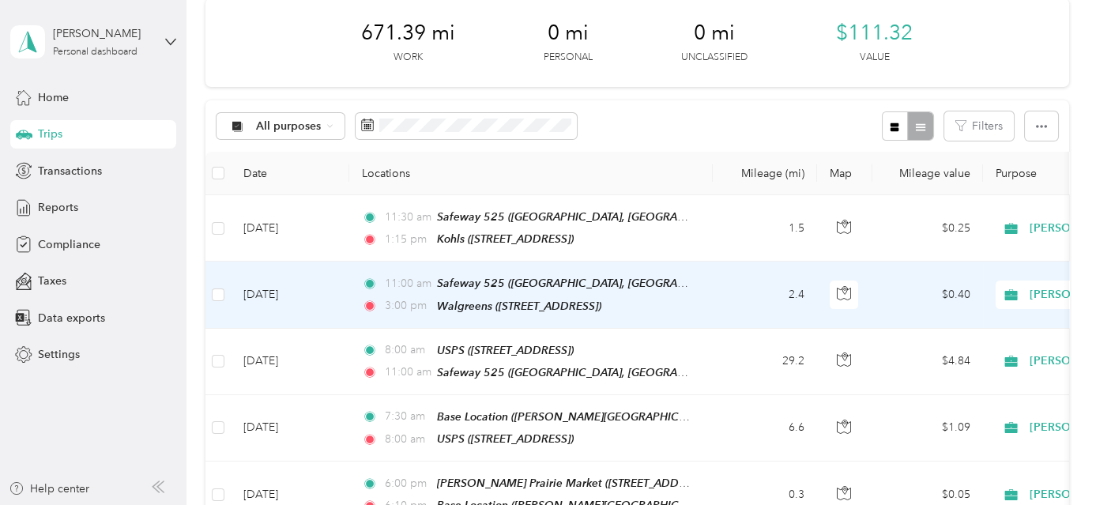
click at [735, 293] on td "2.4" at bounding box center [765, 295] width 104 height 66
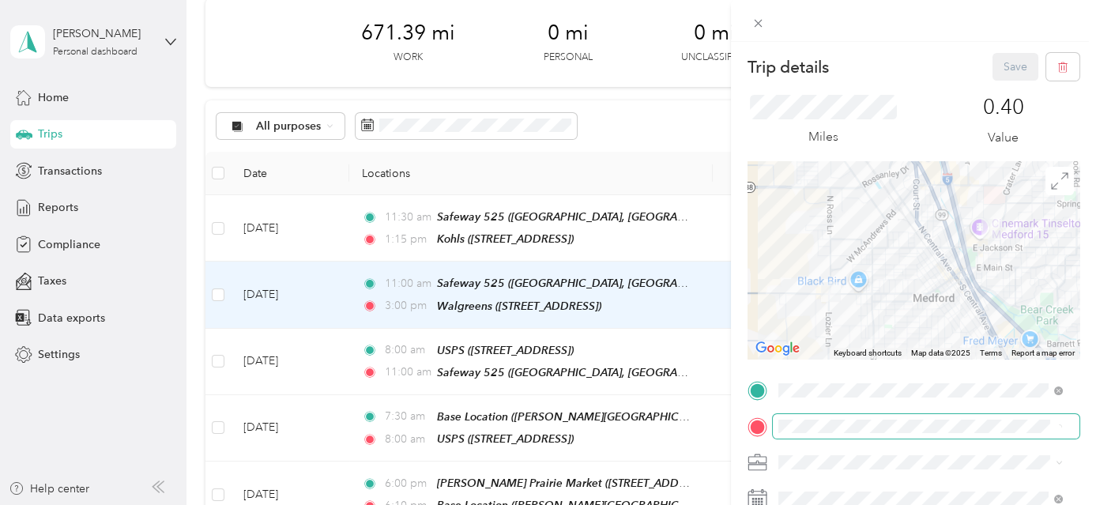
scroll to position [71, 0]
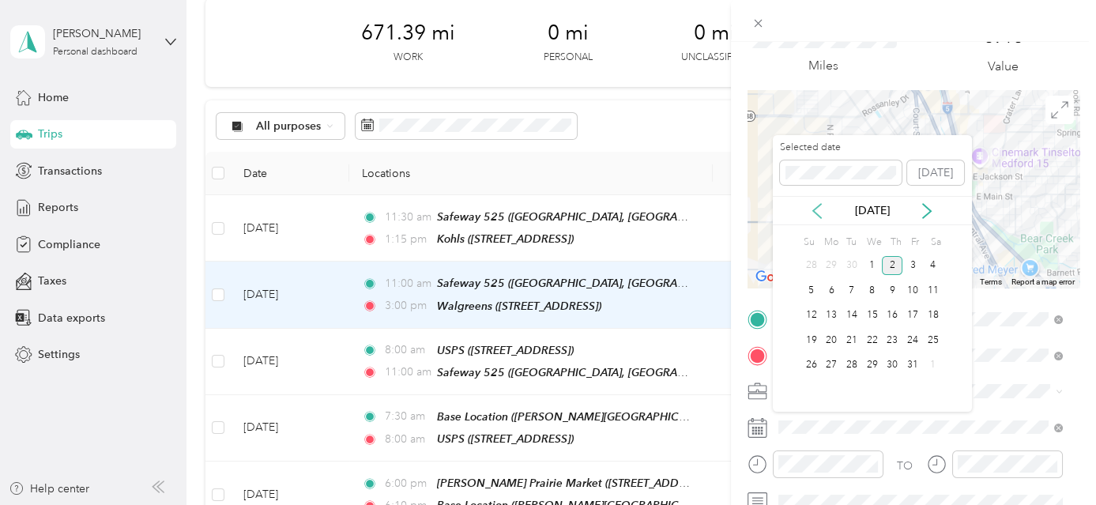
click at [816, 211] on icon at bounding box center [817, 211] width 16 height 16
click at [831, 364] on div "29" at bounding box center [831, 366] width 21 height 20
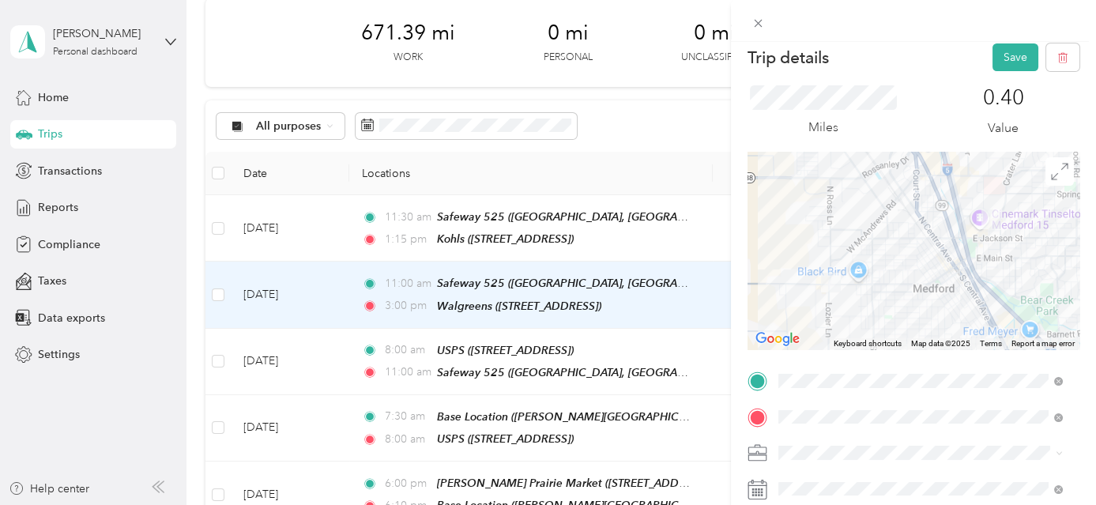
scroll to position [0, 0]
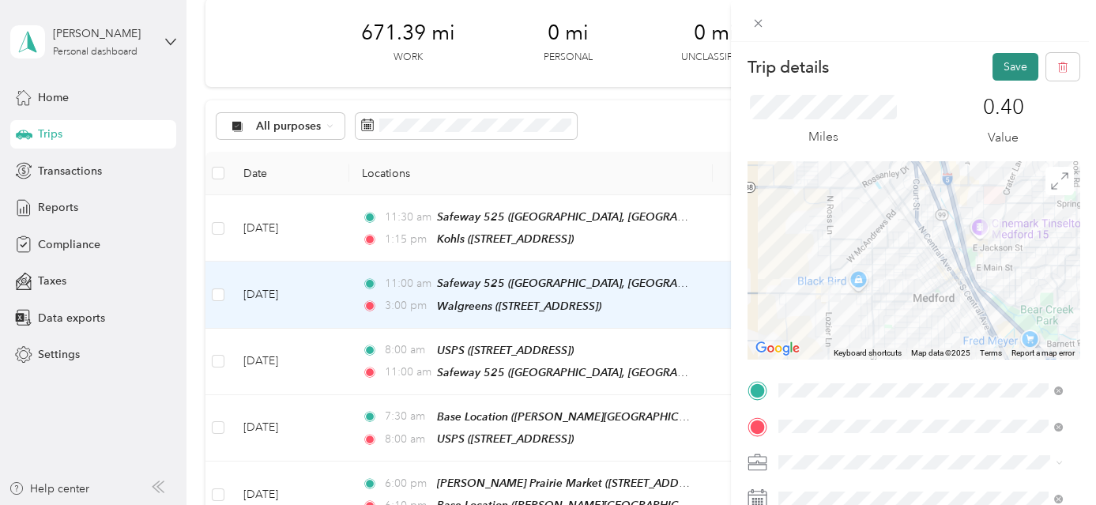
click at [1006, 66] on button "Save" at bounding box center [1016, 67] width 46 height 28
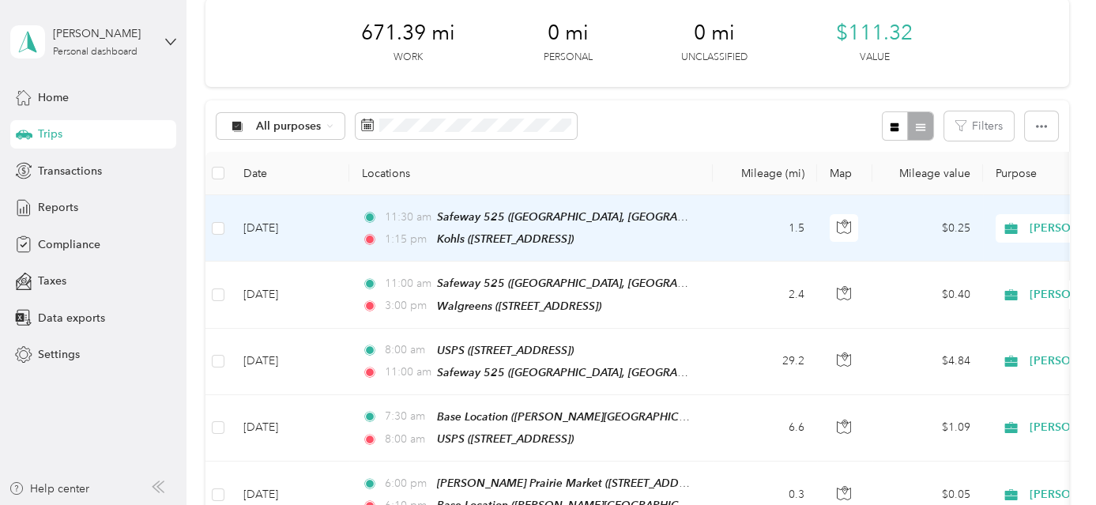
click at [744, 229] on td "1.5" at bounding box center [765, 228] width 104 height 66
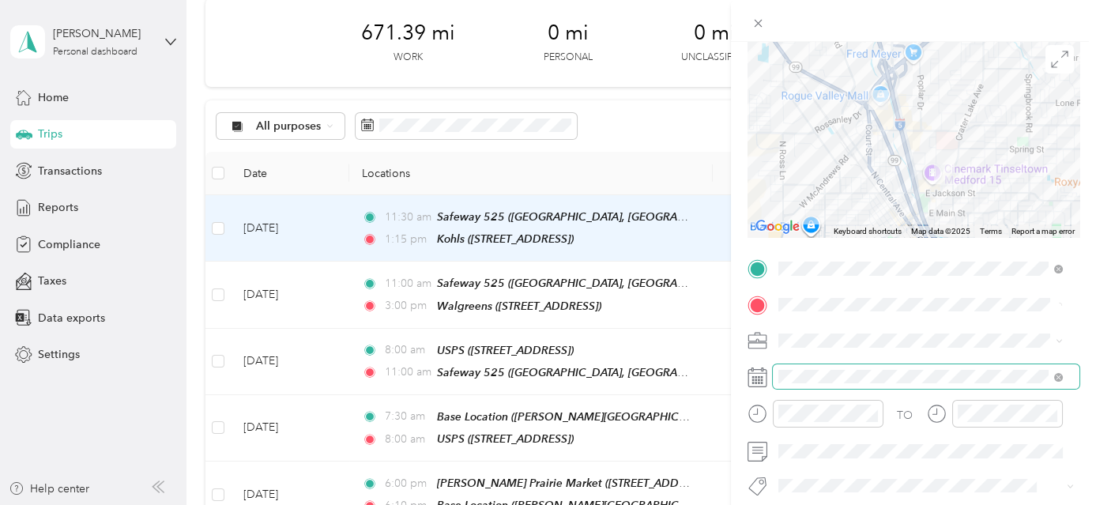
scroll to position [143, 0]
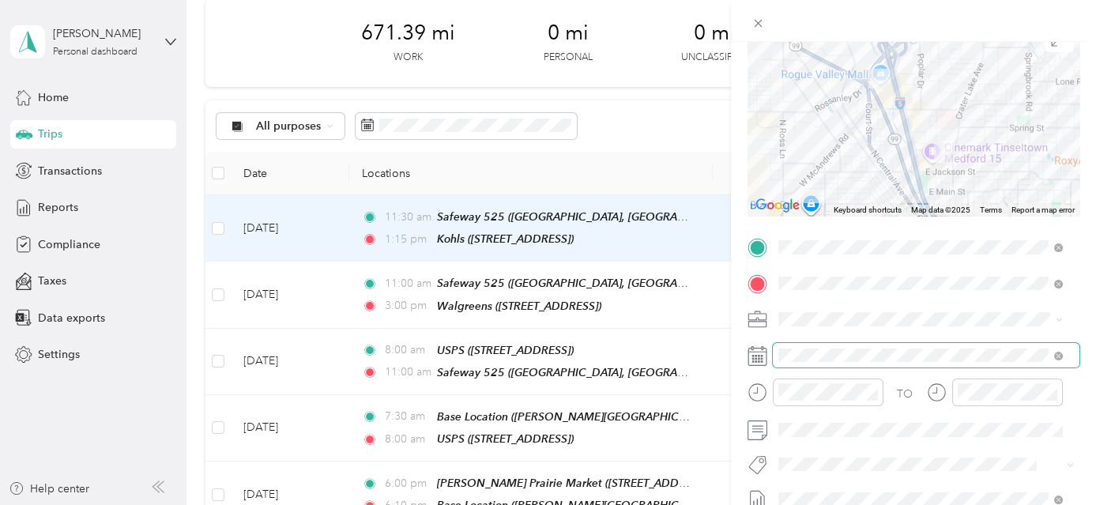
click at [910, 345] on span at bounding box center [926, 355] width 307 height 25
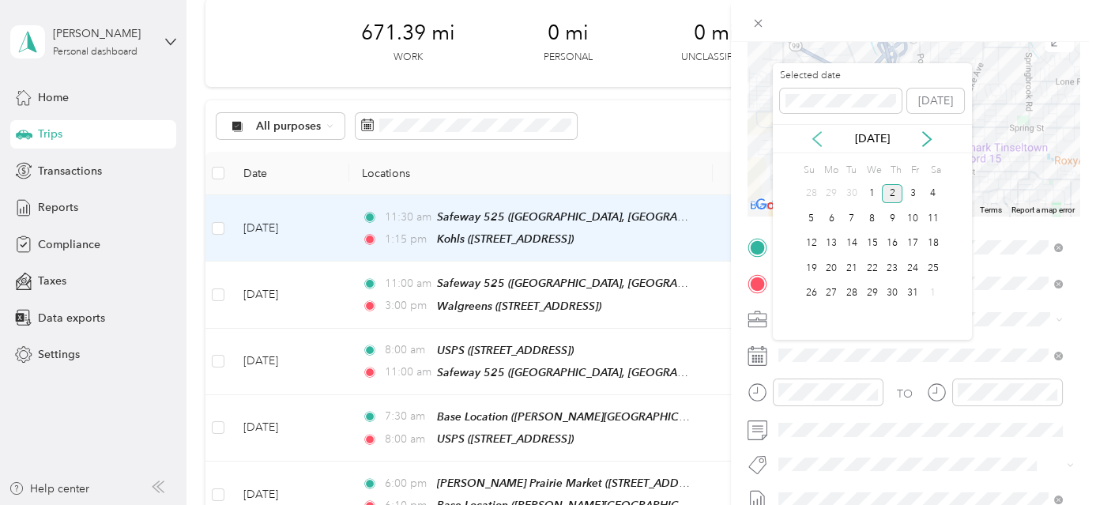
click at [819, 136] on icon at bounding box center [817, 139] width 16 height 16
click at [838, 270] on div "22" at bounding box center [831, 268] width 21 height 20
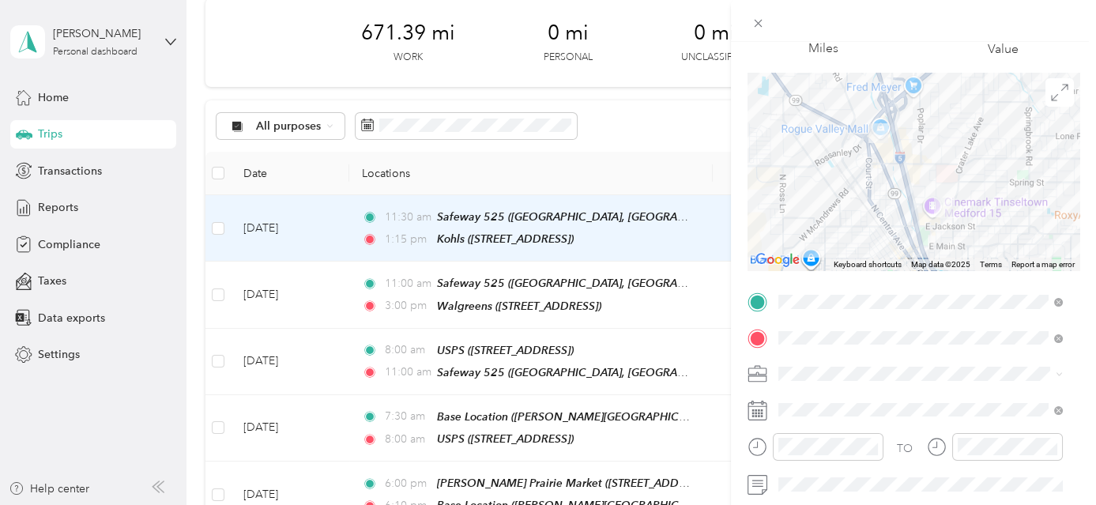
scroll to position [0, 0]
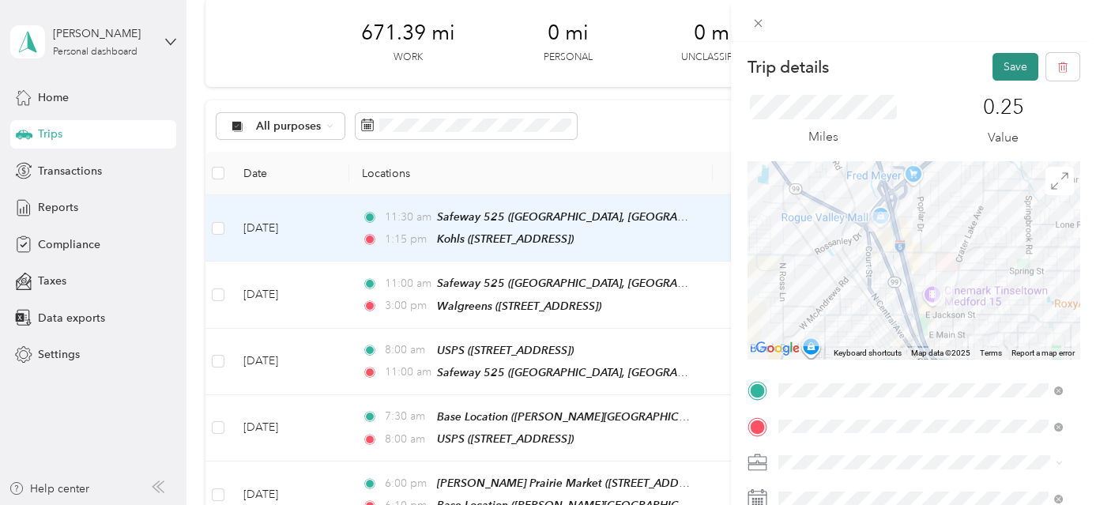
click at [993, 60] on button "Save" at bounding box center [1016, 67] width 46 height 28
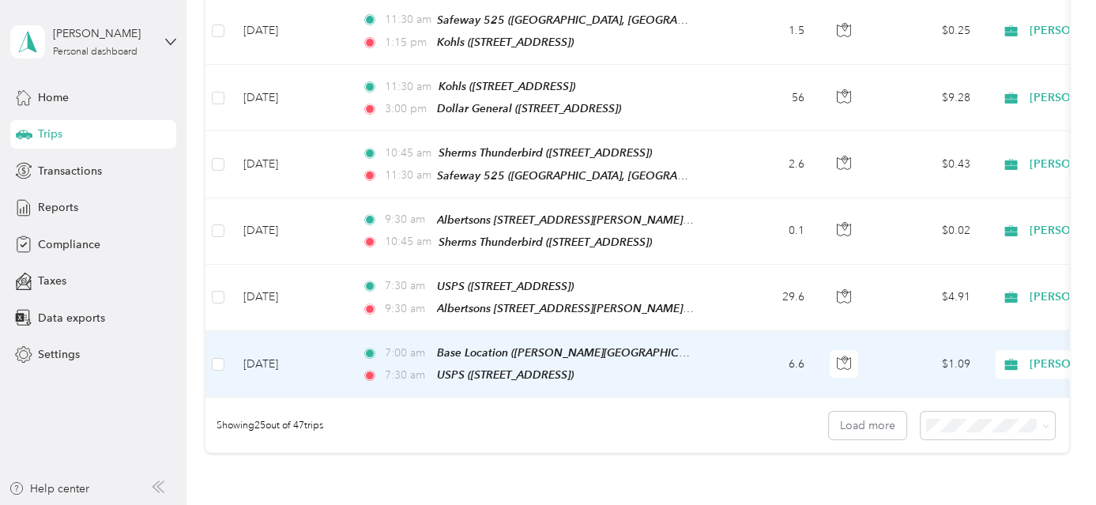
scroll to position [1581, 0]
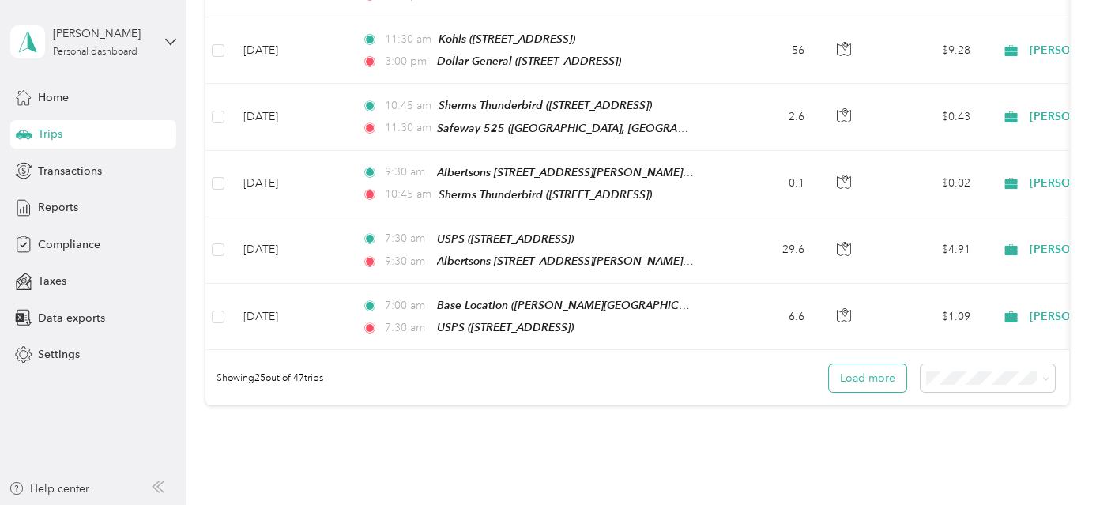
click at [874, 364] on button "Load more" at bounding box center [867, 378] width 77 height 28
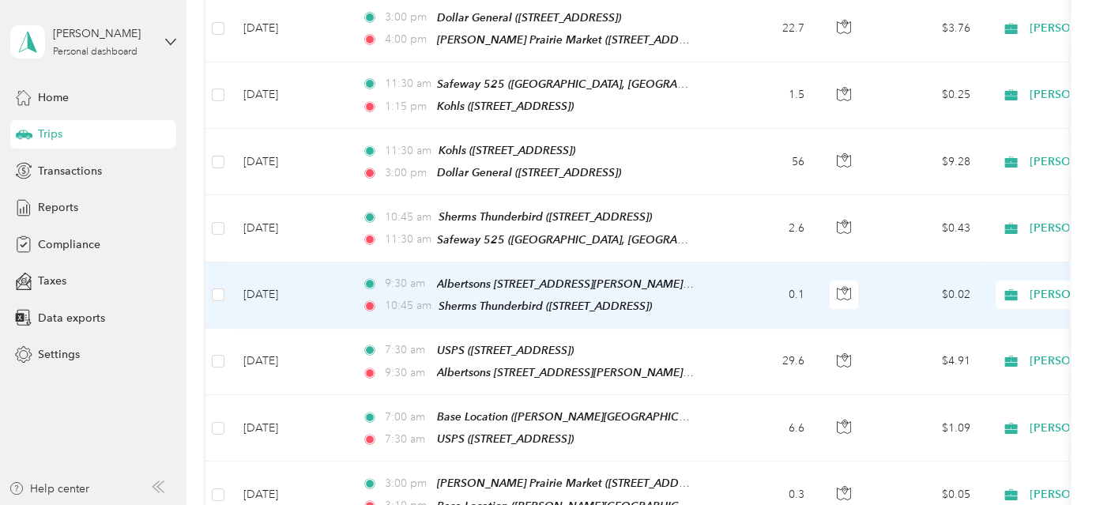
scroll to position [1437, 0]
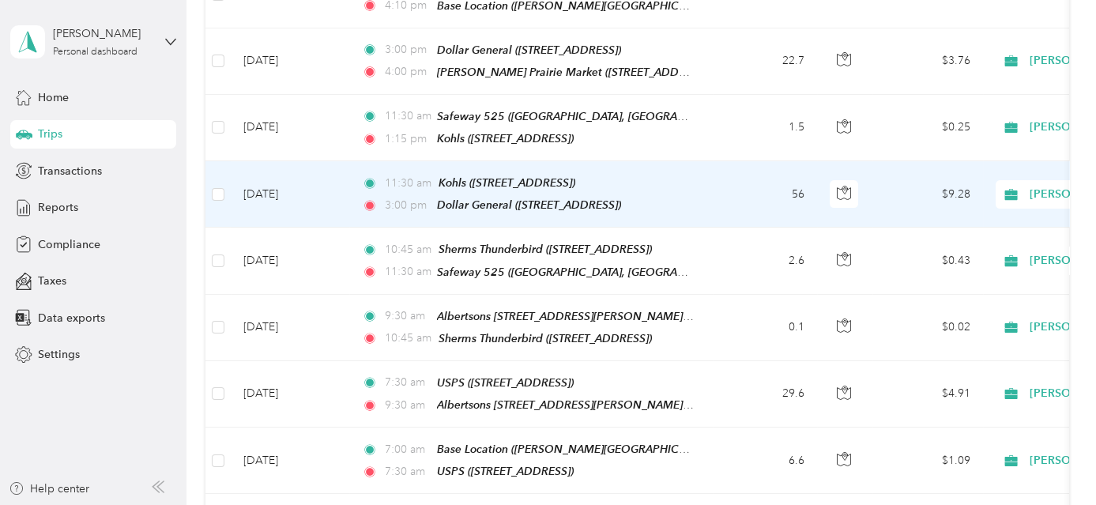
click at [733, 161] on td "56" at bounding box center [765, 194] width 104 height 66
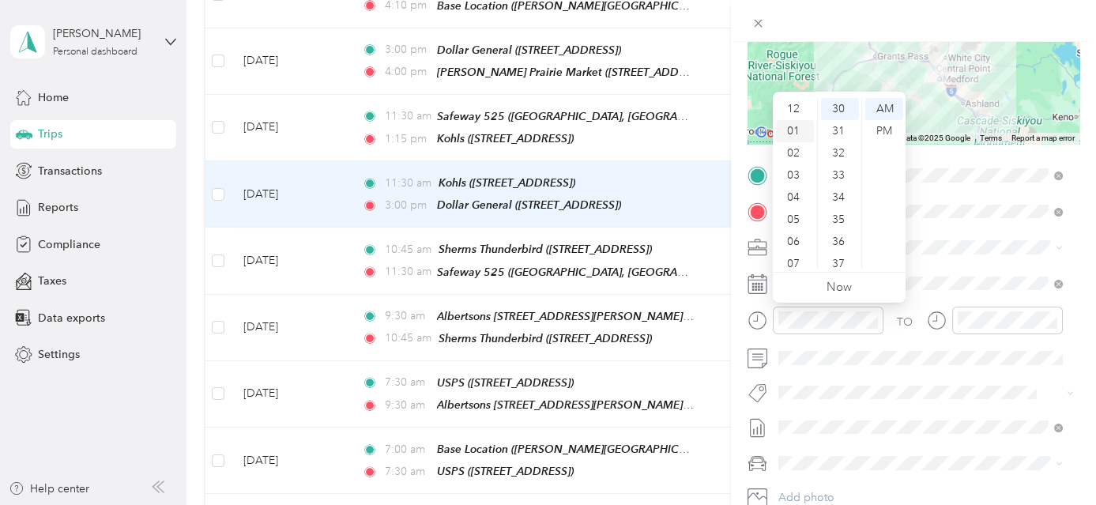
click at [793, 132] on div "01" at bounding box center [795, 131] width 38 height 22
drag, startPoint x: 835, startPoint y: 210, endPoint x: 863, endPoint y: 193, distance: 33.3
click at [835, 210] on div "15" at bounding box center [840, 209] width 38 height 22
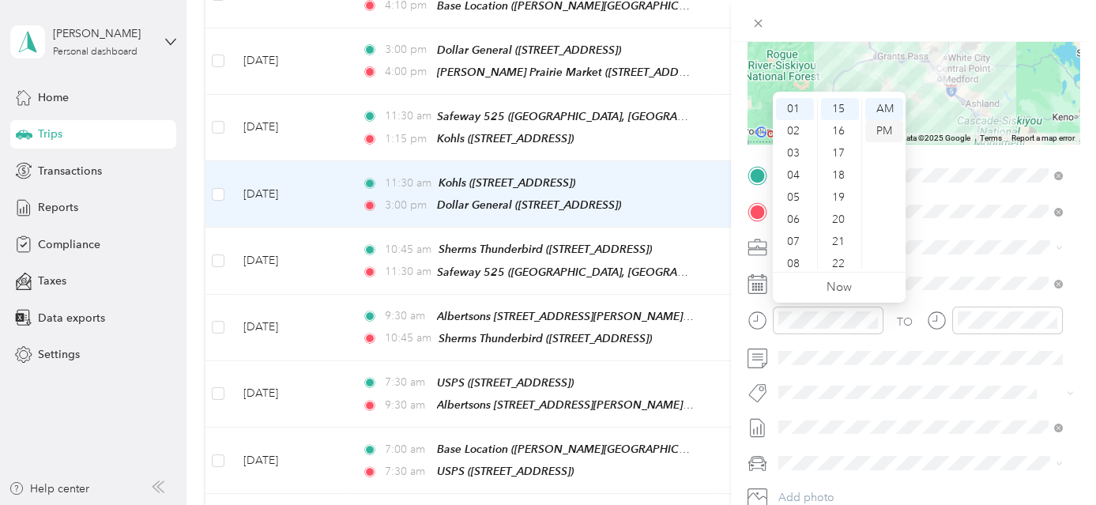
click at [886, 130] on div "PM" at bounding box center [884, 131] width 38 height 22
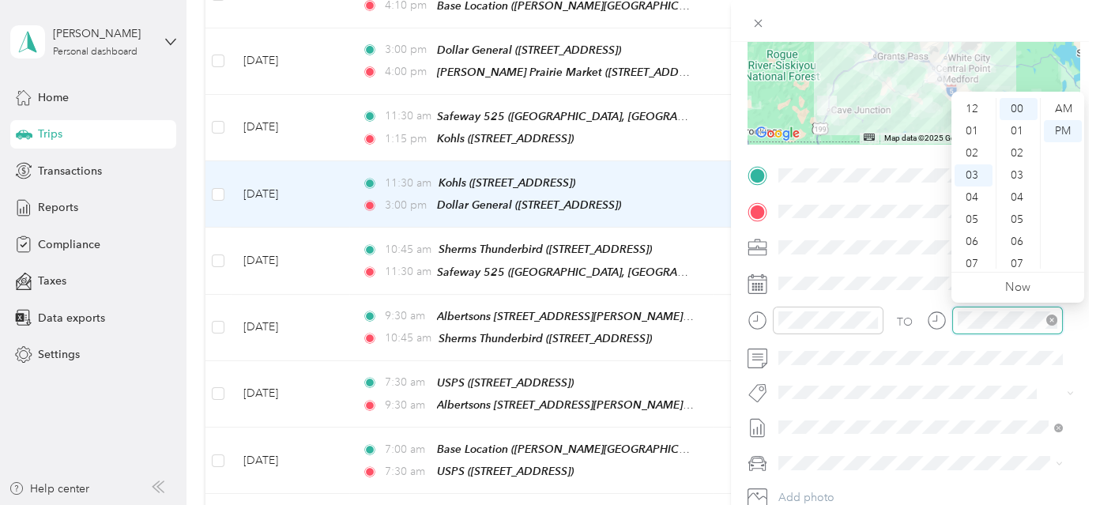
scroll to position [66, 0]
click at [980, 134] on div "04" at bounding box center [974, 131] width 38 height 22
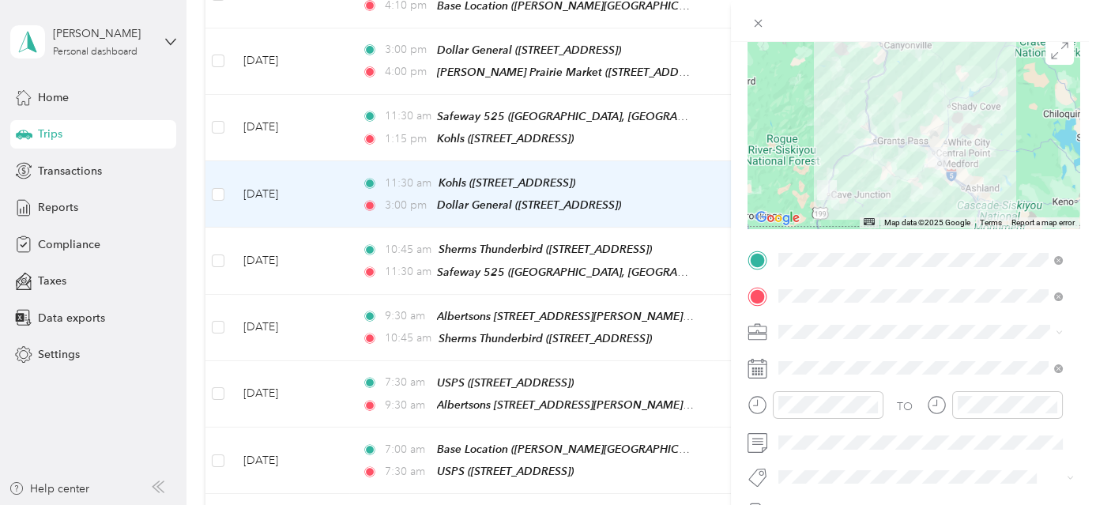
scroll to position [0, 0]
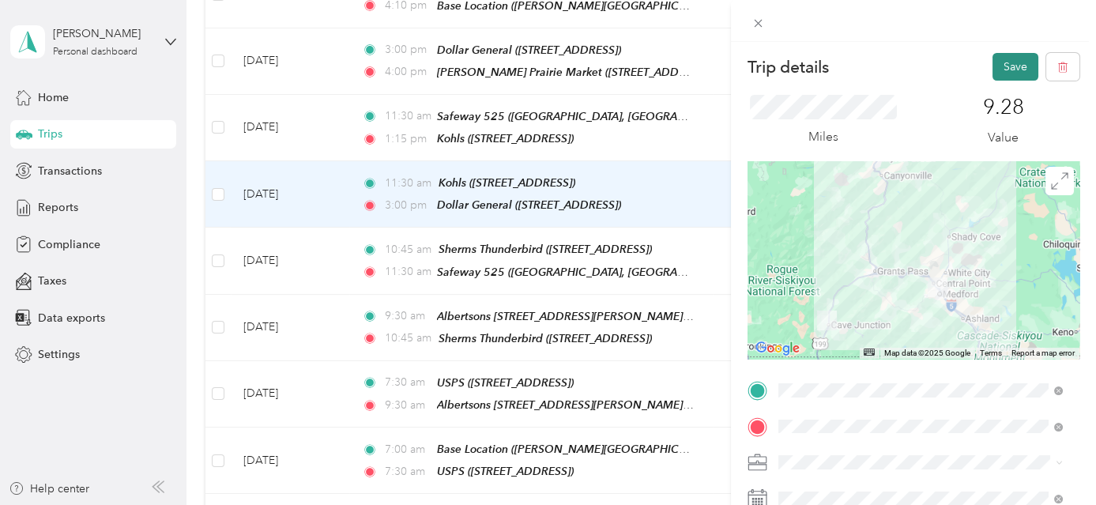
click at [1001, 72] on button "Save" at bounding box center [1016, 67] width 46 height 28
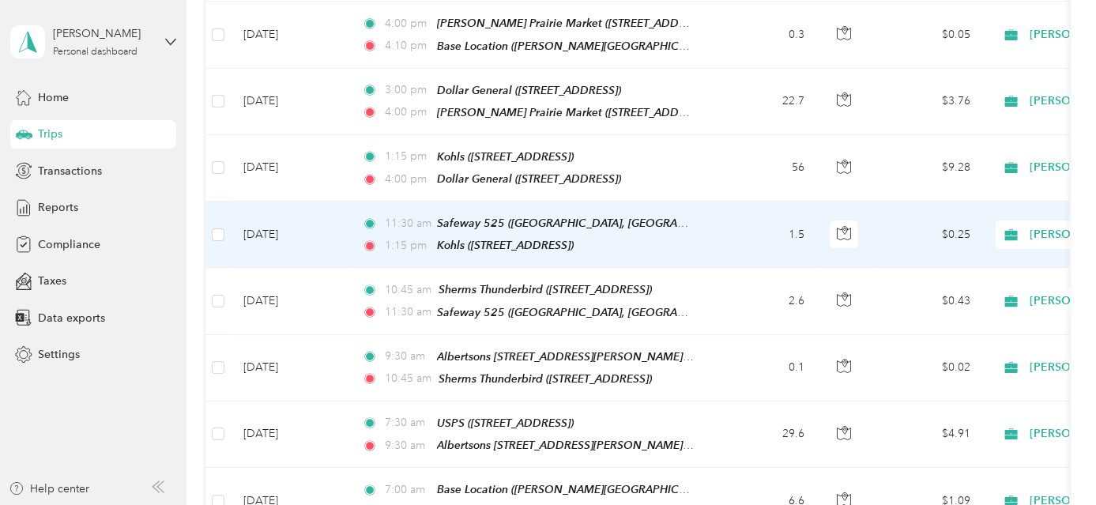
scroll to position [1365, 0]
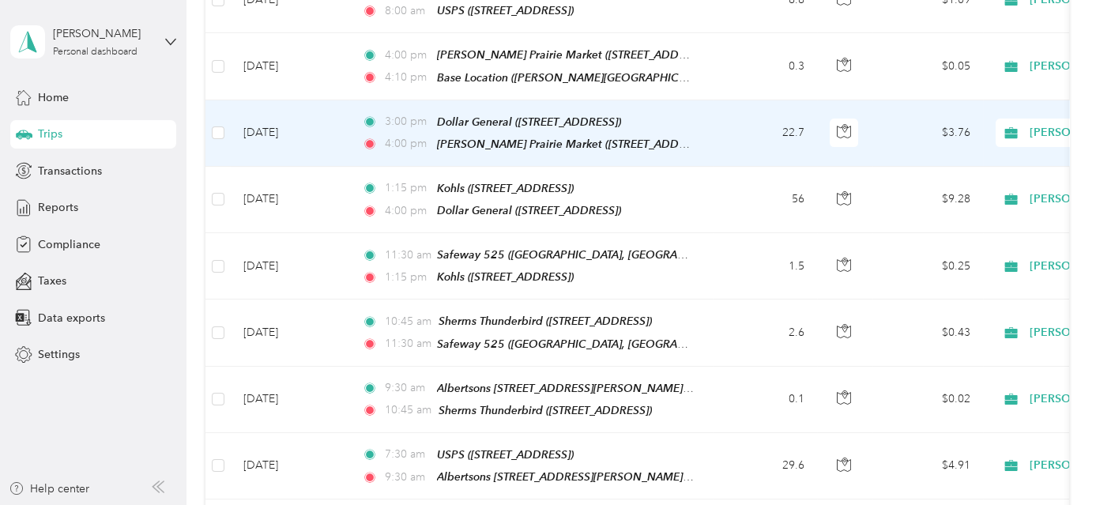
click at [722, 106] on td "22.7" at bounding box center [765, 133] width 104 height 66
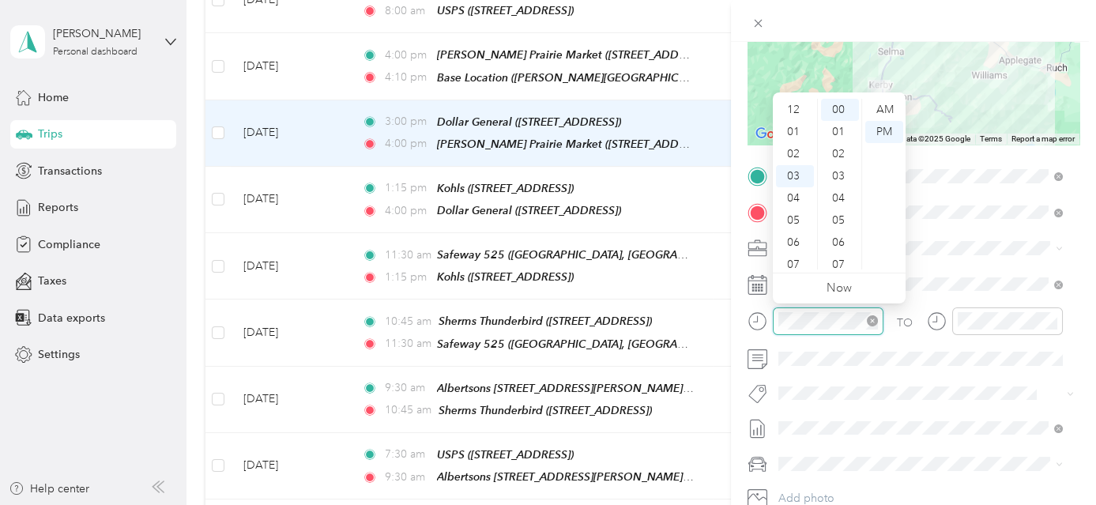
scroll to position [66, 0]
click at [793, 133] on div "04" at bounding box center [795, 132] width 38 height 22
click at [880, 133] on div "PM" at bounding box center [884, 132] width 38 height 22
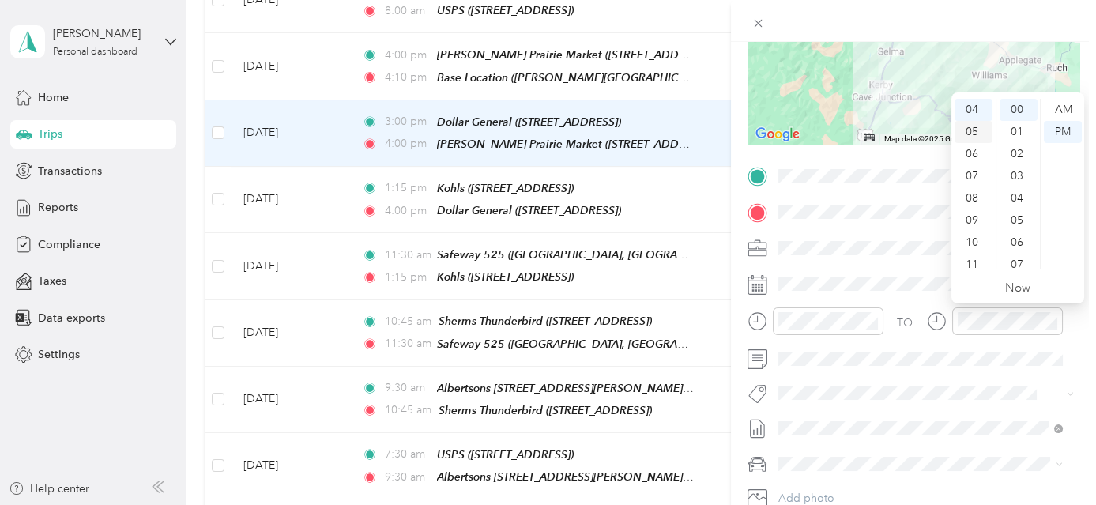
click at [977, 132] on div "05" at bounding box center [974, 132] width 38 height 22
click at [1066, 132] on div "PM" at bounding box center [1063, 132] width 38 height 22
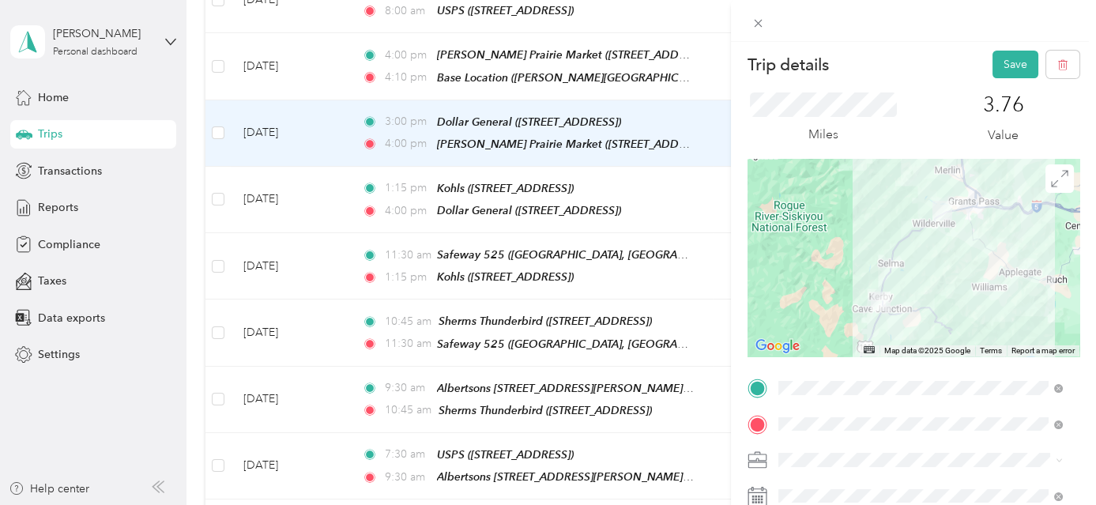
scroll to position [0, 0]
click at [1007, 69] on button "Save" at bounding box center [1016, 67] width 46 height 28
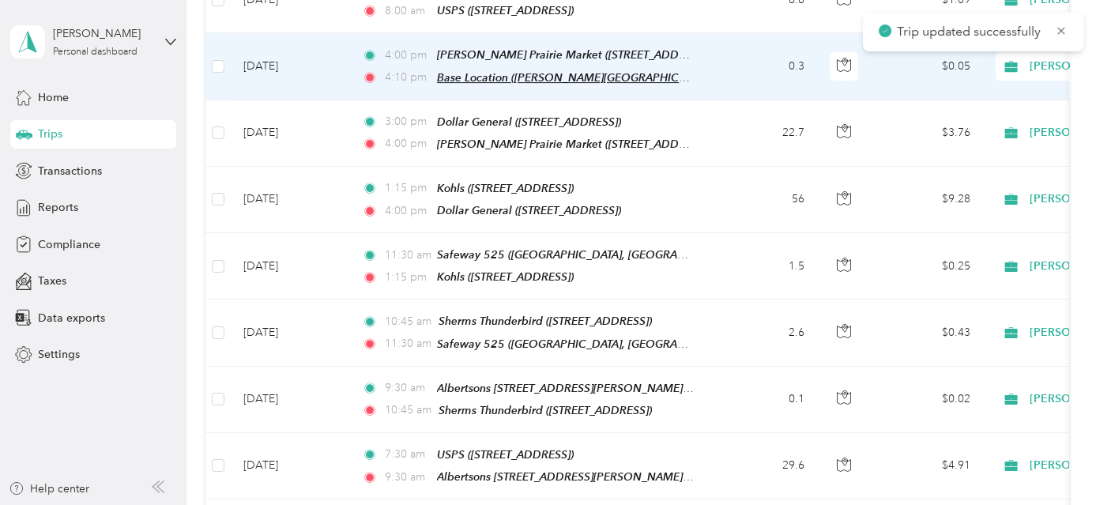
click at [578, 71] on span "Base Location ([PERSON_NAME][GEOGRAPHIC_DATA], [GEOGRAPHIC_DATA], [US_STATE])" at bounding box center [666, 77] width 459 height 13
click at [739, 40] on td "0.3" at bounding box center [765, 66] width 104 height 66
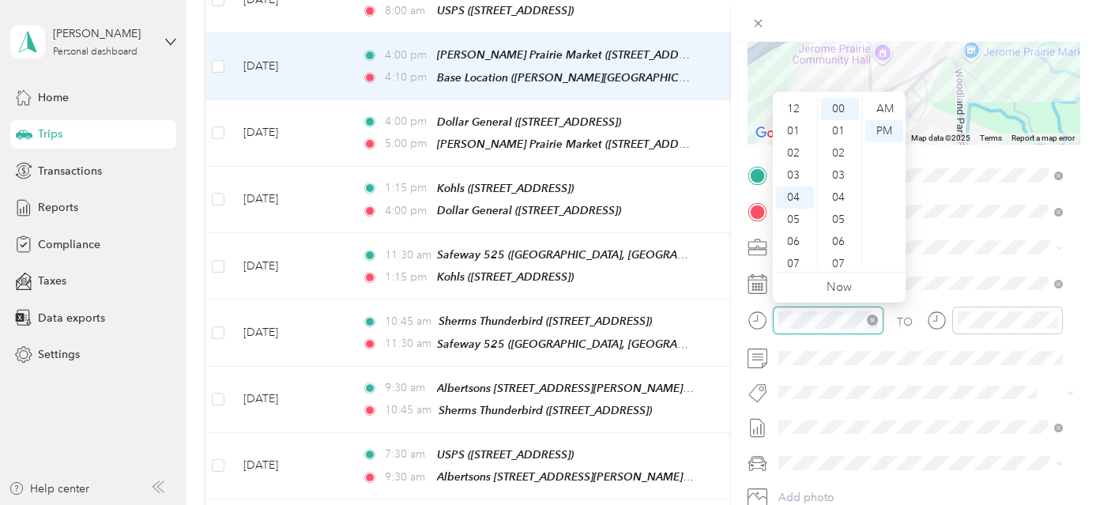
scroll to position [89, 0]
click at [796, 130] on div "05" at bounding box center [795, 131] width 38 height 22
click at [883, 133] on div "PM" at bounding box center [884, 131] width 38 height 22
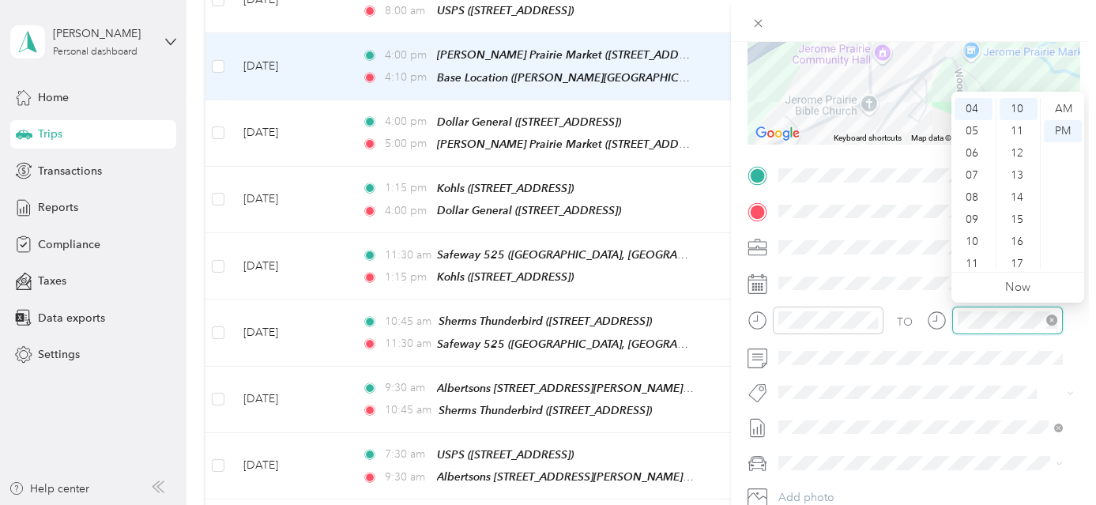
scroll to position [221, 0]
drag, startPoint x: 969, startPoint y: 132, endPoint x: 1031, endPoint y: 146, distance: 63.3
click at [971, 131] on div "05" at bounding box center [974, 131] width 38 height 22
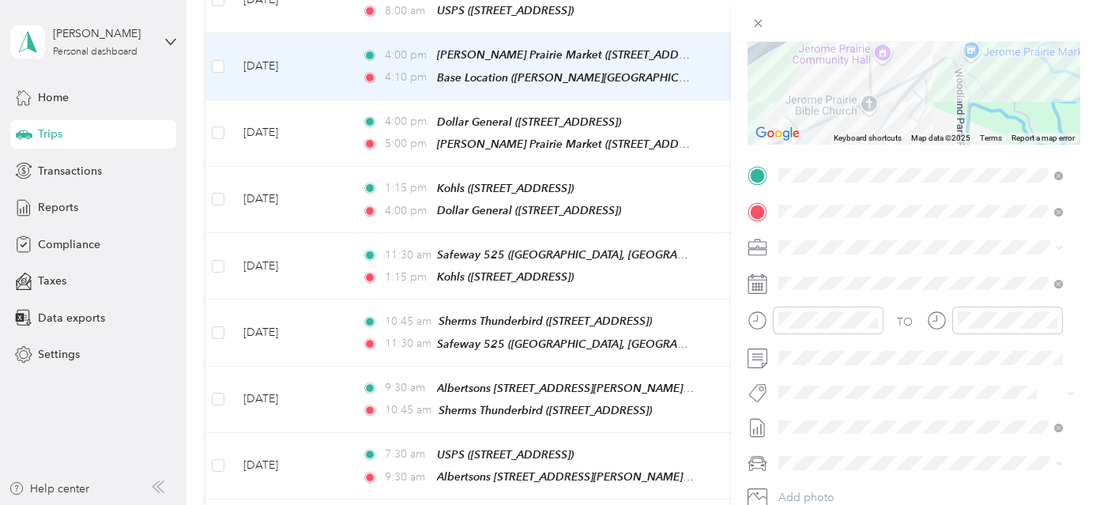
scroll to position [0, 0]
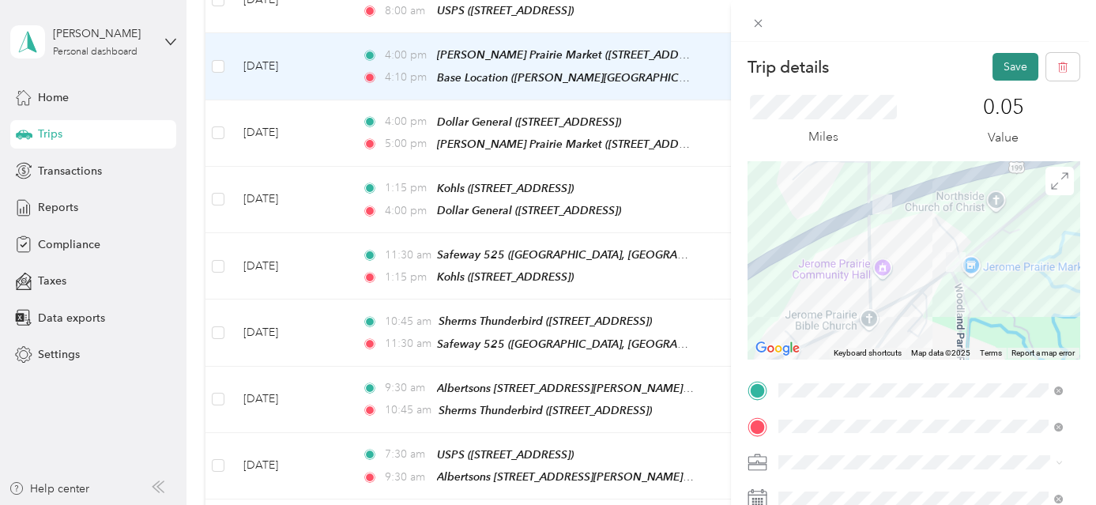
click at [1003, 66] on button "Save" at bounding box center [1016, 67] width 46 height 28
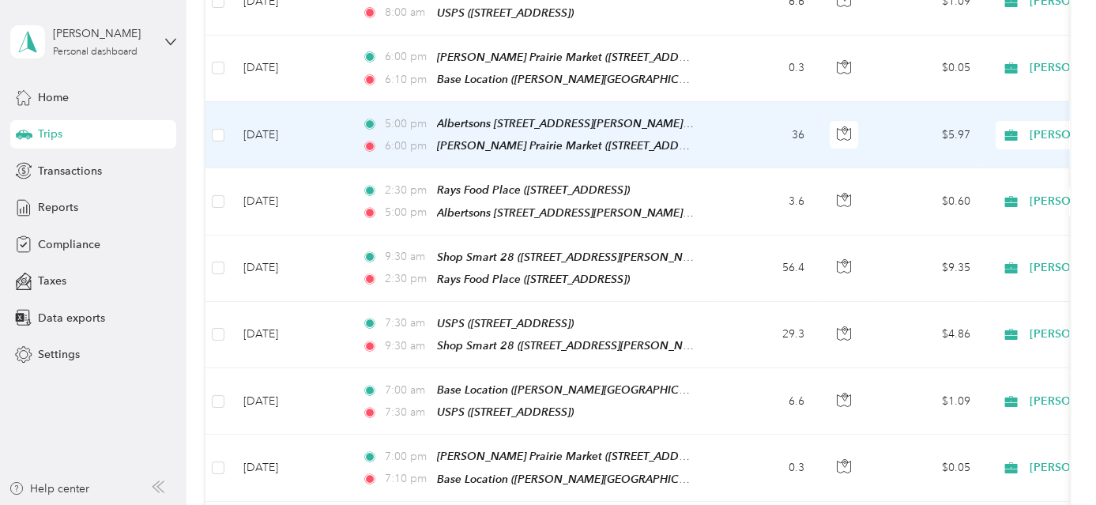
scroll to position [359, 0]
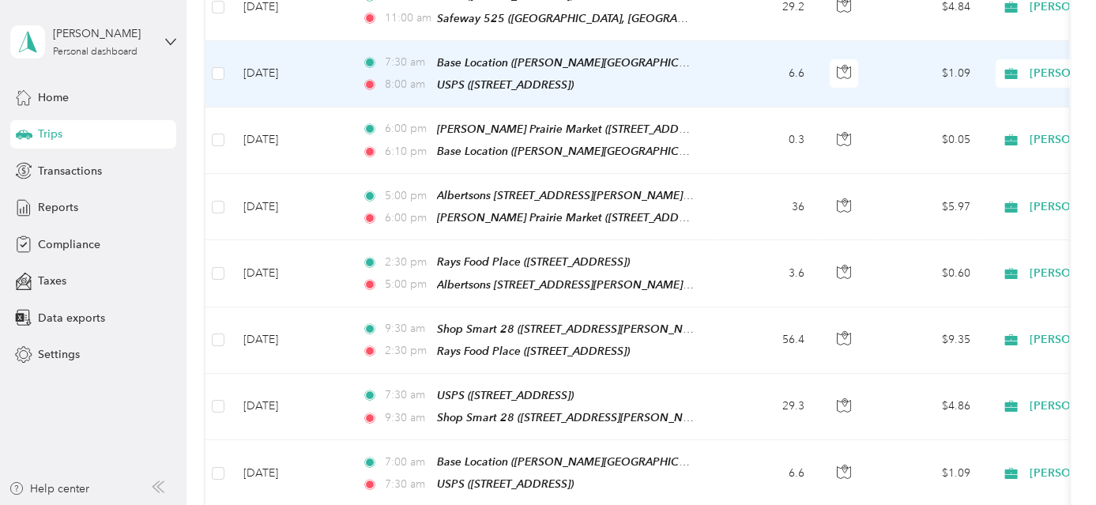
click at [764, 79] on td "6.6" at bounding box center [765, 74] width 104 height 66
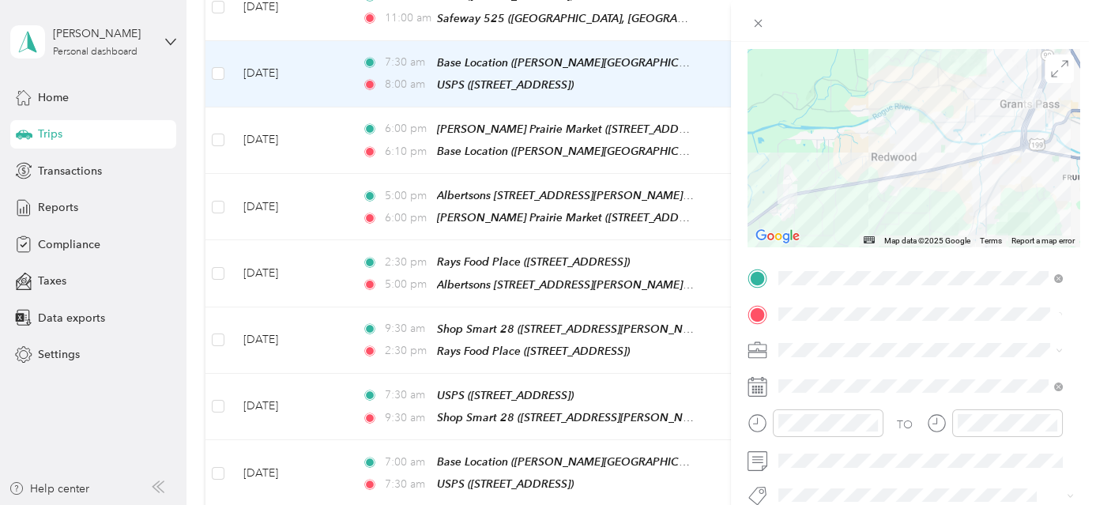
scroll to position [143, 0]
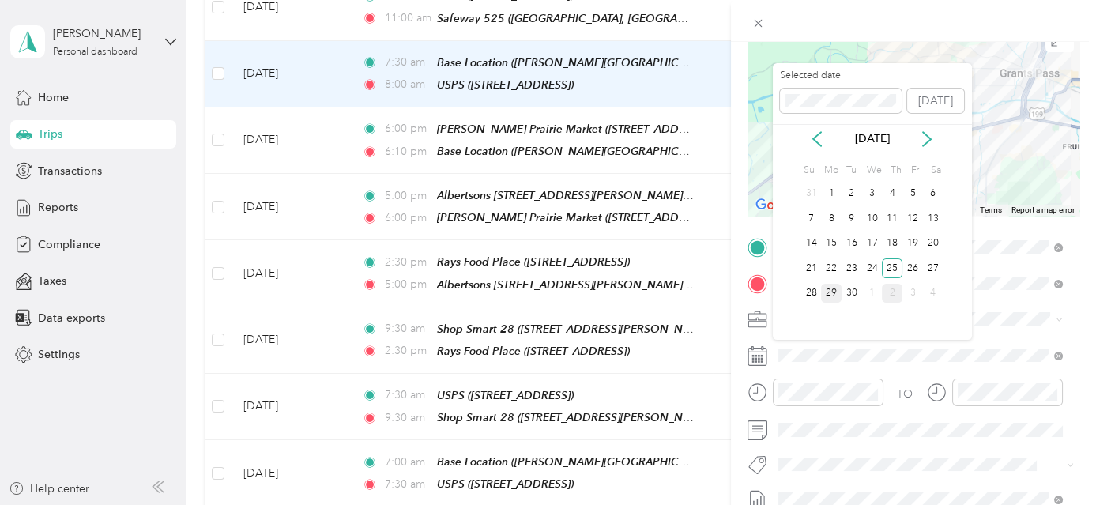
click at [835, 293] on div "29" at bounding box center [831, 294] width 21 height 20
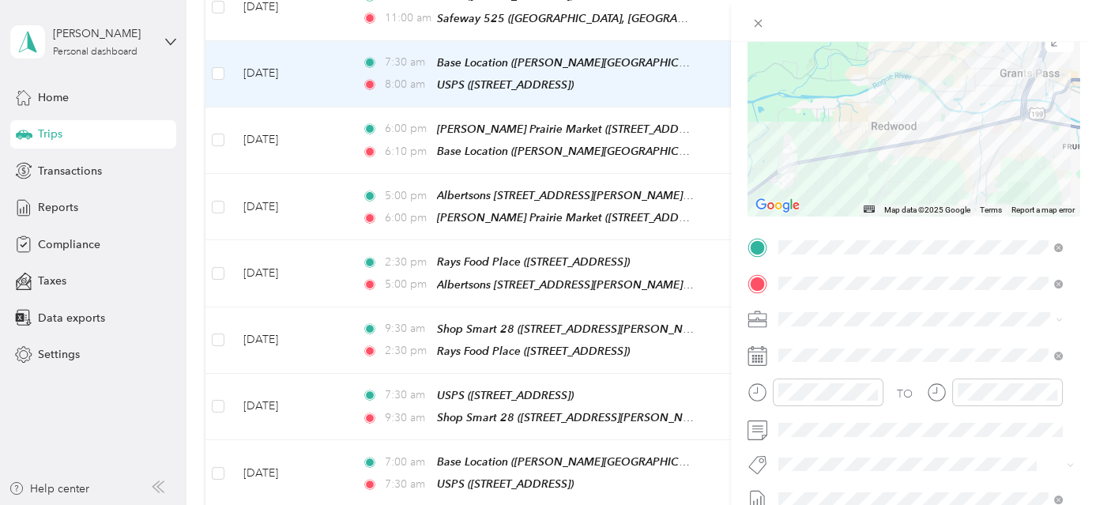
scroll to position [0, 0]
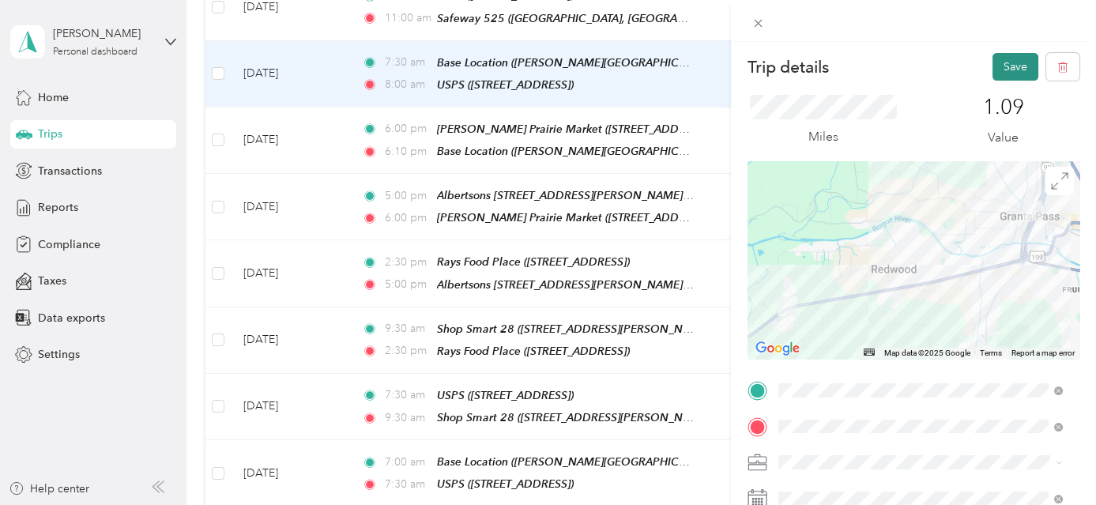
click at [997, 60] on button "Save" at bounding box center [1016, 67] width 46 height 28
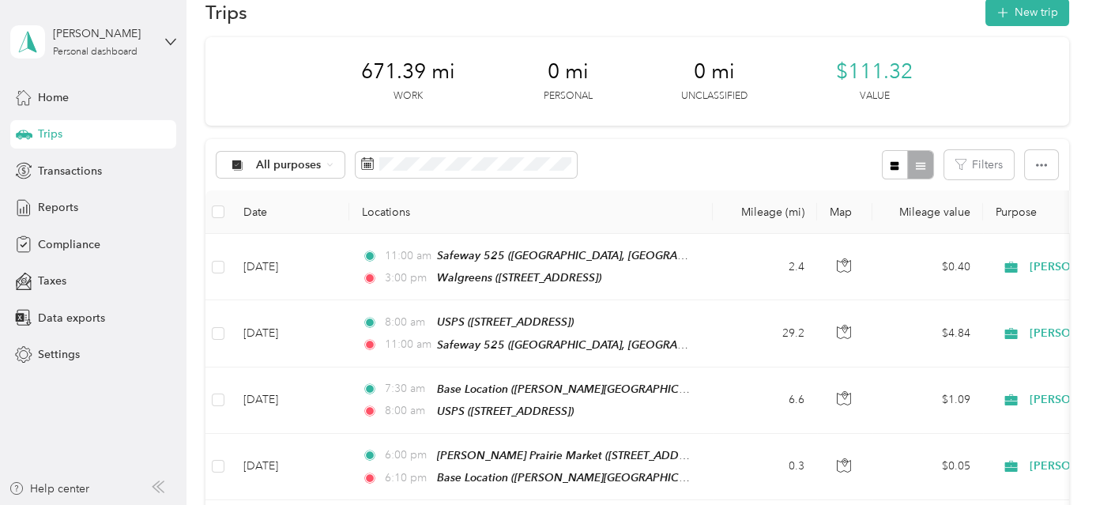
scroll to position [28, 0]
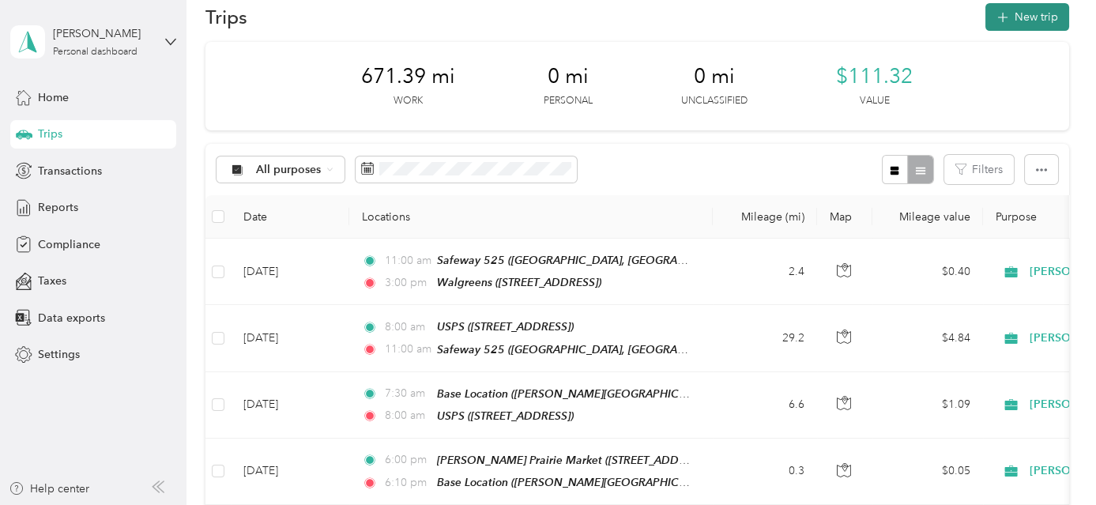
click at [1031, 21] on button "New trip" at bounding box center [1028, 17] width 84 height 28
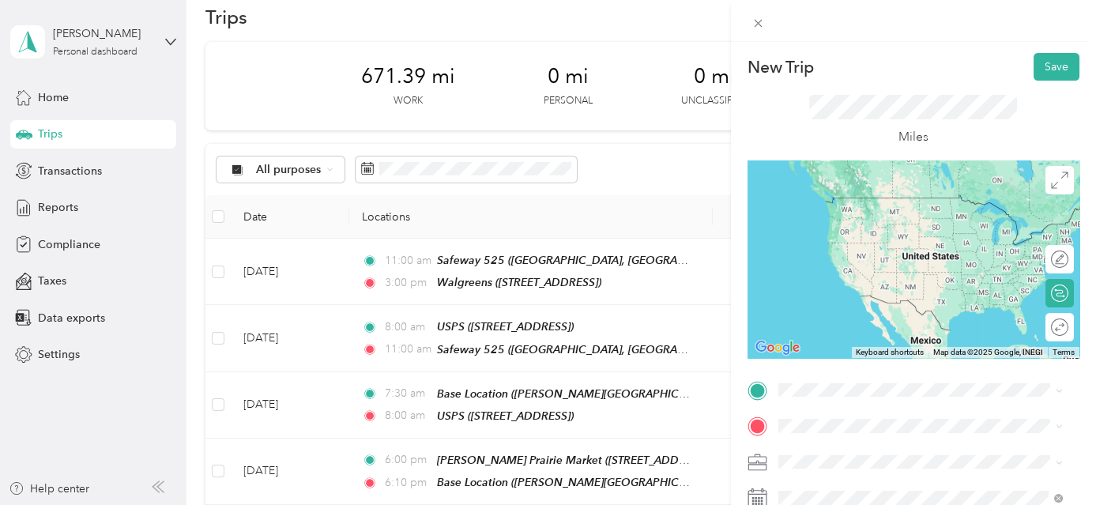
click at [917, 357] on div "TEAM Walgreens [STREET_ADDRESS]" at bounding box center [862, 357] width 109 height 39
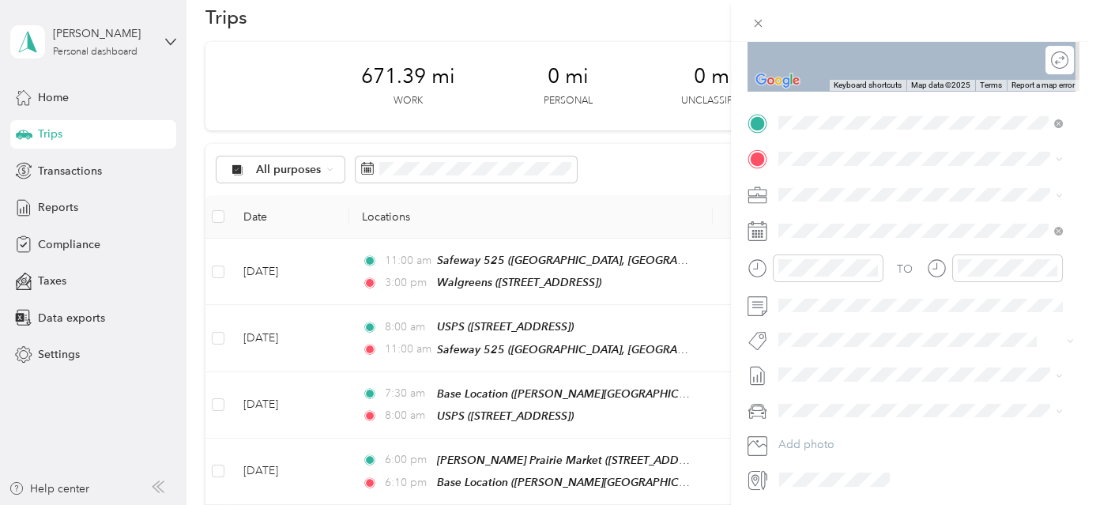
scroll to position [285, 0]
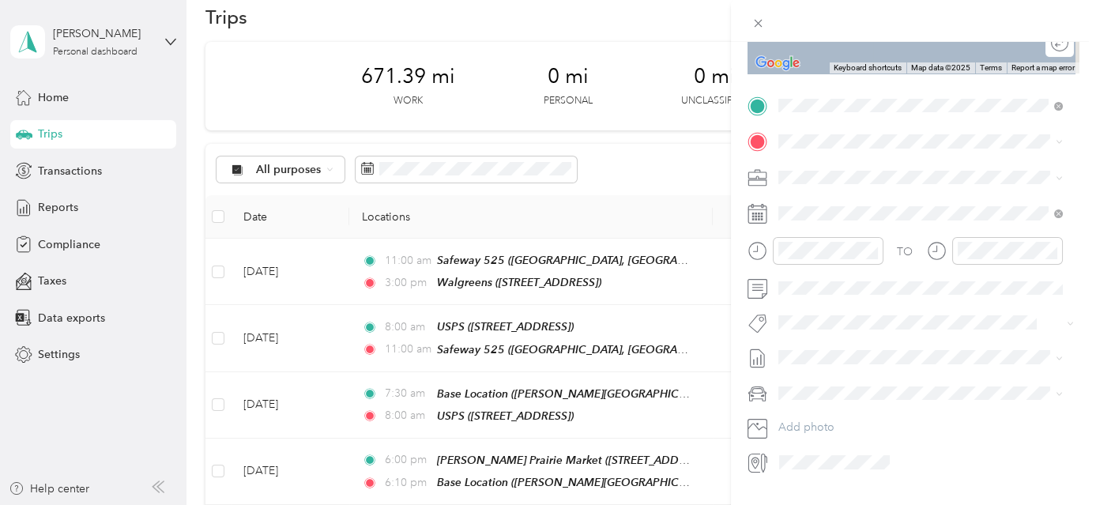
click at [887, 204] on div "Albertsons 593" at bounding box center [931, 202] width 246 height 13
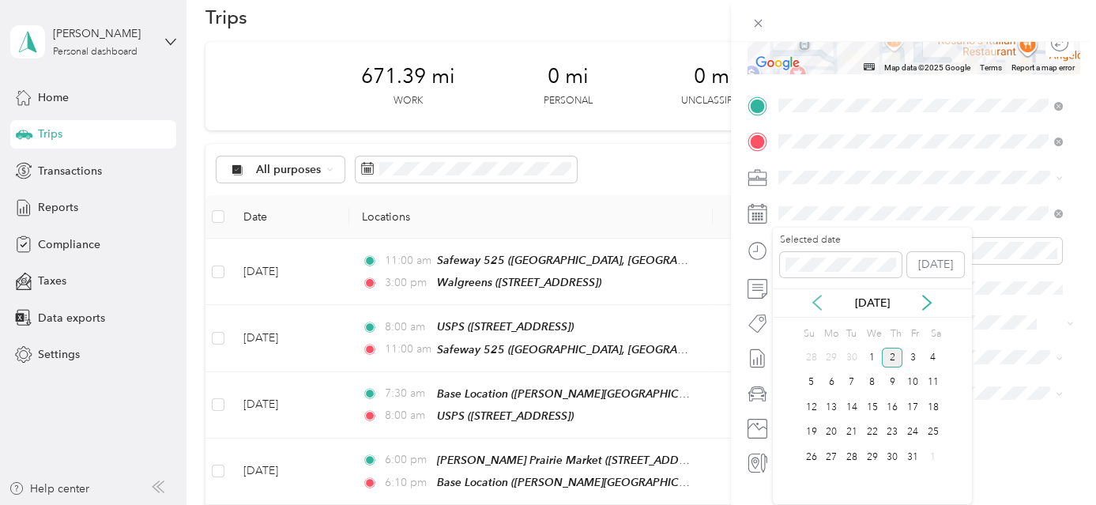
click at [812, 299] on icon at bounding box center [817, 303] width 16 height 16
click at [828, 463] on div "29" at bounding box center [831, 457] width 21 height 20
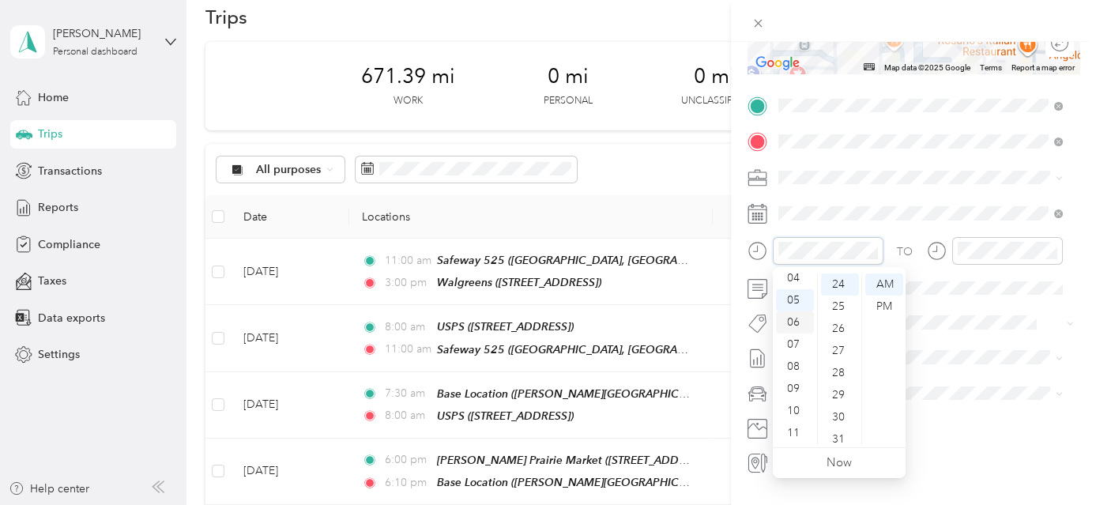
scroll to position [23, 0]
click at [795, 331] on div "03" at bounding box center [795, 328] width 38 height 22
click at [846, 287] on div "00" at bounding box center [840, 284] width 38 height 22
click at [883, 303] on div "PM" at bounding box center [884, 307] width 38 height 22
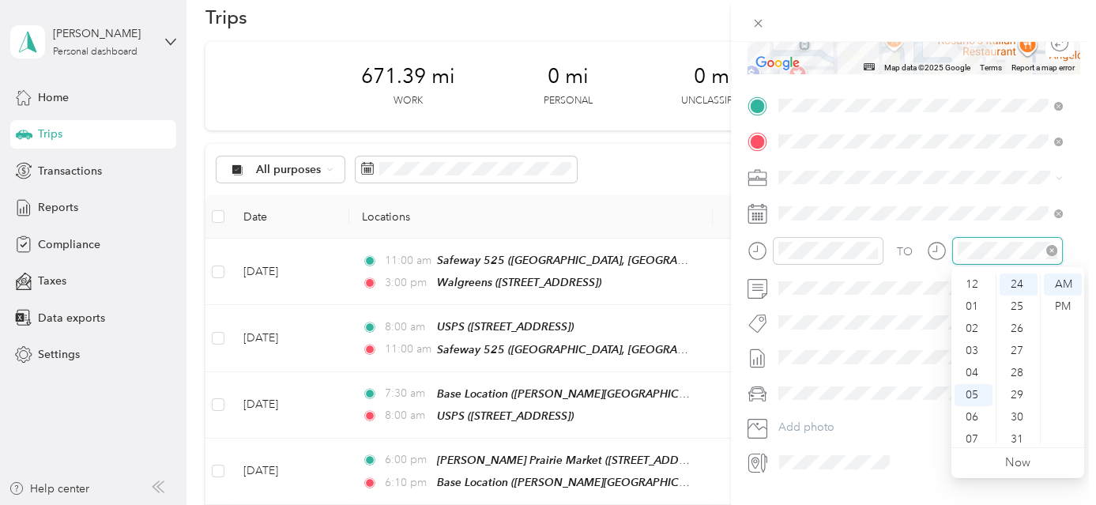
scroll to position [95, 0]
click at [974, 276] on div "04" at bounding box center [974, 278] width 38 height 22
click at [1020, 282] on div "00" at bounding box center [1019, 284] width 38 height 22
click at [1063, 301] on div "PM" at bounding box center [1063, 307] width 38 height 22
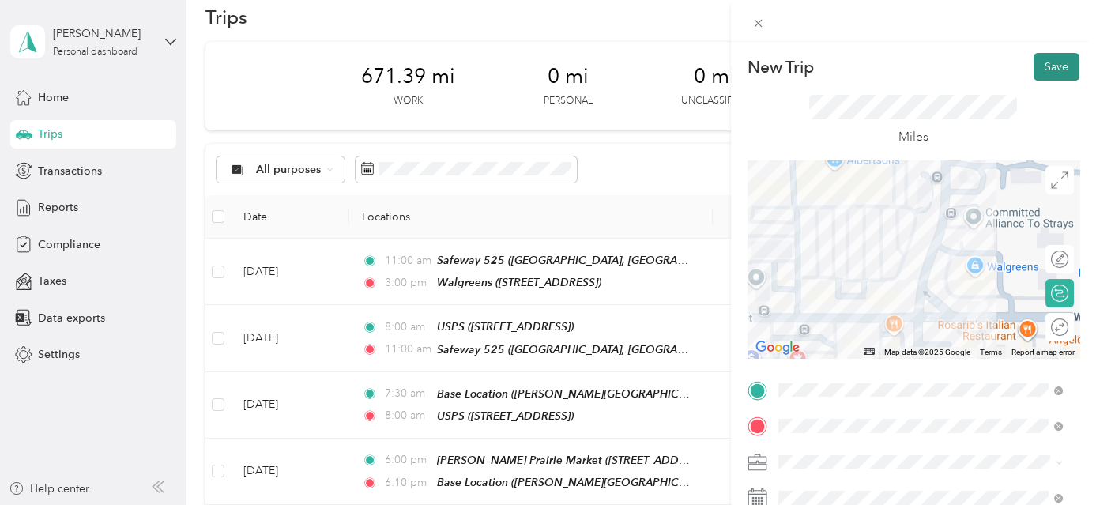
click at [1050, 74] on button "Save" at bounding box center [1057, 67] width 46 height 28
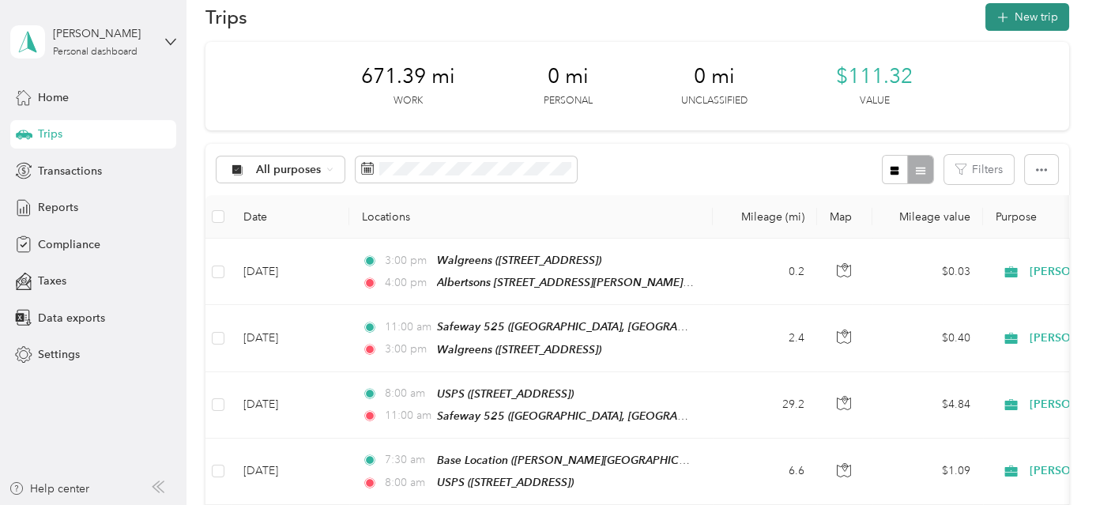
click at [1022, 18] on button "New trip" at bounding box center [1028, 17] width 84 height 28
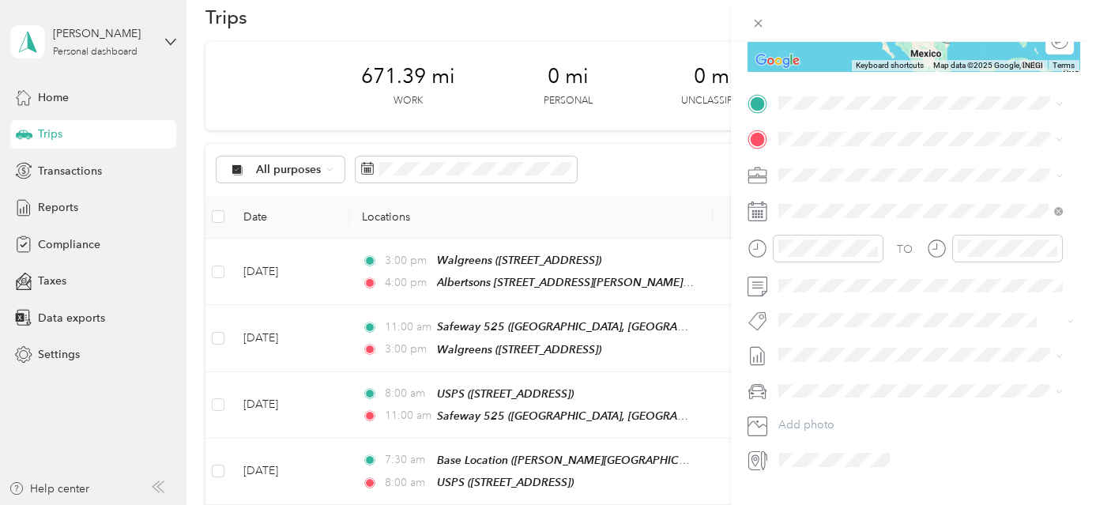
scroll to position [297, 0]
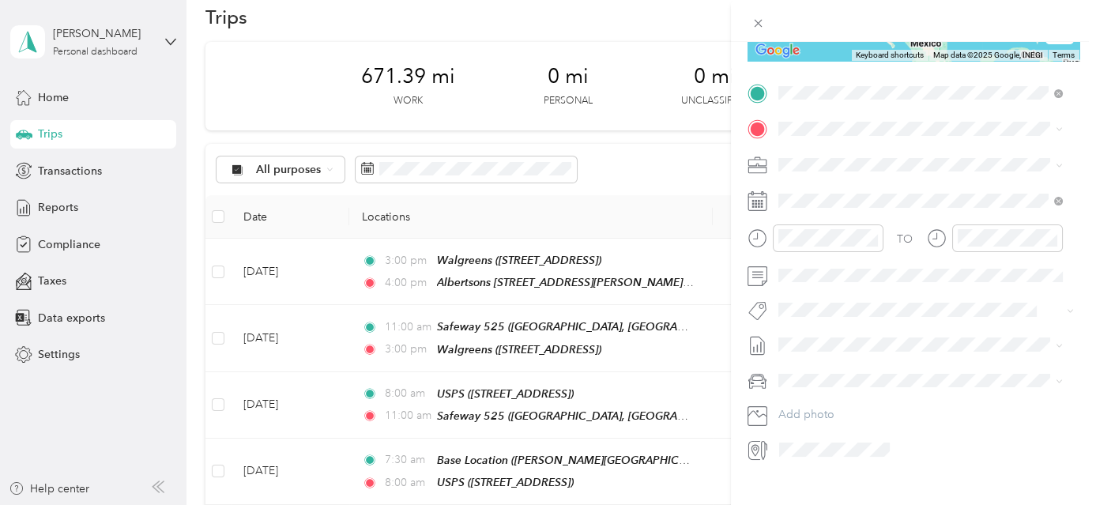
click at [893, 180] on div "Albertsons [STREET_ADDRESS][PERSON_NAME][US_STATE]" at bounding box center [931, 164] width 246 height 33
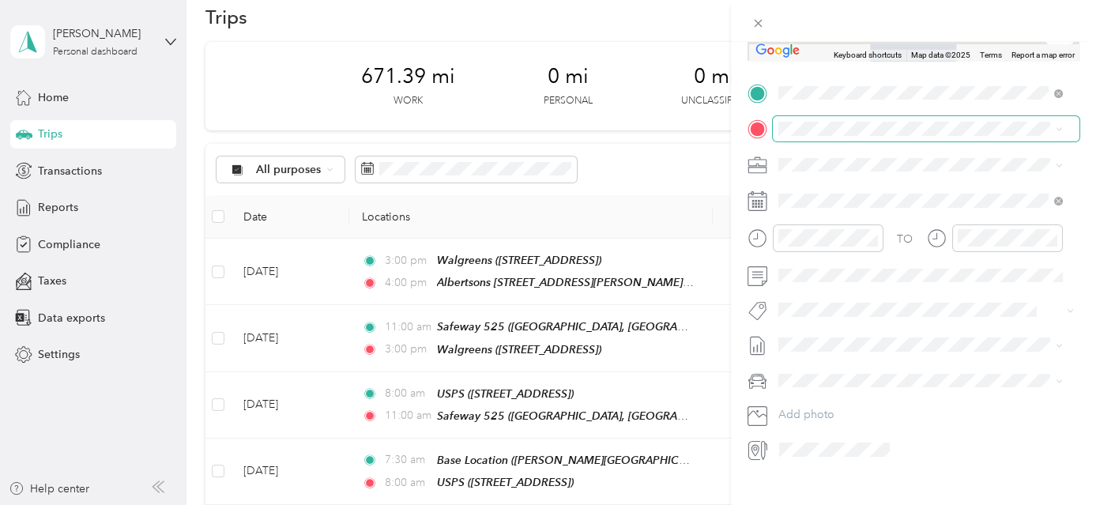
click at [869, 118] on span at bounding box center [926, 128] width 307 height 25
click at [892, 202] on div "TEAM [PERSON_NAME][GEOGRAPHIC_DATA] [STREET_ADDRESS]" at bounding box center [920, 202] width 224 height 39
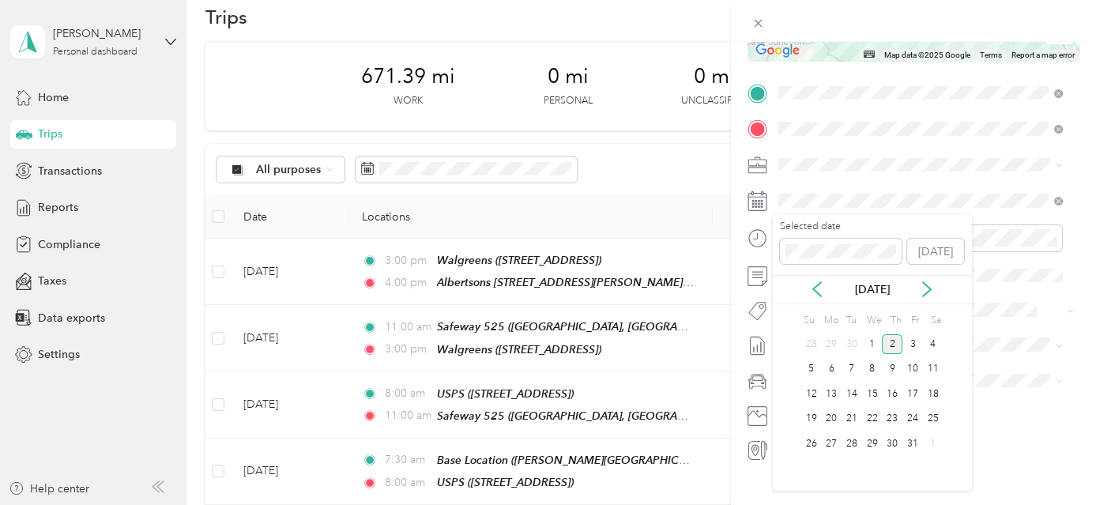
click at [813, 300] on div "[DATE]" at bounding box center [872, 289] width 199 height 29
click at [816, 291] on icon at bounding box center [817, 290] width 8 height 14
click at [825, 447] on div "29" at bounding box center [831, 444] width 21 height 20
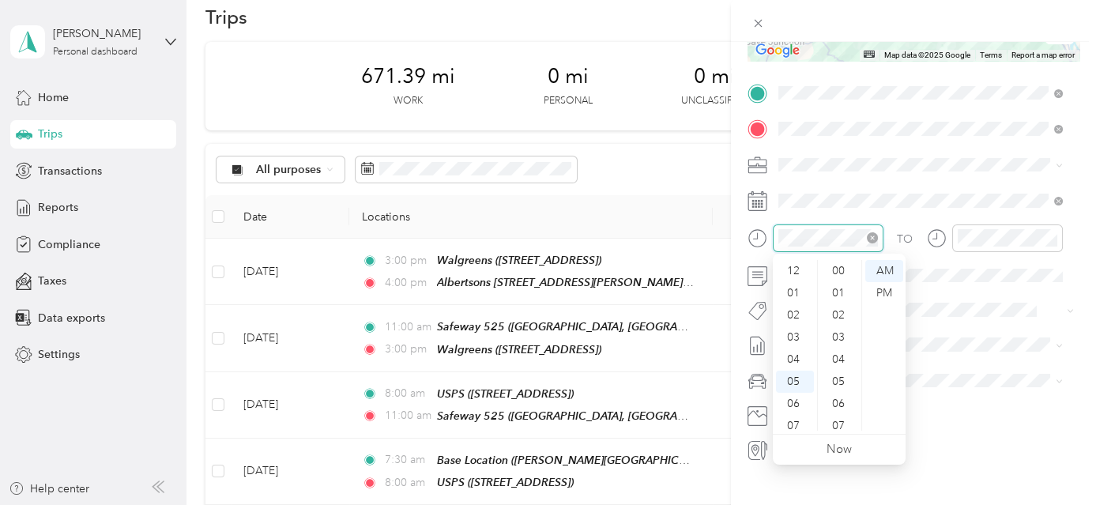
scroll to position [95, 0]
click at [794, 264] on div "04" at bounding box center [795, 265] width 38 height 22
click at [842, 271] on div "00" at bounding box center [840, 271] width 38 height 22
click at [895, 295] on div "PM" at bounding box center [884, 293] width 38 height 22
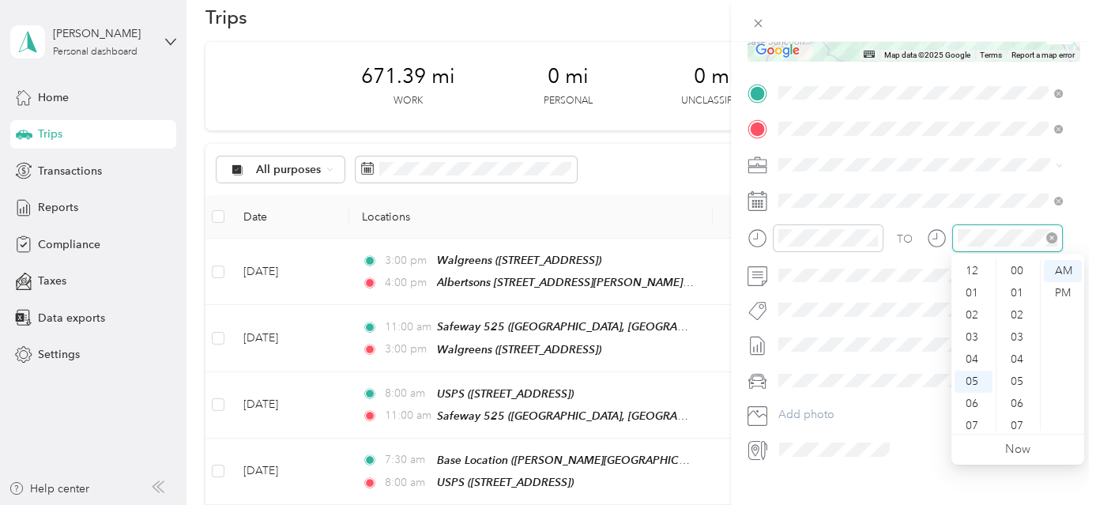
scroll to position [95, 0]
click at [980, 294] on div "05" at bounding box center [974, 287] width 38 height 22
click at [1022, 271] on div "00" at bounding box center [1019, 271] width 38 height 22
drag, startPoint x: 1059, startPoint y: 295, endPoint x: 1070, endPoint y: 295, distance: 11.1
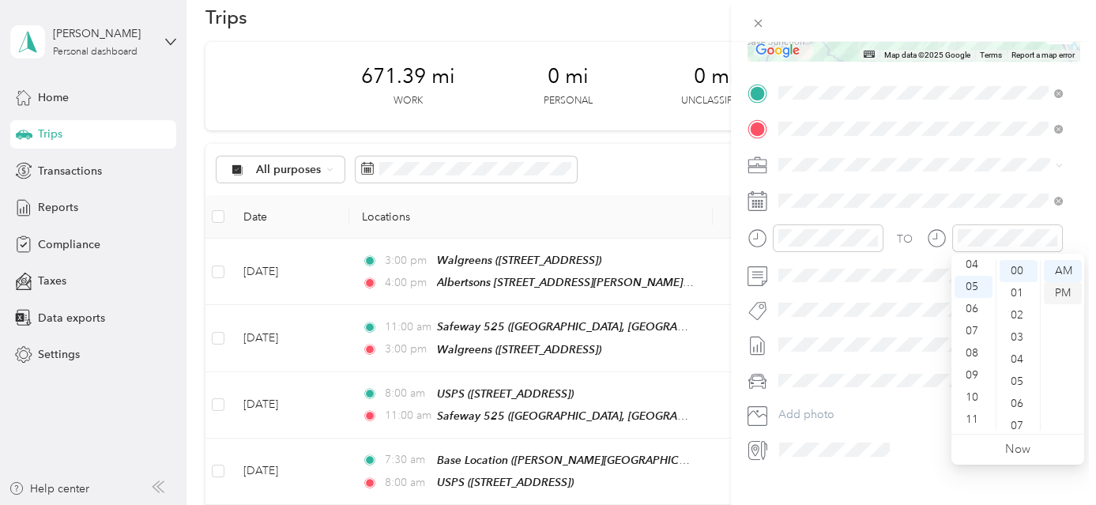
click at [1060, 294] on div "PM" at bounding box center [1063, 293] width 38 height 22
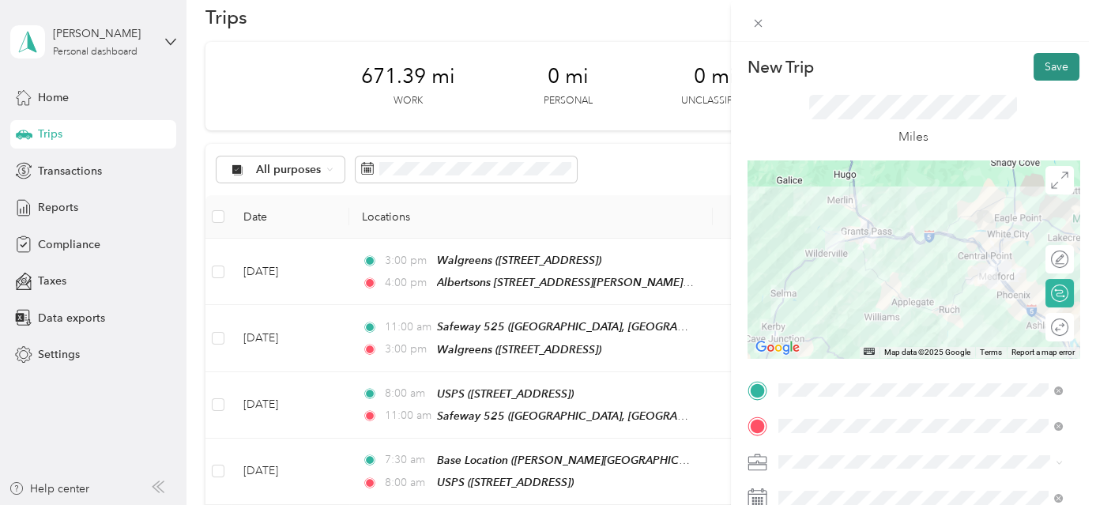
click at [1037, 66] on button "Save" at bounding box center [1057, 67] width 46 height 28
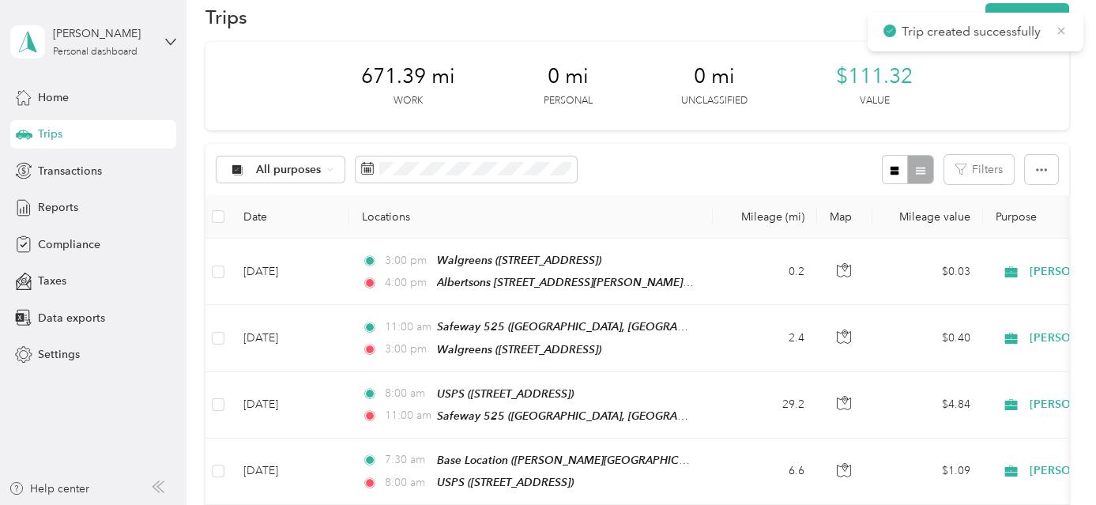
click at [1064, 34] on icon at bounding box center [1061, 31] width 13 height 14
click at [1030, 14] on button "New trip" at bounding box center [1028, 17] width 84 height 28
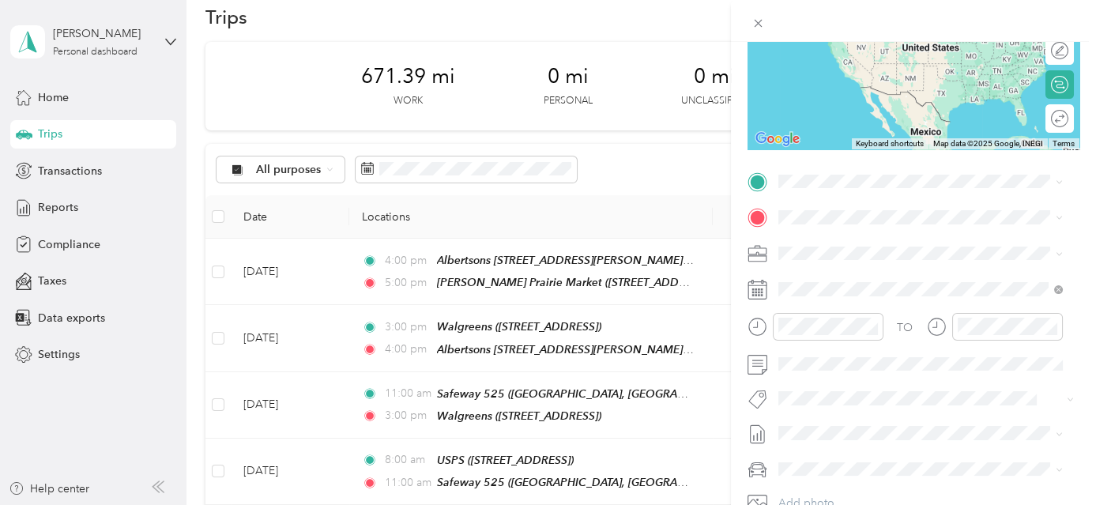
scroll to position [224, 0]
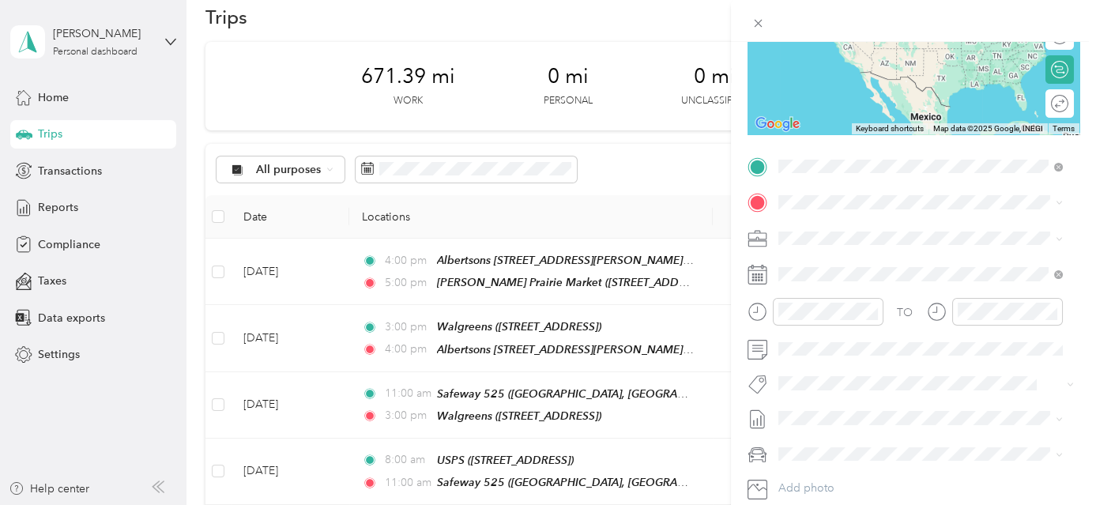
click at [929, 234] on div "TEAM [PERSON_NAME] Prairie Market" at bounding box center [920, 231] width 224 height 20
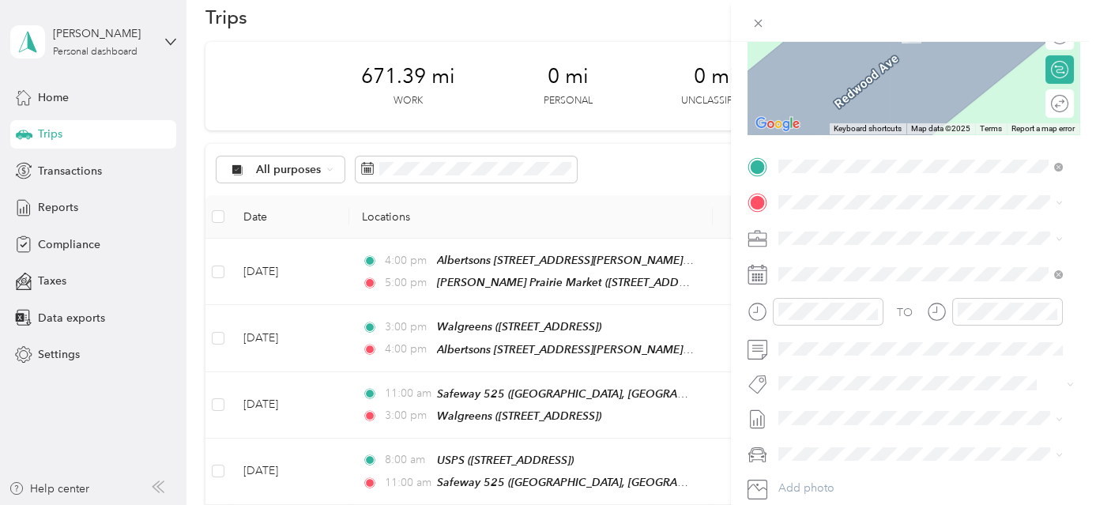
click at [899, 281] on span "[PERSON_NAME][GEOGRAPHIC_DATA], [GEOGRAPHIC_DATA], [US_STATE], [GEOGRAPHIC_DATA]" at bounding box center [910, 294] width 205 height 47
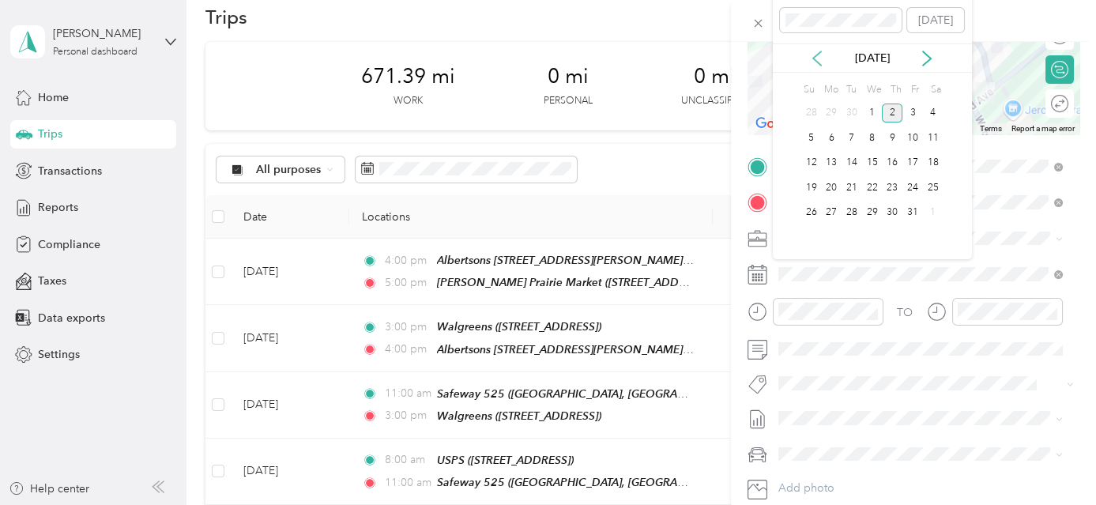
click at [817, 55] on icon at bounding box center [817, 58] width 8 height 14
click at [833, 208] on div "29" at bounding box center [831, 213] width 21 height 20
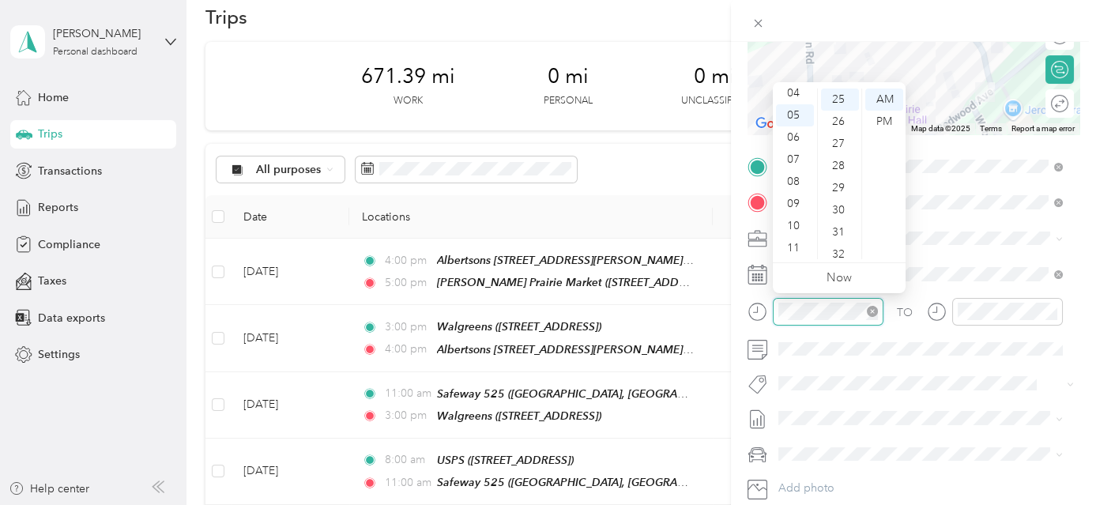
scroll to position [553, 0]
click at [792, 113] on div "05" at bounding box center [795, 115] width 38 height 22
click at [845, 103] on div "00" at bounding box center [840, 100] width 38 height 22
click at [879, 121] on div "PM" at bounding box center [884, 122] width 38 height 22
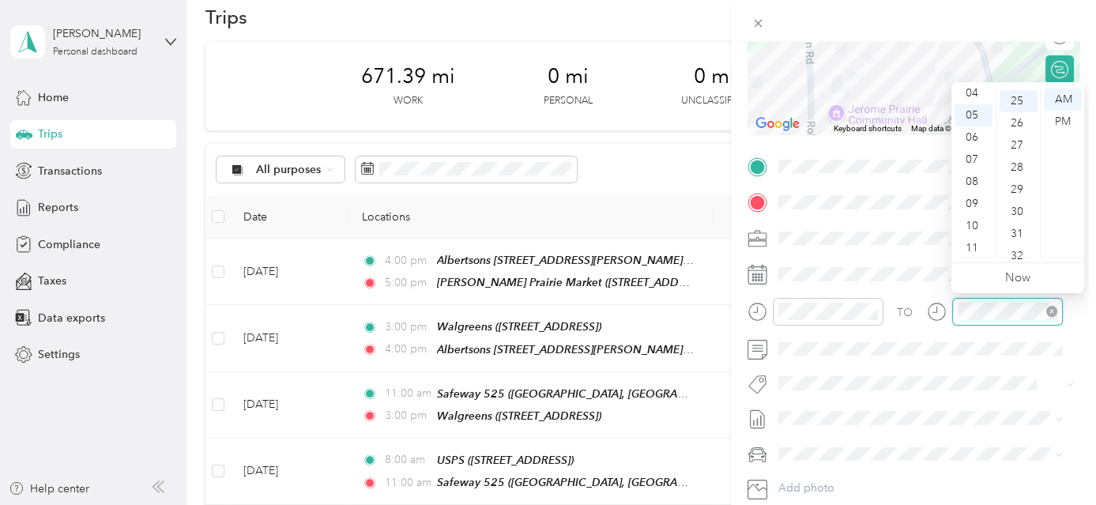
scroll to position [553, 0]
click at [1024, 121] on div "10" at bounding box center [1019, 127] width 38 height 22
click at [1058, 121] on div "PM" at bounding box center [1063, 122] width 38 height 22
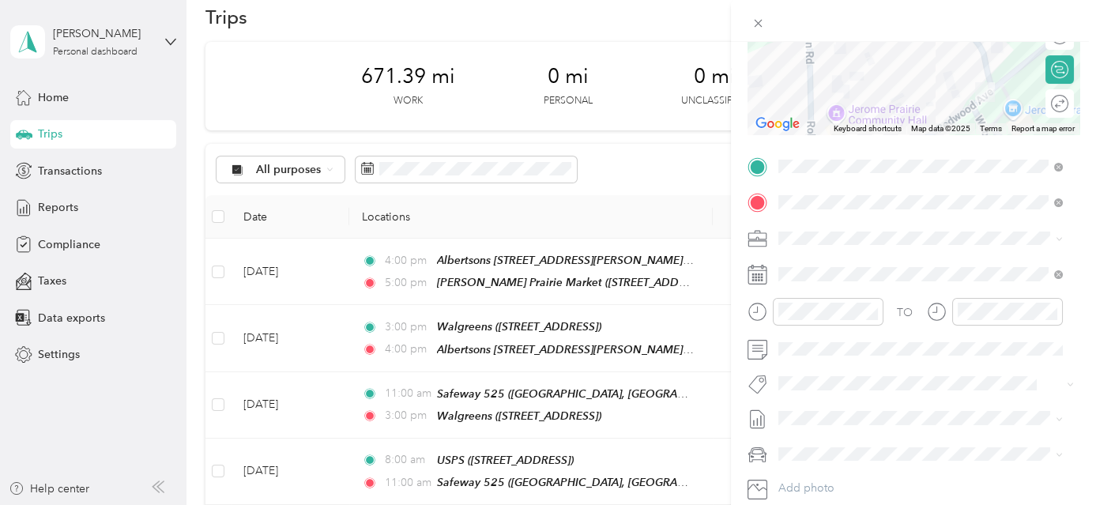
scroll to position [0, 0]
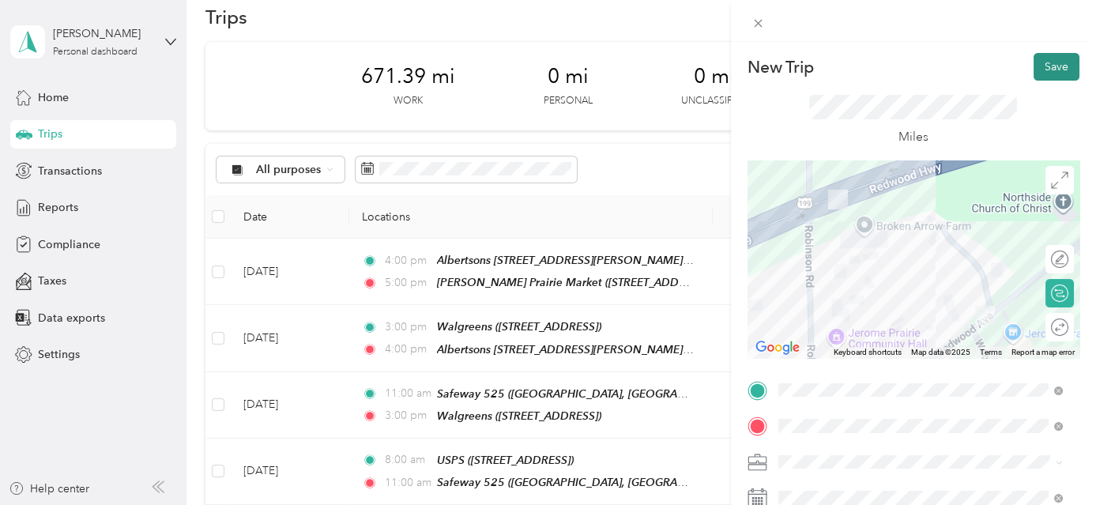
click at [1042, 68] on button "Save" at bounding box center [1057, 67] width 46 height 28
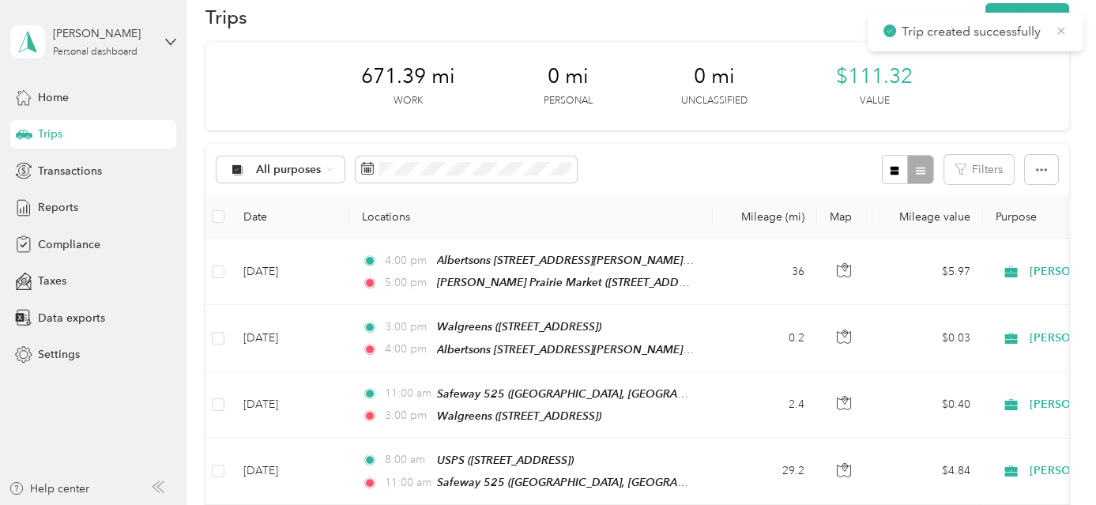
click at [1061, 29] on icon at bounding box center [1061, 31] width 13 height 14
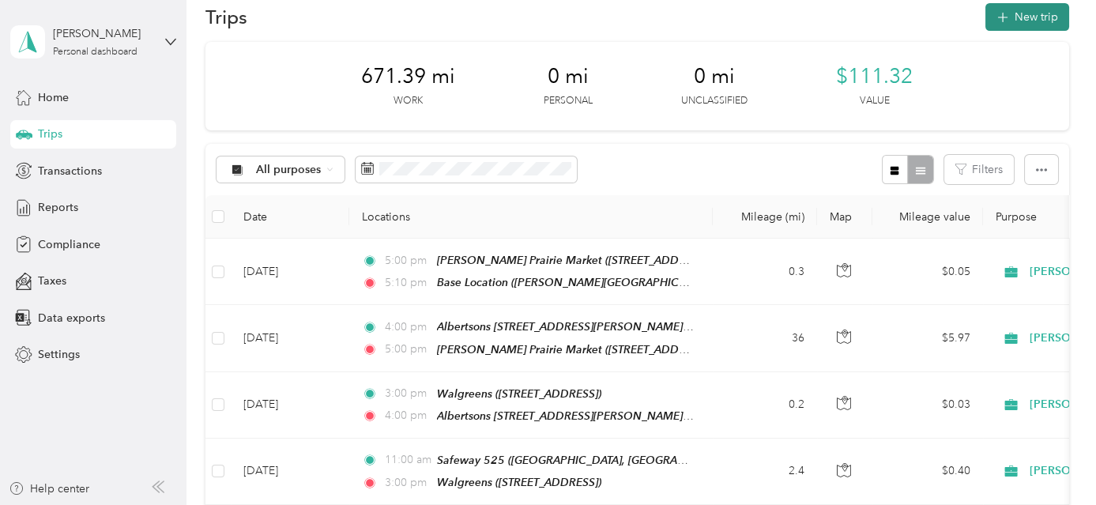
click at [1022, 14] on button "New trip" at bounding box center [1028, 17] width 84 height 28
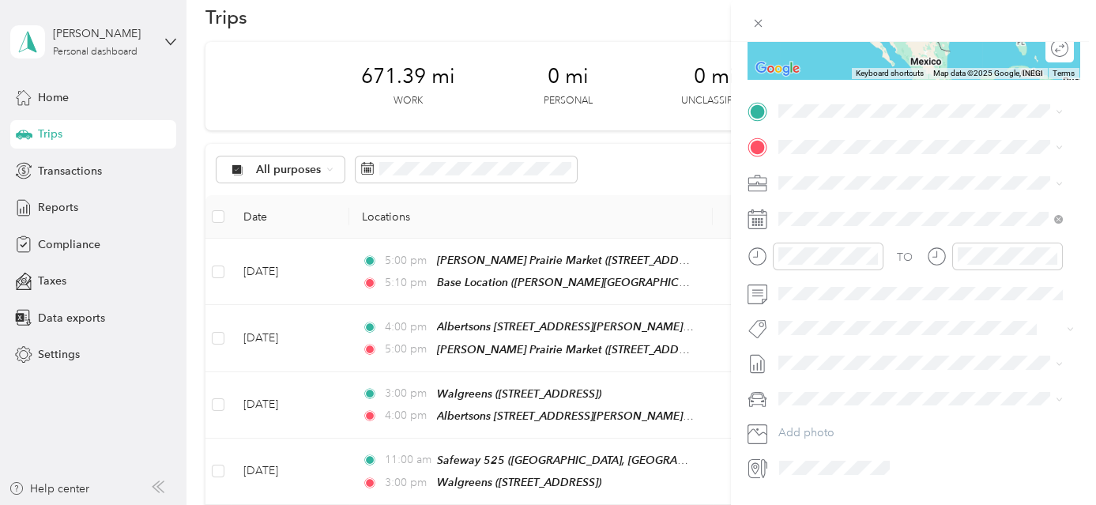
scroll to position [291, 0]
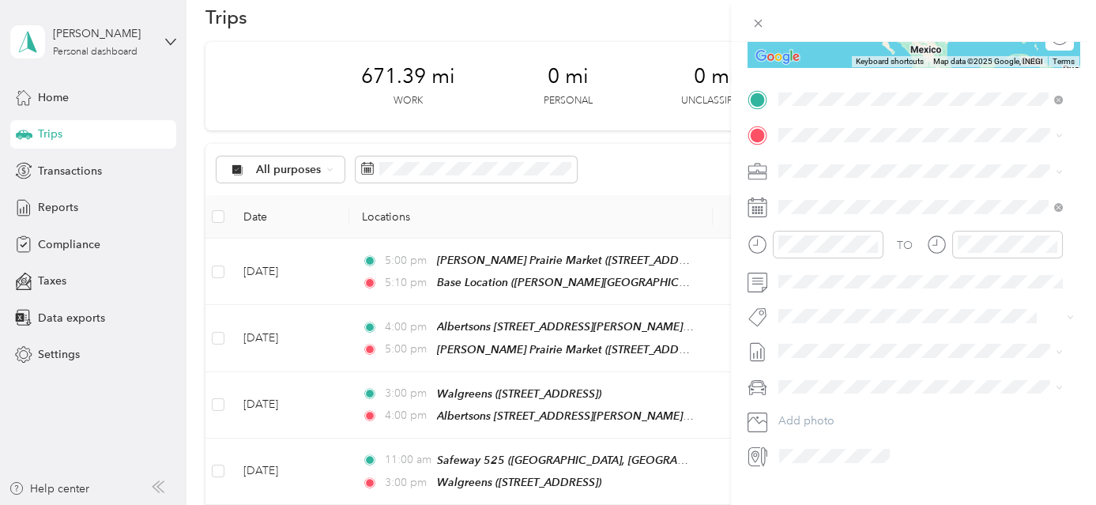
click at [906, 174] on span "[PERSON_NAME][GEOGRAPHIC_DATA], [GEOGRAPHIC_DATA], [US_STATE], [GEOGRAPHIC_DATA]" at bounding box center [910, 196] width 205 height 47
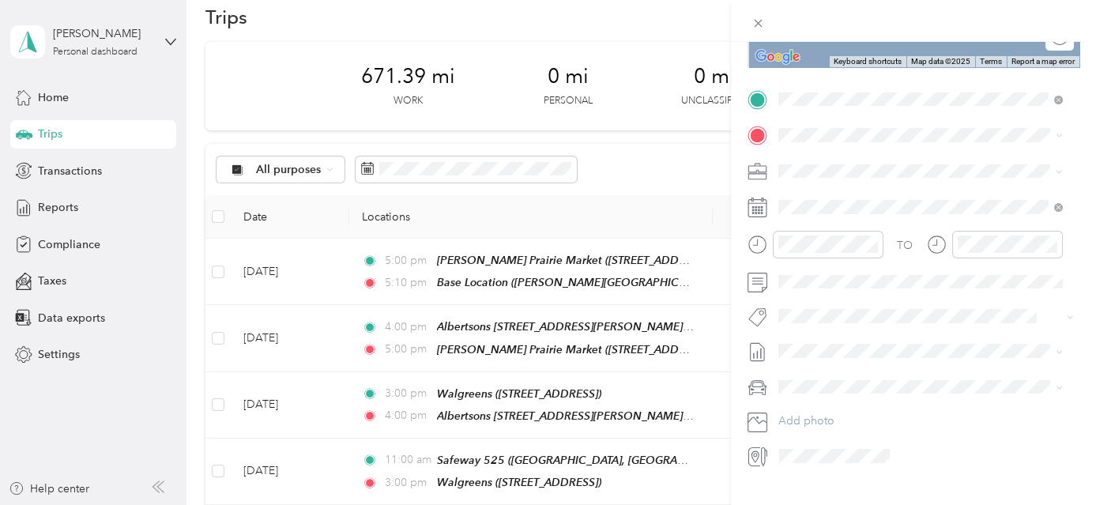
click at [876, 213] on span "[STREET_ADDRESS]" at bounding box center [858, 215] width 100 height 13
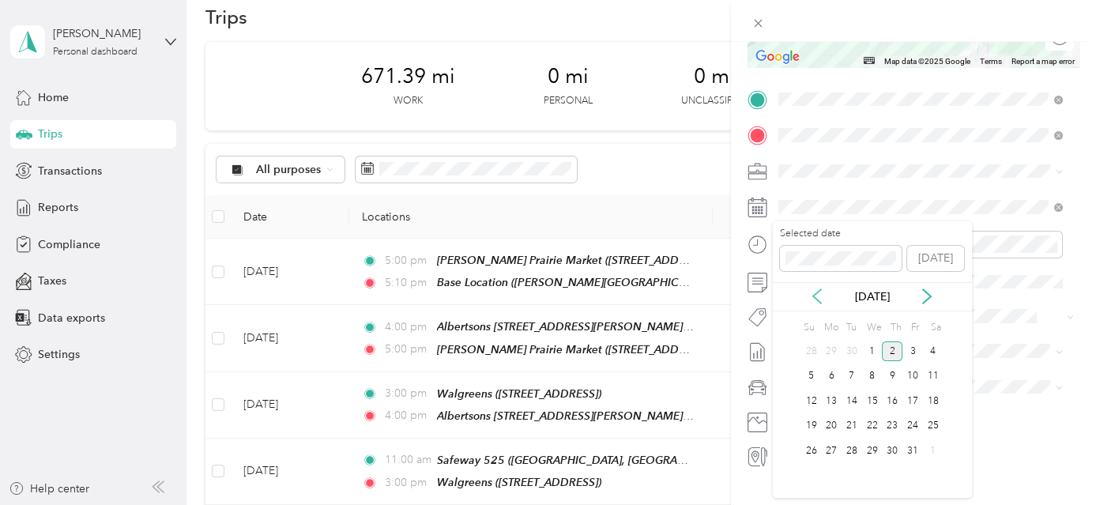
click at [812, 294] on icon at bounding box center [817, 296] width 16 height 16
click at [895, 423] on div "25" at bounding box center [892, 427] width 21 height 20
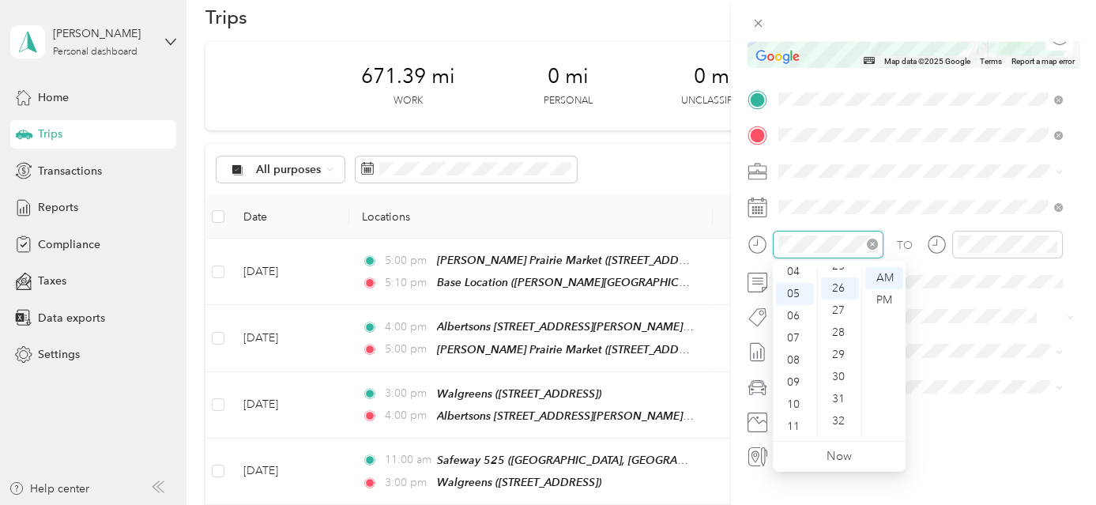
scroll to position [575, 0]
click at [798, 358] on div "08" at bounding box center [795, 360] width 38 height 22
click at [847, 280] on div "00" at bounding box center [840, 278] width 38 height 22
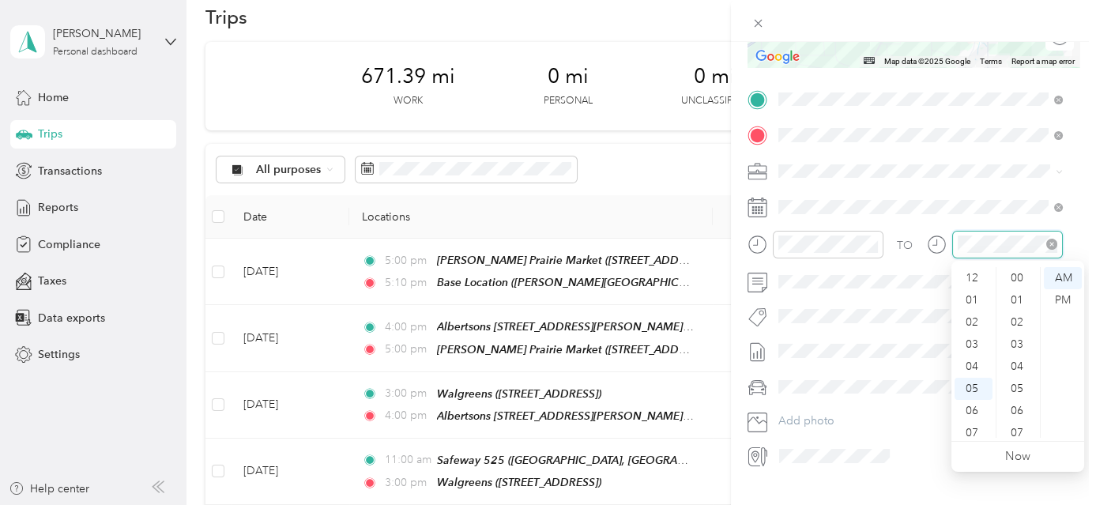
scroll to position [95, 0]
click at [974, 364] on div "08" at bounding box center [974, 360] width 38 height 22
click at [1013, 361] on div "30" at bounding box center [1019, 367] width 38 height 22
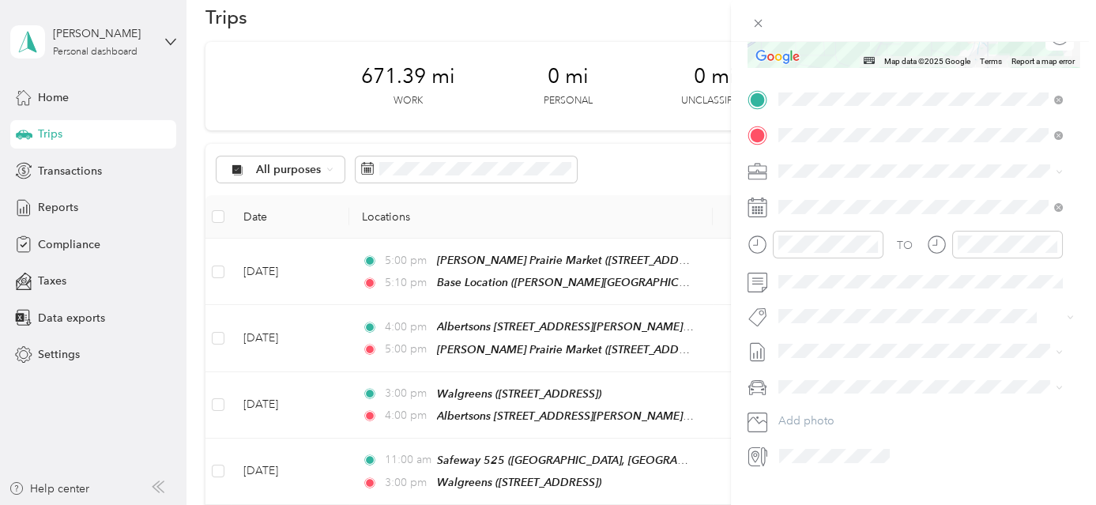
scroll to position [0, 0]
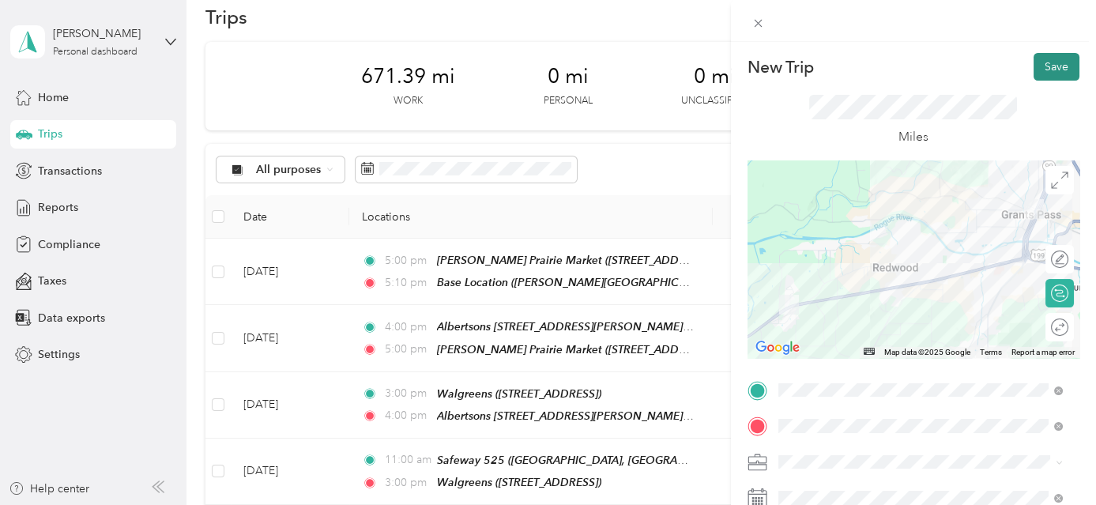
click at [1039, 60] on button "Save" at bounding box center [1057, 67] width 46 height 28
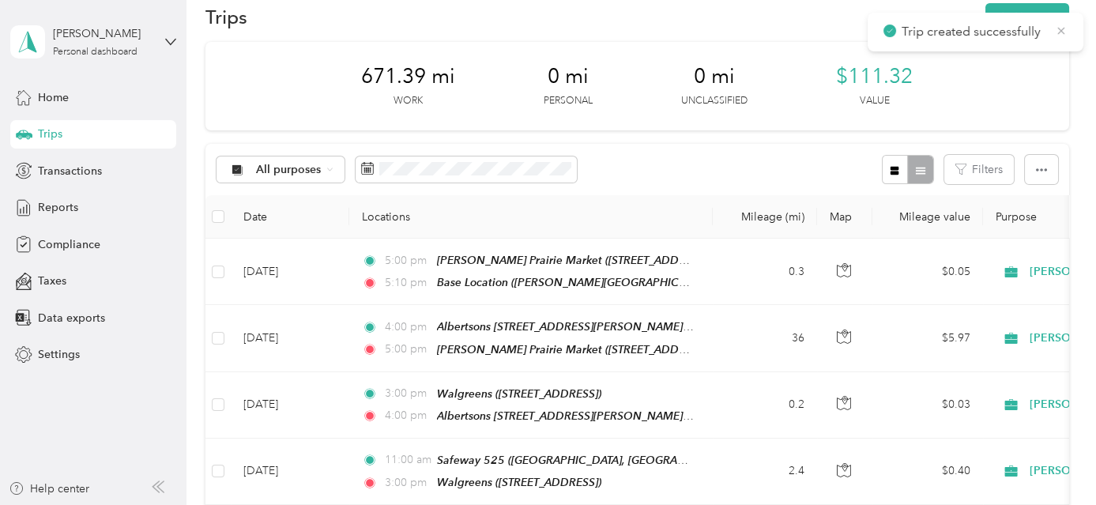
click at [1060, 28] on icon at bounding box center [1061, 30] width 7 height 7
click at [1028, 12] on button "New trip" at bounding box center [1028, 17] width 84 height 28
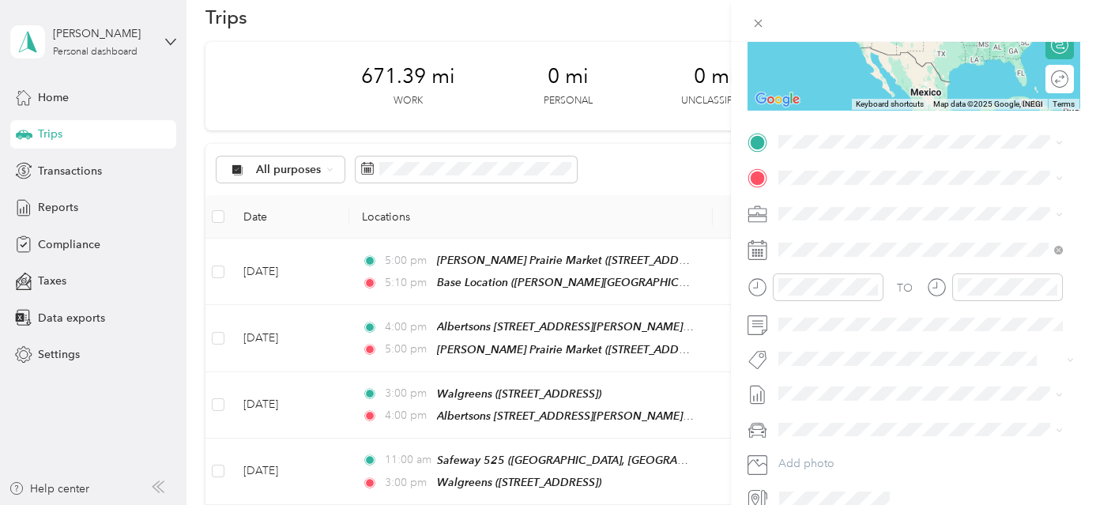
scroll to position [251, 0]
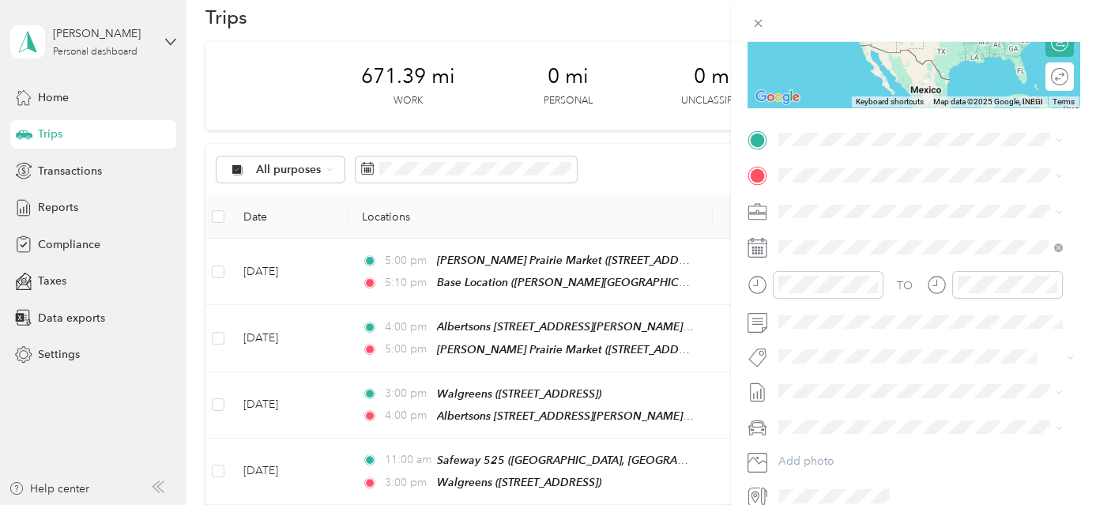
click at [462, 159] on div "New Trip Save This trip cannot be edited because it is either under review, app…" at bounding box center [548, 252] width 1096 height 505
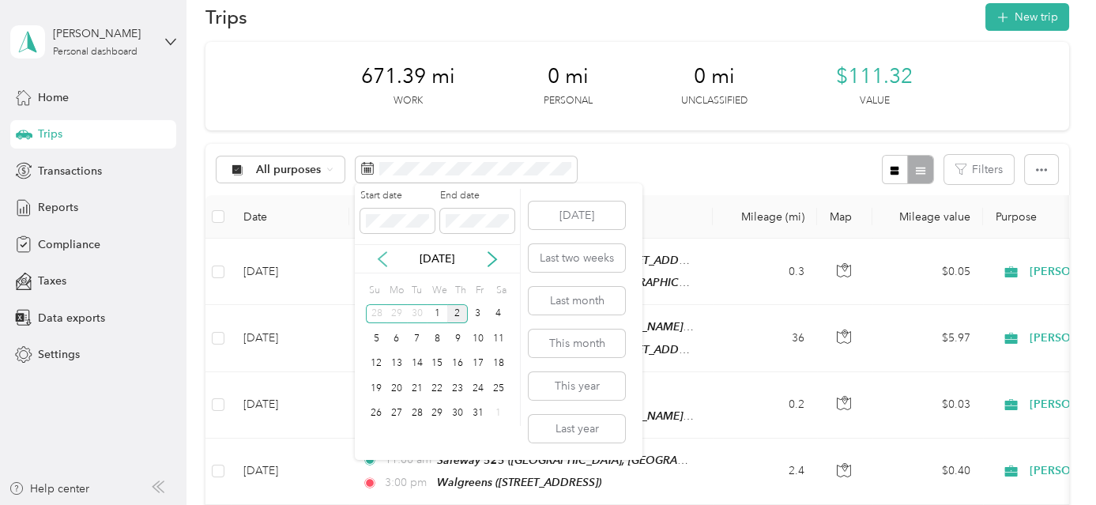
click at [383, 256] on icon at bounding box center [383, 259] width 16 height 16
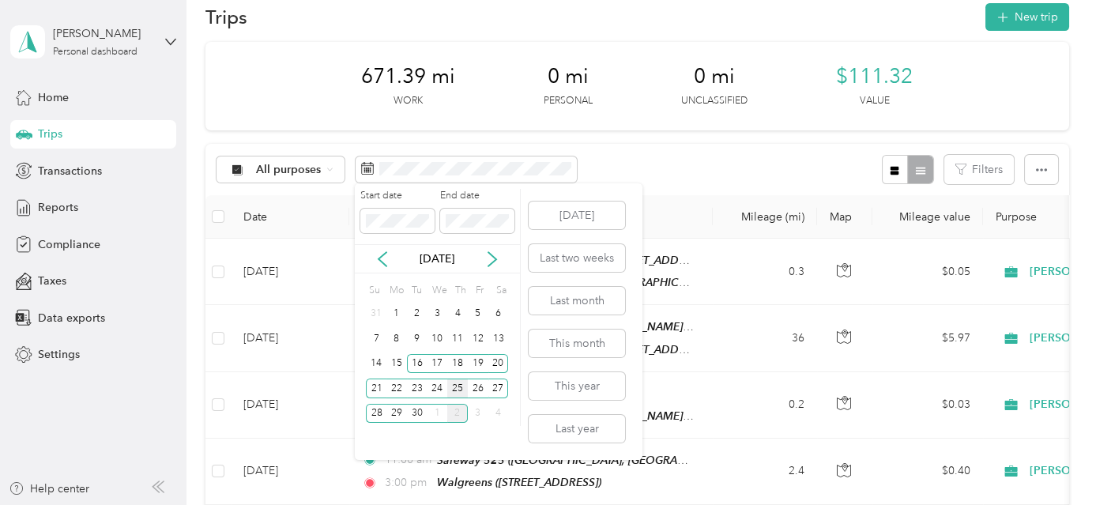
click at [463, 385] on div "25" at bounding box center [457, 389] width 21 height 20
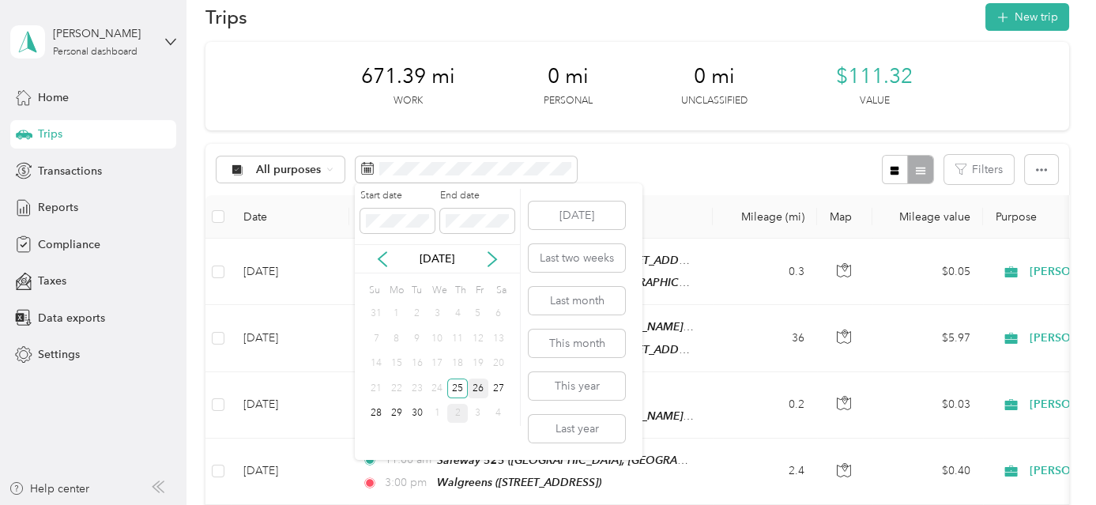
click at [472, 382] on div "26" at bounding box center [478, 389] width 21 height 20
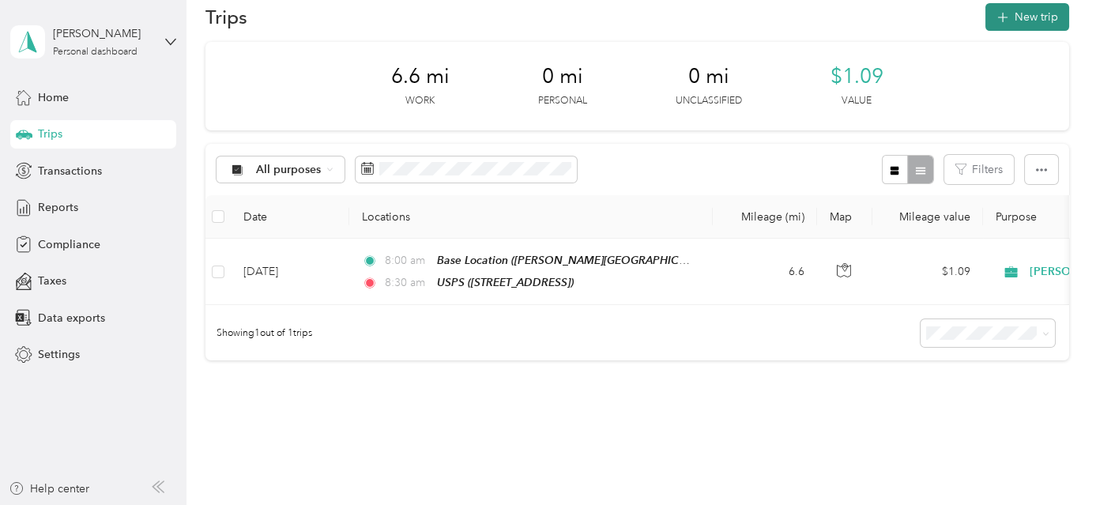
click at [1022, 17] on button "New trip" at bounding box center [1028, 17] width 84 height 28
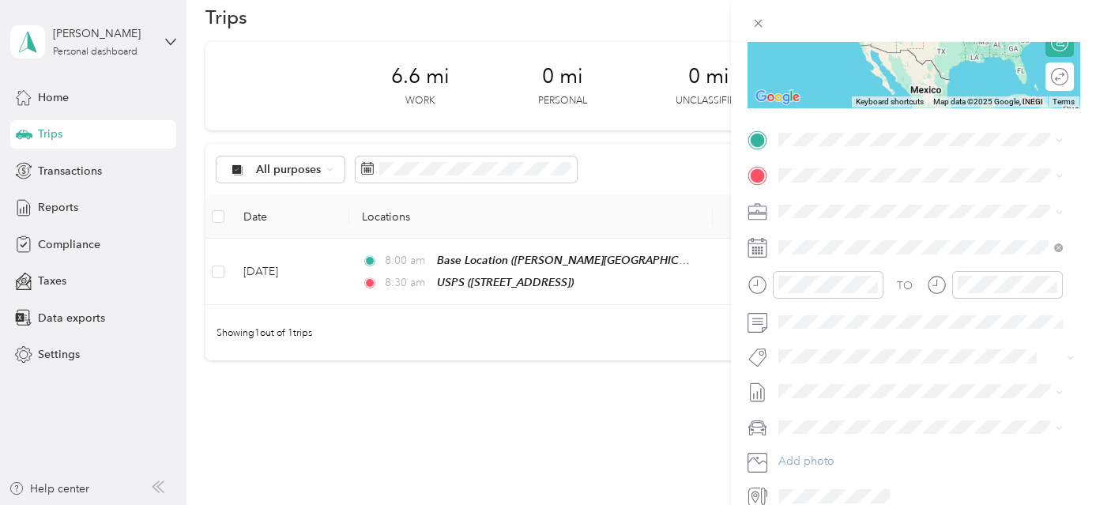
scroll to position [322, 0]
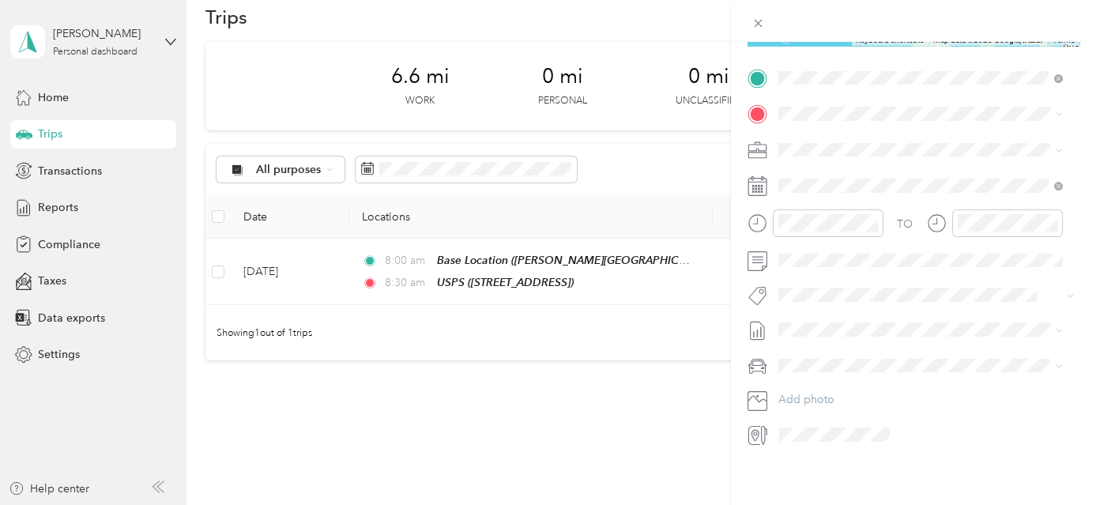
click at [885, 140] on div "TEAM USPS [STREET_ADDRESS]" at bounding box center [858, 142] width 100 height 39
click at [876, 256] on span "7200 [PERSON_NAME], 97533, [PERSON_NAME], [GEOGRAPHIC_DATA], [GEOGRAPHIC_DATA]" at bounding box center [913, 259] width 211 height 47
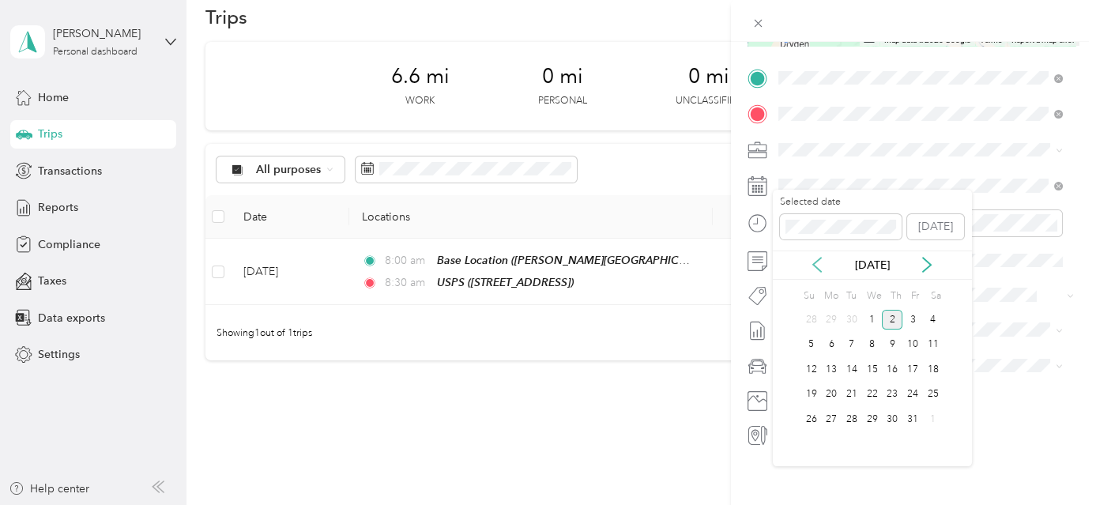
click at [817, 265] on icon at bounding box center [817, 265] width 16 height 16
click at [884, 388] on div "25" at bounding box center [892, 395] width 21 height 20
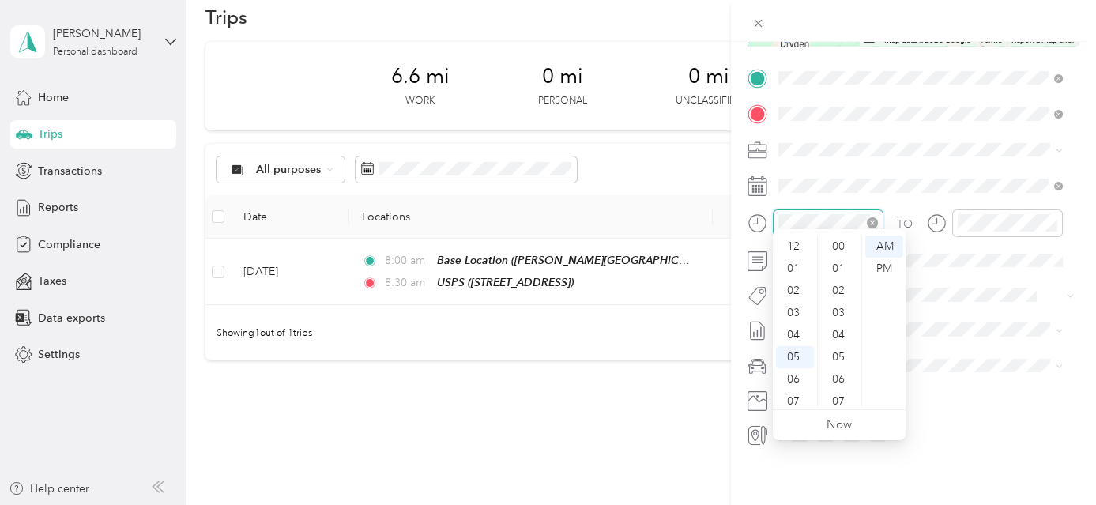
scroll to position [95, 0]
click at [796, 322] on div "08" at bounding box center [795, 329] width 38 height 22
click at [839, 314] on div "30" at bounding box center [840, 313] width 38 height 22
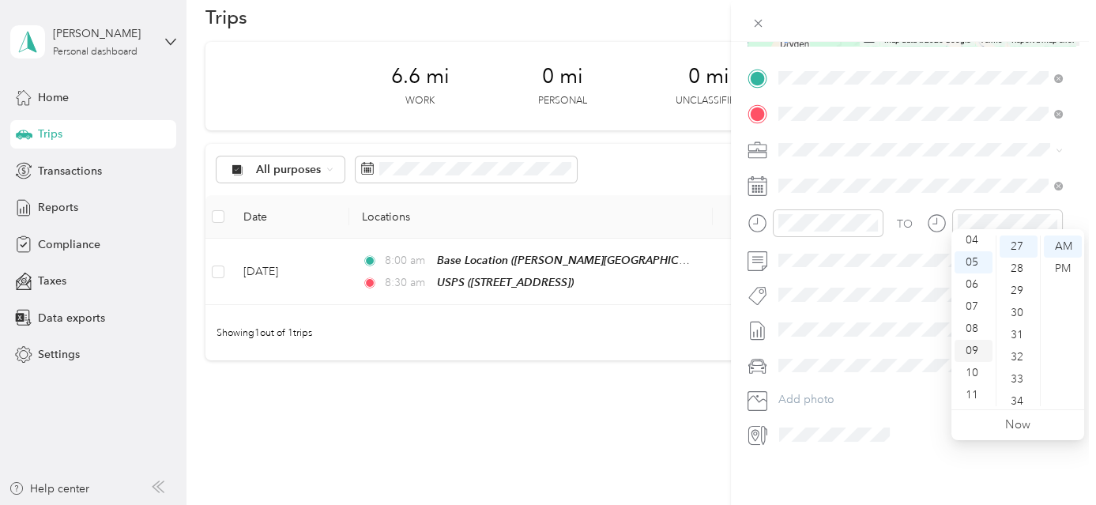
click at [969, 351] on div "09" at bounding box center [974, 351] width 38 height 22
click at [1020, 313] on div "30" at bounding box center [1019, 313] width 38 height 22
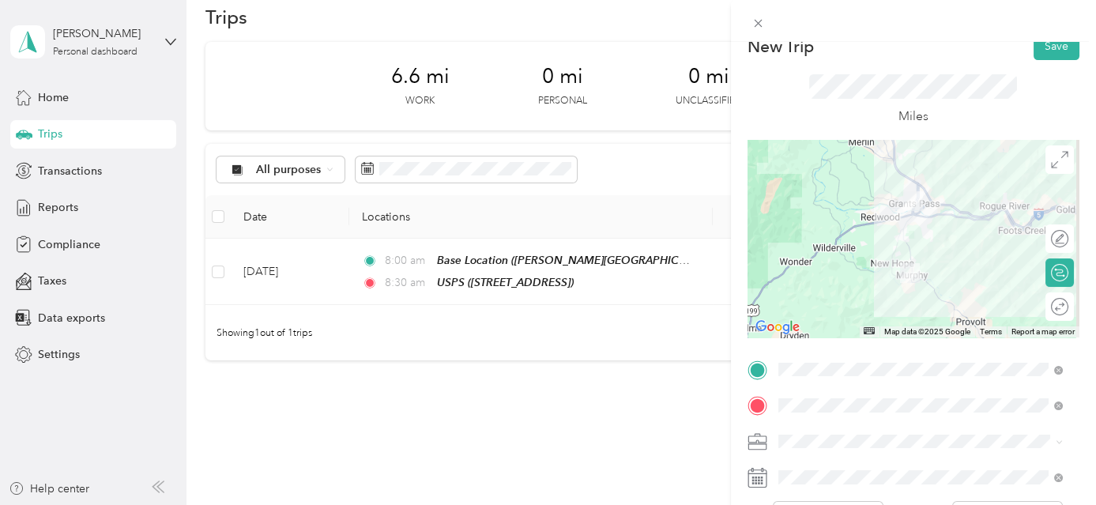
scroll to position [0, 0]
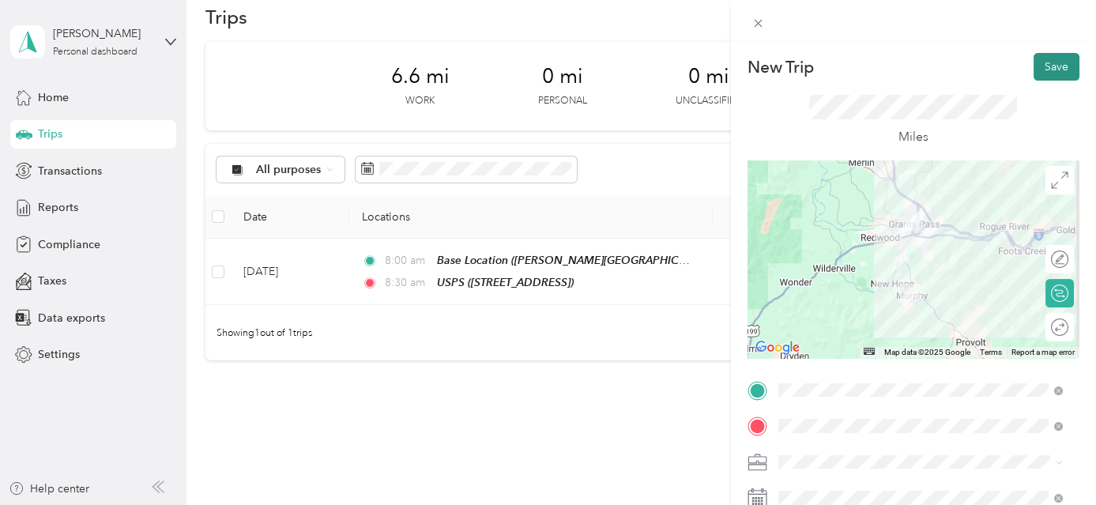
click at [1048, 61] on button "Save" at bounding box center [1057, 67] width 46 height 28
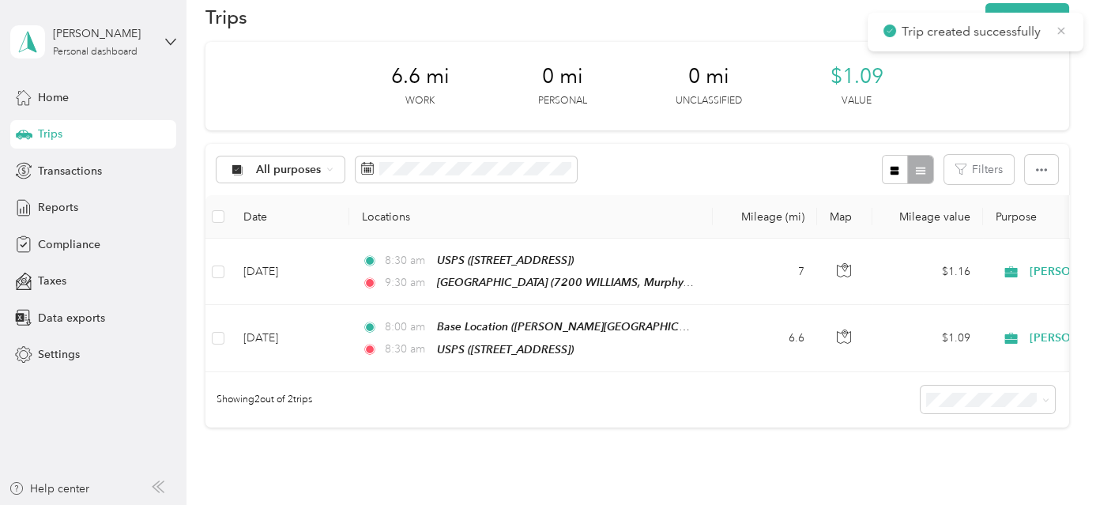
click at [1065, 28] on icon at bounding box center [1061, 31] width 13 height 14
click at [1041, 14] on button "New trip" at bounding box center [1028, 17] width 84 height 28
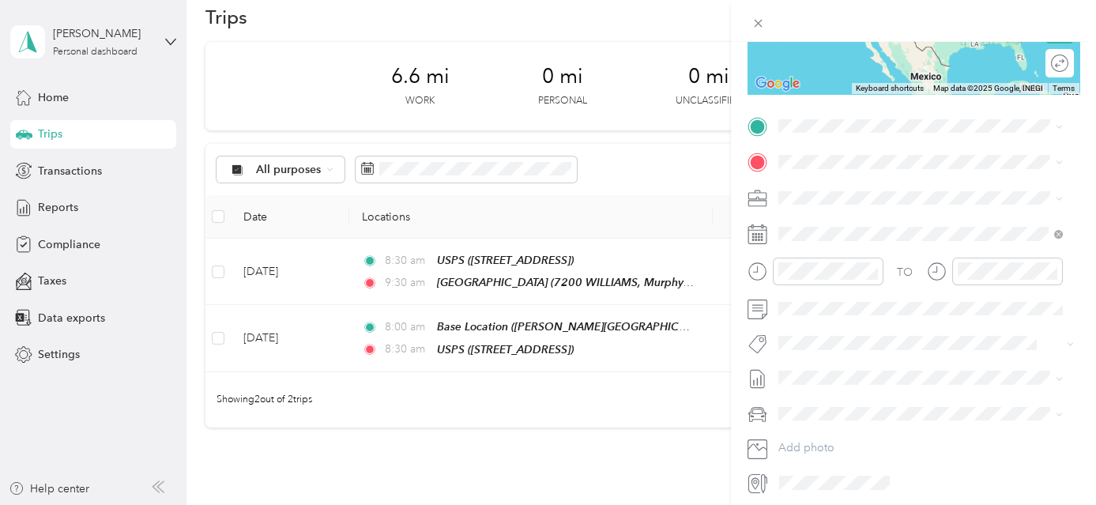
scroll to position [268, 0]
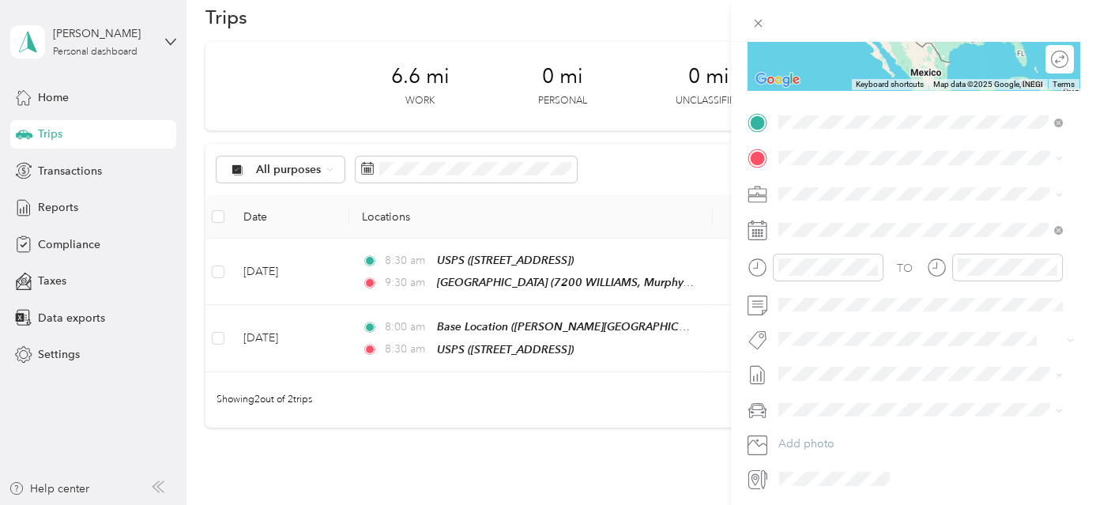
click at [876, 202] on span "[STREET_ADDRESS]" at bounding box center [858, 207] width 100 height 13
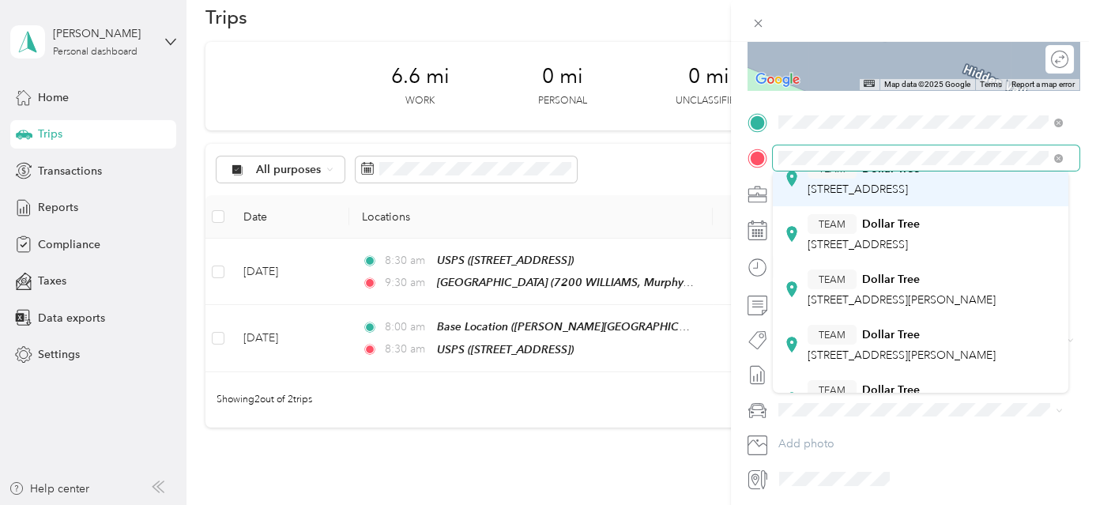
scroll to position [143, 0]
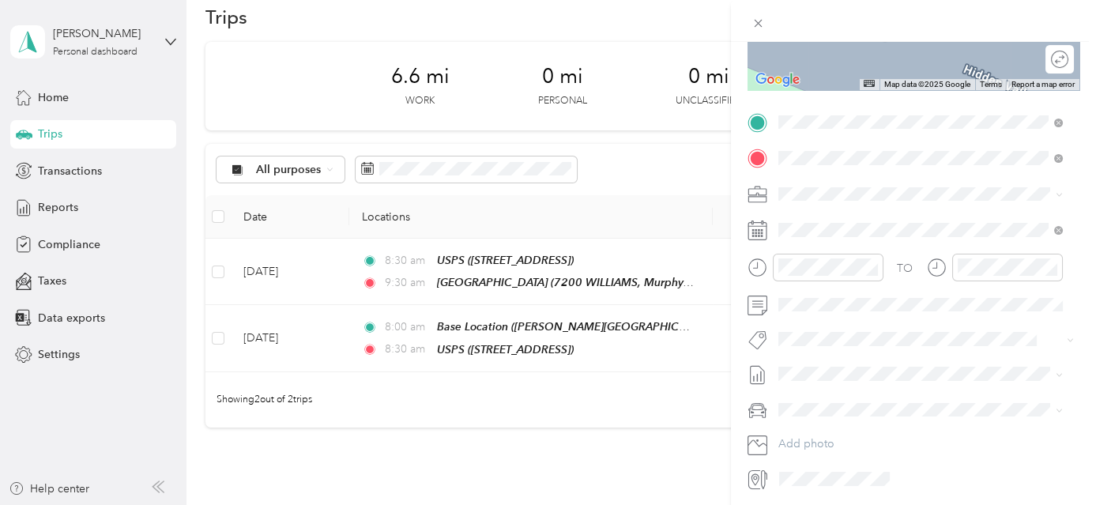
click at [916, 330] on div "TEAM Dollar Tree 1050 Biddle Rd, 975046119, Medford, OR, USA" at bounding box center [902, 310] width 188 height 39
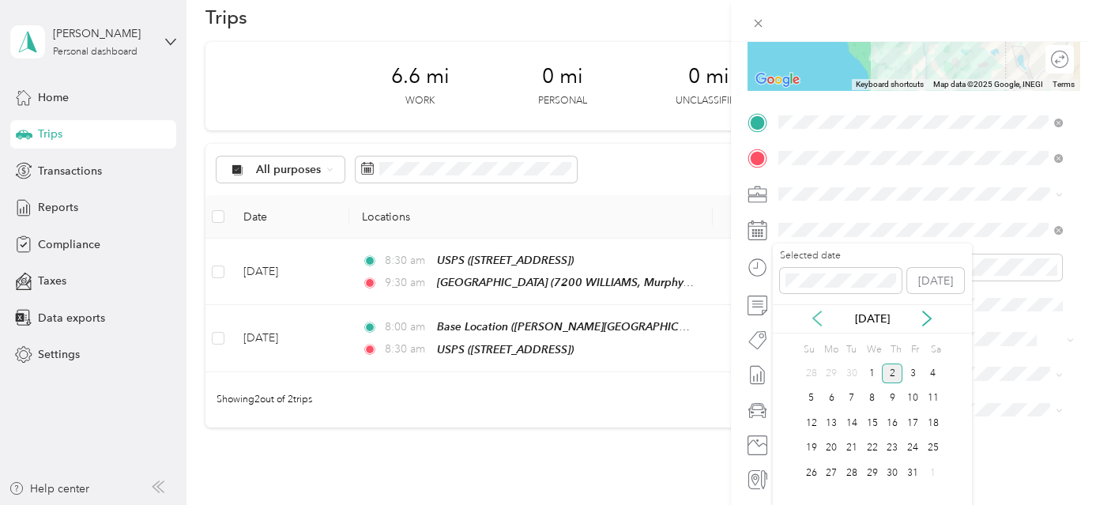
click at [816, 316] on icon at bounding box center [817, 319] width 8 height 14
click at [888, 441] on div "25" at bounding box center [892, 449] width 21 height 20
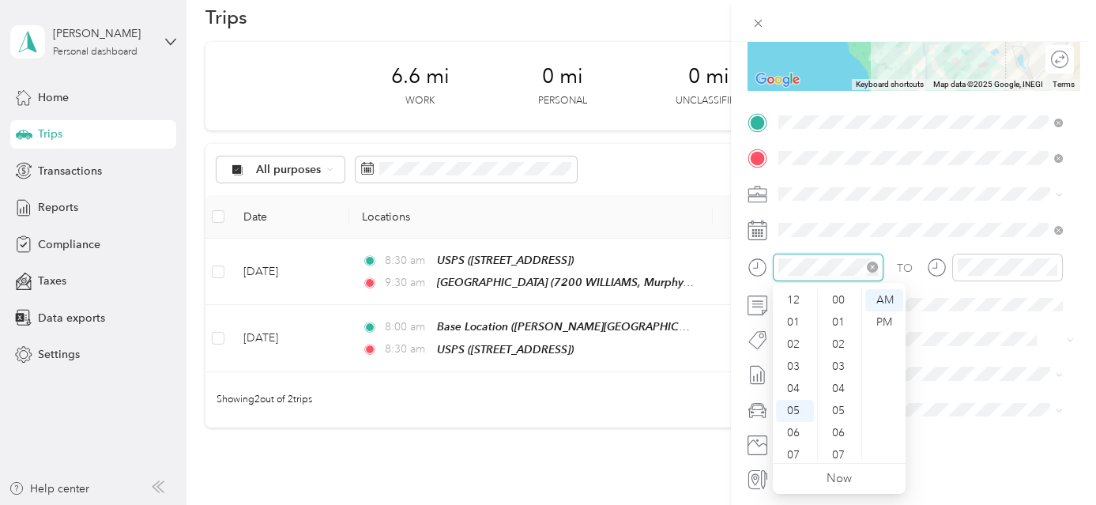
scroll to position [597, 0]
click at [792, 398] on div "09" at bounding box center [795, 405] width 38 height 22
click at [839, 364] on div "30" at bounding box center [840, 367] width 38 height 22
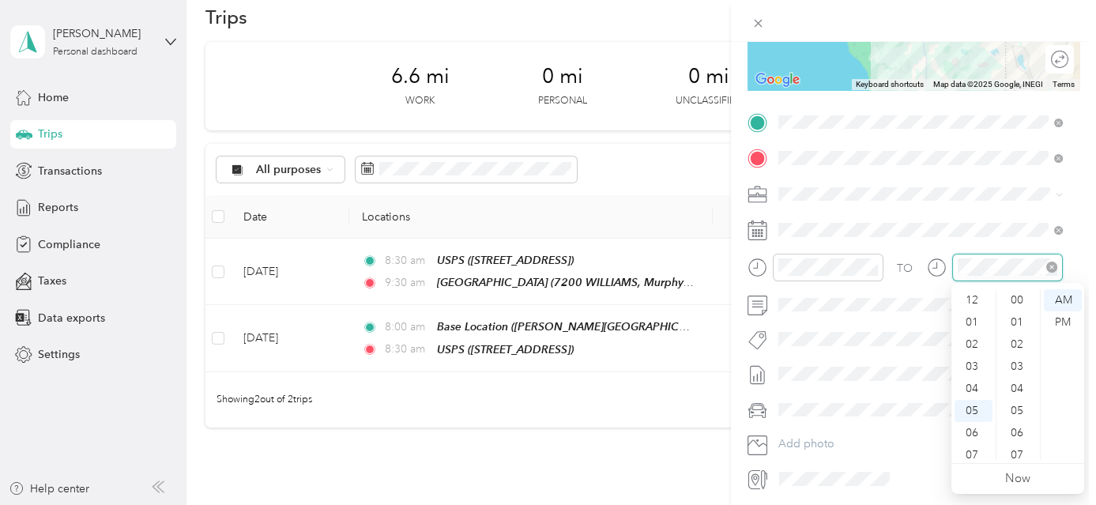
scroll to position [95, 0]
click at [978, 442] on div "11" at bounding box center [974, 449] width 38 height 22
click at [1021, 366] on div "30" at bounding box center [1019, 367] width 38 height 22
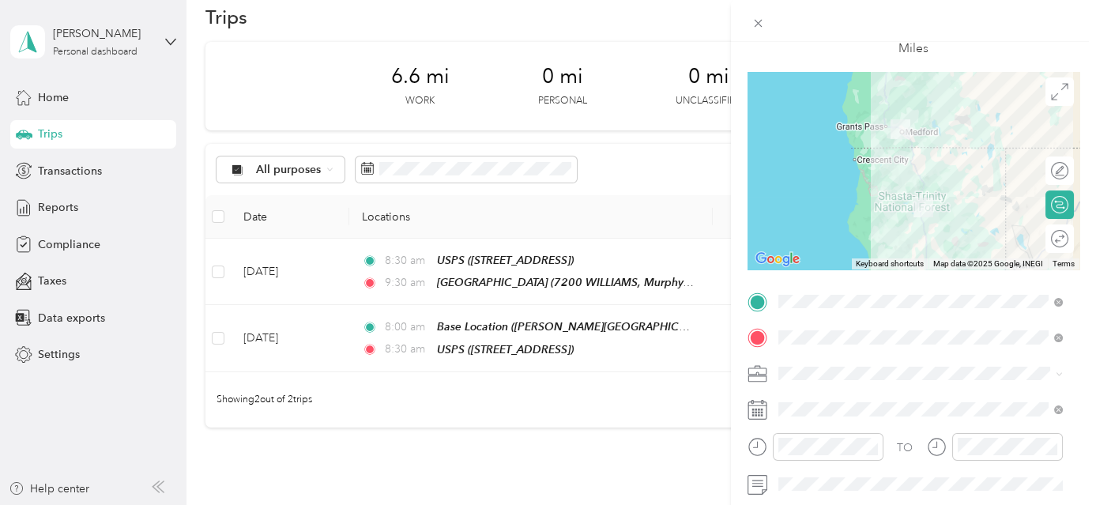
scroll to position [0, 0]
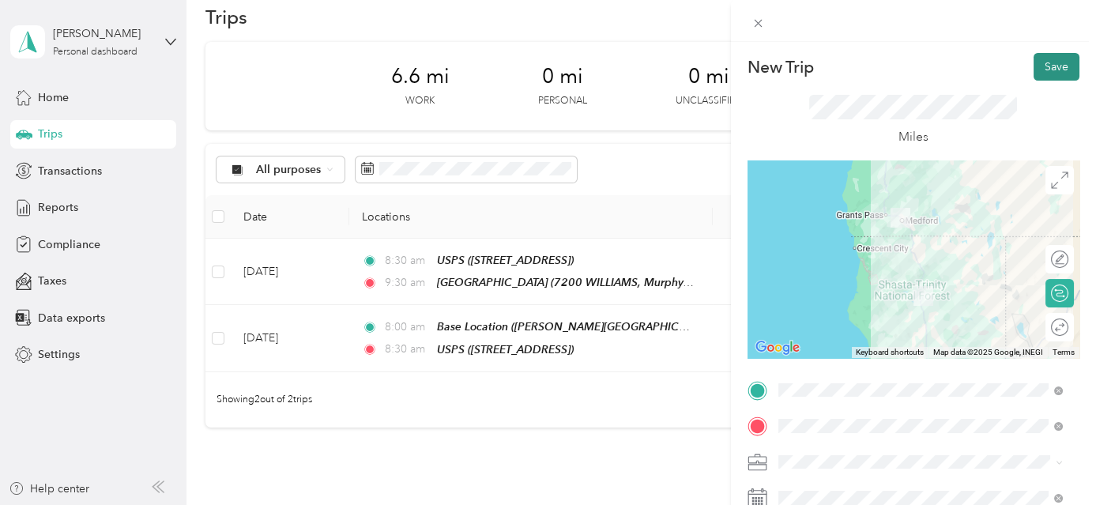
click at [1045, 71] on button "Save" at bounding box center [1057, 67] width 46 height 28
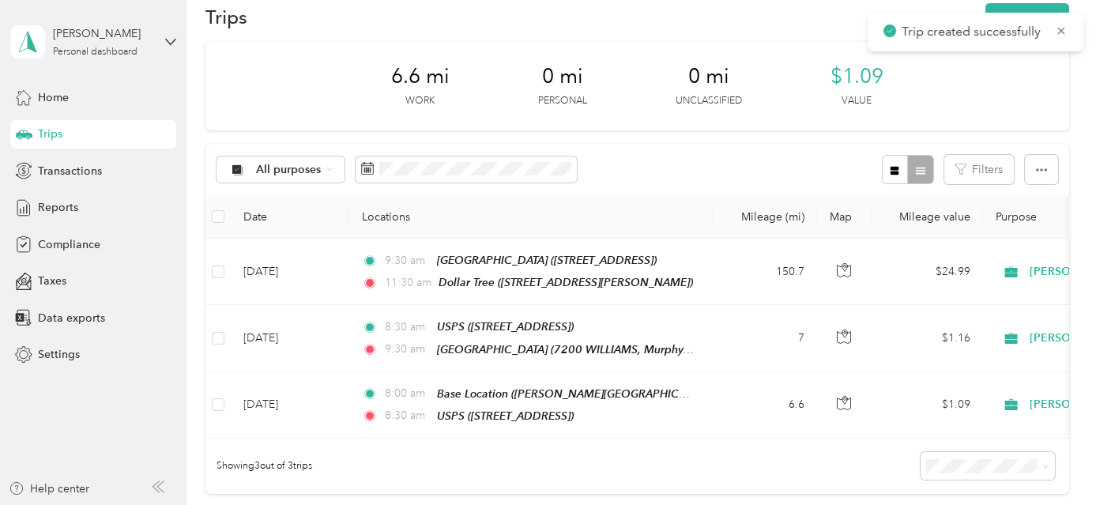
click at [1011, 14] on div "Trip created successfully" at bounding box center [976, 32] width 216 height 39
click at [1011, 4] on button "New trip" at bounding box center [1028, 17] width 84 height 28
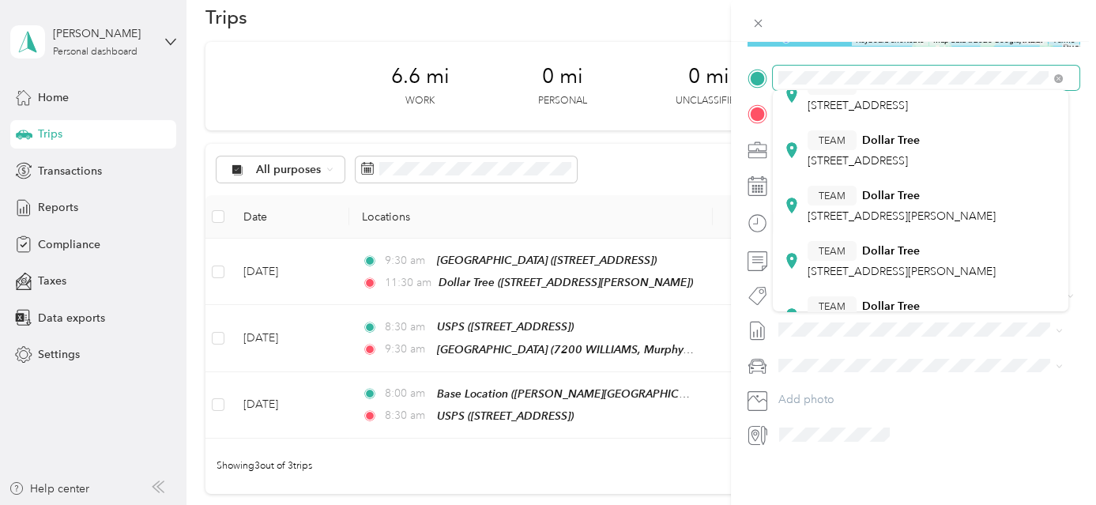
scroll to position [143, 0]
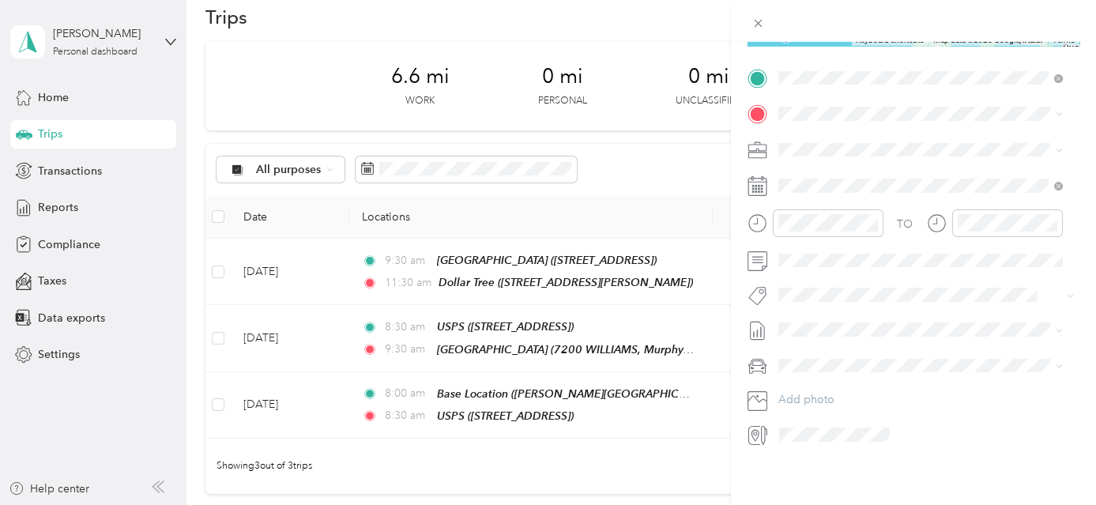
click at [948, 257] on li "TEAM Dollar Tree 1050 Biddle Rd, 975046119, Medford, OR, USA" at bounding box center [921, 229] width 296 height 55
click at [869, 184] on div "TEAM Sherms Thunderbird [STREET_ADDRESS]" at bounding box center [887, 187] width 159 height 39
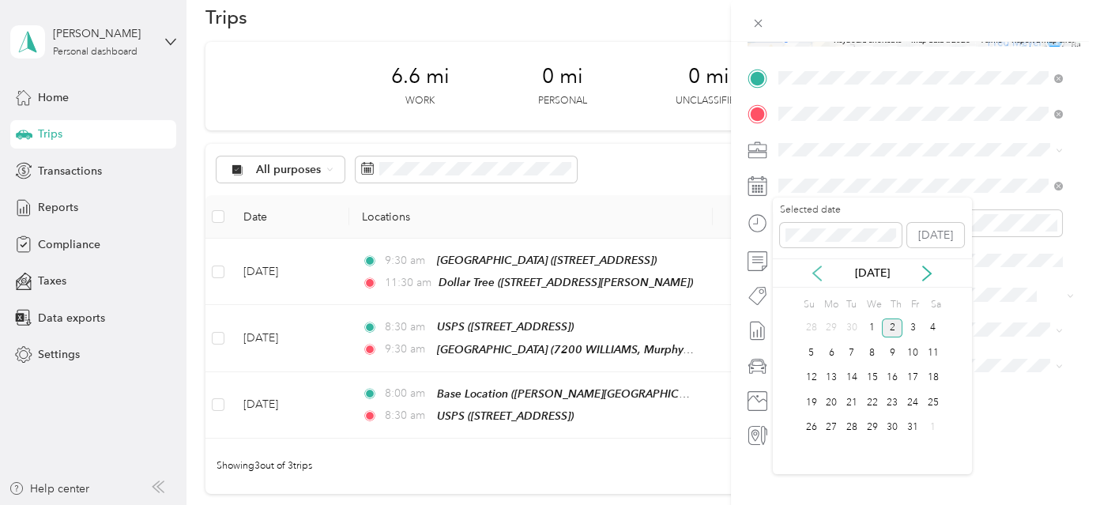
click at [817, 270] on icon at bounding box center [817, 273] width 8 height 14
click at [895, 401] on div "25" at bounding box center [892, 403] width 21 height 20
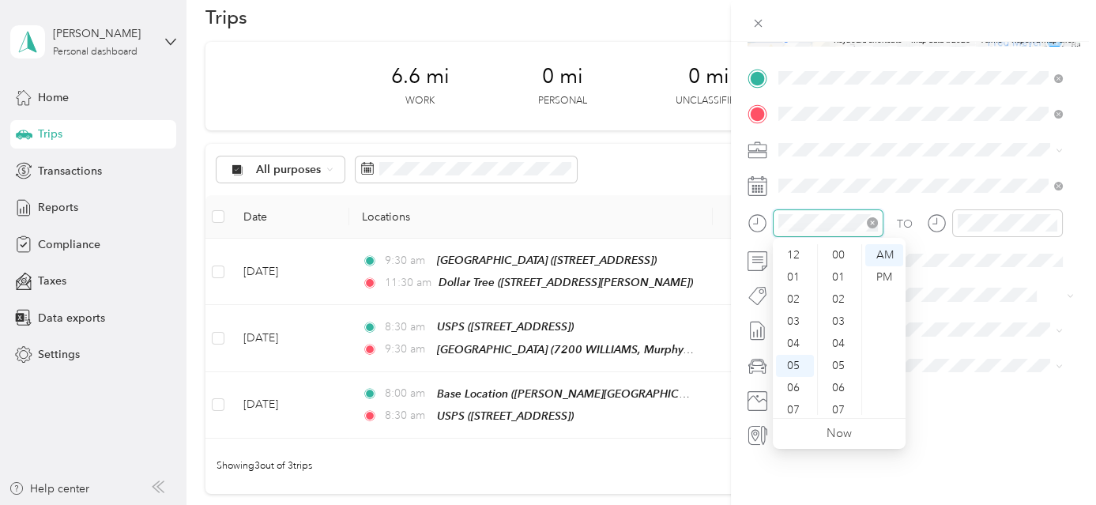
scroll to position [620, 0]
click at [794, 401] on div "11" at bounding box center [795, 404] width 38 height 22
click at [841, 290] on div "30" at bounding box center [840, 299] width 38 height 22
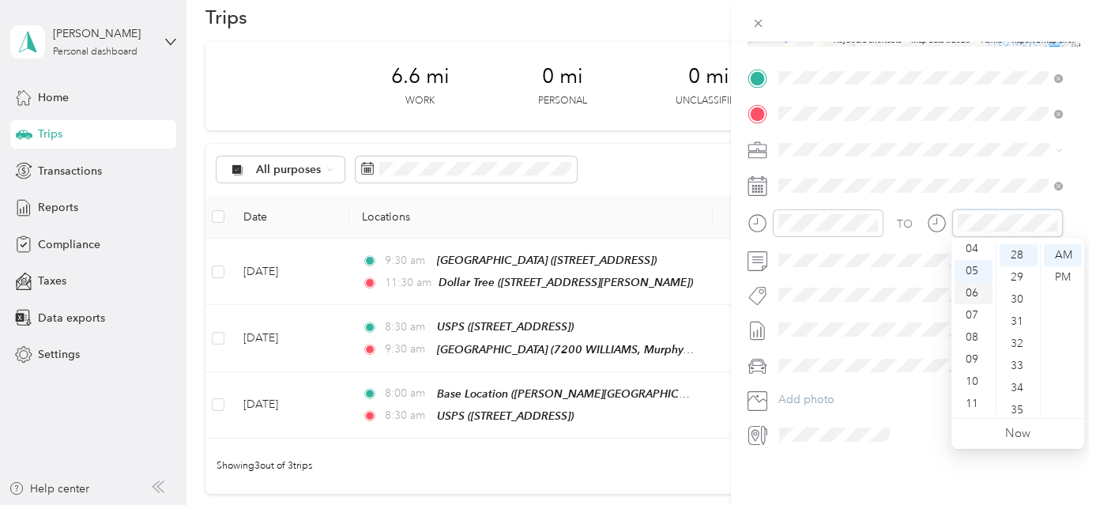
scroll to position [23, 0]
click at [978, 278] on div "02" at bounding box center [974, 277] width 38 height 22
click at [1022, 250] on div "00" at bounding box center [1019, 255] width 38 height 22
click at [1062, 275] on div "PM" at bounding box center [1063, 277] width 38 height 22
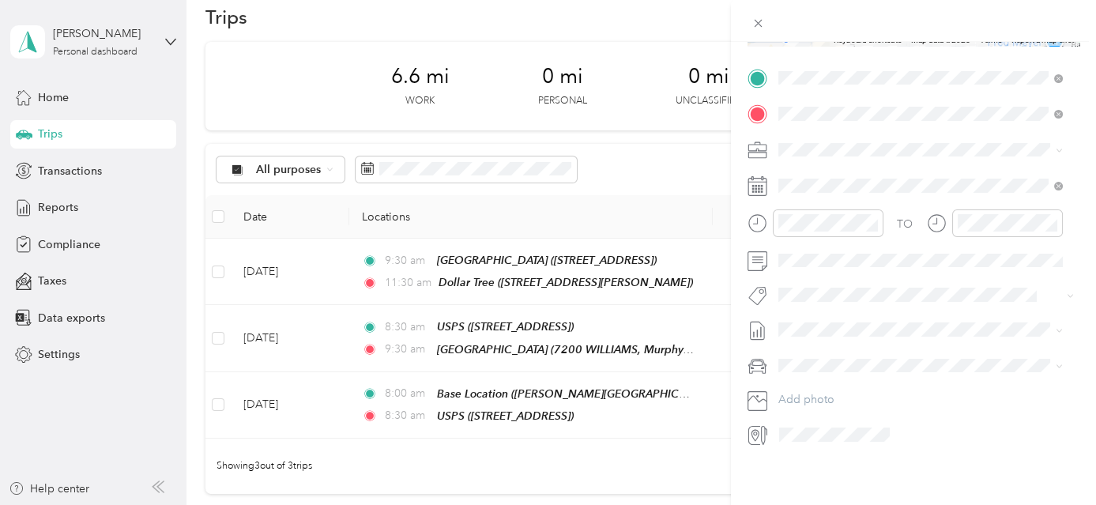
click at [1084, 281] on form "New Trip Save This trip cannot be edited because it is either under review, app…" at bounding box center [913, 94] width 365 height 707
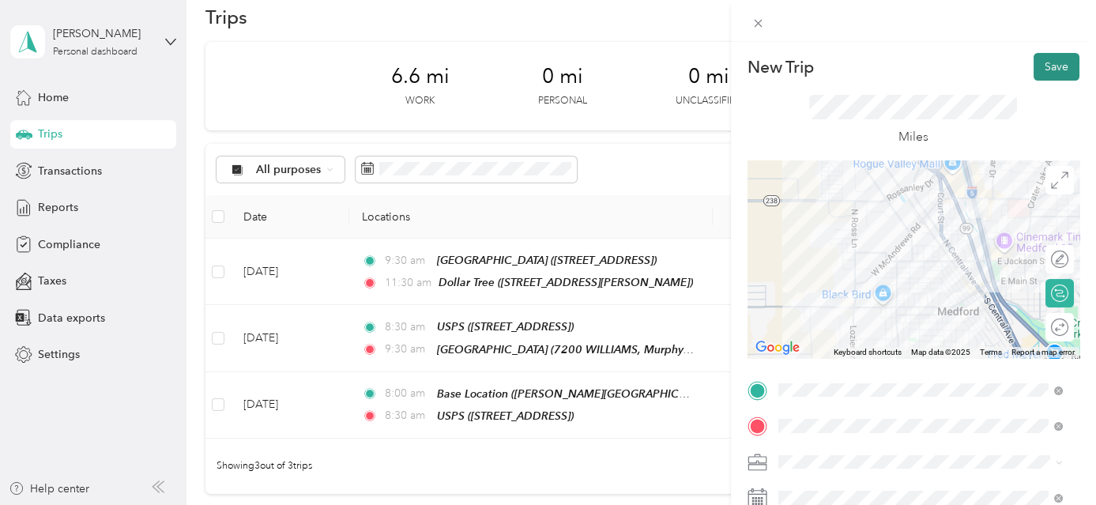
click at [1050, 67] on button "Save" at bounding box center [1057, 67] width 46 height 28
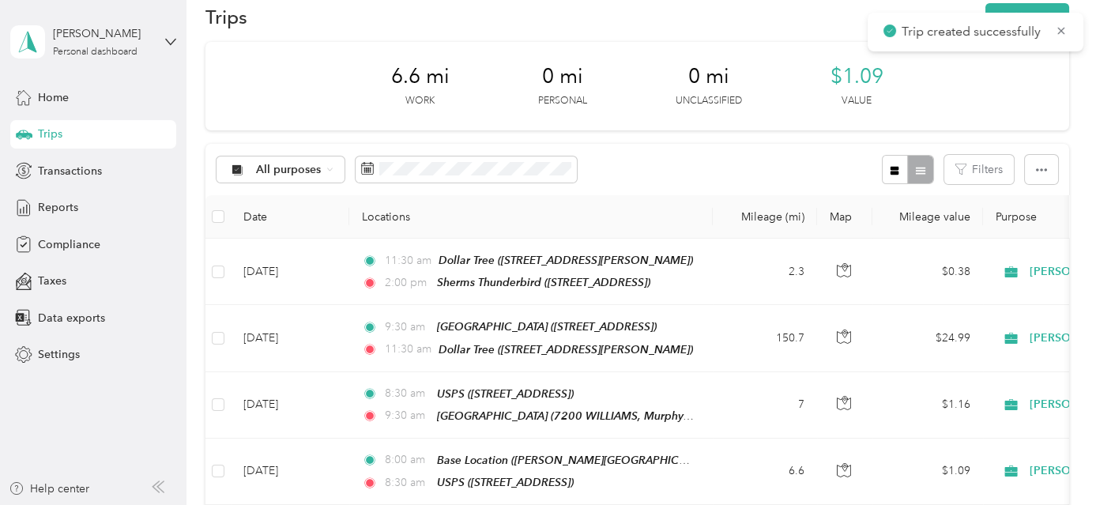
click at [1039, 1] on div "Trips New trip" at bounding box center [636, 16] width 863 height 33
click at [1031, 15] on button "New trip" at bounding box center [1028, 17] width 84 height 28
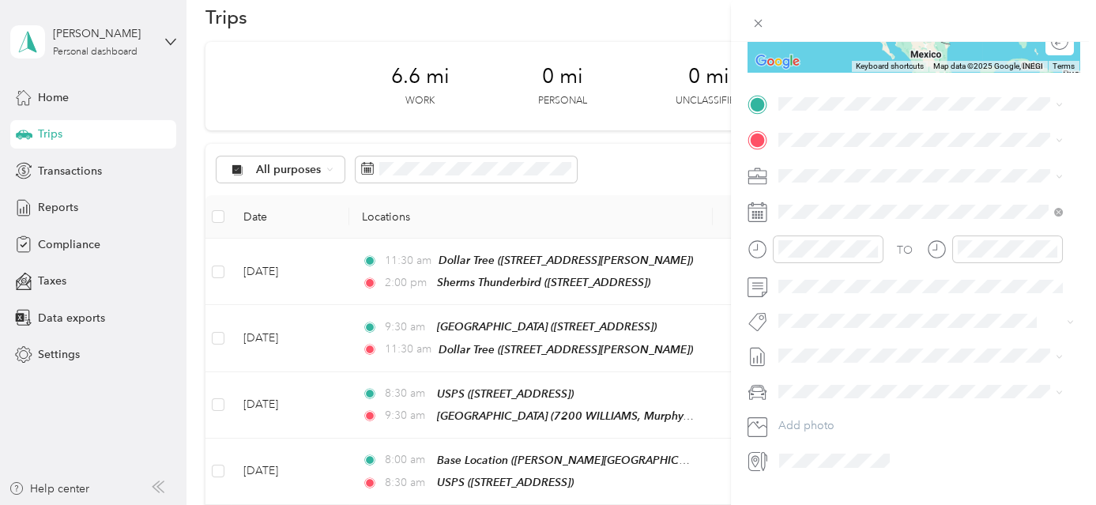
scroll to position [291, 0]
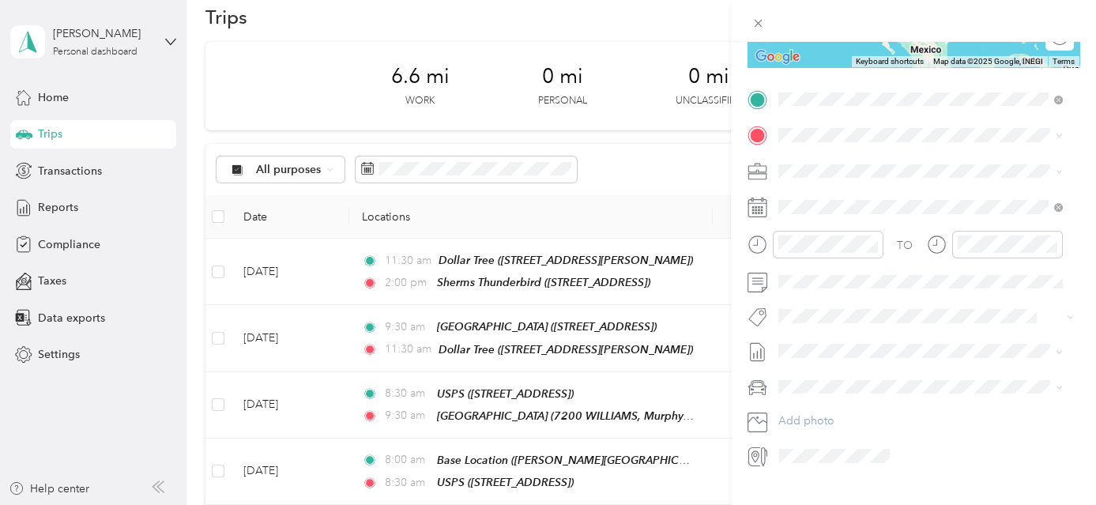
click at [908, 179] on span "[STREET_ADDRESS]" at bounding box center [858, 184] width 100 height 13
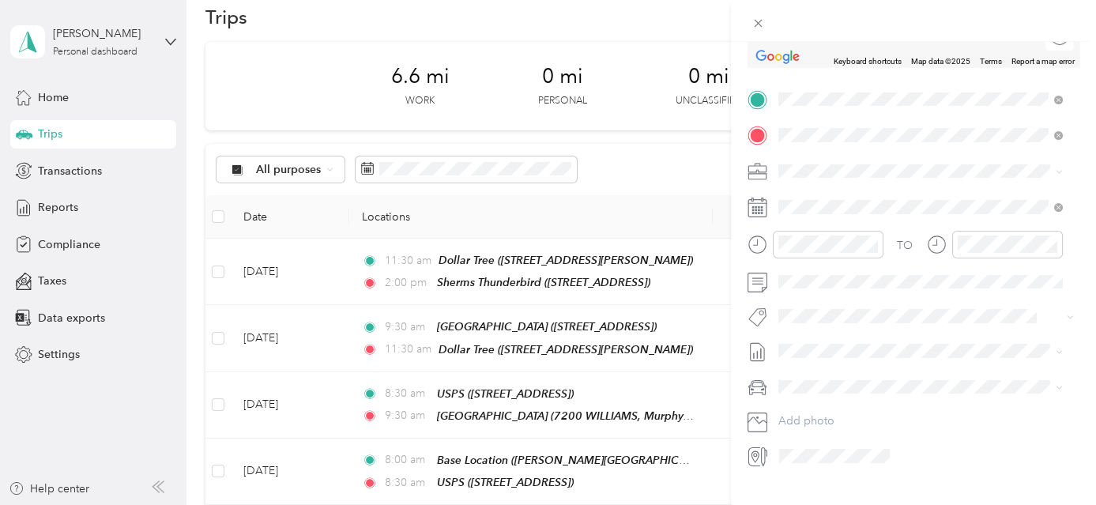
click at [917, 334] on div "TEAM Walgreens [STREET_ADDRESS]" at bounding box center [862, 353] width 109 height 39
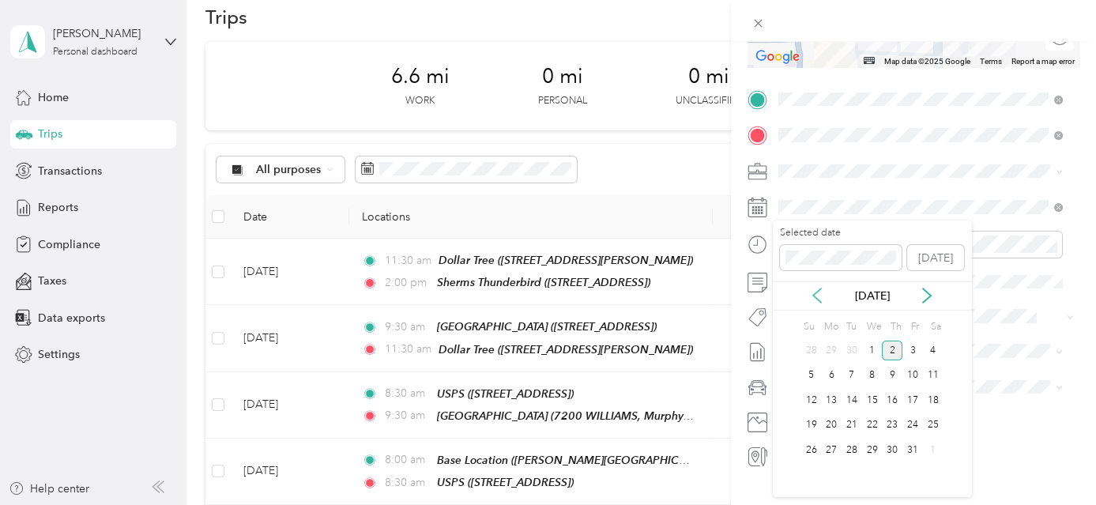
click at [817, 293] on icon at bounding box center [817, 296] width 16 height 16
click at [889, 424] on div "25" at bounding box center [892, 426] width 21 height 20
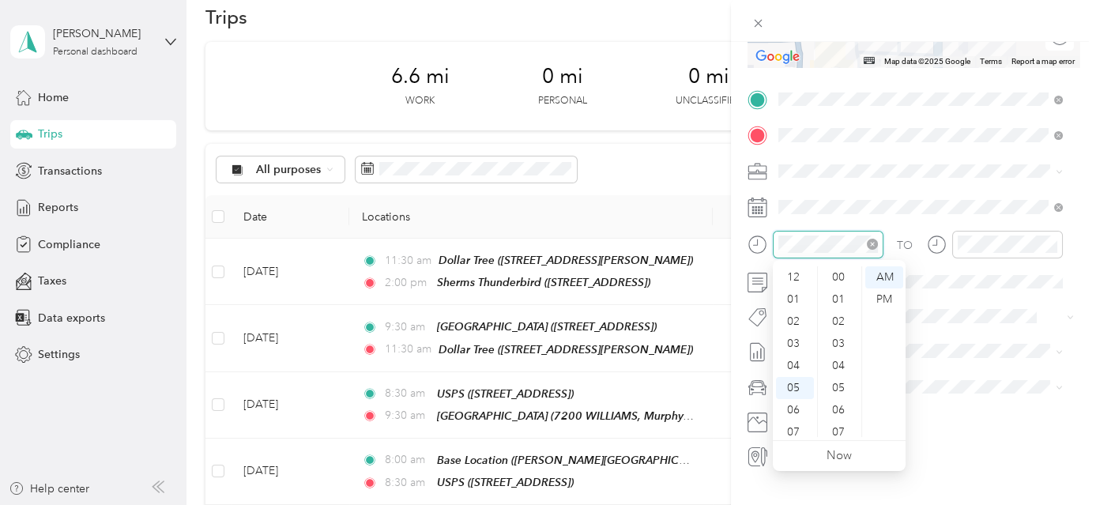
scroll to position [95, 0]
drag, startPoint x: 796, startPoint y: 299, endPoint x: 836, endPoint y: 316, distance: 43.9
click at [797, 298] on div "02" at bounding box center [795, 299] width 38 height 22
click at [844, 269] on div "00" at bounding box center [840, 277] width 38 height 22
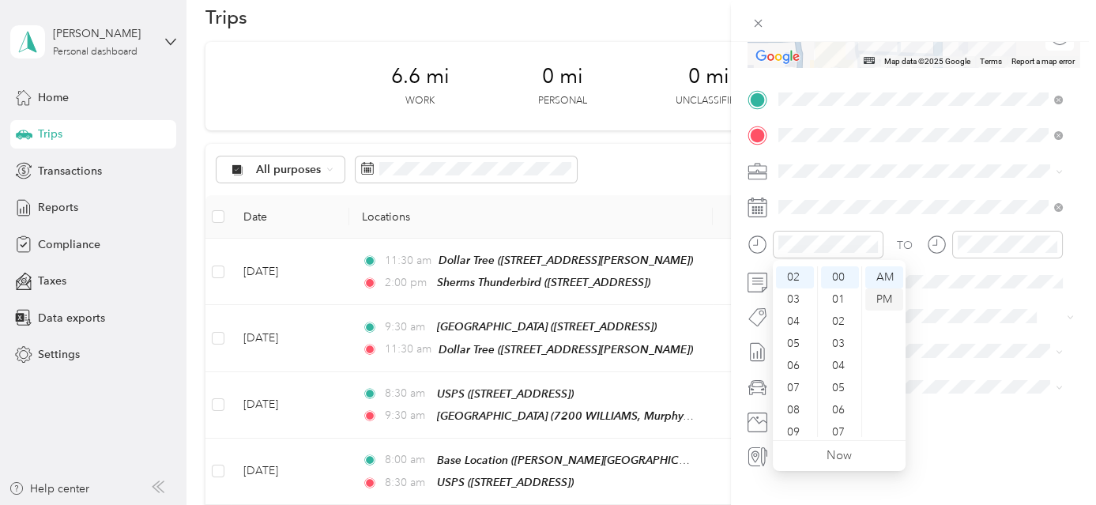
click at [891, 298] on div "PM" at bounding box center [884, 299] width 38 height 22
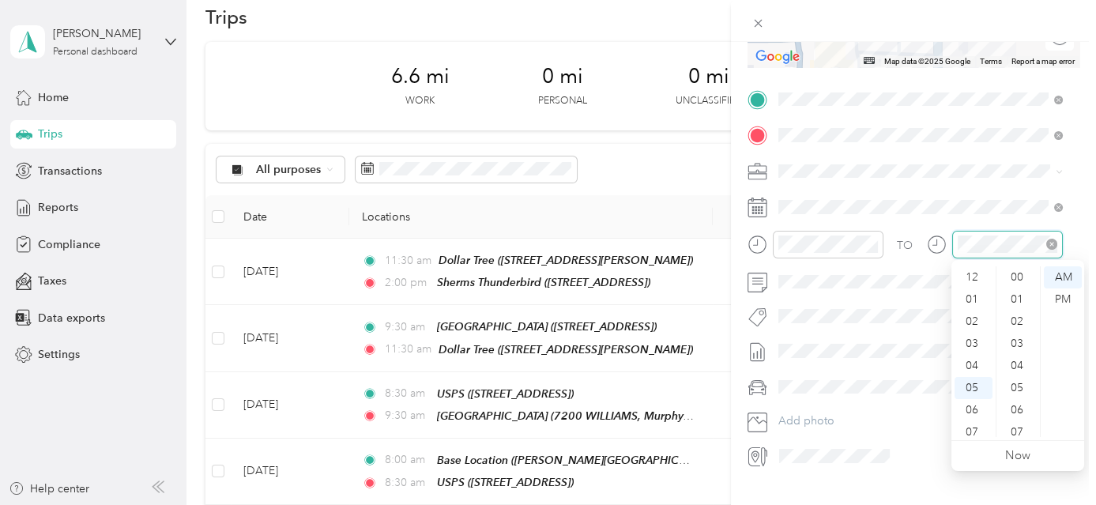
scroll to position [642, 0]
click at [981, 274] on div "04" at bounding box center [974, 271] width 38 height 22
click at [1027, 277] on div "00" at bounding box center [1019, 277] width 38 height 22
click at [1068, 298] on div "PM" at bounding box center [1063, 299] width 38 height 22
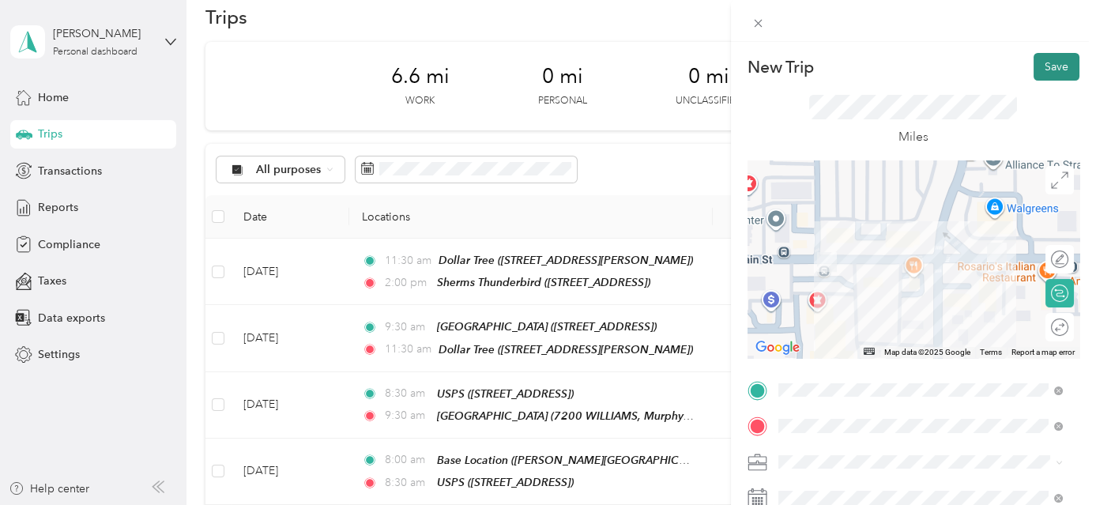
click at [1034, 59] on button "Save" at bounding box center [1057, 67] width 46 height 28
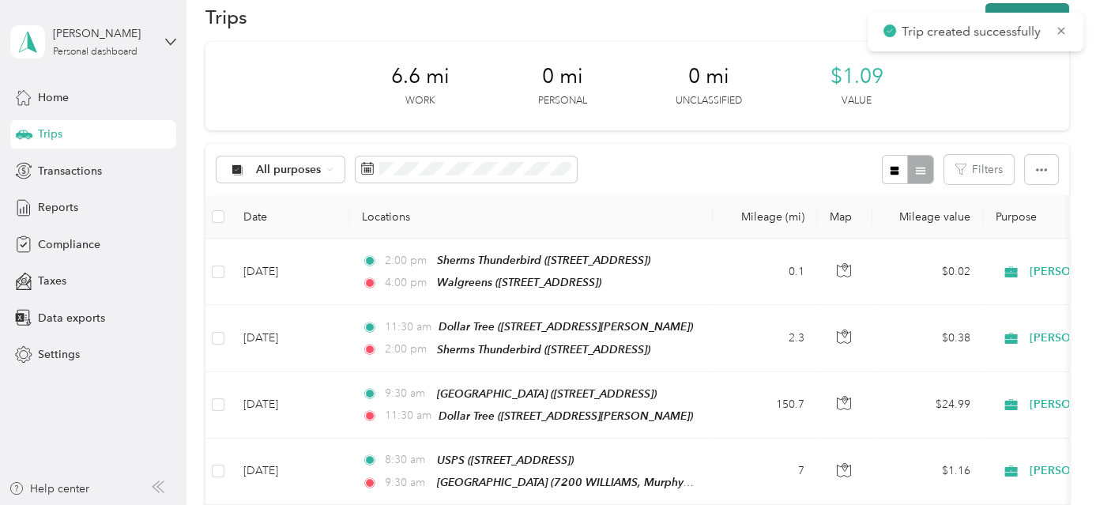
click at [1033, 8] on button "New trip" at bounding box center [1028, 17] width 84 height 28
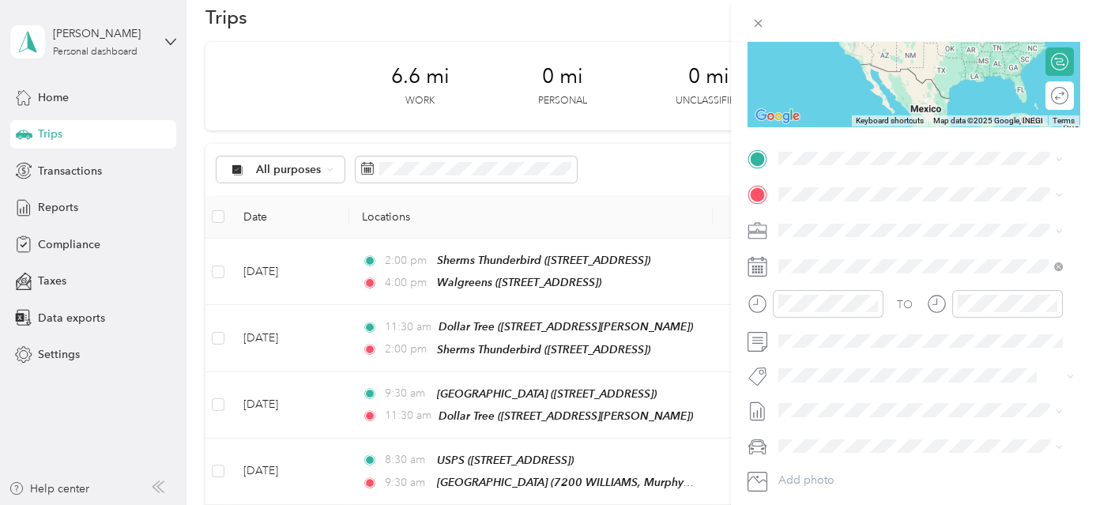
scroll to position [249, 0]
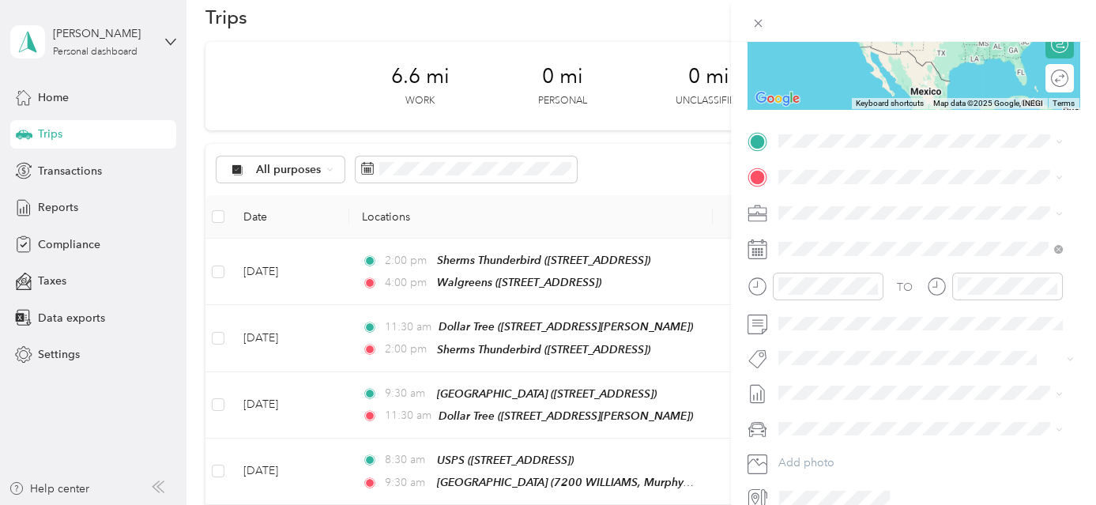
click at [908, 362] on span "[STREET_ADDRESS]" at bounding box center [858, 368] width 100 height 13
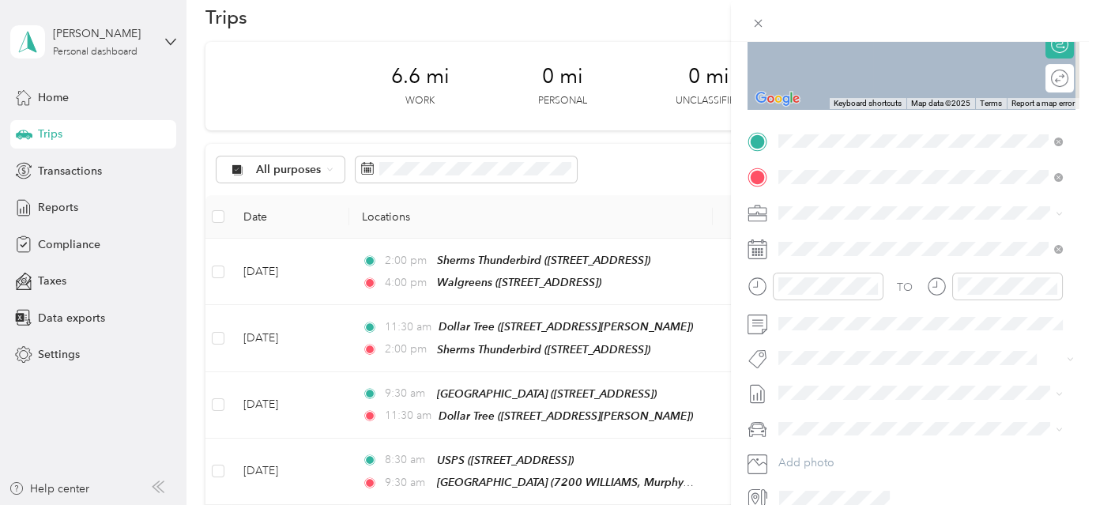
click at [883, 249] on div "TEAM [PERSON_NAME][GEOGRAPHIC_DATA] [STREET_ADDRESS]" at bounding box center [920, 251] width 224 height 39
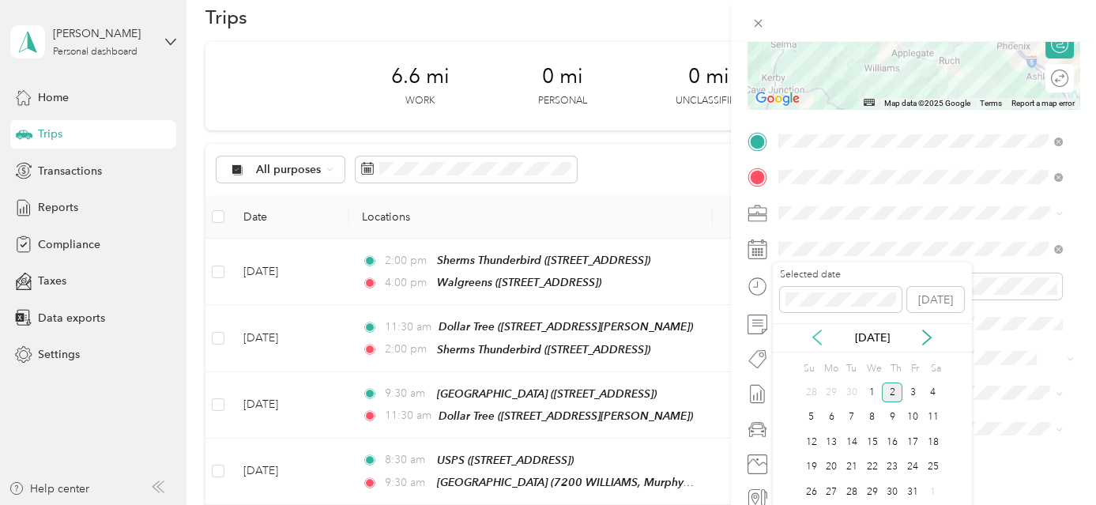
click at [816, 342] on icon at bounding box center [817, 338] width 16 height 16
click at [896, 469] on div "25" at bounding box center [892, 468] width 21 height 20
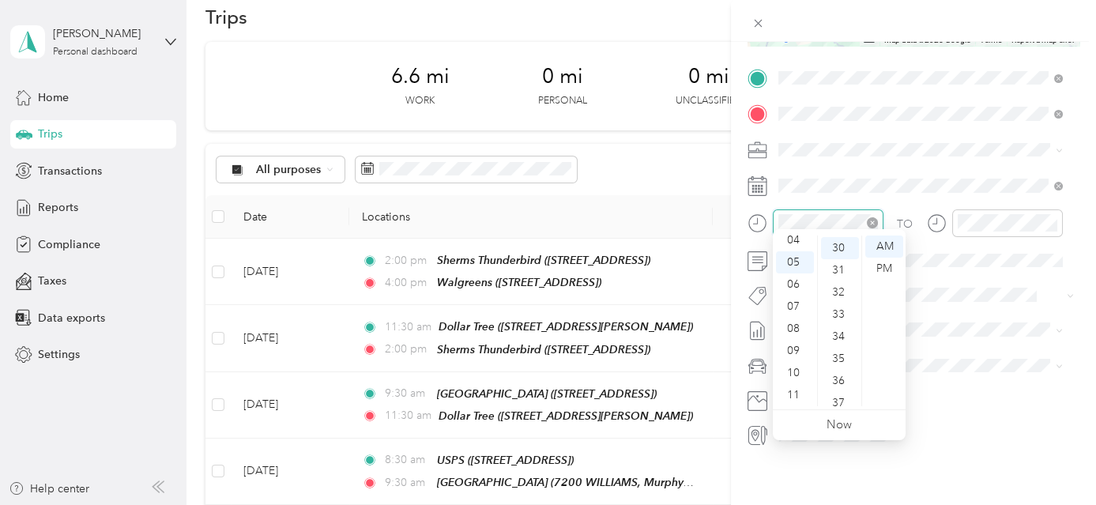
scroll to position [664, 0]
click at [801, 241] on div "04" at bounding box center [795, 240] width 38 height 22
click at [846, 245] on div "00" at bounding box center [840, 247] width 38 height 22
drag, startPoint x: 884, startPoint y: 269, endPoint x: 931, endPoint y: 259, distance: 48.4
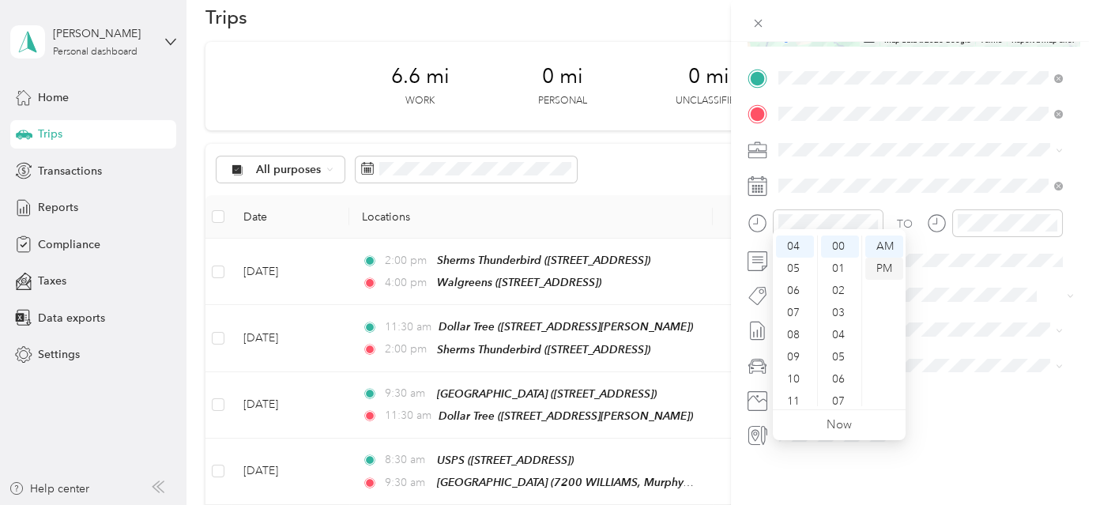
click at [885, 269] on div "PM" at bounding box center [884, 269] width 38 height 22
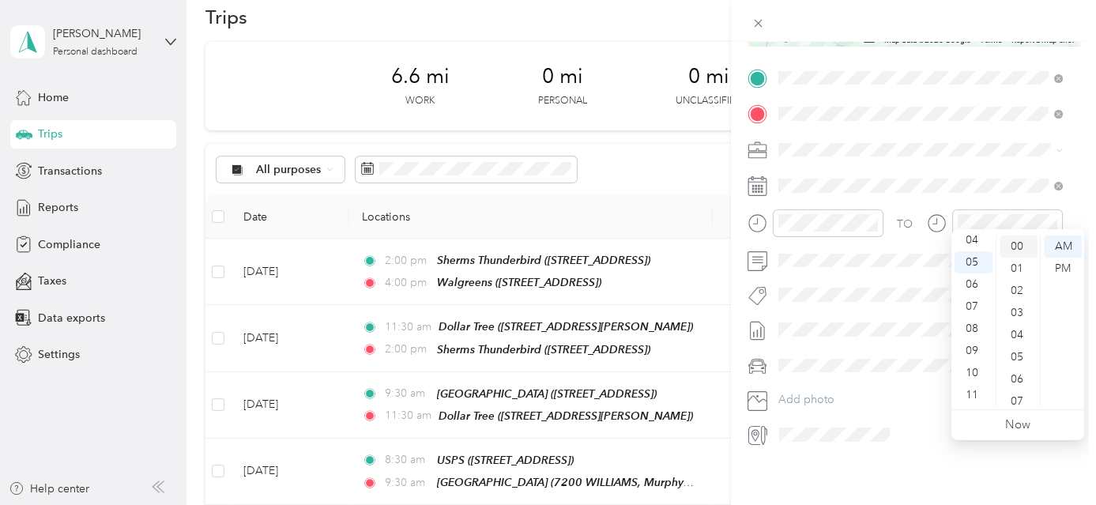
click at [1019, 246] on div "00" at bounding box center [1019, 247] width 38 height 22
click at [1065, 268] on div "PM" at bounding box center [1063, 269] width 38 height 22
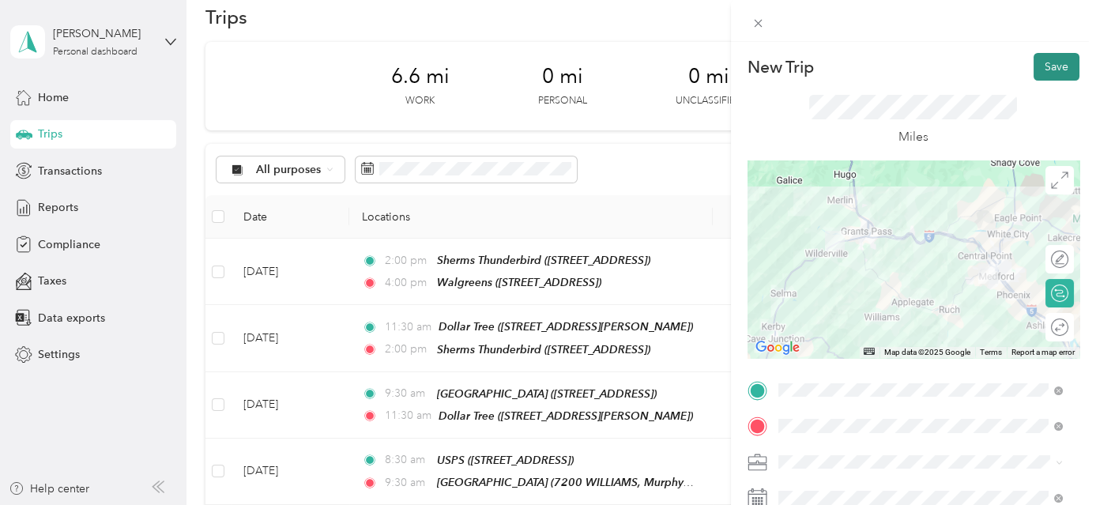
click at [1054, 58] on button "Save" at bounding box center [1057, 67] width 46 height 28
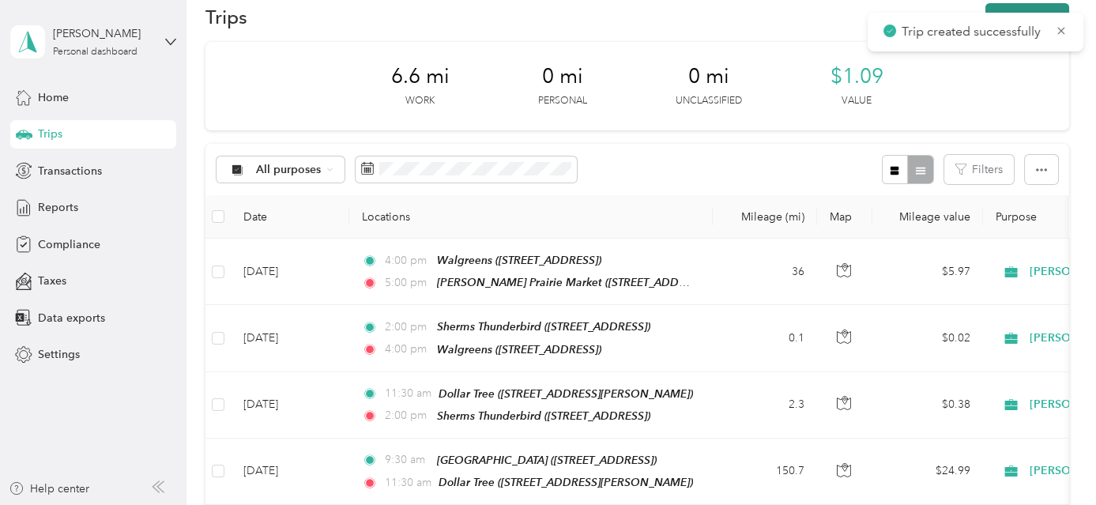
click at [1033, 6] on button "New trip" at bounding box center [1028, 17] width 84 height 28
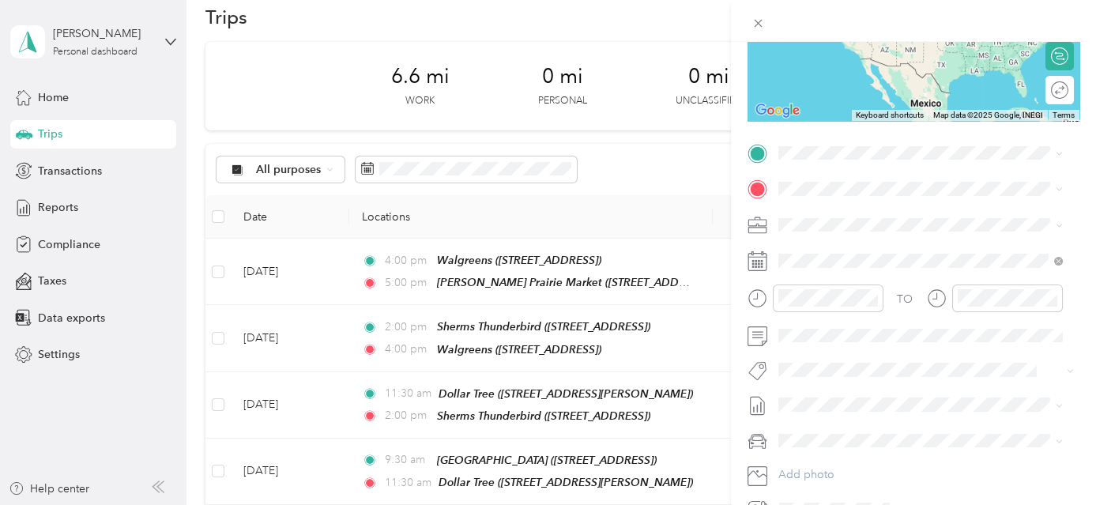
scroll to position [241, 0]
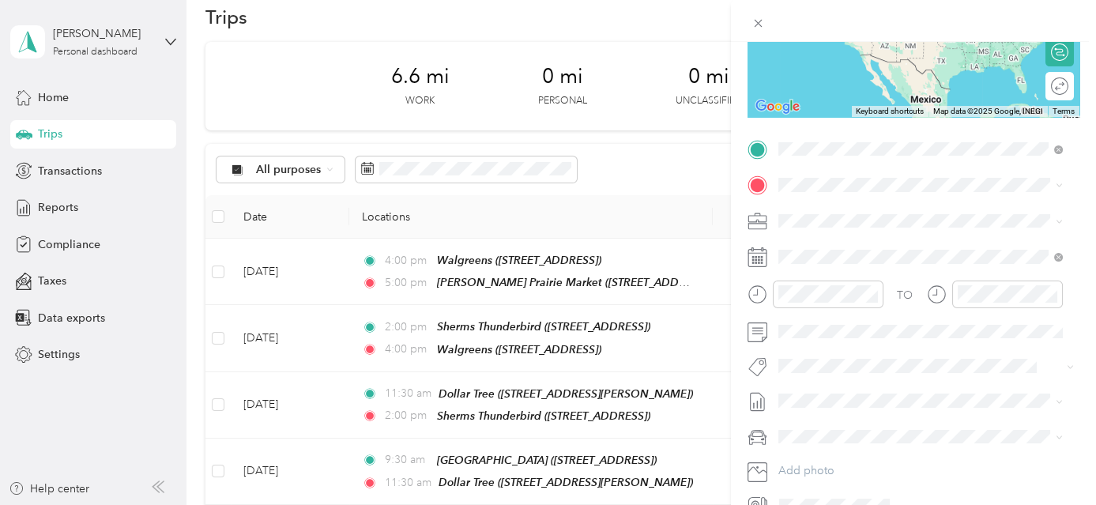
click at [883, 228] on span "[STREET_ADDRESS]" at bounding box center [858, 234] width 100 height 13
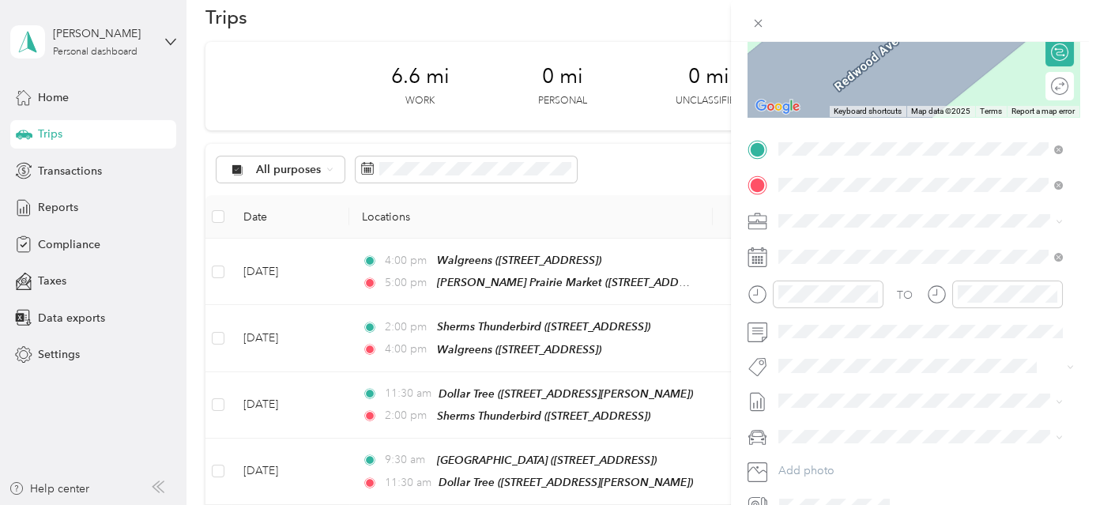
click at [885, 260] on span "[PERSON_NAME][GEOGRAPHIC_DATA], [GEOGRAPHIC_DATA], [US_STATE], [GEOGRAPHIC_DATA]" at bounding box center [910, 281] width 205 height 47
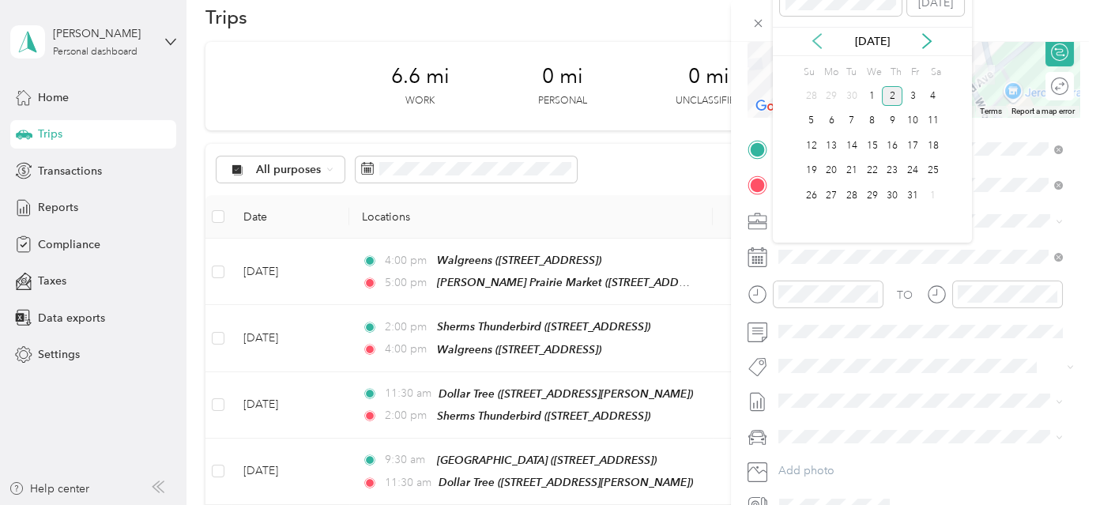
click at [813, 40] on icon at bounding box center [817, 41] width 8 height 14
click at [894, 173] on div "25" at bounding box center [892, 171] width 21 height 20
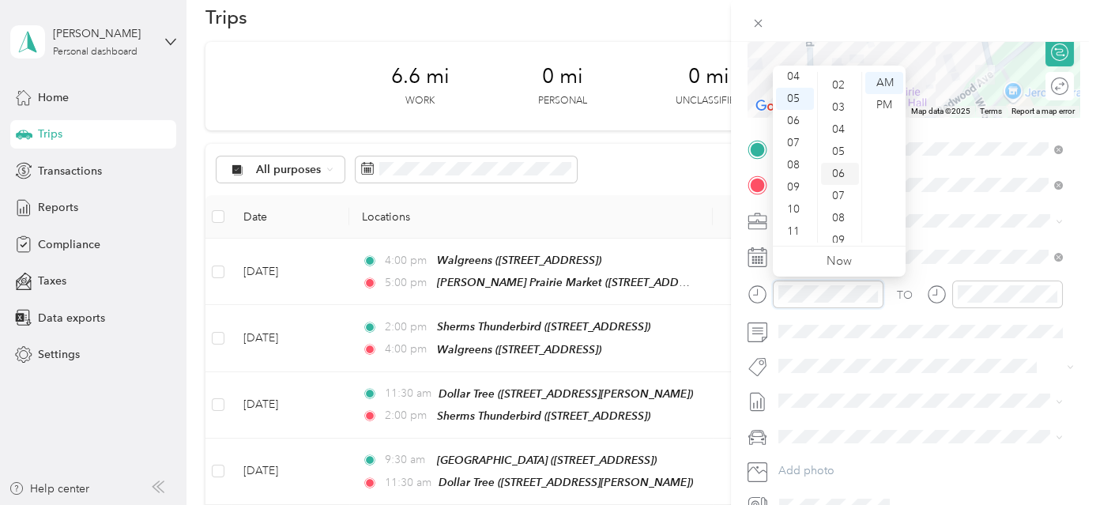
scroll to position [0, 0]
drag, startPoint x: 846, startPoint y: 84, endPoint x: 866, endPoint y: 92, distance: 22.3
click at [846, 84] on div "00" at bounding box center [840, 83] width 38 height 22
click at [876, 102] on div "PM" at bounding box center [884, 105] width 38 height 22
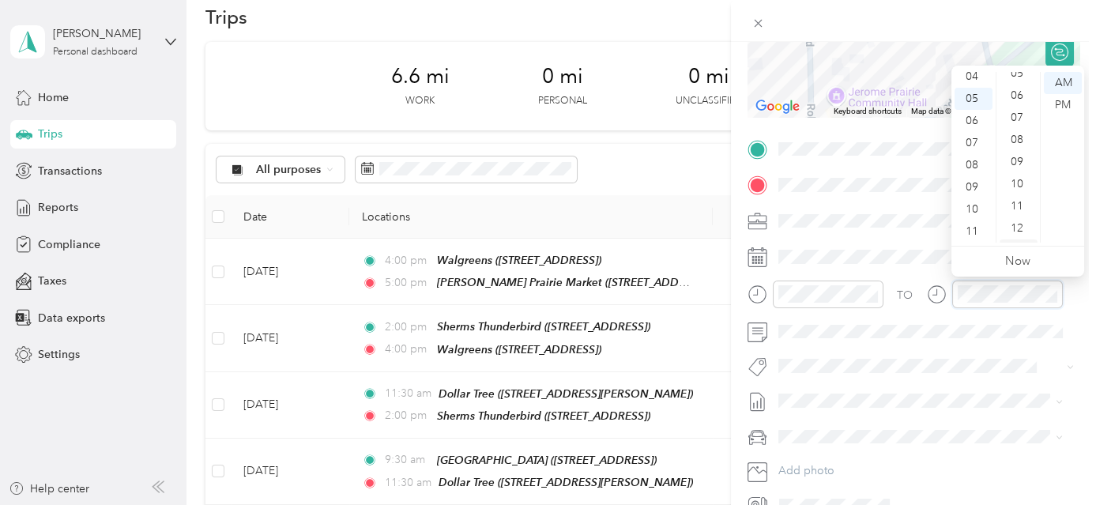
scroll to position [111, 0]
click at [1022, 192] on div "10" at bounding box center [1019, 193] width 38 height 22
click at [1061, 103] on div "PM" at bounding box center [1063, 105] width 38 height 22
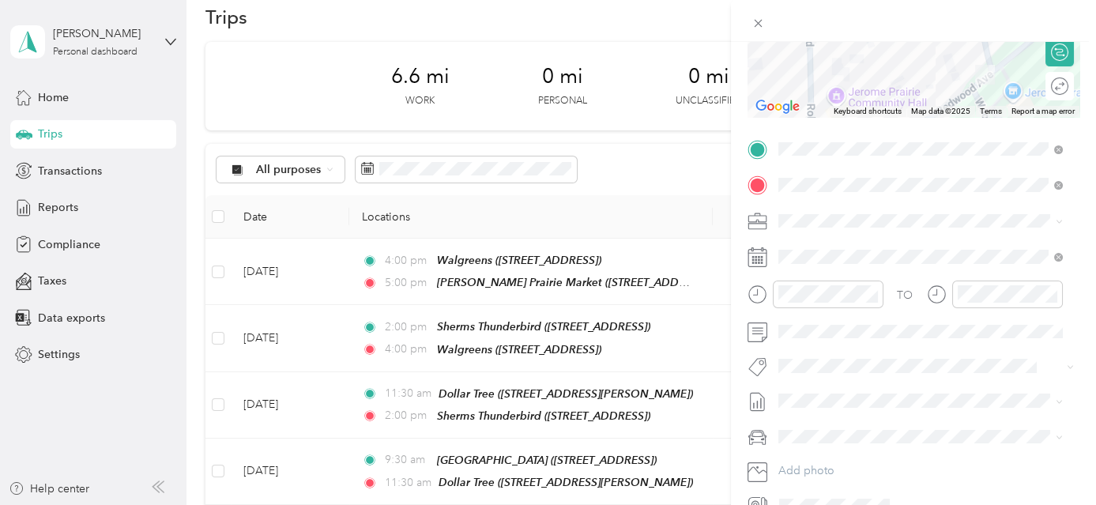
scroll to position [0, 0]
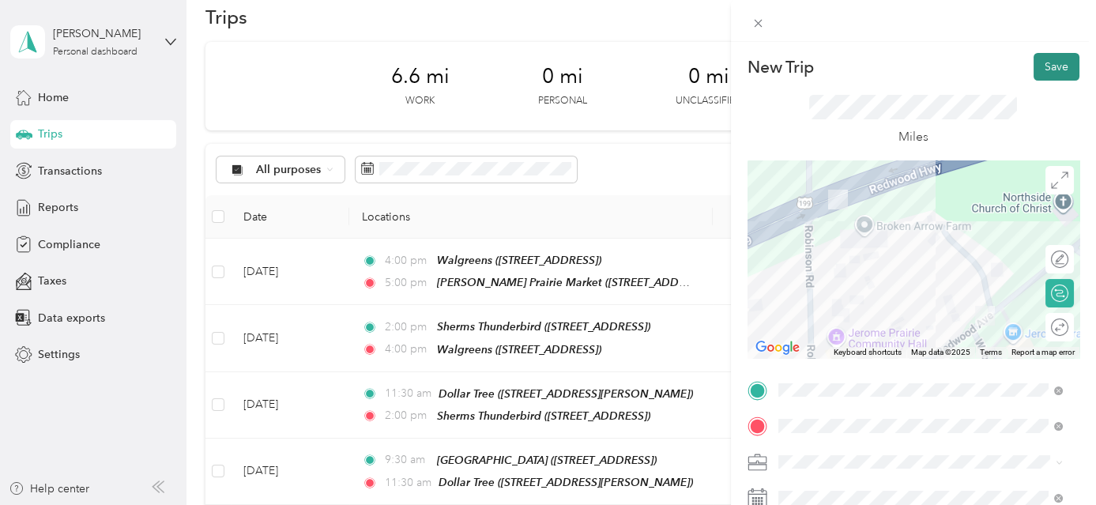
click at [1046, 64] on button "Save" at bounding box center [1057, 67] width 46 height 28
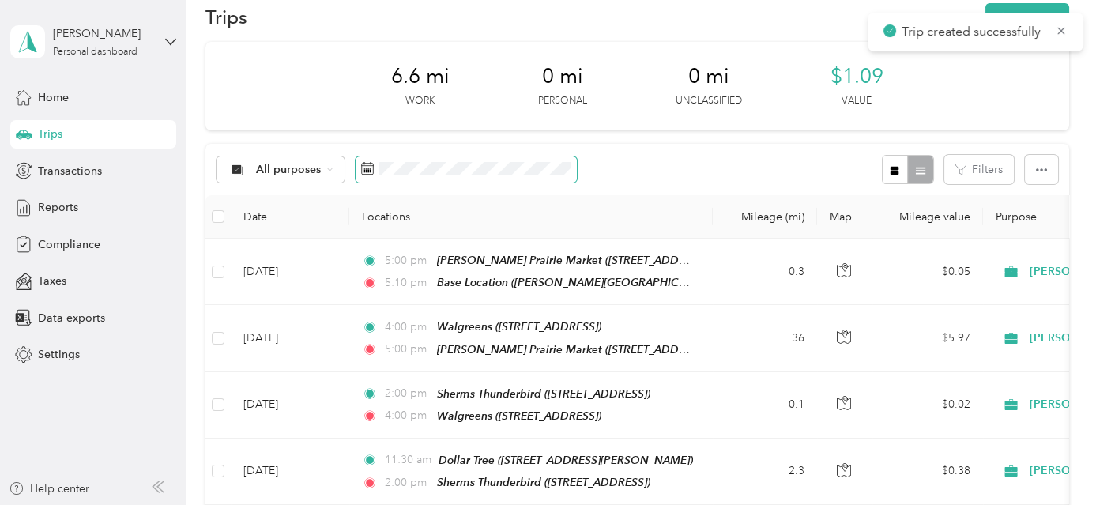
click at [462, 176] on span at bounding box center [466, 169] width 221 height 27
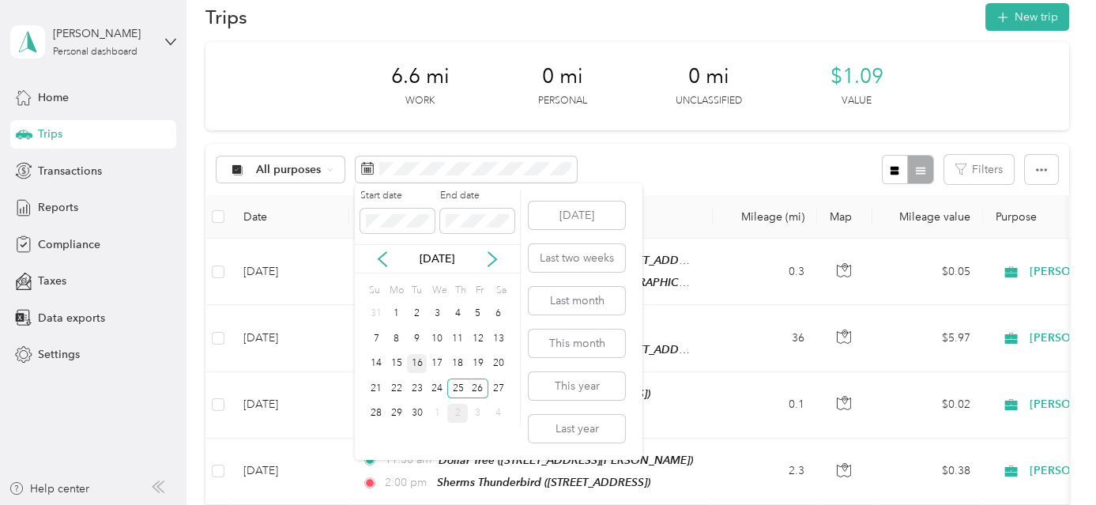
click at [415, 363] on div "16" at bounding box center [417, 364] width 21 height 20
click at [454, 415] on div "2" at bounding box center [457, 414] width 21 height 20
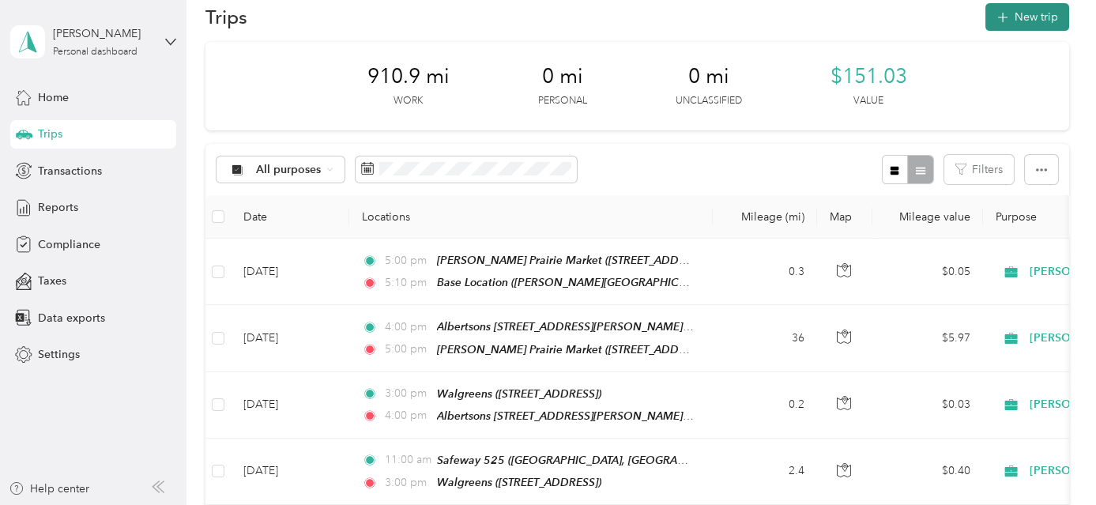
click at [1040, 21] on button "New trip" at bounding box center [1028, 17] width 84 height 28
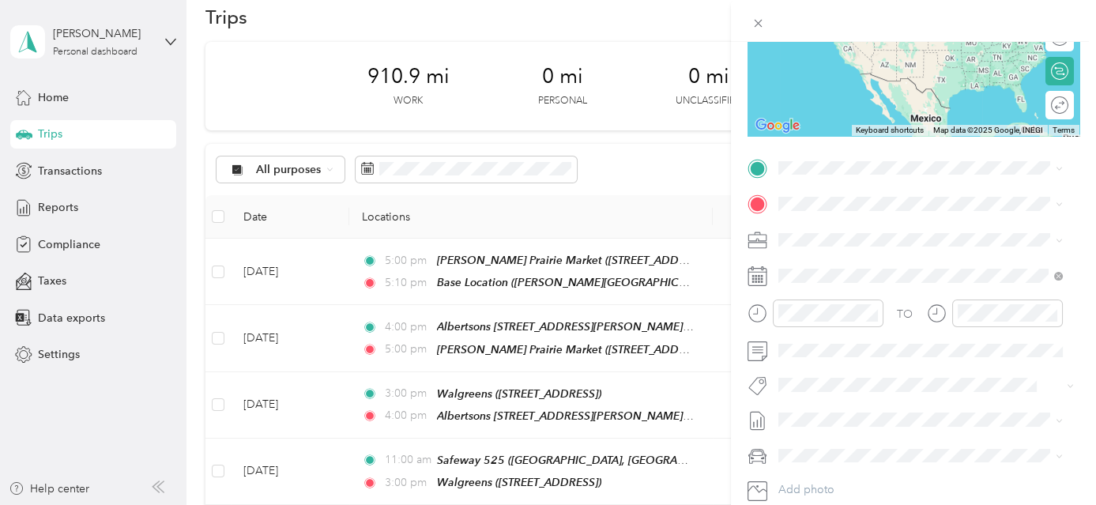
scroll to position [322, 0]
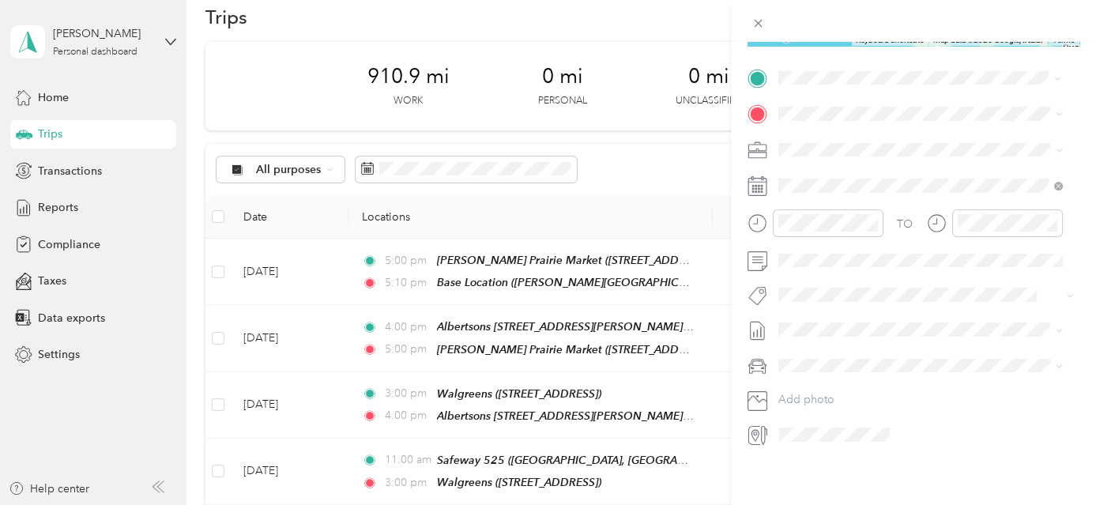
click at [882, 142] on span "[PERSON_NAME][GEOGRAPHIC_DATA], [GEOGRAPHIC_DATA], [US_STATE], [GEOGRAPHIC_DATA]" at bounding box center [910, 164] width 205 height 47
click at [871, 175] on div "TEAM USPS [STREET_ADDRESS]" at bounding box center [858, 178] width 100 height 39
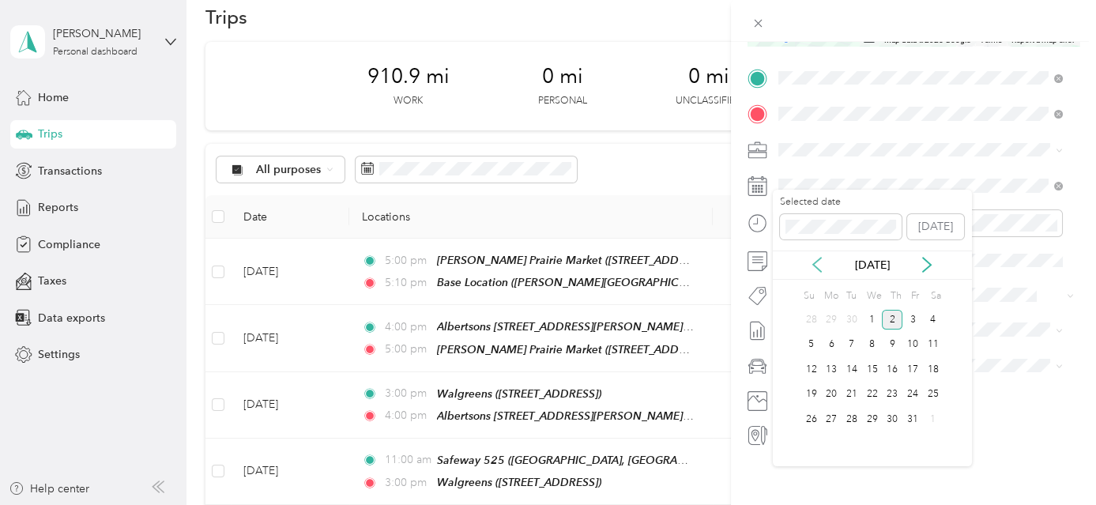
click at [820, 263] on icon at bounding box center [817, 265] width 16 height 16
click at [853, 413] on div "30" at bounding box center [852, 419] width 21 height 20
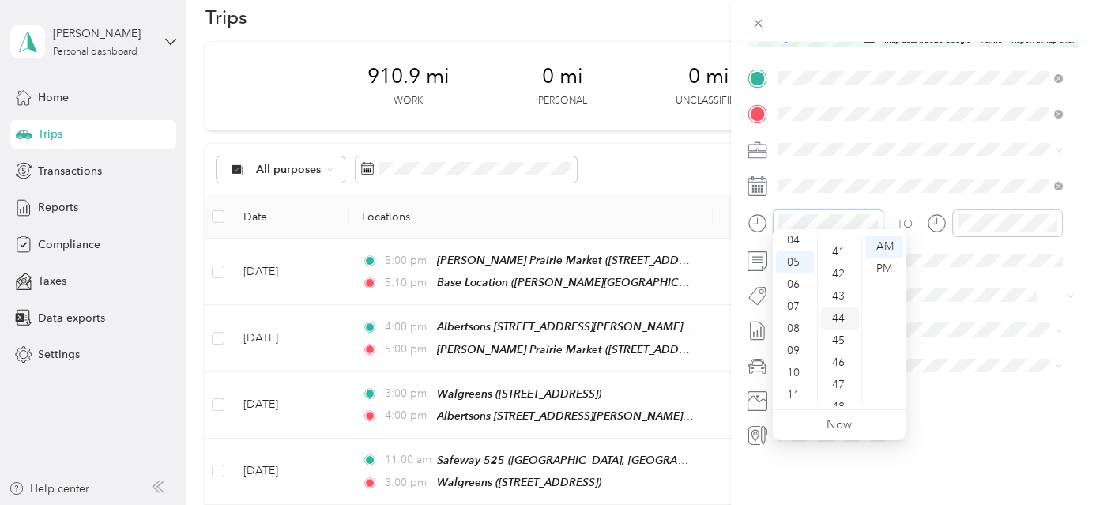
scroll to position [923, 0]
click at [840, 315] on div "45" at bounding box center [840, 319] width 38 height 22
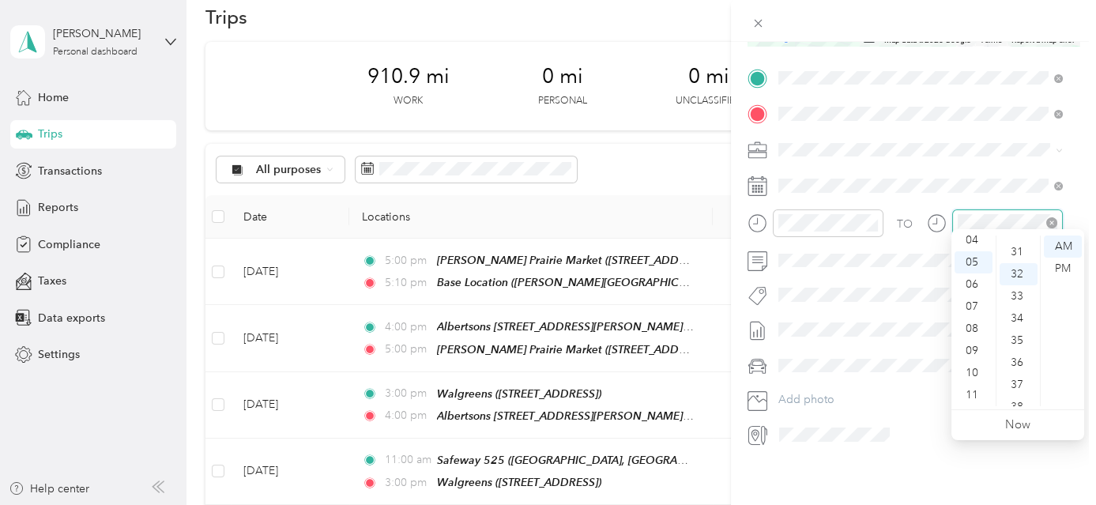
scroll to position [708, 0]
click at [978, 281] on div "06" at bounding box center [974, 284] width 38 height 22
click at [1016, 291] on div "15" at bounding box center [1019, 302] width 38 height 22
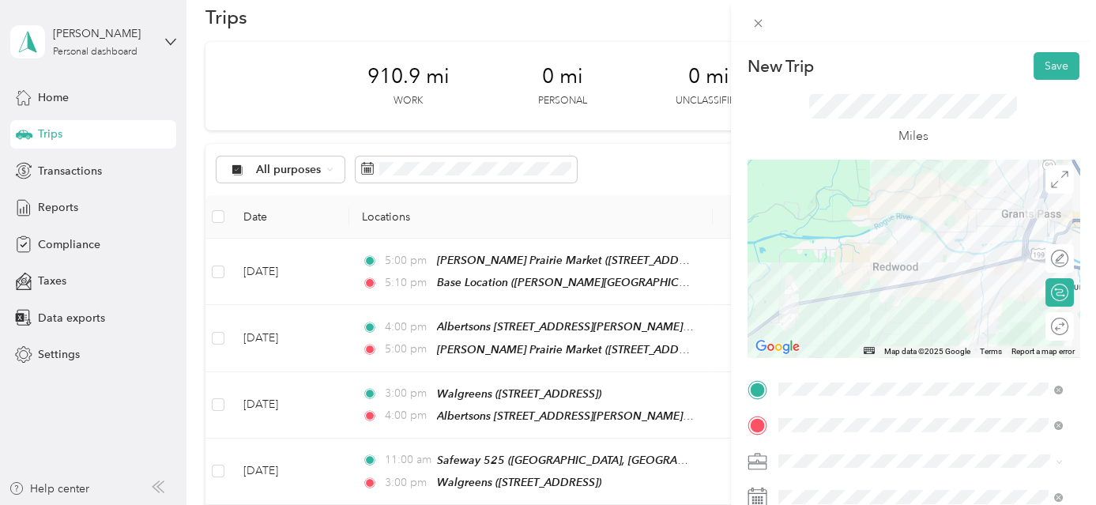
scroll to position [0, 0]
click at [1037, 72] on button "Save" at bounding box center [1057, 67] width 46 height 28
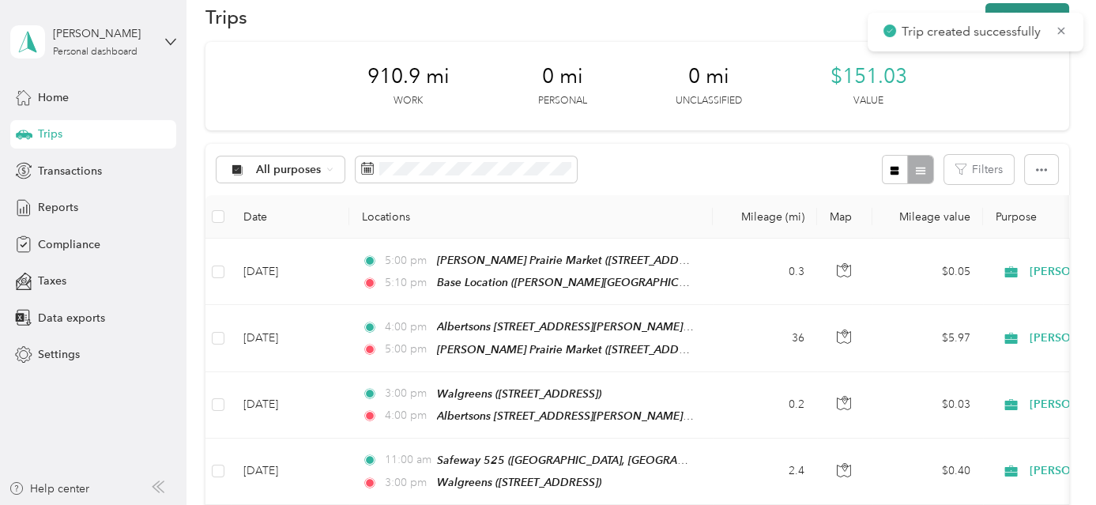
click at [1036, 9] on button "New trip" at bounding box center [1028, 17] width 84 height 28
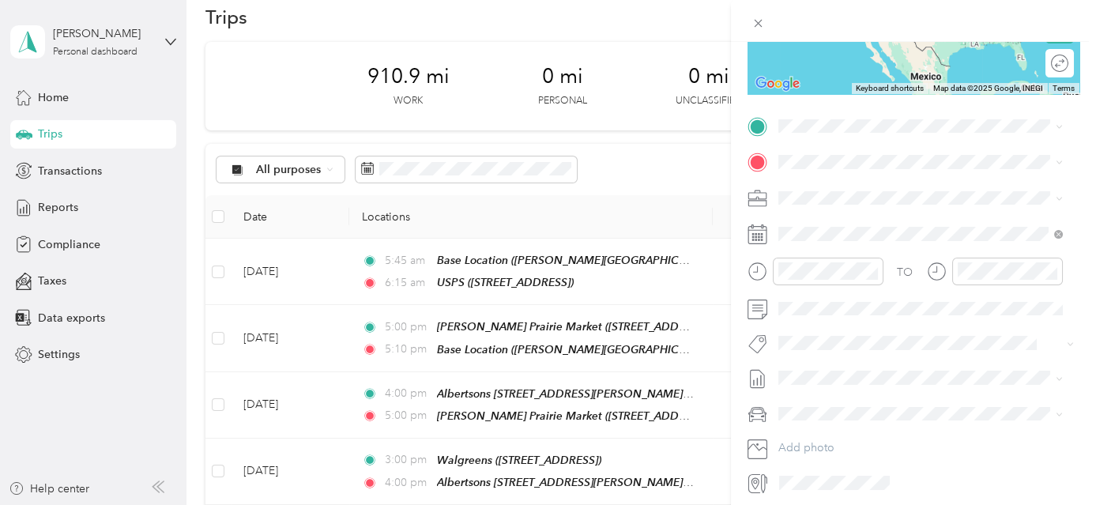
scroll to position [301, 0]
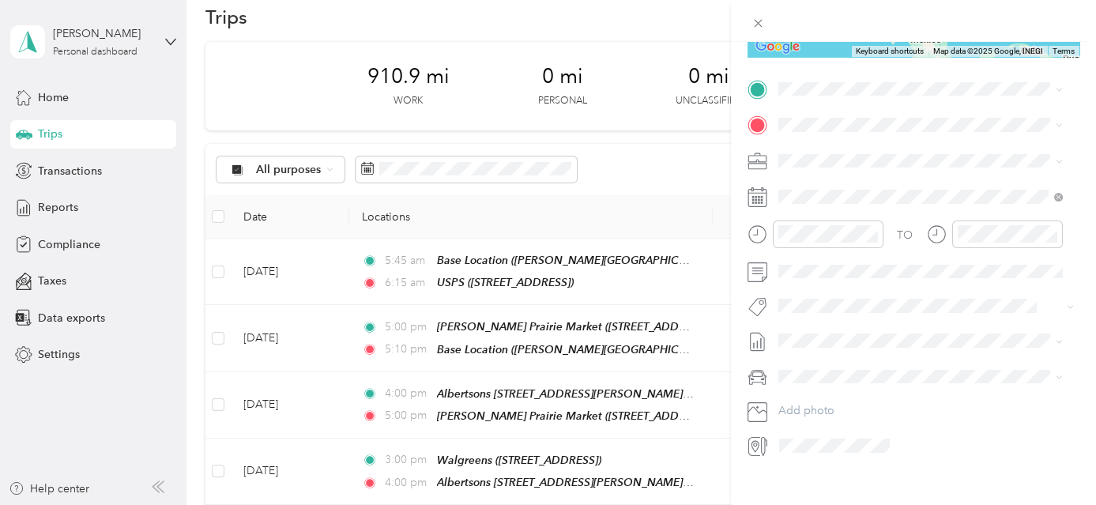
click at [887, 166] on div "TEAM USPS [STREET_ADDRESS]" at bounding box center [858, 161] width 100 height 39
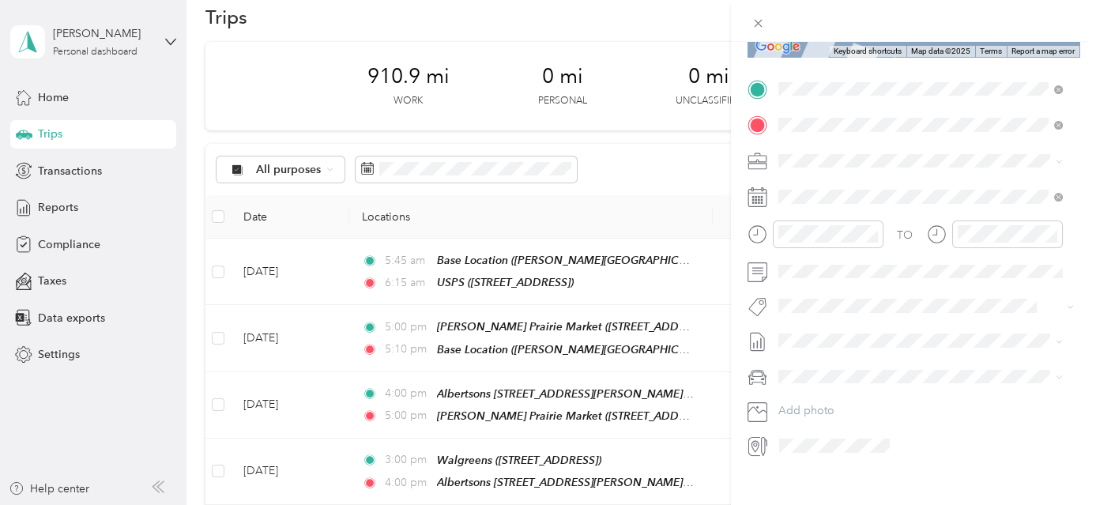
click at [878, 203] on span "325 5th St, 974159658, Brookings, OR, USA" at bounding box center [858, 209] width 100 height 13
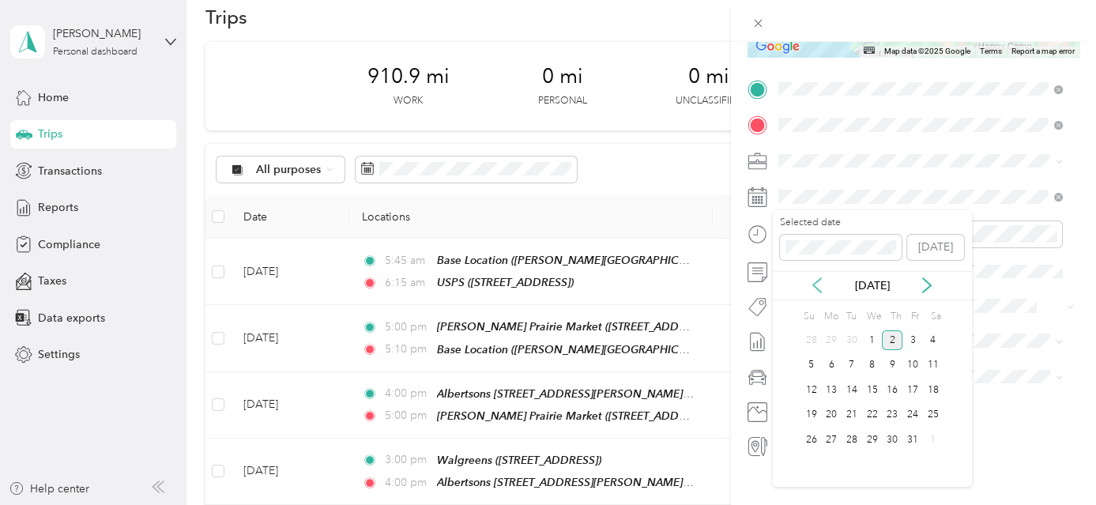
click at [817, 285] on icon at bounding box center [817, 285] width 16 height 16
click at [846, 438] on div "30" at bounding box center [852, 440] width 21 height 20
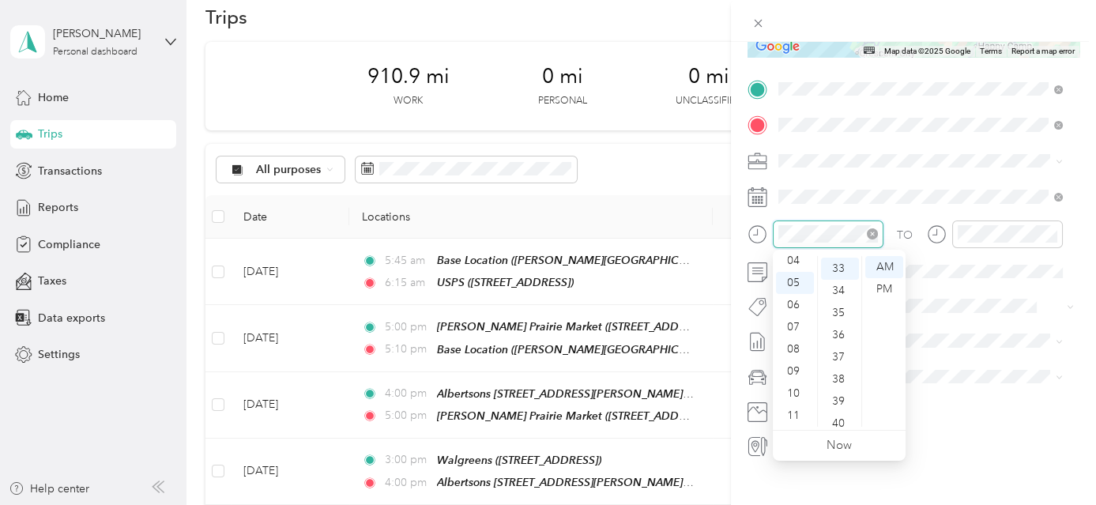
scroll to position [730, 0]
click at [793, 306] on div "06" at bounding box center [795, 305] width 38 height 22
click at [839, 297] on div "15" at bounding box center [840, 300] width 38 height 22
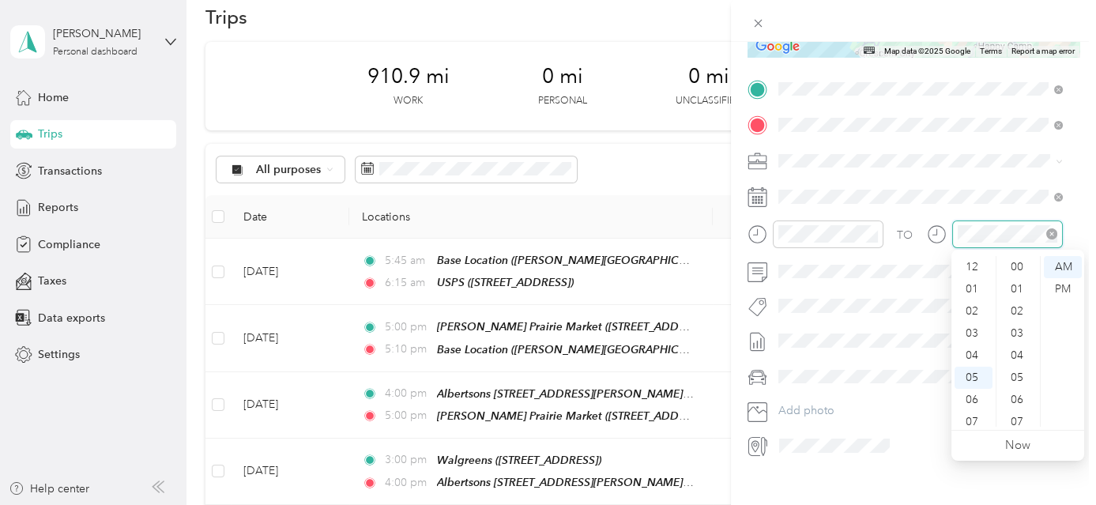
scroll to position [730, 0]
click at [980, 390] on div "10" at bounding box center [974, 394] width 38 height 22
click at [1018, 270] on div "30" at bounding box center [1019, 273] width 38 height 22
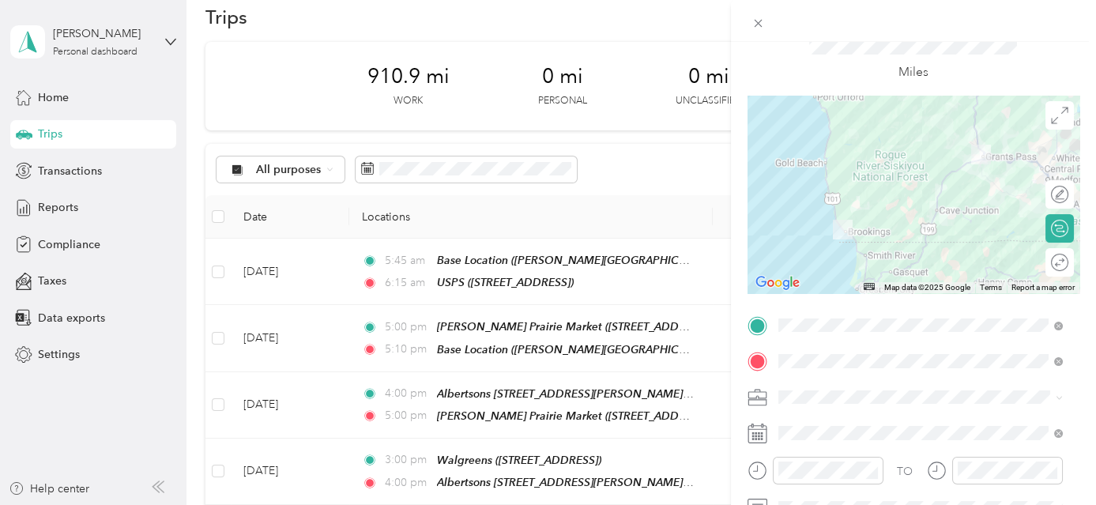
scroll to position [0, 0]
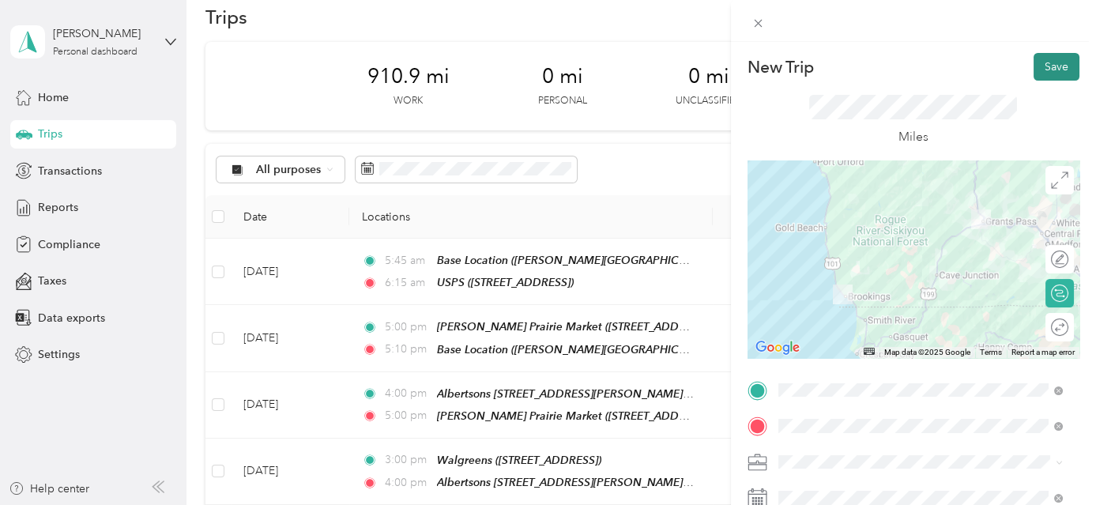
click at [1047, 59] on button "Save" at bounding box center [1057, 67] width 46 height 28
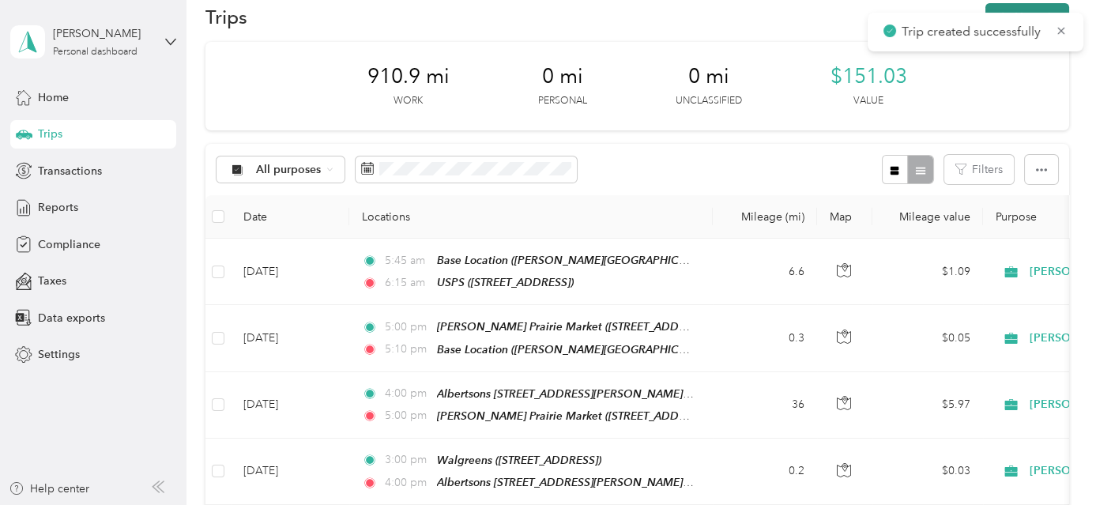
click at [1038, 6] on button "New trip" at bounding box center [1028, 17] width 84 height 28
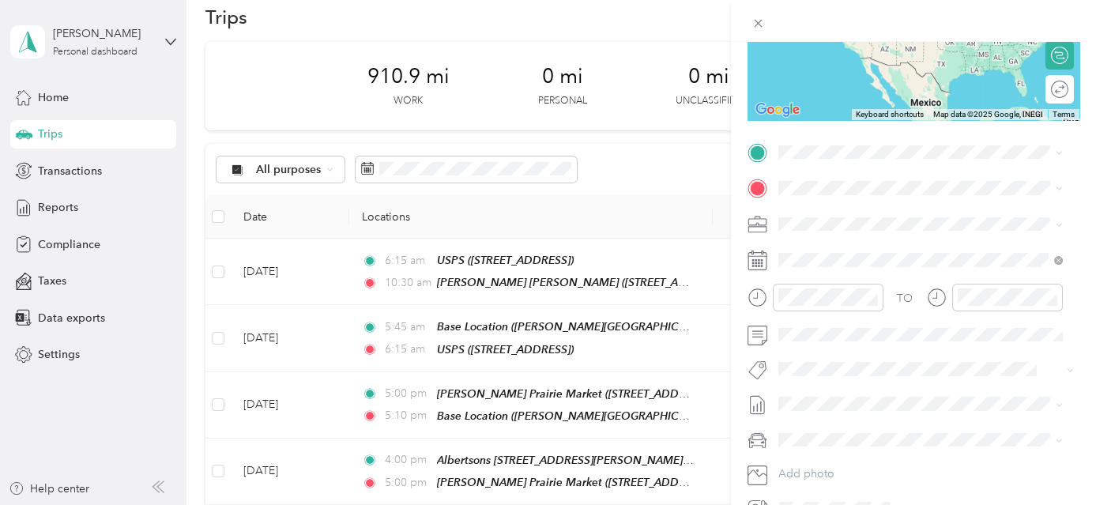
scroll to position [289, 0]
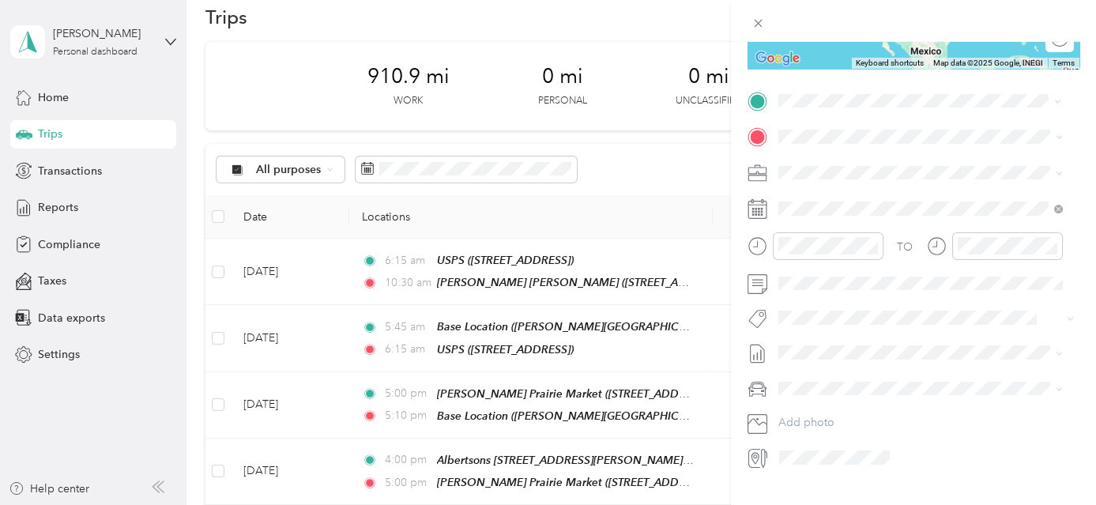
click at [885, 165] on strong "Fred Meyer" at bounding box center [957, 165] width 190 height 14
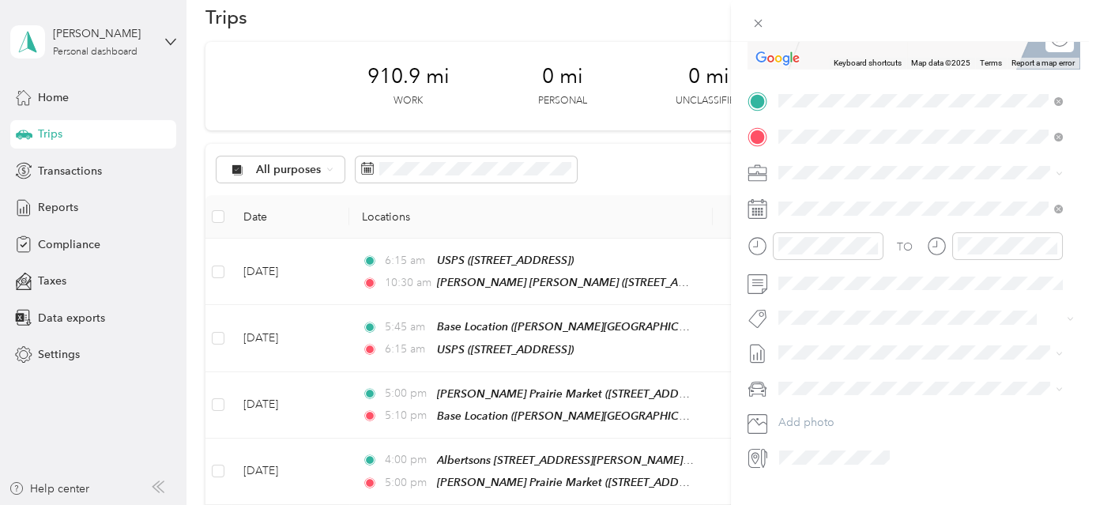
click at [913, 224] on div "TEAM [PERSON_NAME][GEOGRAPHIC_DATA] [STREET_ADDRESS]" at bounding box center [920, 210] width 224 height 39
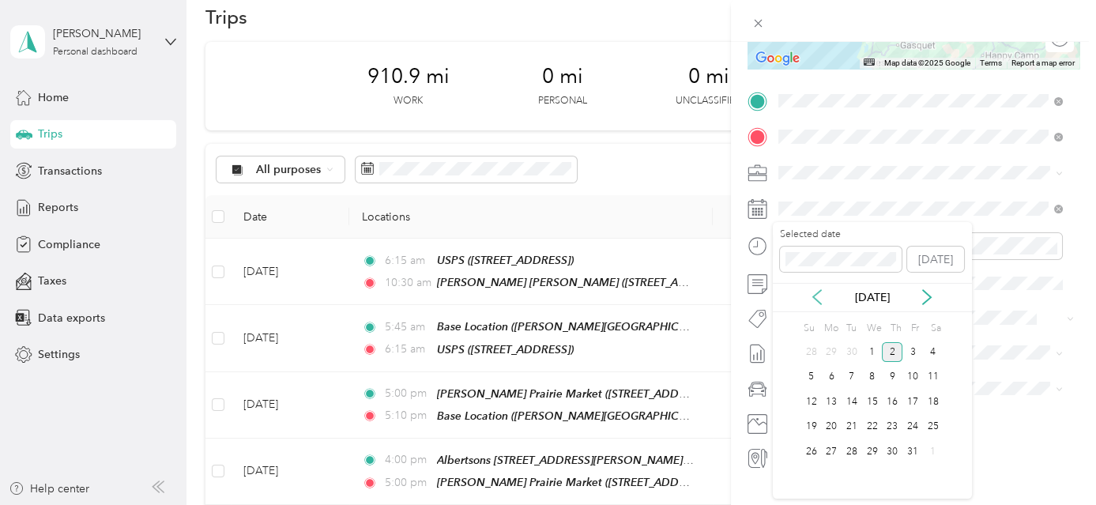
click at [817, 294] on icon at bounding box center [817, 298] width 8 height 14
click at [853, 450] on div "30" at bounding box center [852, 452] width 21 height 20
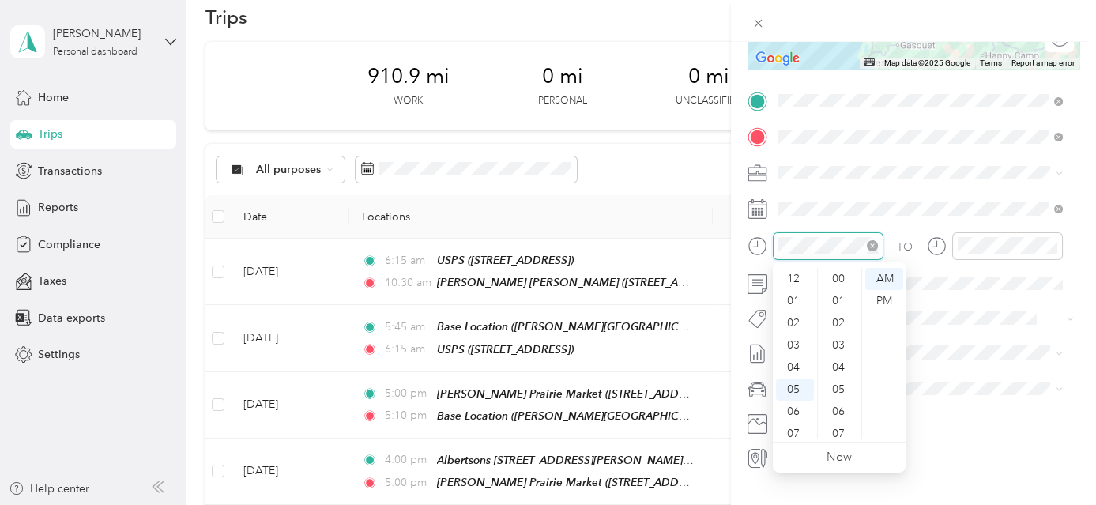
scroll to position [752, 0]
click at [805, 400] on div "10" at bounding box center [795, 405] width 38 height 22
click at [799, 420] on div "11" at bounding box center [795, 428] width 38 height 22
click at [840, 277] on div "00" at bounding box center [840, 279] width 38 height 22
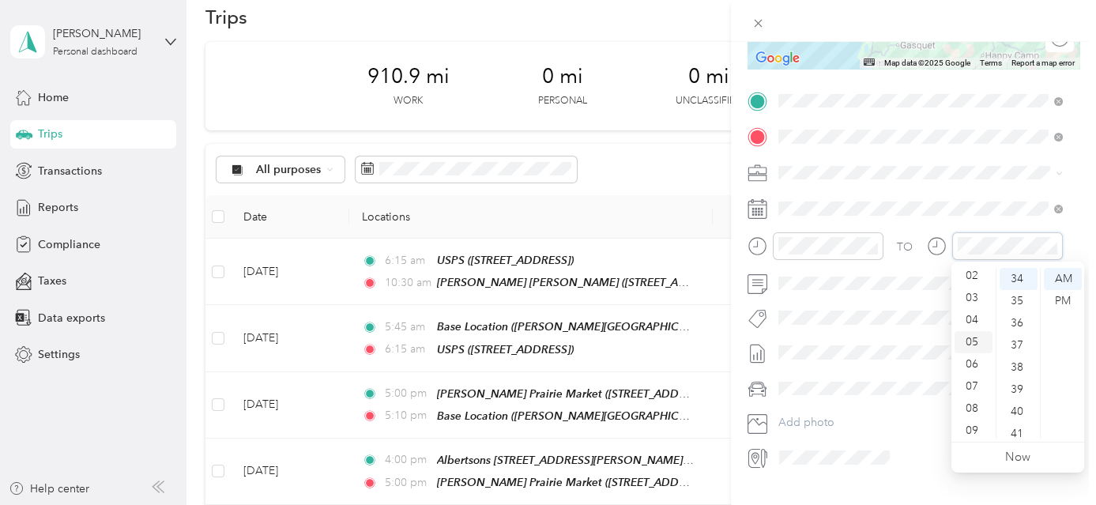
scroll to position [23, 0]
click at [980, 302] on div "02" at bounding box center [974, 300] width 38 height 22
click at [1024, 330] on div "30" at bounding box center [1019, 334] width 38 height 22
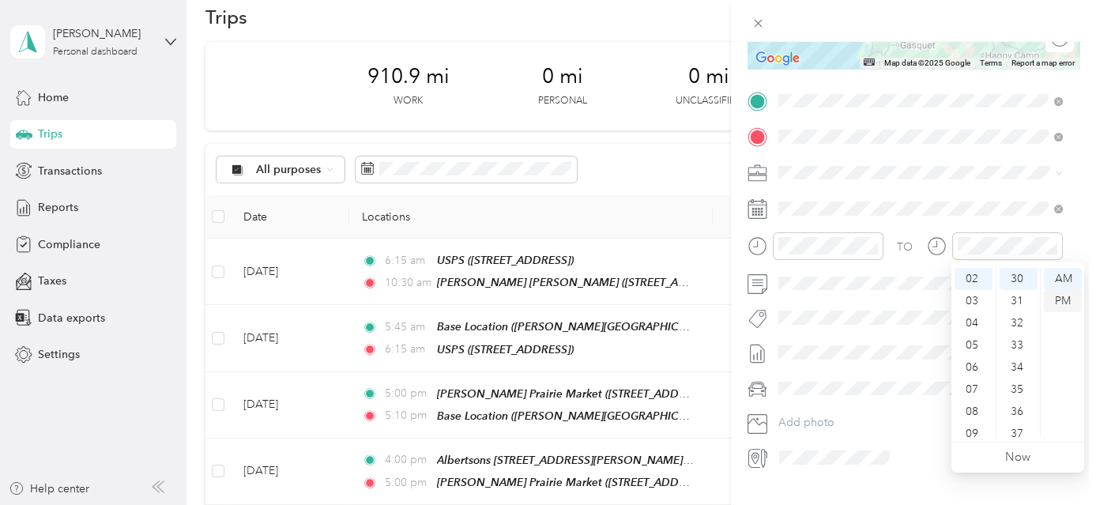
click at [1064, 299] on div "PM" at bounding box center [1063, 301] width 38 height 22
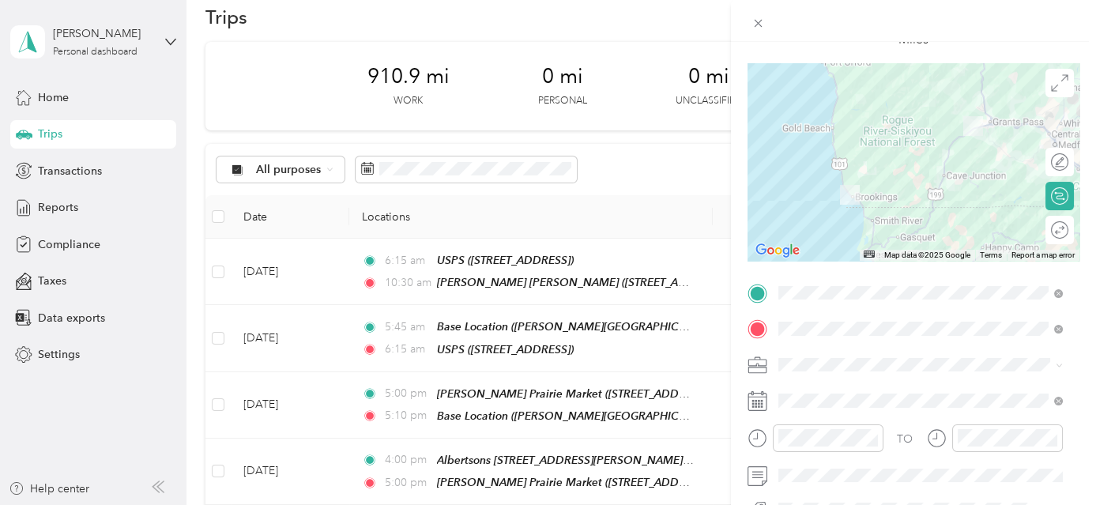
scroll to position [0, 0]
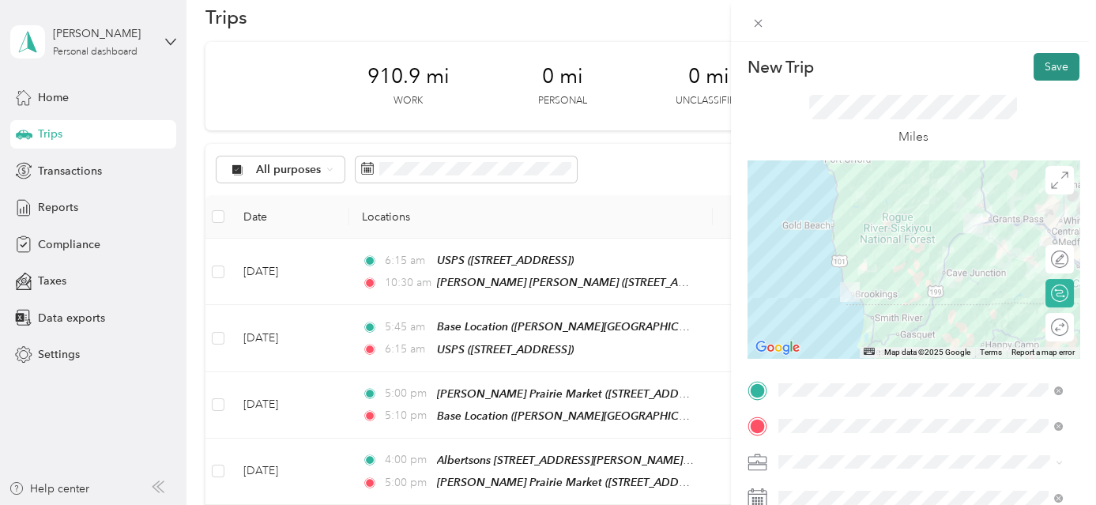
click at [1047, 67] on button "Save" at bounding box center [1057, 67] width 46 height 28
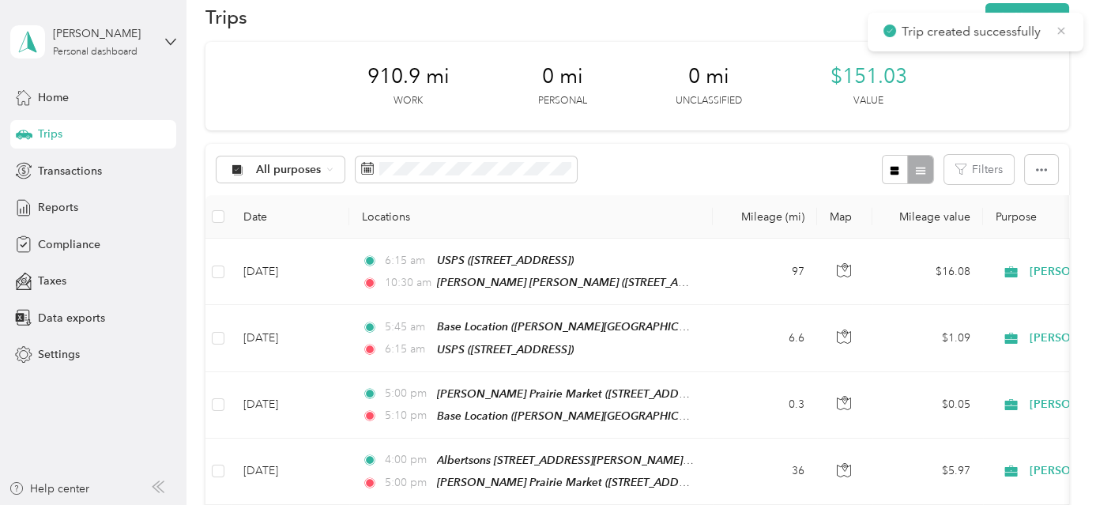
click at [1057, 28] on icon at bounding box center [1061, 31] width 13 height 14
click at [1027, 12] on button "New trip" at bounding box center [1028, 17] width 84 height 28
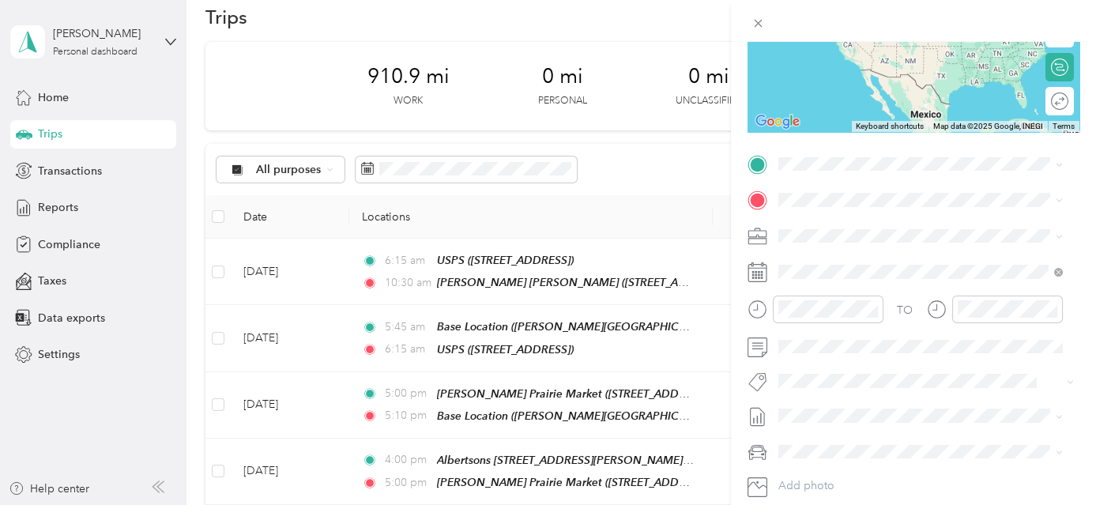
scroll to position [279, 0]
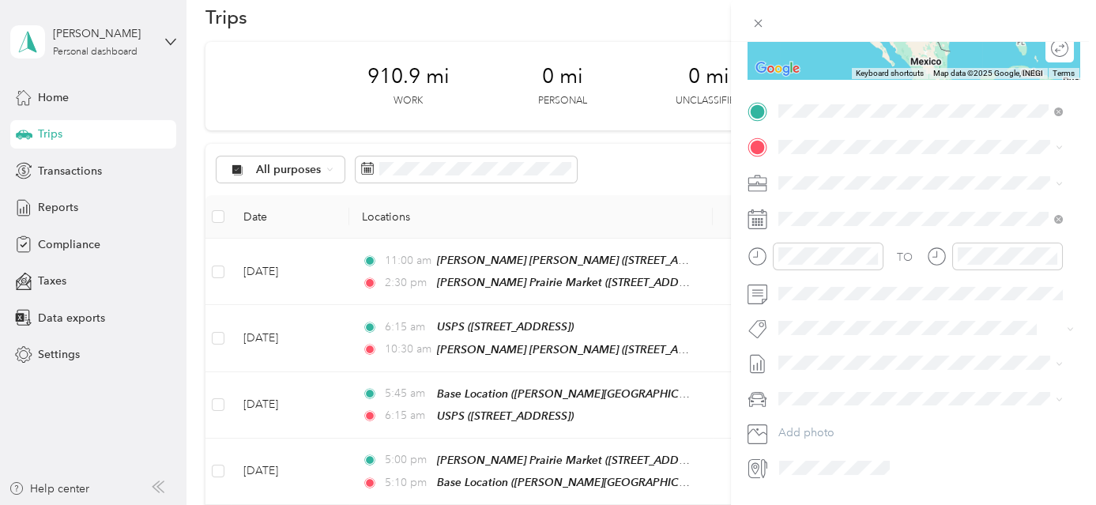
click at [886, 191] on span "[STREET_ADDRESS]" at bounding box center [858, 196] width 100 height 13
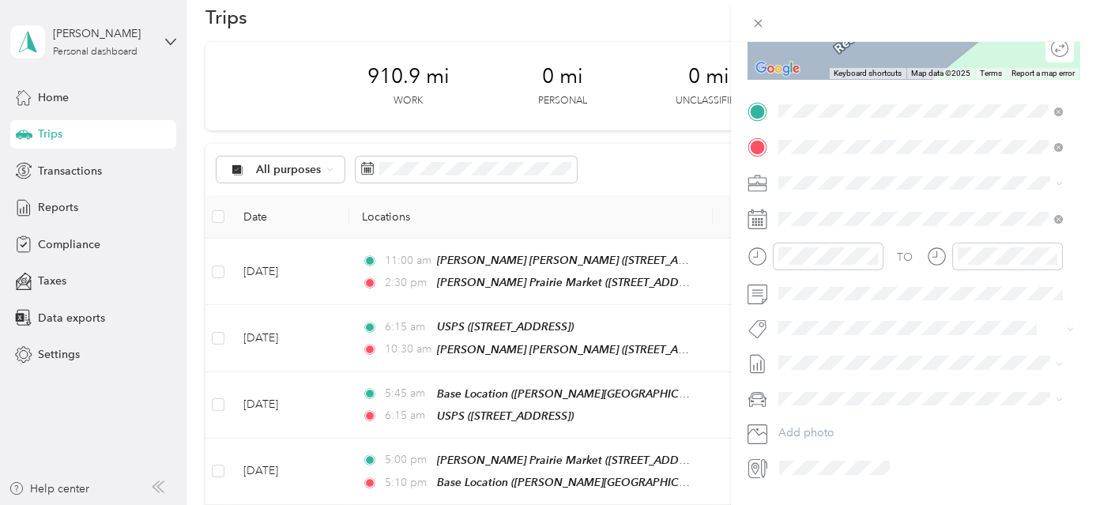
click at [885, 215] on div "Base Location [PERSON_NAME][GEOGRAPHIC_DATA], [GEOGRAPHIC_DATA], [US_STATE], [G…" at bounding box center [933, 235] width 250 height 66
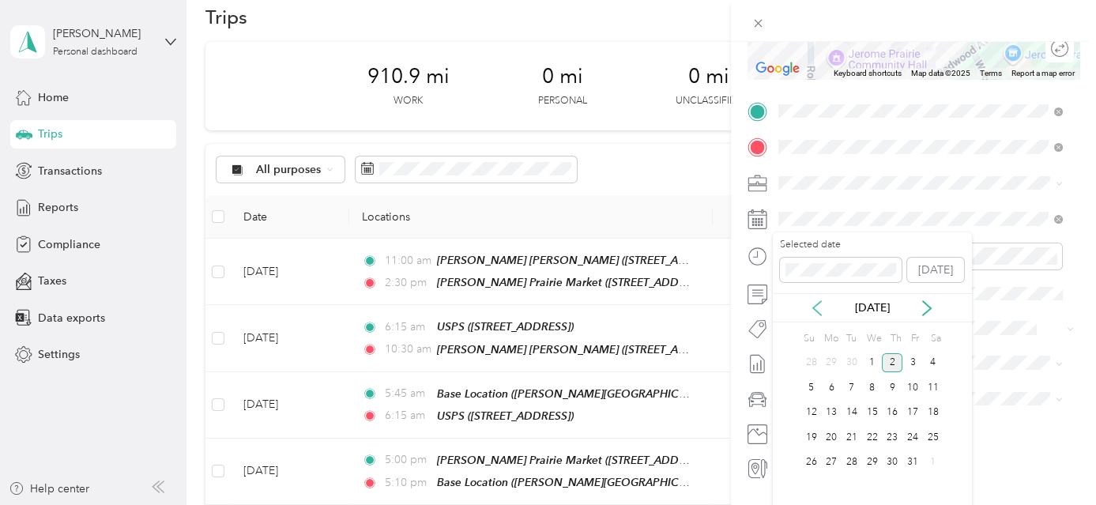
click at [817, 308] on icon at bounding box center [817, 308] width 16 height 16
click at [851, 458] on div "30" at bounding box center [852, 463] width 21 height 20
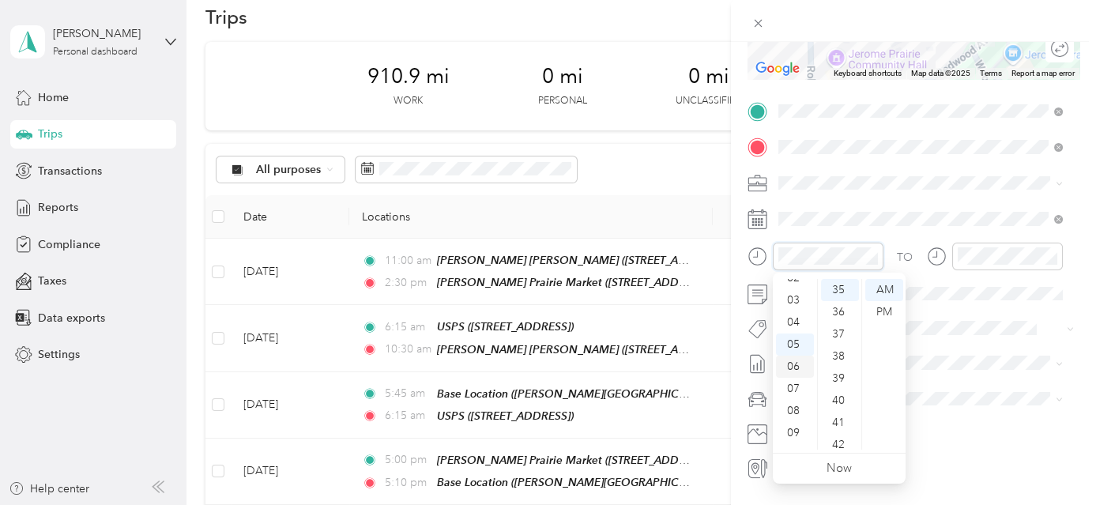
scroll to position [23, 0]
click at [797, 311] on div "02" at bounding box center [795, 311] width 38 height 22
click at [845, 322] on div "30" at bounding box center [840, 323] width 38 height 22
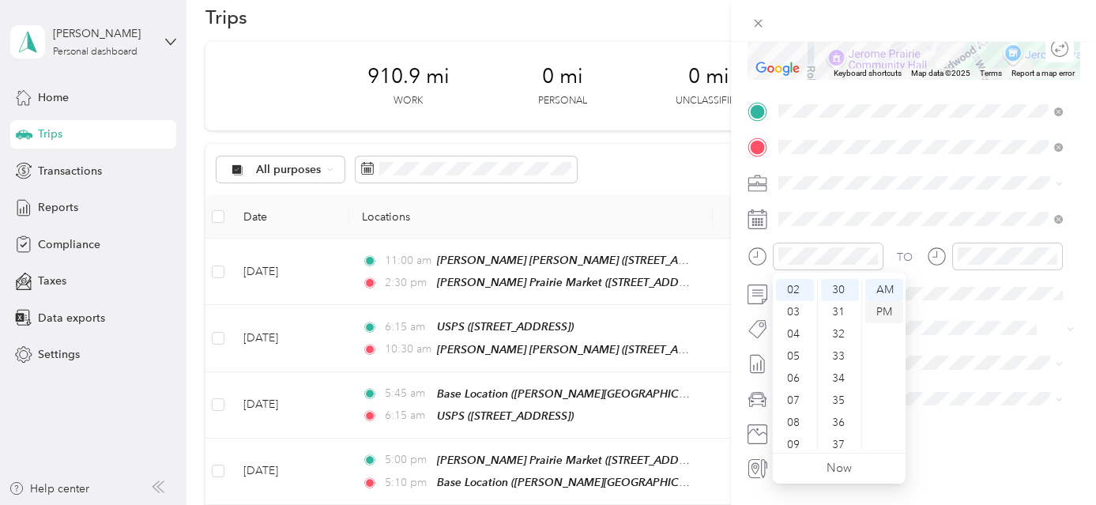
click at [888, 310] on div "PM" at bounding box center [884, 312] width 38 height 22
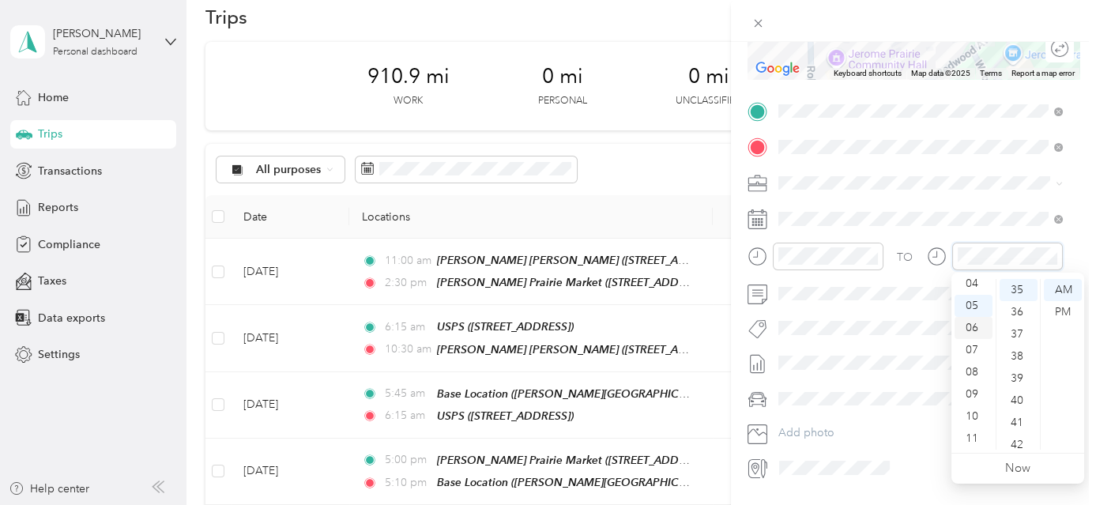
scroll to position [23, 0]
click at [978, 313] on div "02" at bounding box center [974, 311] width 38 height 22
click at [1020, 395] on div "40" at bounding box center [1019, 401] width 38 height 22
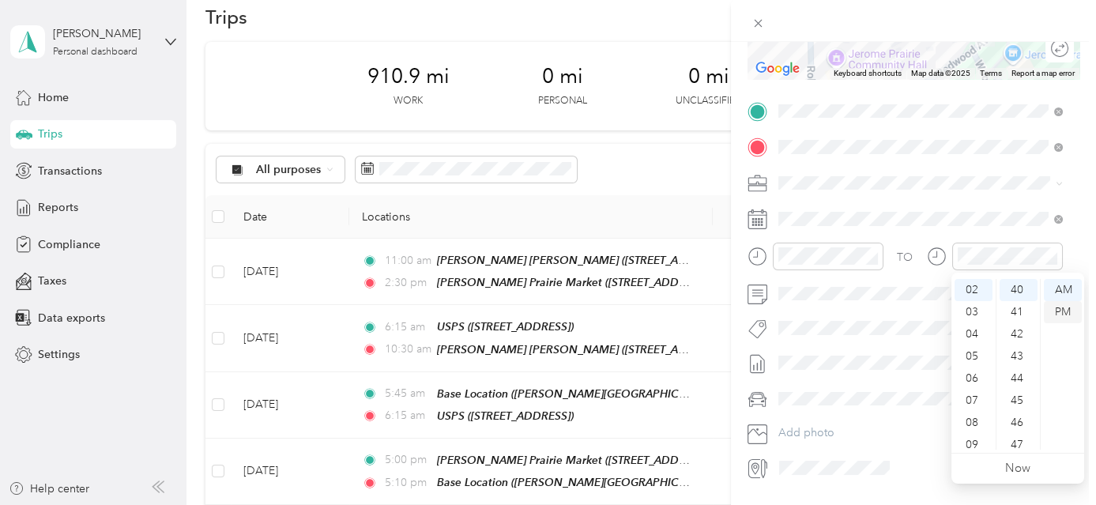
click at [1066, 313] on div "PM" at bounding box center [1063, 312] width 38 height 22
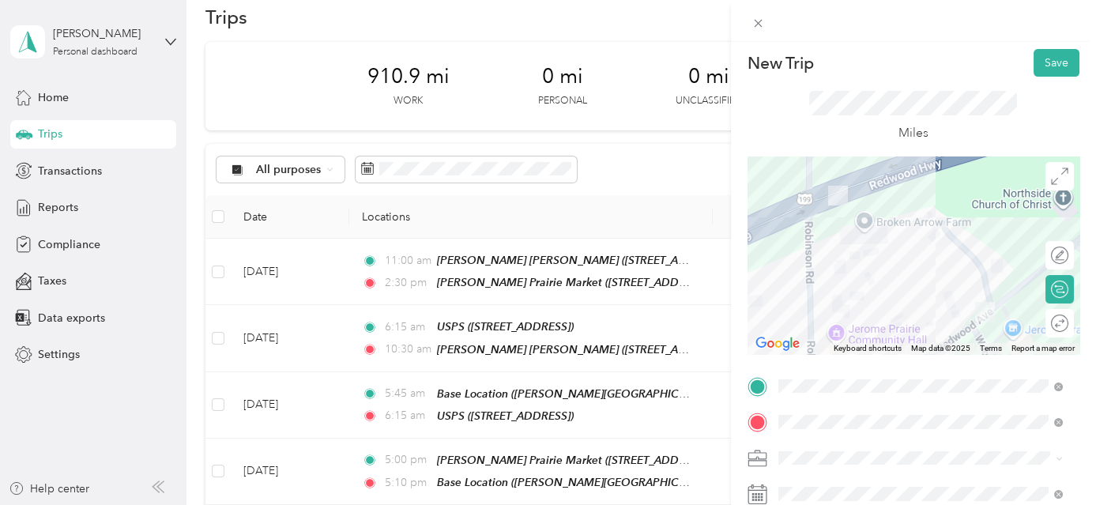
scroll to position [0, 0]
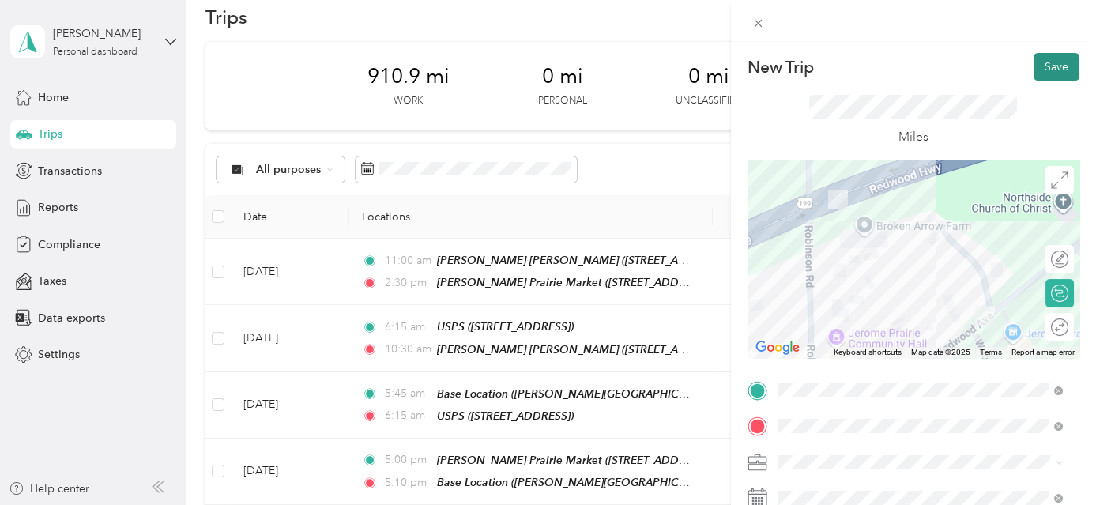
click at [1053, 65] on button "Save" at bounding box center [1057, 67] width 46 height 28
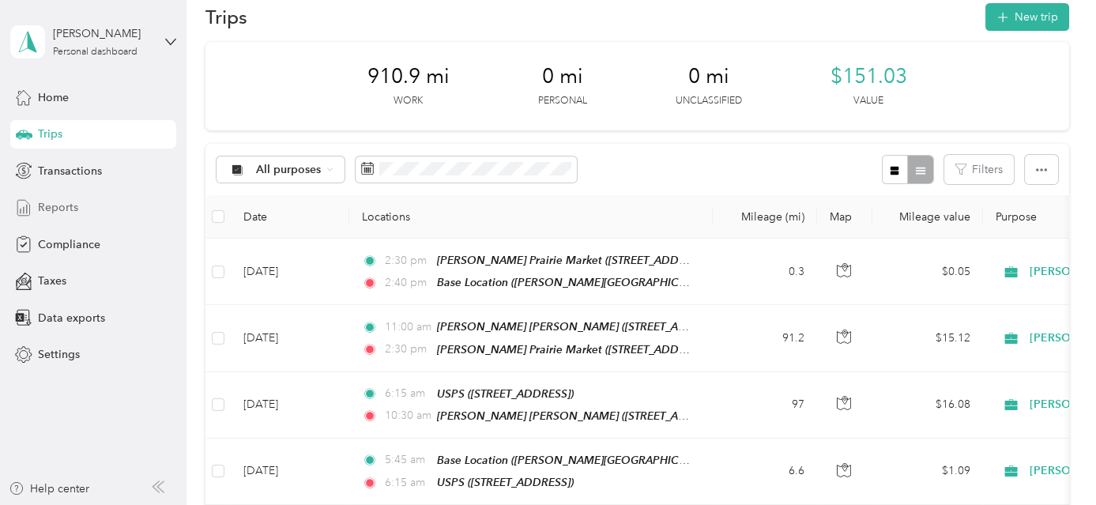
click at [42, 201] on span "Reports" at bounding box center [58, 207] width 40 height 17
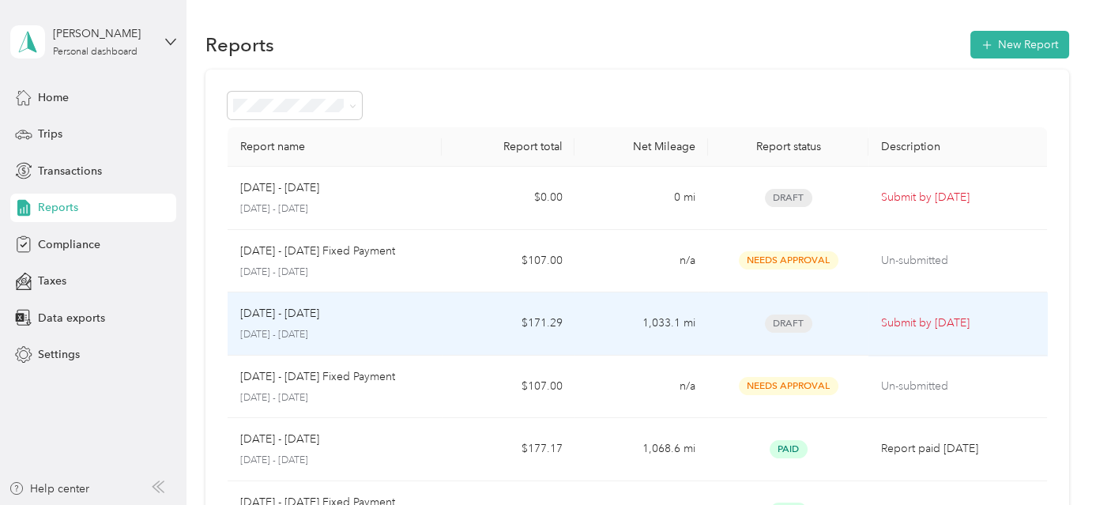
click at [442, 320] on td "$171.29" at bounding box center [509, 323] width 134 height 63
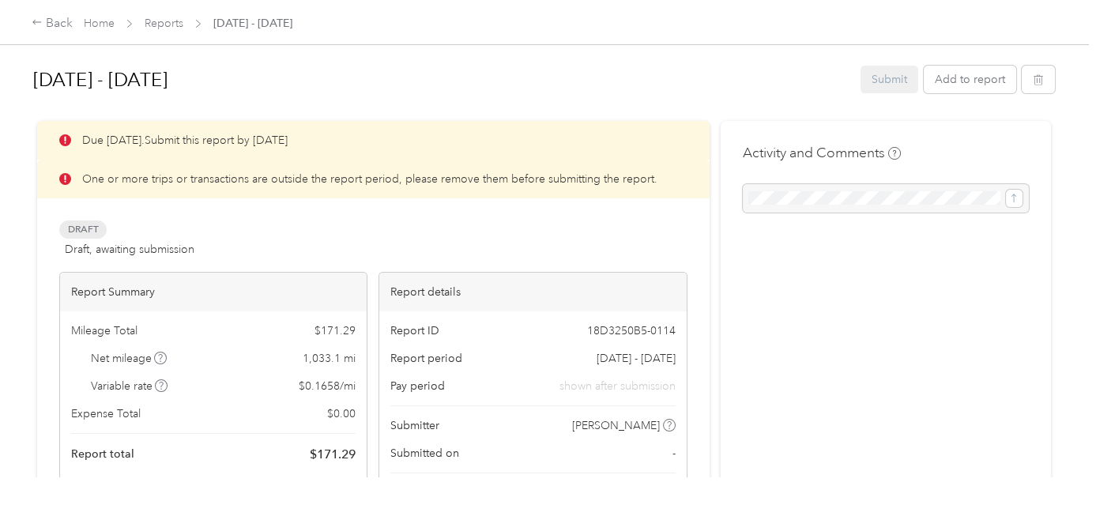
drag, startPoint x: 360, startPoint y: 198, endPoint x: 443, endPoint y: 193, distance: 83.2
click at [435, 194] on div "Due in 2 days. Submit this report by Oct. 4, 2025 One or more trips or transact…" at bounding box center [373, 322] width 628 height 403
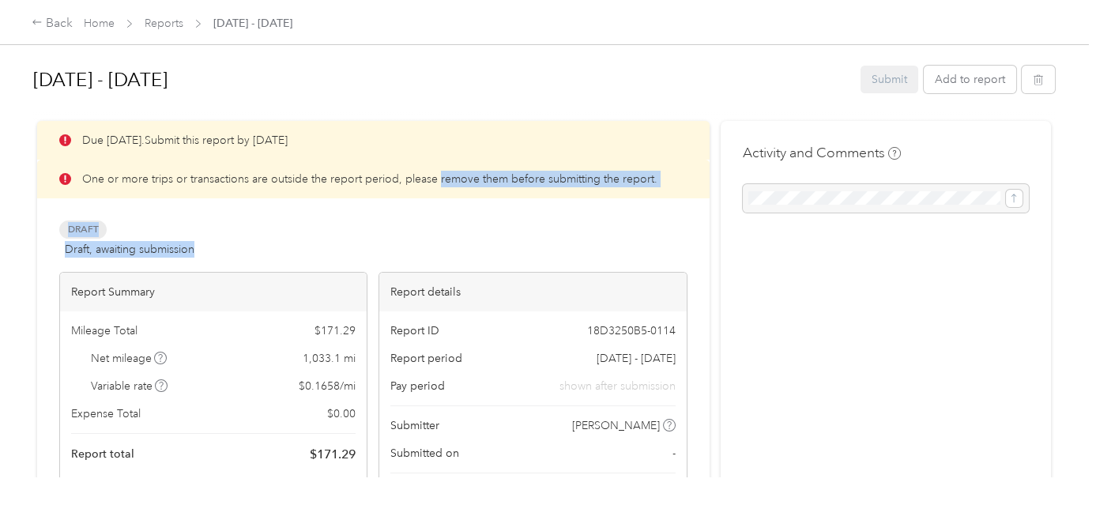
click at [295, 239] on div "Draft Draft, awaiting submission View activity & comments" at bounding box center [373, 240] width 628 height 38
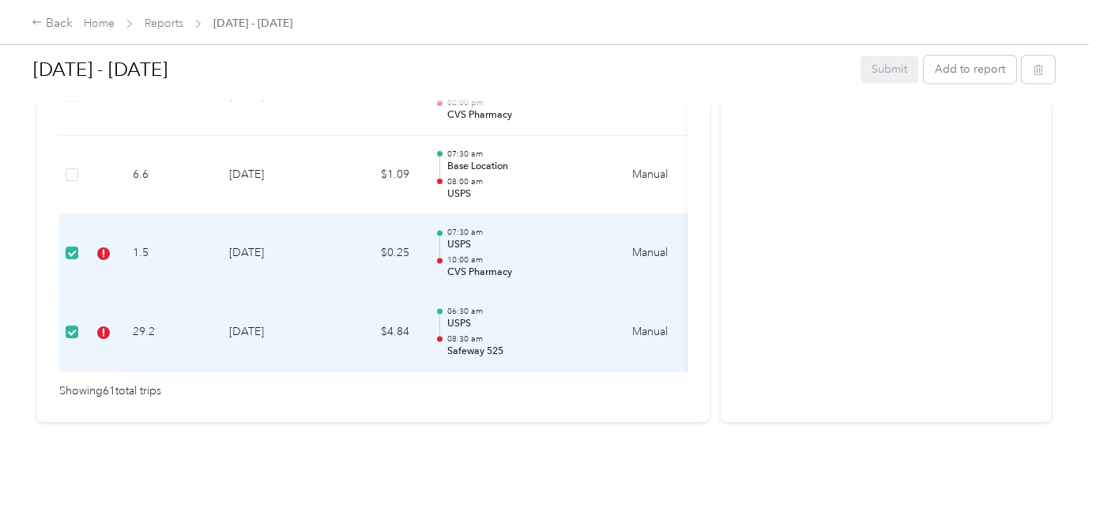
scroll to position [5071, 0]
click at [238, 320] on td "9-4-2025" at bounding box center [272, 332] width 111 height 79
click at [193, 305] on td "29.2" at bounding box center [168, 332] width 96 height 79
click at [1037, 77] on button "button" at bounding box center [1038, 69] width 33 height 28
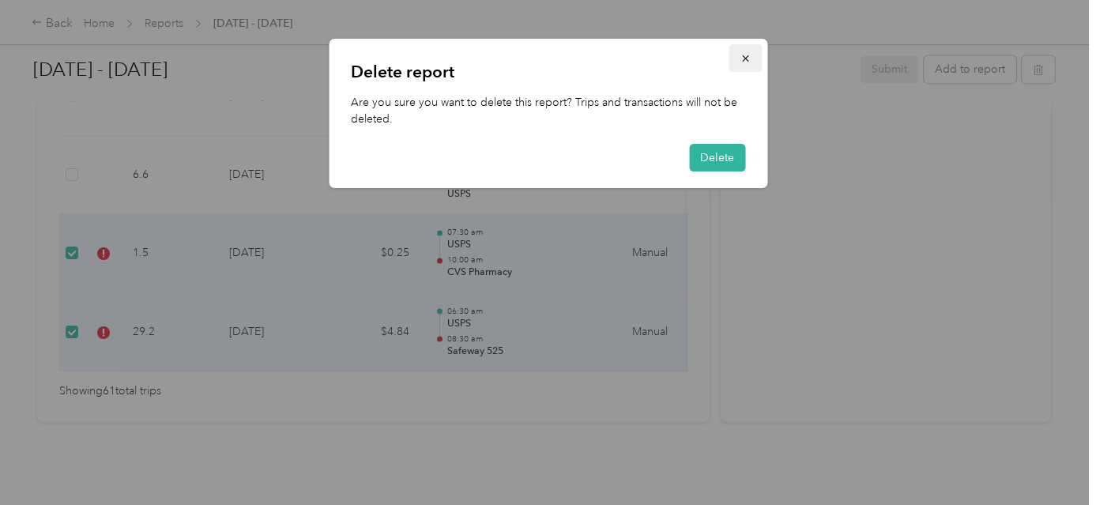
click at [748, 58] on icon "button" at bounding box center [745, 58] width 11 height 11
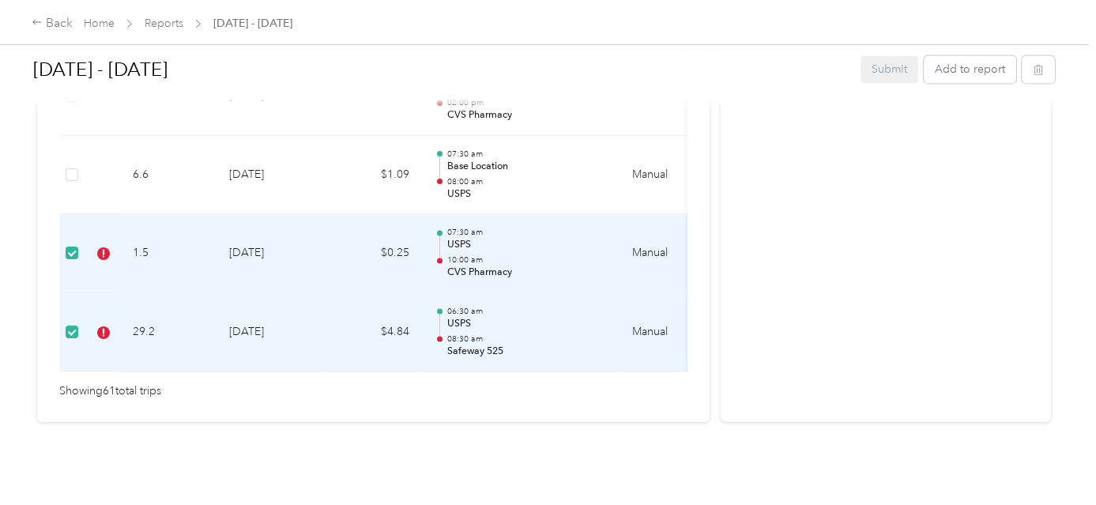
click at [314, 247] on td "9-15-2025" at bounding box center [272, 253] width 111 height 79
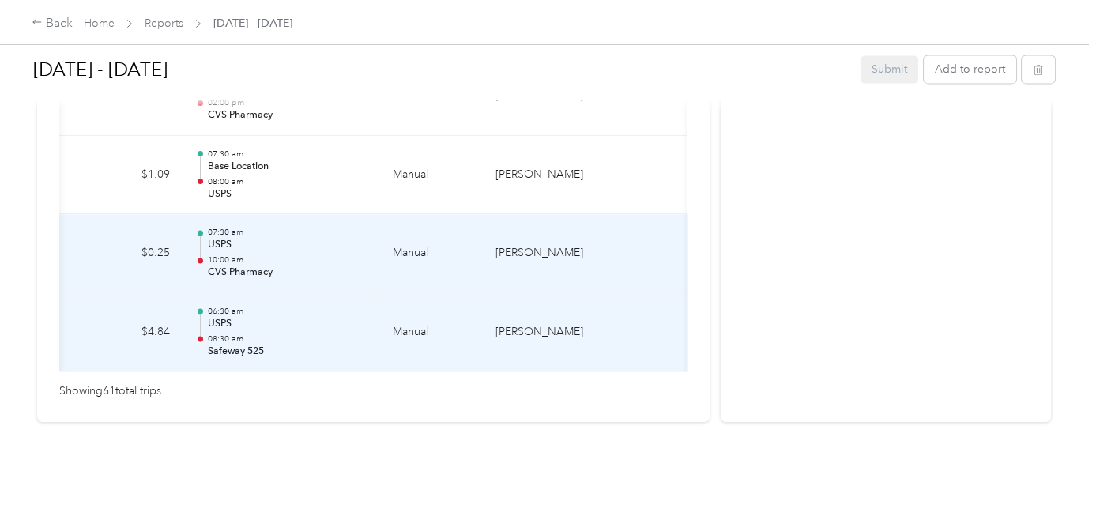
scroll to position [0, 333]
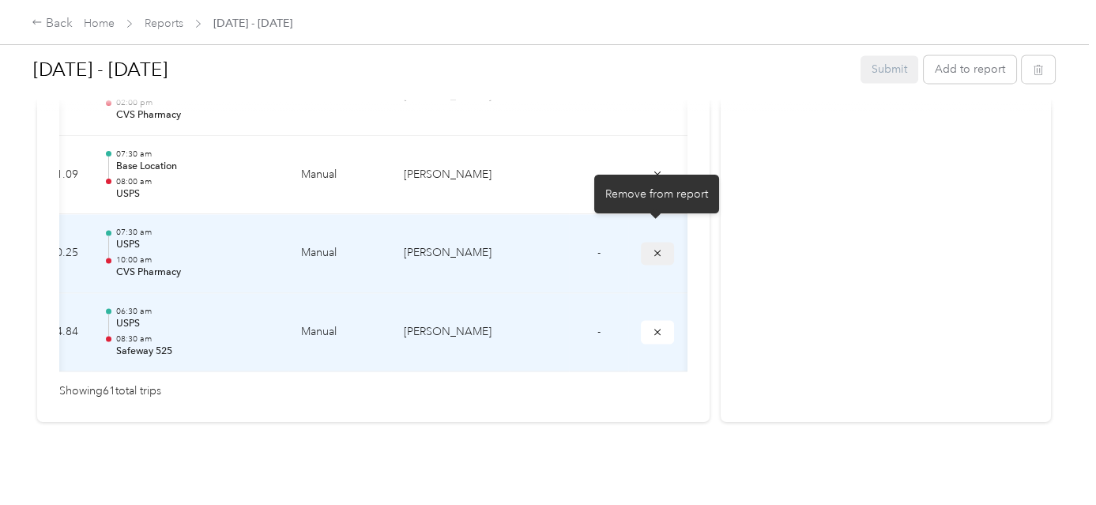
click at [652, 247] on icon "submit" at bounding box center [657, 252] width 11 height 11
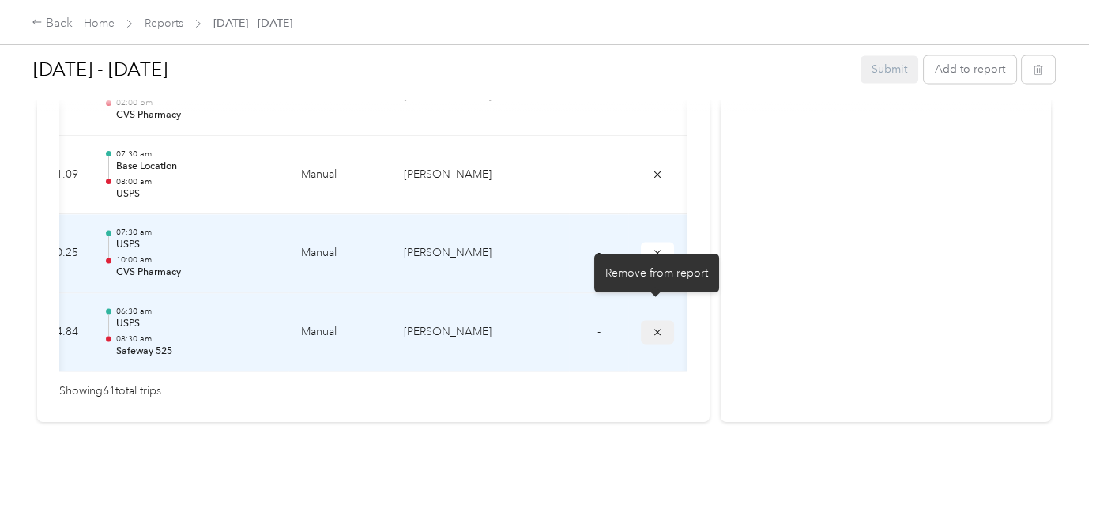
click at [655, 326] on icon "submit" at bounding box center [657, 331] width 11 height 11
click at [658, 326] on icon "submit" at bounding box center [657, 331] width 11 height 11
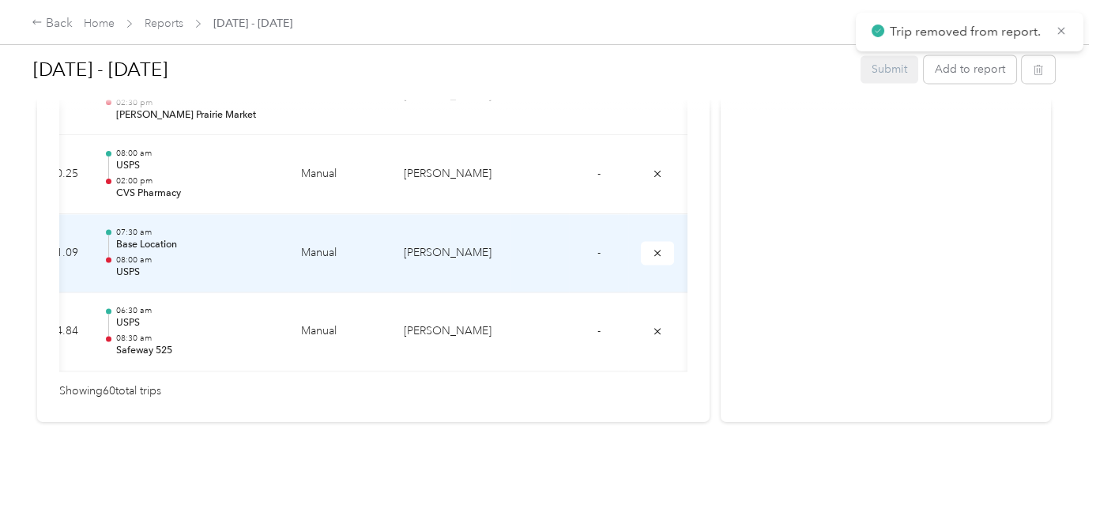
click at [659, 247] on icon "submit" at bounding box center [657, 252] width 11 height 11
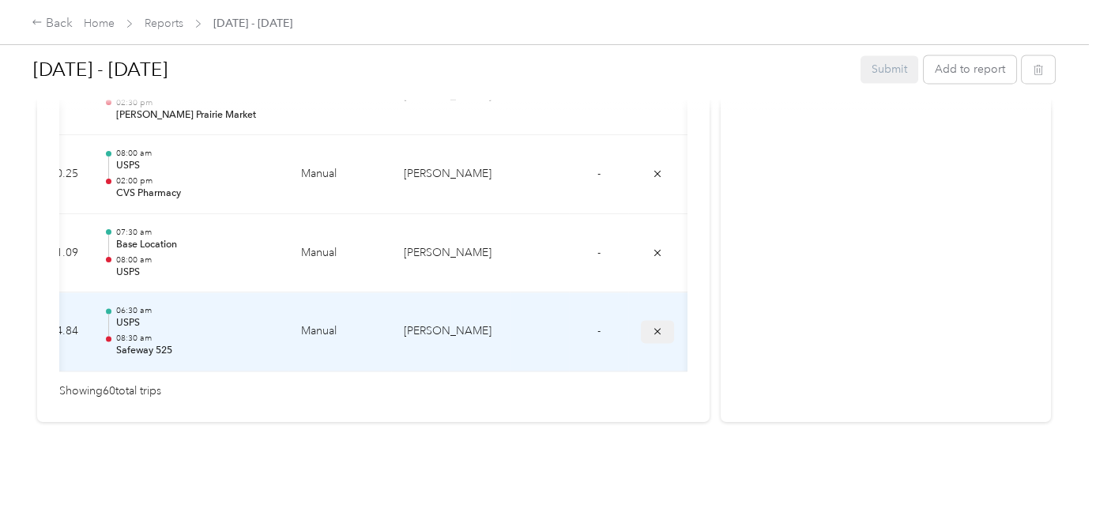
click at [652, 326] on icon "submit" at bounding box center [657, 331] width 11 height 11
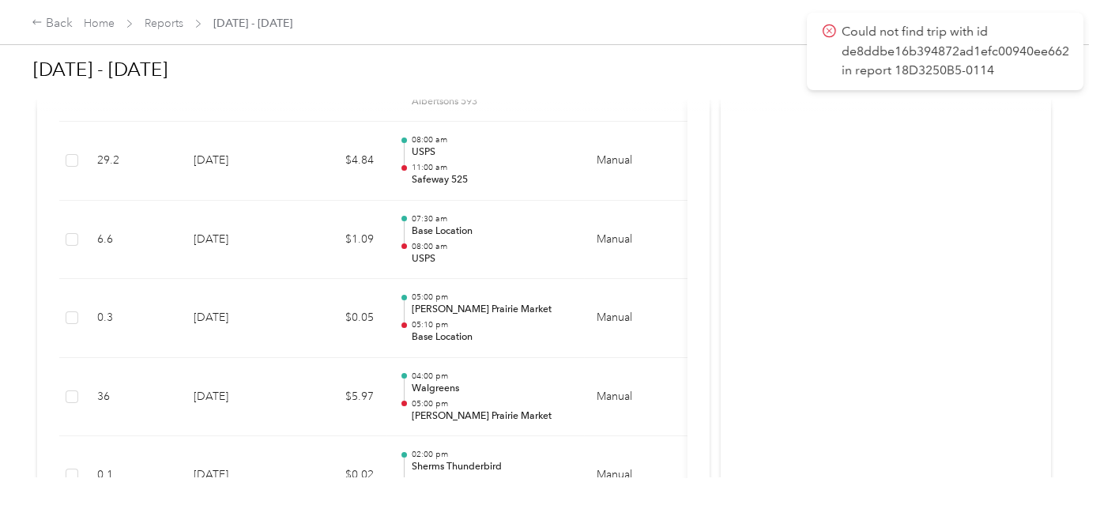
scroll to position [779, 0]
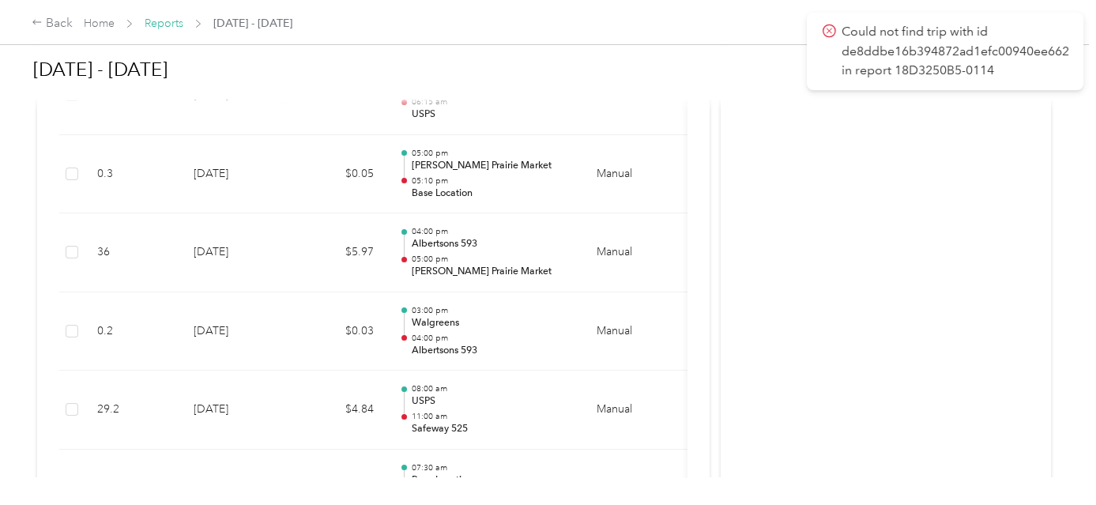
click at [169, 17] on link "Reports" at bounding box center [164, 23] width 39 height 13
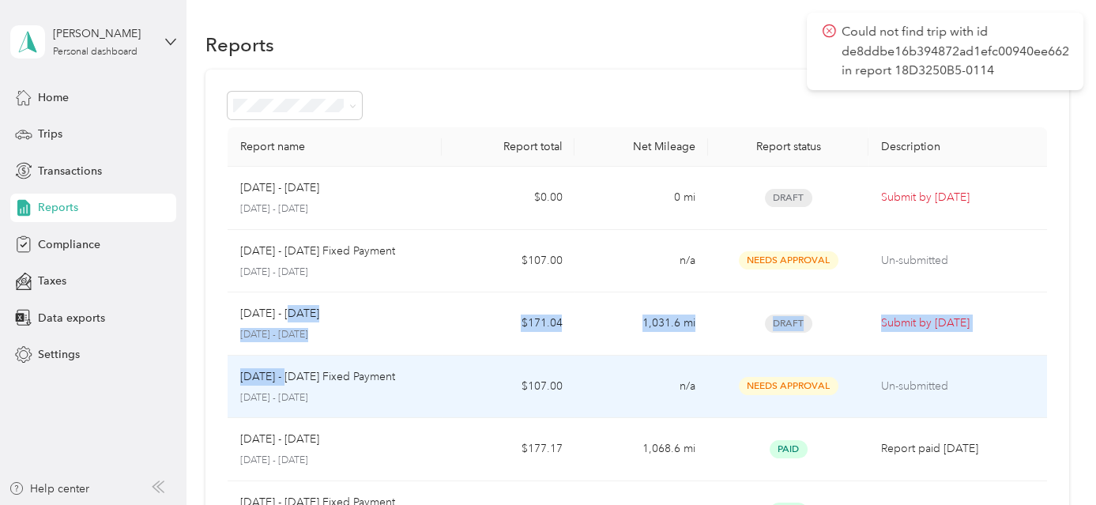
drag, startPoint x: 291, startPoint y: 311, endPoint x: 284, endPoint y: 357, distance: 47.2
click at [284, 357] on tbody "Oct 1 - 15, 2025 October 1 - 15, 2025 $0.00 0 mi Draft Submit by Oct. 19, 2025 …" at bounding box center [637, 481] width 819 height 628
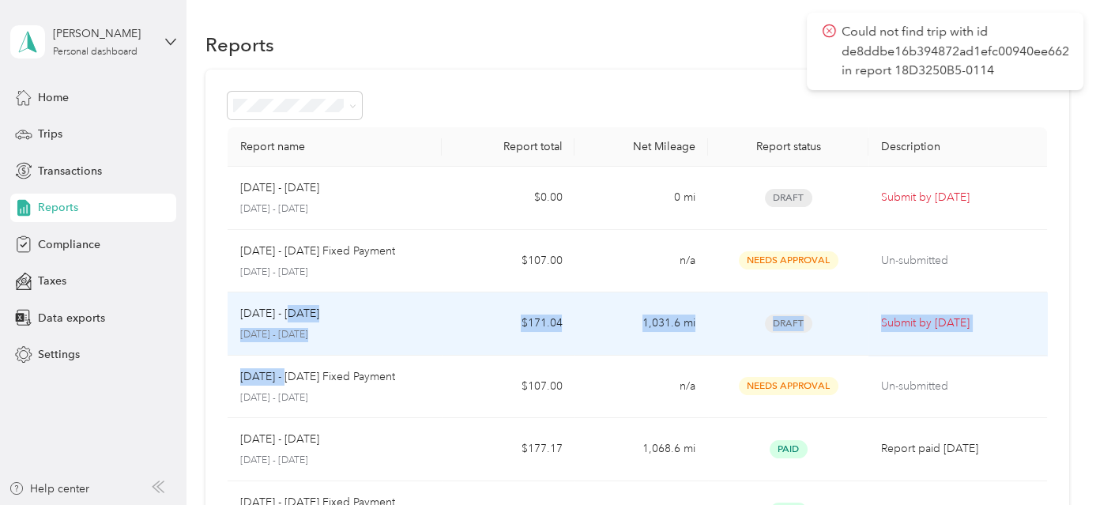
click at [435, 320] on td "Sep 16 - 30, 2025 September 16 - 30, 2025" at bounding box center [334, 323] width 213 height 63
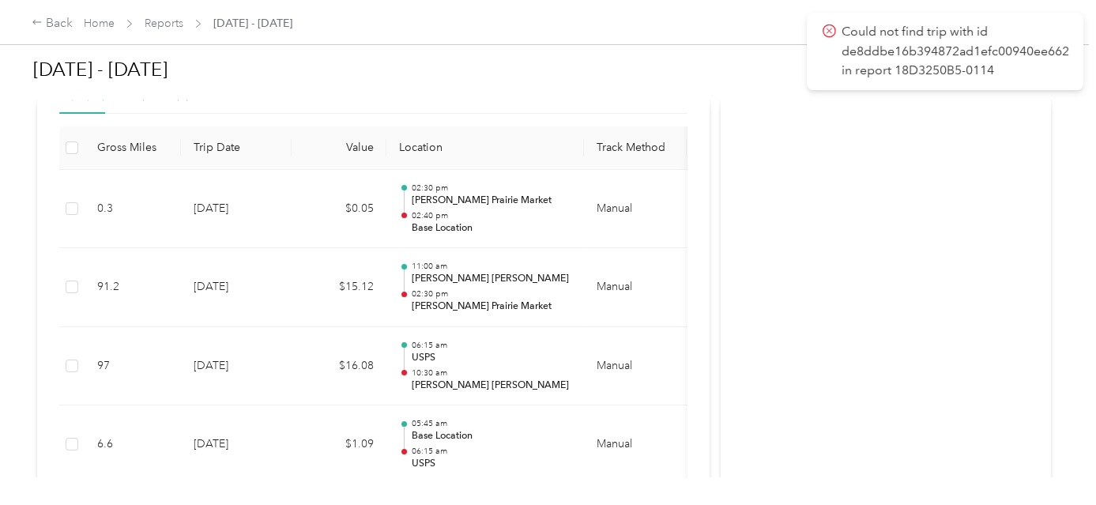
scroll to position [431, 0]
click at [831, 32] on icon at bounding box center [830, 31] width 6 height 6
click at [745, 36] on div "Back Home Reports Sep 16 - 30, 2025" at bounding box center [548, 22] width 1096 height 44
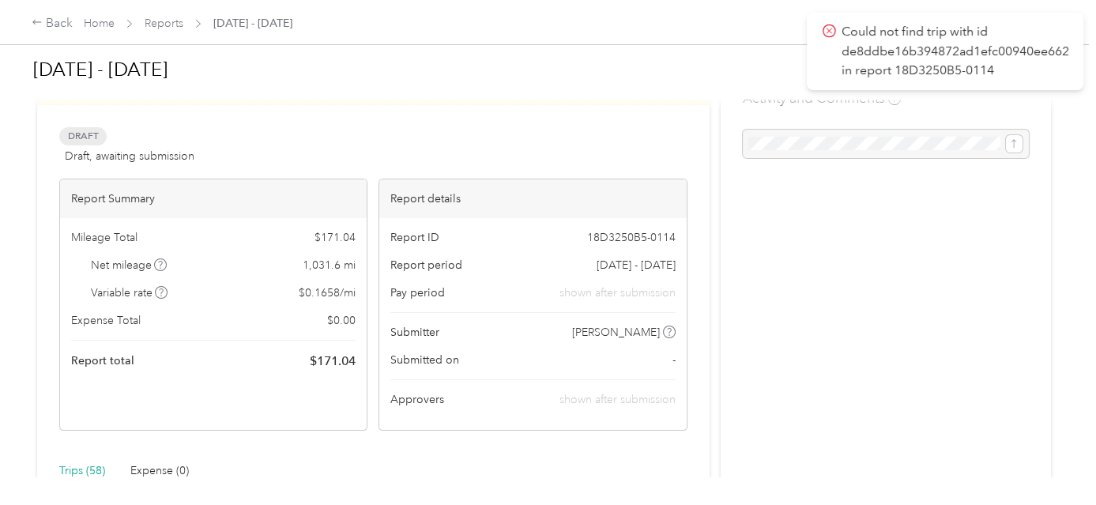
scroll to position [0, 0]
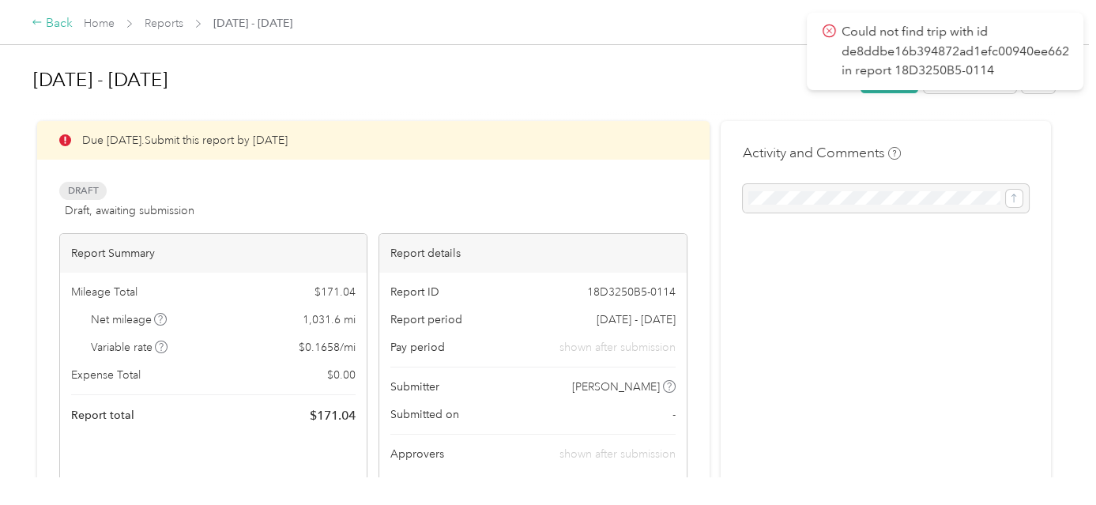
click at [55, 26] on div "Back" at bounding box center [52, 23] width 41 height 19
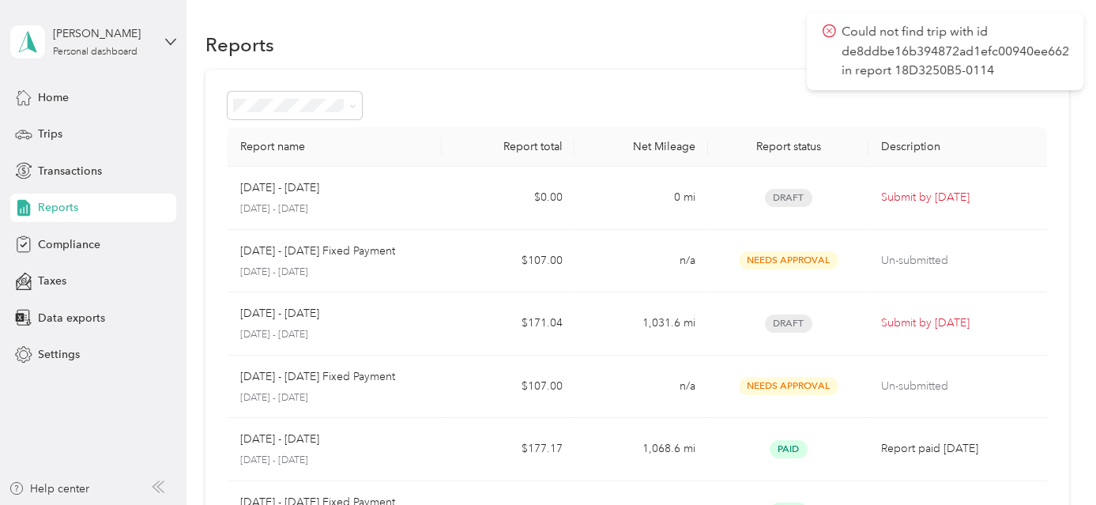
click at [1066, 20] on div "Could not find trip with id de8ddbe16b394872ad1efc00940ee662 in report 18D3250B…" at bounding box center [945, 51] width 277 height 77
click at [921, 60] on p "Could not find trip with id de8ddbe16b394872ad1efc00940ee662 in report 18D3250B…" at bounding box center [957, 51] width 230 height 58
drag, startPoint x: 861, startPoint y: 61, endPoint x: 847, endPoint y: 48, distance: 18.5
click at [858, 60] on p "Could not find trip with id de8ddbe16b394872ad1efc00940ee662 in report 18D3250B…" at bounding box center [957, 51] width 230 height 58
click at [830, 28] on icon at bounding box center [830, 31] width 6 height 6
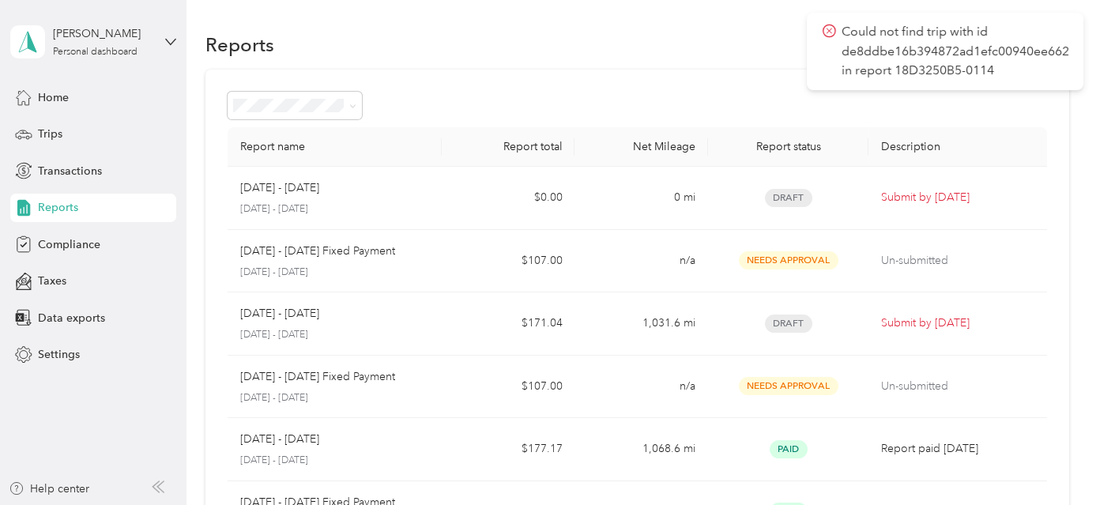
click at [830, 28] on icon at bounding box center [830, 31] width 6 height 6
click at [826, 28] on icon at bounding box center [829, 31] width 13 height 14
click at [669, 33] on div "Reports New Report" at bounding box center [636, 44] width 863 height 33
click at [123, 36] on div "[PERSON_NAME]" at bounding box center [102, 33] width 99 height 17
click at [93, 126] on div "Log out" at bounding box center [176, 130] width 311 height 28
